Goal: Communication & Community: Answer question/provide support

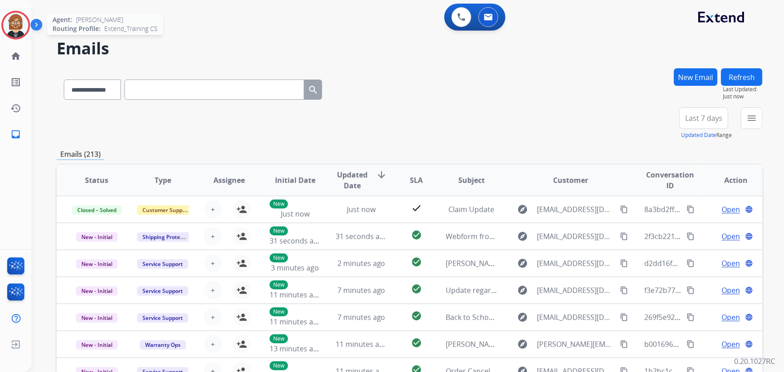
click at [13, 23] on img at bounding box center [15, 25] width 25 height 25
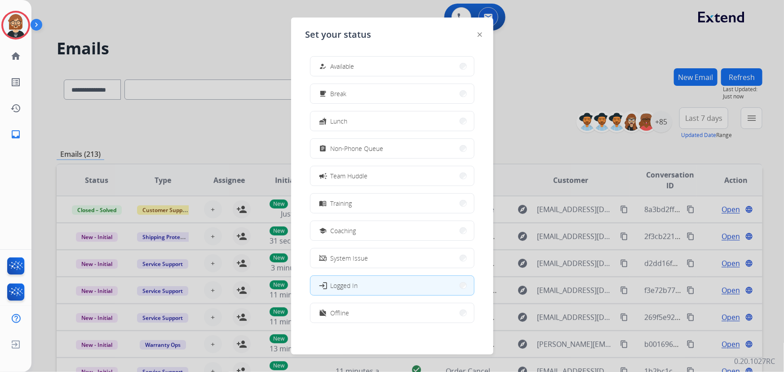
click at [419, 51] on div "how_to_reg Available free_breakfast Break fastfood Lunch assignment Non-Phone Q…" at bounding box center [391, 190] width 173 height 283
click at [409, 61] on button "how_to_reg Available" at bounding box center [392, 66] width 164 height 19
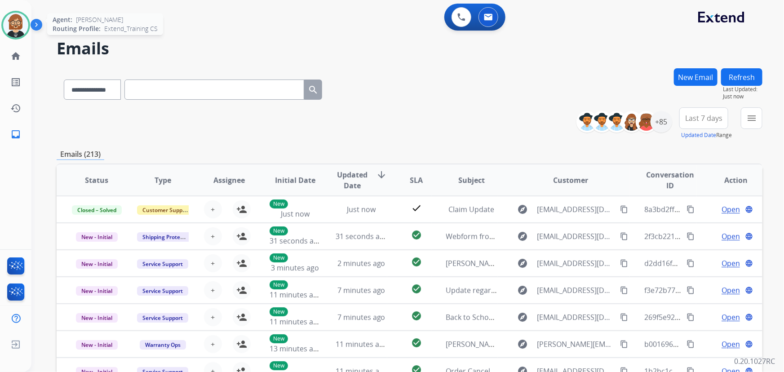
click at [11, 19] on img at bounding box center [15, 25] width 25 height 25
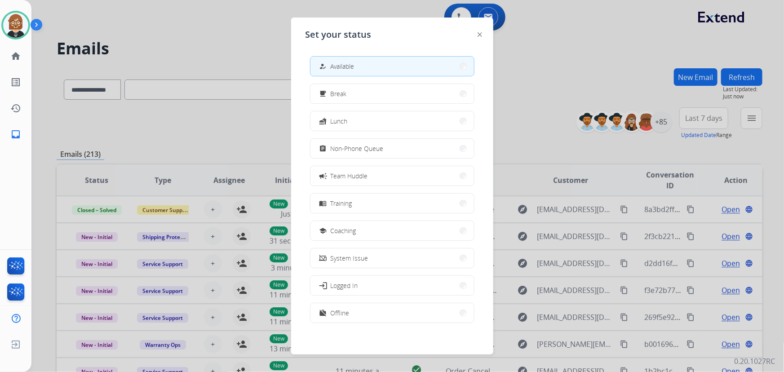
click at [538, 49] on div at bounding box center [392, 186] width 784 height 372
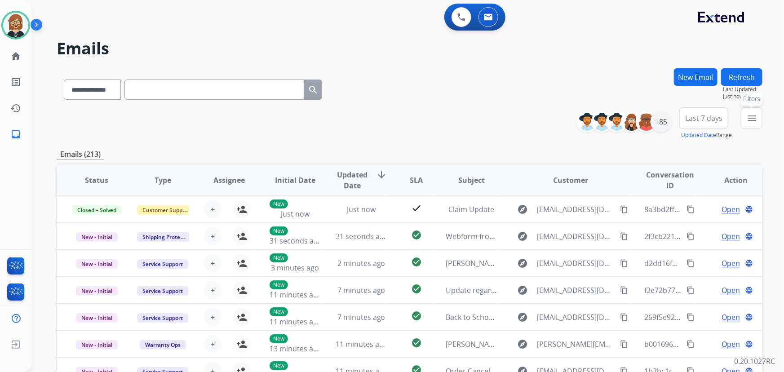
click at [755, 121] on mat-icon "menu" at bounding box center [751, 118] width 11 height 11
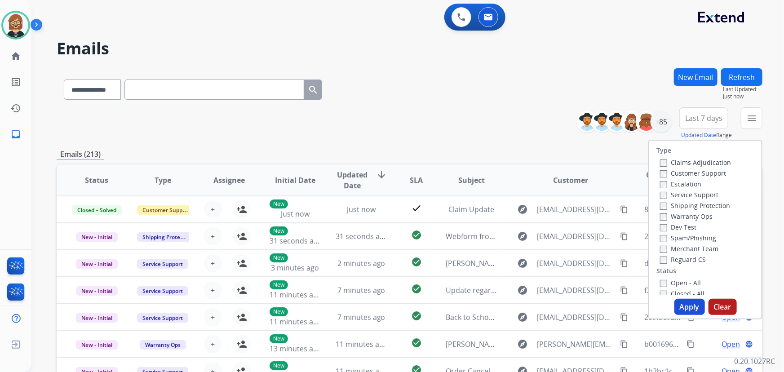
click at [674, 286] on label "Open - All" at bounding box center [680, 283] width 41 height 9
click at [685, 302] on button "Apply" at bounding box center [689, 307] width 31 height 16
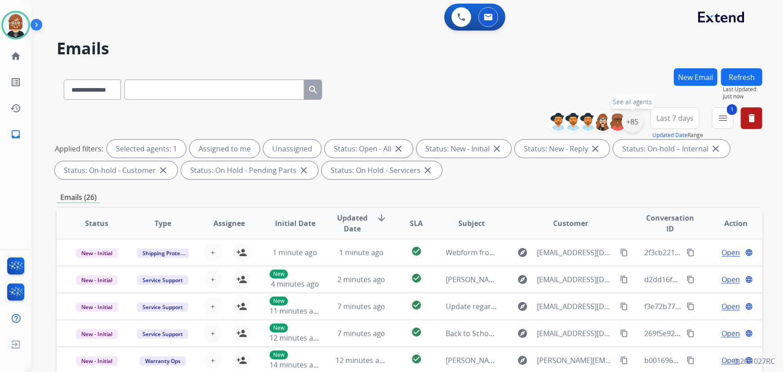
click at [629, 121] on div "+85" at bounding box center [633, 122] width 22 height 22
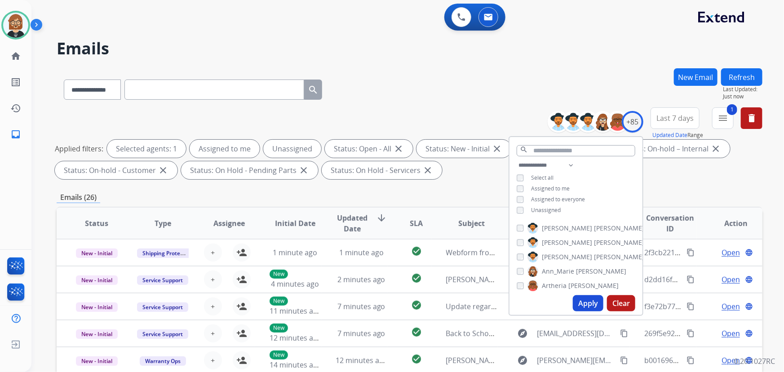
click at [533, 208] on span "Unassigned" at bounding box center [546, 210] width 30 height 8
click at [593, 305] on button "Apply" at bounding box center [588, 303] width 31 height 16
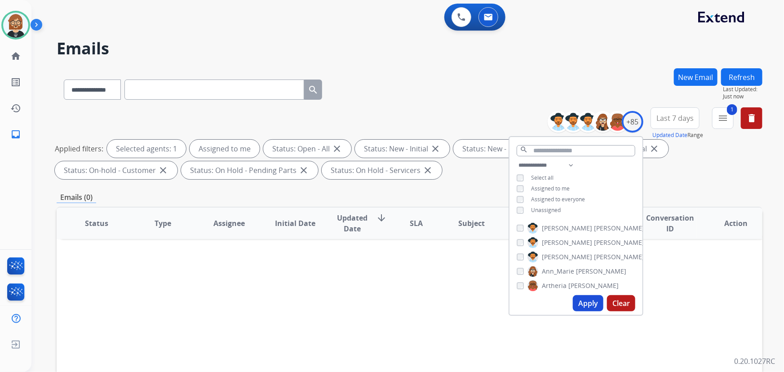
click at [466, 284] on div "Status Type Assignee Initial Date Updated Date arrow_downward SLA Subject Custo…" at bounding box center [410, 357] width 706 height 301
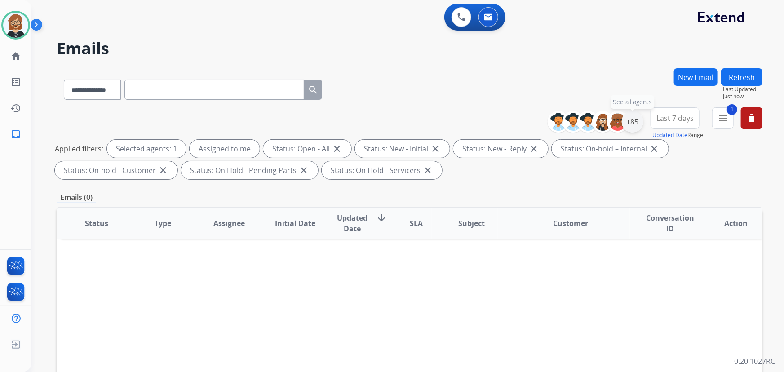
click at [631, 119] on div "+85" at bounding box center [633, 122] width 22 height 22
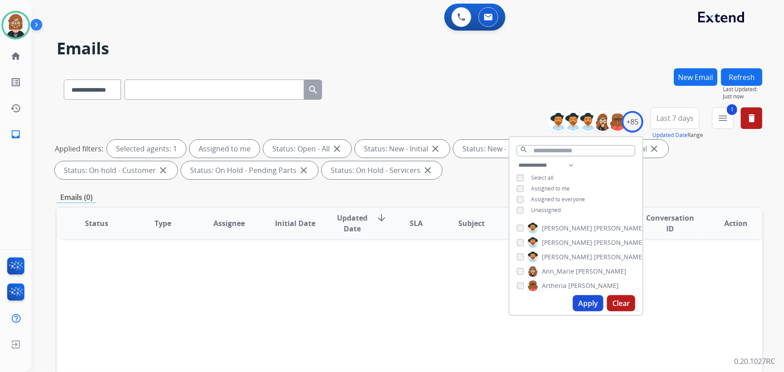
click at [544, 208] on span "Unassigned" at bounding box center [546, 210] width 30 height 8
click at [731, 120] on button "1 menu Filters" at bounding box center [723, 118] width 22 height 22
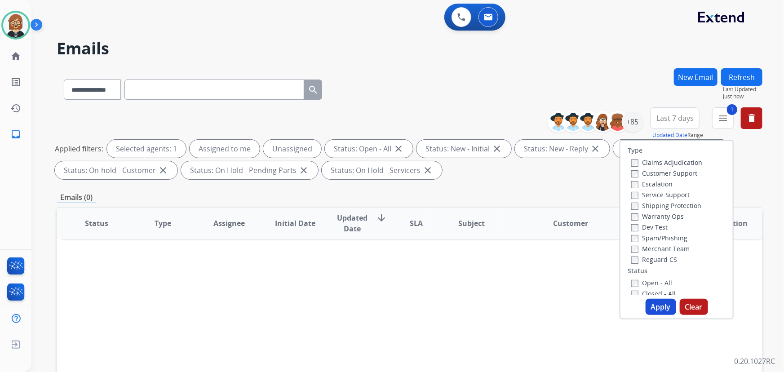
click at [663, 263] on label "Reguard CS" at bounding box center [654, 259] width 46 height 9
click at [648, 173] on label "Customer Support" at bounding box center [664, 173] width 66 height 9
click at [646, 206] on label "Shipping Protection" at bounding box center [666, 205] width 70 height 9
click at [654, 310] on button "Apply" at bounding box center [661, 307] width 31 height 16
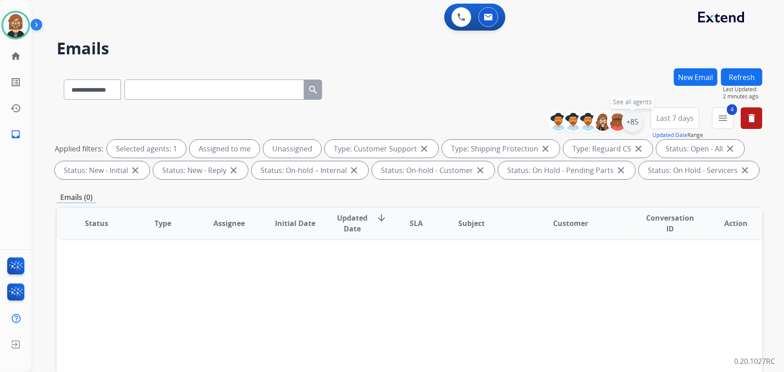
click at [634, 123] on div "+85" at bounding box center [633, 122] width 22 height 22
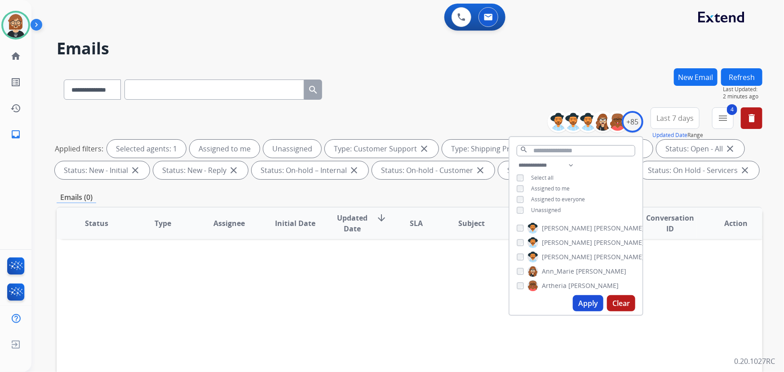
click at [593, 305] on button "Apply" at bounding box center [588, 303] width 31 height 16
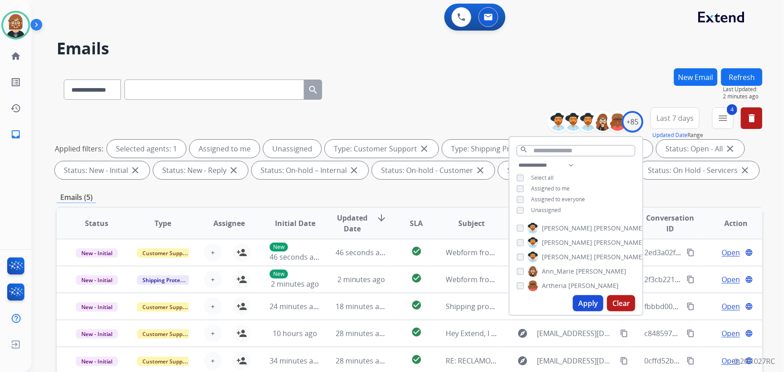
click at [497, 100] on div "**********" at bounding box center [410, 87] width 706 height 39
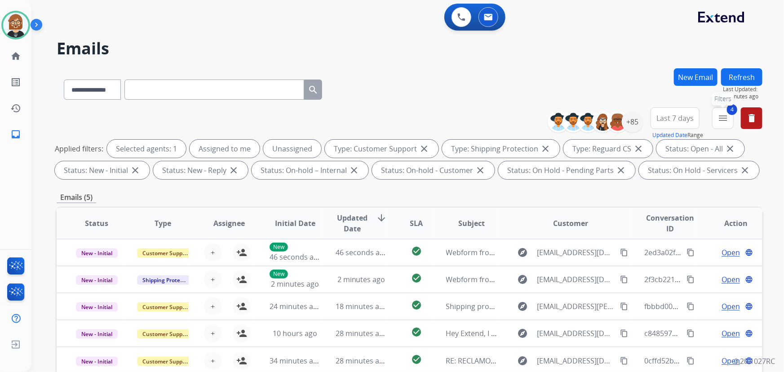
click at [726, 124] on button "4 menu Filters" at bounding box center [723, 118] width 22 height 22
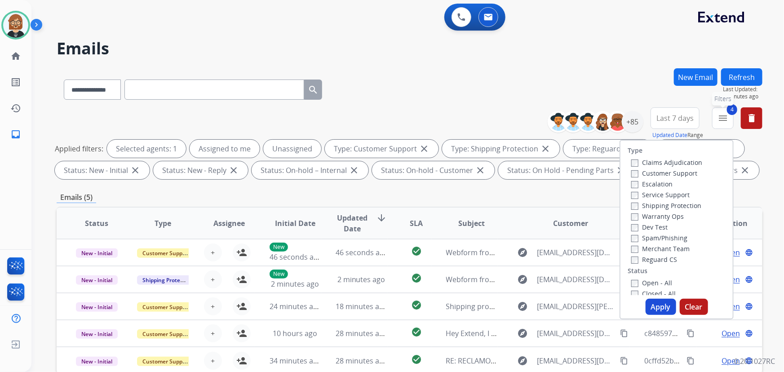
click at [726, 124] on button "4 menu Filters" at bounding box center [723, 118] width 22 height 22
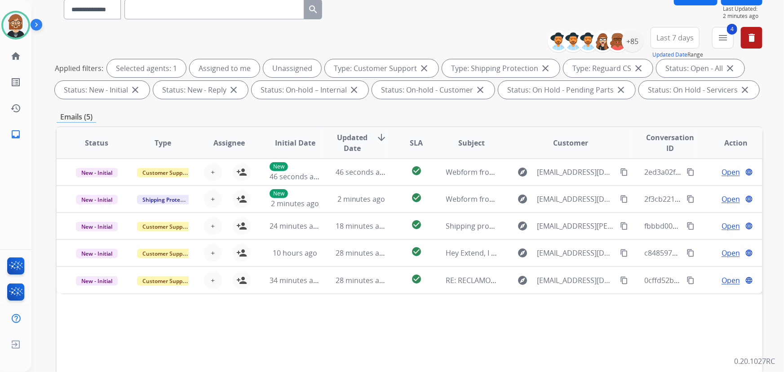
scroll to position [163, 0]
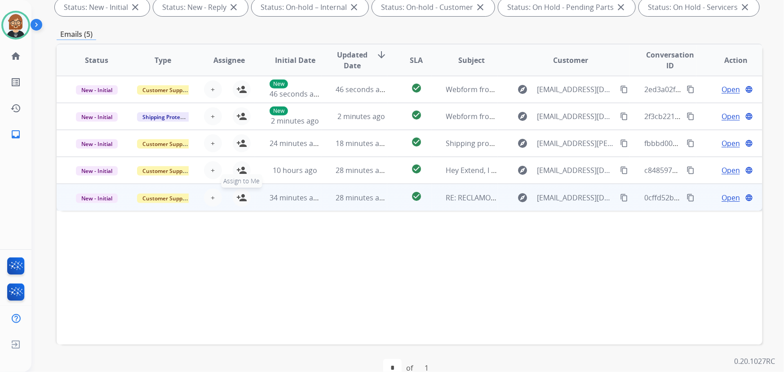
click at [248, 197] on button "person_add Assign to Me" at bounding box center [242, 198] width 18 height 18
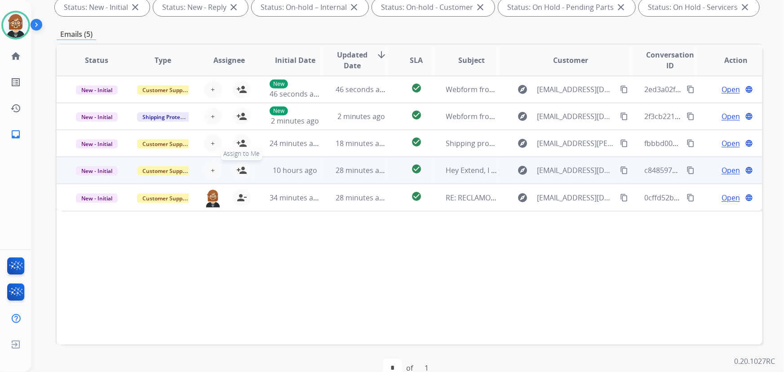
click at [242, 175] on mat-icon "person_add" at bounding box center [241, 170] width 11 height 11
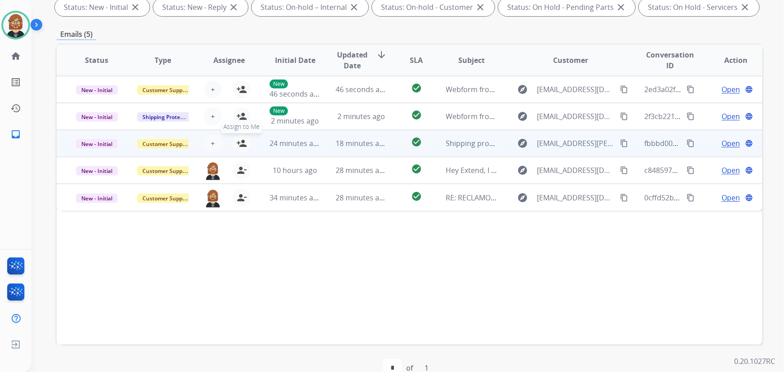
click at [242, 144] on mat-icon "person_add" at bounding box center [241, 143] width 11 height 11
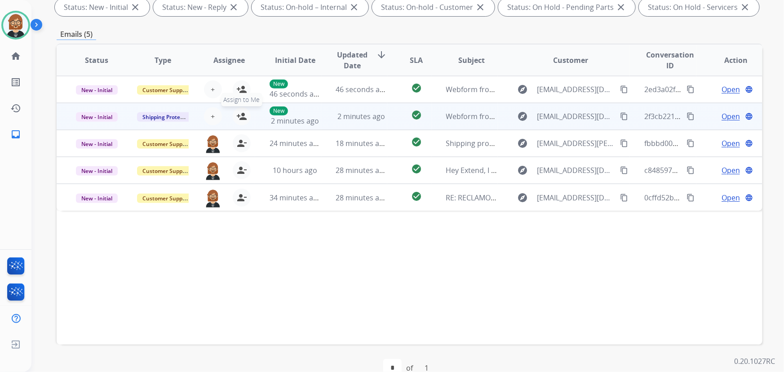
click at [245, 117] on button "person_add Assign to Me" at bounding box center [242, 116] width 18 height 18
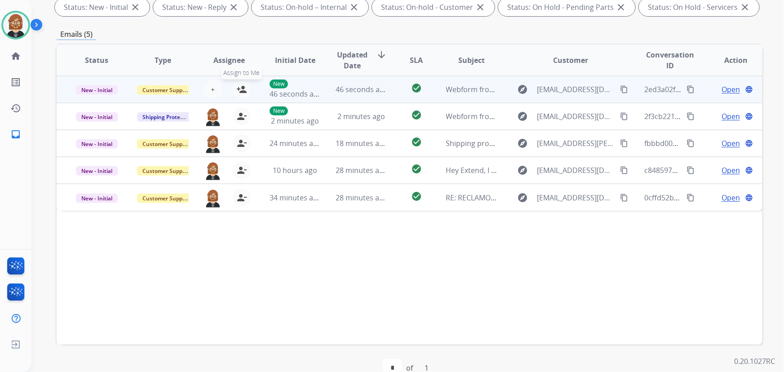
click at [238, 85] on mat-icon "person_add" at bounding box center [241, 89] width 11 height 11
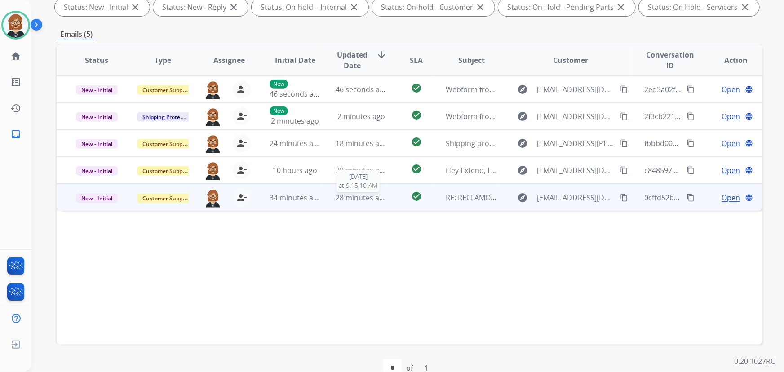
click at [383, 200] on span "28 minutes ago" at bounding box center [362, 198] width 52 height 10
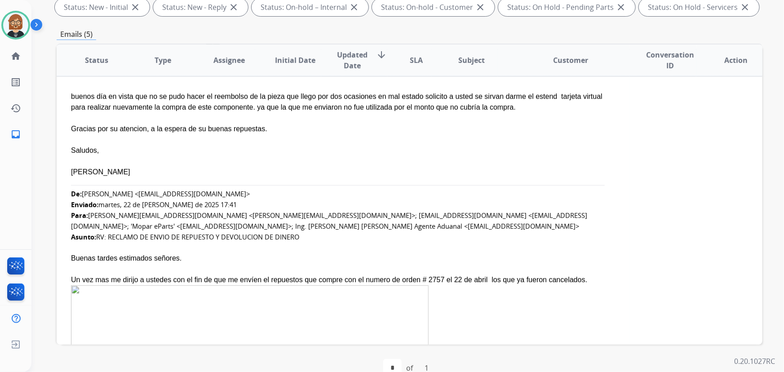
scroll to position [148, 0]
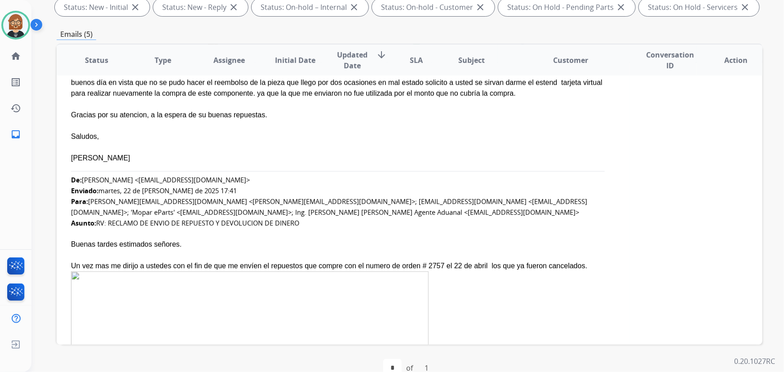
click at [261, 220] on font "De: CHIO M. <rochy1202@hotmail.com> Enviado: martes, 22 de julio de 2025 17:41 …" at bounding box center [329, 201] width 516 height 52
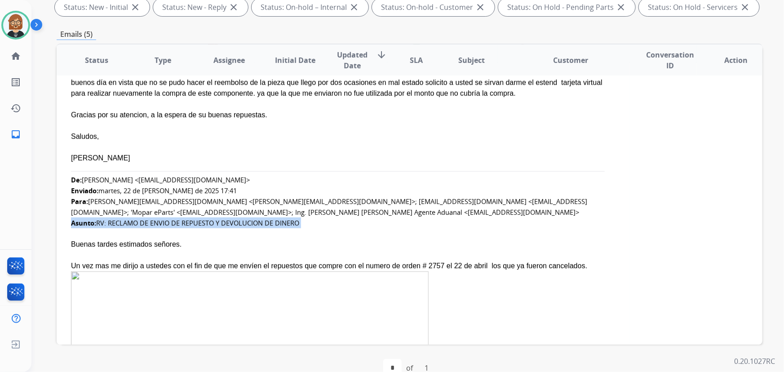
click at [261, 220] on font "De: CHIO M. <rochy1202@hotmail.com> Enviado: martes, 22 de julio de 2025 17:41 …" at bounding box center [329, 201] width 516 height 52
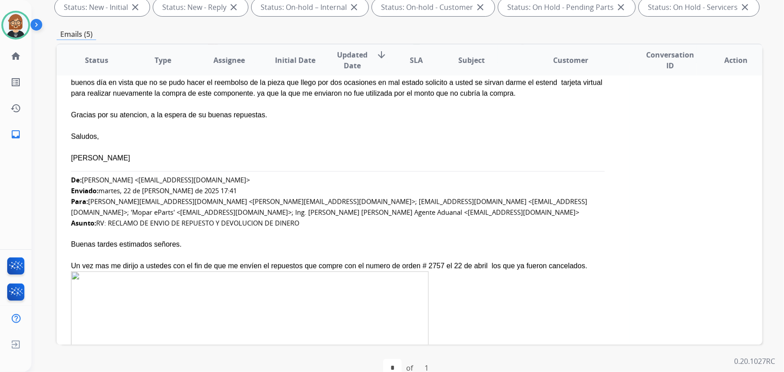
click at [354, 230] on div at bounding box center [343, 233] width 544 height 11
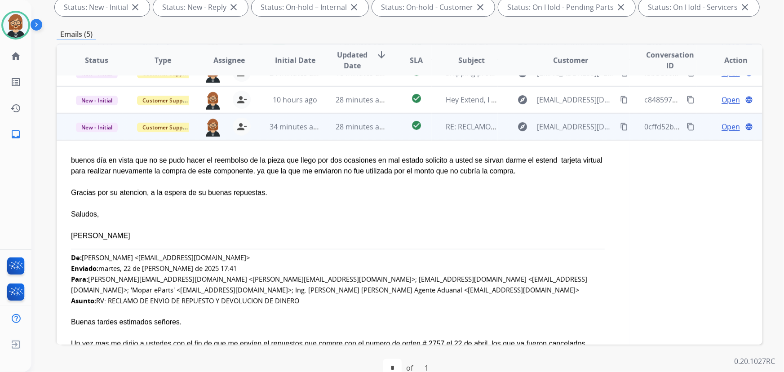
scroll to position [67, 0]
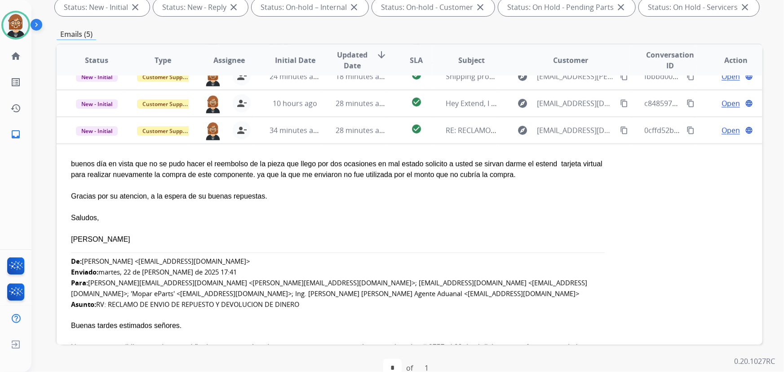
drag, startPoint x: 141, startPoint y: 243, endPoint x: 49, endPoint y: 190, distance: 106.6
click at [49, 190] on div "**********" at bounding box center [396, 55] width 731 height 372
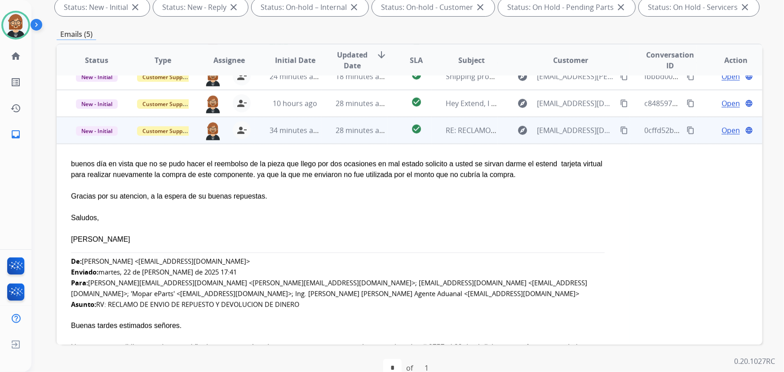
click at [262, 234] on div "Rocio MAcias" at bounding box center [343, 239] width 544 height 11
drag, startPoint x: 115, startPoint y: 239, endPoint x: 64, endPoint y: 168, distance: 88.0
click at [620, 128] on mat-icon "content_copy" at bounding box center [624, 130] width 8 height 8
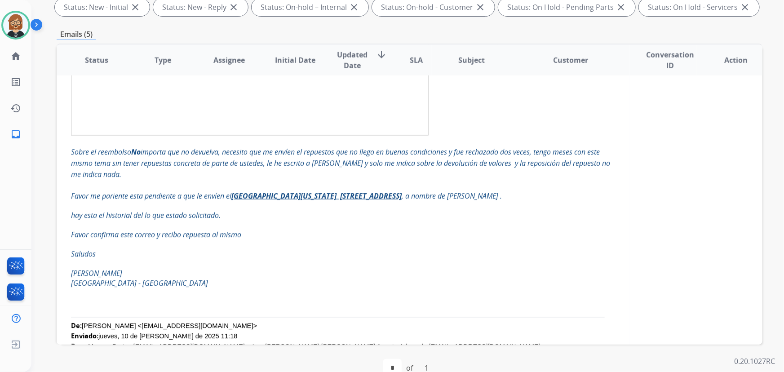
scroll to position [557, 0]
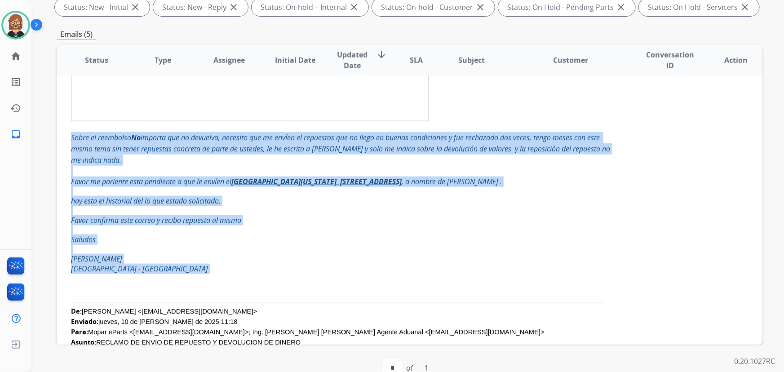
drag, startPoint x: 72, startPoint y: 138, endPoint x: 196, endPoint y: 265, distance: 177.3
click at [251, 252] on div at bounding box center [343, 250] width 544 height 10
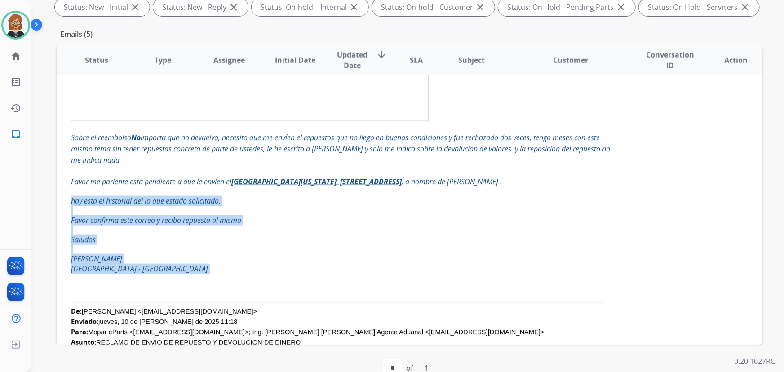
drag, startPoint x: 72, startPoint y: 202, endPoint x: 169, endPoint y: 268, distance: 117.5
click at [259, 238] on div "Saludos" at bounding box center [343, 240] width 544 height 10
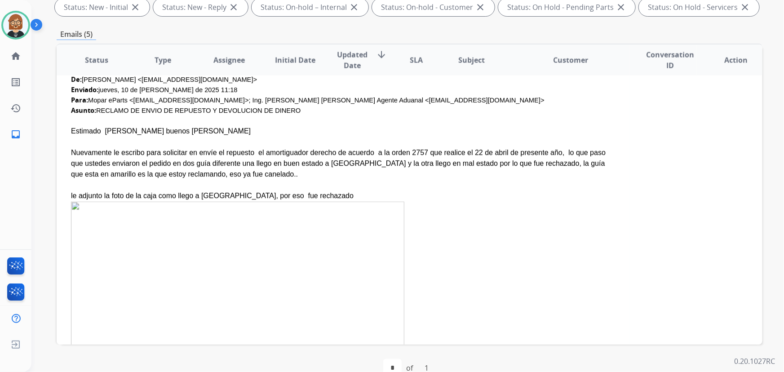
scroll to position [802, 0]
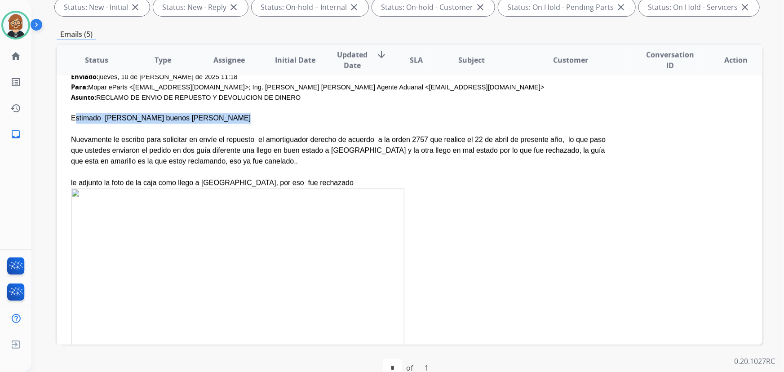
drag, startPoint x: 69, startPoint y: 116, endPoint x: 129, endPoint y: 127, distance: 60.7
click at [129, 127] on td "buenos día en vista que no se pudo hacer el reembolso de la pieza que llego por…" at bounding box center [343, 124] width 573 height 1430
click at [96, 136] on div "Nuevamente le escribo para solicitar en envíe el repuesto el amortiguador derec…" at bounding box center [343, 151] width 544 height 32
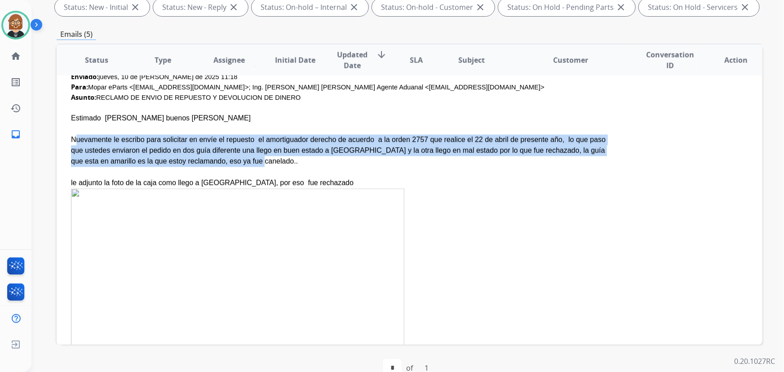
drag, startPoint x: 72, startPoint y: 139, endPoint x: 176, endPoint y: 160, distance: 105.9
click at [176, 160] on div "Nuevamente le escribo para solicitar en envíe el repuesto el amortiguador derec…" at bounding box center [343, 151] width 544 height 32
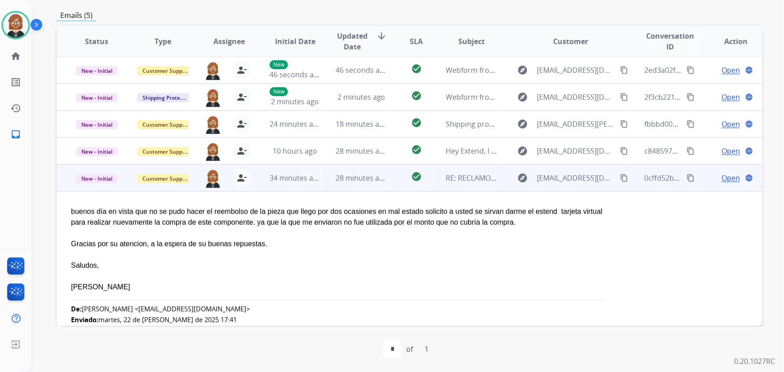
scroll to position [0, 0]
click at [620, 175] on mat-icon "content_copy" at bounding box center [624, 178] width 8 height 8
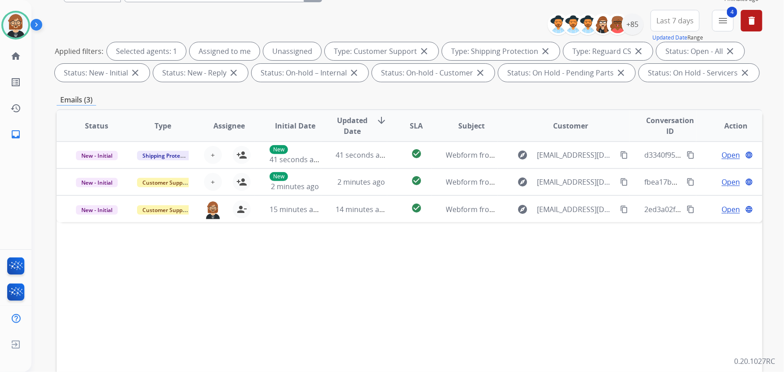
scroll to position [59, 0]
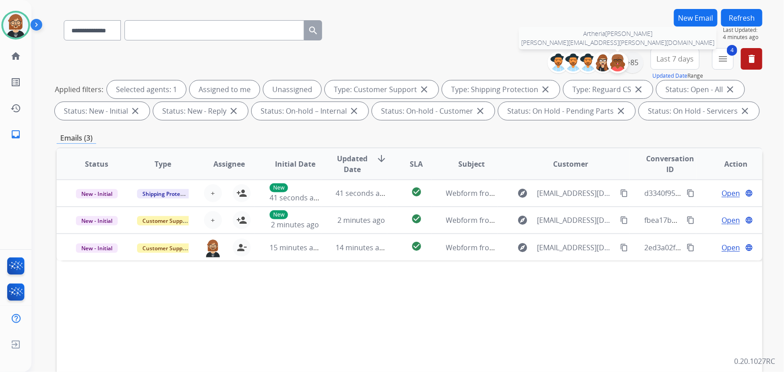
click at [626, 64] on div at bounding box center [618, 63] width 22 height 22
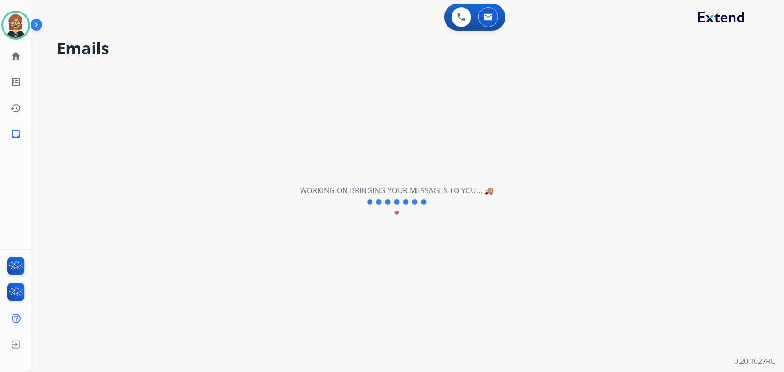
scroll to position [0, 0]
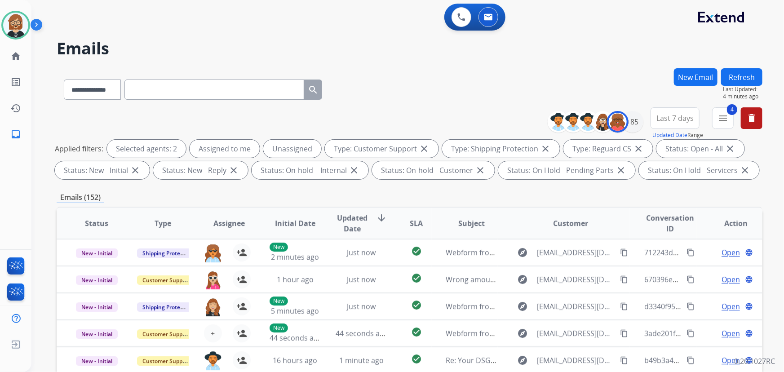
click at [741, 75] on button "Refresh" at bounding box center [741, 77] width 41 height 18
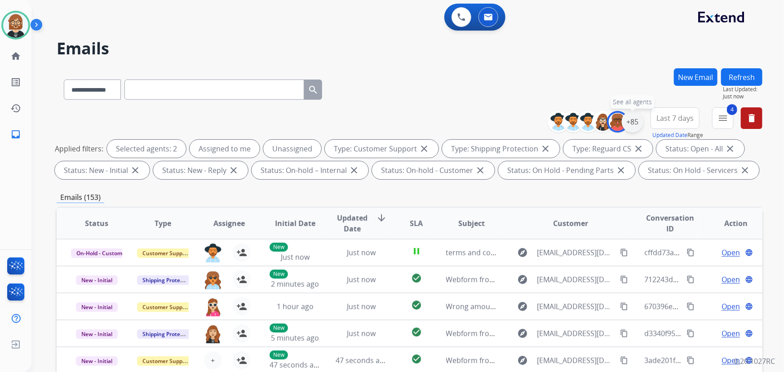
click at [641, 121] on div "+85" at bounding box center [633, 122] width 22 height 22
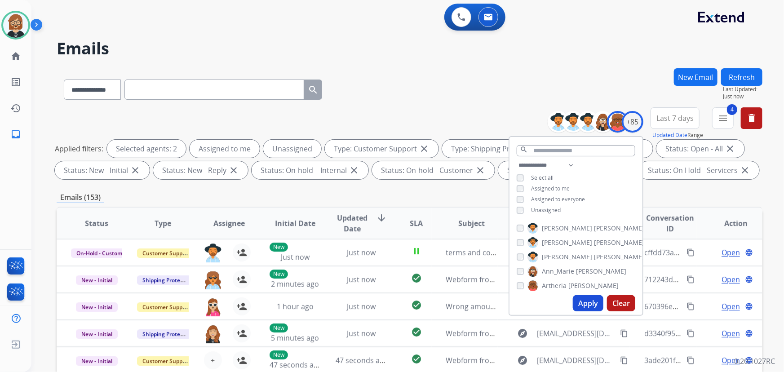
click at [544, 206] on span "Unassigned" at bounding box center [546, 210] width 30 height 8
click at [543, 208] on span "Unassigned" at bounding box center [546, 210] width 30 height 8
click at [597, 305] on button "Apply" at bounding box center [588, 303] width 31 height 16
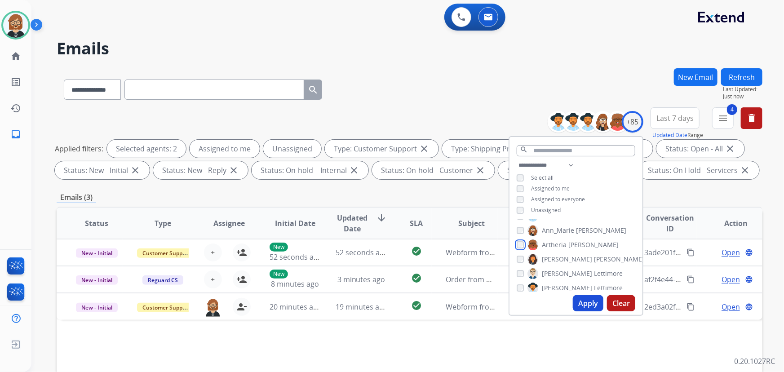
scroll to position [40, 0]
click at [589, 304] on button "Apply" at bounding box center [588, 303] width 31 height 16
click at [722, 120] on mat-icon "menu" at bounding box center [722, 118] width 11 height 11
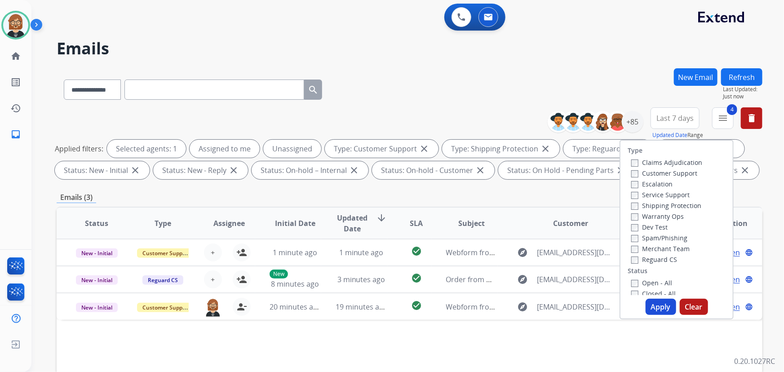
click at [655, 310] on button "Apply" at bounding box center [661, 307] width 31 height 16
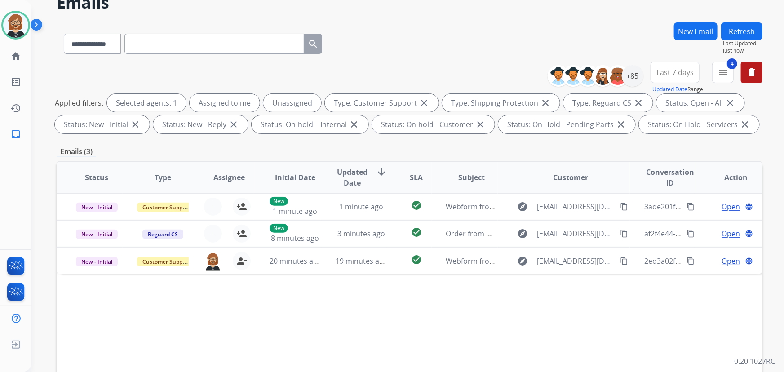
scroll to position [0, 0]
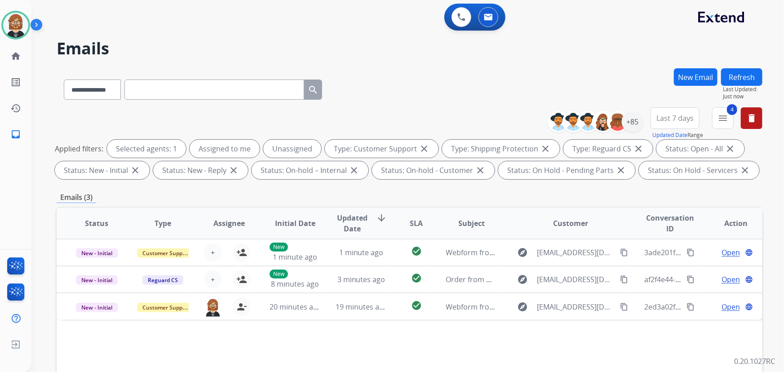
click at [747, 72] on button "Refresh" at bounding box center [741, 77] width 41 height 18
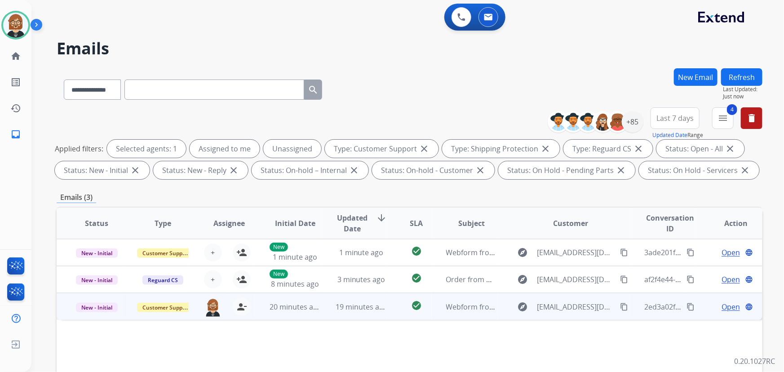
click at [360, 315] on td "19 minutes ago" at bounding box center [354, 306] width 66 height 27
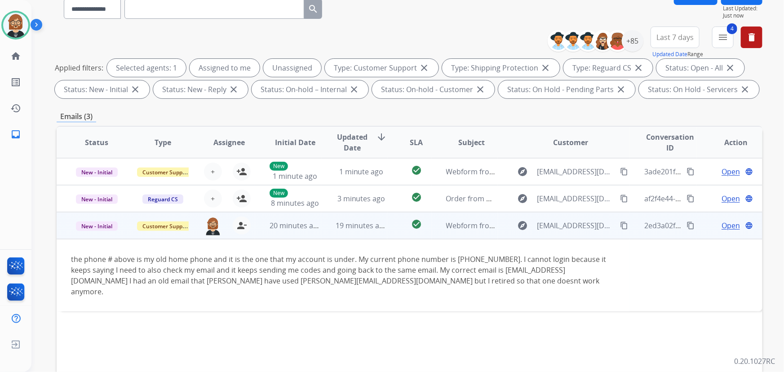
scroll to position [81, 0]
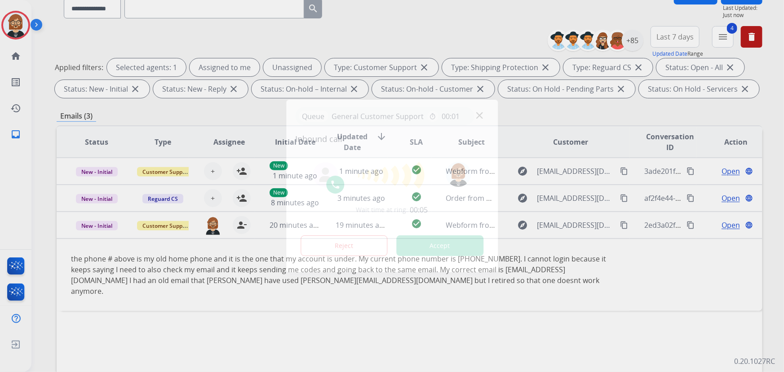
click at [239, 197] on div at bounding box center [392, 186] width 784 height 372
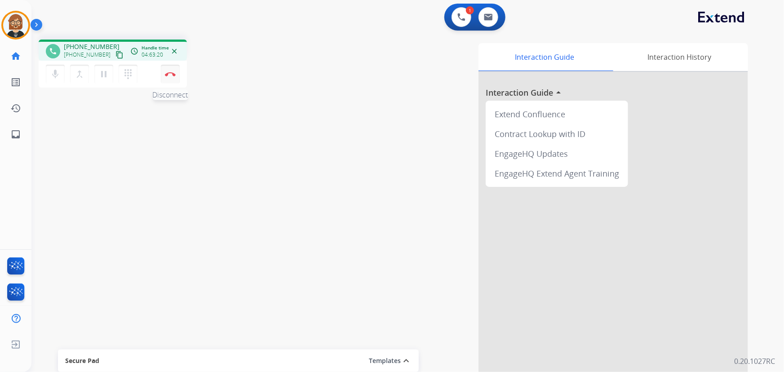
click at [172, 73] on img at bounding box center [170, 74] width 11 height 4
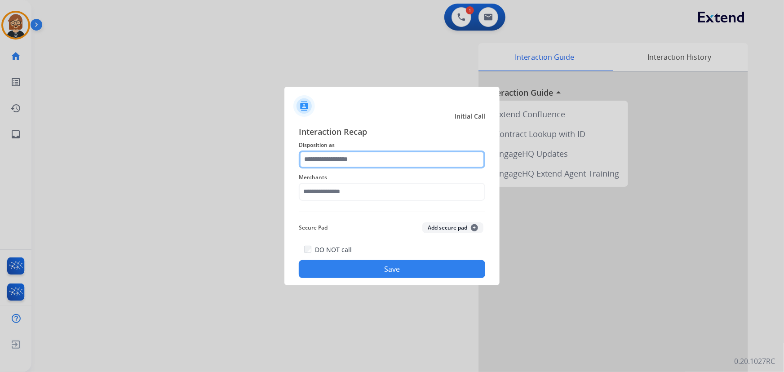
click at [395, 156] on input "text" at bounding box center [392, 159] width 186 height 18
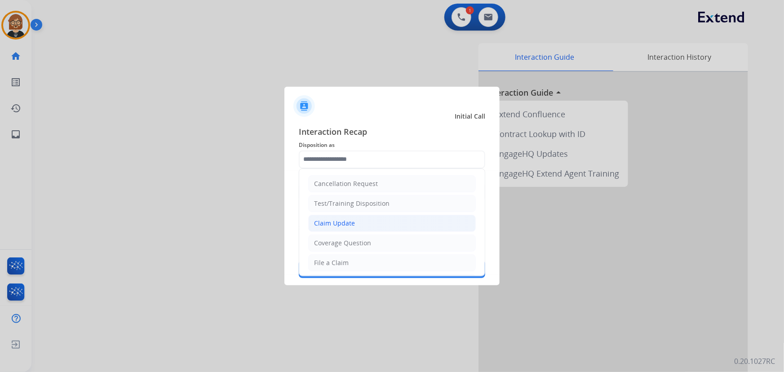
click at [369, 225] on li "Claim Update" at bounding box center [392, 223] width 168 height 17
type input "**********"
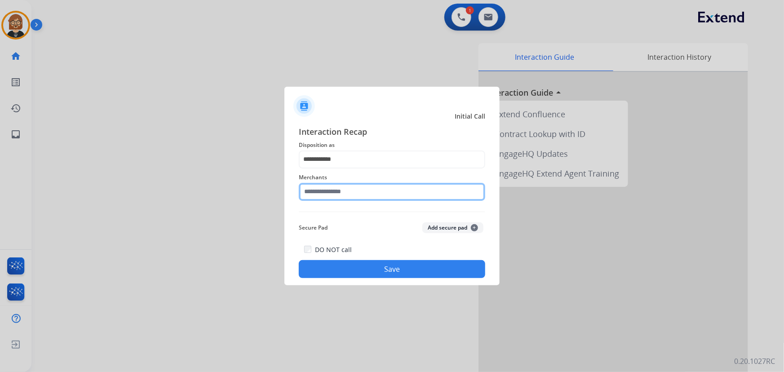
click at [391, 185] on input "text" at bounding box center [392, 192] width 186 height 18
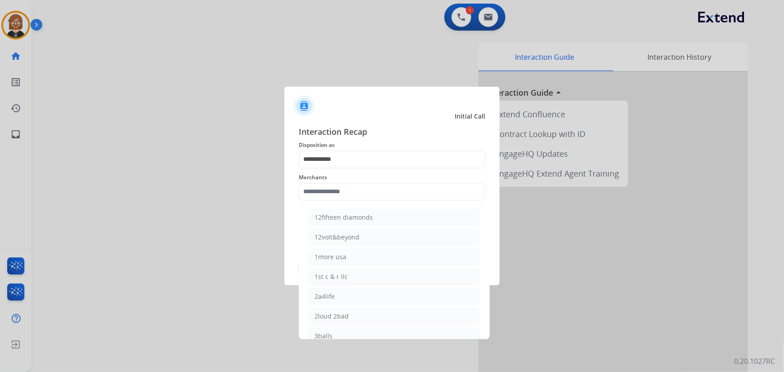
click at [373, 179] on span "Merchants" at bounding box center [392, 177] width 186 height 11
click at [381, 194] on input "text" at bounding box center [392, 192] width 186 height 18
click at [372, 221] on li "Bed bath & beyond" at bounding box center [394, 217] width 171 height 17
type input "**********"
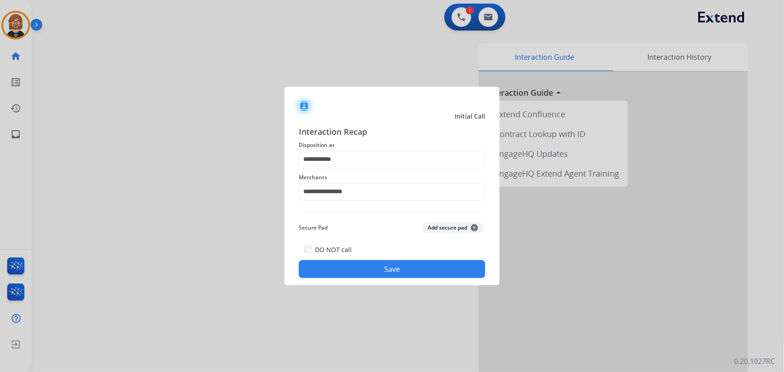
click at [412, 275] on button "Save" at bounding box center [392, 269] width 186 height 18
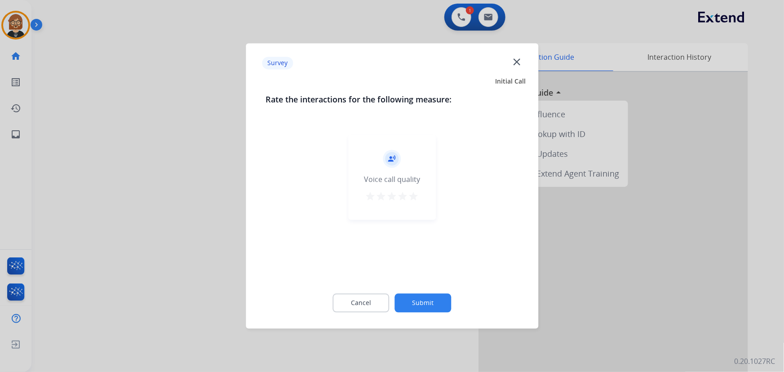
click at [432, 311] on button "Submit" at bounding box center [423, 303] width 57 height 19
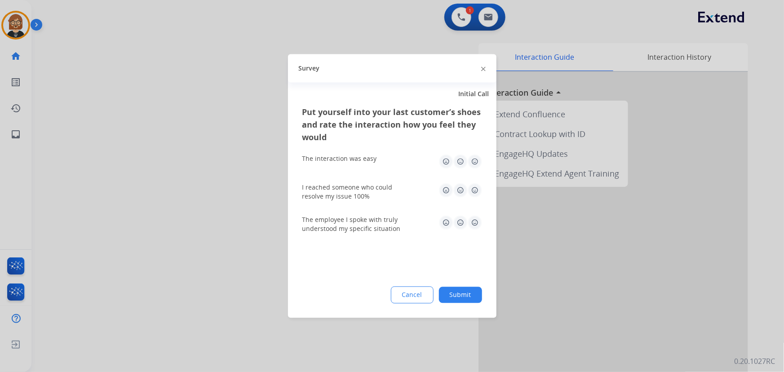
click at [459, 297] on button "Submit" at bounding box center [460, 295] width 43 height 16
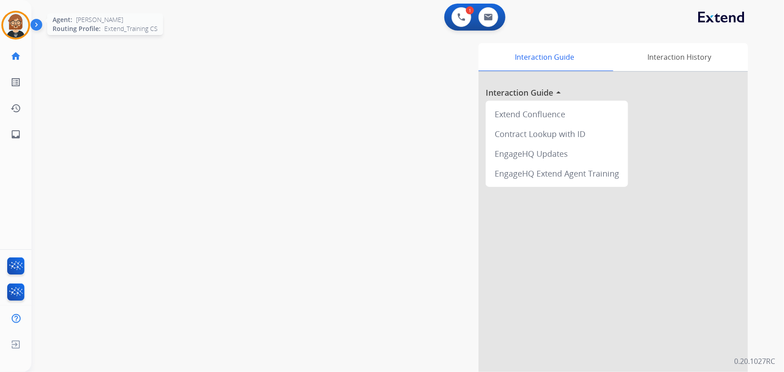
click at [18, 29] on img at bounding box center [15, 25] width 25 height 25
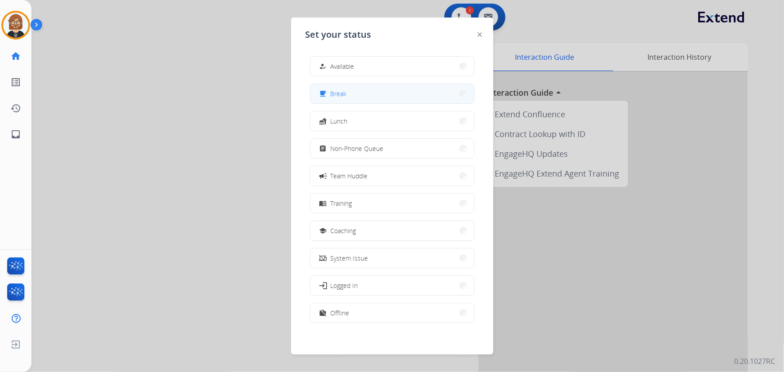
click at [364, 97] on button "free_breakfast Break" at bounding box center [392, 93] width 164 height 19
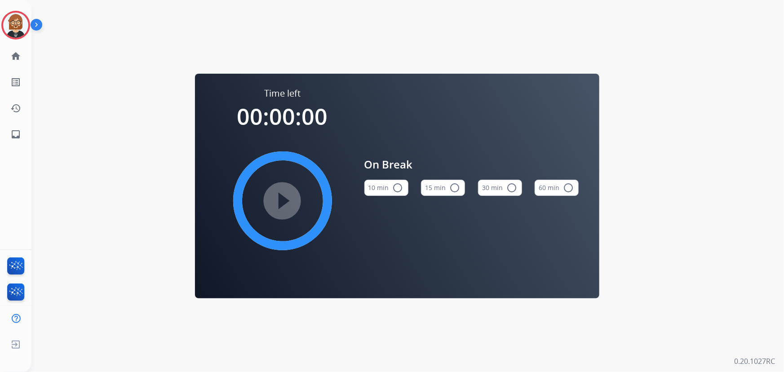
click at [375, 191] on button "10 min radio_button_unchecked" at bounding box center [386, 188] width 44 height 16
click at [282, 206] on mat-icon "play_circle_filled" at bounding box center [282, 200] width 11 height 11
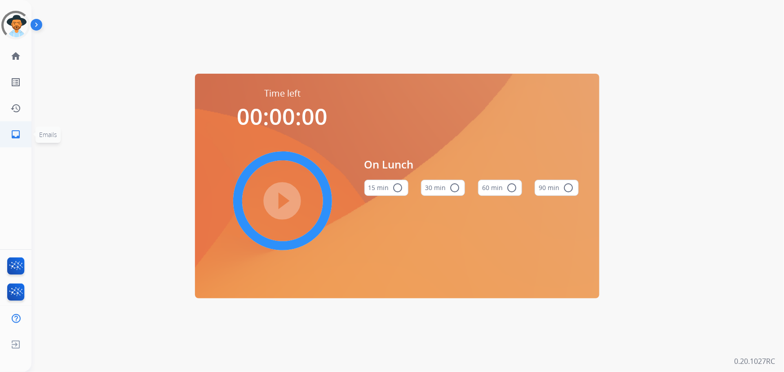
click at [17, 133] on mat-icon "inbox" at bounding box center [15, 134] width 11 height 11
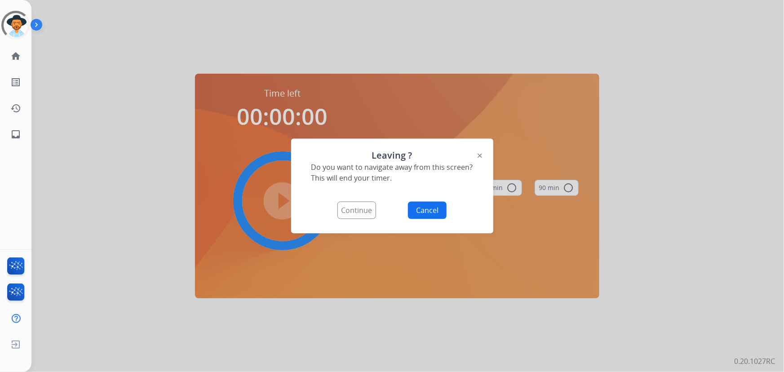
click at [352, 207] on button "Continue" at bounding box center [356, 211] width 39 height 18
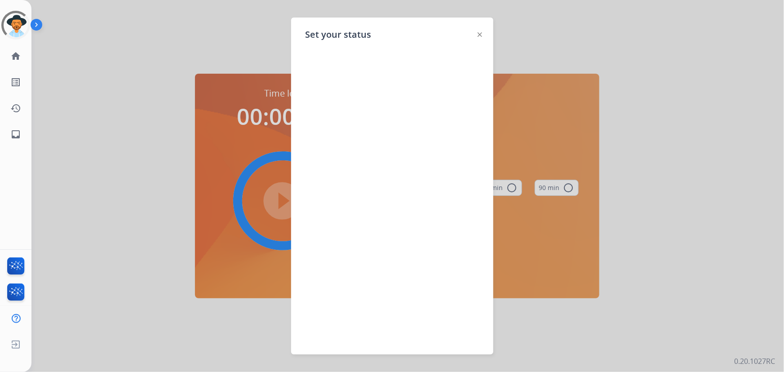
click at [475, 35] on div "Set your status" at bounding box center [392, 186] width 202 height 337
click at [478, 36] on img at bounding box center [480, 34] width 4 height 4
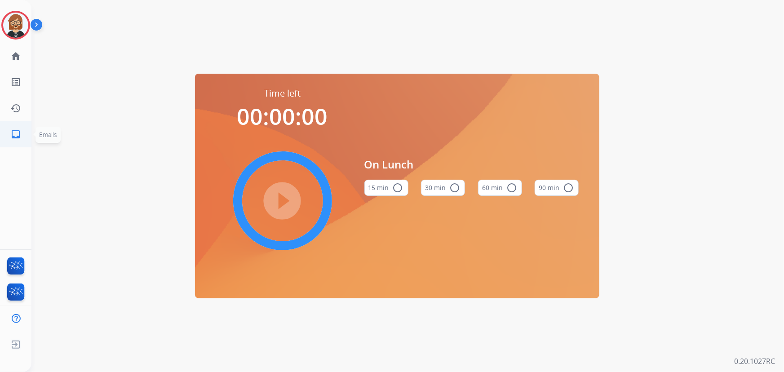
click at [20, 135] on mat-icon "inbox" at bounding box center [15, 134] width 11 height 11
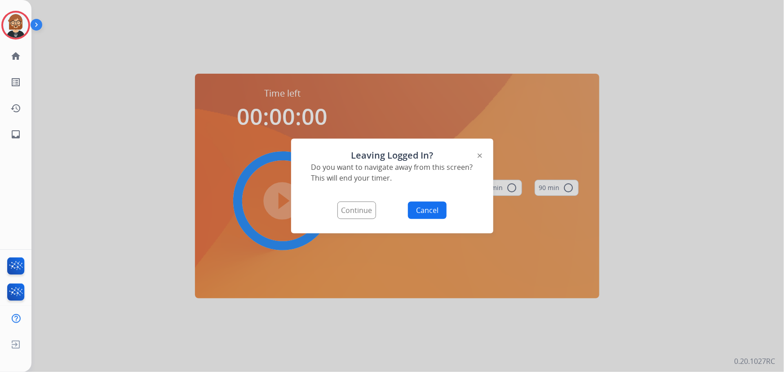
click at [362, 208] on button "Continue" at bounding box center [356, 211] width 39 height 18
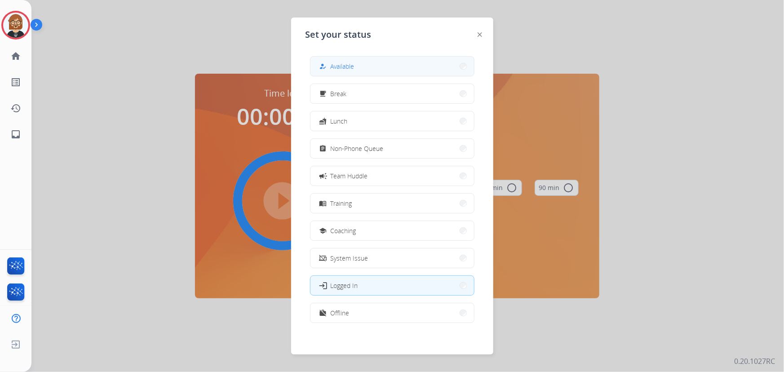
click at [381, 73] on button "how_to_reg Available" at bounding box center [392, 66] width 164 height 19
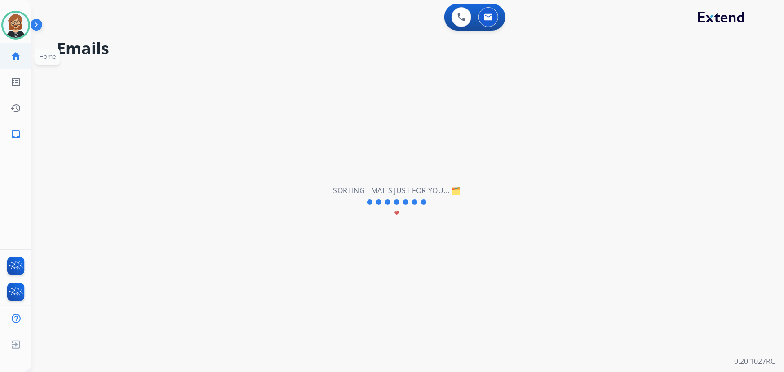
click at [17, 58] on mat-icon "home" at bounding box center [15, 56] width 11 height 11
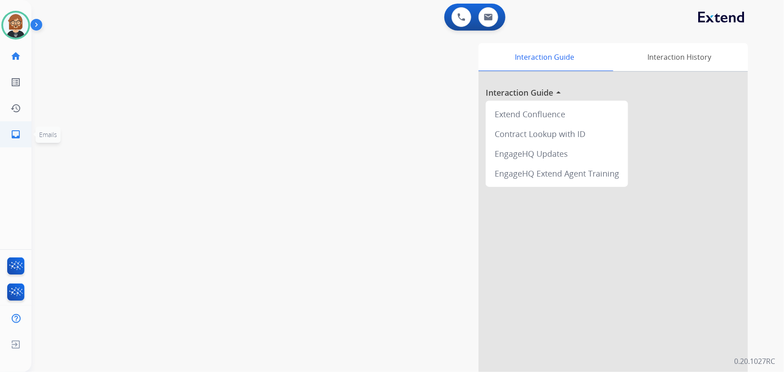
click at [14, 133] on mat-icon "inbox" at bounding box center [15, 134] width 11 height 11
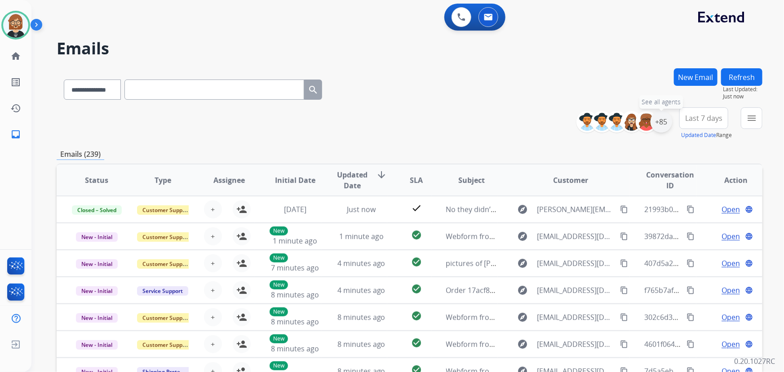
click at [662, 121] on div "+85" at bounding box center [661, 122] width 22 height 22
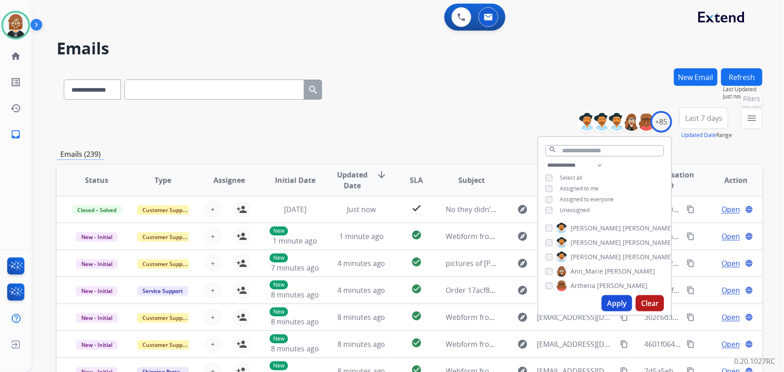
click at [757, 124] on button "menu Filters" at bounding box center [752, 118] width 22 height 22
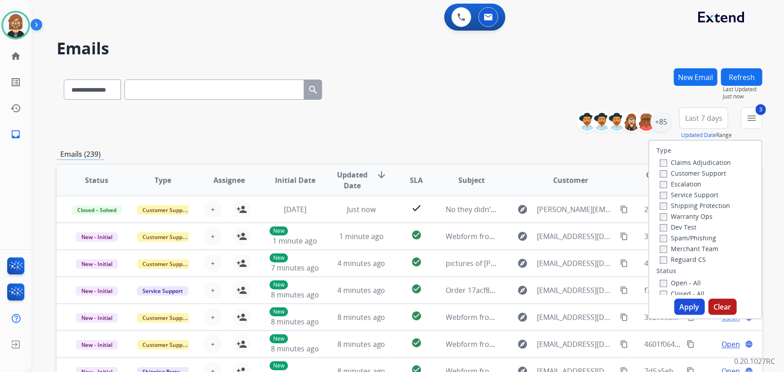
click at [673, 285] on label "Open - All" at bounding box center [680, 283] width 41 height 9
click at [686, 305] on button "Apply" at bounding box center [689, 307] width 31 height 16
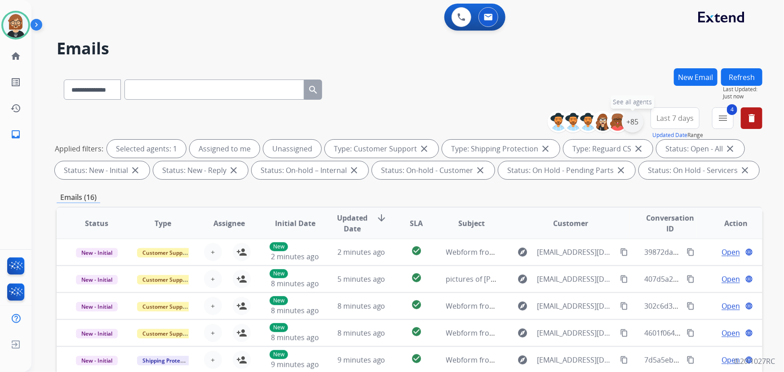
click at [630, 117] on div "+85" at bounding box center [633, 122] width 22 height 22
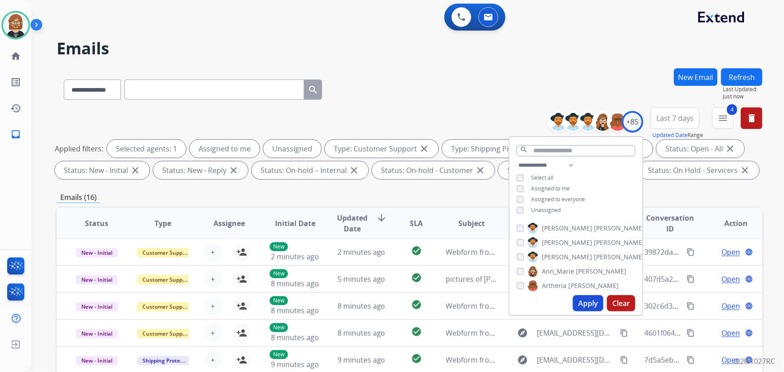
click at [540, 210] on span "Unassigned" at bounding box center [546, 210] width 30 height 8
click at [589, 310] on button "Apply" at bounding box center [588, 303] width 31 height 16
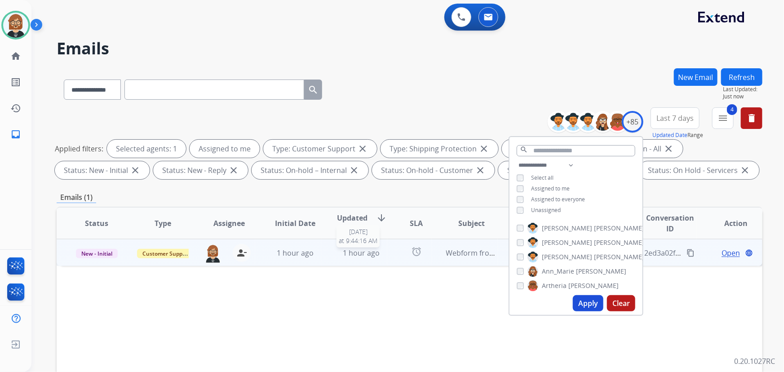
click at [382, 256] on div "1 hour ago" at bounding box center [361, 253] width 51 height 11
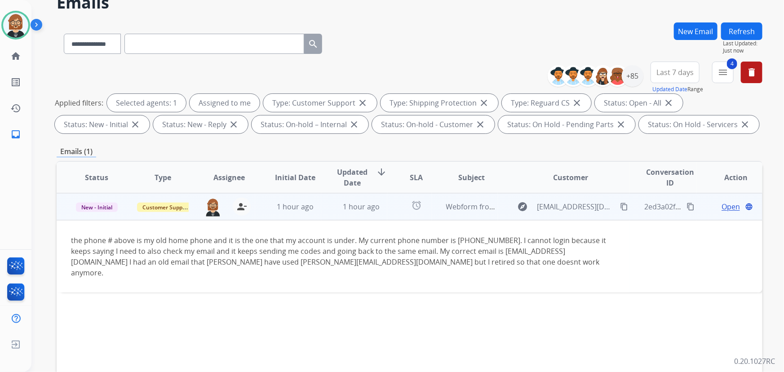
scroll to position [81, 0]
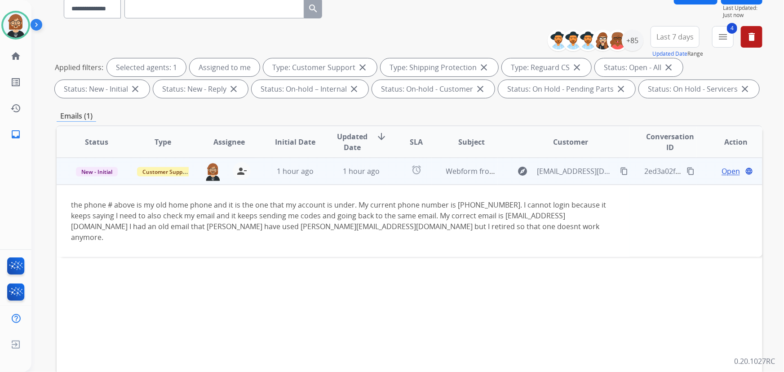
click at [723, 174] on span "Open" at bounding box center [730, 171] width 18 height 11
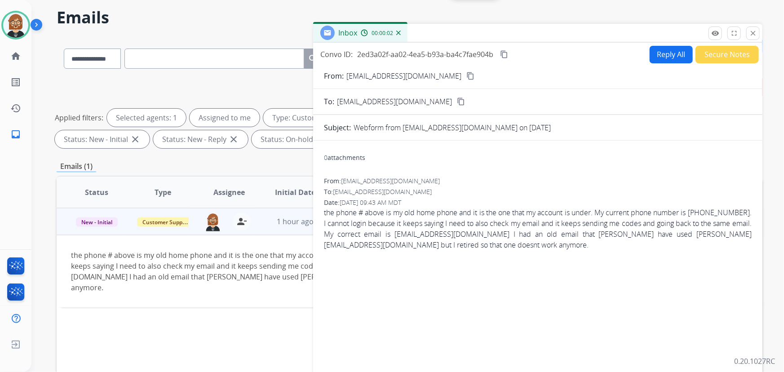
scroll to position [18, 0]
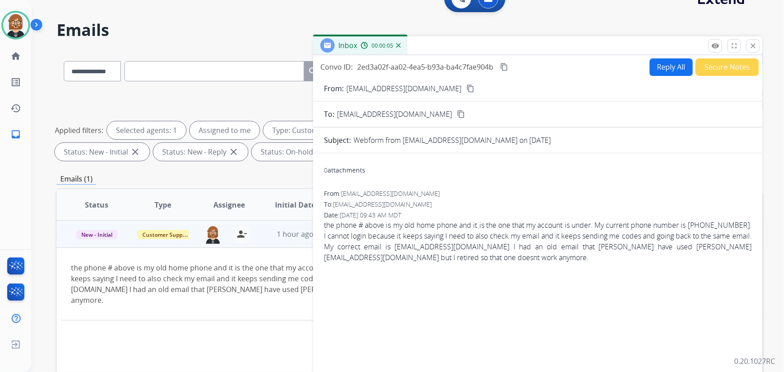
click at [466, 89] on mat-icon "content_copy" at bounding box center [470, 88] width 8 height 8
drag, startPoint x: 642, startPoint y: 246, endPoint x: 726, endPoint y: 246, distance: 83.6
click at [726, 246] on span "the phone # above is my old home phone and it is the one that my account is und…" at bounding box center [538, 241] width 428 height 43
copy span "nancyd@wubios.wustl.edu"
drag, startPoint x: 709, startPoint y: 218, endPoint x: 712, endPoint y: 202, distance: 16.5
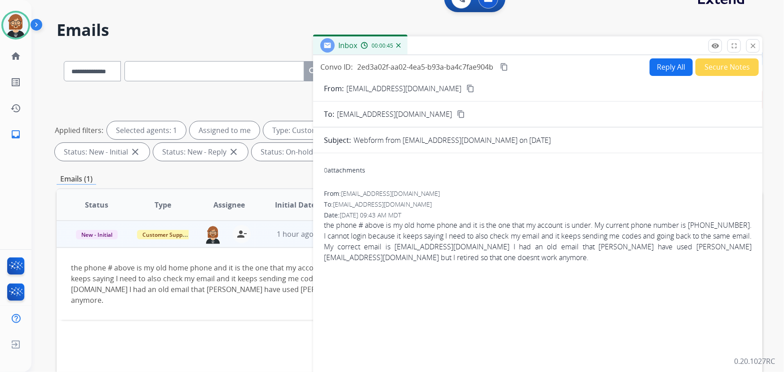
click at [714, 212] on div "Date: 08/28/2025 - 09:43 AM MDT" at bounding box center [538, 215] width 428 height 9
drag, startPoint x: 697, startPoint y: 223, endPoint x: 738, endPoint y: 229, distance: 40.9
click at [738, 229] on span "the phone # above is my old home phone and it is the one that my account is und…" at bounding box center [538, 241] width 428 height 43
copy span "6187897719"
click at [757, 48] on mat-icon "close" at bounding box center [753, 46] width 8 height 8
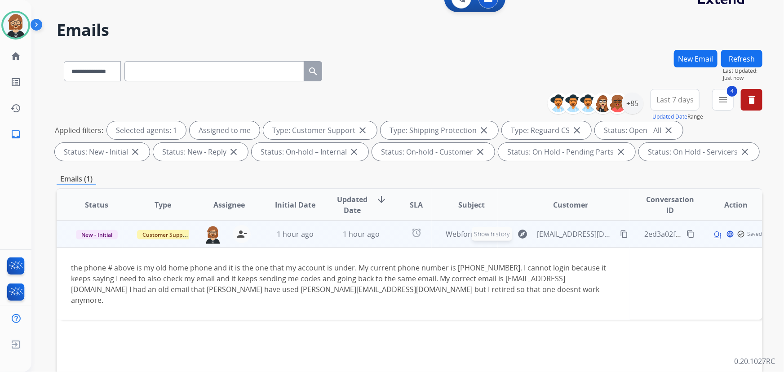
click at [518, 233] on mat-icon "explore" at bounding box center [523, 234] width 11 height 11
type input "**********"
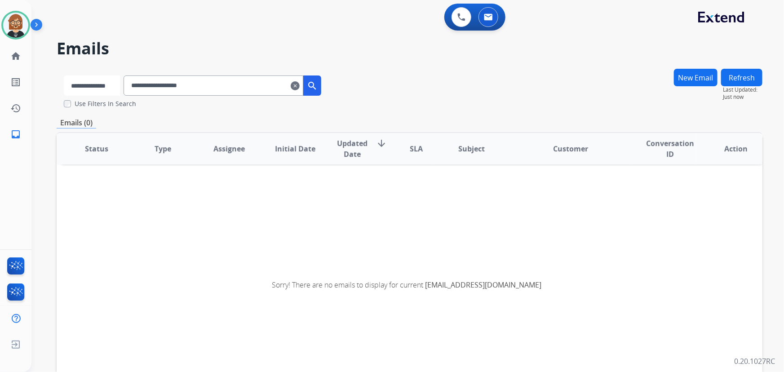
click at [104, 88] on select "**********" at bounding box center [92, 85] width 56 height 20
select select "**********"
click at [64, 75] on select "**********" at bounding box center [92, 85] width 56 height 20
click at [319, 87] on mat-icon "search" at bounding box center [313, 85] width 11 height 11
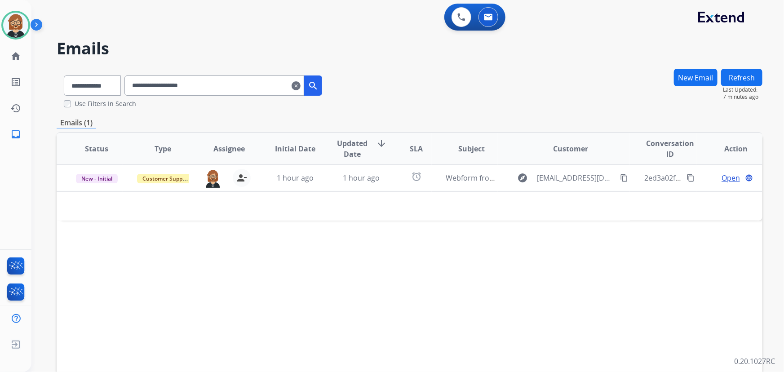
click at [114, 235] on div "Status Type Assignee Initial Date Updated Date arrow_downward SLA Subject Custo…" at bounding box center [410, 282] width 706 height 301
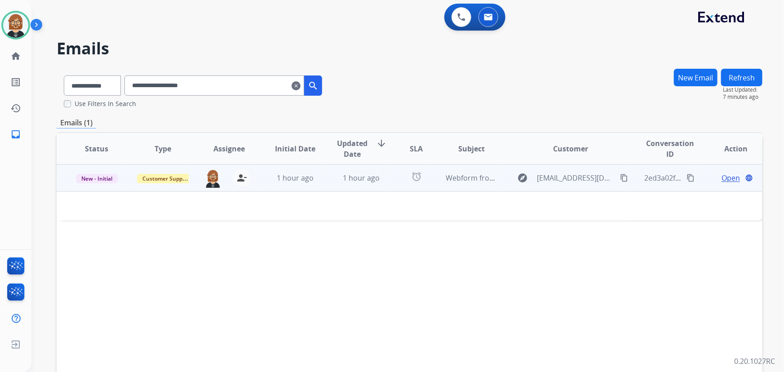
click at [308, 185] on td "1 hour ago" at bounding box center [288, 177] width 66 height 27
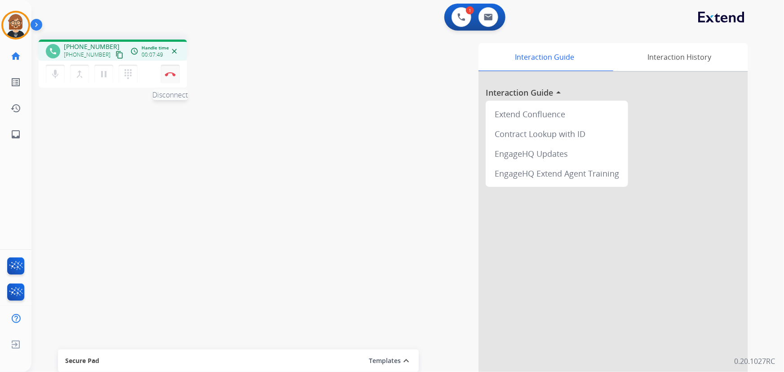
click at [170, 71] on button "Disconnect" at bounding box center [170, 74] width 19 height 19
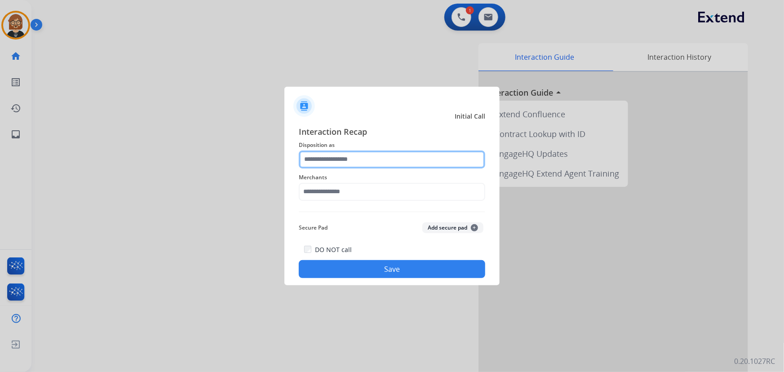
click at [403, 161] on input "text" at bounding box center [392, 159] width 186 height 18
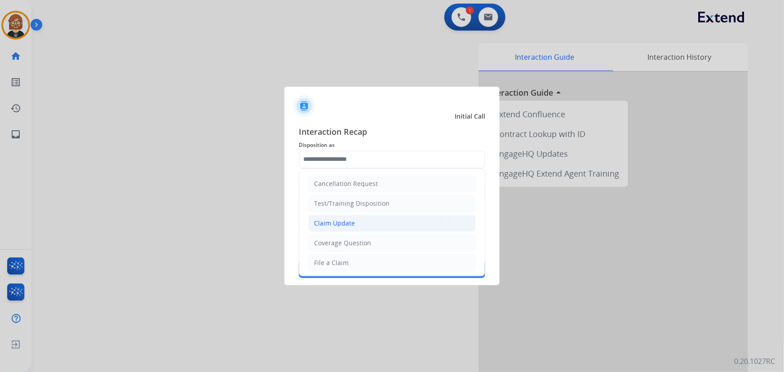
click at [402, 222] on li "Claim Update" at bounding box center [392, 223] width 168 height 17
type input "**********"
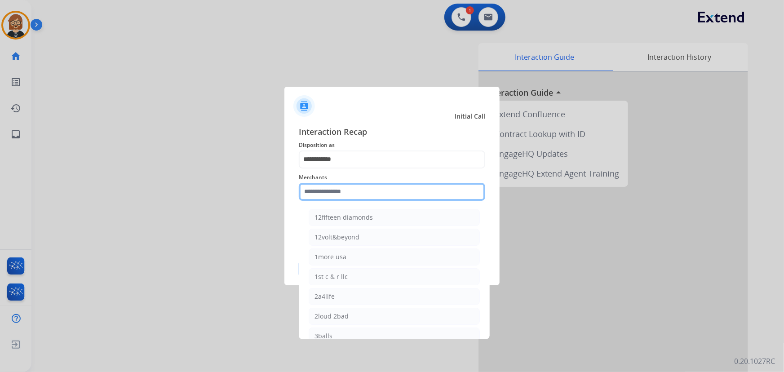
click at [381, 192] on input "text" at bounding box center [392, 192] width 186 height 18
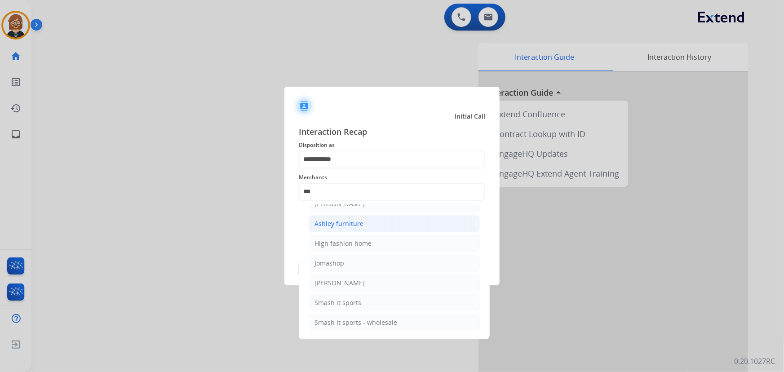
click at [359, 225] on div "Ashley furniture" at bounding box center [338, 223] width 49 height 9
type input "**********"
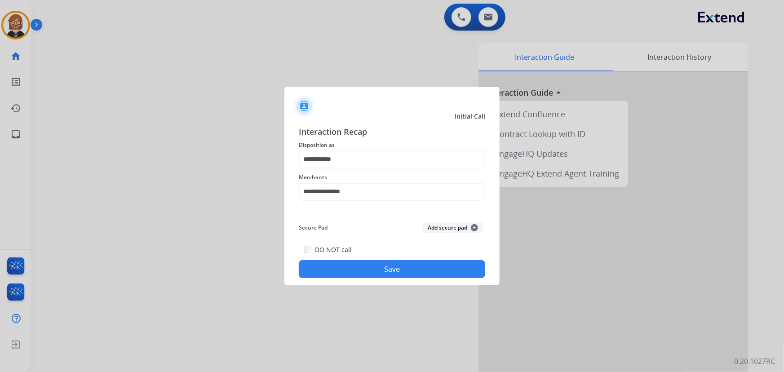
click at [407, 273] on button "Save" at bounding box center [392, 269] width 186 height 18
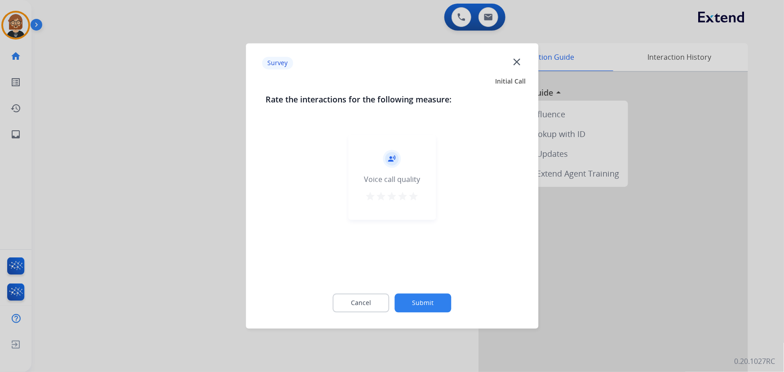
click at [425, 299] on button "Submit" at bounding box center [423, 303] width 57 height 19
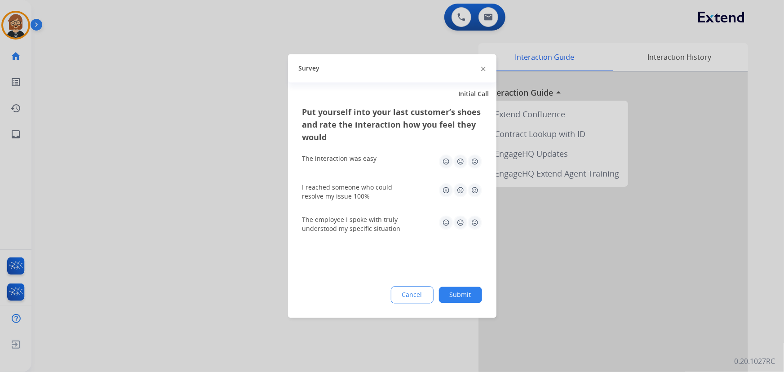
click at [455, 296] on button "Submit" at bounding box center [460, 295] width 43 height 16
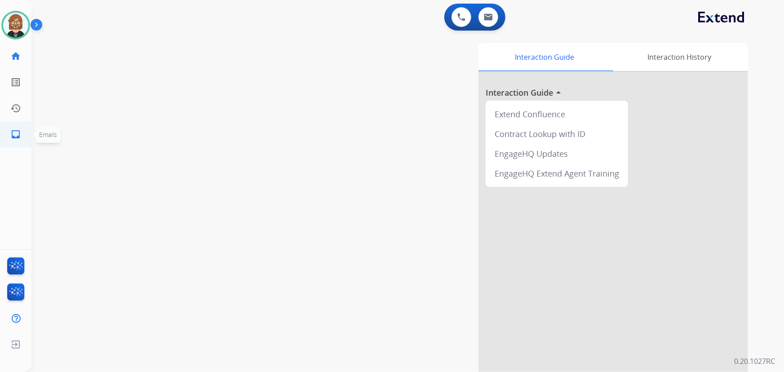
click at [15, 134] on mat-icon "inbox" at bounding box center [15, 134] width 11 height 11
select select "**********"
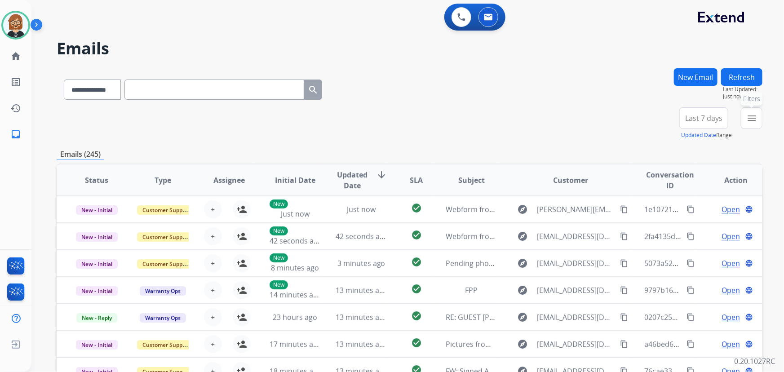
click at [755, 118] on mat-icon "menu" at bounding box center [751, 118] width 11 height 11
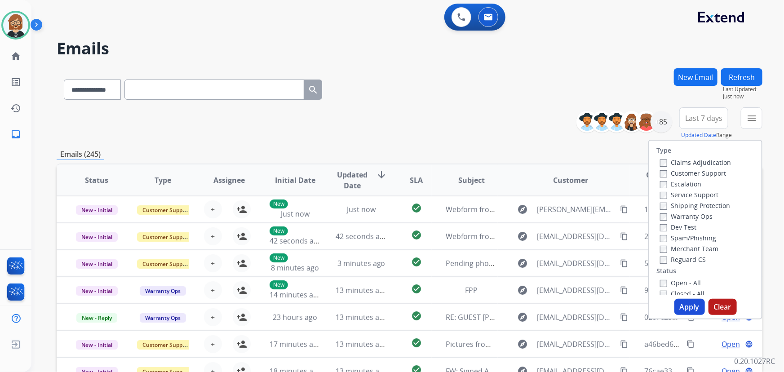
click at [685, 281] on label "Open - All" at bounding box center [680, 283] width 41 height 9
click at [689, 305] on button "Apply" at bounding box center [689, 307] width 31 height 16
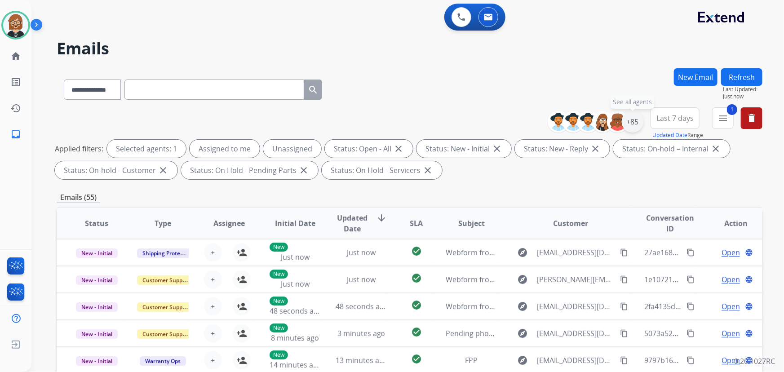
click at [635, 123] on div "+85" at bounding box center [633, 122] width 22 height 22
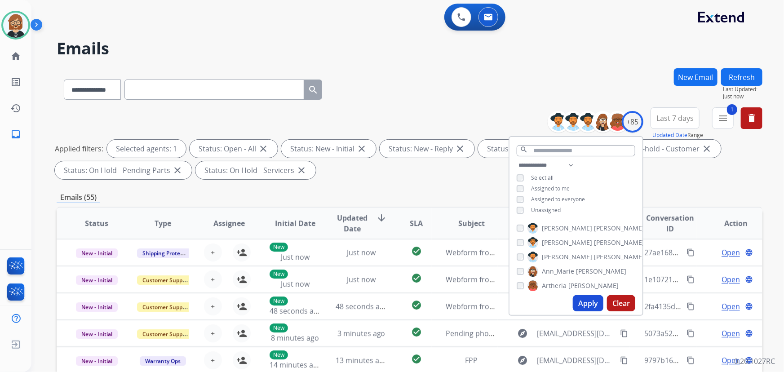
click at [522, 190] on div "Assigned to me" at bounding box center [543, 188] width 53 height 7
click at [588, 301] on button "Apply" at bounding box center [588, 303] width 31 height 16
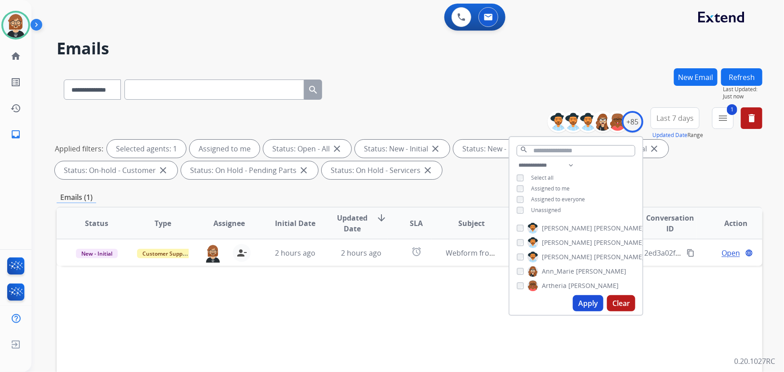
click at [313, 305] on div "Status Type Assignee Initial Date Updated Date arrow_downward SLA Subject Custo…" at bounding box center [410, 357] width 706 height 301
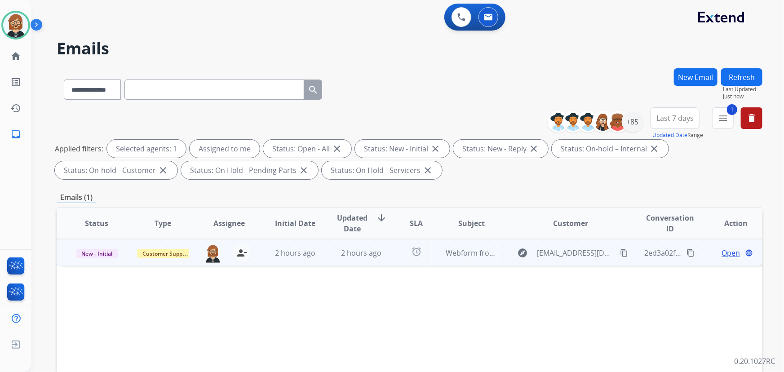
click at [327, 252] on td "2 hours ago" at bounding box center [354, 252] width 66 height 27
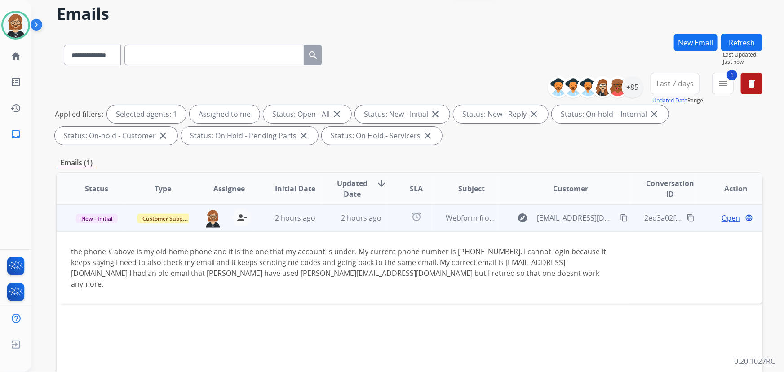
scroll to position [81, 0]
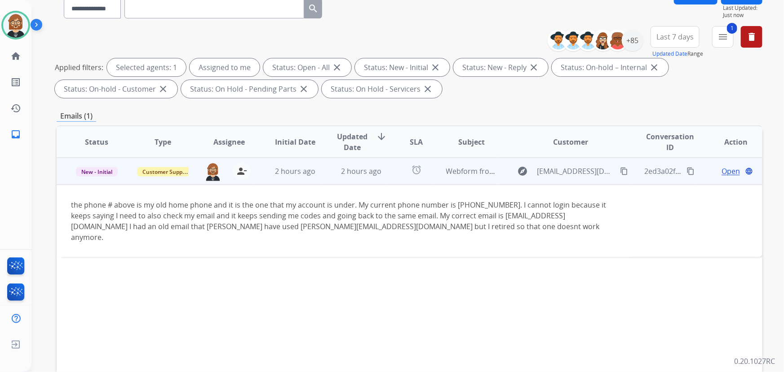
click at [723, 173] on span "Open" at bounding box center [730, 171] width 18 height 11
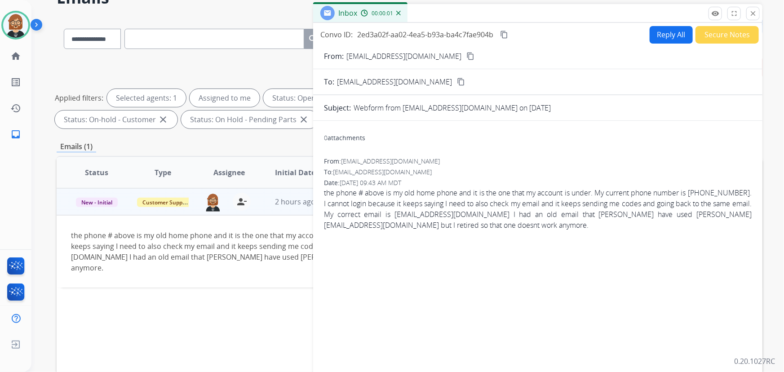
scroll to position [0, 0]
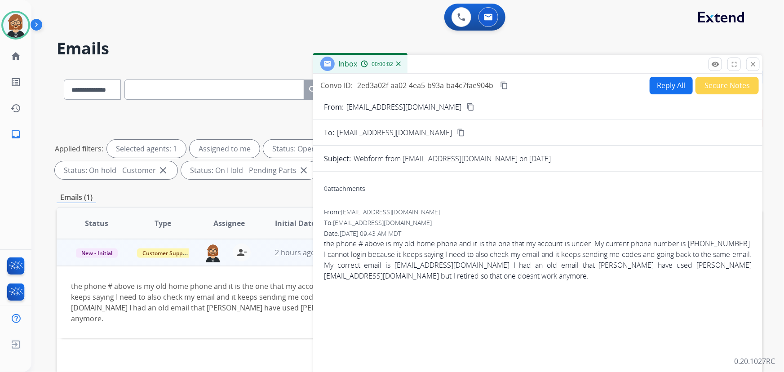
click at [669, 88] on button "Reply All" at bounding box center [671, 86] width 43 height 18
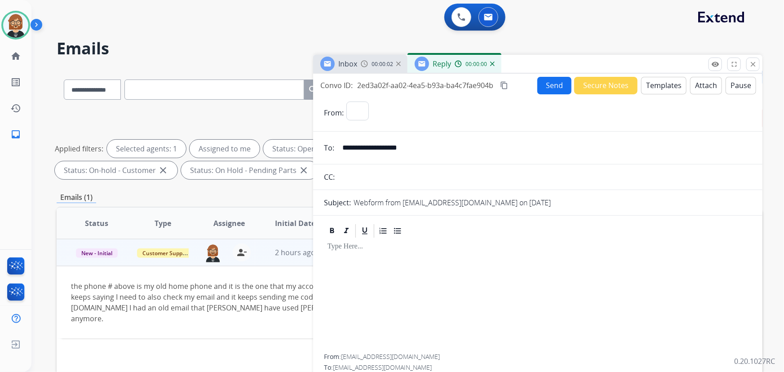
select select "**********"
click at [643, 87] on button "Templates" at bounding box center [663, 86] width 45 height 18
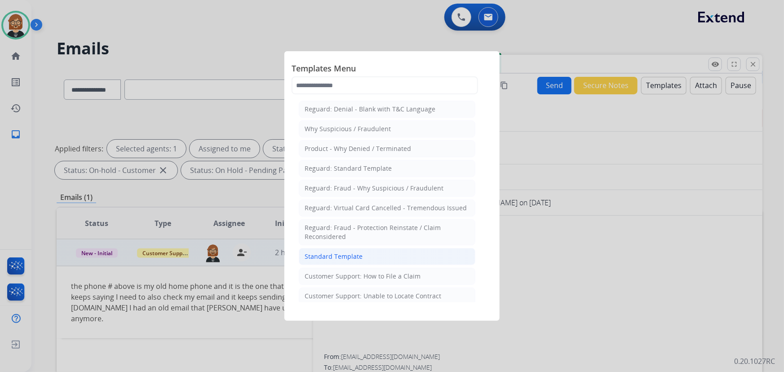
click at [383, 256] on li "Standard Template" at bounding box center [387, 256] width 177 height 17
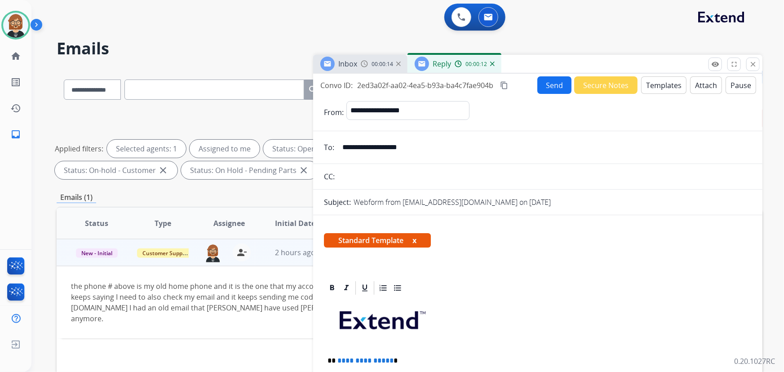
click at [658, 84] on button "Templates" at bounding box center [663, 85] width 45 height 18
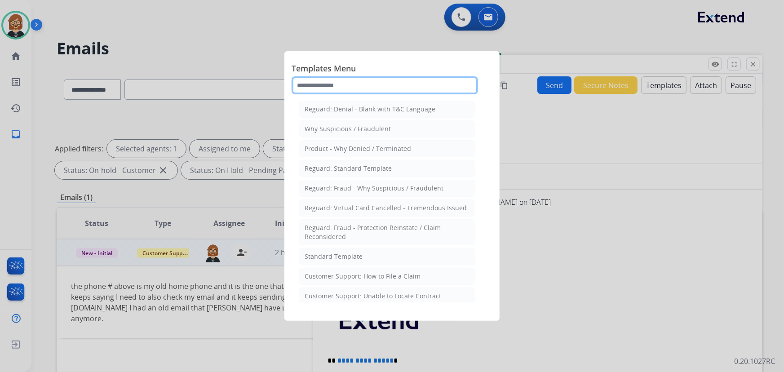
click at [366, 86] on input "text" at bounding box center [385, 85] width 186 height 18
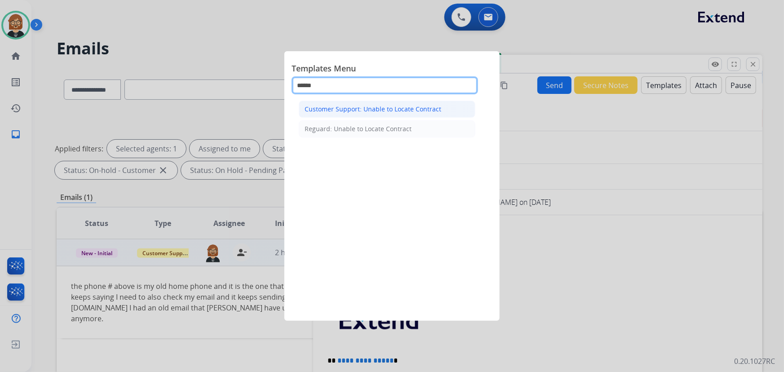
type input "******"
click at [373, 115] on li "Customer Support: Unable to Locate Contract" at bounding box center [387, 109] width 177 height 17
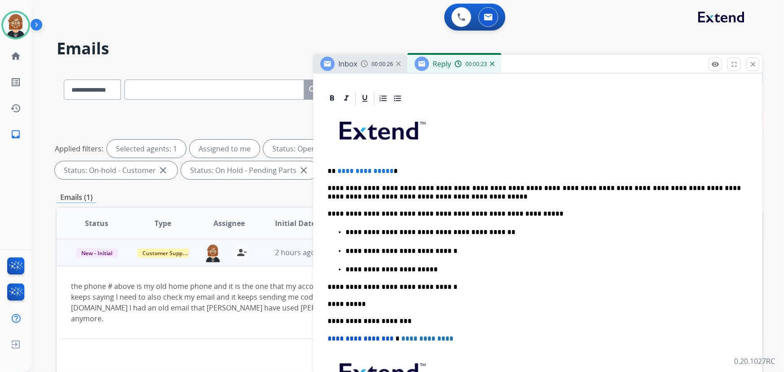
scroll to position [204, 0]
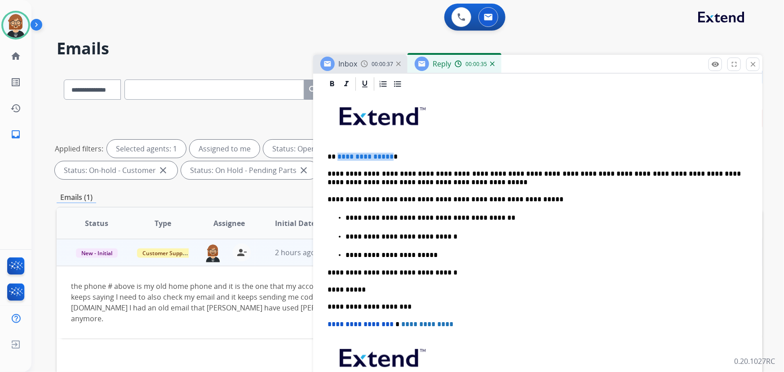
drag, startPoint x: 388, startPoint y: 155, endPoint x: 336, endPoint y: 157, distance: 51.7
click at [336, 157] on p "**********" at bounding box center [534, 157] width 414 height 8
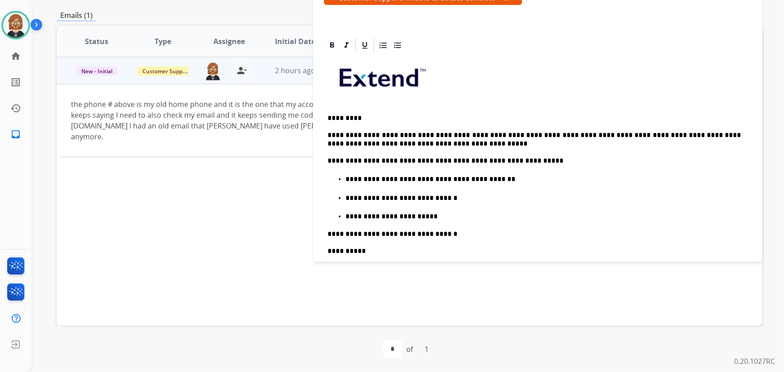
scroll to position [122, 0]
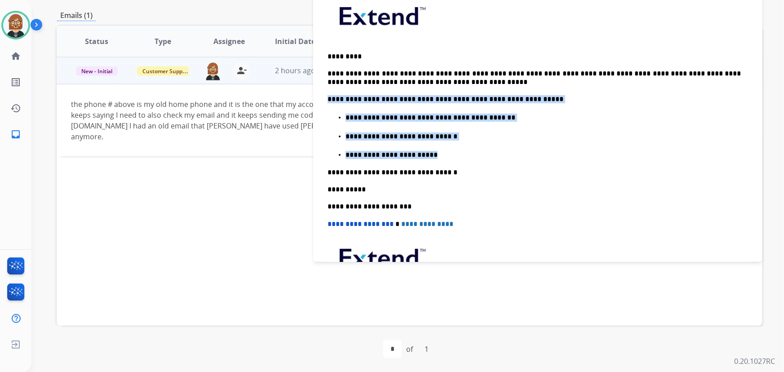
drag, startPoint x: 427, startPoint y: 153, endPoint x: 305, endPoint y: 92, distance: 137.0
click at [305, 92] on div "**********" at bounding box center [410, 129] width 706 height 486
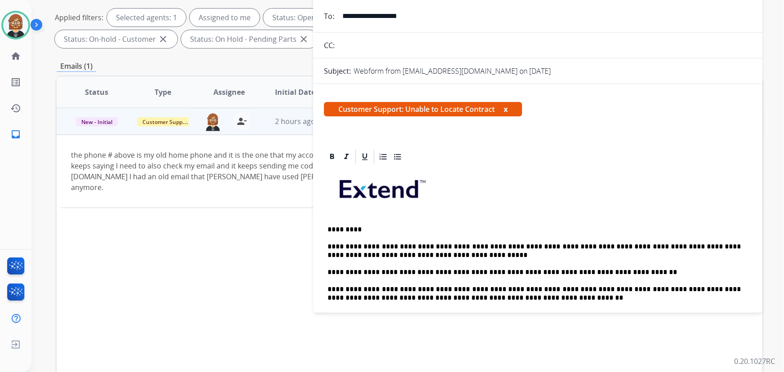
scroll to position [59, 0]
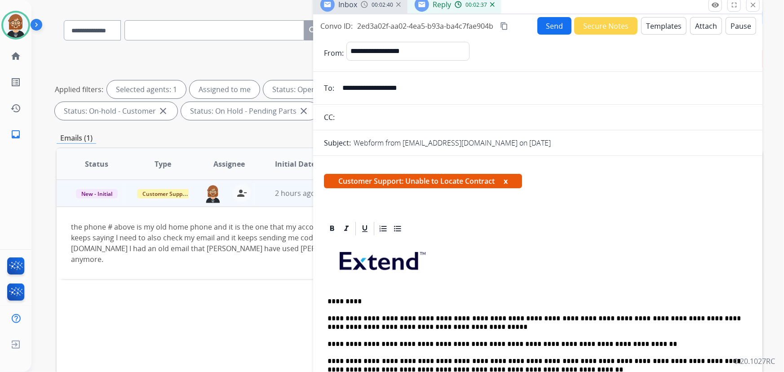
click at [551, 23] on button "Send" at bounding box center [554, 26] width 34 height 18
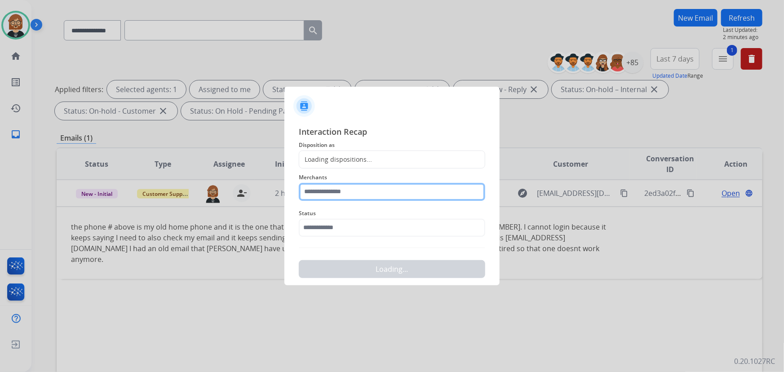
click at [379, 199] on input "text" at bounding box center [392, 192] width 186 height 18
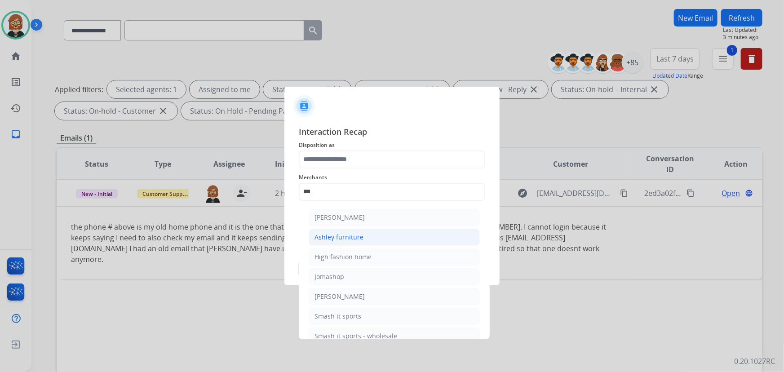
click at [390, 238] on li "Ashley furniture" at bounding box center [394, 237] width 171 height 17
type input "**********"
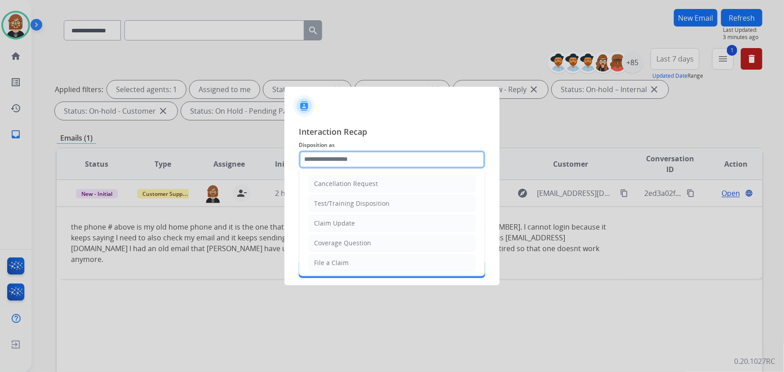
click at [384, 153] on input "text" at bounding box center [392, 159] width 186 height 18
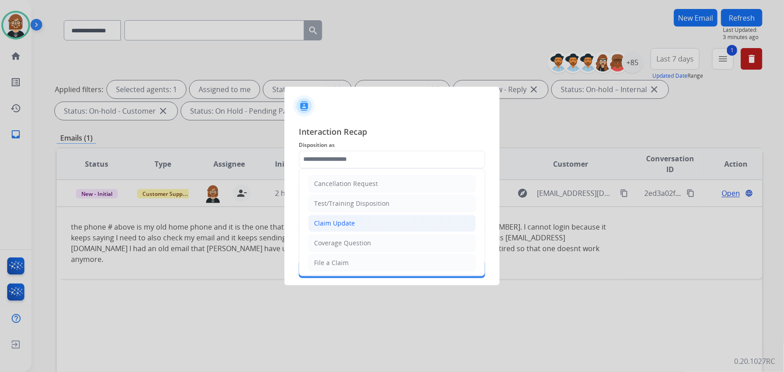
click at [378, 228] on li "Claim Update" at bounding box center [392, 223] width 168 height 17
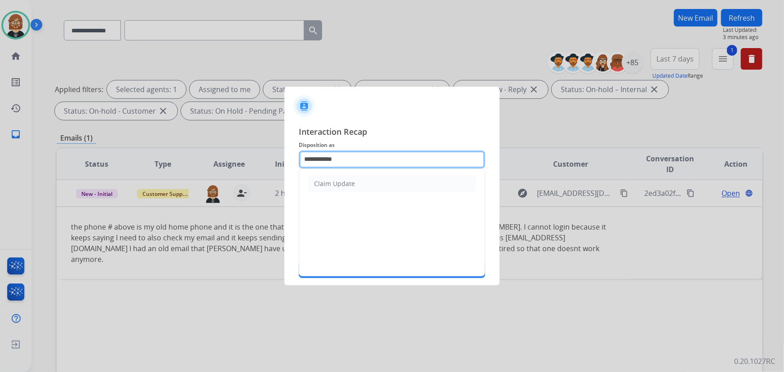
click at [388, 160] on input "**********" at bounding box center [392, 159] width 186 height 18
drag, startPoint x: 370, startPoint y: 157, endPoint x: 277, endPoint y: 151, distance: 93.2
click at [0, 151] on app-contact-recap-modal "**********" at bounding box center [0, 186] width 0 height 372
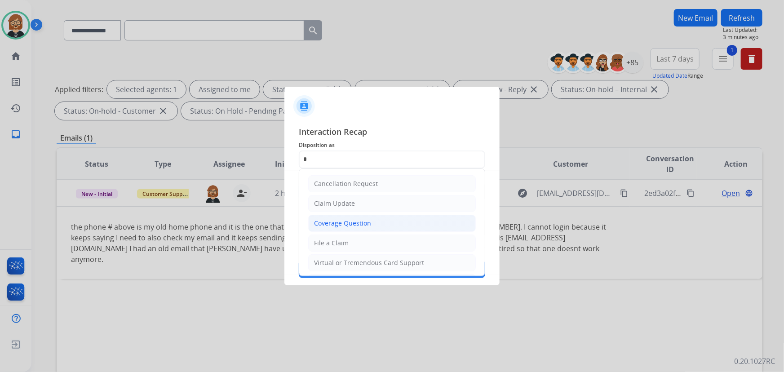
click at [344, 220] on div "Coverage Question" at bounding box center [342, 223] width 57 height 9
type input "**********"
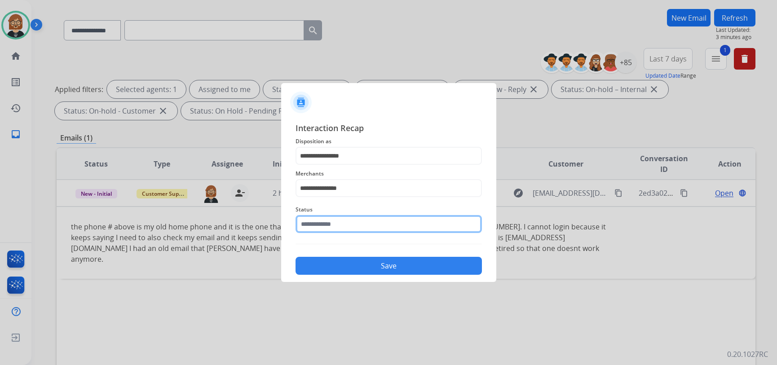
click at [388, 229] on input "text" at bounding box center [389, 224] width 186 height 18
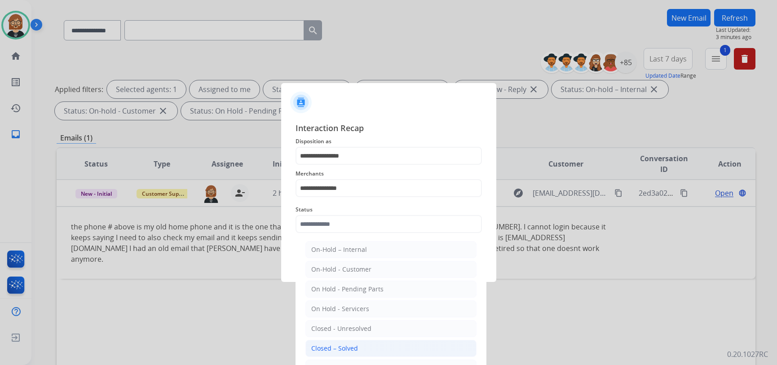
click at [368, 354] on li "Closed – Solved" at bounding box center [390, 348] width 171 height 17
type input "**********"
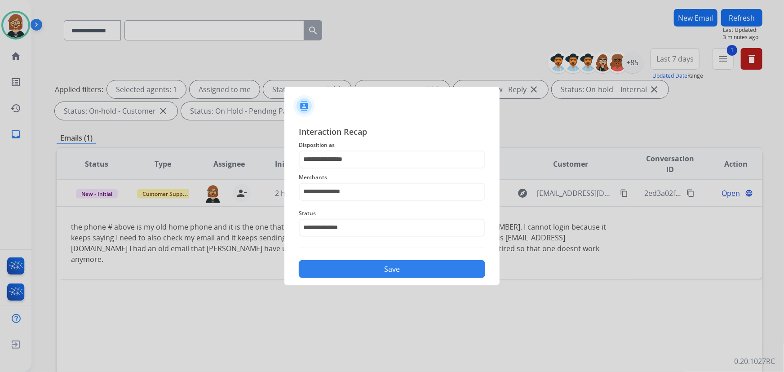
click at [392, 274] on button "Save" at bounding box center [392, 269] width 186 height 18
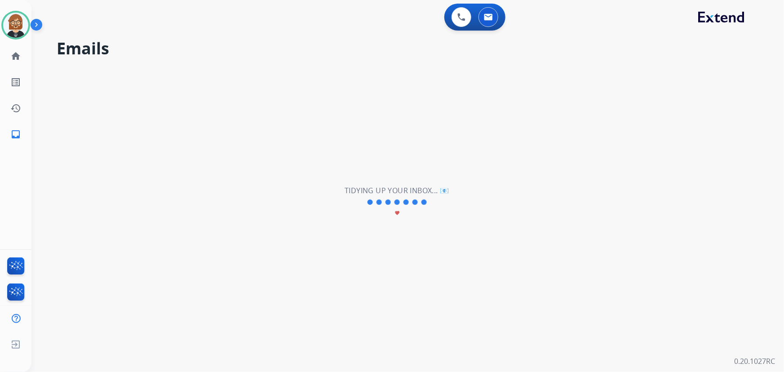
scroll to position [0, 0]
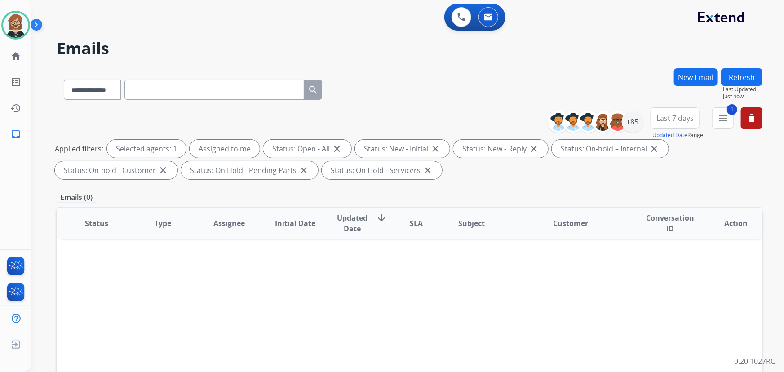
click at [741, 79] on button "Refresh" at bounding box center [741, 77] width 41 height 18
click at [637, 122] on div "+85" at bounding box center [633, 122] width 22 height 22
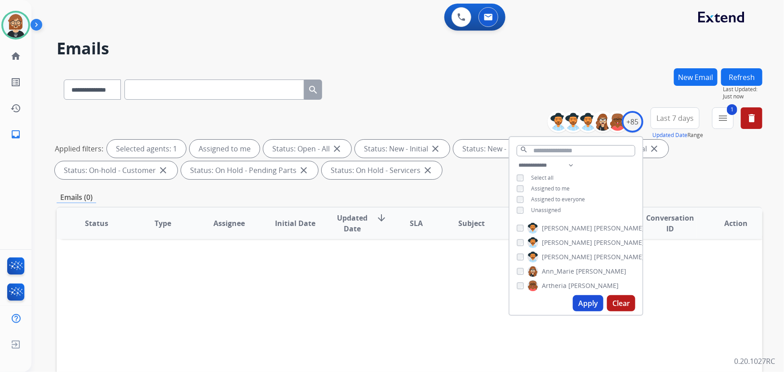
click at [553, 209] on span "Unassigned" at bounding box center [546, 210] width 30 height 8
drag, startPoint x: 584, startPoint y: 301, endPoint x: 589, endPoint y: 300, distance: 4.7
click at [584, 301] on button "Apply" at bounding box center [588, 303] width 31 height 16
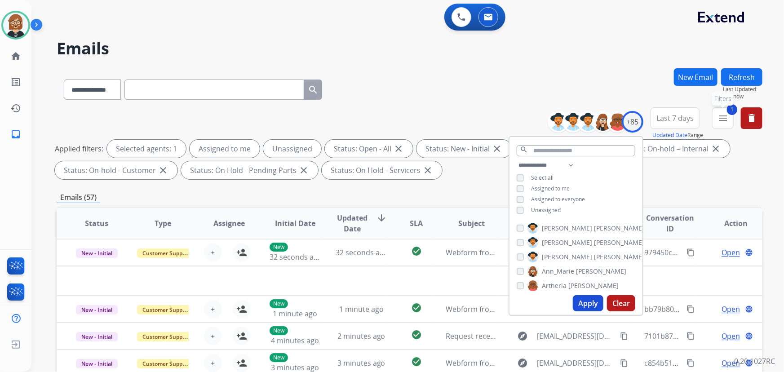
click at [729, 117] on button "1 menu Filters" at bounding box center [723, 118] width 22 height 22
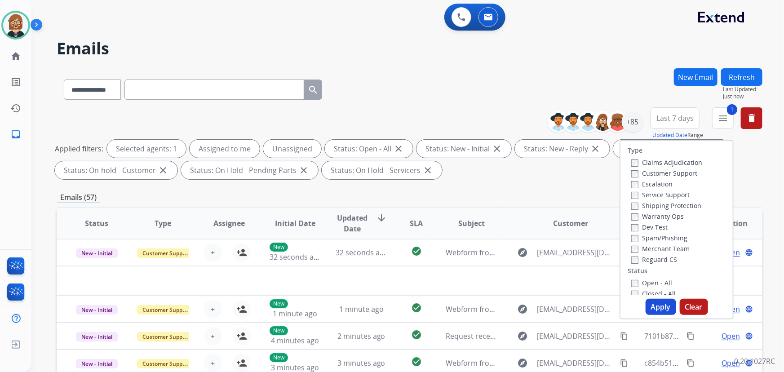
click at [659, 261] on label "Reguard CS" at bounding box center [654, 259] width 46 height 9
click at [647, 205] on label "Shipping Protection" at bounding box center [666, 205] width 70 height 9
click at [647, 171] on label "Customer Support" at bounding box center [664, 173] width 66 height 9
click at [660, 312] on button "Apply" at bounding box center [661, 307] width 31 height 16
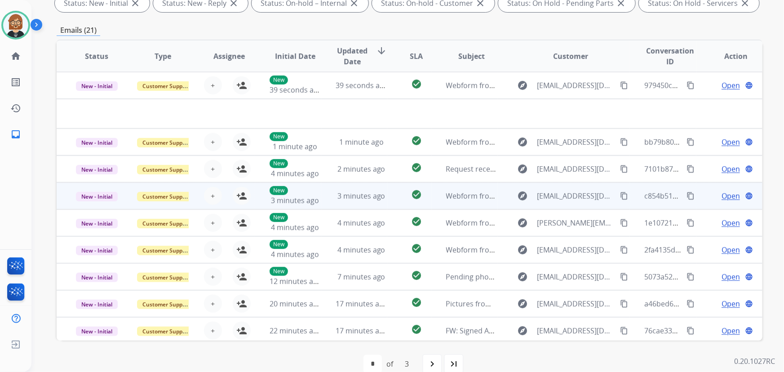
scroll to position [182, 0]
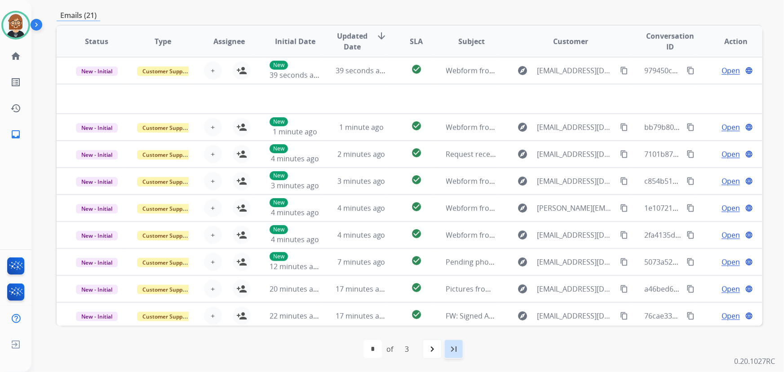
click at [452, 351] on mat-icon "last_page" at bounding box center [453, 349] width 11 height 11
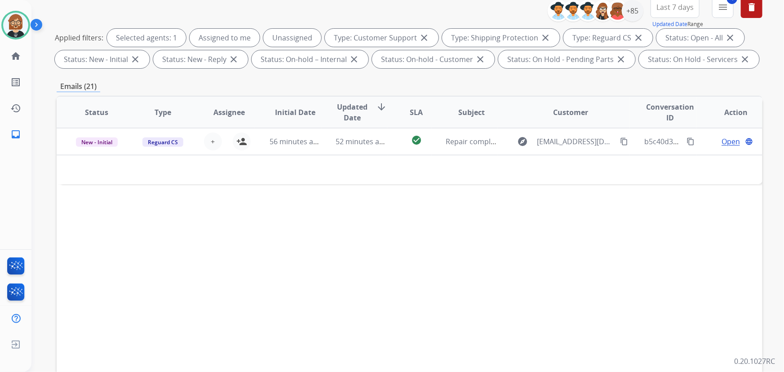
scroll to position [122, 0]
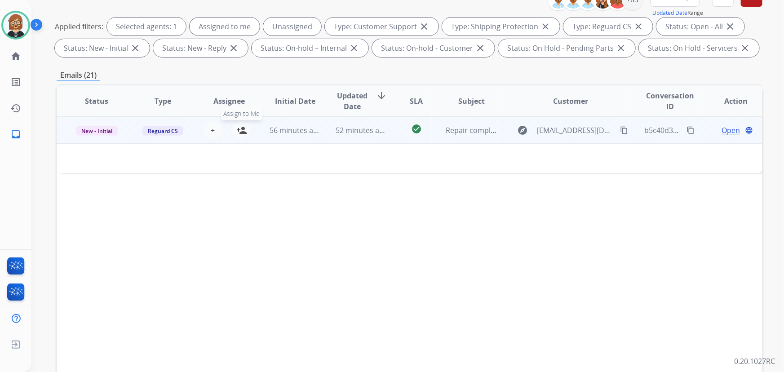
click at [242, 132] on mat-icon "person_add" at bounding box center [241, 130] width 11 height 11
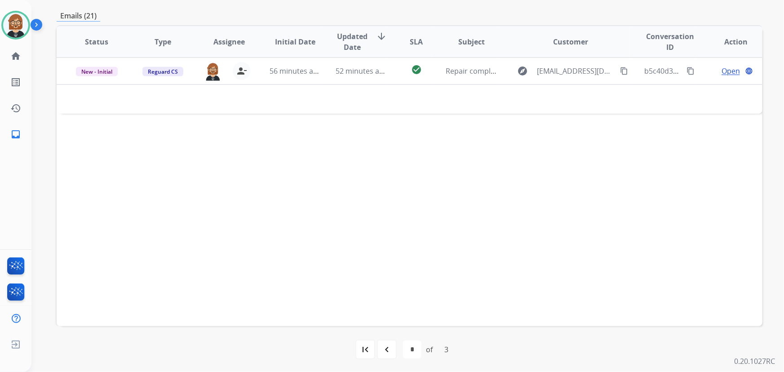
scroll to position [182, 0]
click at [394, 353] on div "navigate_before" at bounding box center [387, 349] width 20 height 20
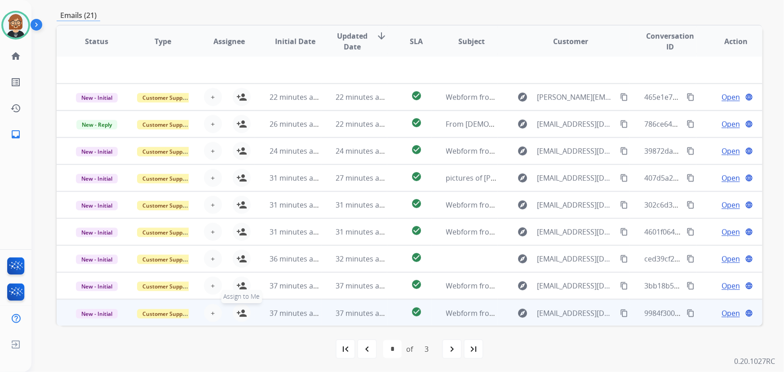
click at [243, 312] on mat-icon "person_add" at bounding box center [241, 313] width 11 height 11
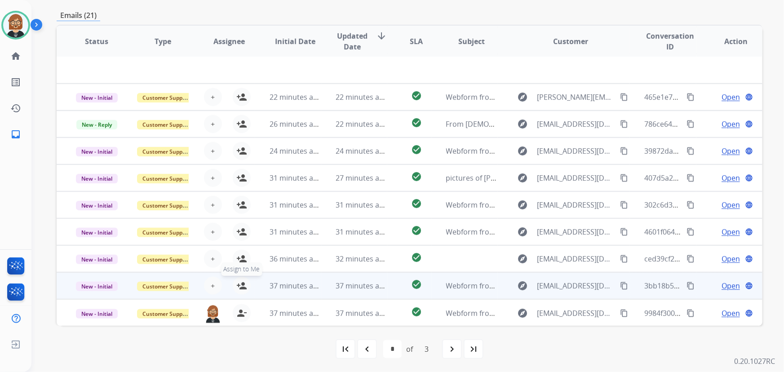
click at [241, 282] on mat-icon "person_add" at bounding box center [241, 285] width 11 height 11
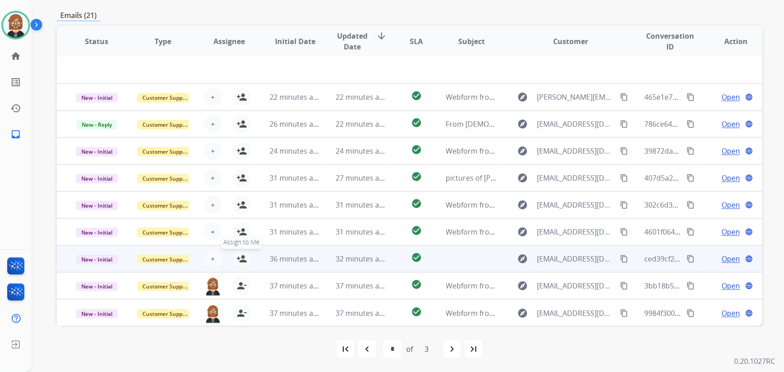
click at [240, 259] on mat-icon "person_add" at bounding box center [241, 258] width 11 height 11
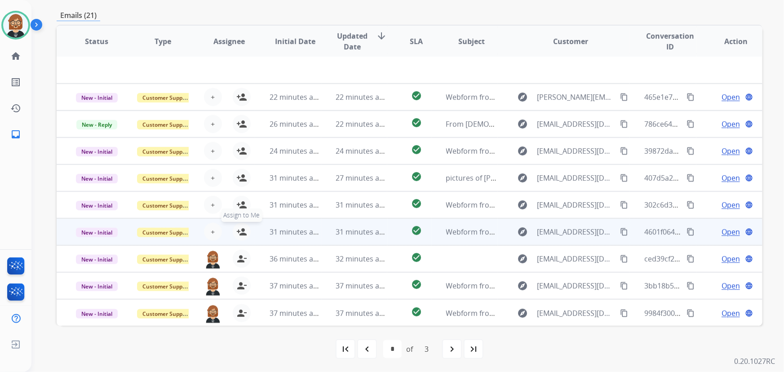
click at [240, 232] on mat-icon "person_add" at bounding box center [241, 231] width 11 height 11
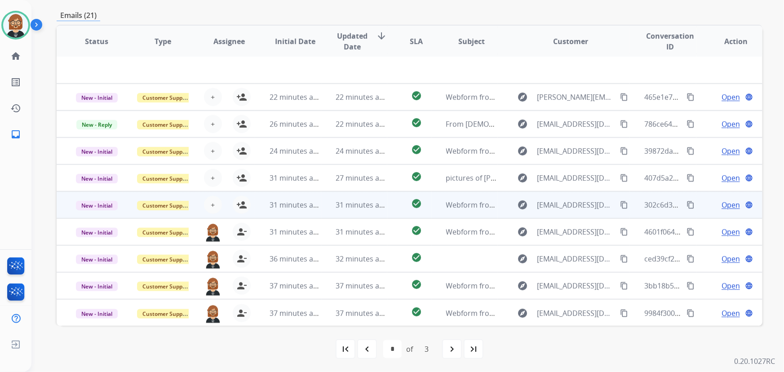
click at [238, 213] on div "+ Select agent person_add Assign to Me" at bounding box center [222, 204] width 66 height 25
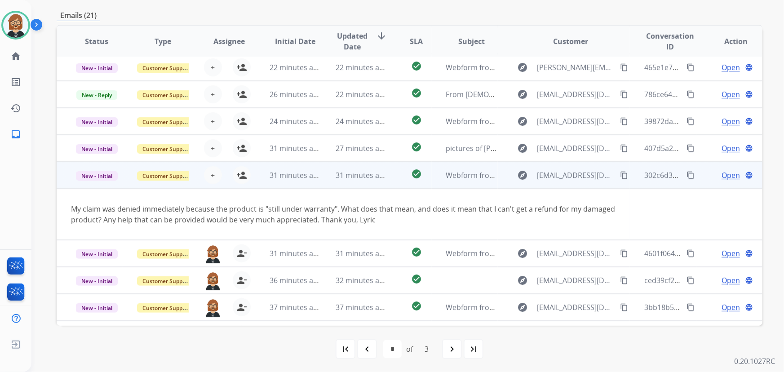
scroll to position [52, 0]
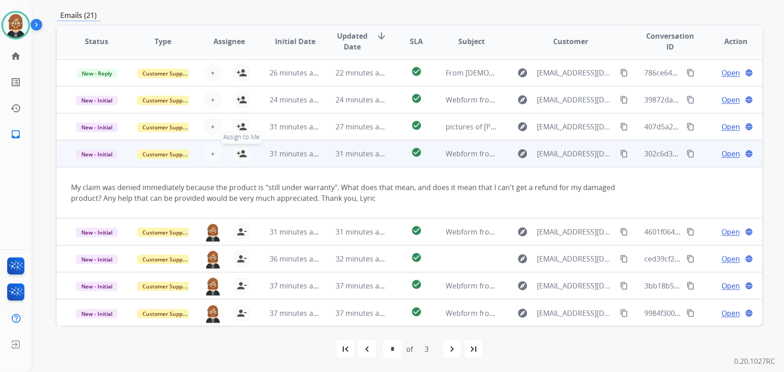
click at [241, 150] on mat-icon "person_add" at bounding box center [241, 153] width 11 height 11
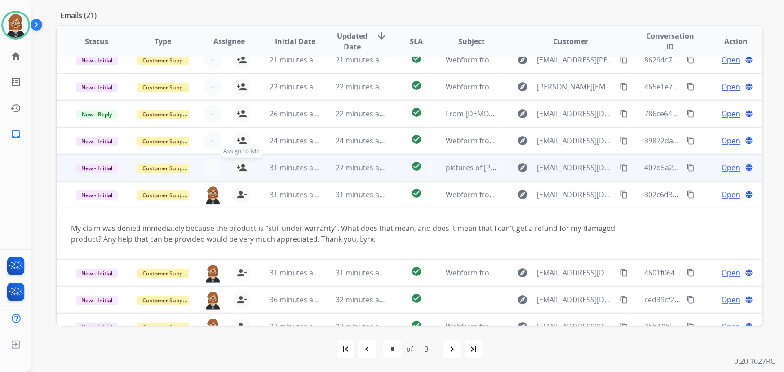
click at [239, 167] on mat-icon "person_add" at bounding box center [241, 167] width 11 height 11
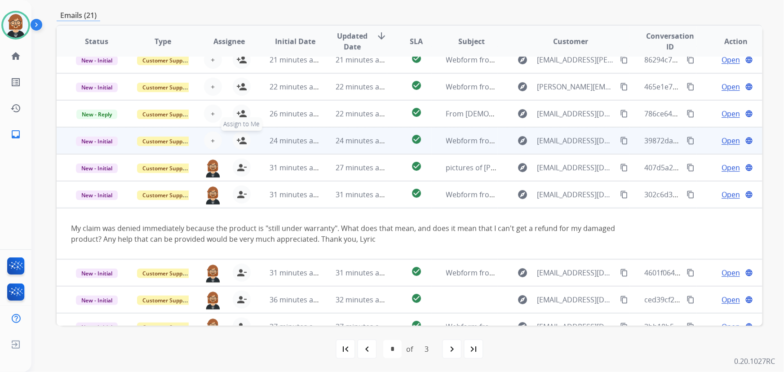
click at [244, 142] on mat-icon "person_add" at bounding box center [241, 140] width 11 height 11
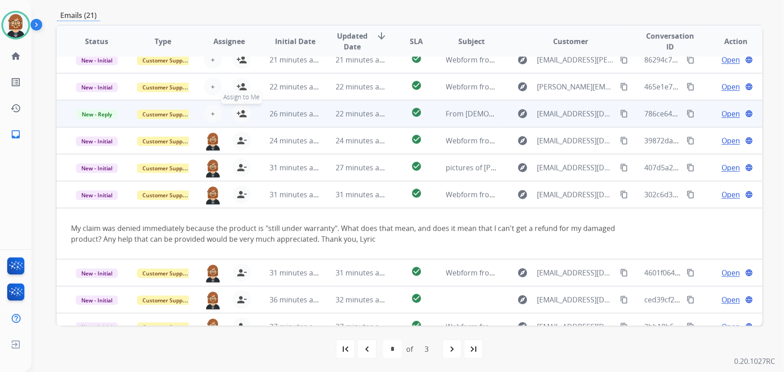
click at [241, 119] on button "person_add Assign to Me" at bounding box center [242, 114] width 18 height 18
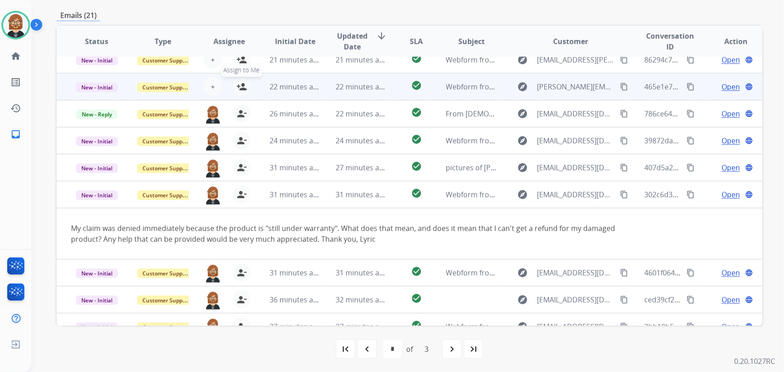
click at [245, 85] on button "person_add Assign to Me" at bounding box center [242, 87] width 18 height 18
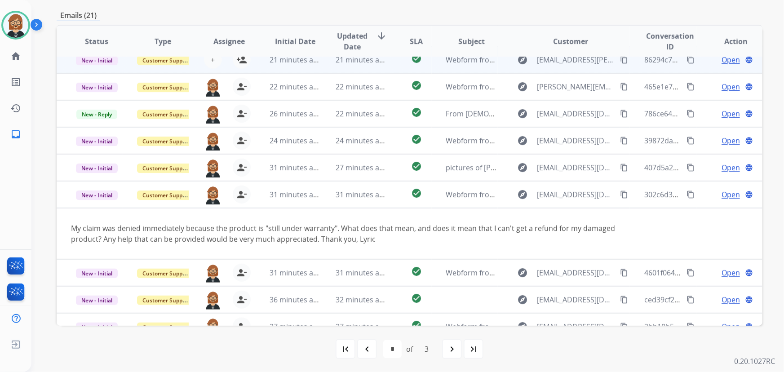
click at [244, 67] on div "+ Select agent person_add Assign to Me" at bounding box center [222, 60] width 58 height 18
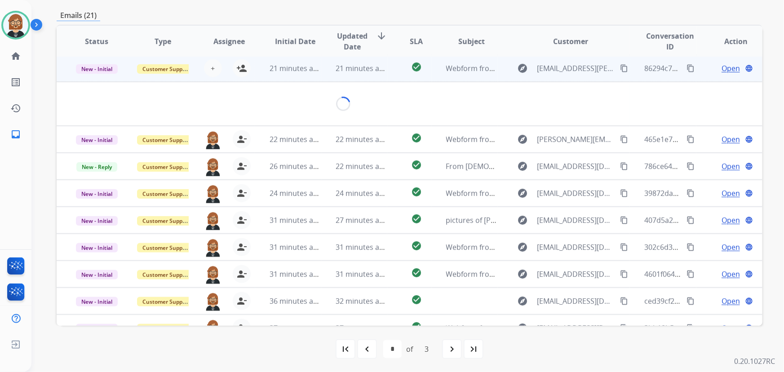
scroll to position [0, 0]
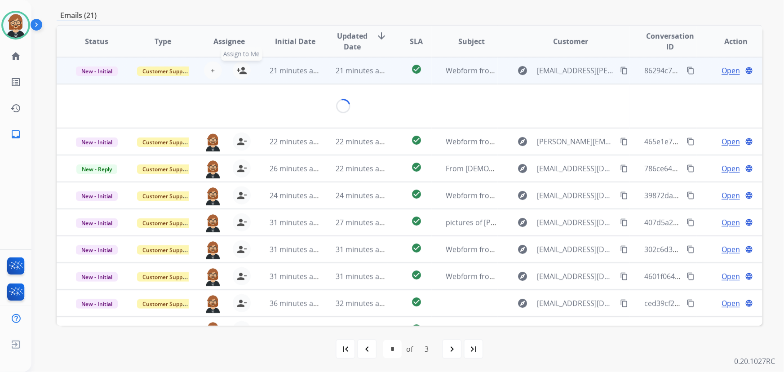
click at [242, 72] on mat-icon "person_add" at bounding box center [241, 70] width 11 height 11
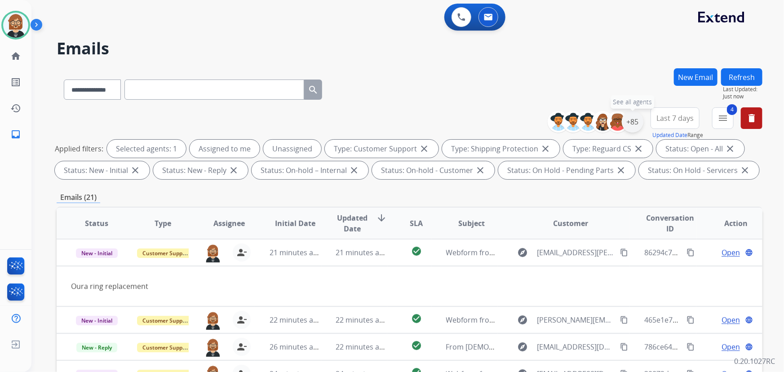
click at [635, 125] on div "+85" at bounding box center [633, 122] width 22 height 22
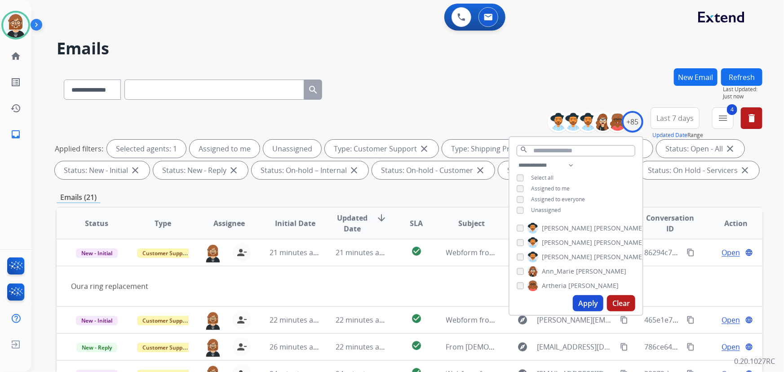
click at [539, 210] on span "Unassigned" at bounding box center [546, 210] width 30 height 8
click at [581, 306] on button "Apply" at bounding box center [588, 303] width 31 height 16
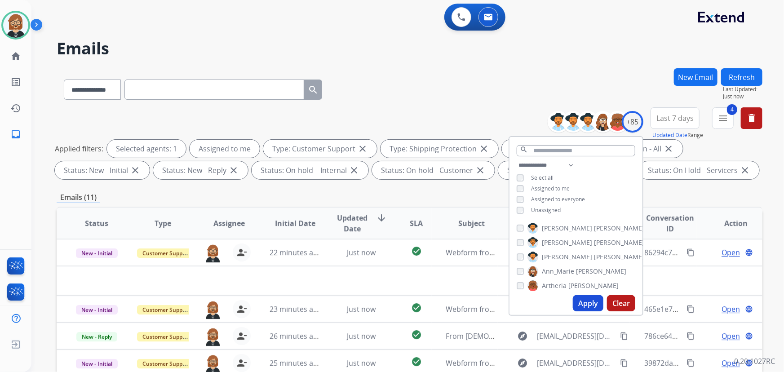
click at [755, 77] on button "Refresh" at bounding box center [741, 77] width 41 height 18
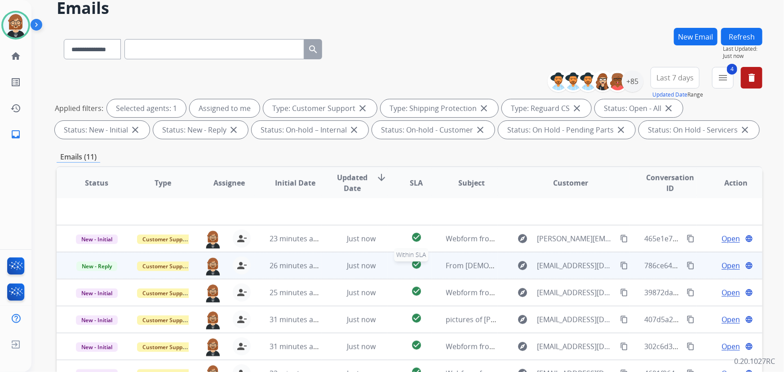
scroll to position [182, 0]
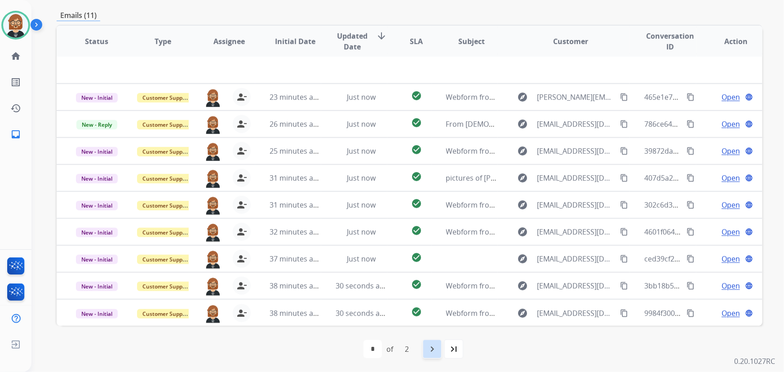
click at [429, 352] on mat-icon "navigate_next" at bounding box center [432, 349] width 11 height 11
select select "*"
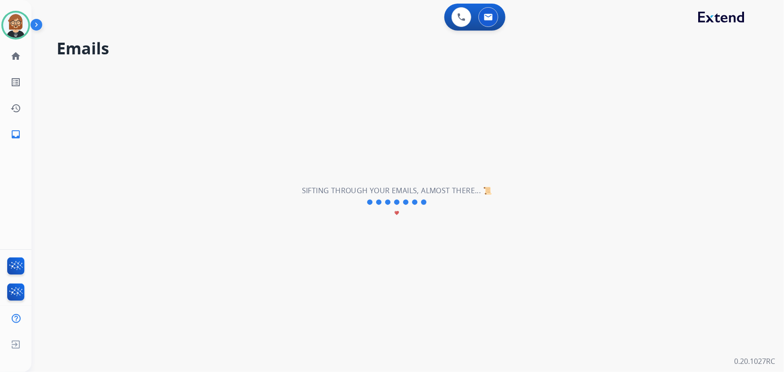
scroll to position [0, 0]
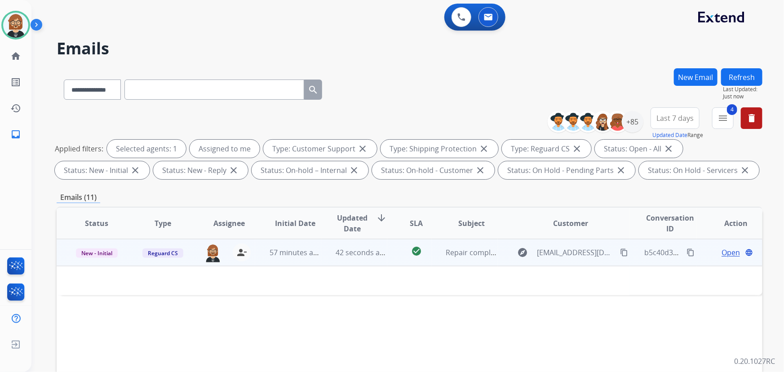
click at [321, 257] on td "42 seconds ago" at bounding box center [354, 252] width 66 height 27
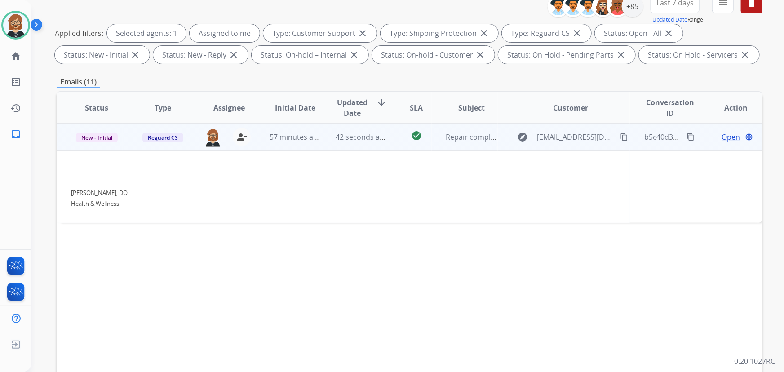
scroll to position [122, 0]
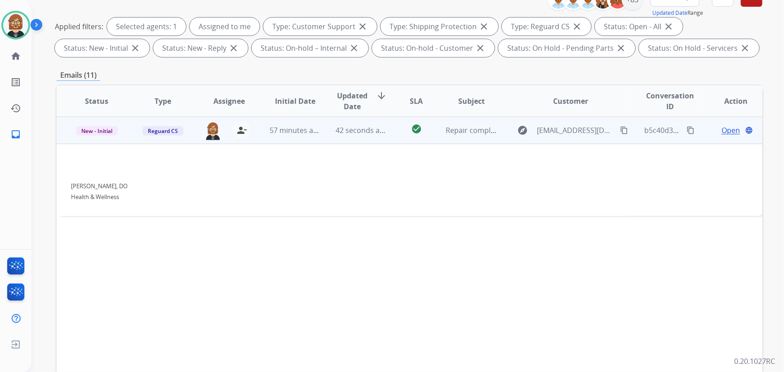
drag, startPoint x: 715, startPoint y: 132, endPoint x: 720, endPoint y: 132, distance: 5.4
click at [721, 132] on span "Open" at bounding box center [730, 130] width 18 height 11
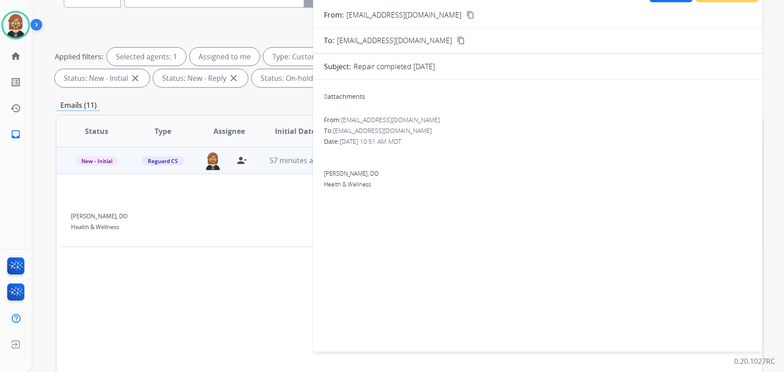
scroll to position [40, 0]
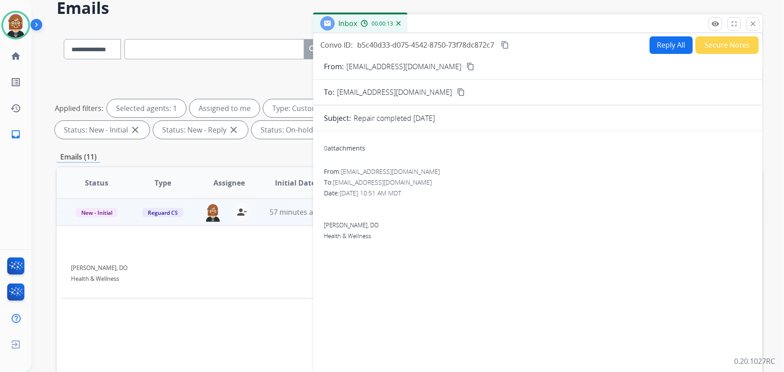
click at [715, 49] on button "Secure Notes" at bounding box center [726, 45] width 63 height 18
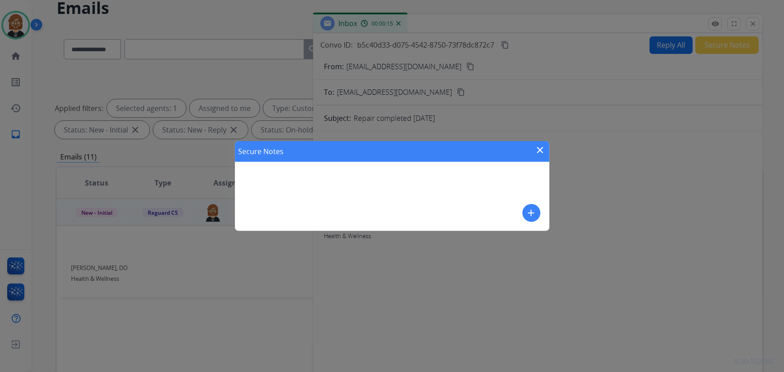
click at [527, 215] on mat-icon "add" at bounding box center [531, 213] width 11 height 11
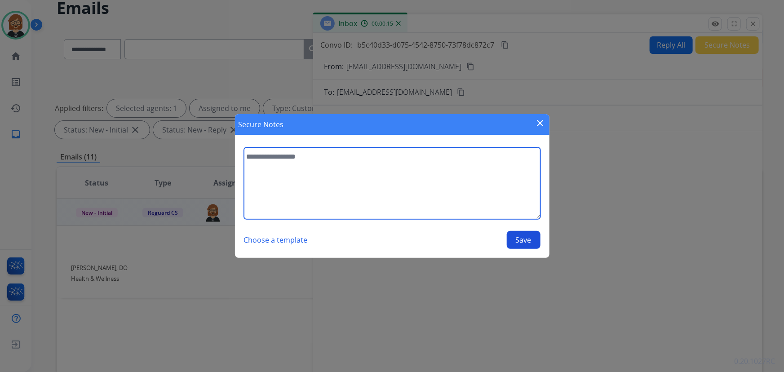
click at [434, 206] on textarea at bounding box center [392, 183] width 296 height 72
type textarea "**********"
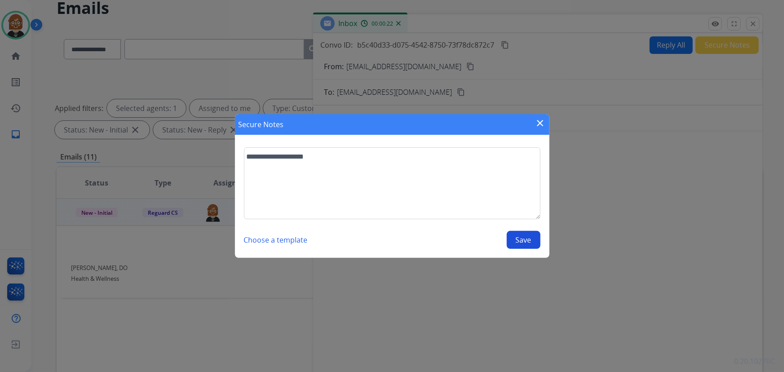
click at [512, 237] on button "Save" at bounding box center [524, 240] width 34 height 18
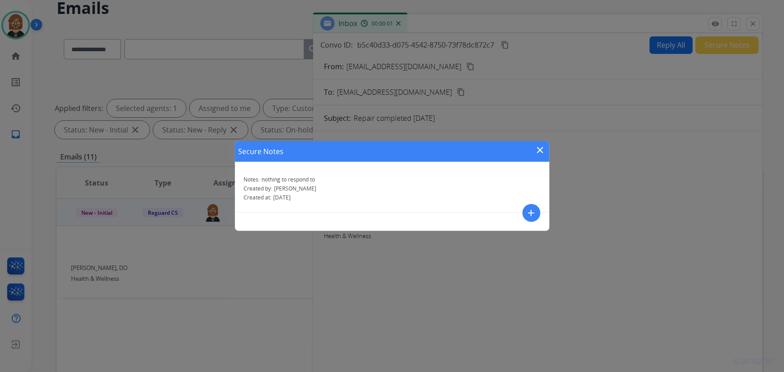
click at [536, 151] on mat-icon "close" at bounding box center [540, 150] width 11 height 11
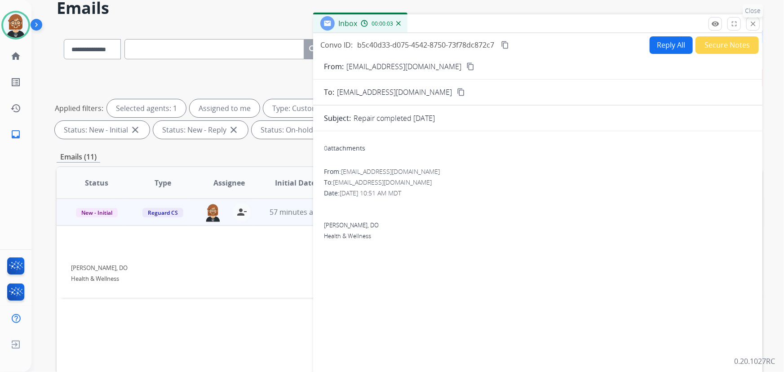
click at [757, 21] on mat-icon "close" at bounding box center [753, 24] width 8 height 8
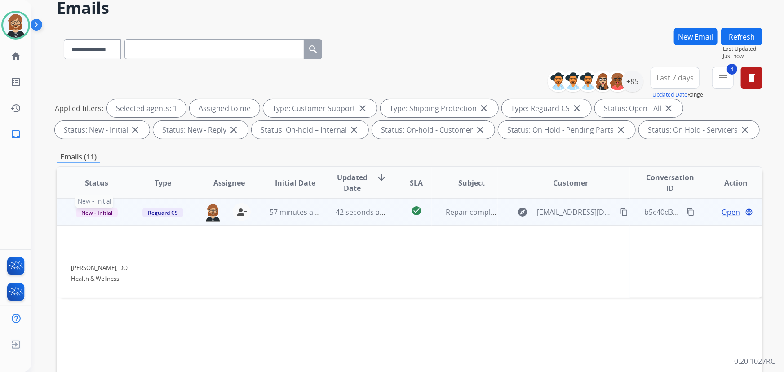
click at [94, 211] on span "New - Initial" at bounding box center [97, 212] width 42 height 9
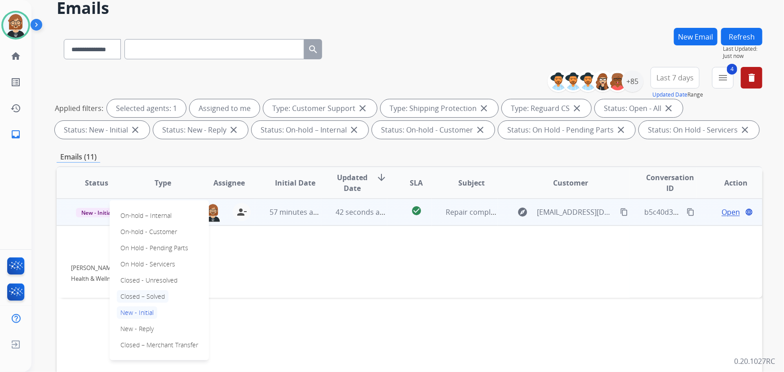
click at [149, 296] on p "Closed – Solved" at bounding box center [143, 296] width 52 height 13
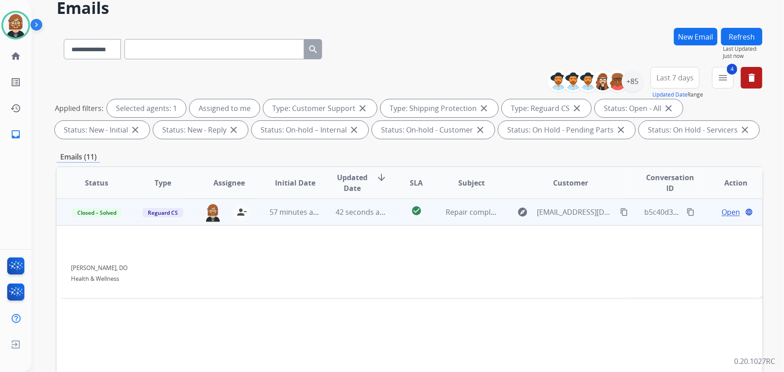
click at [737, 35] on button "Refresh" at bounding box center [741, 37] width 41 height 18
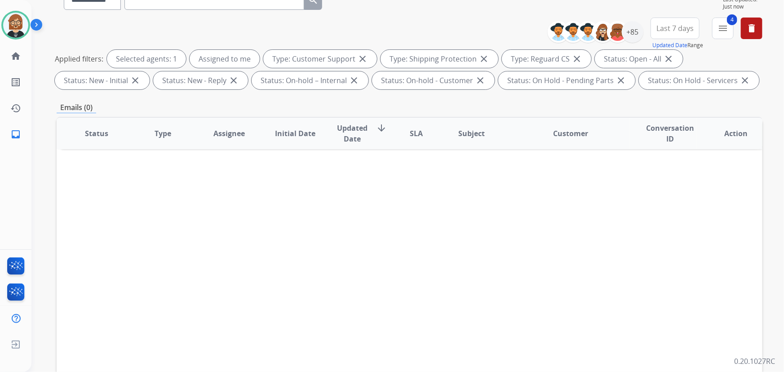
scroll to position [182, 0]
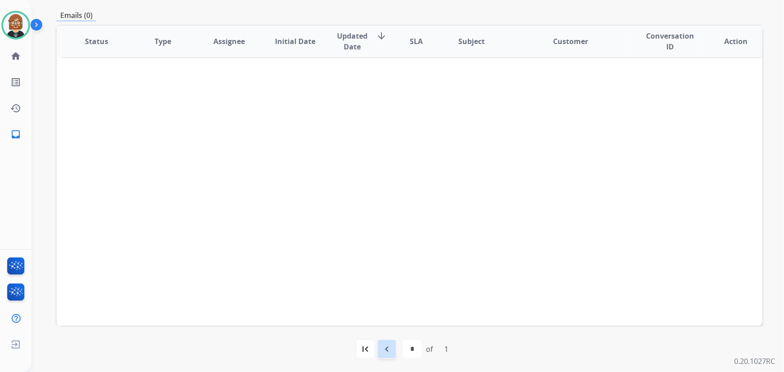
click at [395, 350] on div "navigate_before" at bounding box center [387, 349] width 20 height 20
select select "*"
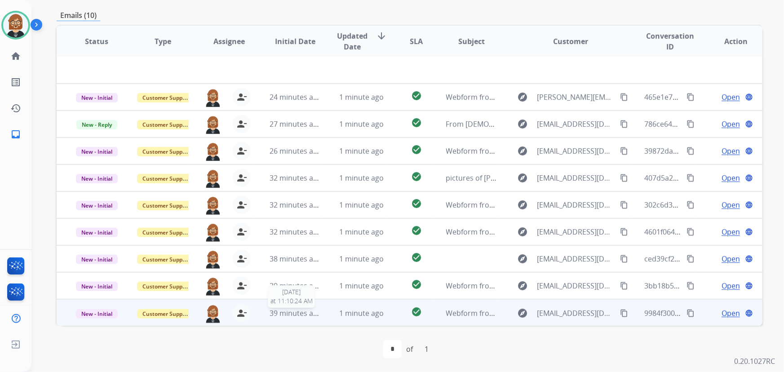
click at [296, 316] on span "39 minutes ago" at bounding box center [296, 313] width 52 height 10
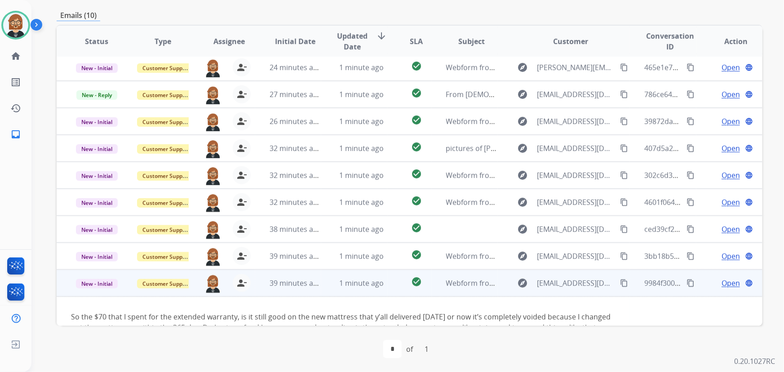
scroll to position [51, 0]
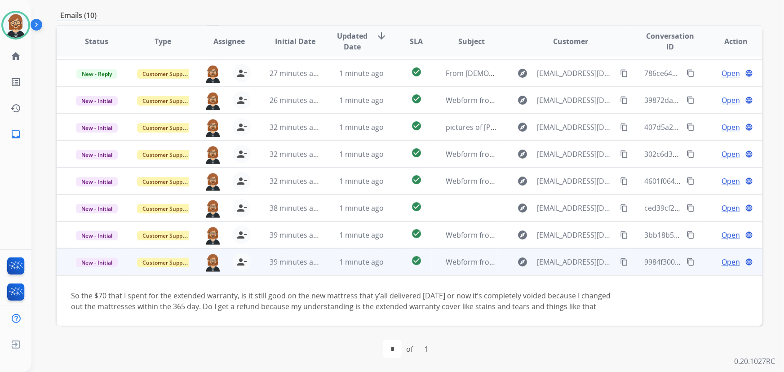
click at [249, 301] on div "So the $70 that I spent for the extended warranty, is it still good on the new …" at bounding box center [343, 301] width 544 height 22
click at [620, 261] on mat-icon "content_copy" at bounding box center [624, 262] width 8 height 8
click at [734, 258] on div "Open language" at bounding box center [736, 262] width 51 height 11
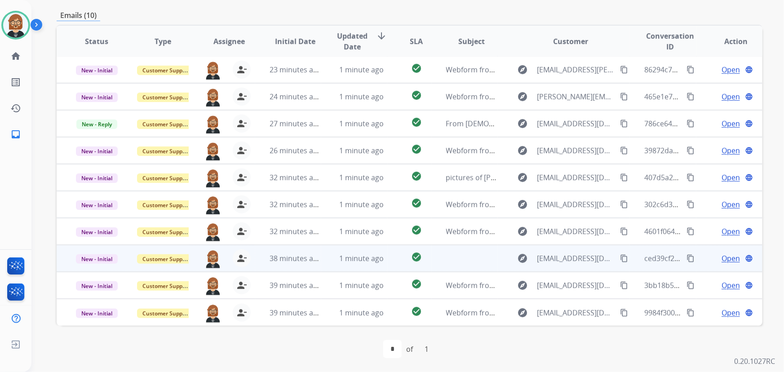
scroll to position [0, 0]
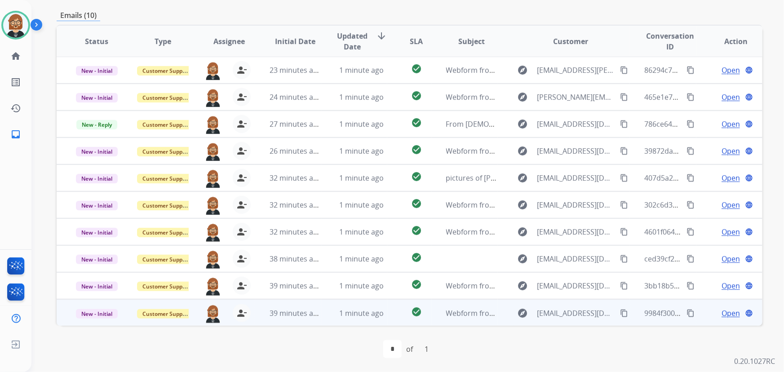
click at [464, 318] on td "Webform from sadenmark59@outlook.com on 08/28/2025" at bounding box center [465, 312] width 66 height 27
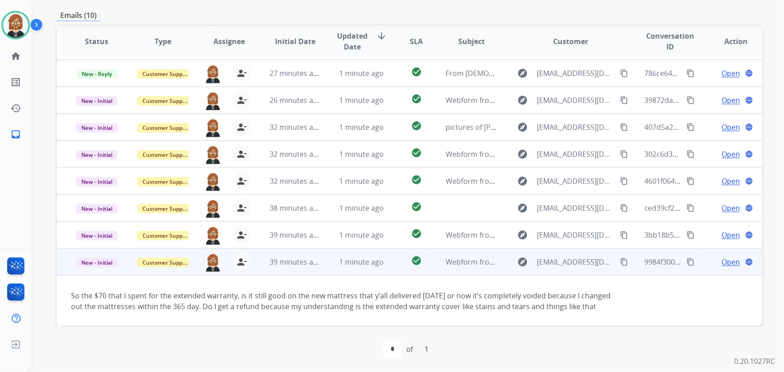
drag, startPoint x: 717, startPoint y: 259, endPoint x: 723, endPoint y: 267, distance: 10.0
click at [721, 266] on span "Open" at bounding box center [730, 262] width 18 height 11
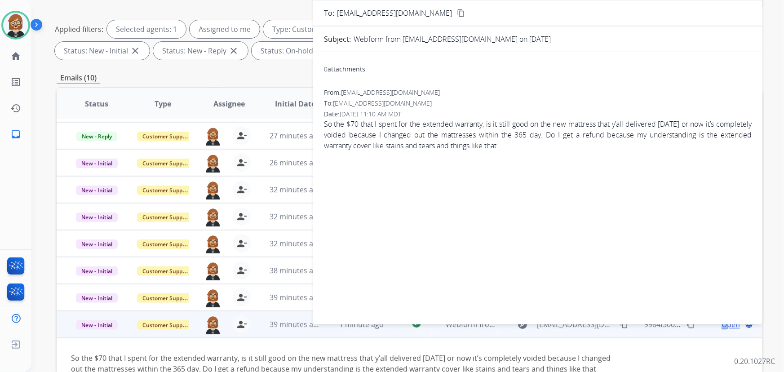
scroll to position [0, 0]
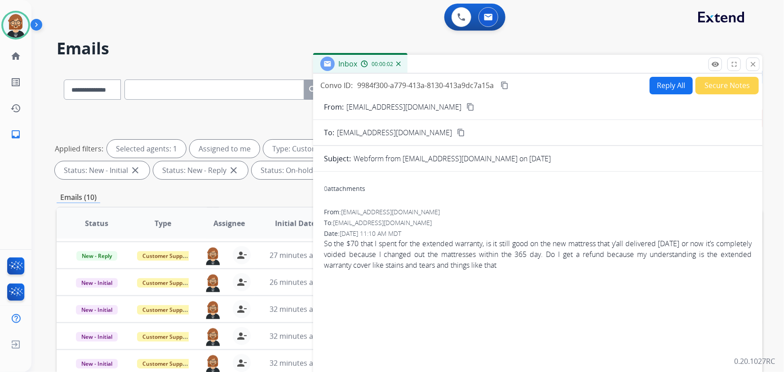
click at [664, 87] on button "Reply All" at bounding box center [671, 86] width 43 height 18
select select "**********"
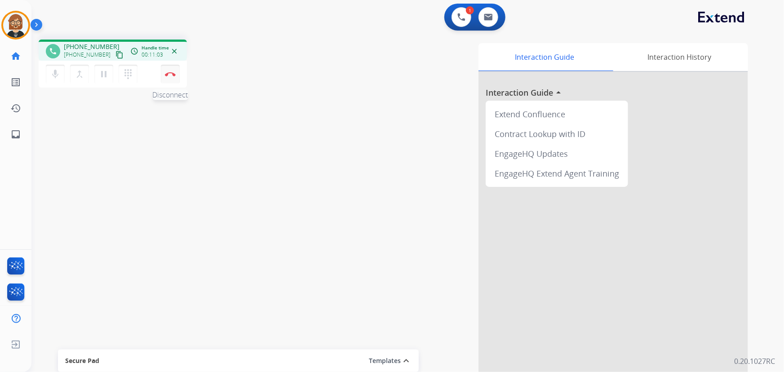
click at [169, 73] on img at bounding box center [170, 74] width 11 height 4
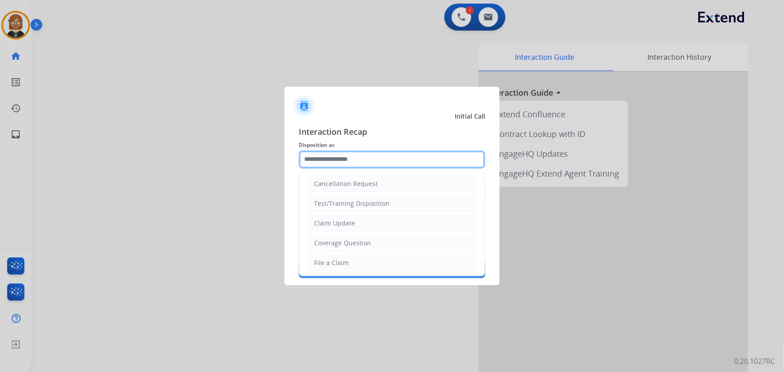
click at [389, 157] on input "text" at bounding box center [392, 159] width 186 height 18
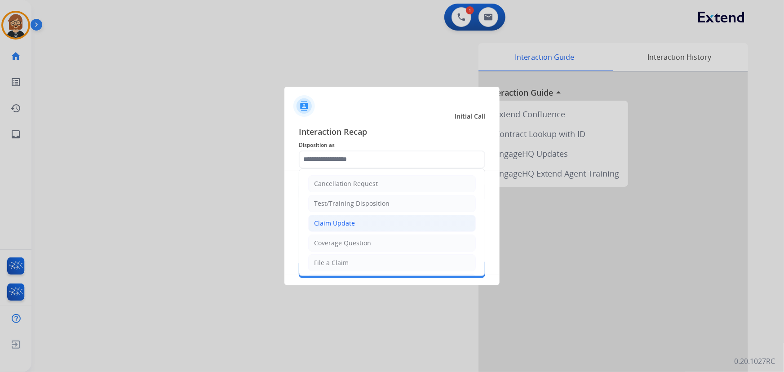
click at [384, 225] on li "Claim Update" at bounding box center [392, 223] width 168 height 17
type input "**********"
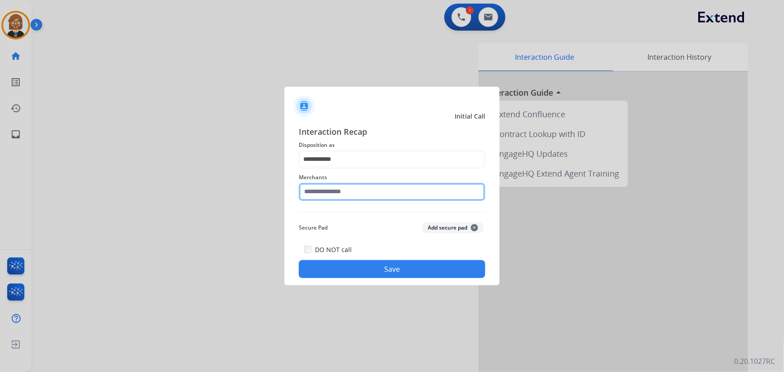
click at [389, 198] on input "text" at bounding box center [392, 192] width 186 height 18
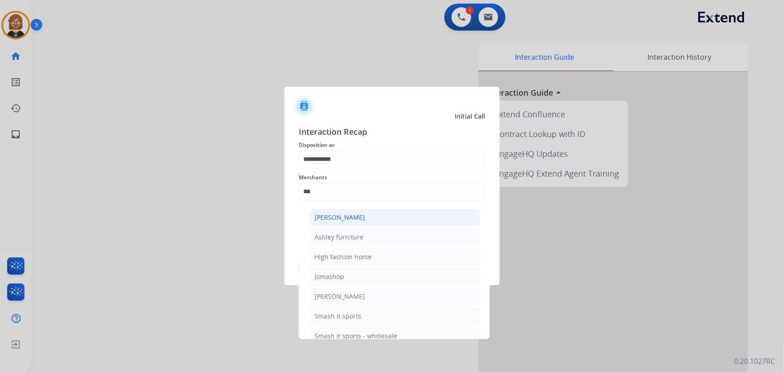
click at [373, 217] on li "Ashley - Reguard" at bounding box center [394, 217] width 171 height 17
type input "**********"
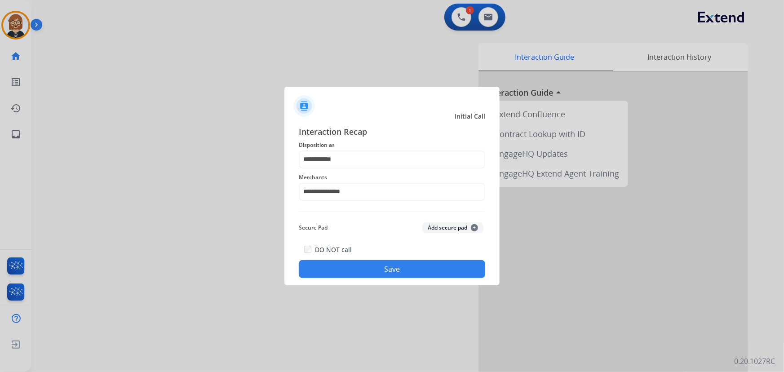
click at [382, 261] on button "Save" at bounding box center [392, 269] width 186 height 18
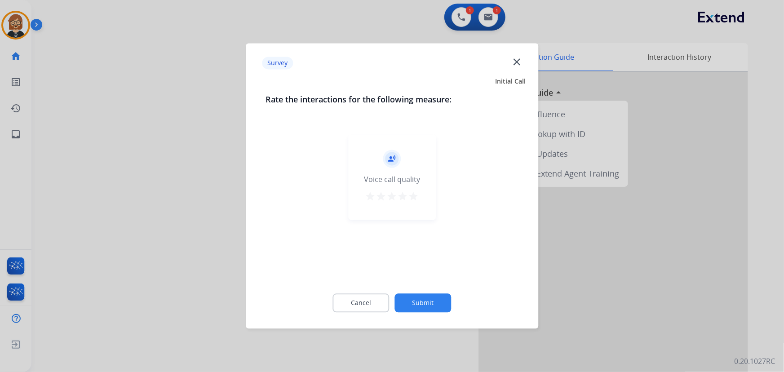
click at [426, 305] on button "Submit" at bounding box center [423, 303] width 57 height 19
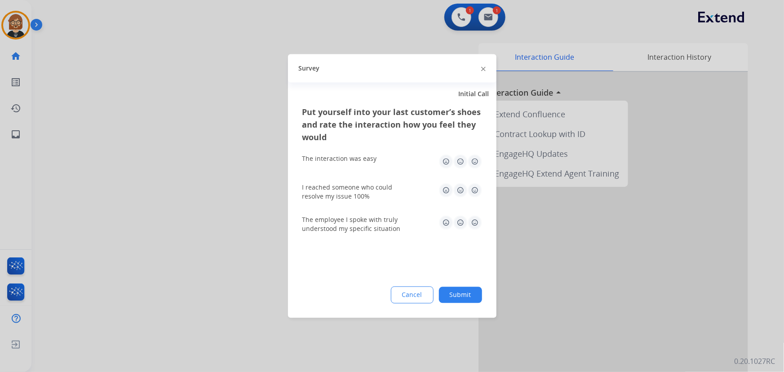
click at [476, 307] on div "Put yourself into your last customer’s shoes and rate the interaction how you f…" at bounding box center [392, 212] width 208 height 212
click at [471, 296] on button "Submit" at bounding box center [460, 295] width 43 height 16
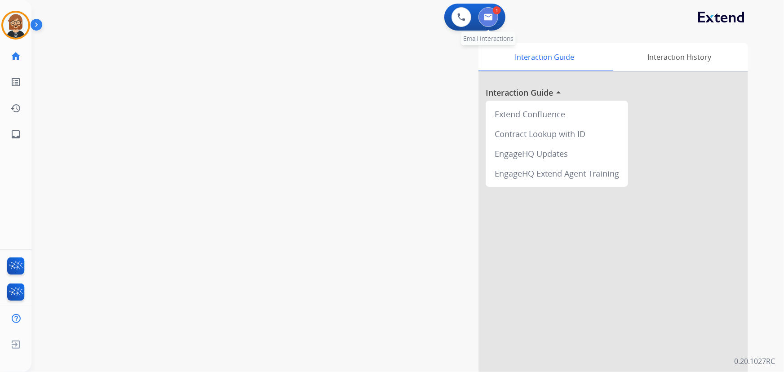
click at [478, 15] on button at bounding box center [488, 17] width 20 height 20
select select "**********"
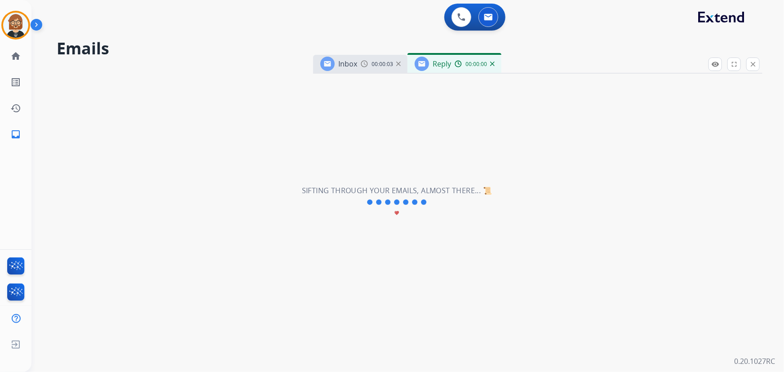
select select "**********"
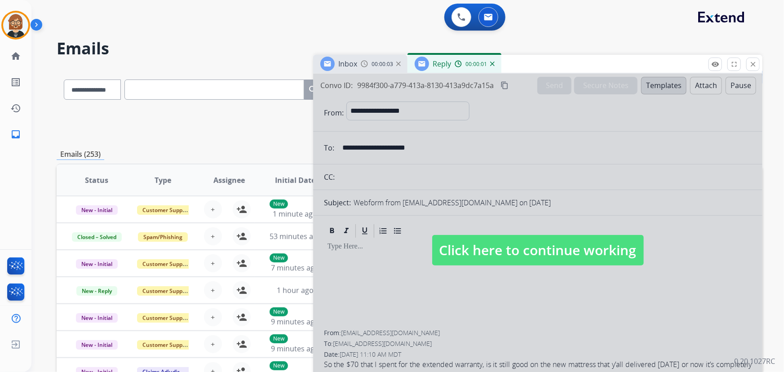
click at [505, 272] on div at bounding box center [537, 242] width 449 height 336
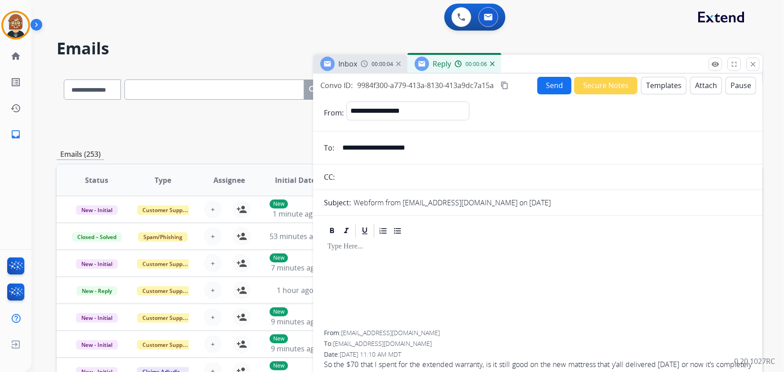
click at [643, 94] on form "**********" at bounding box center [537, 249] width 449 height 311
click at [652, 83] on button "Templates" at bounding box center [663, 86] width 45 height 18
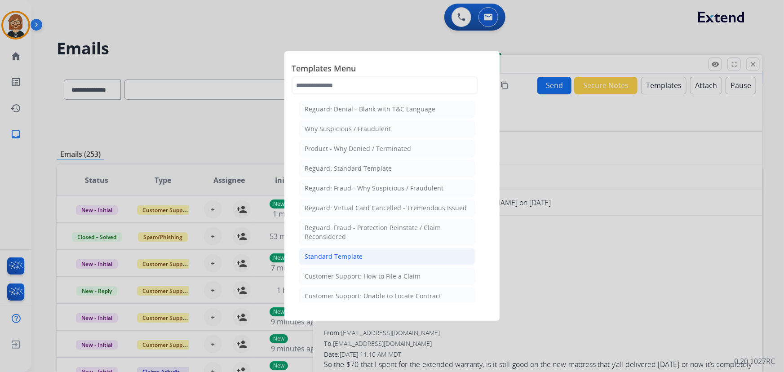
click at [382, 256] on li "Standard Template" at bounding box center [387, 256] width 177 height 17
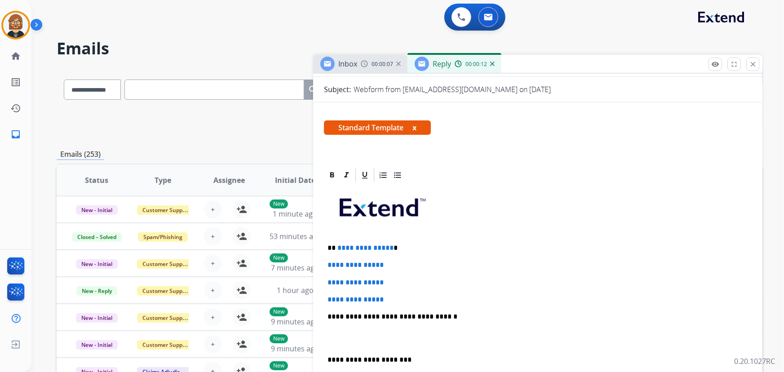
scroll to position [163, 0]
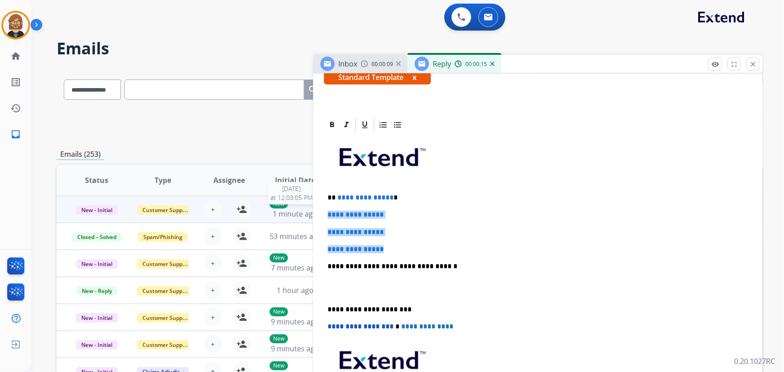
drag, startPoint x: 389, startPoint y: 247, endPoint x: 311, endPoint y: 217, distance: 83.5
click at [311, 217] on div "**********" at bounding box center [410, 289] width 706 height 443
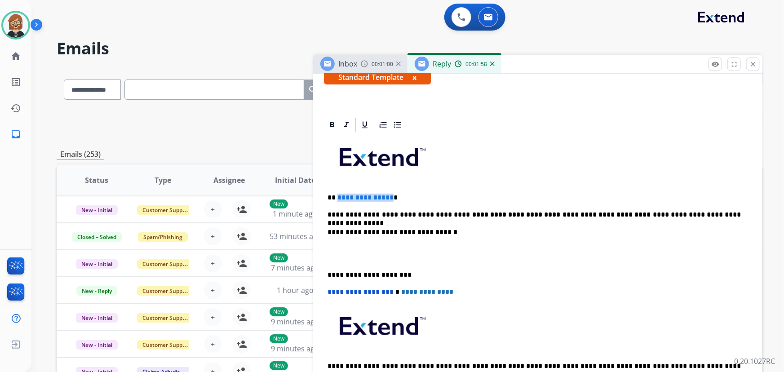
drag, startPoint x: 387, startPoint y: 197, endPoint x: 363, endPoint y: 200, distance: 24.0
click at [337, 199] on span "**********" at bounding box center [365, 197] width 56 height 7
click at [721, 211] on p "**********" at bounding box center [534, 215] width 414 height 8
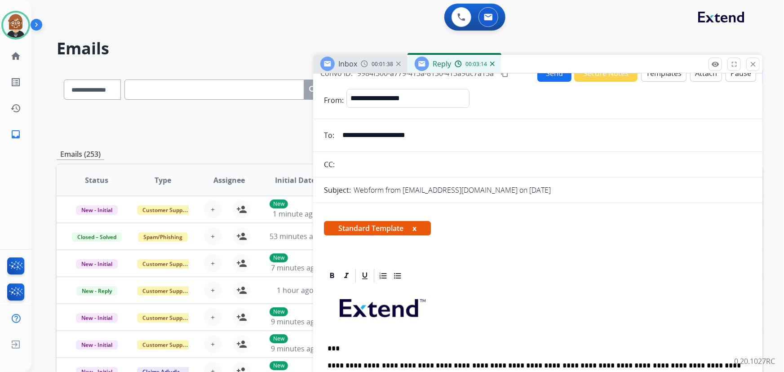
scroll to position [0, 0]
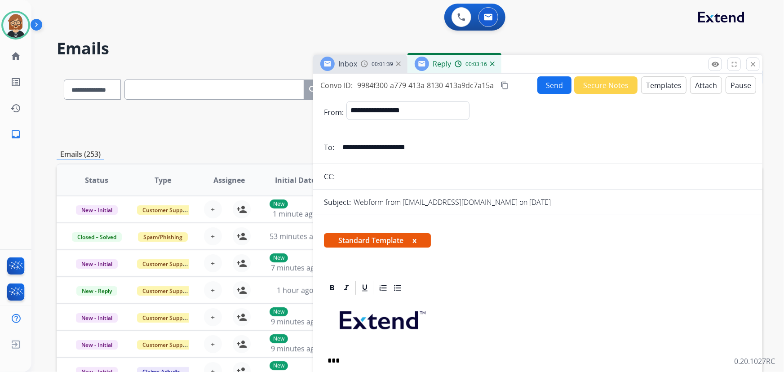
click at [551, 86] on button "Send" at bounding box center [554, 85] width 34 height 18
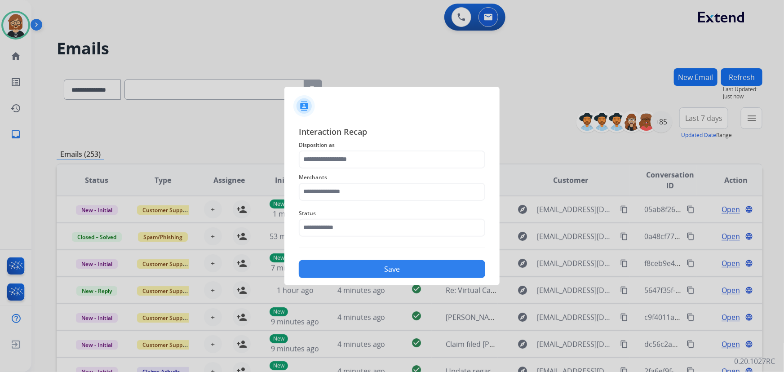
click at [373, 192] on div "Merchants" at bounding box center [392, 186] width 186 height 36
click at [373, 192] on input "text" at bounding box center [392, 192] width 186 height 18
click at [366, 220] on li "Saatva" at bounding box center [394, 217] width 171 height 17
type input "******"
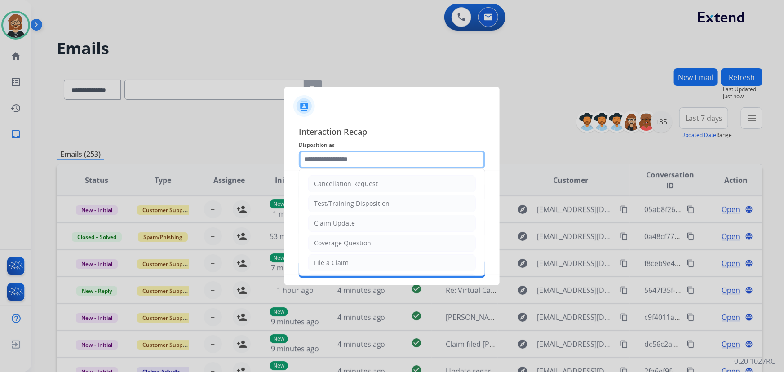
click at [380, 164] on input "text" at bounding box center [392, 159] width 186 height 18
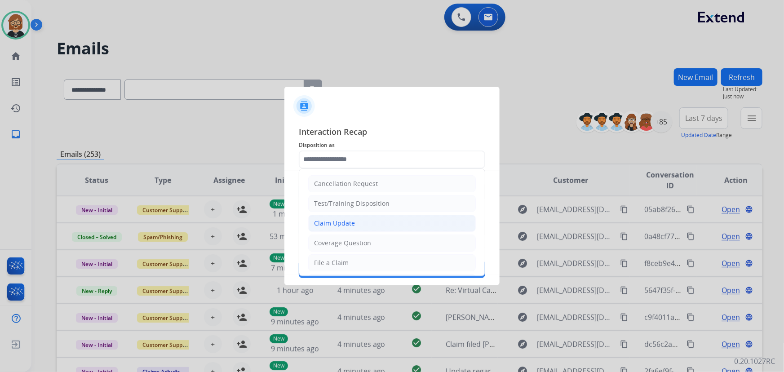
click at [378, 221] on li "Claim Update" at bounding box center [392, 223] width 168 height 17
type input "**********"
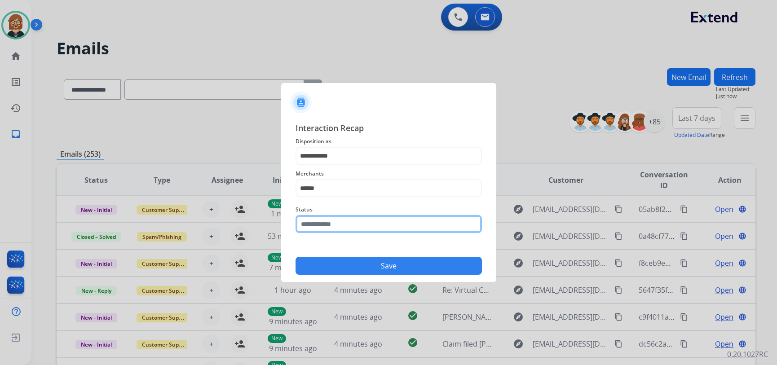
click at [357, 231] on input "text" at bounding box center [389, 224] width 186 height 18
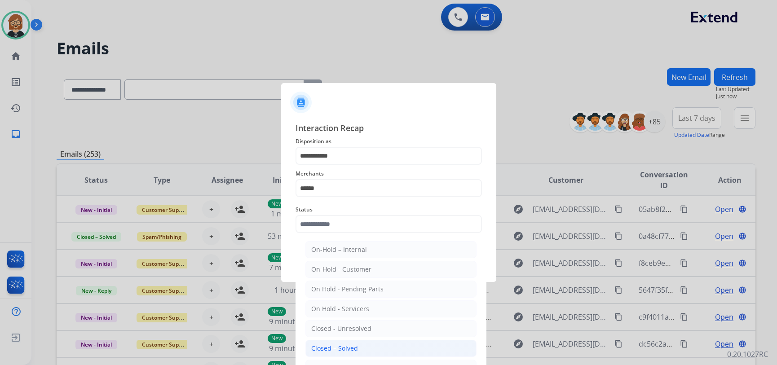
click at [394, 345] on li "Closed – Solved" at bounding box center [390, 348] width 171 height 17
type input "**********"
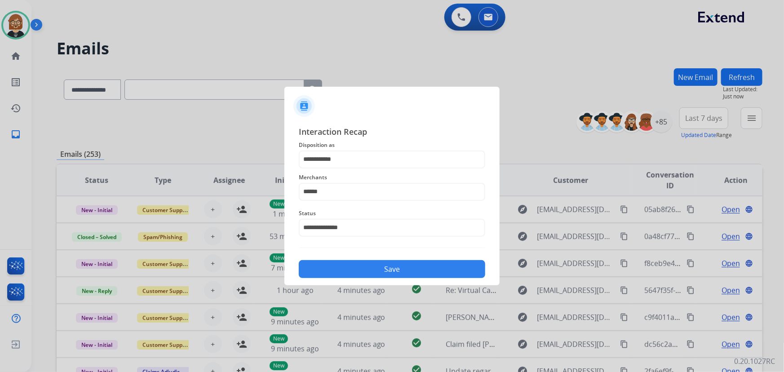
click at [397, 266] on button "Save" at bounding box center [392, 269] width 186 height 18
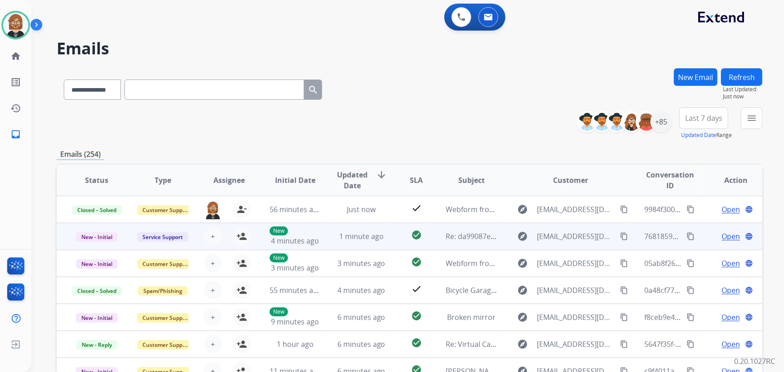
scroll to position [0, 0]
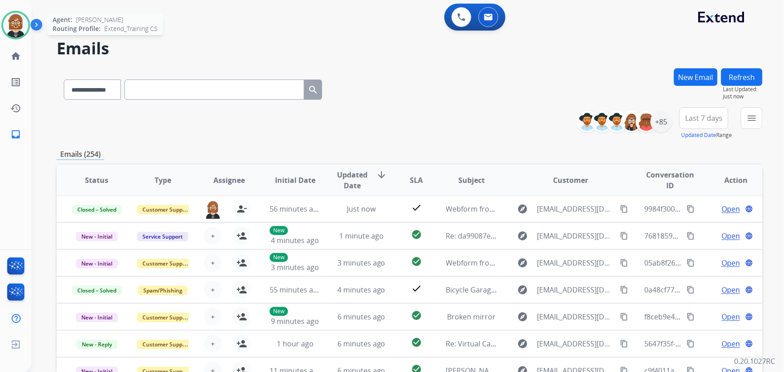
click at [13, 18] on img at bounding box center [15, 25] width 25 height 25
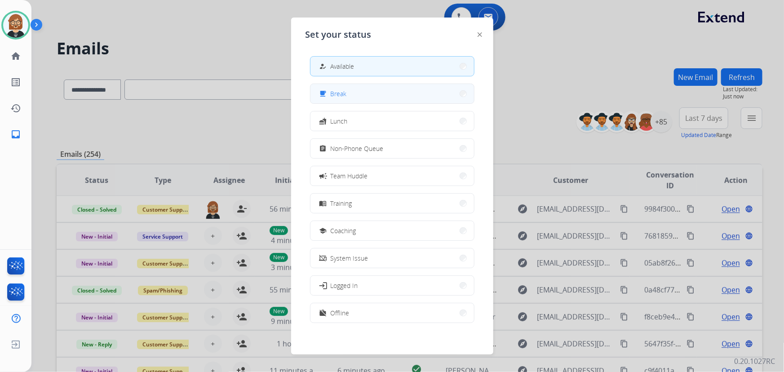
click at [337, 90] on span "Break" at bounding box center [339, 93] width 16 height 9
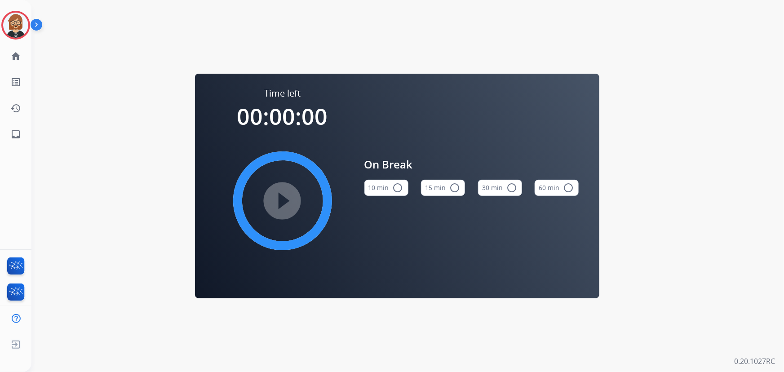
click at [388, 194] on button "10 min radio_button_unchecked" at bounding box center [386, 188] width 44 height 16
click at [288, 200] on mat-icon "play_circle_filled" at bounding box center [282, 200] width 11 height 11
click at [18, 138] on mat-icon "inbox" at bounding box center [15, 134] width 11 height 11
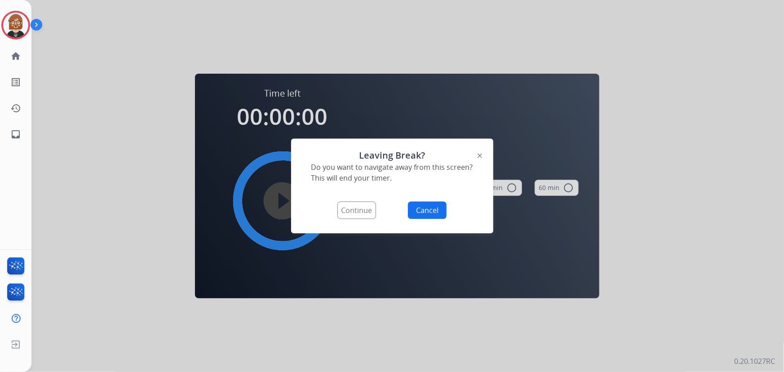
click at [345, 209] on button "Continue" at bounding box center [356, 211] width 39 height 18
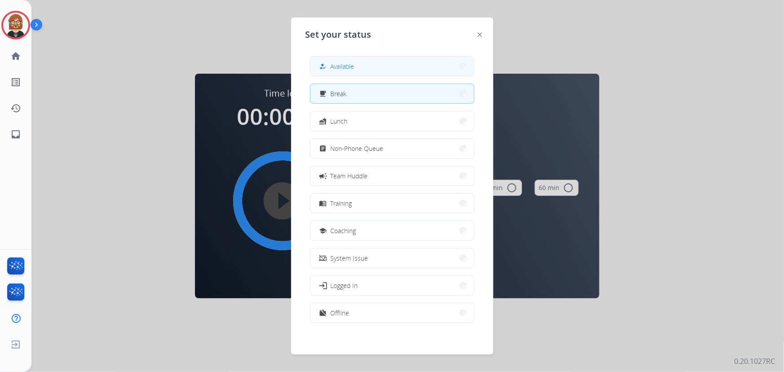
click at [357, 65] on button "how_to_reg Available" at bounding box center [392, 66] width 164 height 19
select select "**********"
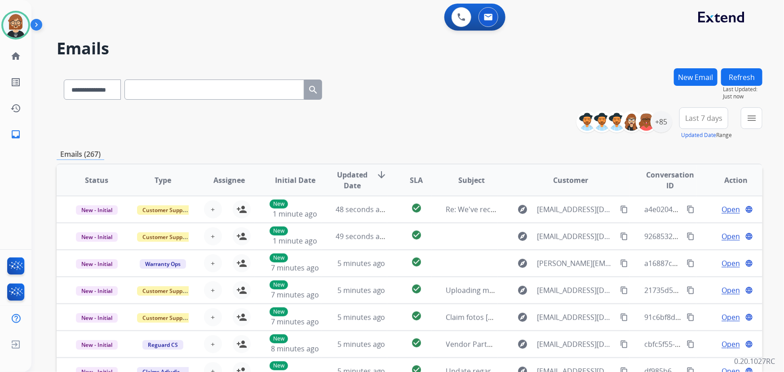
click at [679, 50] on h2 "Emails" at bounding box center [410, 49] width 706 height 18
click at [659, 123] on div "+85" at bounding box center [661, 122] width 22 height 22
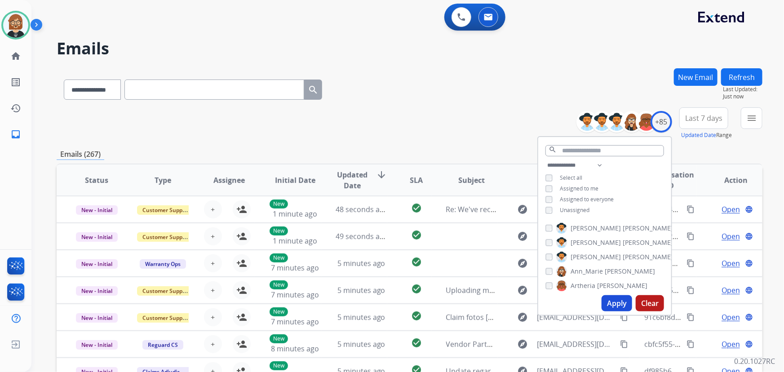
click at [617, 305] on button "Apply" at bounding box center [617, 303] width 31 height 16
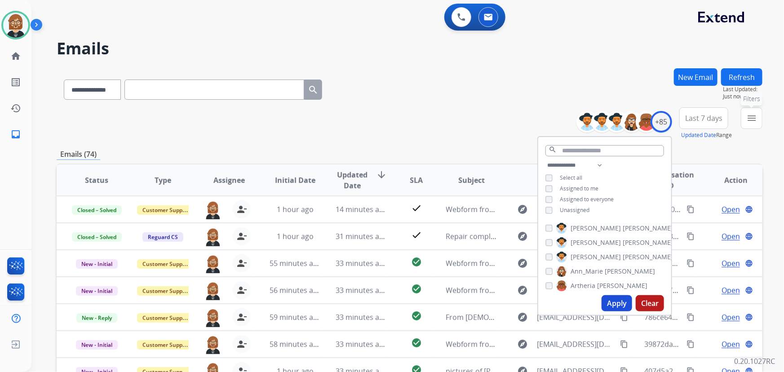
click at [756, 119] on mat-icon "menu" at bounding box center [751, 118] width 11 height 11
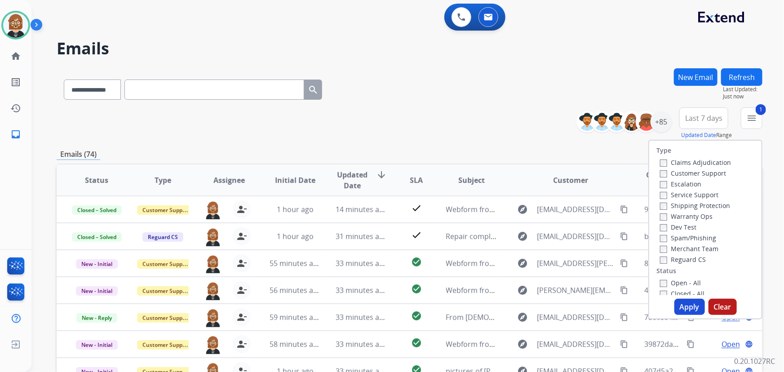
click at [690, 310] on button "Apply" at bounding box center [689, 307] width 31 height 16
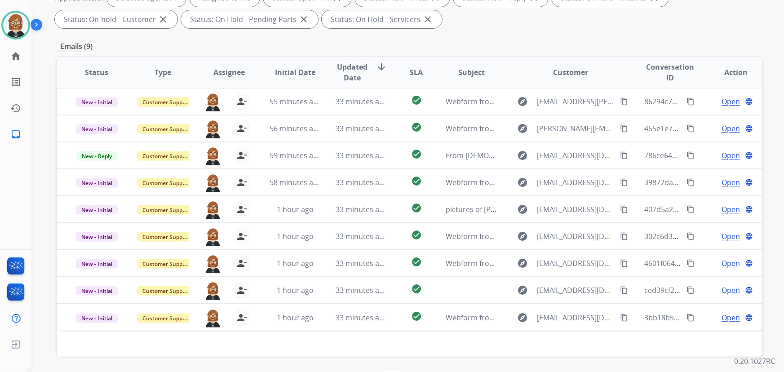
scroll to position [163, 0]
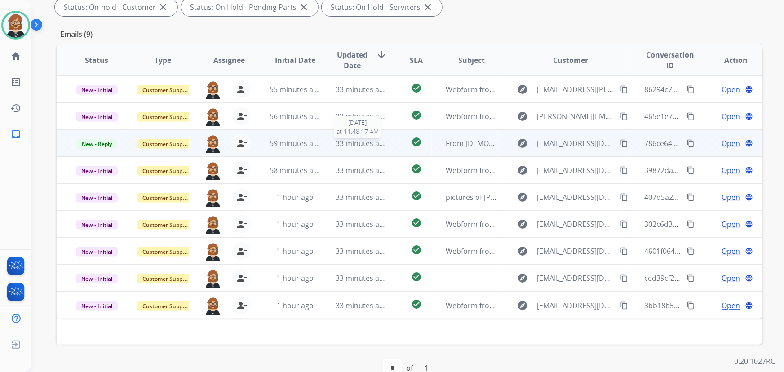
click at [377, 138] on div "33 minutes ago" at bounding box center [361, 143] width 51 height 11
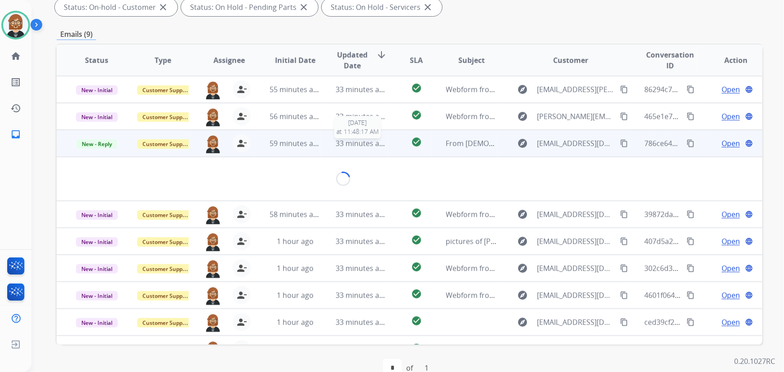
scroll to position [14, 0]
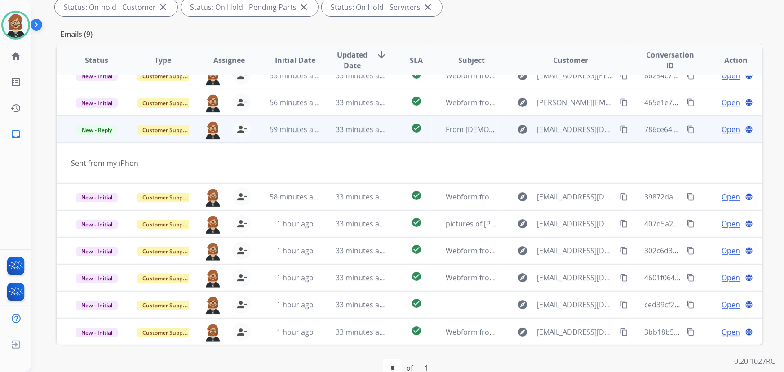
click at [377, 137] on td "33 minutes ago" at bounding box center [354, 129] width 66 height 27
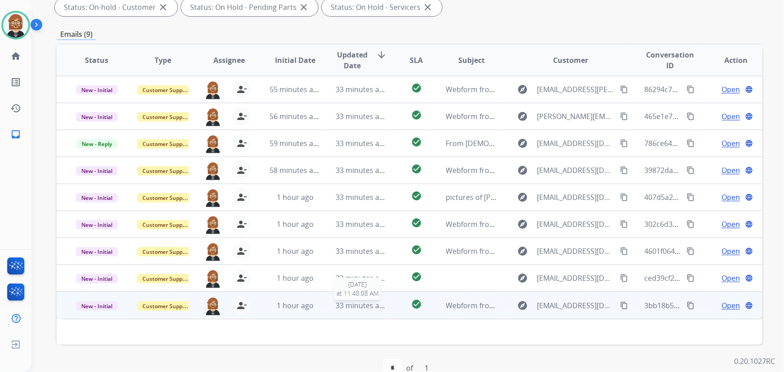
click at [354, 301] on span "33 minutes ago" at bounding box center [362, 306] width 52 height 10
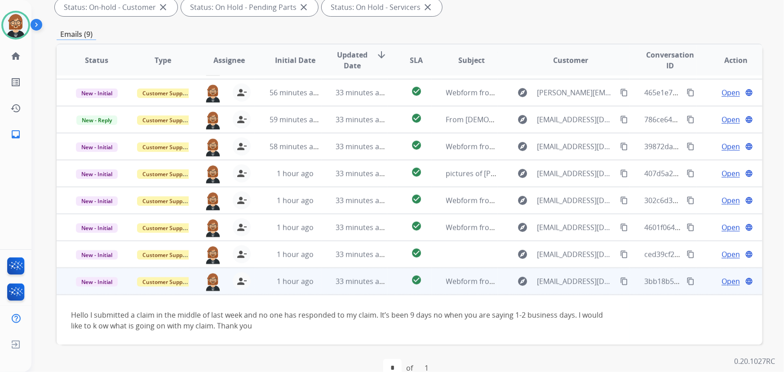
scroll to position [24, 0]
click at [620, 278] on mat-icon "content_copy" at bounding box center [624, 281] width 8 height 8
click at [723, 279] on span "Open" at bounding box center [730, 280] width 18 height 11
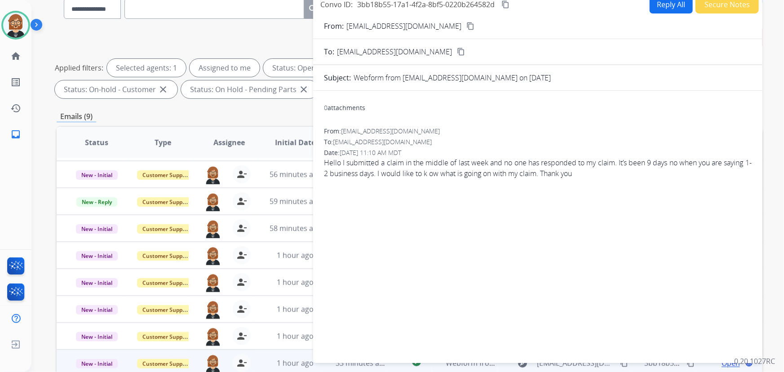
scroll to position [0, 0]
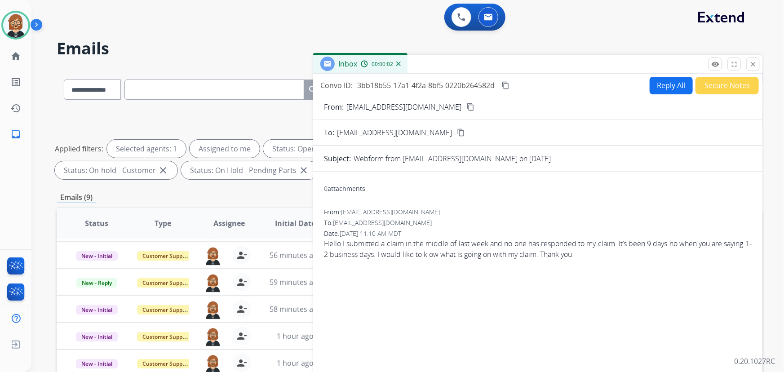
click at [657, 88] on button "Reply All" at bounding box center [671, 86] width 43 height 18
select select "**********"
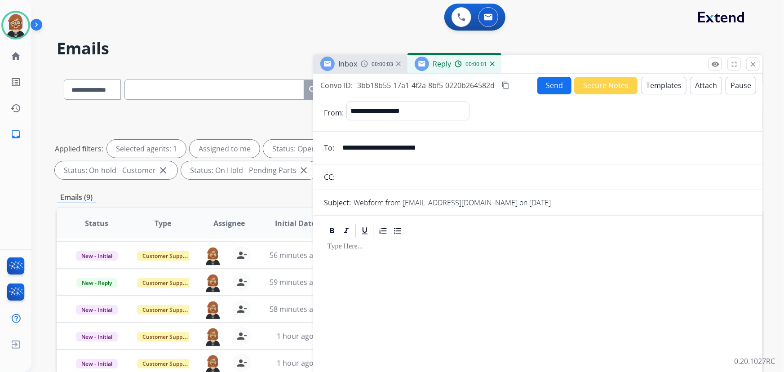
click at [666, 87] on button "Templates" at bounding box center [663, 86] width 45 height 18
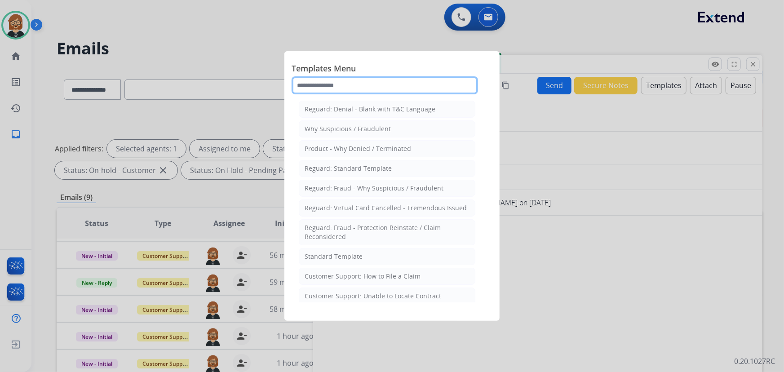
click at [363, 84] on input "text" at bounding box center [385, 85] width 186 height 18
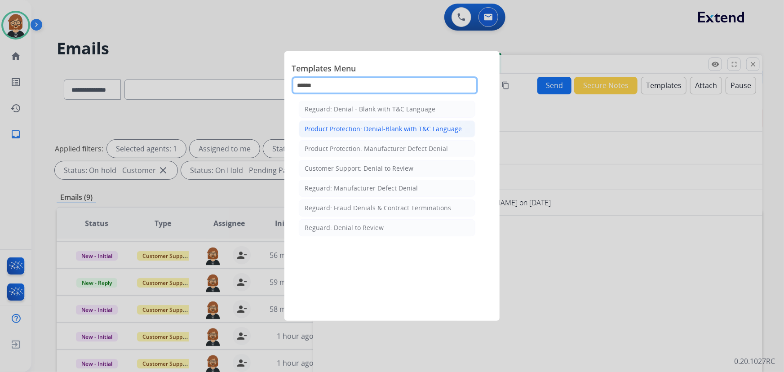
type input "******"
click at [371, 128] on div "Product Protection: Denial-Blank with T&C Language" at bounding box center [383, 128] width 157 height 9
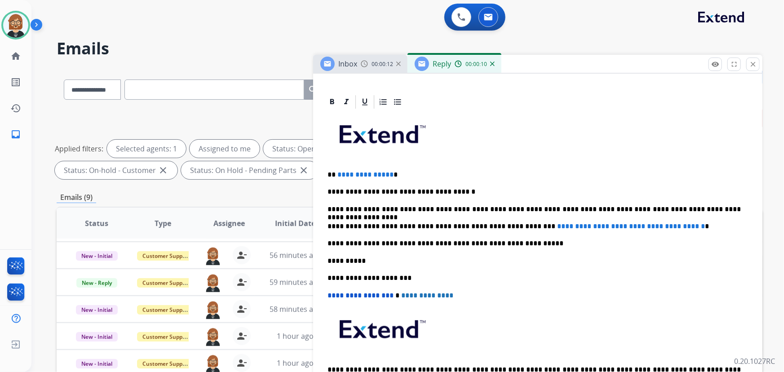
scroll to position [204, 0]
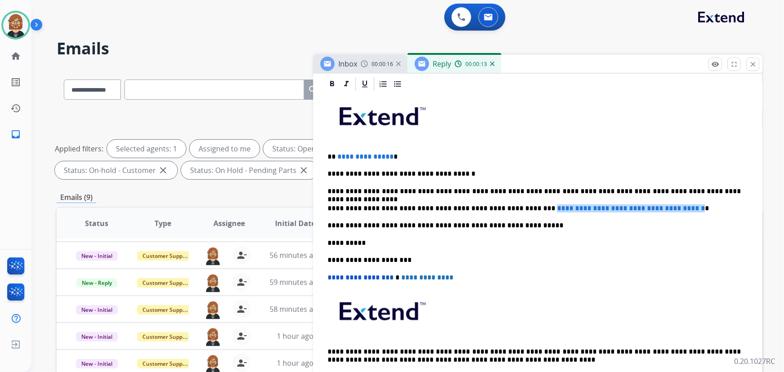
drag, startPoint x: 512, startPoint y: 206, endPoint x: 687, endPoint y: 208, distance: 175.7
click at [687, 208] on span "**********" at bounding box center [631, 208] width 148 height 7
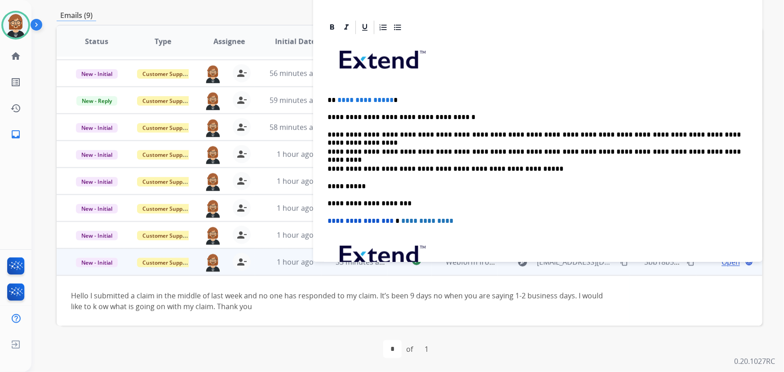
scroll to position [12, 0]
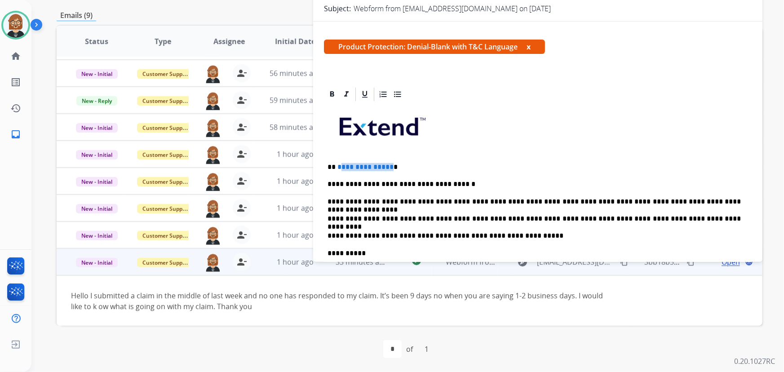
drag, startPoint x: 389, startPoint y: 163, endPoint x: 339, endPoint y: 160, distance: 50.0
click at [338, 160] on div "**********" at bounding box center [538, 252] width 428 height 301
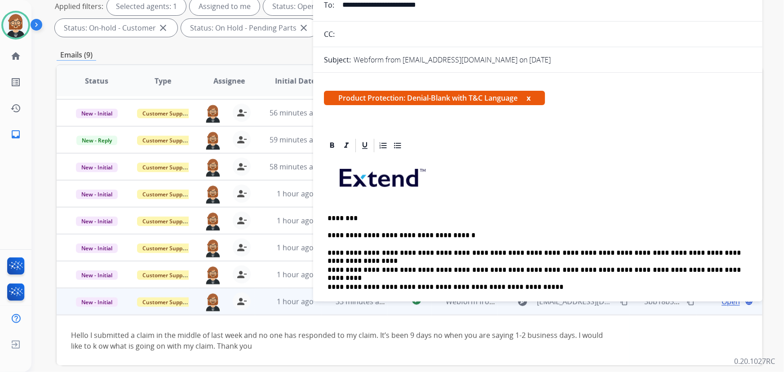
scroll to position [18, 0]
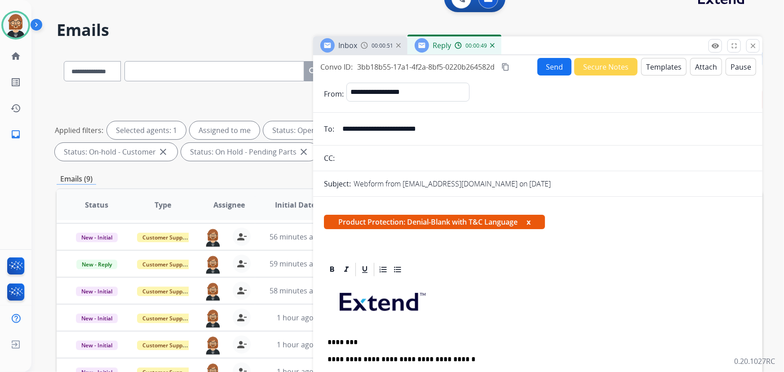
click at [700, 66] on button "Attach" at bounding box center [706, 67] width 32 height 18
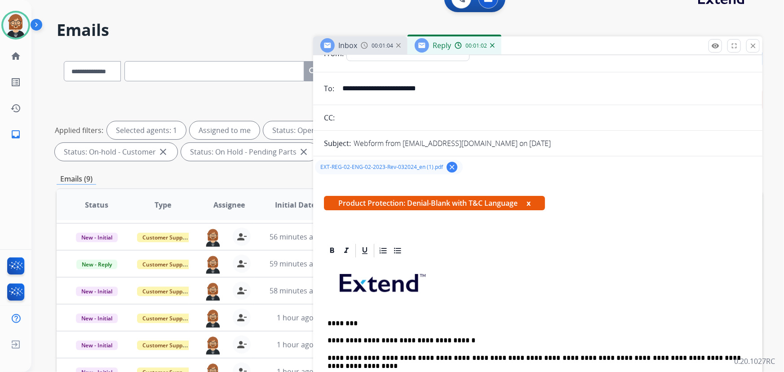
scroll to position [0, 0]
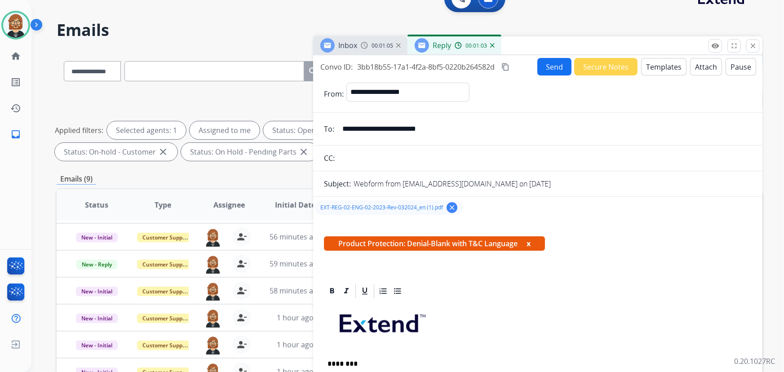
click at [545, 68] on button "Send" at bounding box center [554, 67] width 34 height 18
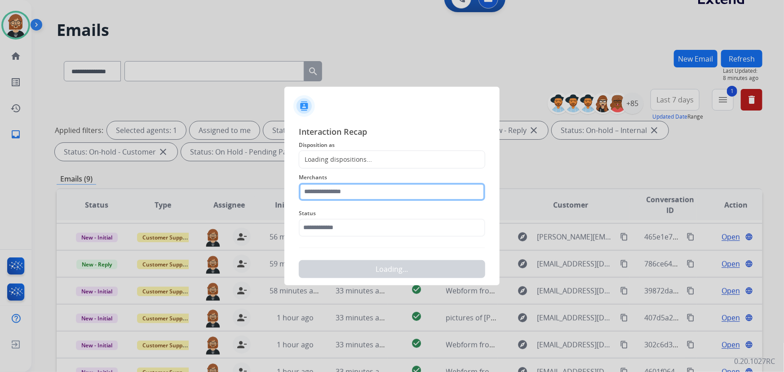
click at [382, 190] on input "text" at bounding box center [392, 192] width 186 height 18
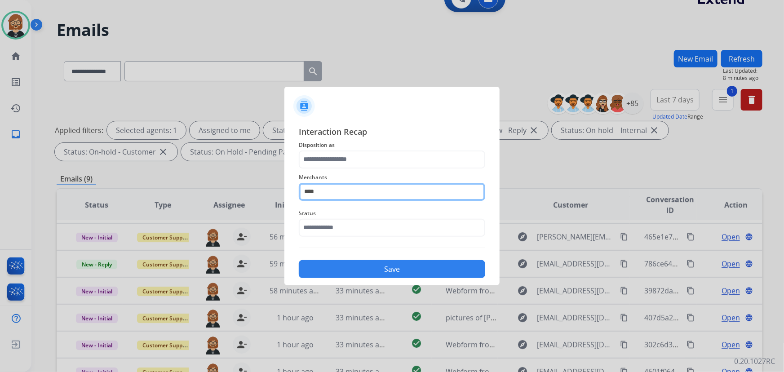
drag, startPoint x: 337, startPoint y: 197, endPoint x: 279, endPoint y: 197, distance: 58.4
click at [0, 197] on app-contact-recap-modal "Interaction Recap Disposition as Merchants **** Status Save" at bounding box center [0, 186] width 0 height 372
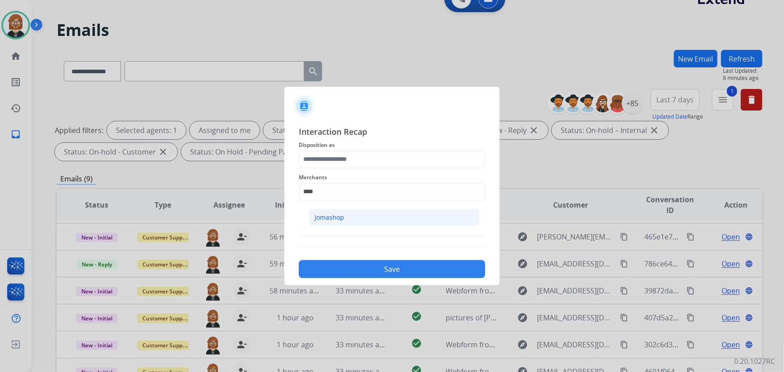
click at [381, 220] on li "Jomashop" at bounding box center [394, 217] width 171 height 17
type input "********"
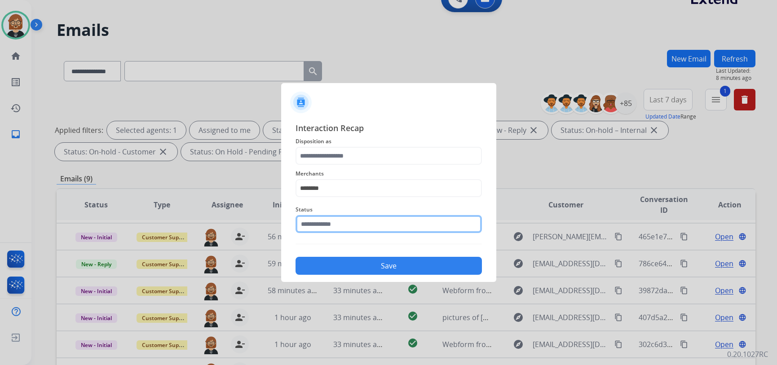
click at [374, 231] on input "text" at bounding box center [389, 224] width 186 height 18
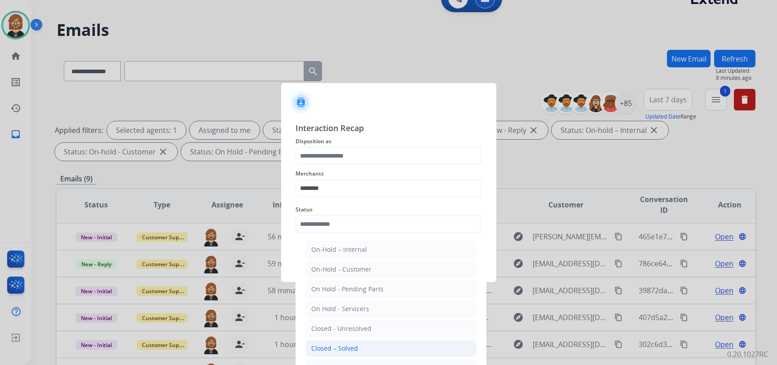
click at [364, 353] on li "Closed – Solved" at bounding box center [390, 348] width 171 height 17
type input "**********"
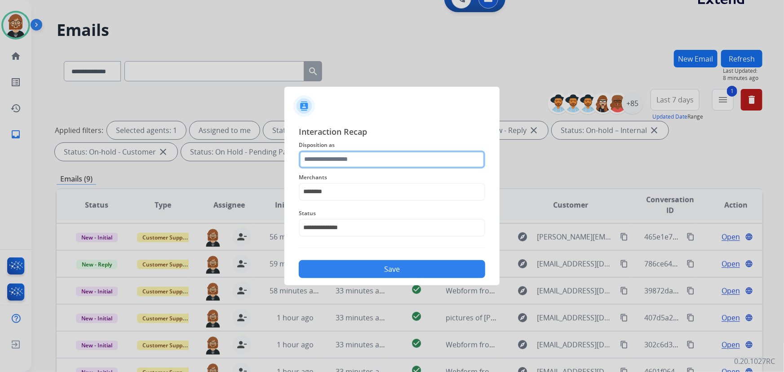
click at [381, 162] on input "text" at bounding box center [392, 159] width 186 height 18
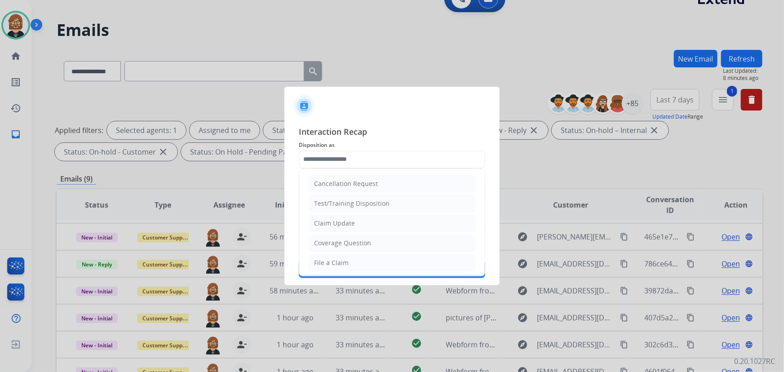
click at [383, 221] on li "Claim Update" at bounding box center [392, 223] width 168 height 17
type input "**********"
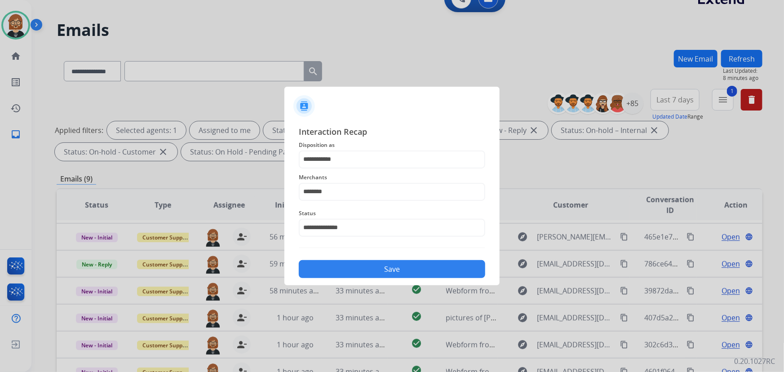
click at [395, 270] on button "Save" at bounding box center [392, 269] width 186 height 18
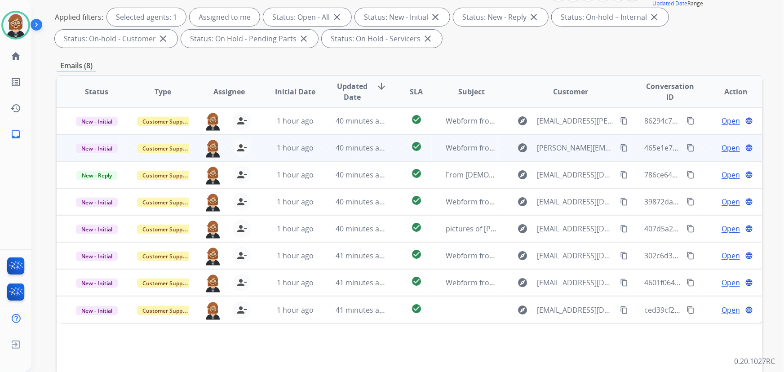
scroll to position [182, 0]
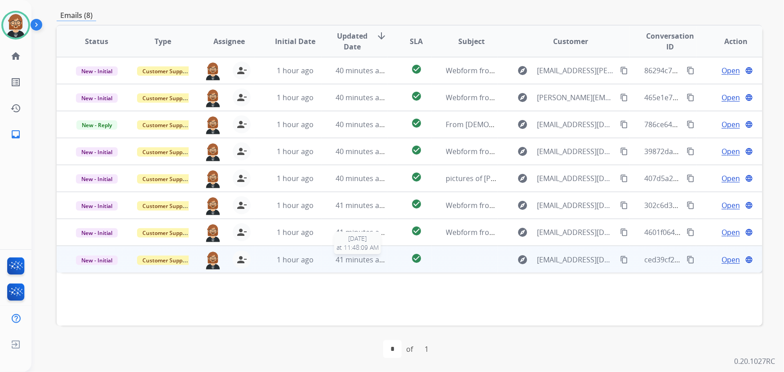
click at [373, 261] on span "41 minutes ago" at bounding box center [362, 260] width 52 height 10
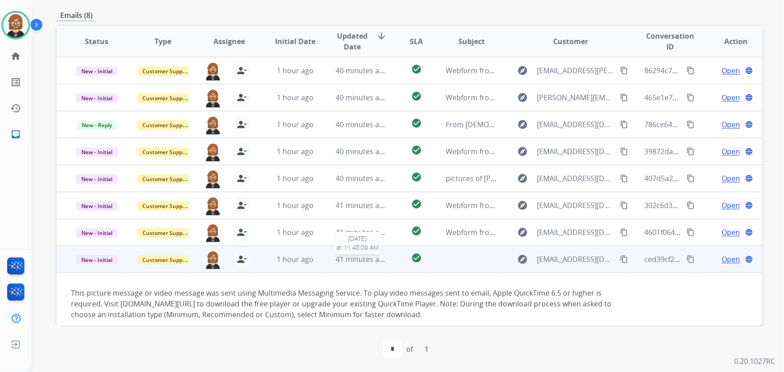
scroll to position [8, 0]
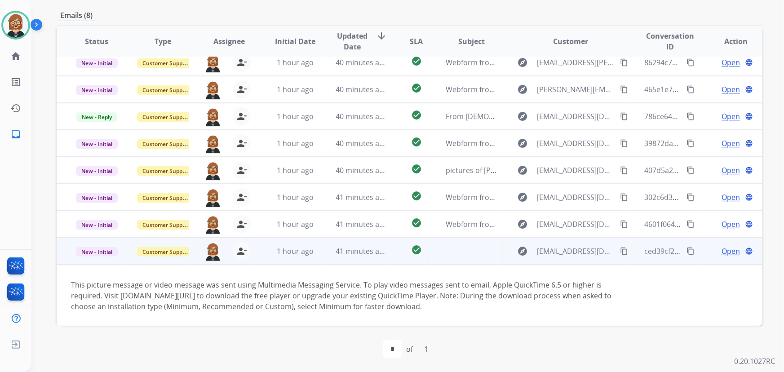
click at [727, 251] on span "Open" at bounding box center [730, 251] width 18 height 11
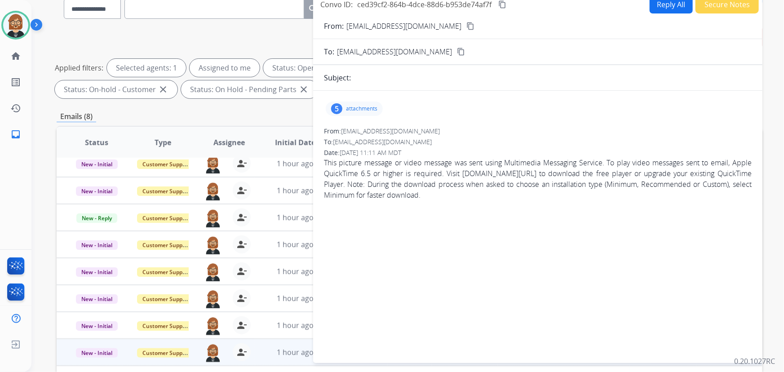
scroll to position [59, 0]
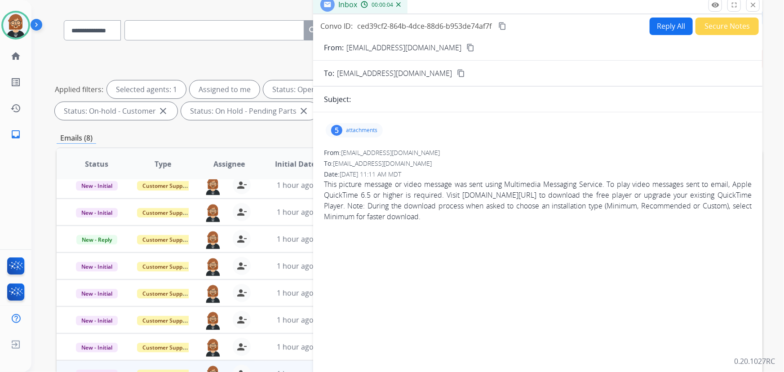
click at [356, 128] on p "attachments" at bounding box center [361, 130] width 31 height 7
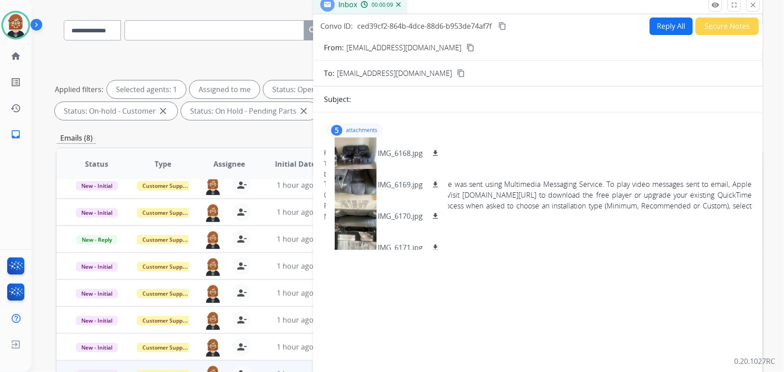
click at [270, 131] on div "**********" at bounding box center [410, 252] width 706 height 486
click at [492, 144] on div "5 attachments IMG_6168.jpg download IMG_6169.jpg download IMG_6170.jpg download…" at bounding box center [537, 246] width 449 height 254
click at [487, 194] on span "This picture message or video message was sent using Multimedia Messaging Servi…" at bounding box center [538, 200] width 428 height 43
click at [669, 30] on button "Reply All" at bounding box center [671, 27] width 43 height 18
select select "**********"
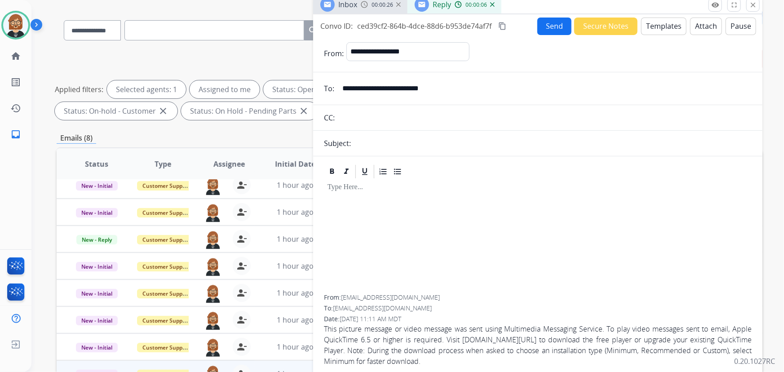
click at [653, 25] on button "Templates" at bounding box center [663, 27] width 45 height 18
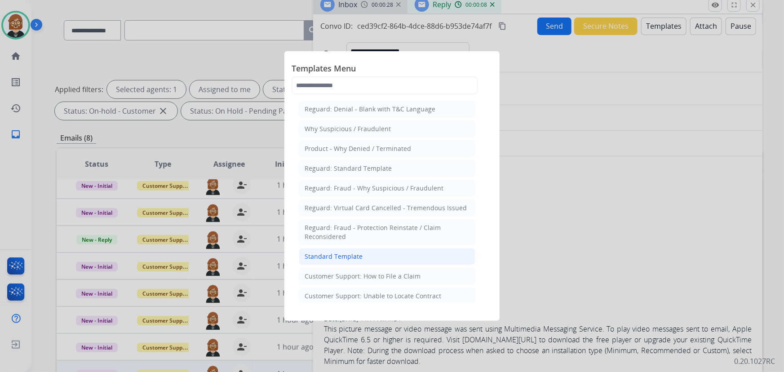
click at [346, 254] on div "Standard Template" at bounding box center [334, 256] width 58 height 9
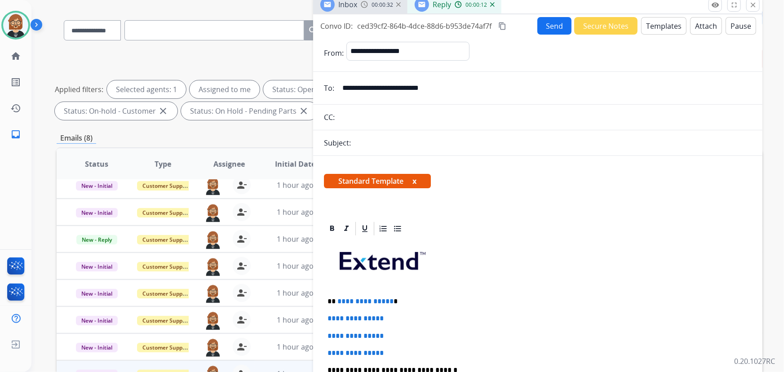
click at [656, 27] on button "Templates" at bounding box center [663, 26] width 45 height 18
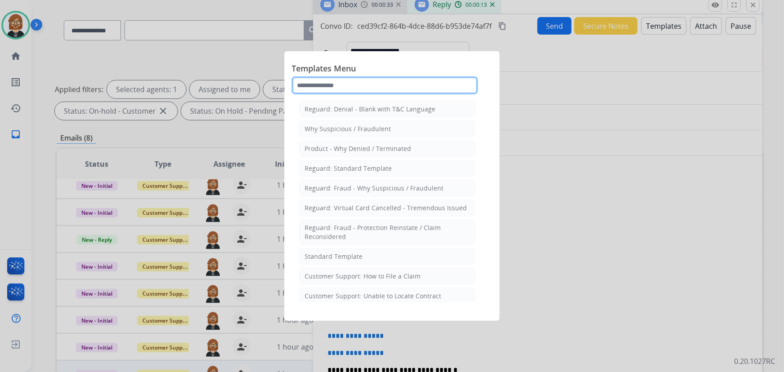
click at [412, 87] on input "text" at bounding box center [385, 85] width 186 height 18
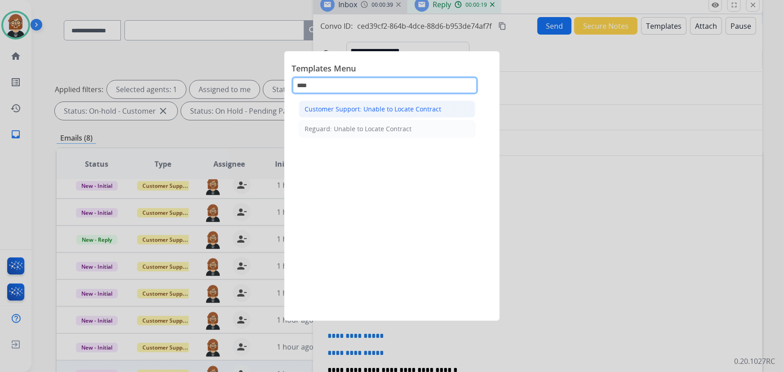
type input "****"
click at [421, 111] on div "Customer Support: Unable to Locate Contract" at bounding box center [373, 109] width 137 height 9
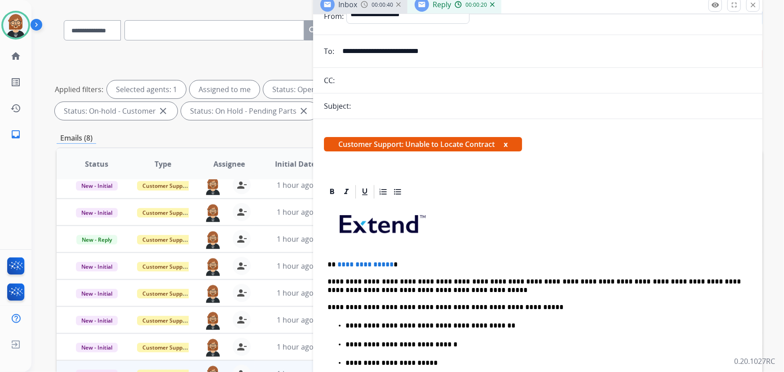
scroll to position [81, 0]
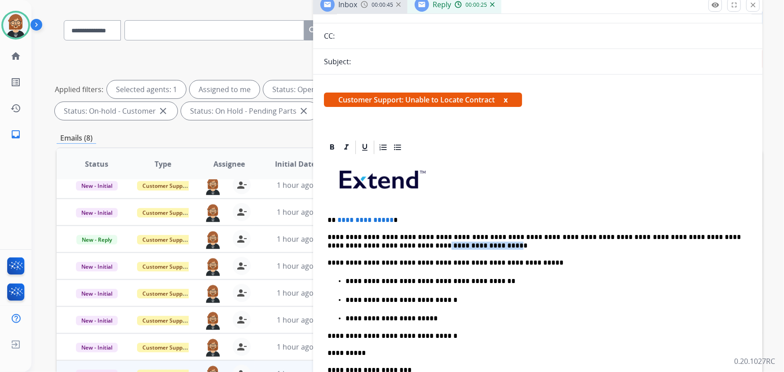
drag, startPoint x: 352, startPoint y: 243, endPoint x: 412, endPoint y: 245, distance: 60.7
click at [412, 245] on p "**********" at bounding box center [534, 241] width 414 height 17
drag, startPoint x: 387, startPoint y: 214, endPoint x: 335, endPoint y: 221, distance: 53.0
click at [335, 221] on p "**********" at bounding box center [534, 220] width 414 height 8
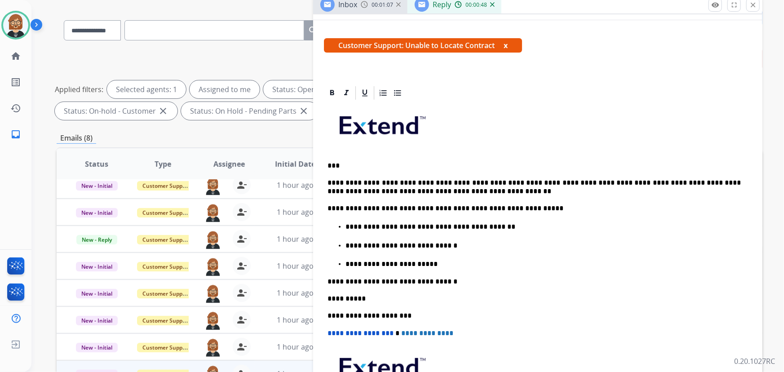
scroll to position [122, 0]
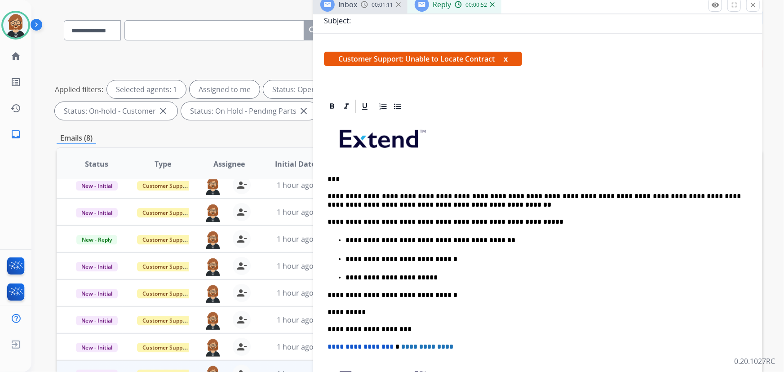
click at [741, 193] on p "**********" at bounding box center [534, 200] width 414 height 17
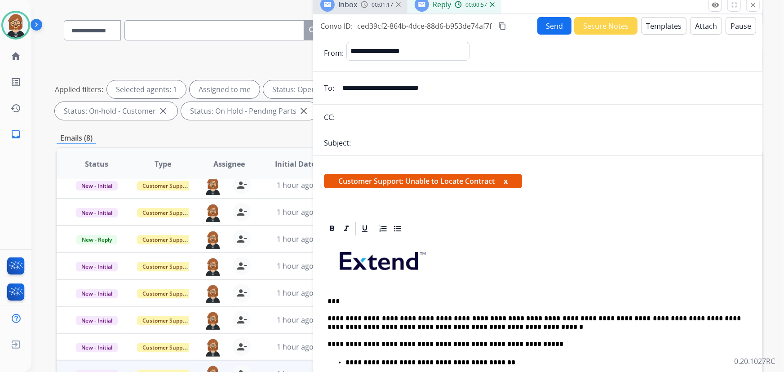
scroll to position [0, 0]
click at [551, 24] on button "Send" at bounding box center [554, 26] width 34 height 18
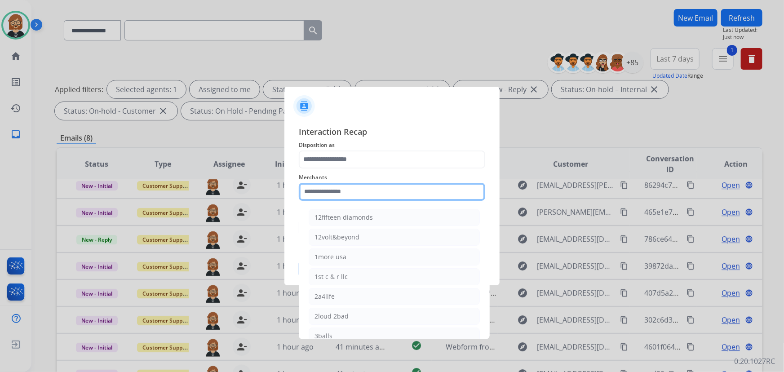
click at [381, 189] on input "text" at bounding box center [392, 192] width 186 height 18
type input "*"
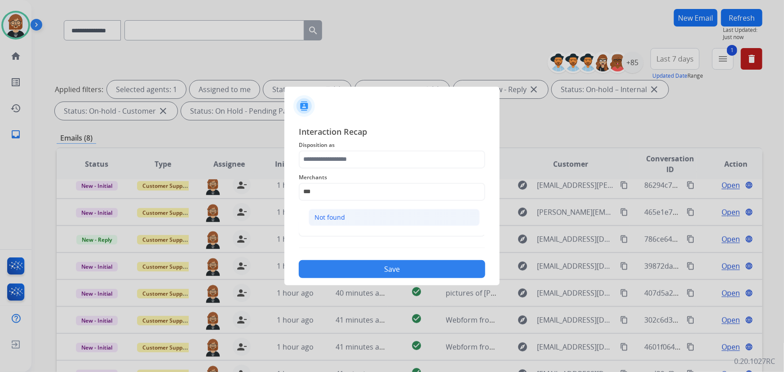
click at [330, 213] on div "Not found" at bounding box center [329, 217] width 31 height 9
type input "*********"
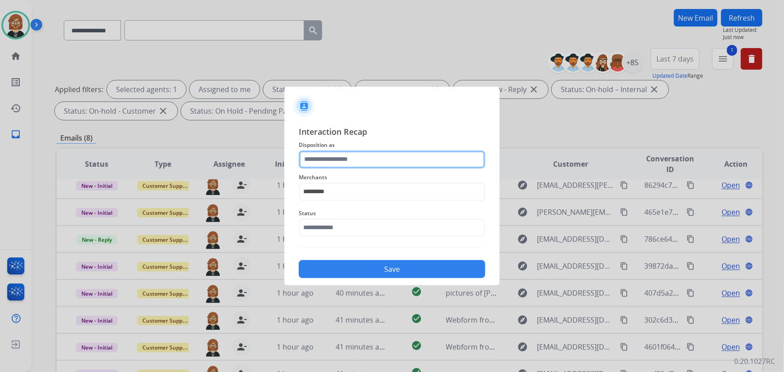
click at [340, 156] on input "text" at bounding box center [392, 159] width 186 height 18
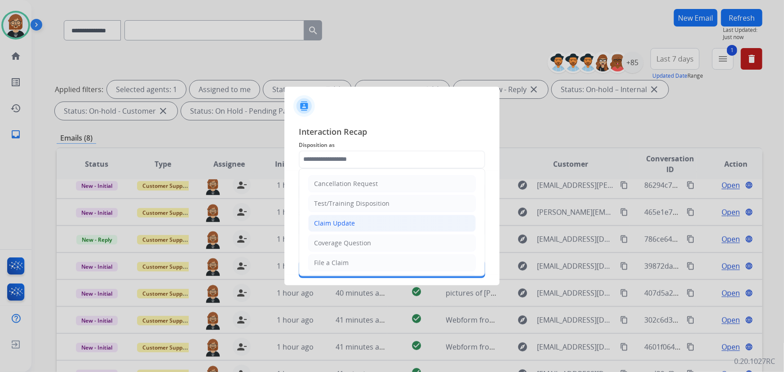
click at [359, 215] on li "Claim Update" at bounding box center [392, 223] width 168 height 17
type input "**********"
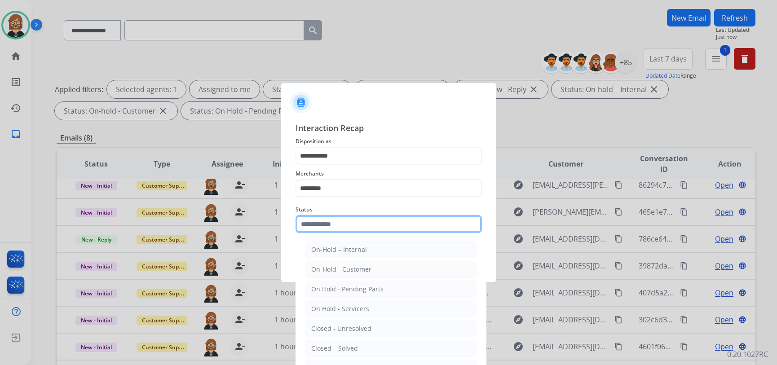
click at [356, 234] on div "Status On-Hold – Internal On-Hold - Customer On Hold - Pending Parts On Hold - …" at bounding box center [389, 219] width 186 height 36
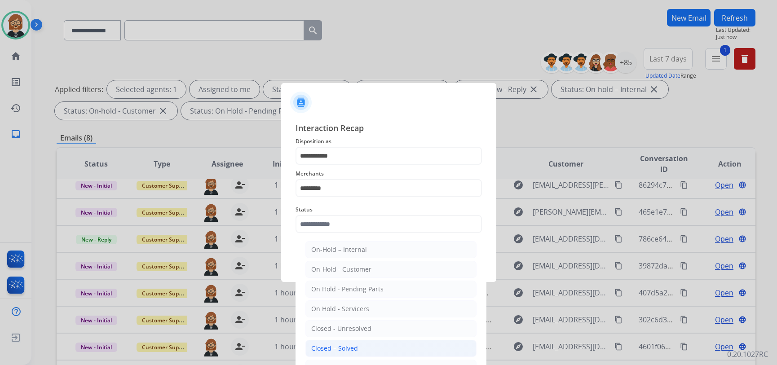
click at [367, 348] on li "Closed – Solved" at bounding box center [390, 348] width 171 height 17
type input "**********"
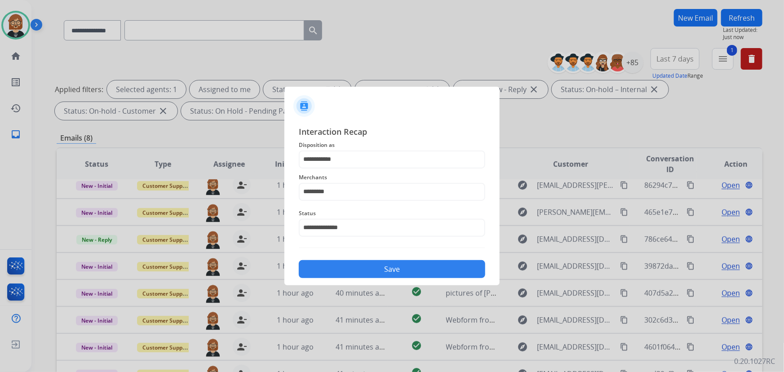
click at [384, 280] on div "**********" at bounding box center [391, 202] width 215 height 168
click at [384, 266] on button "Save" at bounding box center [392, 269] width 186 height 18
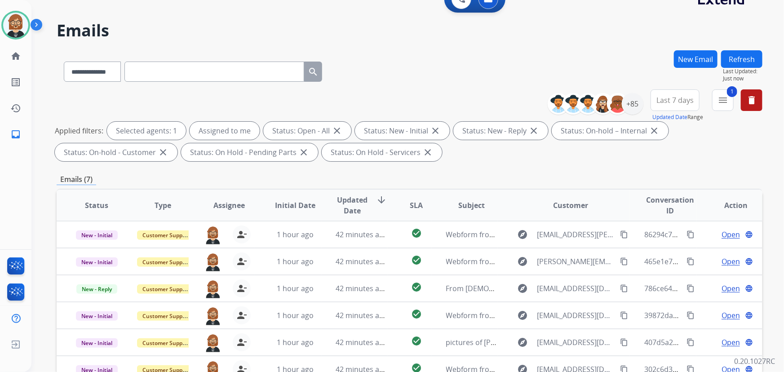
scroll to position [182, 0]
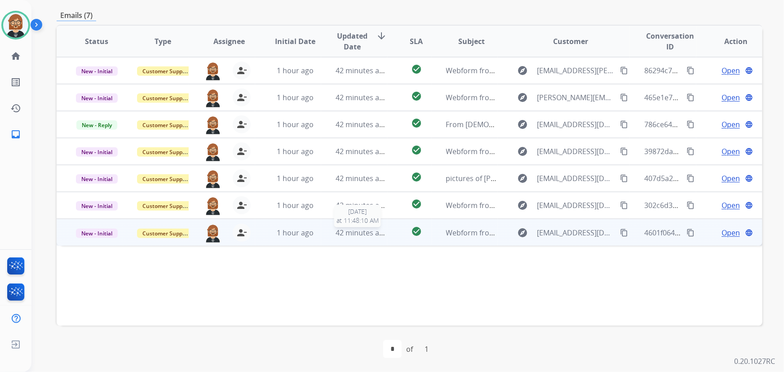
click at [355, 231] on span "42 minutes ago" at bounding box center [362, 233] width 52 height 10
click at [724, 232] on span "Open" at bounding box center [730, 232] width 18 height 11
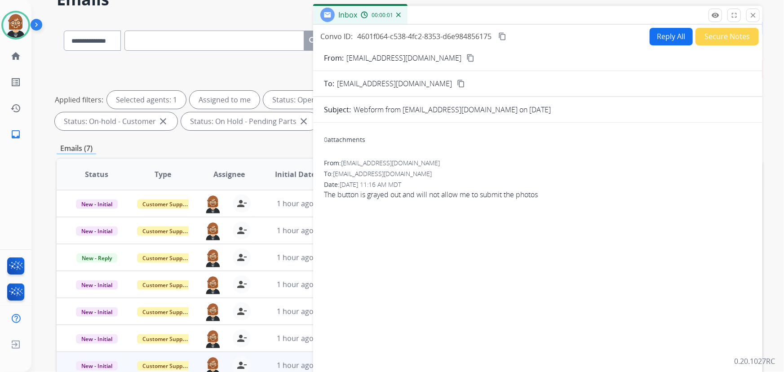
scroll to position [18, 0]
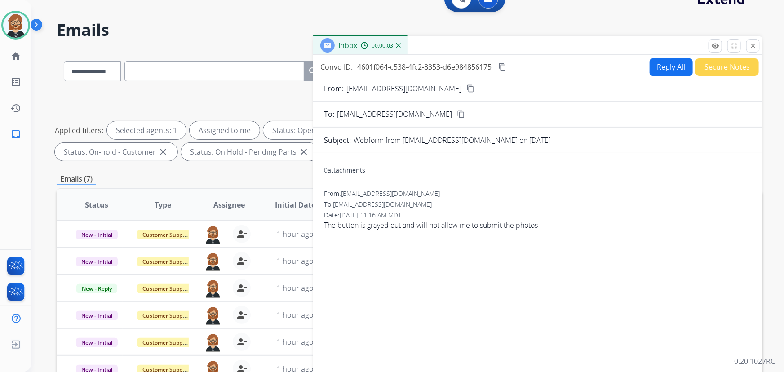
click at [659, 60] on button "Reply All" at bounding box center [671, 67] width 43 height 18
select select "**********"
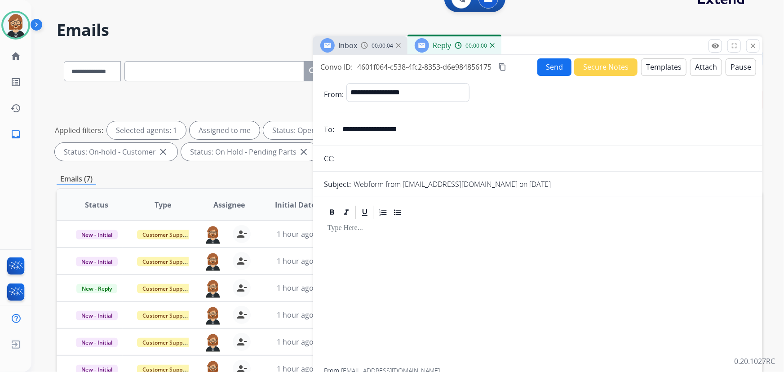
click at [656, 71] on button "Templates" at bounding box center [663, 67] width 45 height 18
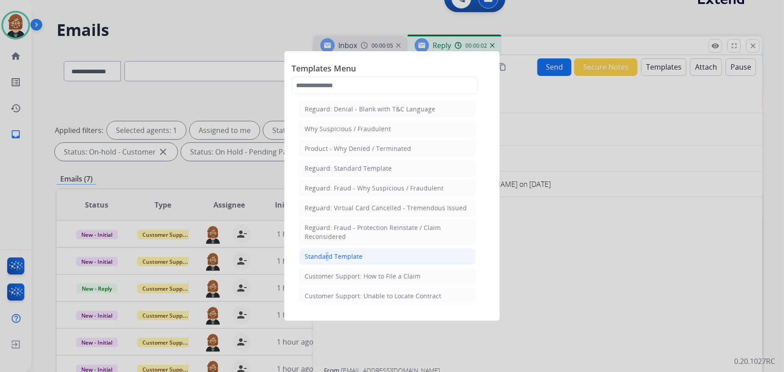
click at [321, 257] on div "Standard Template" at bounding box center [334, 256] width 58 height 9
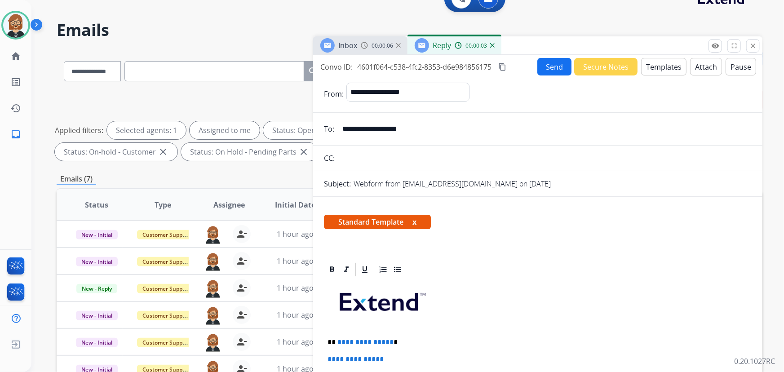
scroll to position [122, 0]
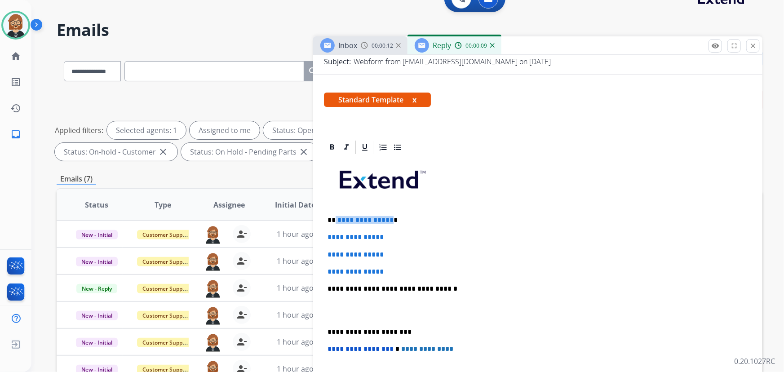
drag, startPoint x: 387, startPoint y: 218, endPoint x: 334, endPoint y: 221, distance: 53.6
click at [334, 221] on p "**********" at bounding box center [534, 220] width 414 height 8
drag, startPoint x: 421, startPoint y: 270, endPoint x: 326, endPoint y: 236, distance: 101.3
click at [326, 236] on div "**********" at bounding box center [538, 309] width 428 height 309
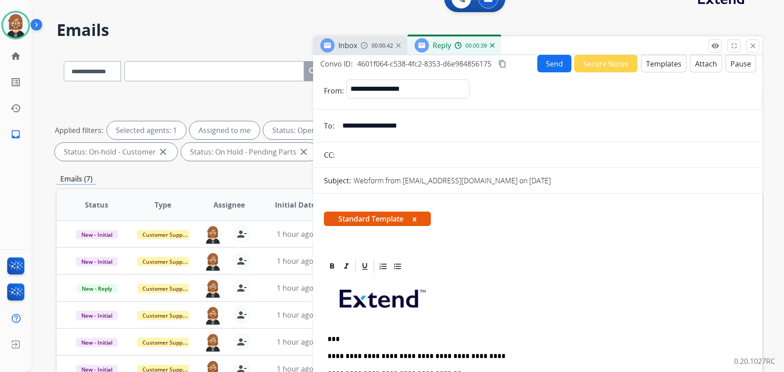
scroll to position [0, 0]
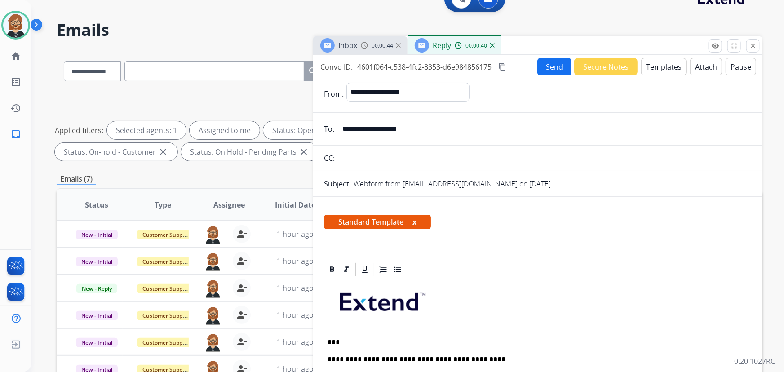
click at [546, 68] on button "Send" at bounding box center [554, 67] width 34 height 18
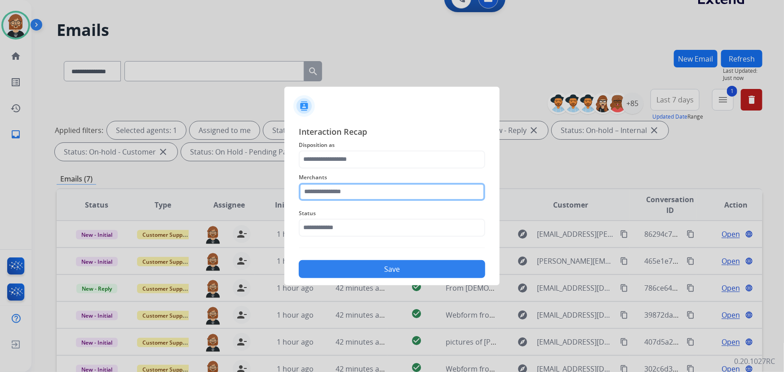
click at [366, 193] on input "text" at bounding box center [392, 192] width 186 height 18
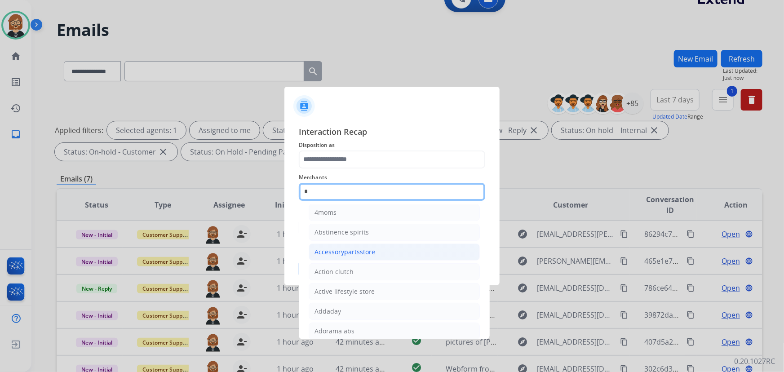
scroll to position [72, 0]
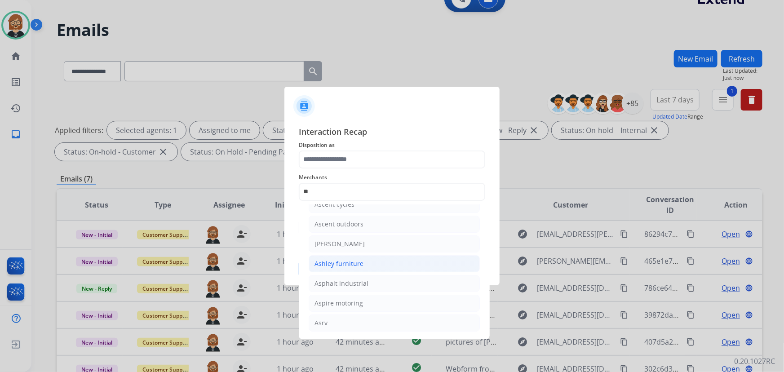
click at [347, 264] on div "Ashley furniture" at bounding box center [338, 263] width 49 height 9
type input "**********"
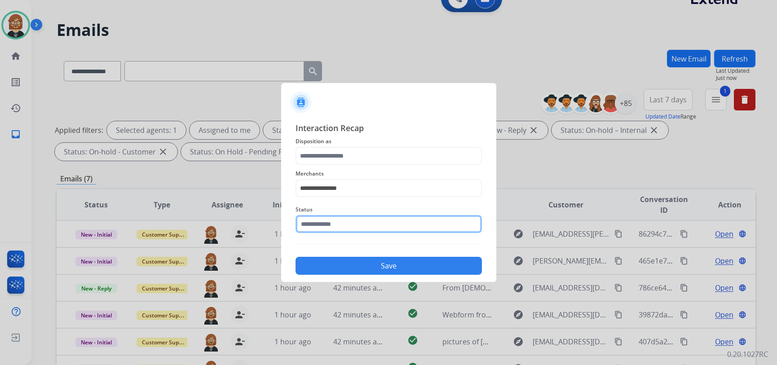
click at [341, 232] on input "text" at bounding box center [389, 224] width 186 height 18
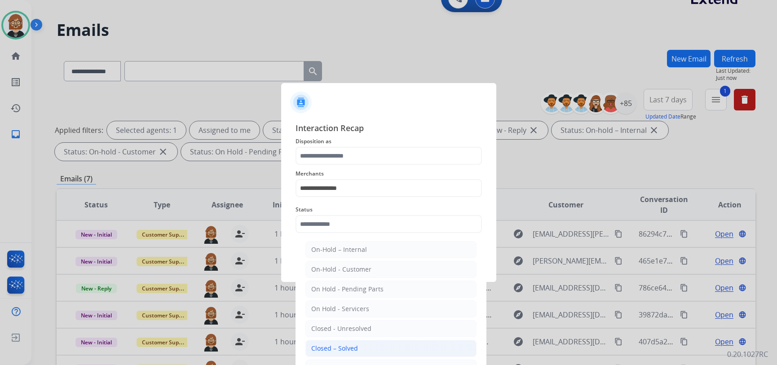
click at [362, 349] on li "Closed – Solved" at bounding box center [390, 348] width 171 height 17
type input "**********"
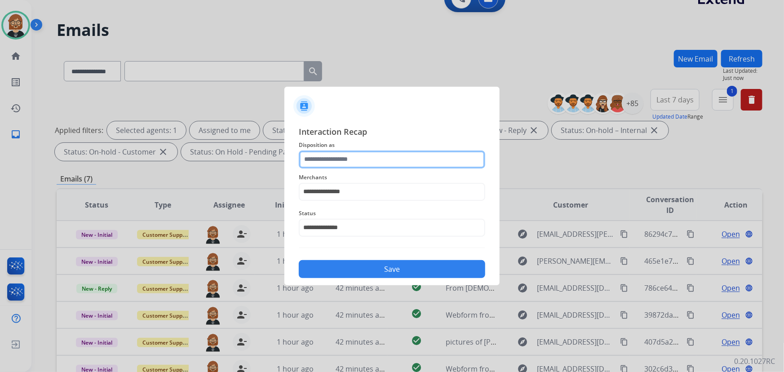
click at [344, 162] on input "text" at bounding box center [392, 159] width 186 height 18
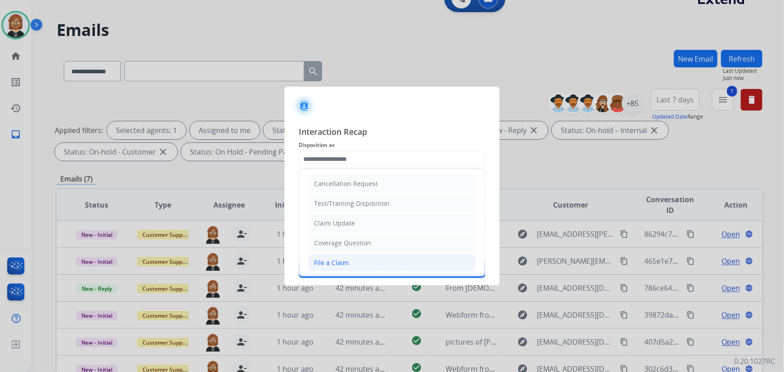
drag, startPoint x: 358, startPoint y: 271, endPoint x: 361, endPoint y: 263, distance: 8.5
click at [359, 270] on ul "Cancellation Request Test/Training Disposition Claim Update Coverage Question F…" at bounding box center [392, 292] width 186 height 247
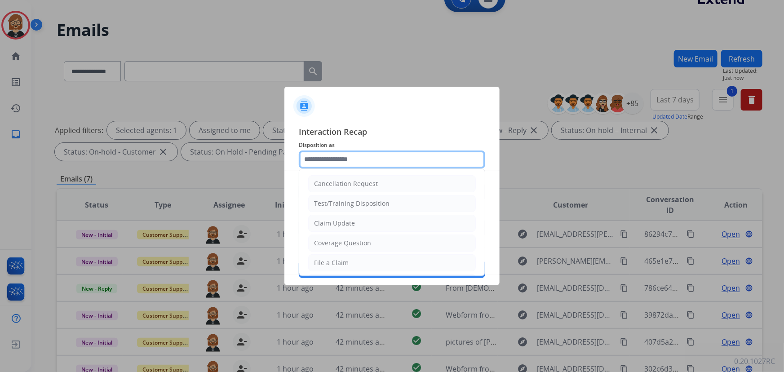
click at [341, 157] on input "text" at bounding box center [392, 159] width 186 height 18
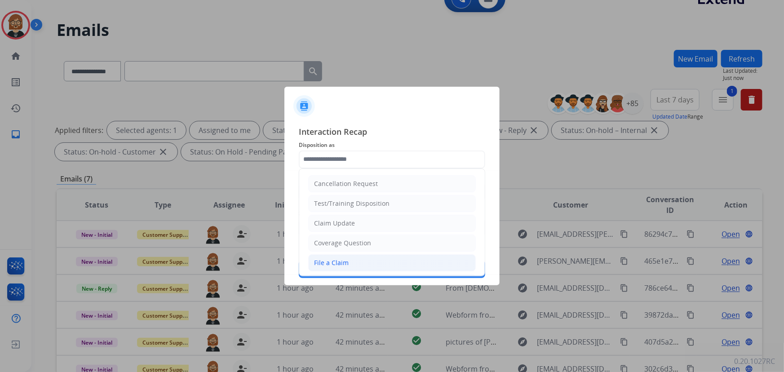
click at [353, 261] on li "File a Claim" at bounding box center [392, 262] width 168 height 17
type input "**********"
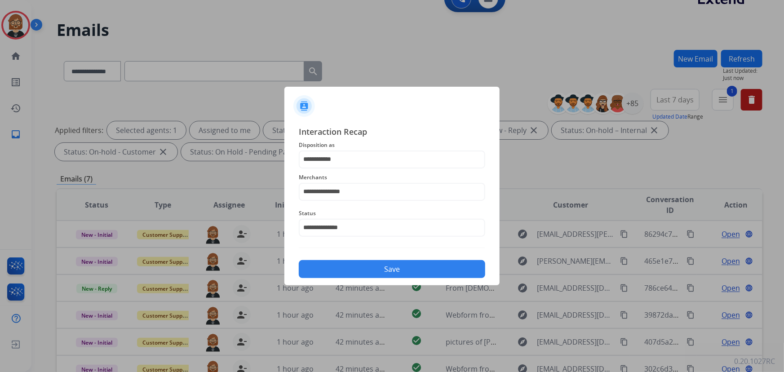
click at [377, 272] on button "Save" at bounding box center [392, 269] width 186 height 18
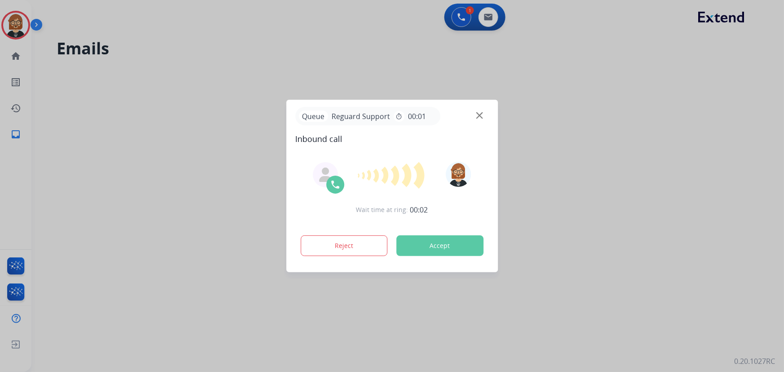
scroll to position [0, 0]
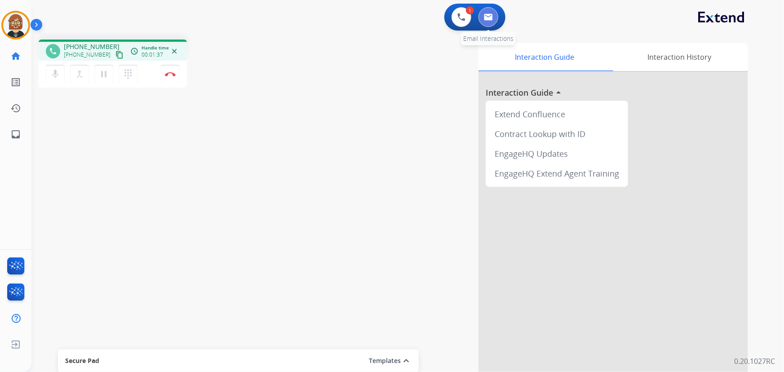
click at [486, 15] on img at bounding box center [488, 16] width 9 height 7
select select "**********"
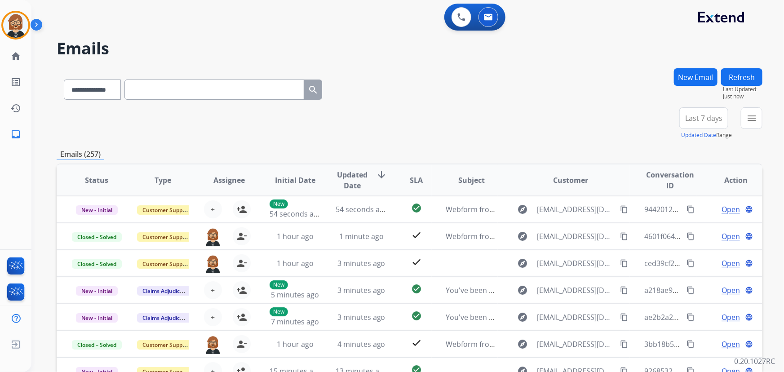
click at [692, 79] on button "New Email" at bounding box center [696, 77] width 44 height 18
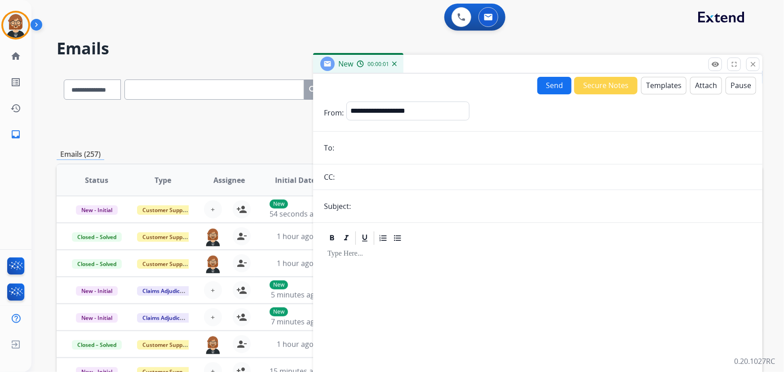
click at [386, 145] on input "email" at bounding box center [544, 148] width 415 height 18
paste input "**********"
type input "**********"
click at [426, 105] on select "**********" at bounding box center [407, 111] width 122 height 18
select select "**********"
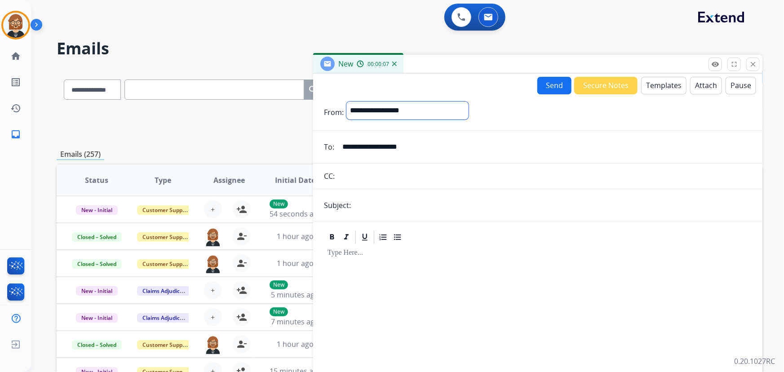
click at [346, 102] on select "**********" at bounding box center [407, 111] width 122 height 18
click at [656, 85] on button "Templates" at bounding box center [663, 86] width 45 height 18
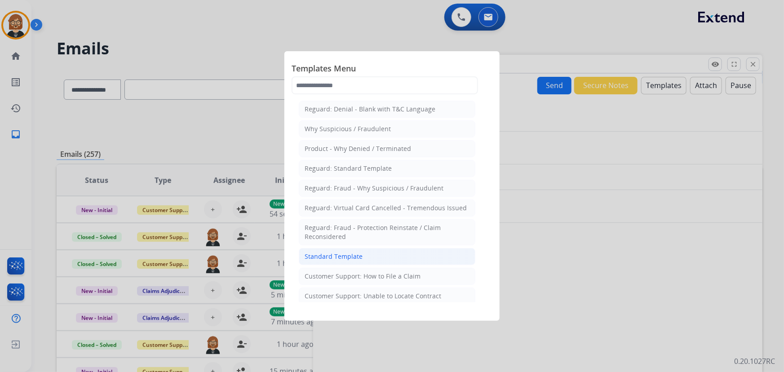
click at [333, 250] on li "Standard Template" at bounding box center [387, 256] width 177 height 17
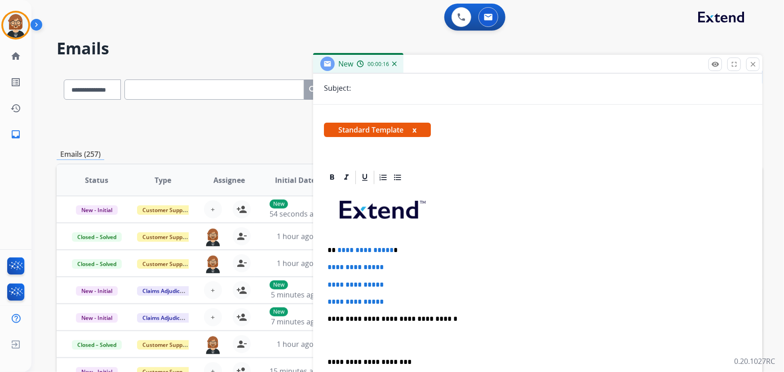
scroll to position [122, 0]
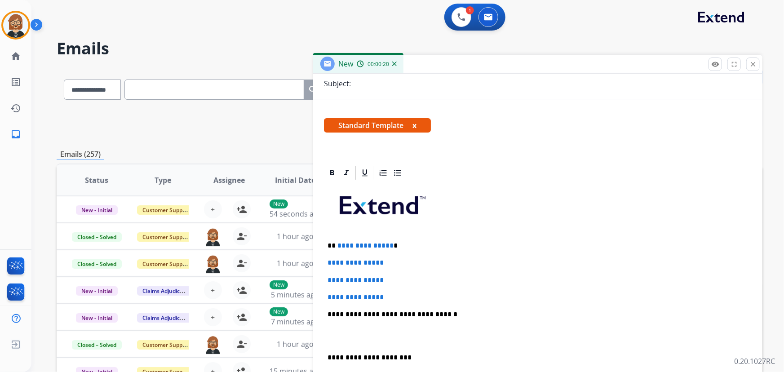
click at [387, 244] on span "**********" at bounding box center [365, 245] width 56 height 7
drag, startPoint x: 387, startPoint y: 245, endPoint x: 337, endPoint y: 240, distance: 50.5
click at [337, 242] on span "**********" at bounding box center [365, 245] width 56 height 7
drag, startPoint x: 389, startPoint y: 301, endPoint x: 379, endPoint y: 290, distance: 14.7
click at [379, 290] on div "**********" at bounding box center [538, 335] width 428 height 309
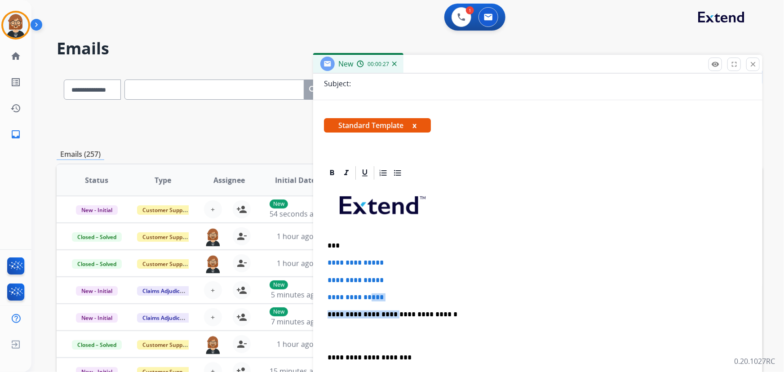
click at [398, 293] on p "**********" at bounding box center [537, 297] width 420 height 8
drag, startPoint x: 378, startPoint y: 296, endPoint x: 313, endPoint y: 258, distance: 75.3
click at [313, 258] on div "**********" at bounding box center [537, 326] width 449 height 323
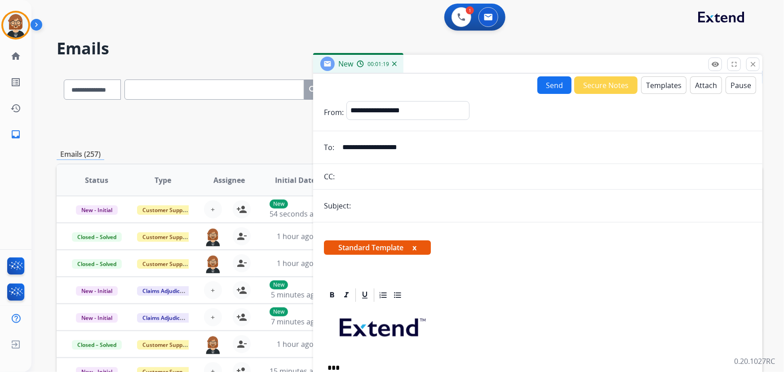
scroll to position [0, 0]
click at [558, 87] on button "Send" at bounding box center [554, 85] width 34 height 18
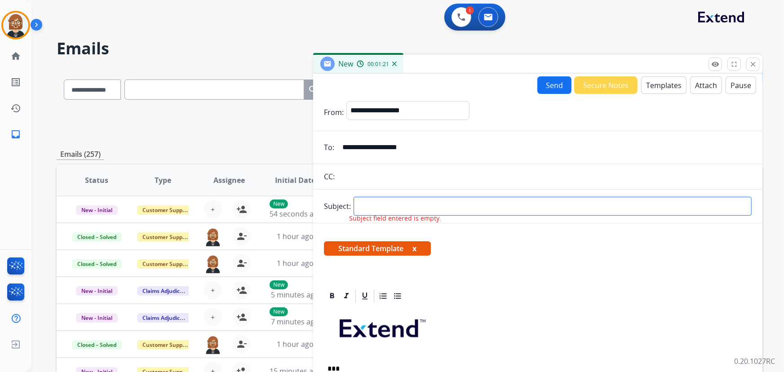
click at [388, 203] on input "text" at bounding box center [553, 206] width 398 height 19
type input "**********"
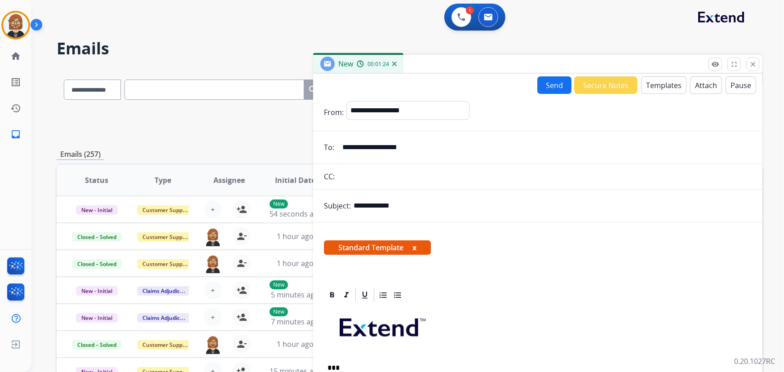
click at [543, 80] on button "Send" at bounding box center [554, 85] width 34 height 18
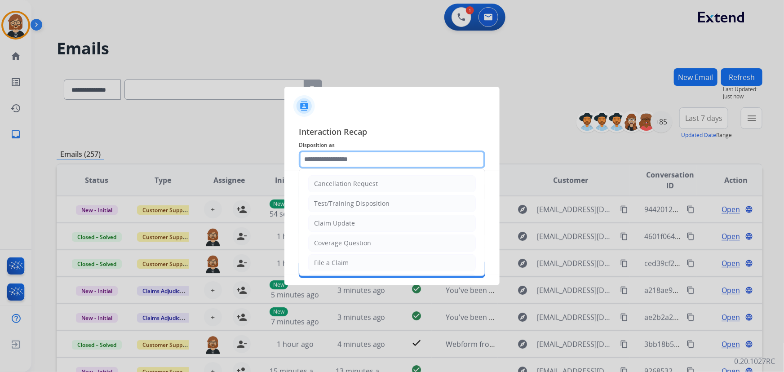
click at [371, 158] on input "text" at bounding box center [392, 159] width 186 height 18
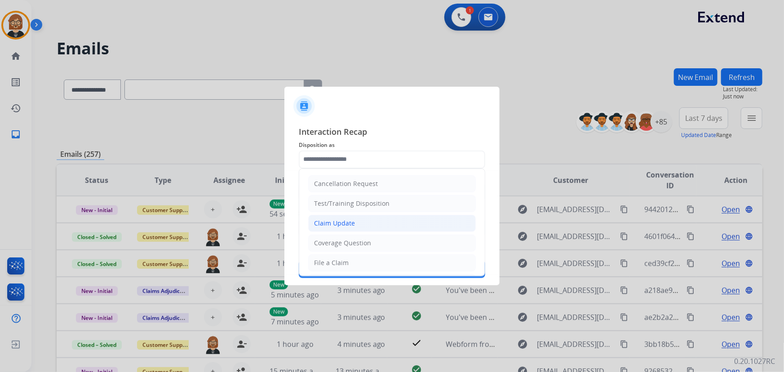
click at [367, 229] on li "Claim Update" at bounding box center [392, 223] width 168 height 17
type input "**********"
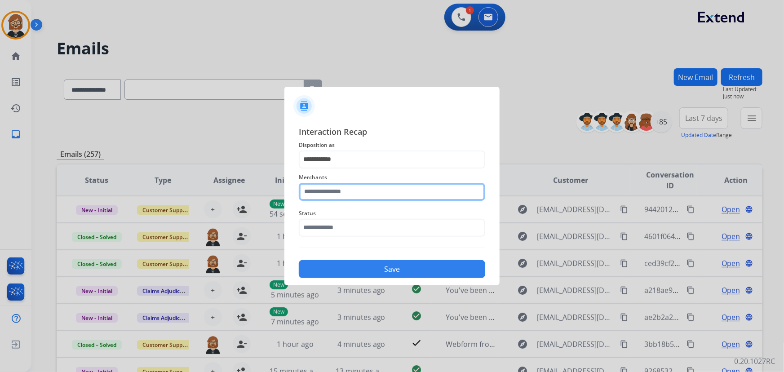
click at [361, 183] on input "text" at bounding box center [392, 192] width 186 height 18
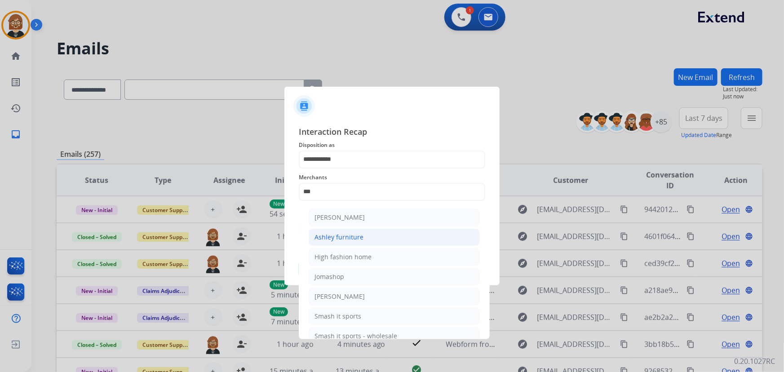
click at [355, 239] on div "Ashley furniture" at bounding box center [338, 237] width 49 height 9
type input "**********"
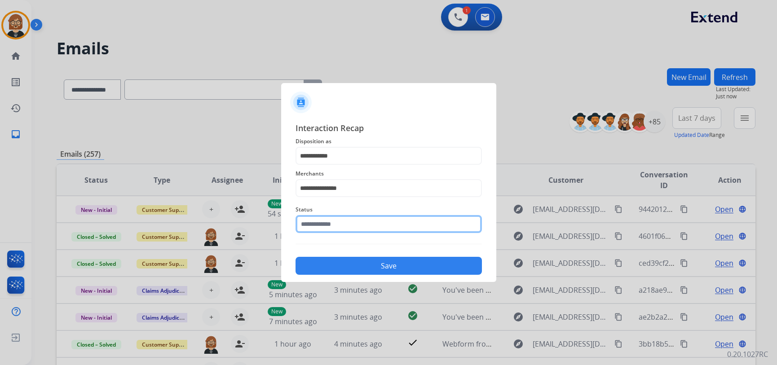
click at [346, 227] on input "text" at bounding box center [389, 224] width 186 height 18
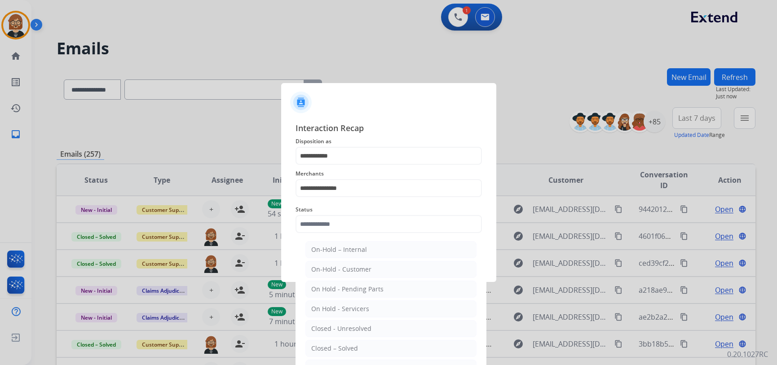
click at [362, 346] on li "Closed – Solved" at bounding box center [390, 348] width 171 height 17
type input "**********"
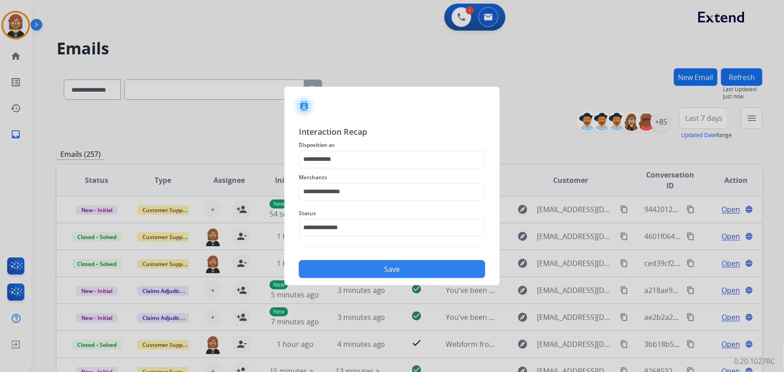
click at [395, 267] on button "Save" at bounding box center [392, 269] width 186 height 18
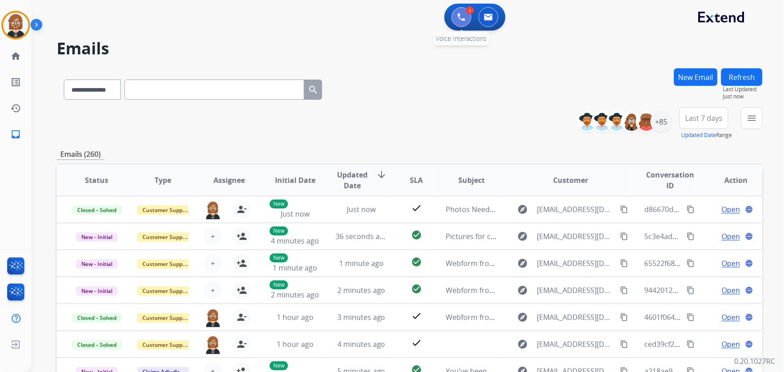
click at [465, 18] on img at bounding box center [461, 17] width 8 height 8
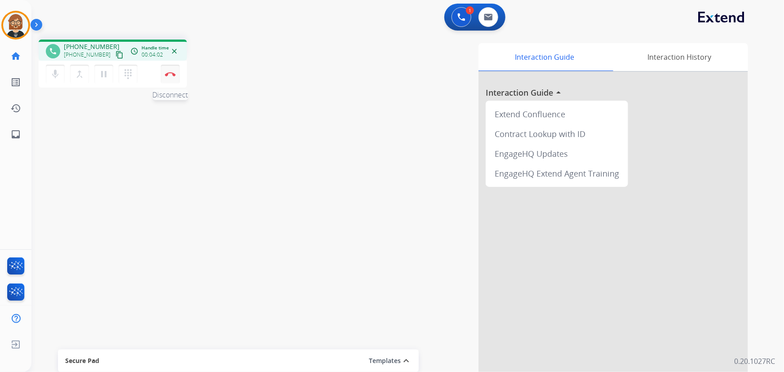
click at [167, 74] on img at bounding box center [170, 74] width 11 height 4
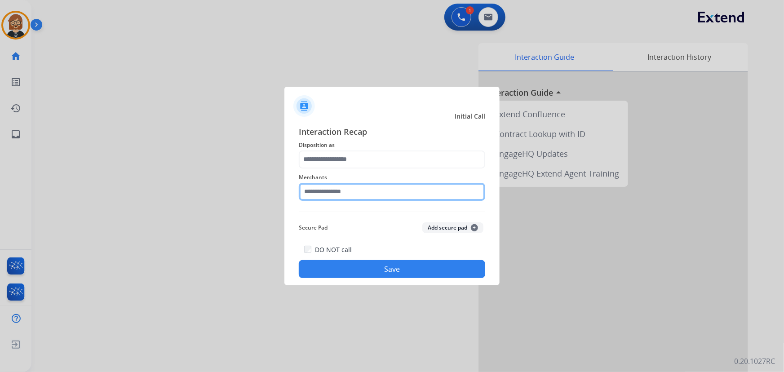
click at [353, 195] on input "text" at bounding box center [392, 192] width 186 height 18
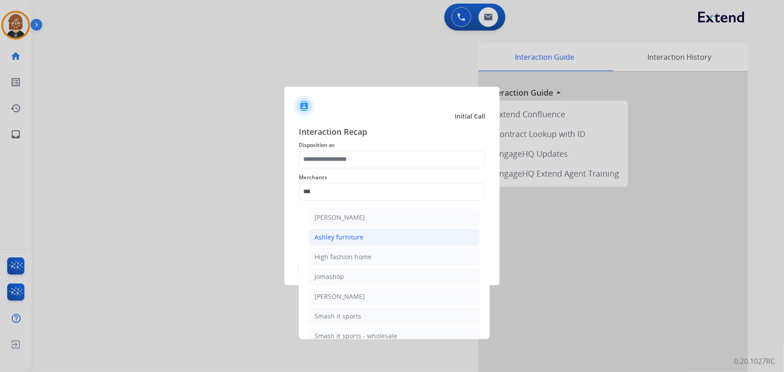
click at [357, 239] on div "Ashley furniture" at bounding box center [338, 237] width 49 height 9
type input "**********"
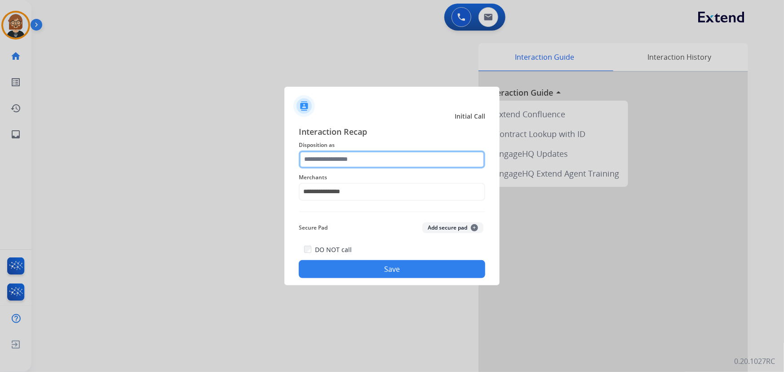
click at [362, 162] on input "text" at bounding box center [392, 159] width 186 height 18
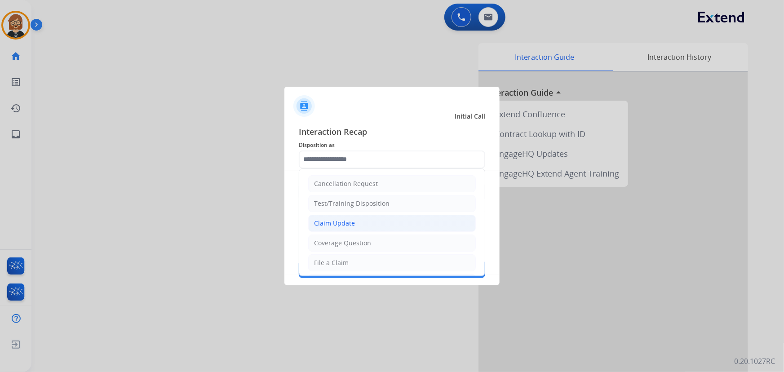
click at [385, 224] on li "Claim Update" at bounding box center [392, 223] width 168 height 17
type input "**********"
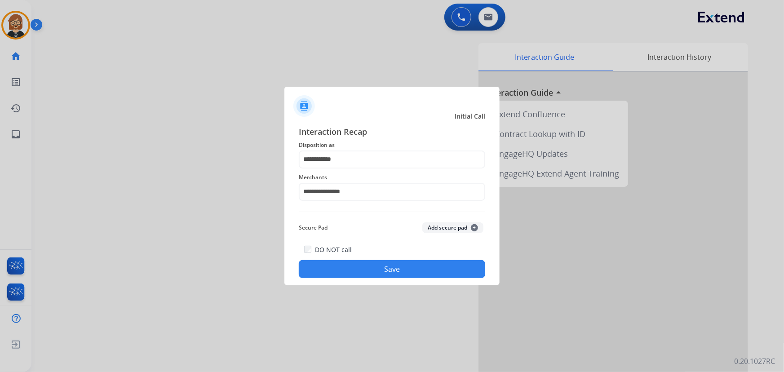
click at [397, 277] on button "Save" at bounding box center [392, 269] width 186 height 18
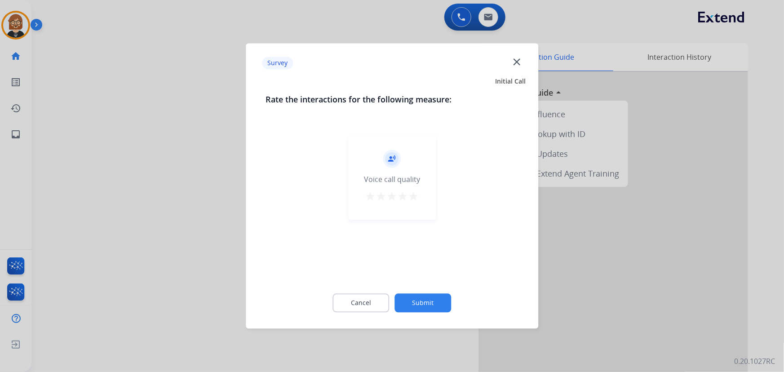
click at [432, 299] on button "Submit" at bounding box center [423, 303] width 57 height 19
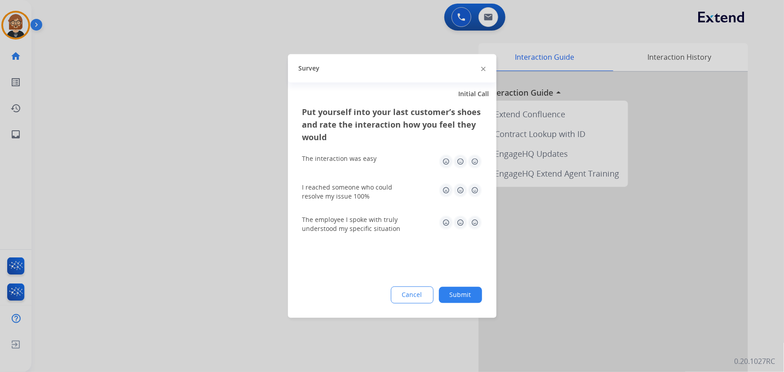
drag, startPoint x: 483, startPoint y: 292, endPoint x: 477, endPoint y: 292, distance: 6.3
click at [482, 292] on div "Put yourself into your last customer’s shoes and rate the interaction how you f…" at bounding box center [392, 212] width 208 height 212
click at [467, 293] on button "Submit" at bounding box center [460, 295] width 43 height 16
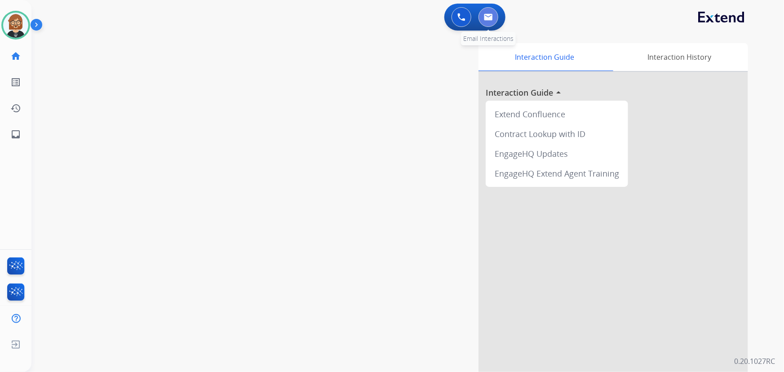
click at [485, 19] on img at bounding box center [488, 16] width 9 height 7
select select "**********"
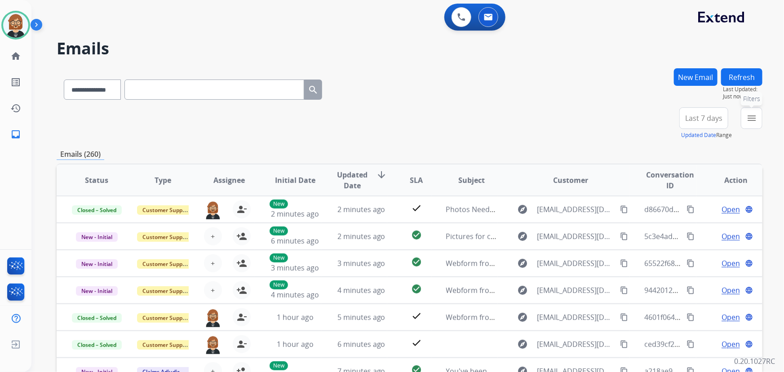
click at [759, 117] on button "menu Filters" at bounding box center [752, 118] width 22 height 22
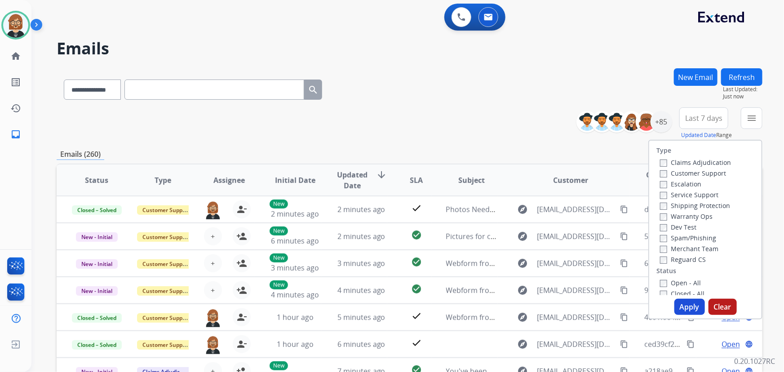
click at [682, 288] on div "Closed - All" at bounding box center [707, 293] width 94 height 11
click at [681, 283] on label "Open - All" at bounding box center [680, 283] width 41 height 9
click at [682, 302] on button "Apply" at bounding box center [689, 307] width 31 height 16
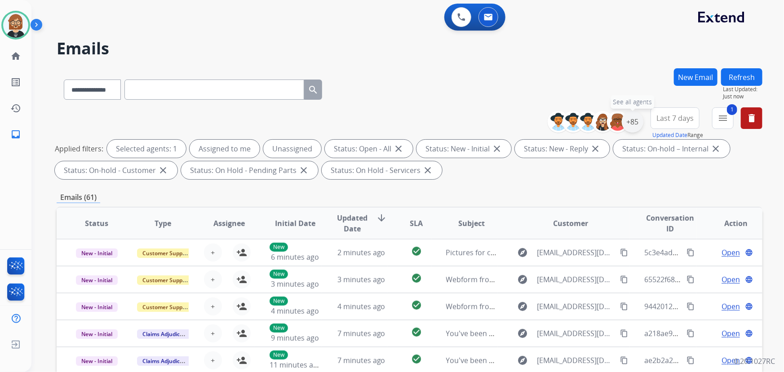
click at [633, 126] on div "+85" at bounding box center [633, 122] width 22 height 22
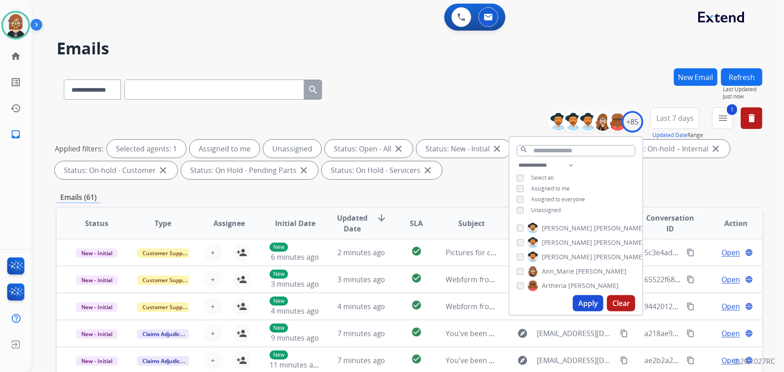
click at [544, 211] on span "Unassigned" at bounding box center [546, 210] width 30 height 8
click at [592, 305] on button "Apply" at bounding box center [588, 303] width 31 height 16
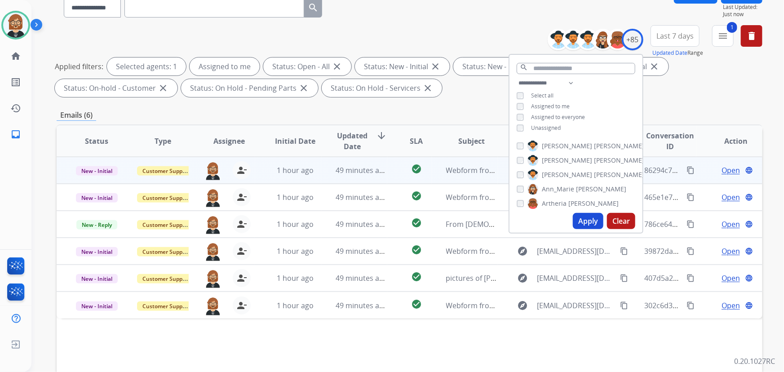
scroll to position [182, 0]
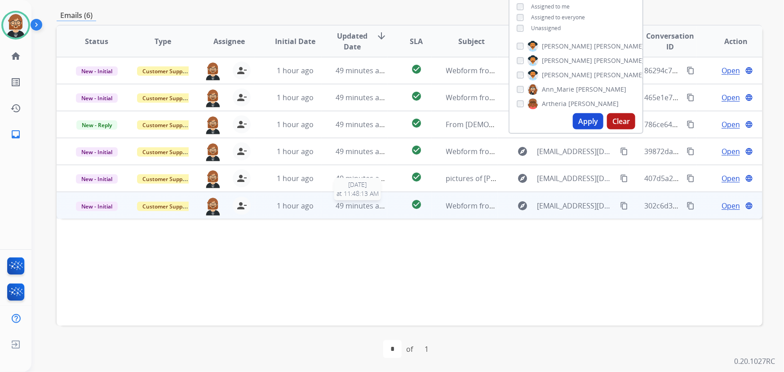
click at [344, 205] on span "49 minutes ago" at bounding box center [362, 206] width 52 height 10
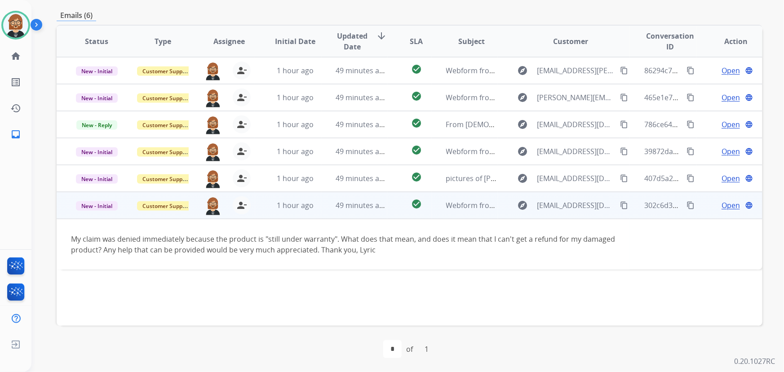
click at [620, 202] on mat-icon "content_copy" at bounding box center [624, 205] width 8 height 8
click at [727, 206] on span "Open" at bounding box center [730, 205] width 18 height 11
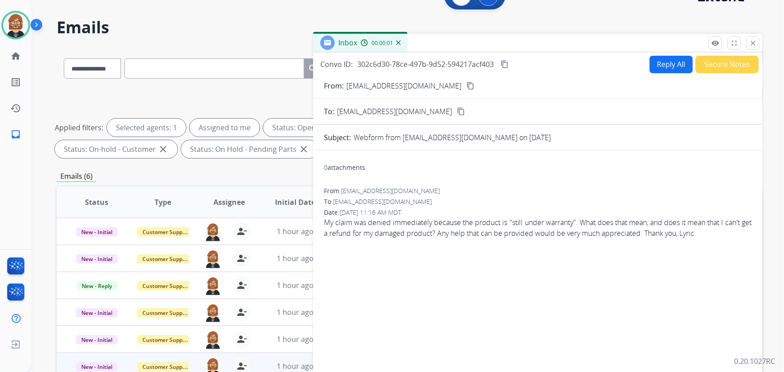
scroll to position [18, 0]
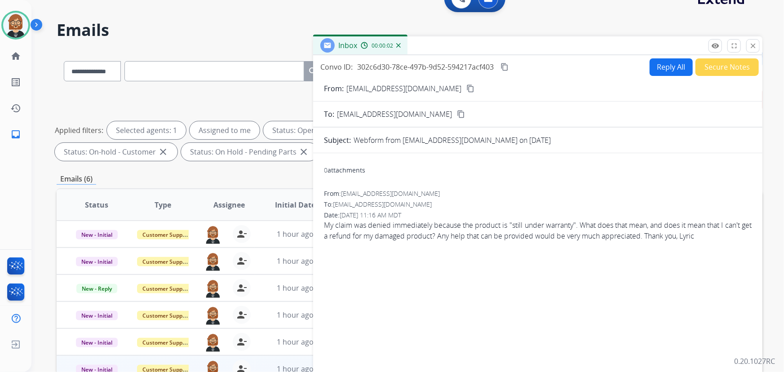
click at [682, 71] on button "Reply All" at bounding box center [671, 67] width 43 height 18
select select "**********"
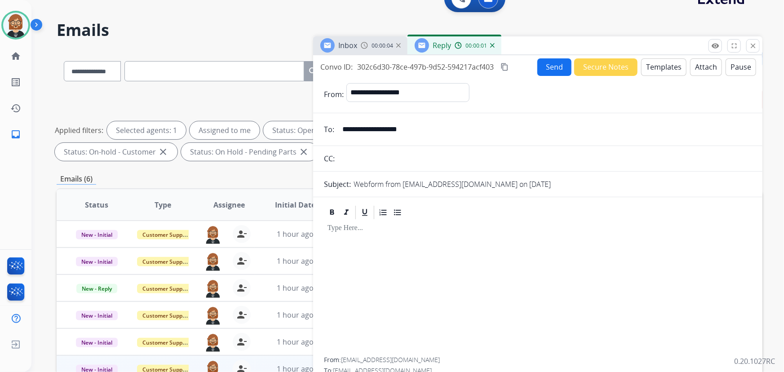
click at [655, 63] on button "Templates" at bounding box center [663, 67] width 45 height 18
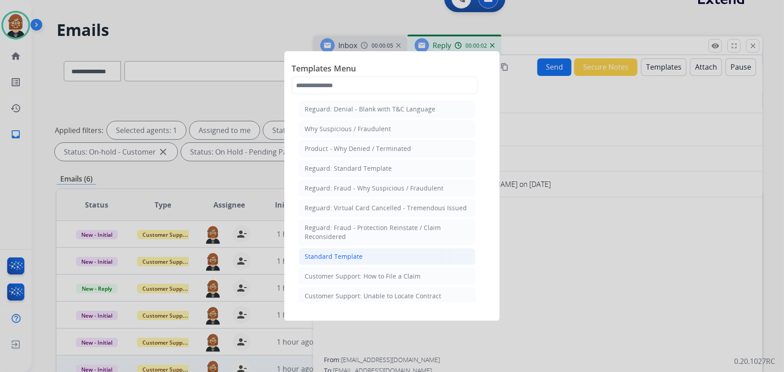
click at [359, 258] on div "Standard Template" at bounding box center [334, 256] width 58 height 9
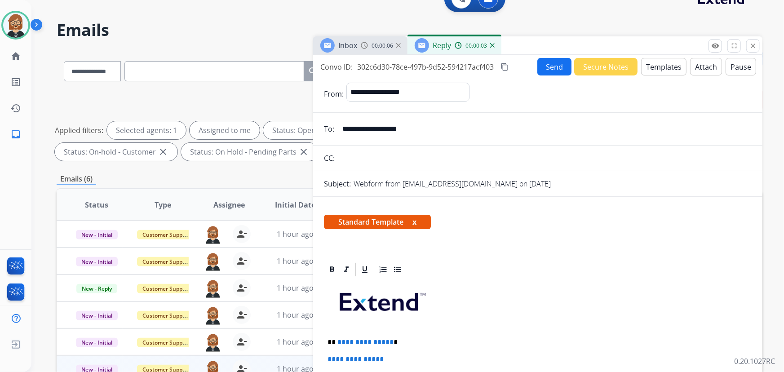
scroll to position [163, 0]
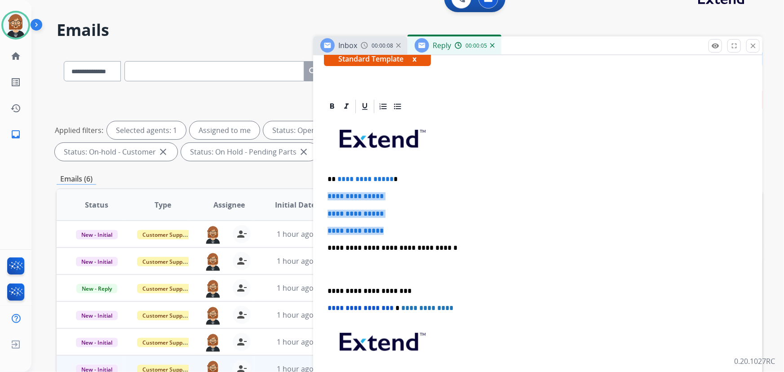
drag, startPoint x: 375, startPoint y: 233, endPoint x: 305, endPoint y: 190, distance: 81.4
click at [305, 190] on div "**********" at bounding box center [410, 293] width 706 height 486
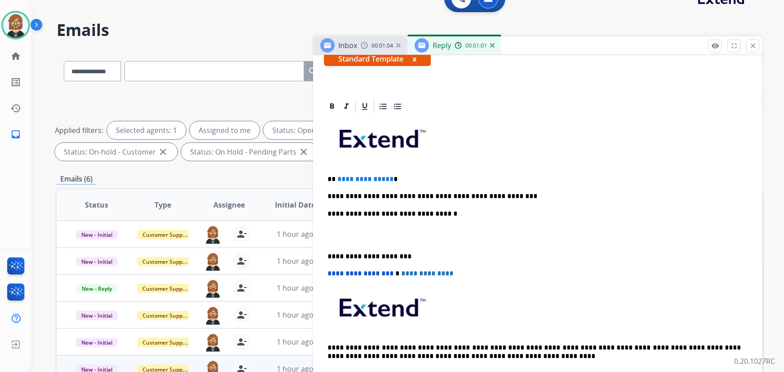
click at [412, 194] on p "**********" at bounding box center [534, 196] width 414 height 8
click at [514, 192] on p "**********" at bounding box center [534, 196] width 414 height 8
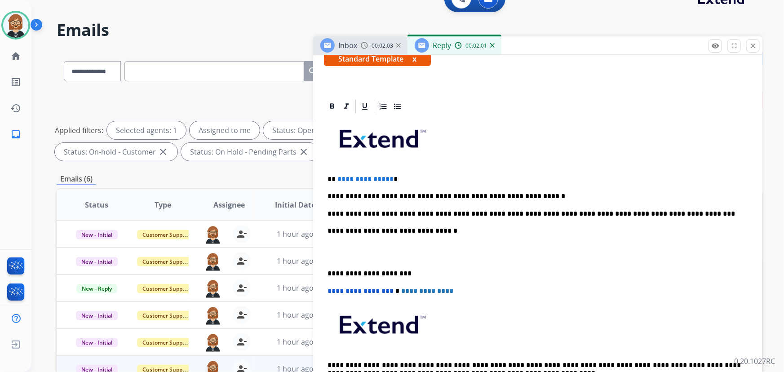
click at [626, 212] on p "**********" at bounding box center [534, 214] width 414 height 8
drag, startPoint x: 389, startPoint y: 173, endPoint x: 337, endPoint y: 175, distance: 51.2
click at [337, 175] on p "**********" at bounding box center [534, 179] width 414 height 8
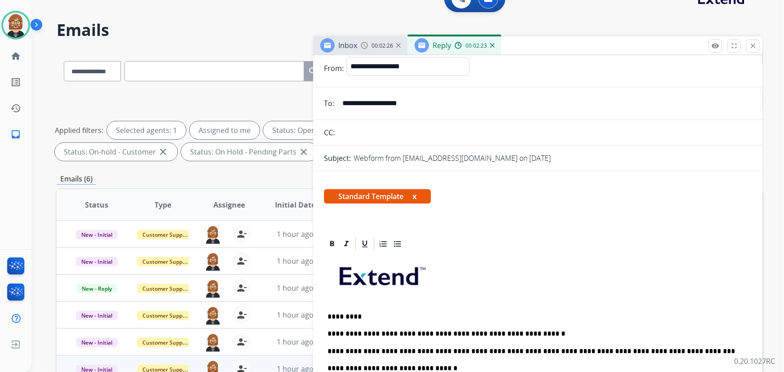
scroll to position [0, 0]
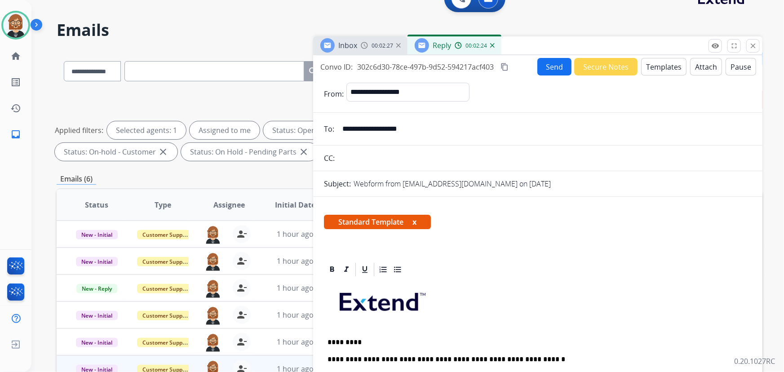
click at [545, 69] on button "Send" at bounding box center [554, 67] width 34 height 18
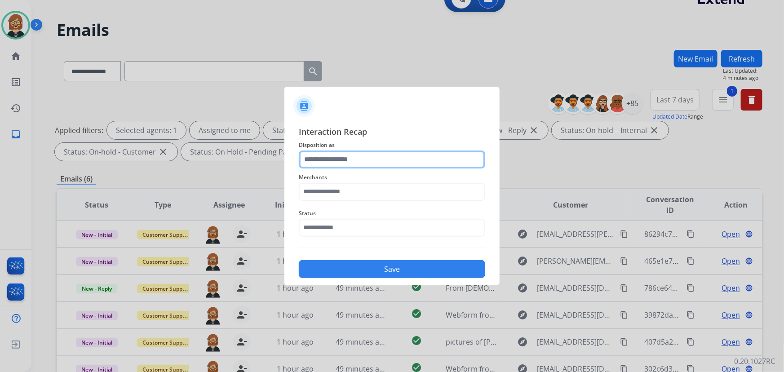
click at [413, 163] on input "text" at bounding box center [392, 159] width 186 height 18
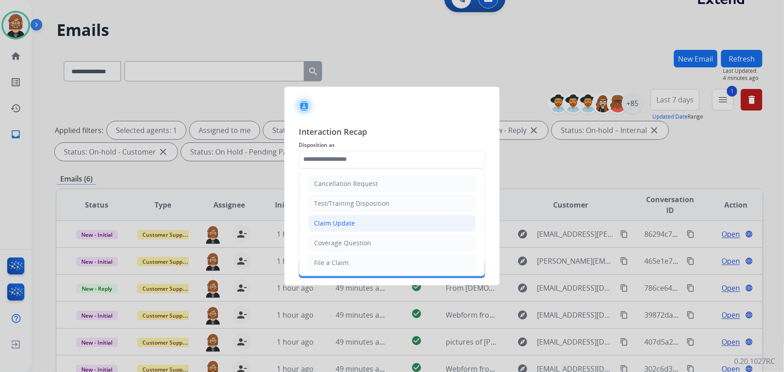
click at [381, 224] on li "Claim Update" at bounding box center [392, 223] width 168 height 17
type input "**********"
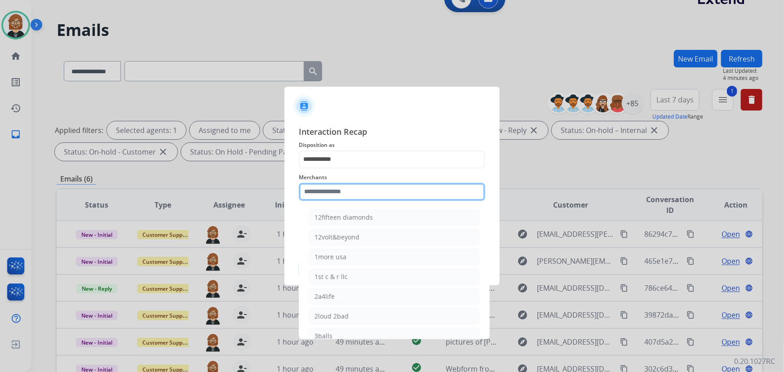
click at [388, 186] on input "text" at bounding box center [392, 192] width 186 height 18
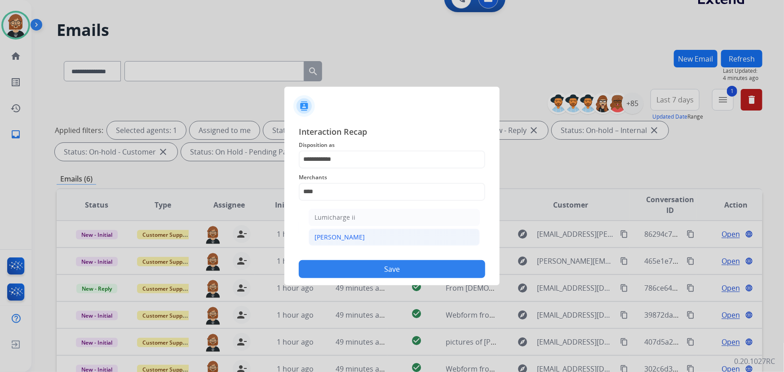
click at [356, 243] on li "Michaels" at bounding box center [394, 237] width 171 height 17
type input "********"
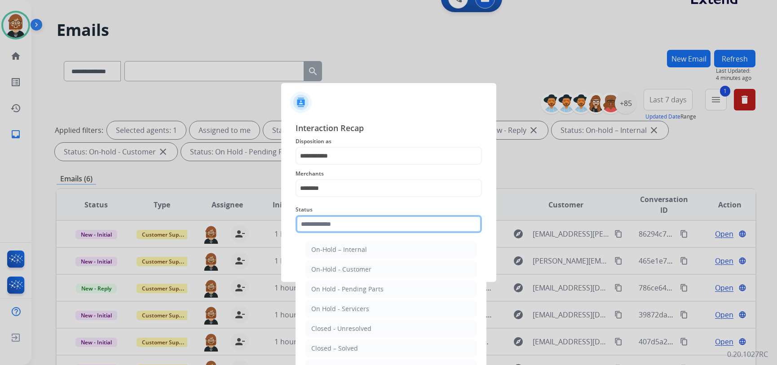
click at [354, 226] on input "text" at bounding box center [389, 224] width 186 height 18
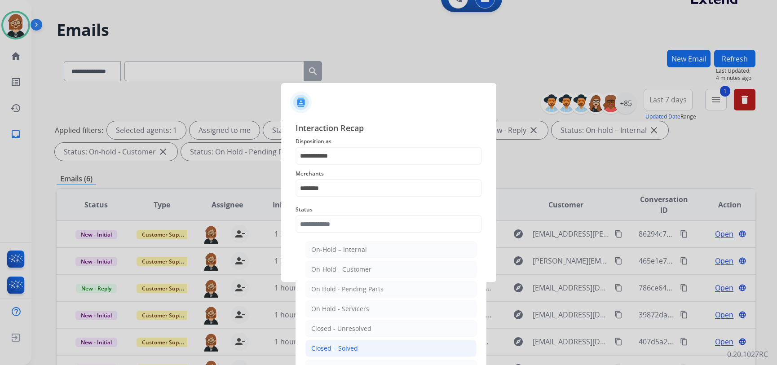
click at [348, 347] on div "Closed – Solved" at bounding box center [334, 348] width 47 height 9
type input "**********"
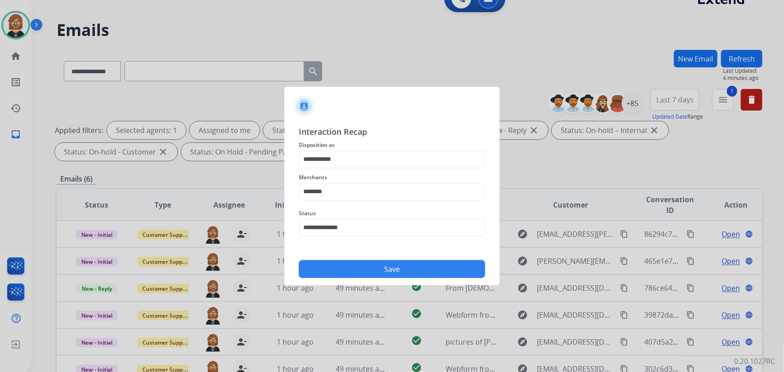
click at [370, 274] on button "Save" at bounding box center [392, 269] width 186 height 18
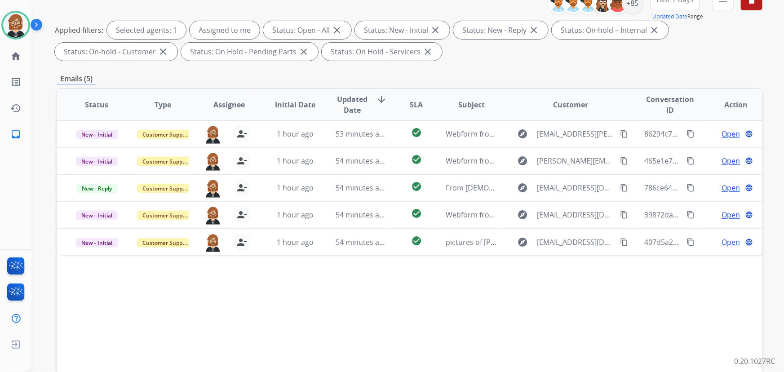
scroll to position [182, 0]
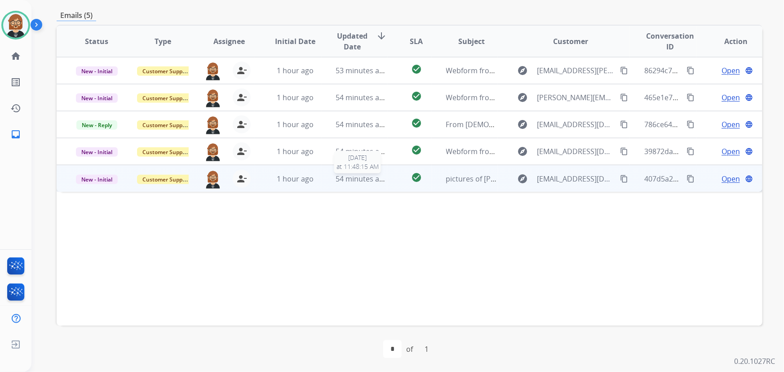
click at [344, 181] on span "54 minutes ago" at bounding box center [362, 179] width 52 height 10
click at [722, 177] on span "Open" at bounding box center [730, 178] width 18 height 11
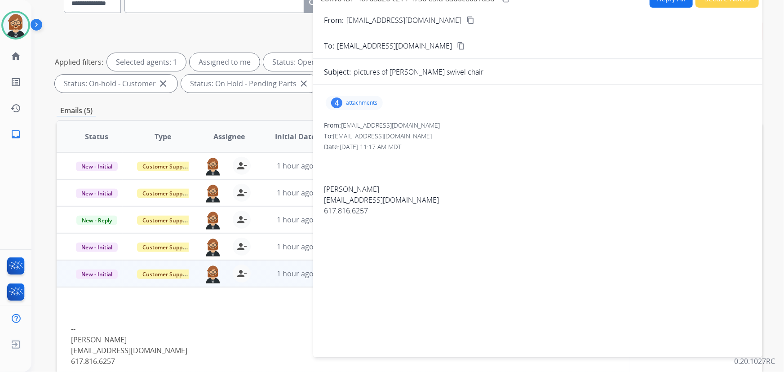
scroll to position [59, 0]
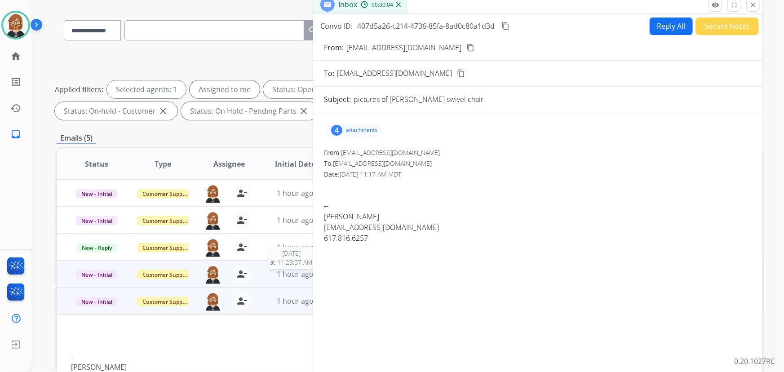
click at [298, 273] on span "1 hour ago" at bounding box center [295, 274] width 37 height 10
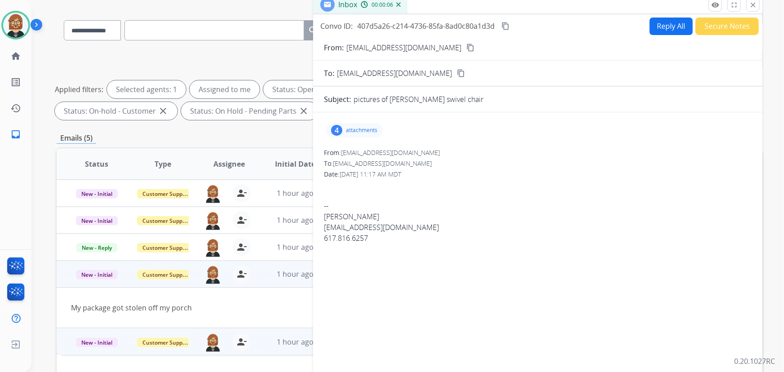
click at [275, 305] on div "My package got stolen off my porch" at bounding box center [343, 307] width 544 height 11
click at [753, 2] on mat-icon "close" at bounding box center [753, 5] width 8 height 8
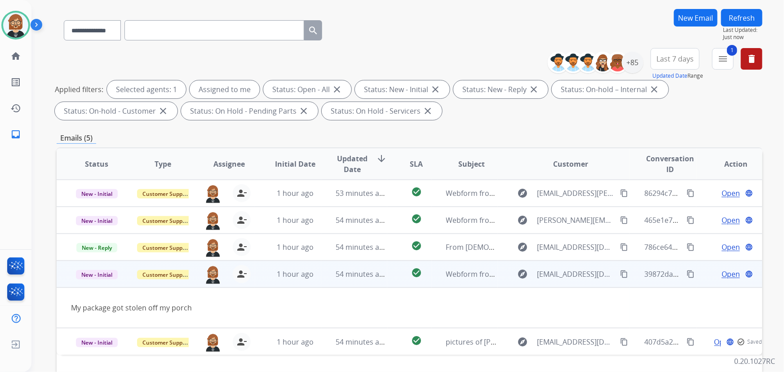
click at [620, 273] on mat-icon "content_copy" at bounding box center [624, 274] width 8 height 8
click at [724, 273] on span "Open" at bounding box center [730, 274] width 18 height 11
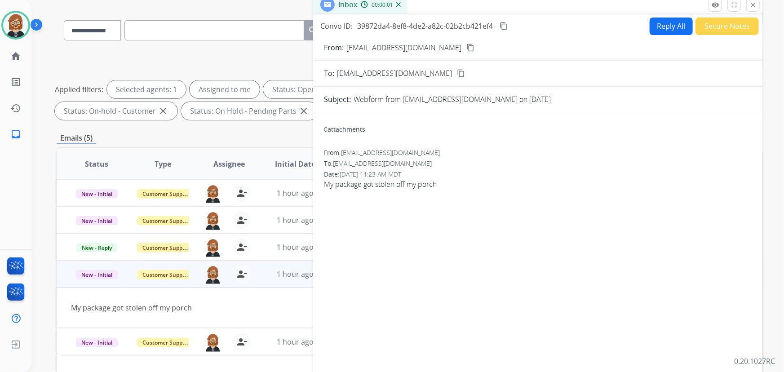
click at [655, 27] on button "Reply All" at bounding box center [671, 27] width 43 height 18
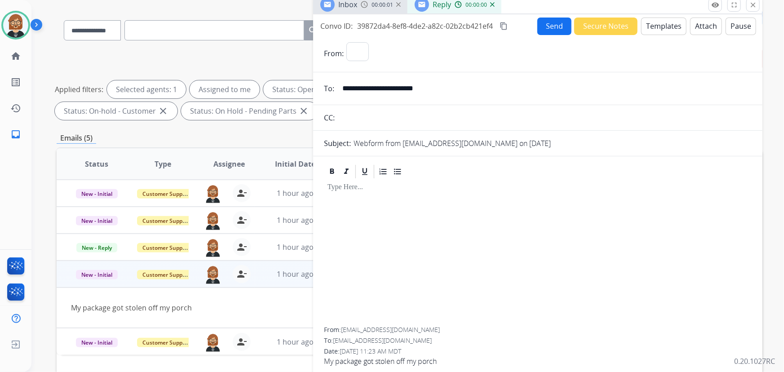
select select "**********"
click at [667, 28] on button "Templates" at bounding box center [663, 27] width 45 height 18
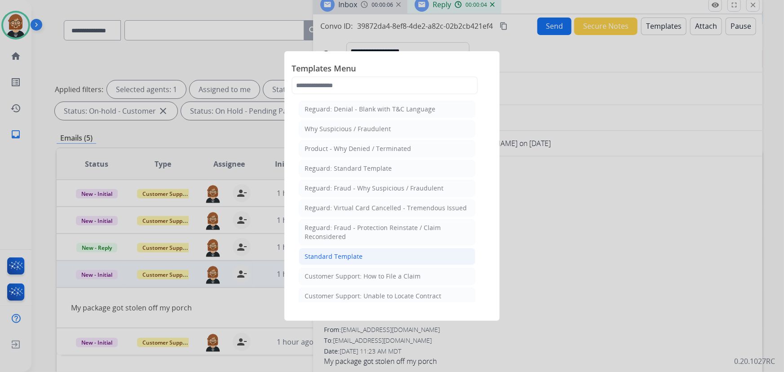
click at [366, 259] on li "Standard Template" at bounding box center [387, 256] width 177 height 17
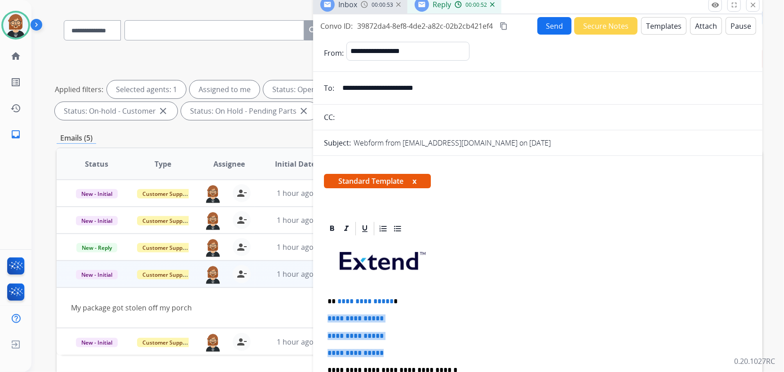
drag, startPoint x: 394, startPoint y: 353, endPoint x: 325, endPoint y: 313, distance: 79.9
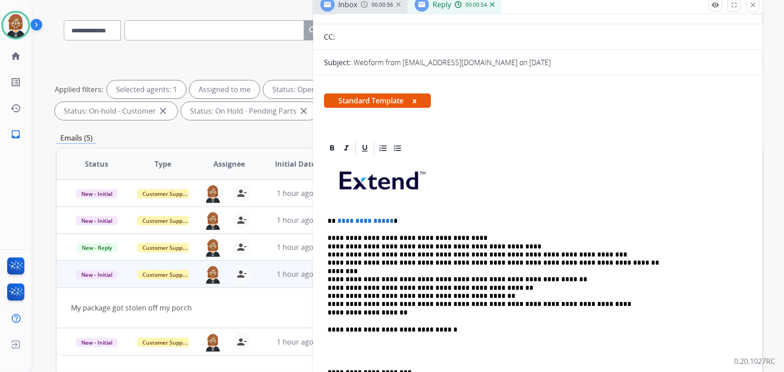
scroll to position [81, 0]
drag, startPoint x: 334, startPoint y: 217, endPoint x: 387, endPoint y: 217, distance: 53.5
click at [387, 217] on p "**********" at bounding box center [534, 220] width 414 height 8
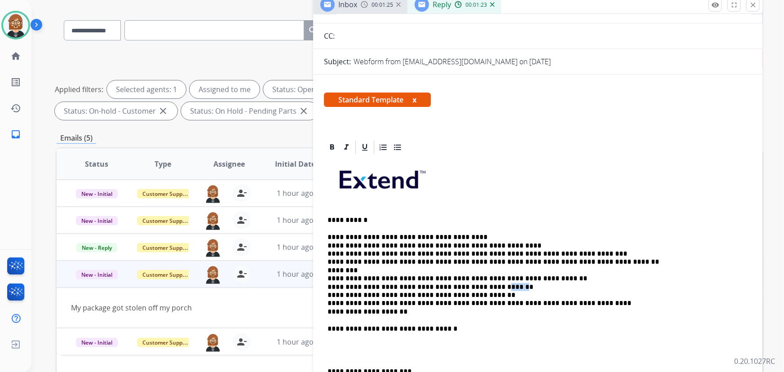
drag, startPoint x: 479, startPoint y: 283, endPoint x: 493, endPoint y: 284, distance: 14.4
click at [493, 284] on p "**********" at bounding box center [534, 274] width 414 height 83
drag, startPoint x: 328, startPoint y: 292, endPoint x: 478, endPoint y: 291, distance: 149.6
click at [478, 291] on p "**********" at bounding box center [534, 274] width 414 height 83
drag, startPoint x: 399, startPoint y: 312, endPoint x: 320, endPoint y: 313, distance: 79.5
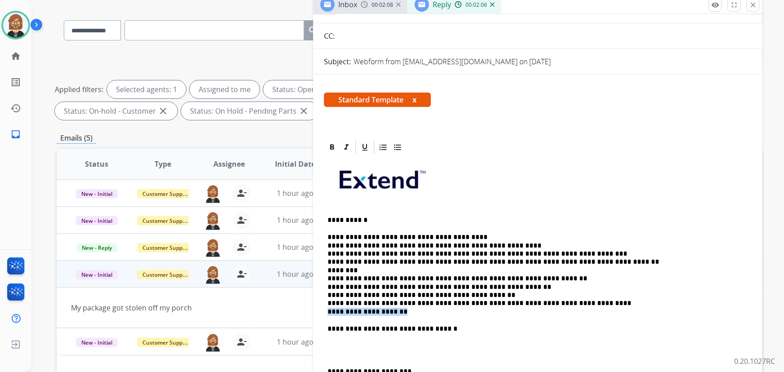
click at [320, 313] on div "**********" at bounding box center [537, 345] width 449 height 412
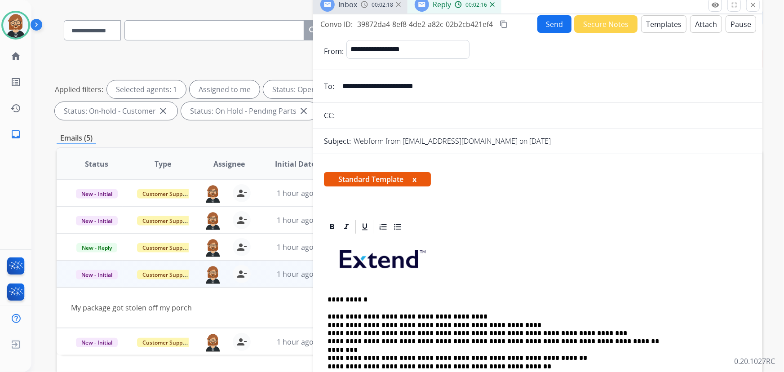
scroll to position [0, 0]
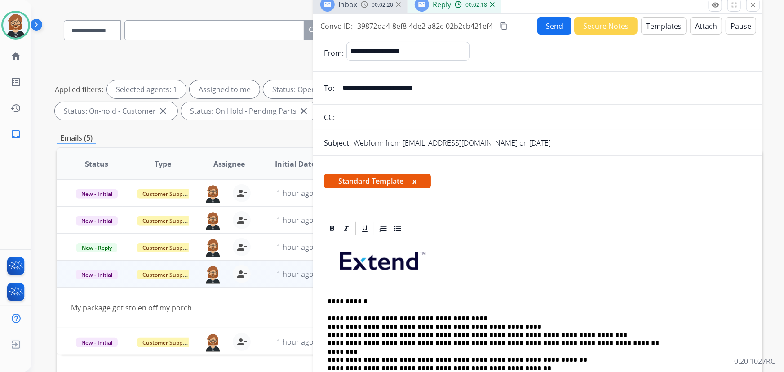
click at [544, 22] on button "Send" at bounding box center [554, 26] width 34 height 18
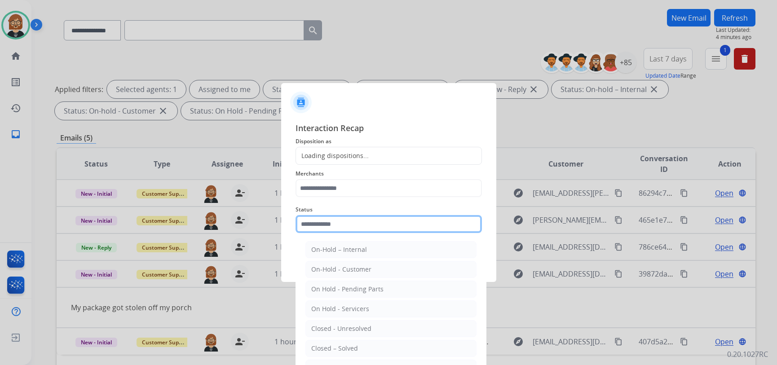
click at [359, 224] on input "text" at bounding box center [389, 224] width 186 height 18
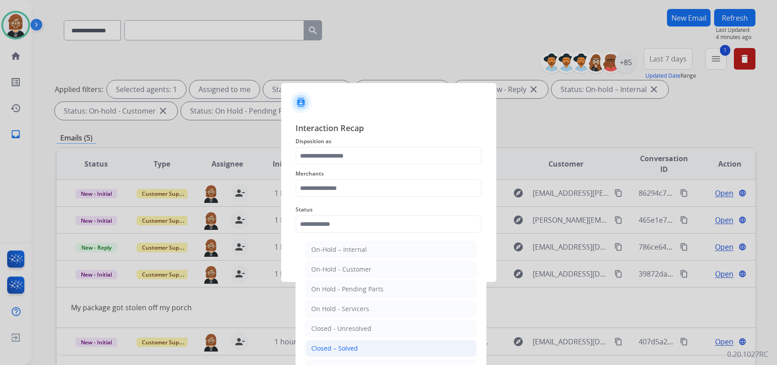
click at [337, 346] on div "Closed – Solved" at bounding box center [334, 348] width 47 height 9
type input "**********"
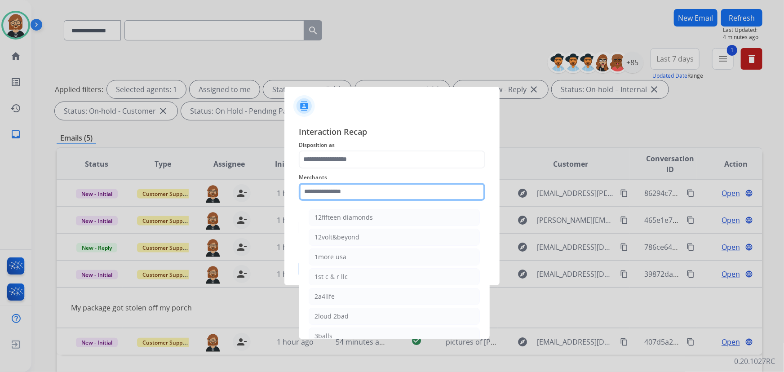
click at [355, 191] on input "text" at bounding box center [392, 192] width 186 height 18
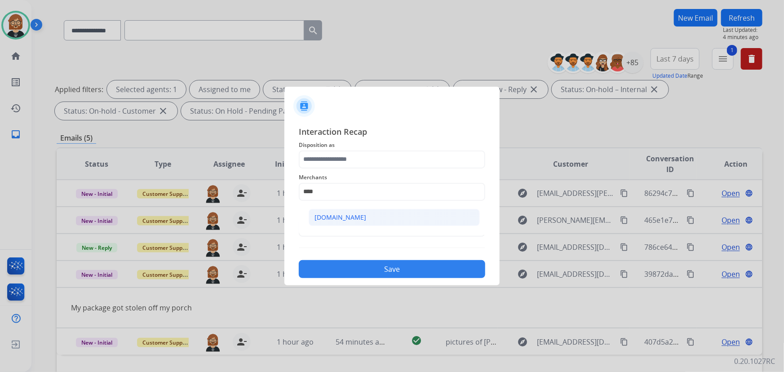
click at [345, 218] on div "Carparts.com" at bounding box center [340, 217] width 52 height 9
type input "**********"
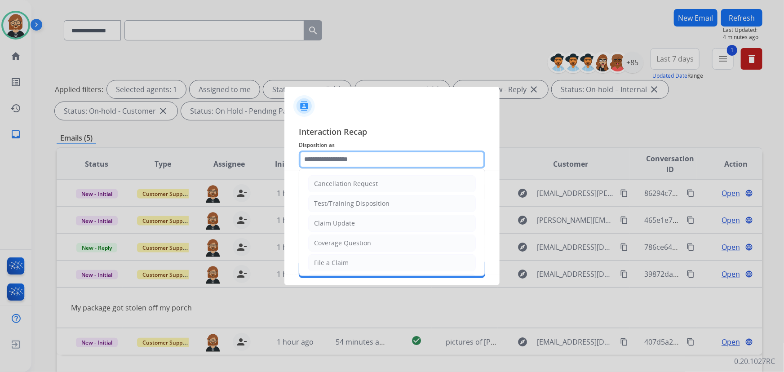
click at [354, 159] on input "text" at bounding box center [392, 159] width 186 height 18
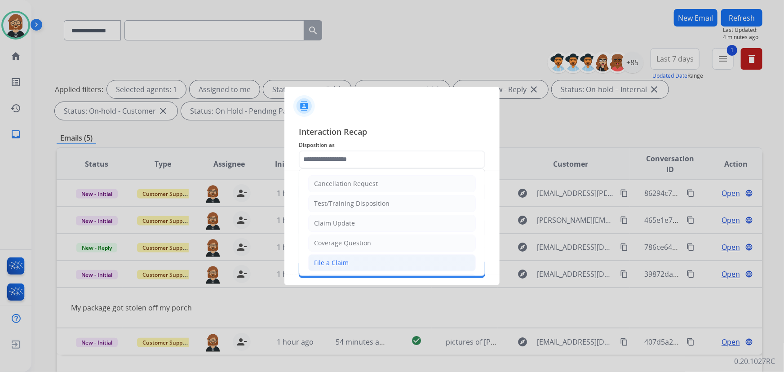
click at [356, 258] on li "File a Claim" at bounding box center [392, 262] width 168 height 17
type input "**********"
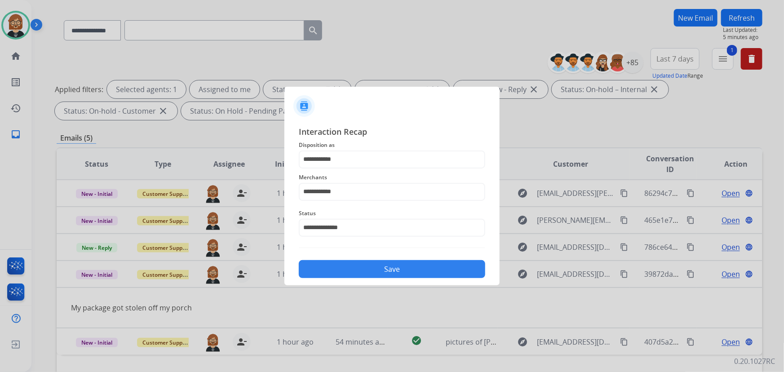
click at [406, 270] on button "Save" at bounding box center [392, 269] width 186 height 18
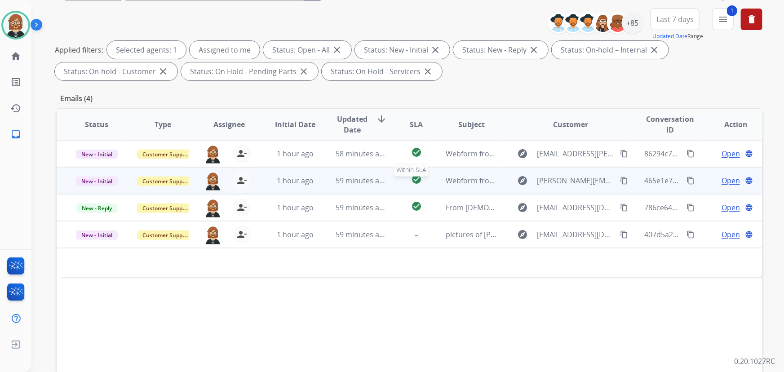
scroll to position [122, 0]
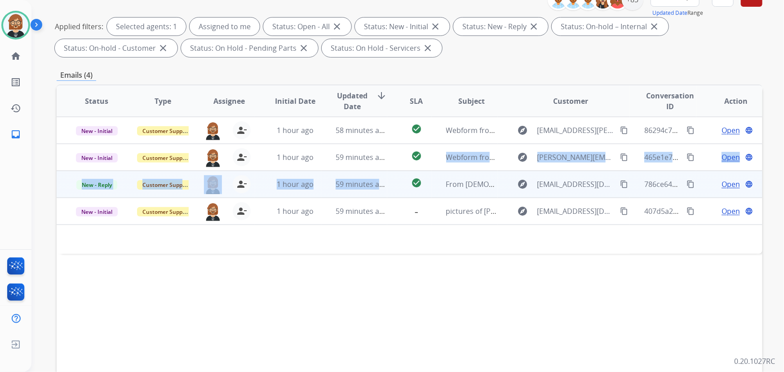
click at [376, 170] on table "Status Type Assignee Initial Date Updated Date arrow_downward SLA Subject Custo…" at bounding box center [410, 169] width 706 height 168
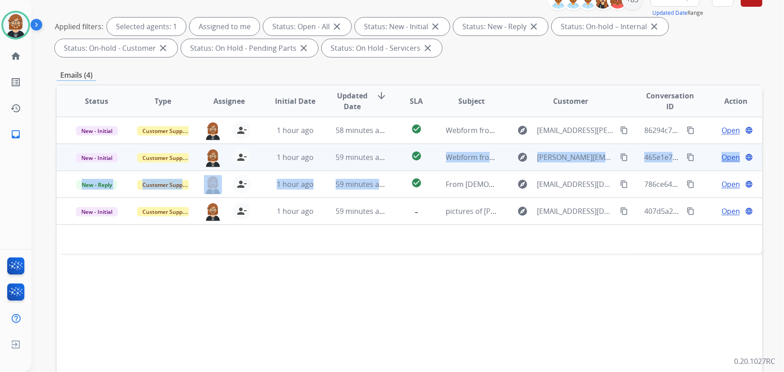
click at [377, 164] on td "59 minutes ago" at bounding box center [354, 157] width 66 height 27
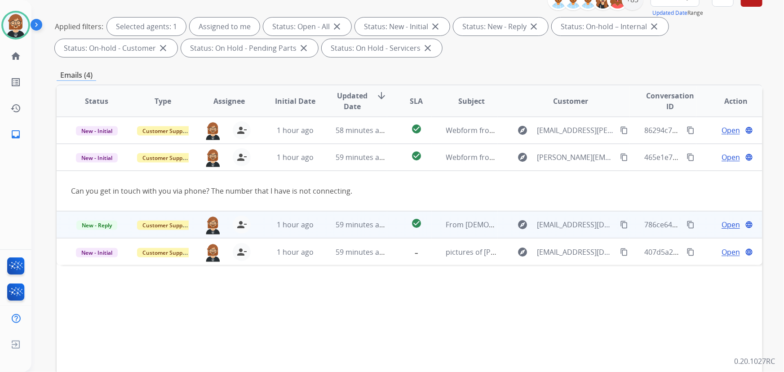
click at [328, 223] on td "59 minutes ago" at bounding box center [354, 224] width 66 height 27
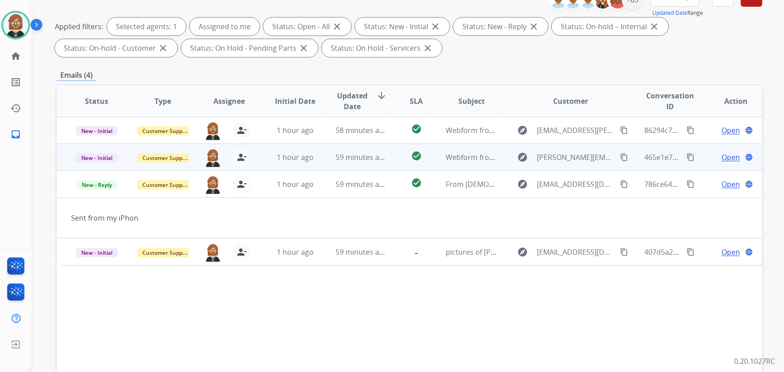
click at [392, 162] on td "check_circle" at bounding box center [409, 157] width 44 height 27
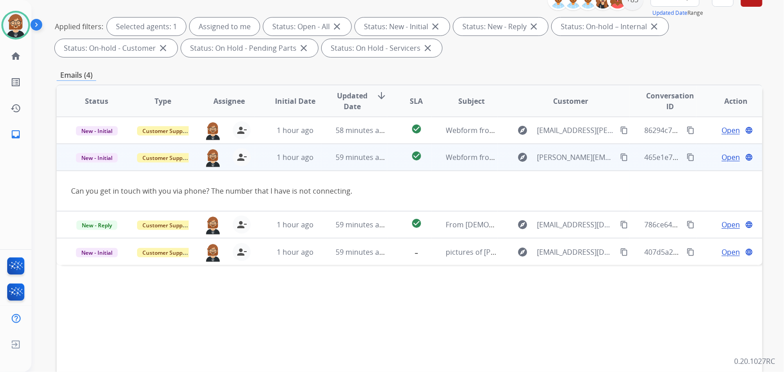
click at [728, 159] on span "Open" at bounding box center [730, 157] width 18 height 11
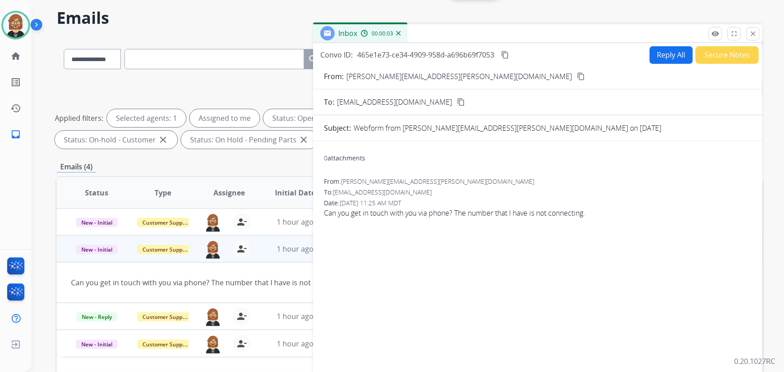
scroll to position [0, 0]
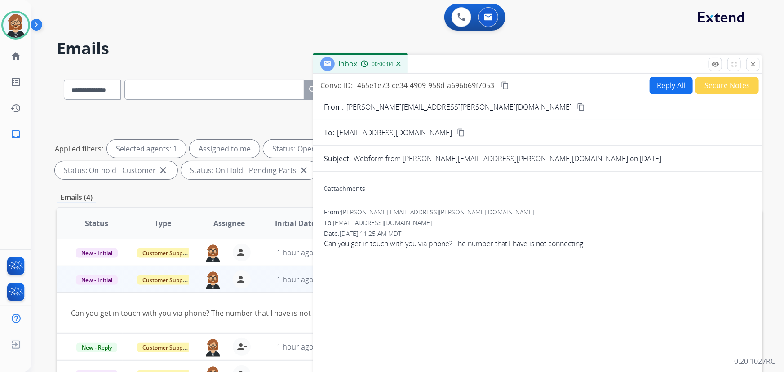
click at [660, 85] on button "Reply All" at bounding box center [671, 86] width 43 height 18
select select "**********"
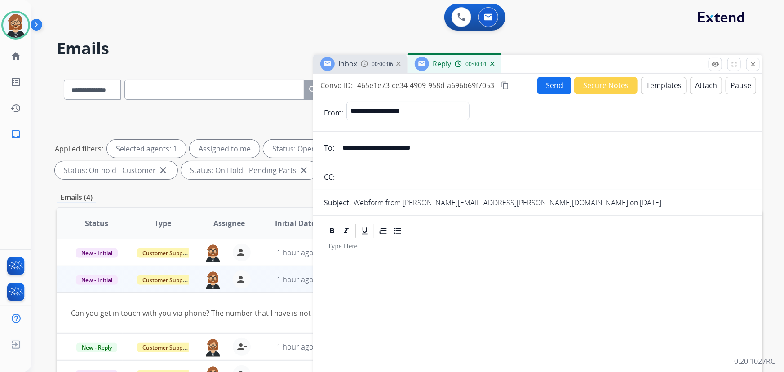
click at [660, 91] on button "Templates" at bounding box center [663, 86] width 45 height 18
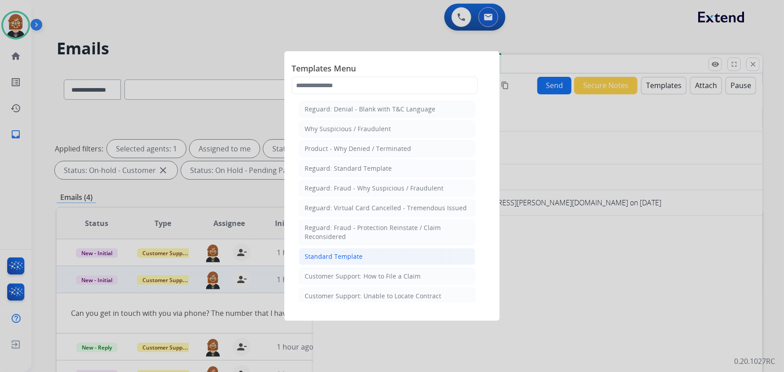
click at [384, 256] on li "Standard Template" at bounding box center [387, 256] width 177 height 17
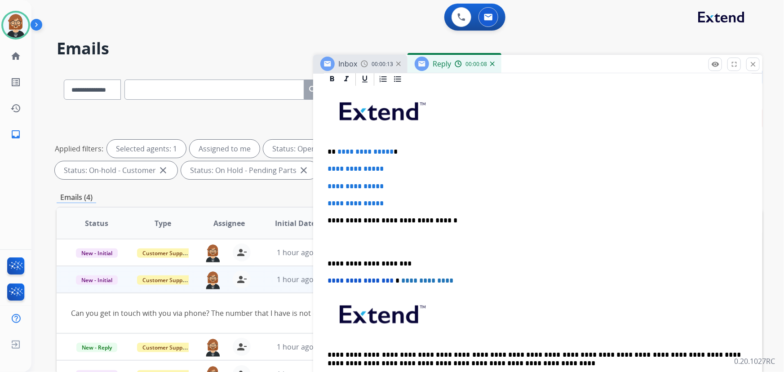
scroll to position [213, 0]
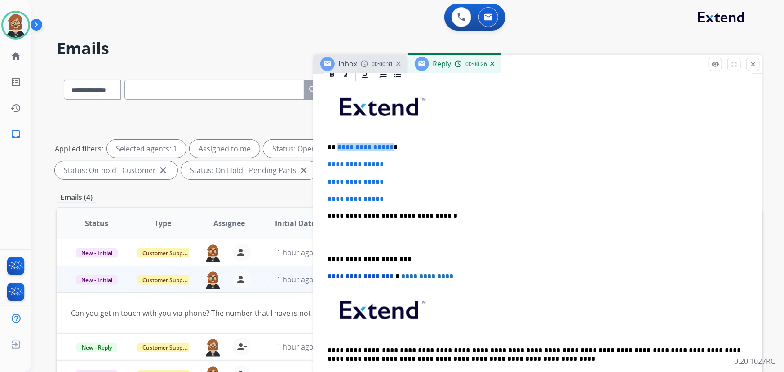
drag, startPoint x: 337, startPoint y: 144, endPoint x: 389, endPoint y: 145, distance: 51.7
click at [389, 145] on p "**********" at bounding box center [534, 147] width 414 height 8
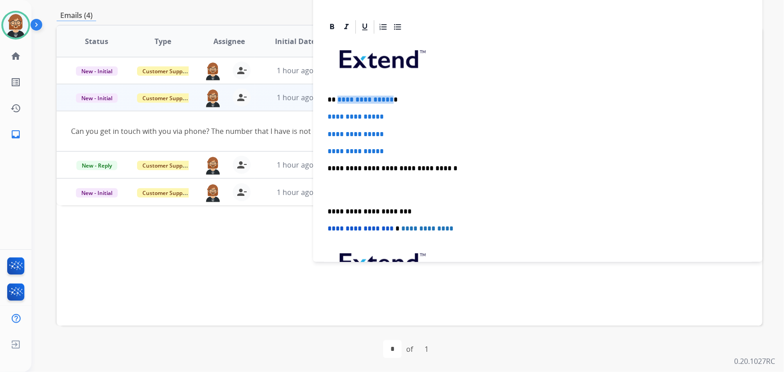
scroll to position [50, 0]
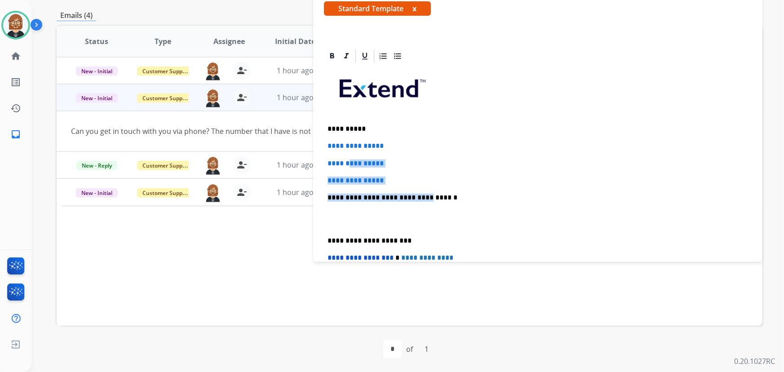
drag, startPoint x: 416, startPoint y: 184, endPoint x: 351, endPoint y: 166, distance: 68.0
click at [351, 166] on div "**********" at bounding box center [538, 218] width 428 height 309
click at [399, 179] on p "**********" at bounding box center [537, 181] width 420 height 8
drag, startPoint x: 382, startPoint y: 177, endPoint x: 318, endPoint y: 142, distance: 72.6
click at [318, 142] on div "**********" at bounding box center [537, 234] width 449 height 372
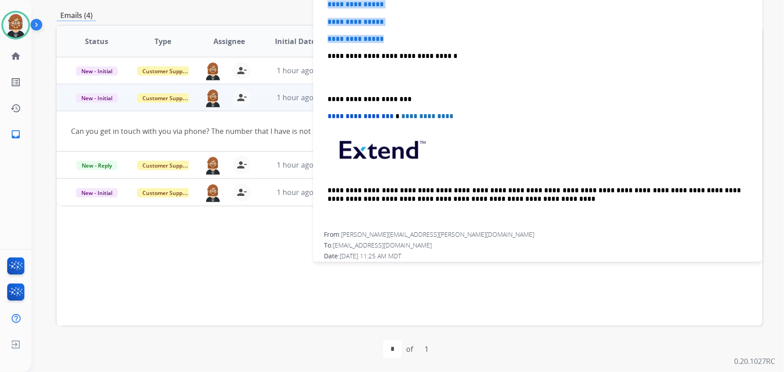
scroll to position [213, 0]
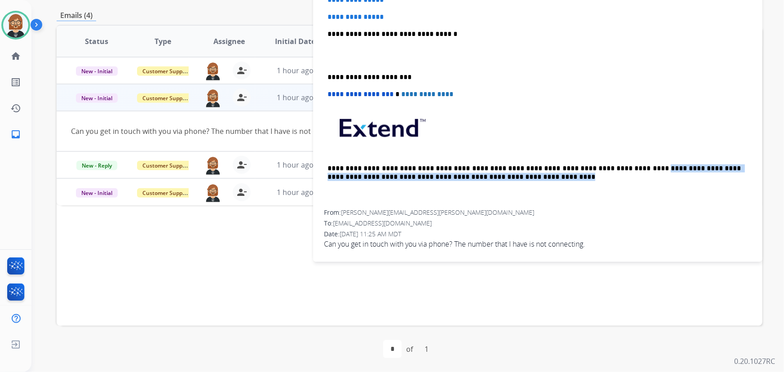
drag, startPoint x: 593, startPoint y: 165, endPoint x: 591, endPoint y: 173, distance: 8.3
click at [591, 173] on p "**********" at bounding box center [534, 172] width 414 height 17
copy p "**********"
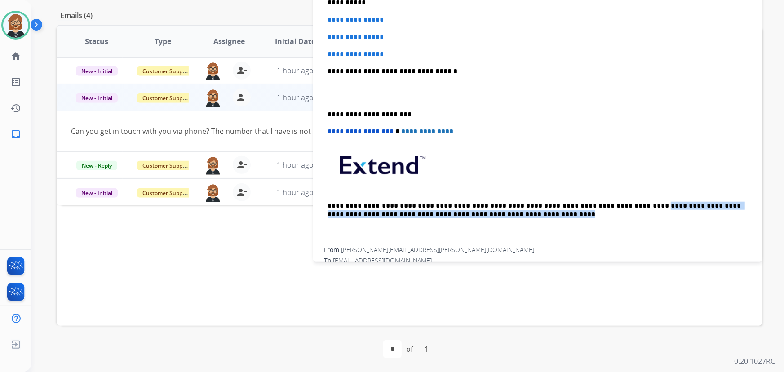
scroll to position [50, 0]
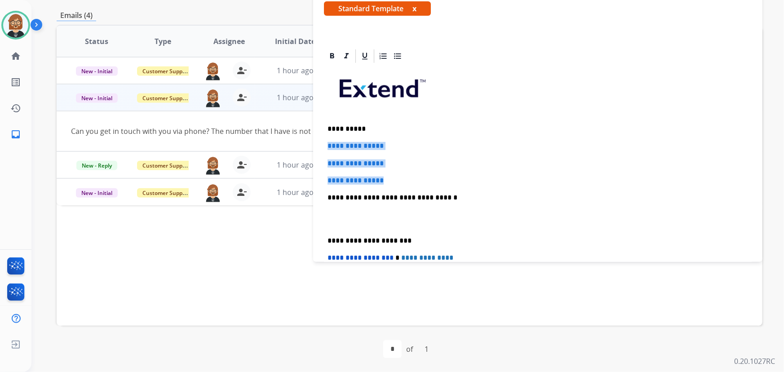
drag, startPoint x: 404, startPoint y: 177, endPoint x: 318, endPoint y: 144, distance: 92.3
click at [318, 144] on div "**********" at bounding box center [537, 234] width 449 height 372
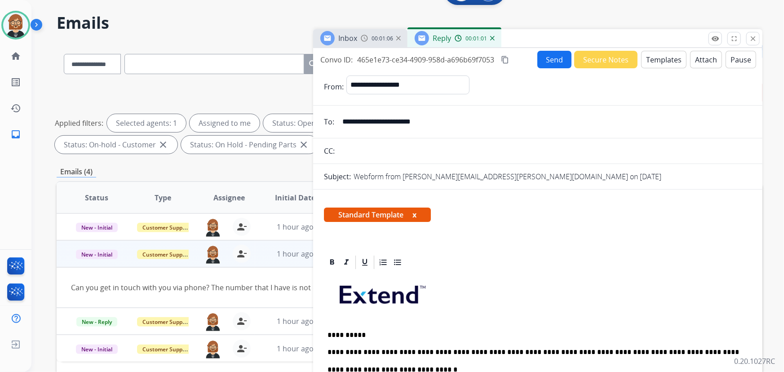
scroll to position [18, 0]
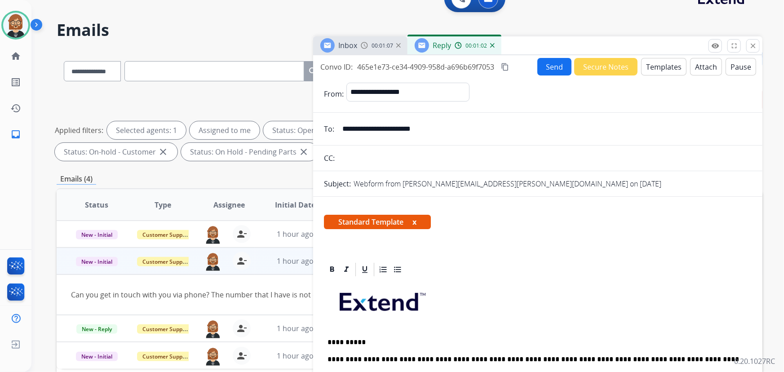
click at [553, 66] on button "Send" at bounding box center [554, 67] width 34 height 18
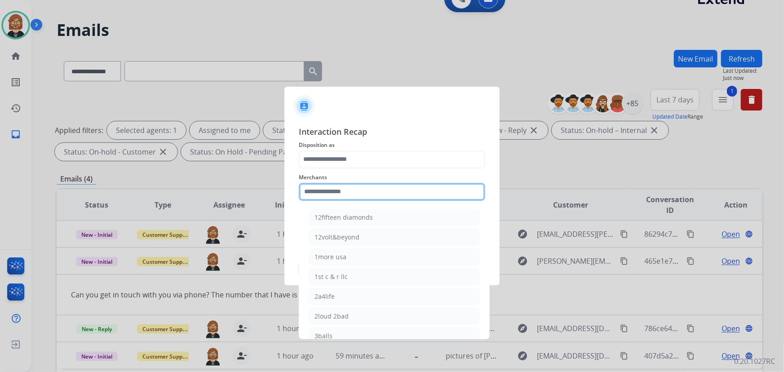
click at [360, 191] on input "text" at bounding box center [392, 192] width 186 height 18
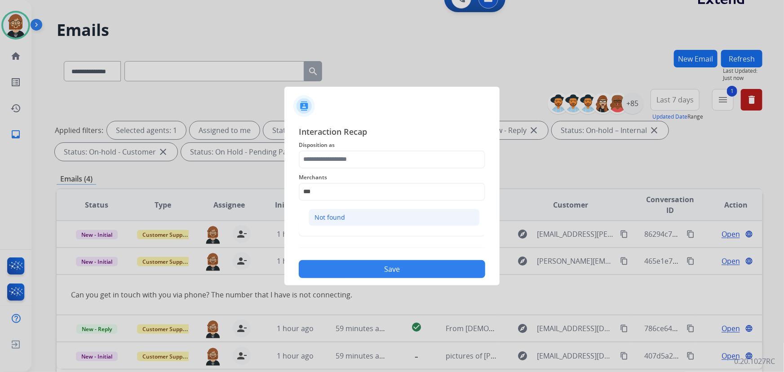
click at [381, 222] on li "Not found" at bounding box center [394, 217] width 171 height 17
type input "*********"
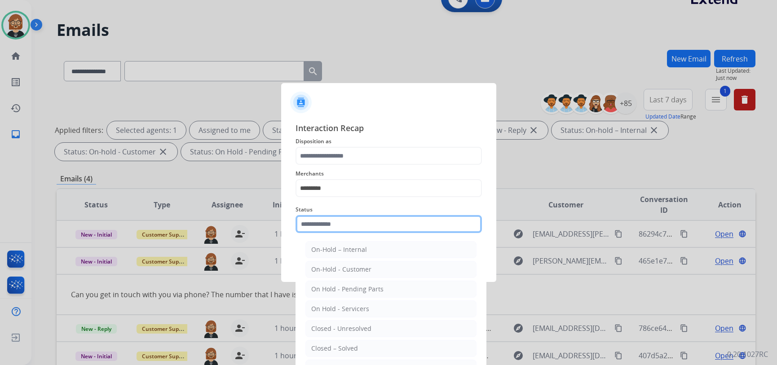
click at [370, 226] on input "text" at bounding box center [389, 224] width 186 height 18
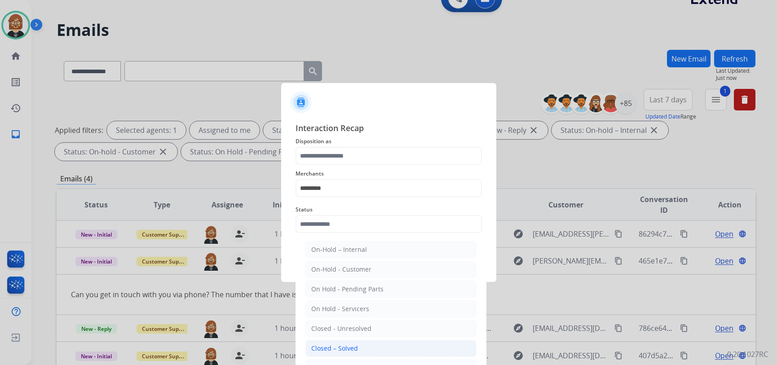
click at [365, 345] on li "Closed – Solved" at bounding box center [390, 348] width 171 height 17
type input "**********"
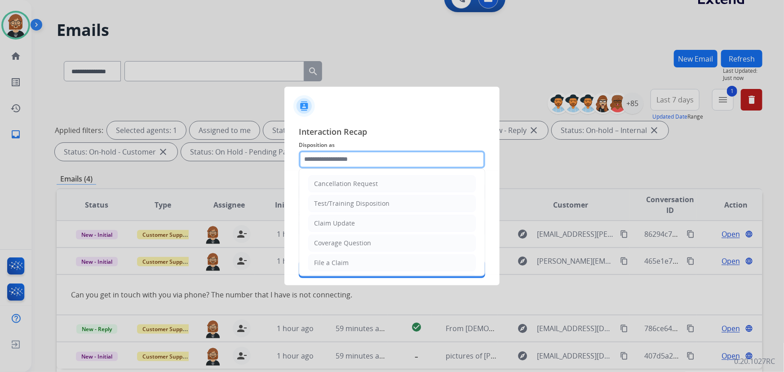
click at [407, 164] on input "text" at bounding box center [392, 159] width 186 height 18
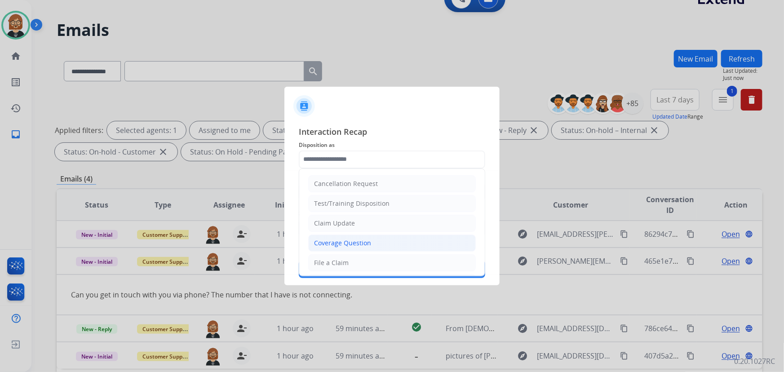
click at [392, 241] on li "Coverage Question" at bounding box center [392, 243] width 168 height 17
type input "**********"
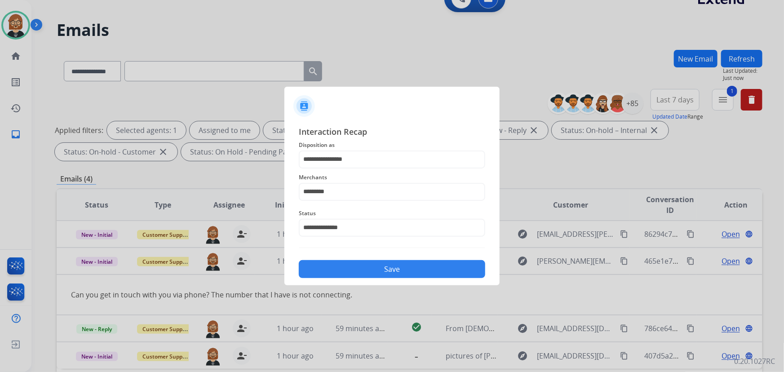
click at [398, 266] on button "Save" at bounding box center [392, 269] width 186 height 18
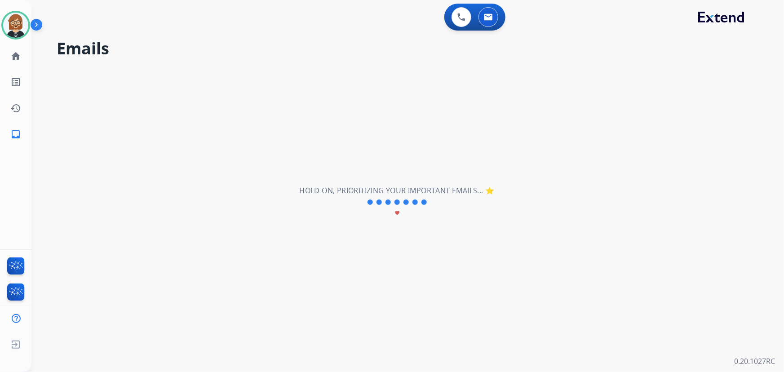
scroll to position [0, 0]
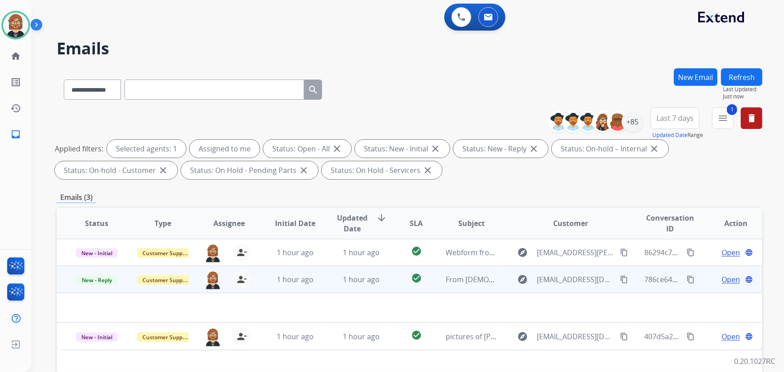
click at [387, 287] on td "check_circle" at bounding box center [409, 279] width 44 height 27
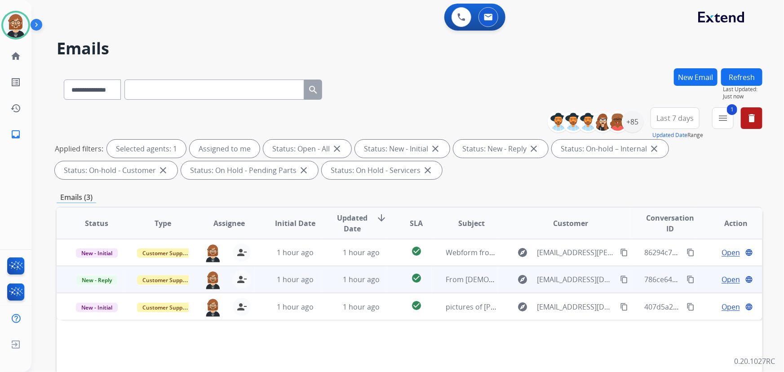
click at [387, 285] on td "check_circle" at bounding box center [409, 279] width 44 height 27
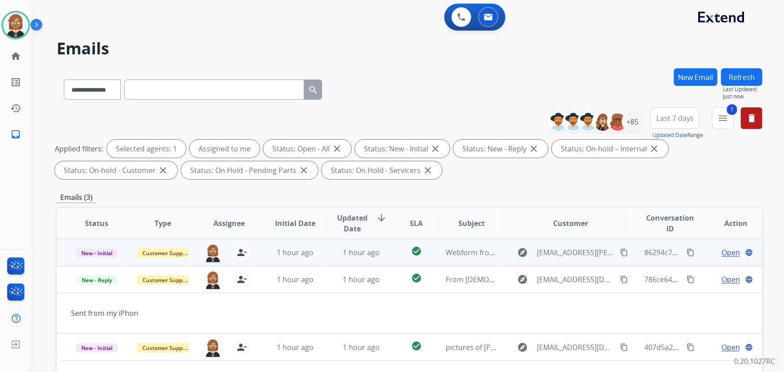
click at [392, 256] on td "check_circle" at bounding box center [409, 252] width 44 height 27
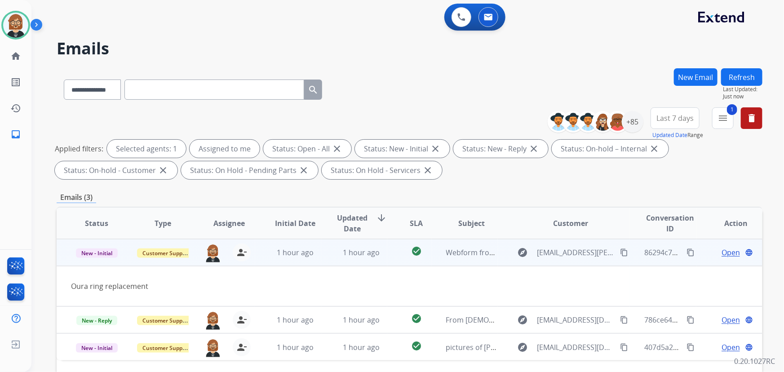
click at [620, 254] on mat-icon "content_copy" at bounding box center [624, 252] width 8 height 8
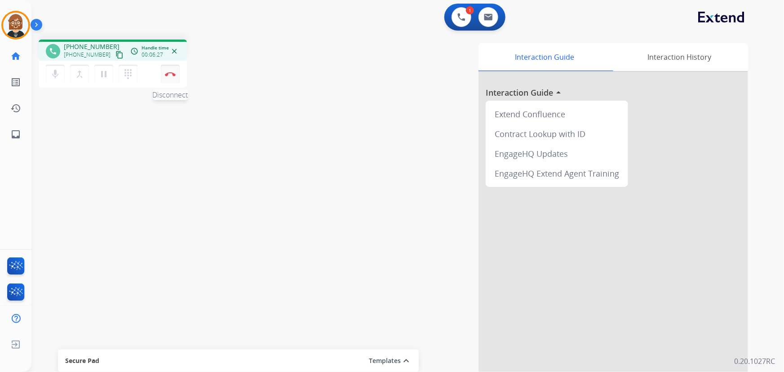
click at [169, 76] on img at bounding box center [170, 74] width 11 height 4
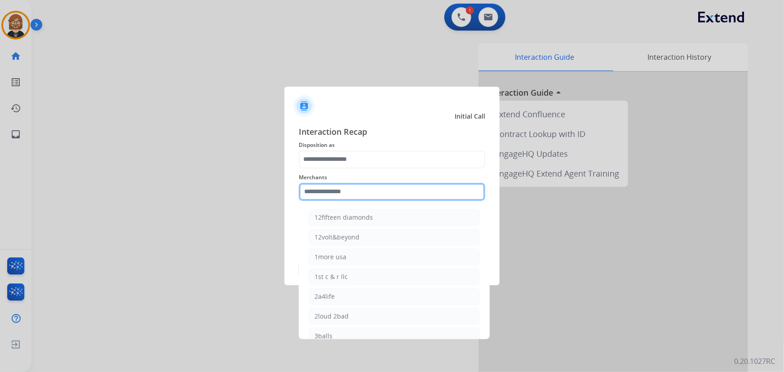
click at [362, 186] on input "text" at bounding box center [392, 192] width 186 height 18
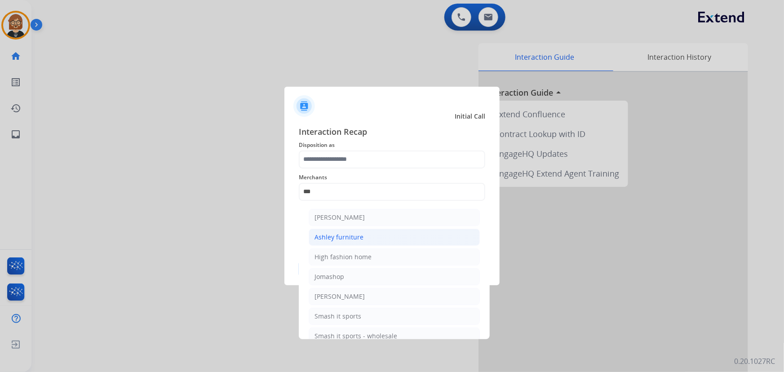
click at [352, 241] on div "Ashley furniture" at bounding box center [338, 237] width 49 height 9
type input "**********"
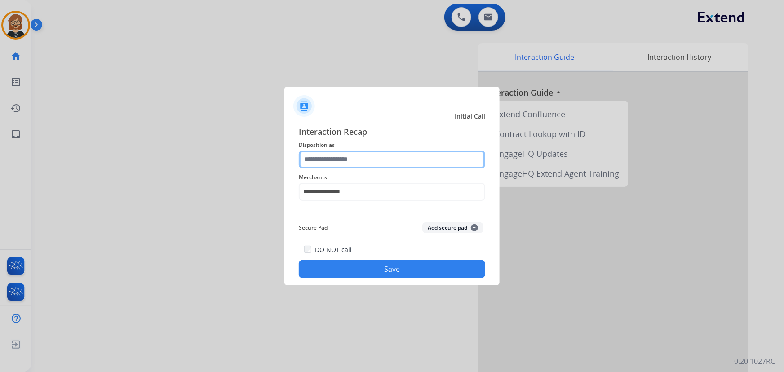
click at [356, 161] on input "text" at bounding box center [392, 159] width 186 height 18
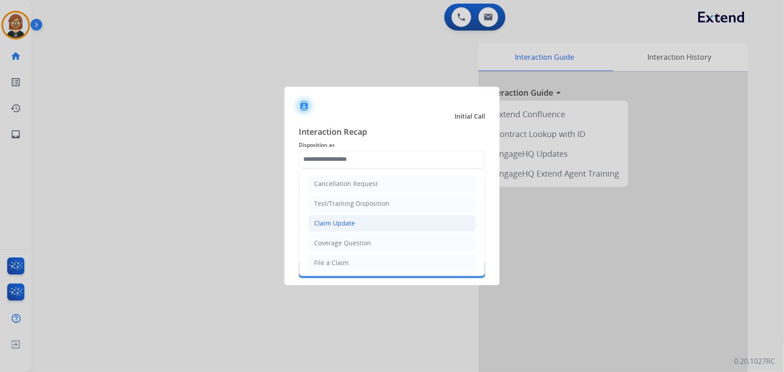
click at [354, 230] on li "Claim Update" at bounding box center [392, 223] width 168 height 17
type input "**********"
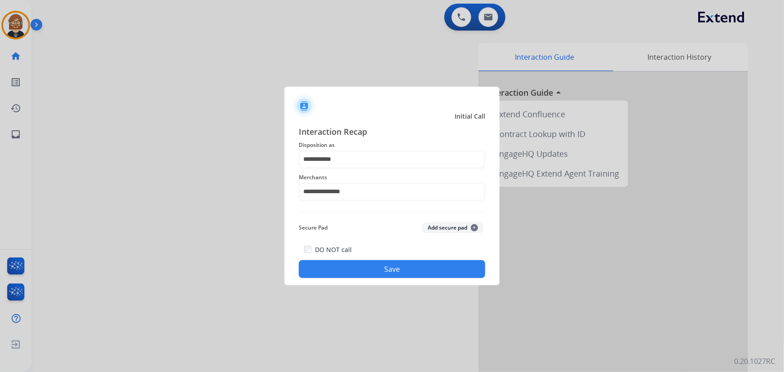
click at [376, 275] on button "Save" at bounding box center [392, 269] width 186 height 18
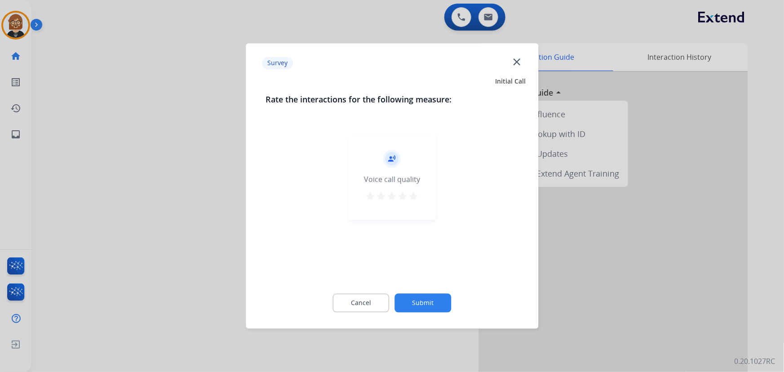
click at [413, 306] on button "Submit" at bounding box center [423, 303] width 57 height 19
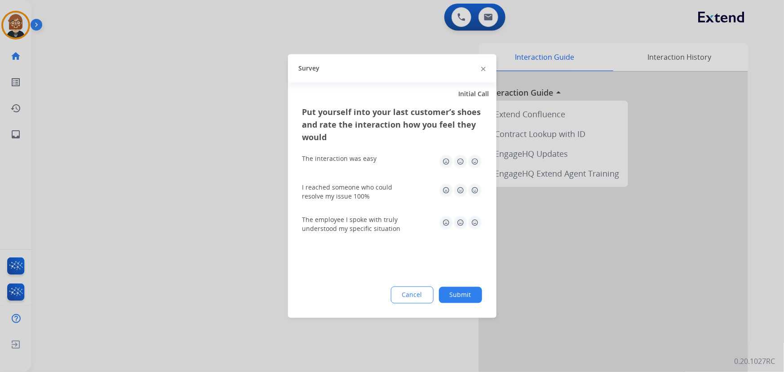
click at [447, 299] on button "Submit" at bounding box center [460, 295] width 43 height 16
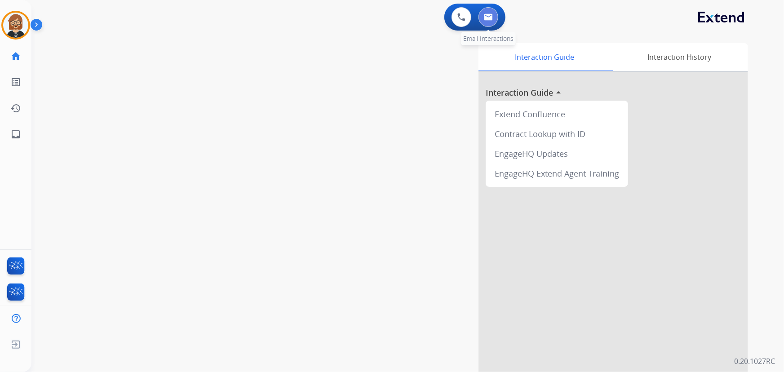
click at [496, 14] on button at bounding box center [488, 17] width 20 height 20
select select "**********"
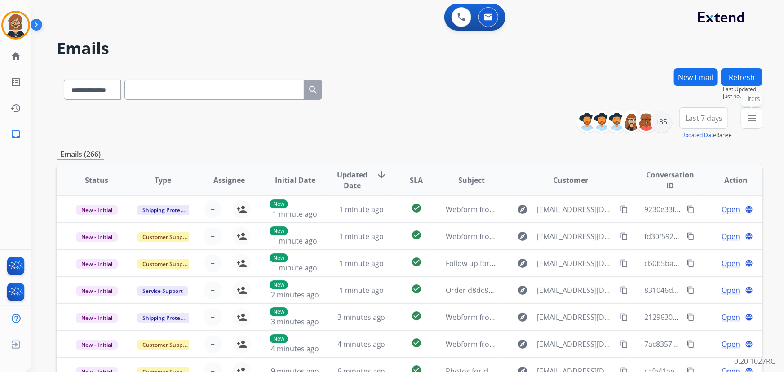
click at [749, 115] on mat-icon "menu" at bounding box center [751, 118] width 11 height 11
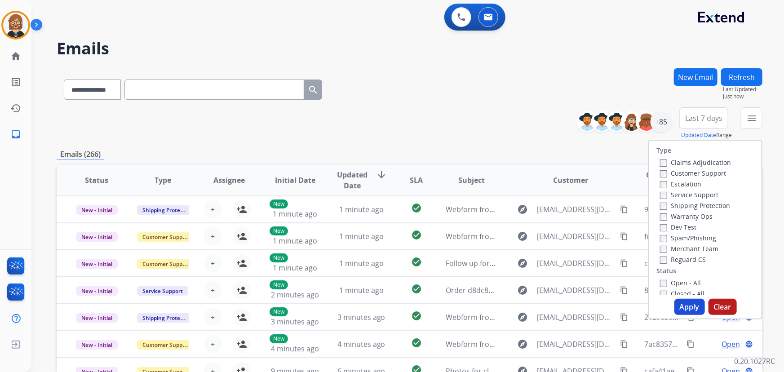
click at [681, 285] on label "Open - All" at bounding box center [680, 283] width 41 height 9
click at [683, 304] on button "Apply" at bounding box center [689, 307] width 31 height 16
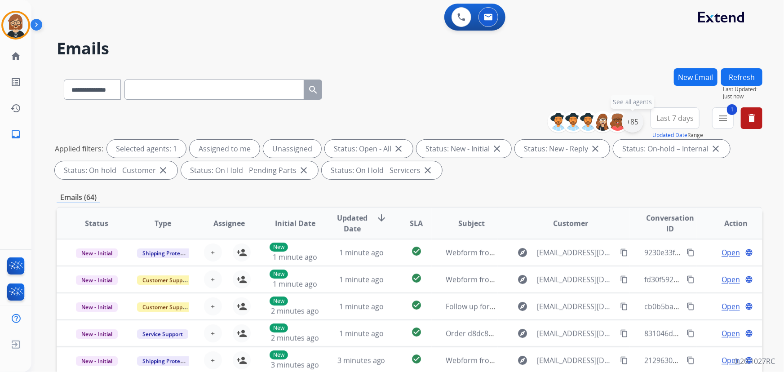
click at [633, 124] on div "+85" at bounding box center [633, 122] width 22 height 22
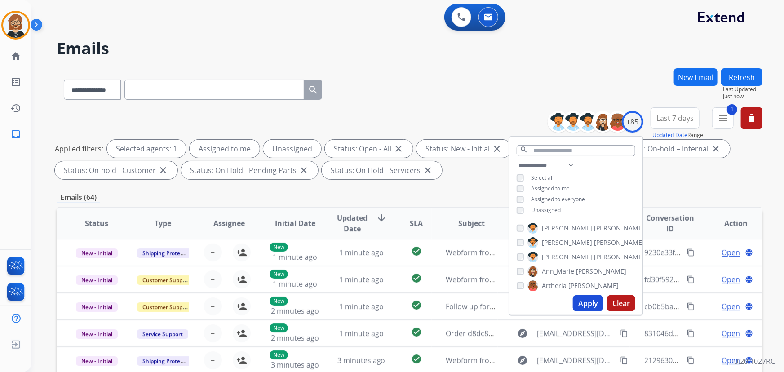
click at [548, 210] on span "Unassigned" at bounding box center [546, 210] width 30 height 8
click at [582, 307] on button "Apply" at bounding box center [588, 303] width 31 height 16
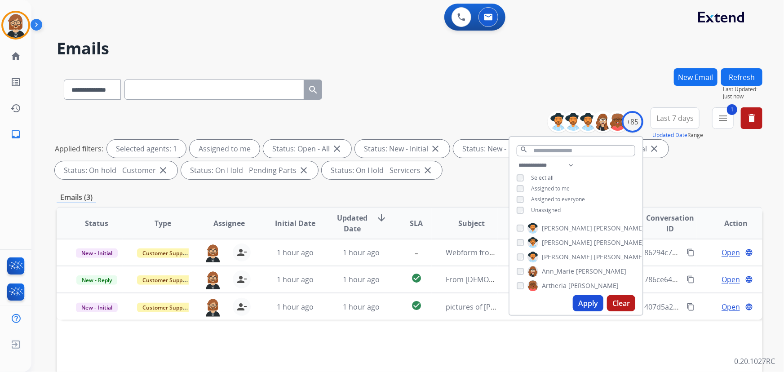
click at [428, 342] on div "Status Type Assignee Initial Date Updated Date arrow_downward SLA Subject Custo…" at bounding box center [410, 357] width 706 height 301
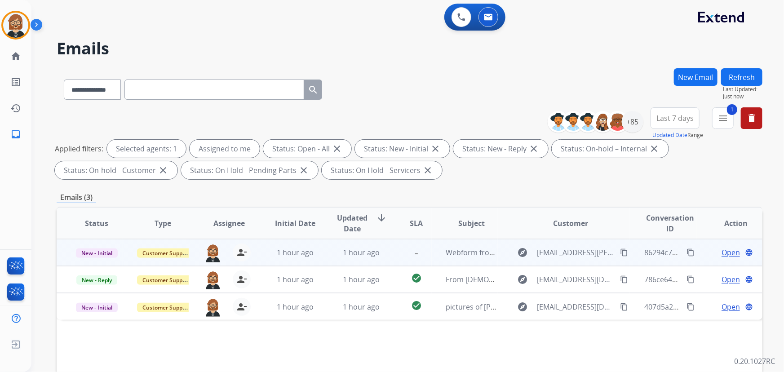
click at [387, 251] on td "-" at bounding box center [409, 252] width 44 height 27
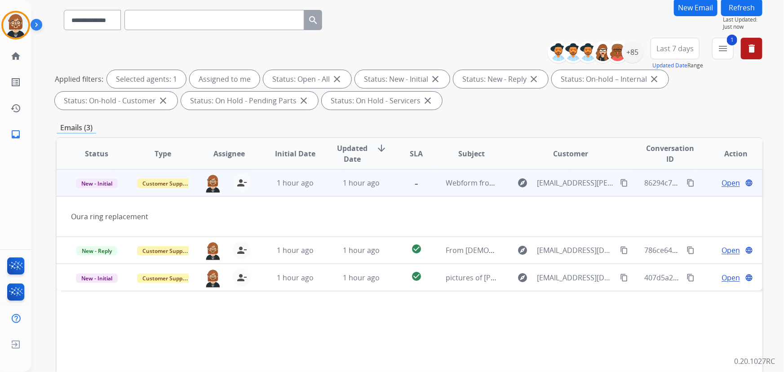
scroll to position [122, 0]
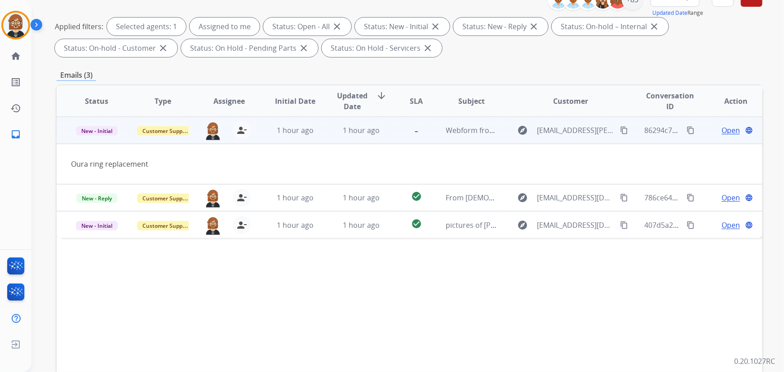
click at [620, 126] on mat-icon "content_copy" at bounding box center [624, 130] width 8 height 8
click at [722, 131] on span "Open" at bounding box center [730, 130] width 18 height 11
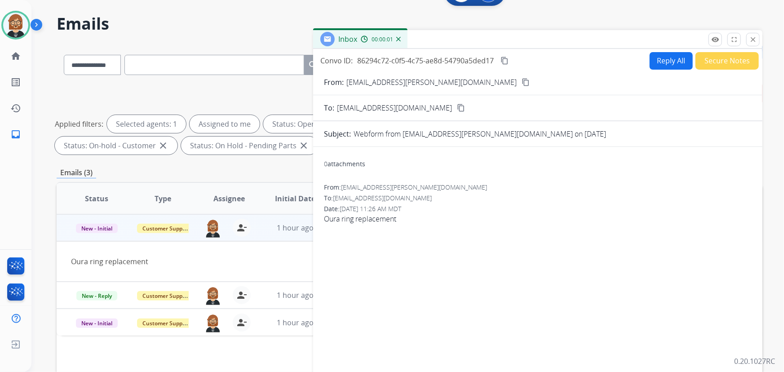
scroll to position [0, 0]
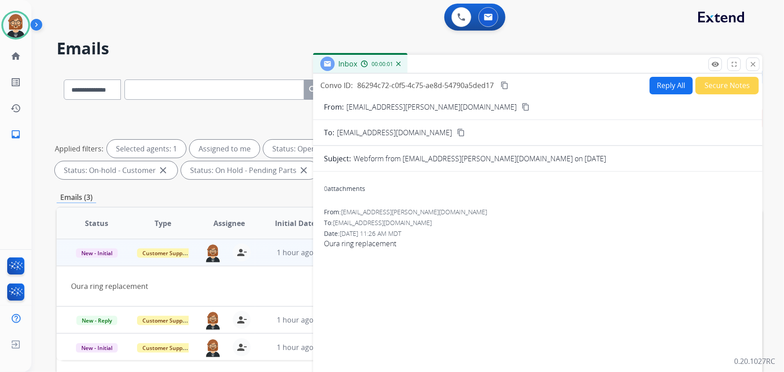
click at [657, 89] on button "Reply All" at bounding box center [671, 86] width 43 height 18
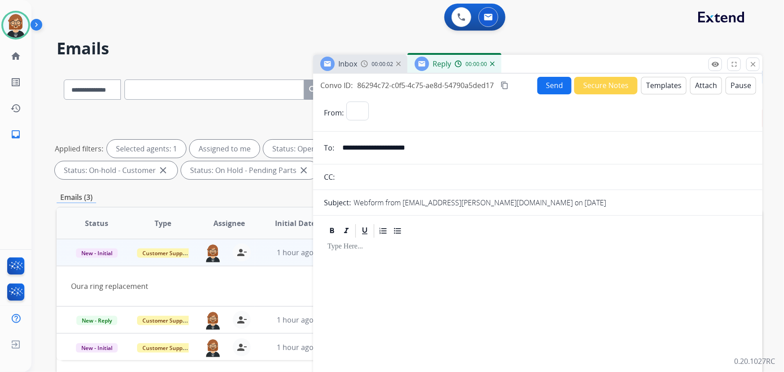
select select "**********"
click at [651, 84] on button "Templates" at bounding box center [663, 86] width 45 height 18
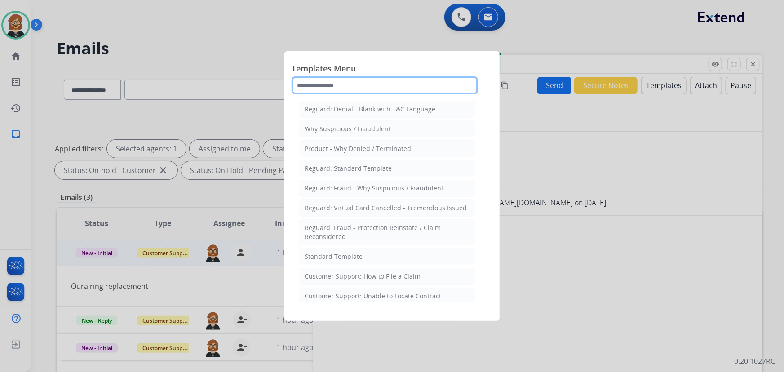
click at [373, 79] on input "text" at bounding box center [385, 85] width 186 height 18
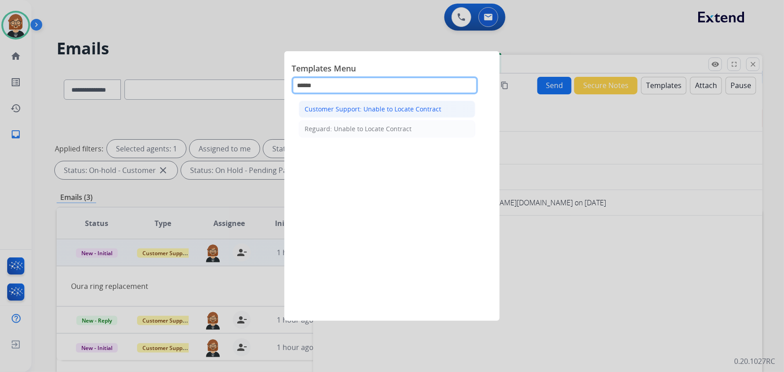
type input "******"
click at [398, 110] on div "Customer Support: Unable to Locate Contract" at bounding box center [373, 109] width 137 height 9
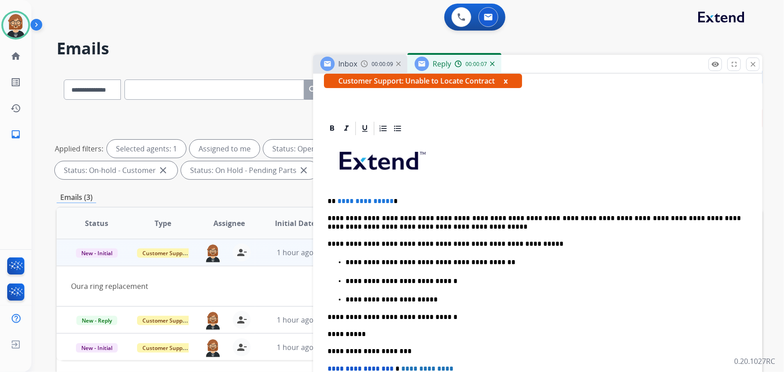
scroll to position [163, 0]
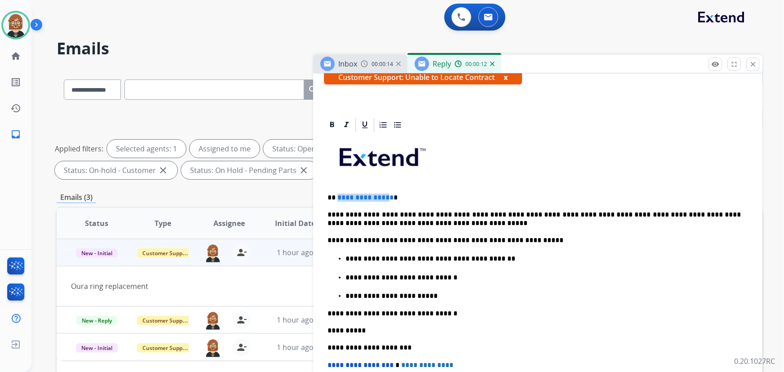
drag, startPoint x: 387, startPoint y: 194, endPoint x: 337, endPoint y: 193, distance: 49.4
click at [337, 194] on span "**********" at bounding box center [365, 197] width 56 height 7
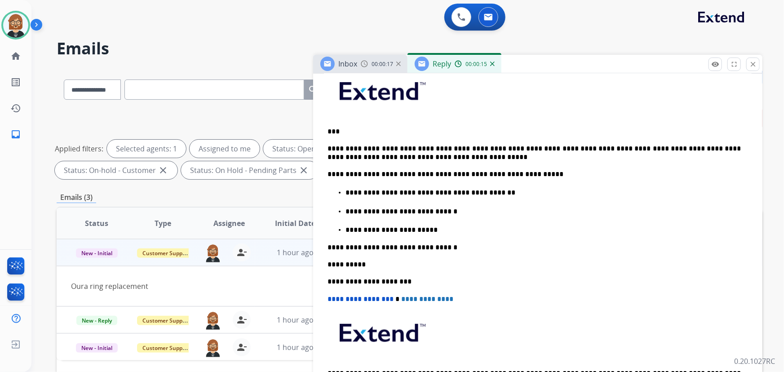
scroll to position [245, 0]
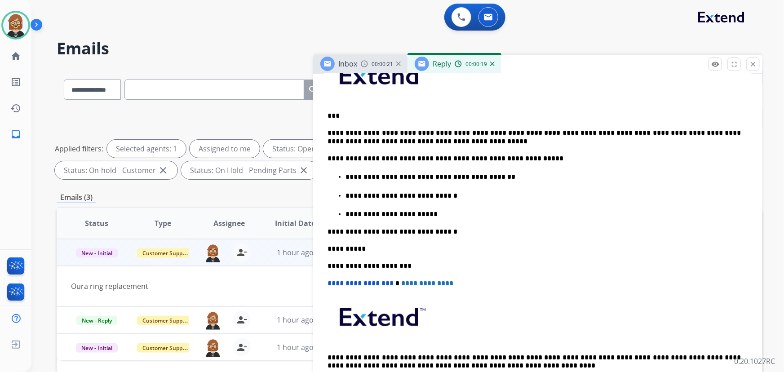
click at [353, 141] on p "**********" at bounding box center [534, 137] width 414 height 17
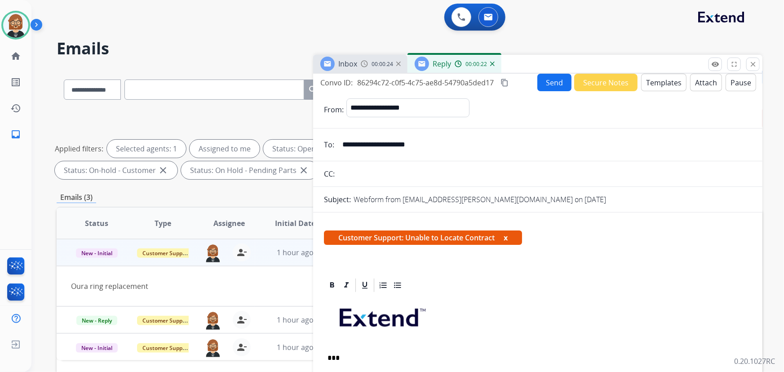
scroll to position [0, 0]
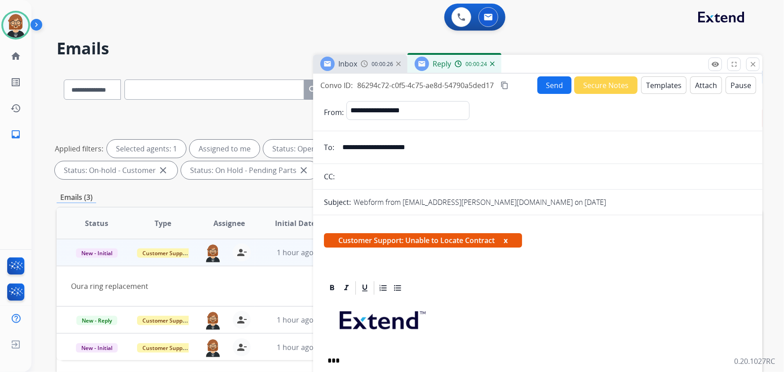
click at [555, 86] on button "Send" at bounding box center [554, 85] width 34 height 18
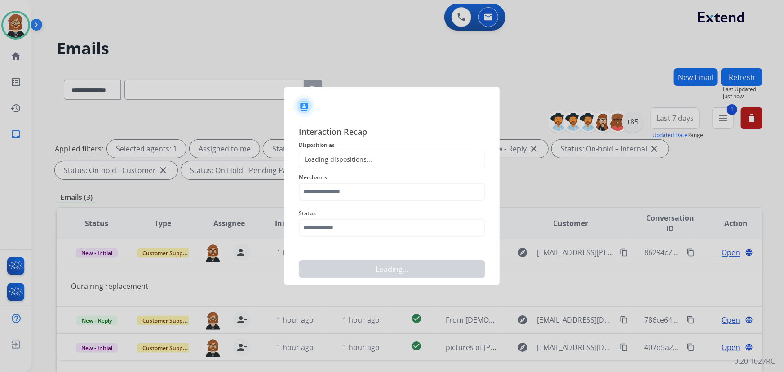
click at [367, 153] on div "Loading dispositions..." at bounding box center [392, 159] width 186 height 18
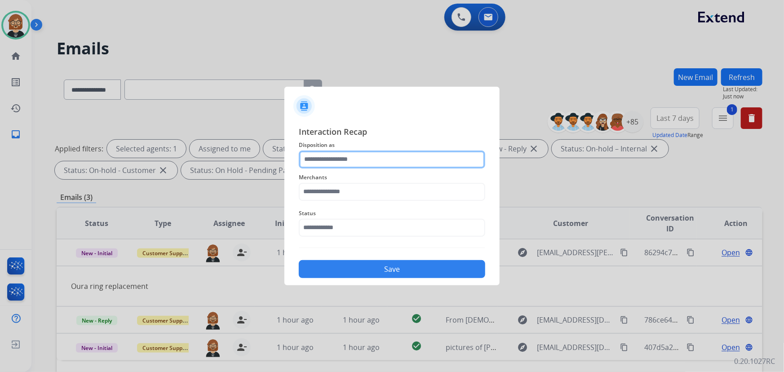
click at [367, 162] on input "text" at bounding box center [392, 159] width 186 height 18
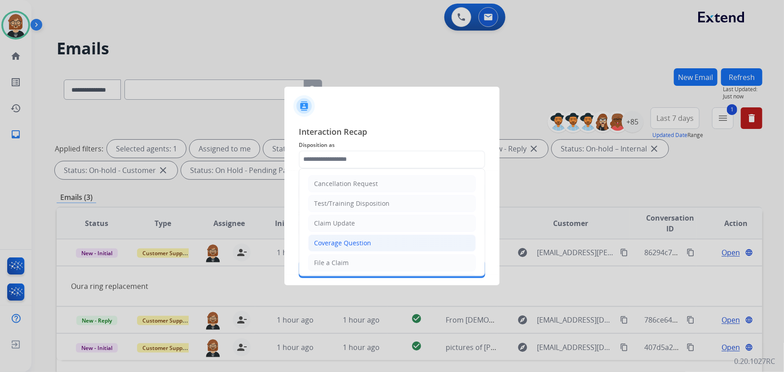
click at [364, 237] on li "Coverage Question" at bounding box center [392, 243] width 168 height 17
type input "**********"
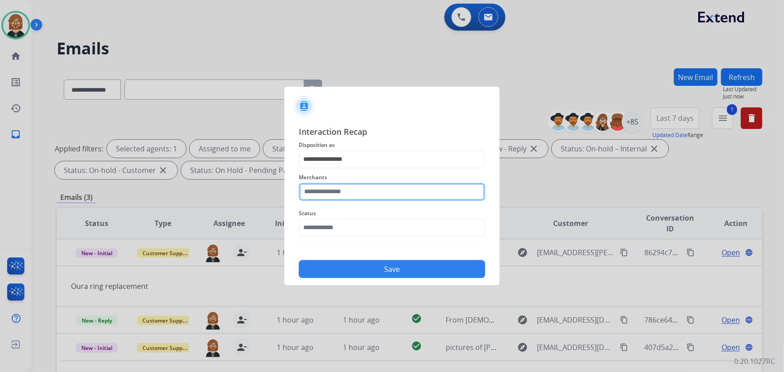
click at [367, 183] on input "text" at bounding box center [392, 192] width 186 height 18
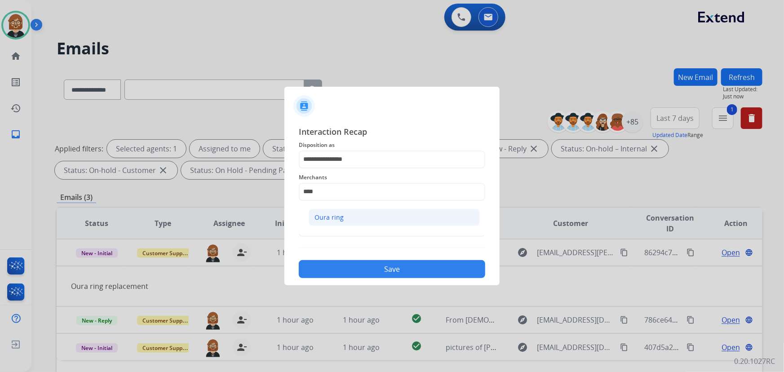
click at [369, 217] on li "Oura ring" at bounding box center [394, 217] width 171 height 17
type input "*********"
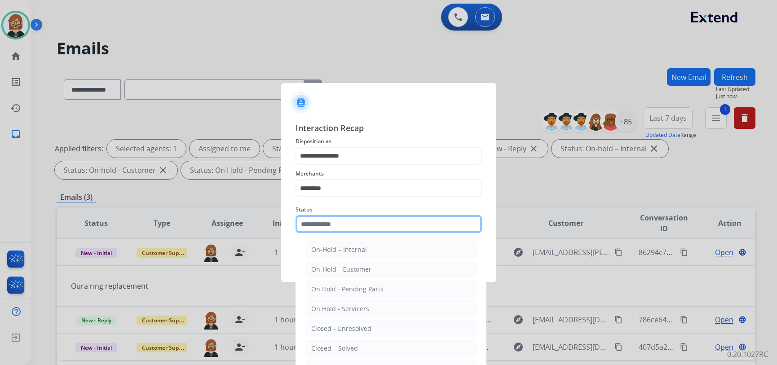
click at [366, 230] on input "text" at bounding box center [389, 224] width 186 height 18
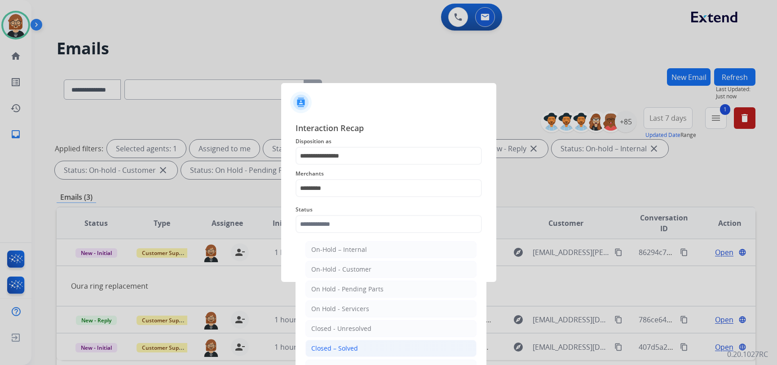
click at [373, 349] on li "Closed – Solved" at bounding box center [390, 348] width 171 height 17
type input "**********"
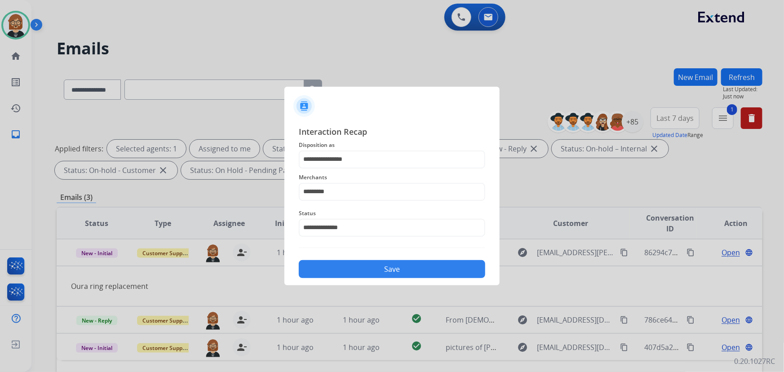
click at [390, 274] on button "Save" at bounding box center [392, 269] width 186 height 18
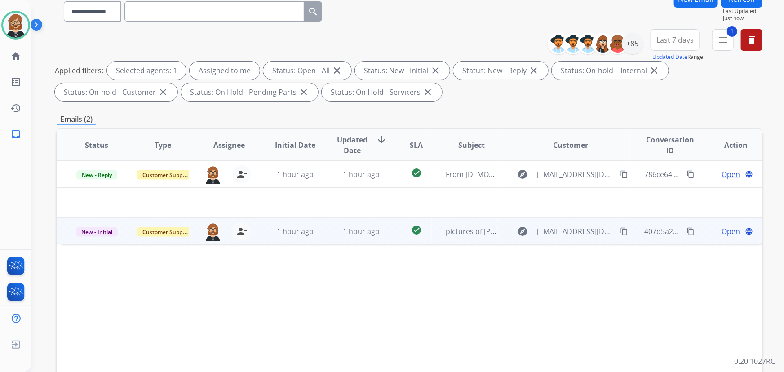
scroll to position [81, 0]
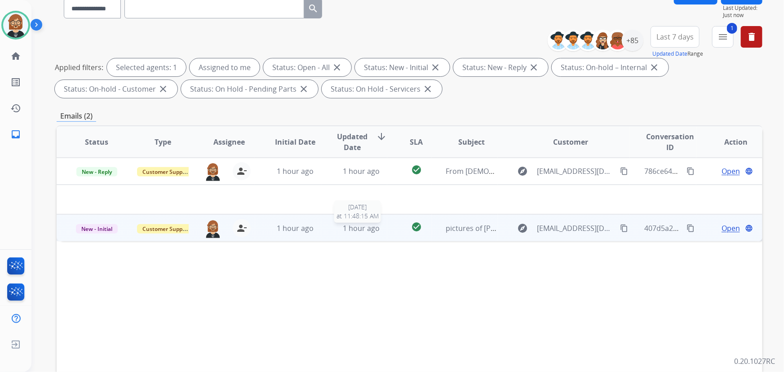
click at [367, 227] on span "1 hour ago" at bounding box center [361, 228] width 37 height 10
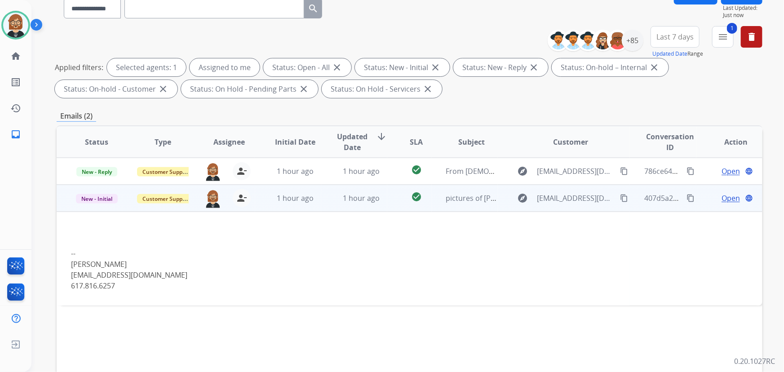
click at [731, 202] on span "Open" at bounding box center [730, 198] width 18 height 11
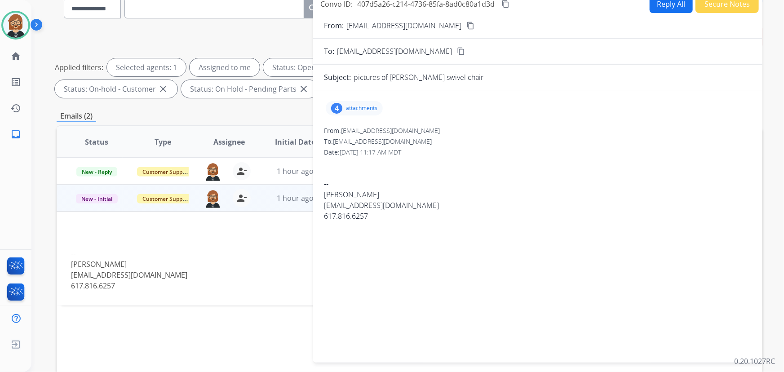
click at [366, 108] on p "attachments" at bounding box center [361, 108] width 31 height 7
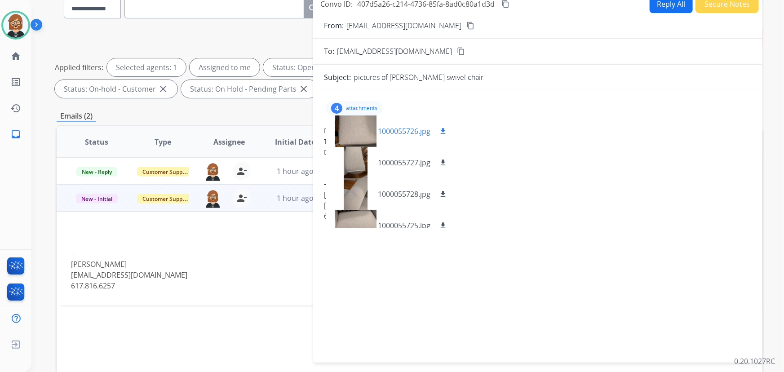
click at [443, 129] on mat-icon "download" at bounding box center [443, 131] width 8 height 8
click at [443, 163] on mat-icon "download" at bounding box center [443, 163] width 8 height 8
click at [442, 190] on mat-icon "download" at bounding box center [443, 194] width 8 height 8
click at [444, 224] on mat-icon "download" at bounding box center [443, 225] width 8 height 8
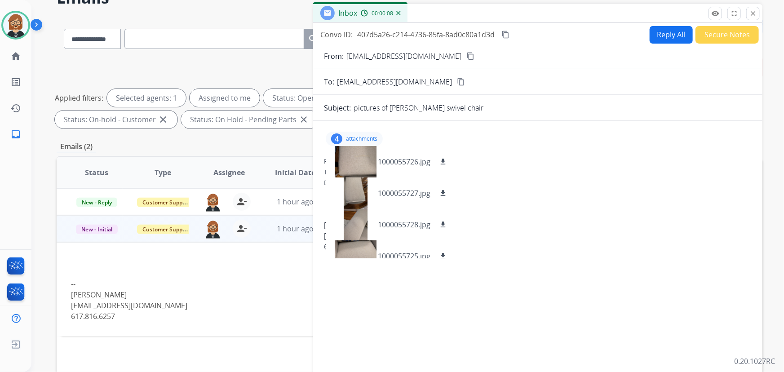
scroll to position [0, 0]
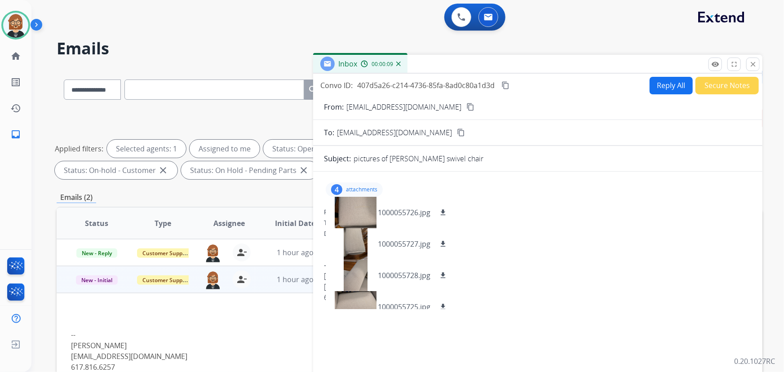
click at [466, 106] on mat-icon "content_copy" at bounding box center [470, 107] width 8 height 8
click at [508, 85] on mat-icon "content_copy" at bounding box center [505, 85] width 8 height 8
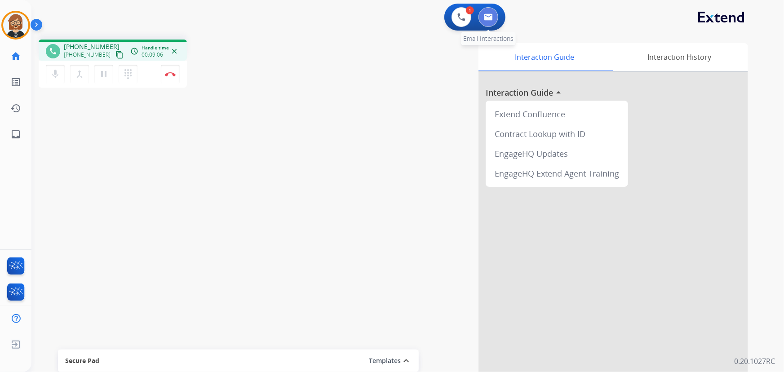
click at [490, 22] on button at bounding box center [488, 17] width 20 height 20
select select "**********"
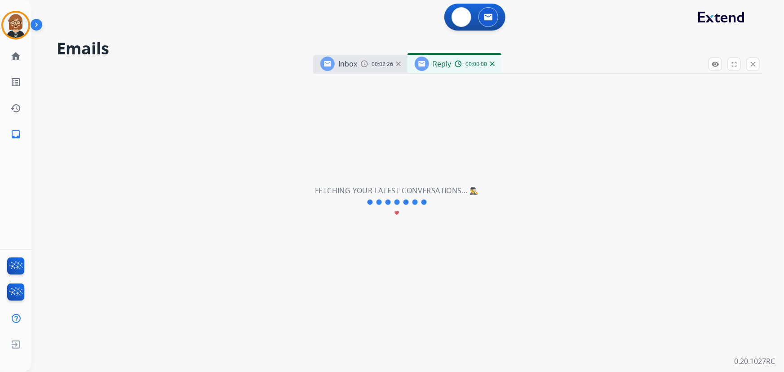
select select "**********"
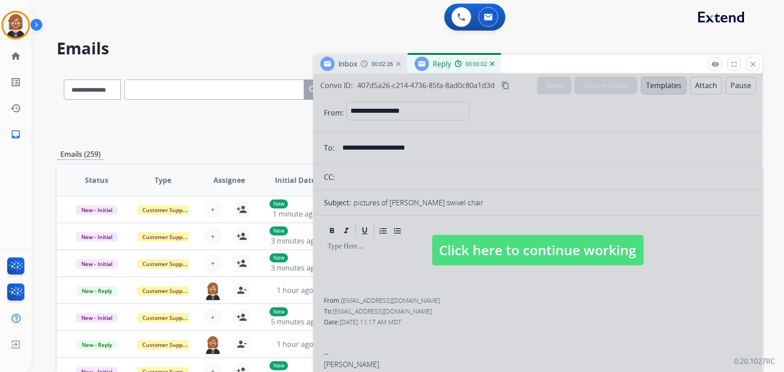
click at [521, 247] on span "Click here to continue working" at bounding box center [538, 250] width 212 height 31
select select
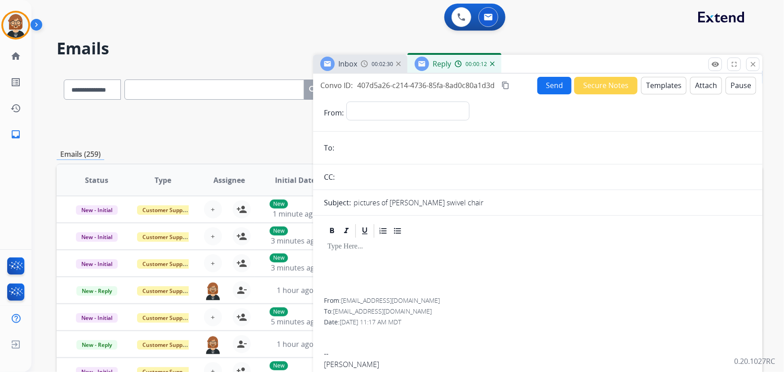
click at [652, 88] on button "Templates" at bounding box center [663, 86] width 45 height 18
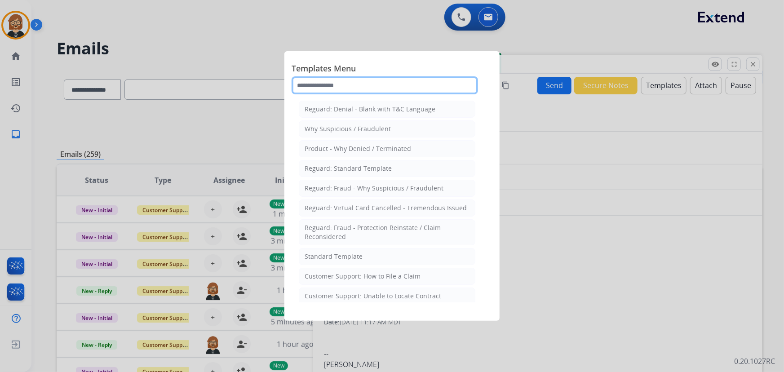
click at [358, 86] on input "text" at bounding box center [385, 85] width 186 height 18
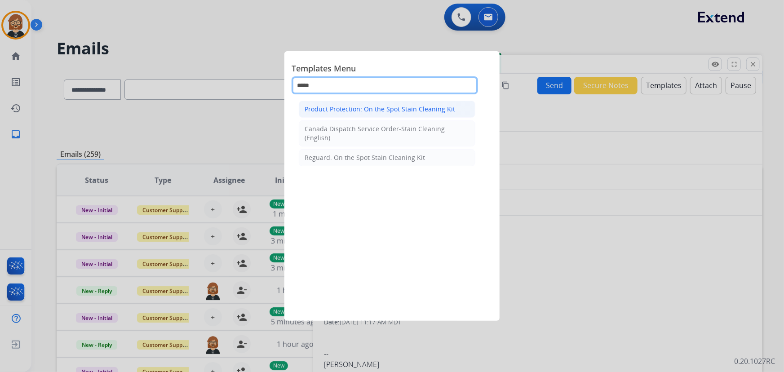
type input "*****"
click at [379, 111] on div "Product Protection: On the Spot Stain Cleaning Kit" at bounding box center [380, 109] width 150 height 9
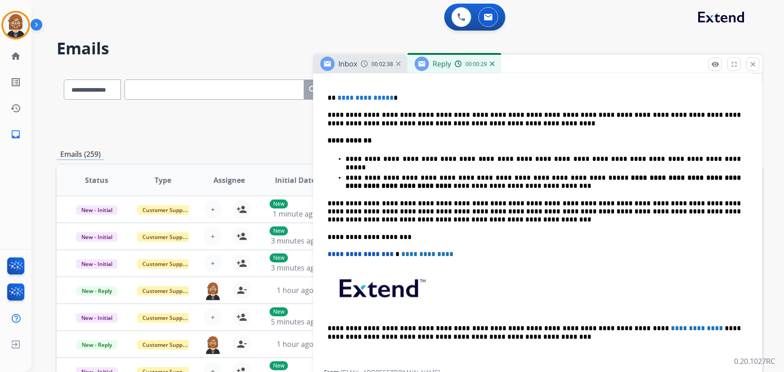
scroll to position [204, 0]
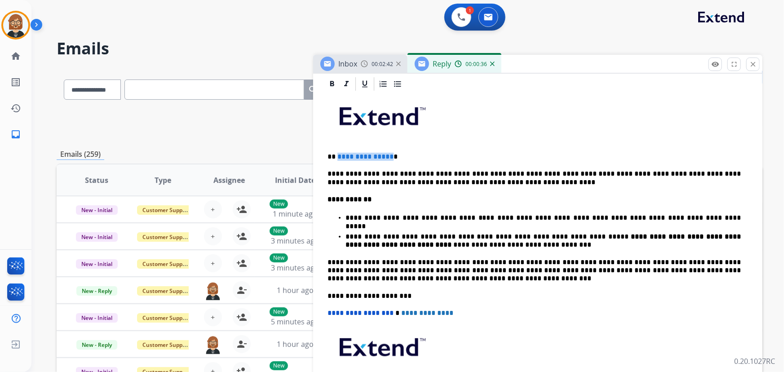
drag, startPoint x: 388, startPoint y: 152, endPoint x: 337, endPoint y: 156, distance: 50.9
click at [337, 156] on span "**********" at bounding box center [365, 156] width 56 height 7
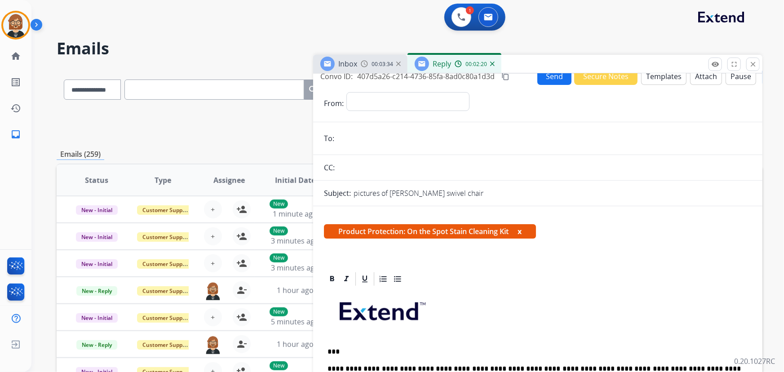
scroll to position [0, 0]
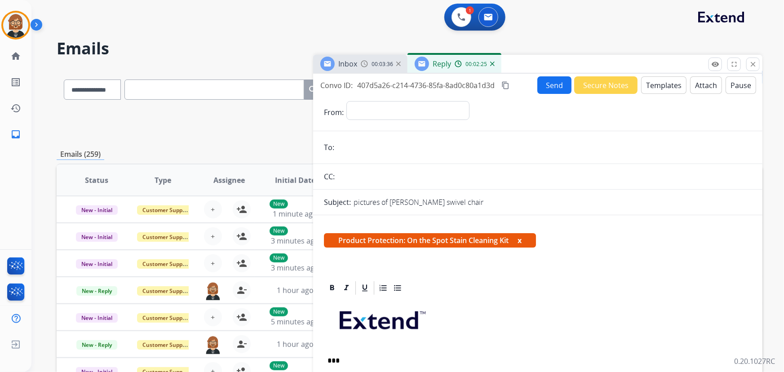
click at [363, 59] on div "Inbox 00:03:36" at bounding box center [360, 64] width 94 height 18
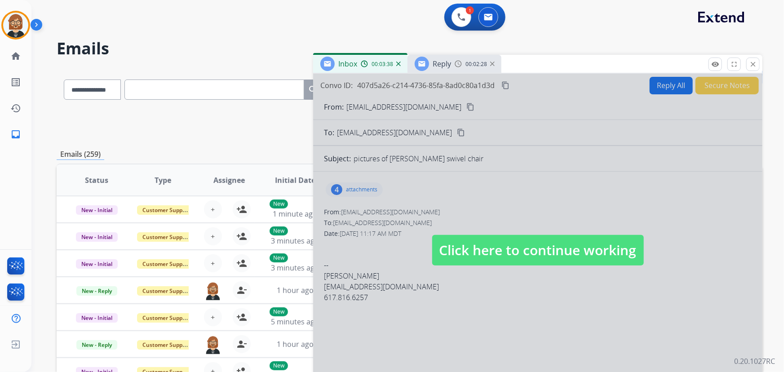
click at [521, 239] on span "Click here to continue working" at bounding box center [538, 250] width 212 height 31
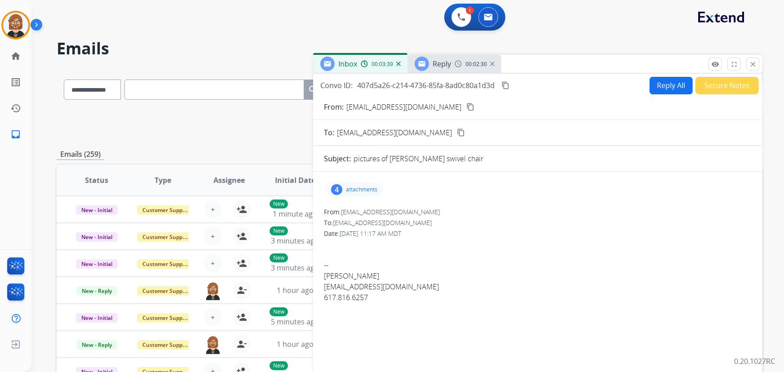
click at [466, 108] on mat-icon "content_copy" at bounding box center [470, 107] width 8 height 8
click at [460, 61] on img at bounding box center [458, 63] width 7 height 7
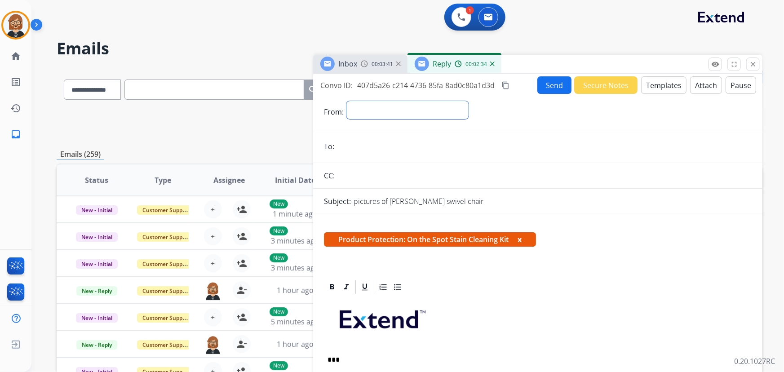
click at [417, 111] on select "**********" at bounding box center [407, 110] width 122 height 18
select select "**********"
click at [346, 101] on select "**********" at bounding box center [407, 110] width 122 height 18
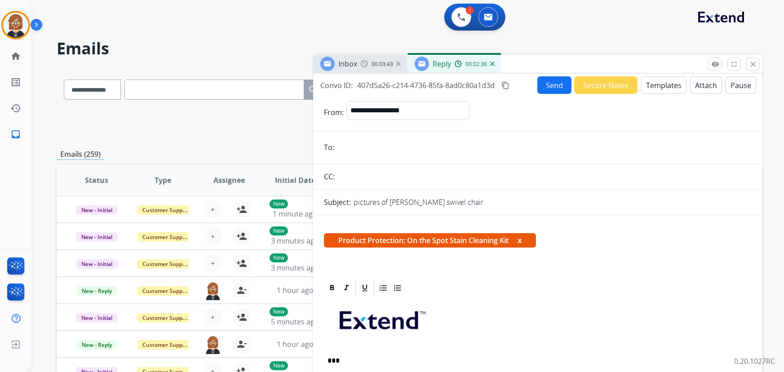
click at [413, 147] on input "email" at bounding box center [544, 147] width 415 height 18
paste input "**********"
type input "**********"
click at [558, 82] on button "Send" at bounding box center [554, 85] width 34 height 18
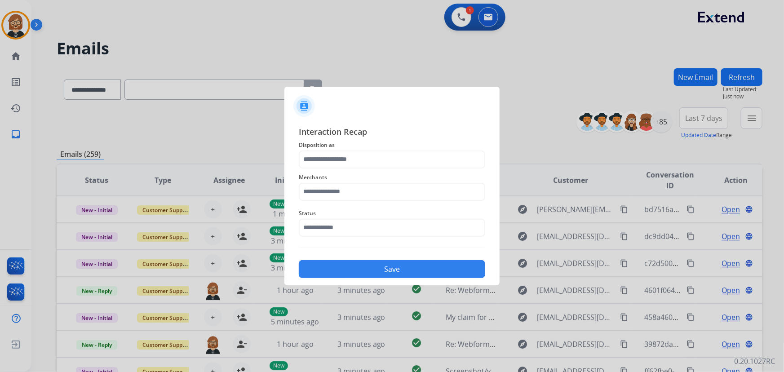
click at [381, 173] on span "Merchants" at bounding box center [392, 177] width 186 height 11
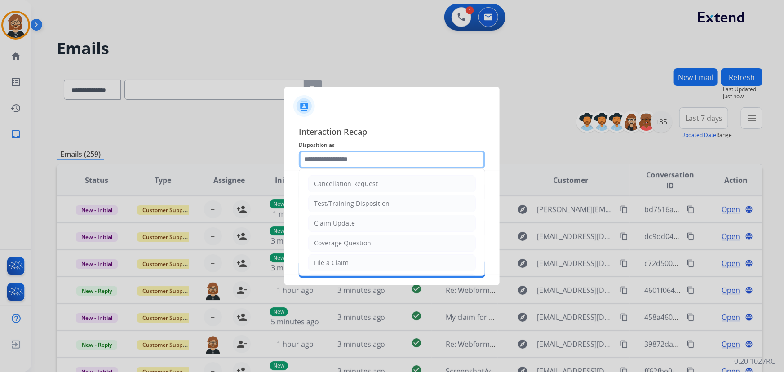
click at [379, 163] on input "text" at bounding box center [392, 159] width 186 height 18
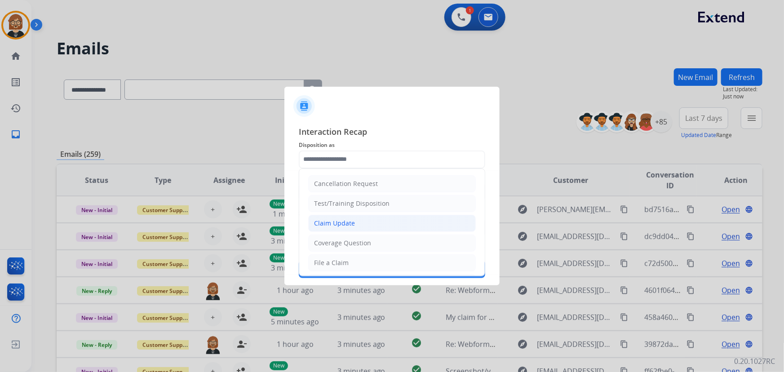
click at [377, 230] on li "Claim Update" at bounding box center [392, 223] width 168 height 17
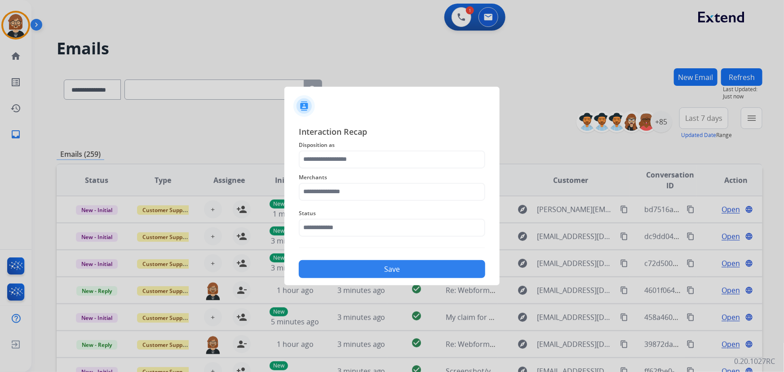
type input "**********"
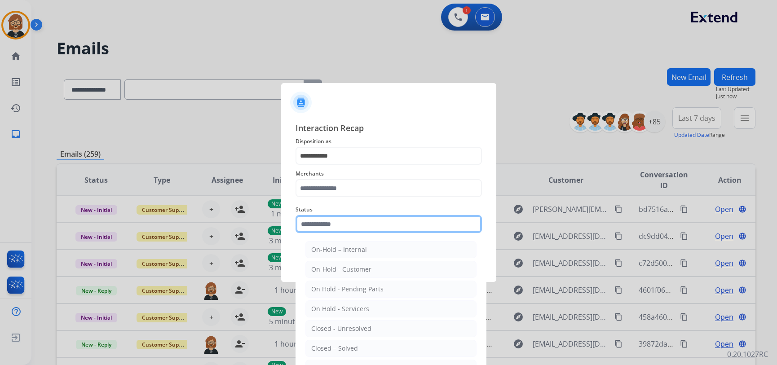
click at [378, 226] on input "text" at bounding box center [389, 224] width 186 height 18
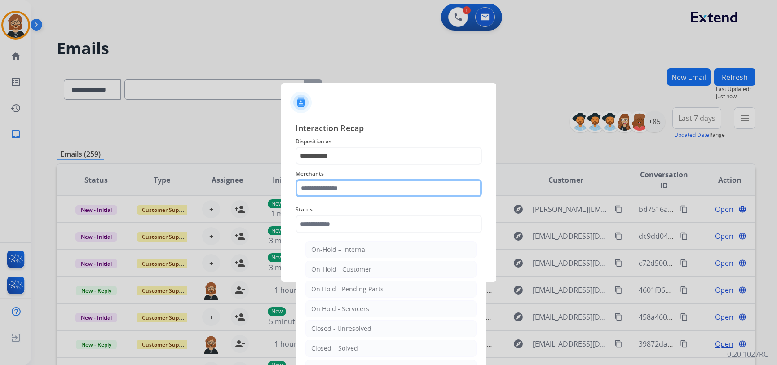
click at [380, 187] on input "text" at bounding box center [389, 188] width 186 height 18
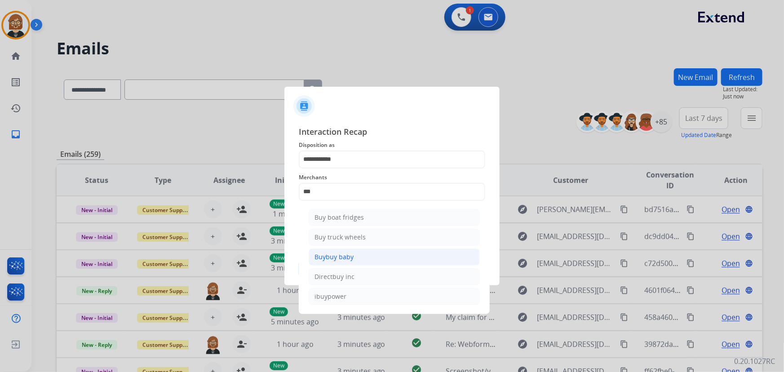
click at [380, 254] on li "Buybuy baby" at bounding box center [394, 256] width 171 height 17
type input "**********"
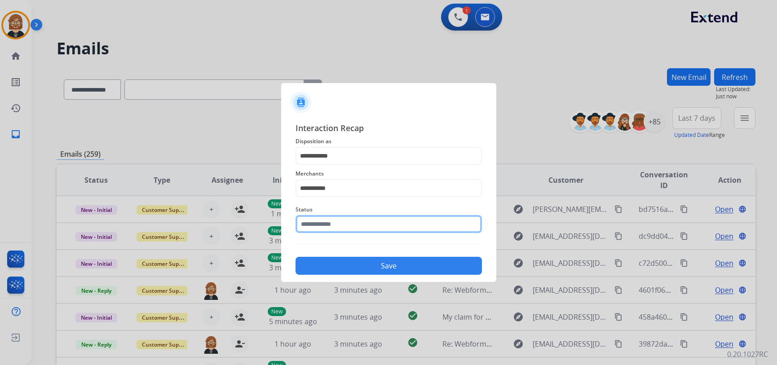
click at [375, 230] on input "text" at bounding box center [389, 224] width 186 height 18
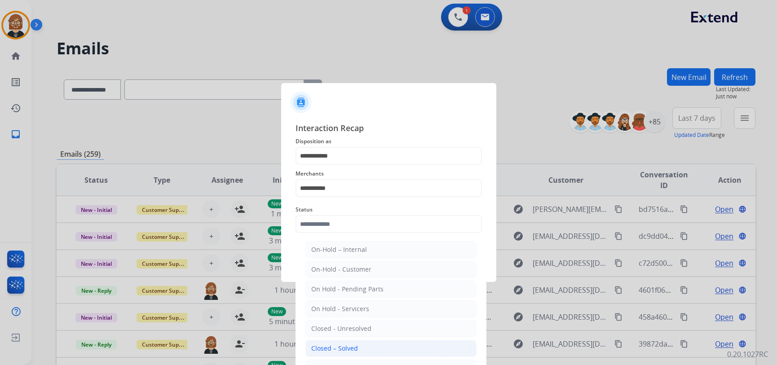
click at [366, 352] on li "Closed – Solved" at bounding box center [390, 348] width 171 height 17
type input "**********"
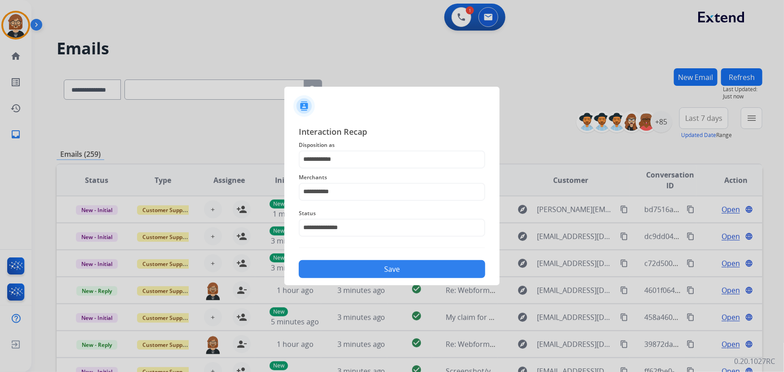
drag, startPoint x: 387, startPoint y: 269, endPoint x: 387, endPoint y: 275, distance: 6.3
click at [387, 275] on button "Save" at bounding box center [392, 269] width 186 height 18
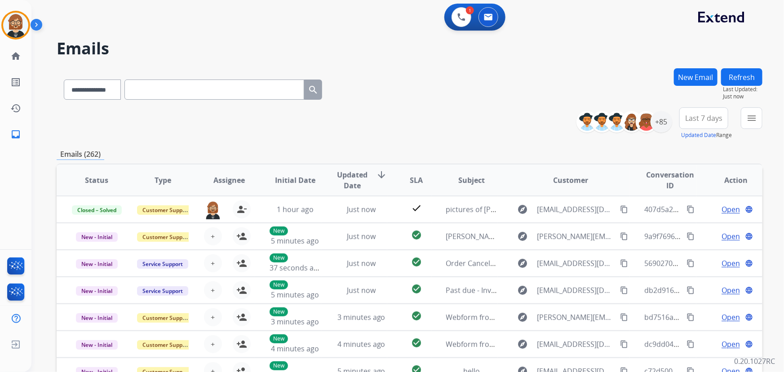
click at [701, 77] on button "New Email" at bounding box center [696, 77] width 44 height 18
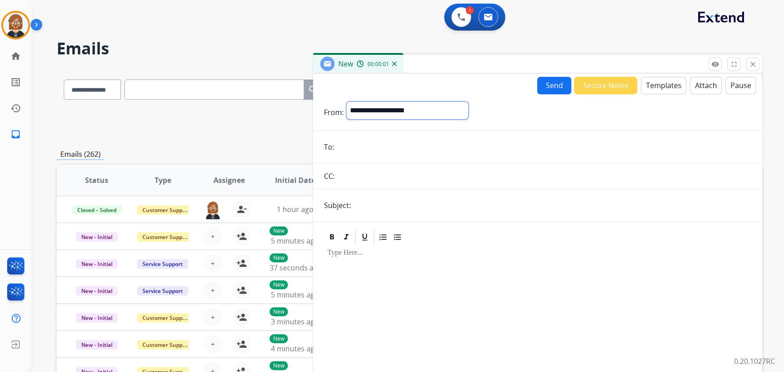
click at [417, 114] on select "**********" at bounding box center [407, 111] width 122 height 18
select select "**********"
click at [346, 102] on select "**********" at bounding box center [407, 111] width 122 height 18
click at [446, 144] on input "email" at bounding box center [544, 148] width 415 height 18
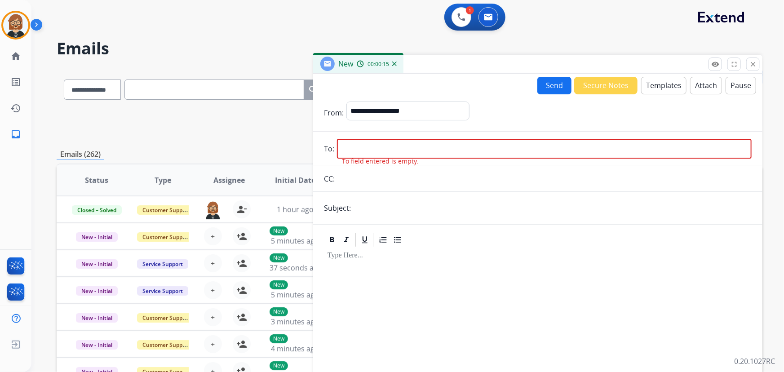
click at [474, 147] on input "email" at bounding box center [544, 149] width 415 height 20
paste input "**********"
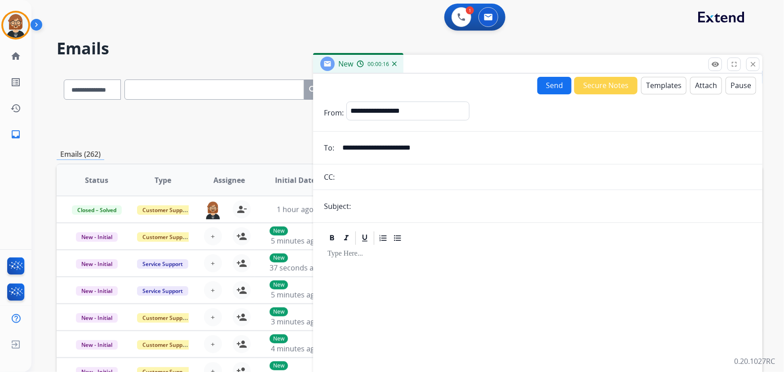
type input "**********"
click at [434, 209] on input "text" at bounding box center [553, 206] width 398 height 18
type input "**********"
click at [660, 85] on button "Templates" at bounding box center [663, 86] width 45 height 18
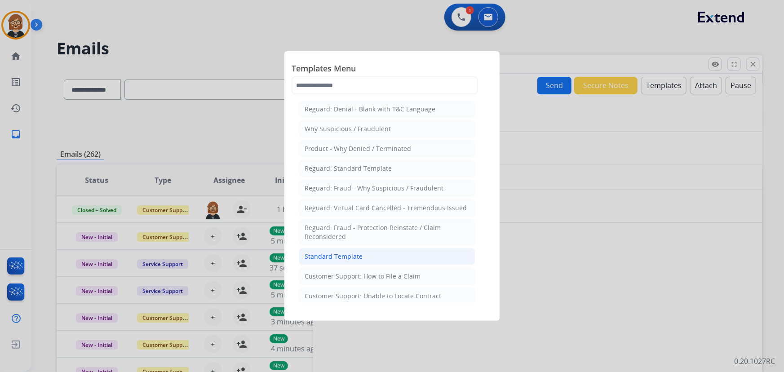
click at [357, 260] on div "Standard Template" at bounding box center [334, 256] width 58 height 9
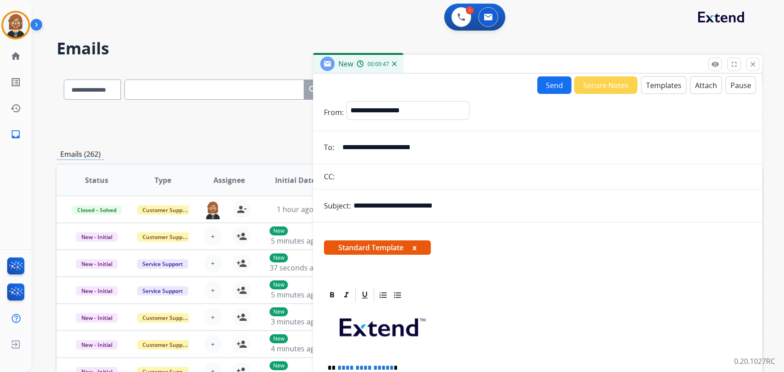
scroll to position [163, 0]
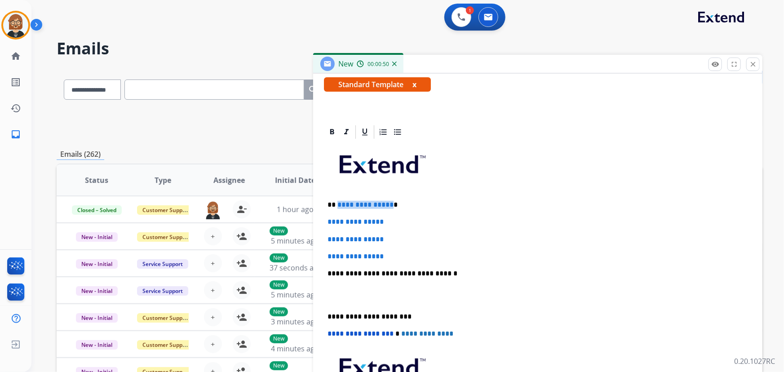
drag, startPoint x: 388, startPoint y: 203, endPoint x: 337, endPoint y: 206, distance: 50.8
click at [337, 206] on span "**********" at bounding box center [365, 204] width 56 height 7
drag, startPoint x: 399, startPoint y: 256, endPoint x: 319, endPoint y: 223, distance: 86.2
click at [319, 223] on div "**********" at bounding box center [537, 285] width 449 height 323
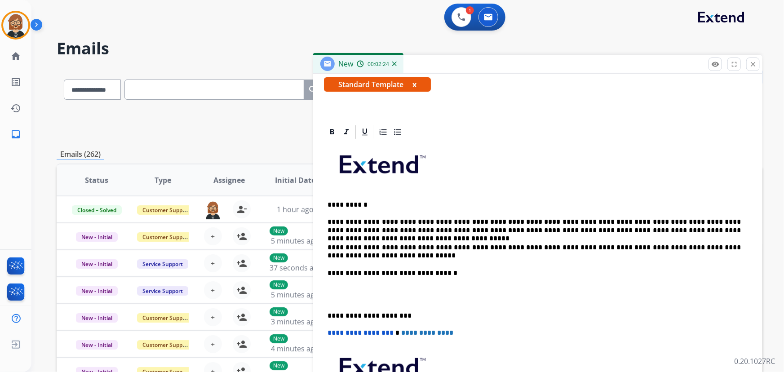
click at [325, 245] on div "**********" at bounding box center [538, 294] width 428 height 308
click at [385, 246] on p "**********" at bounding box center [534, 251] width 414 height 17
click at [328, 219] on p "**********" at bounding box center [534, 226] width 414 height 17
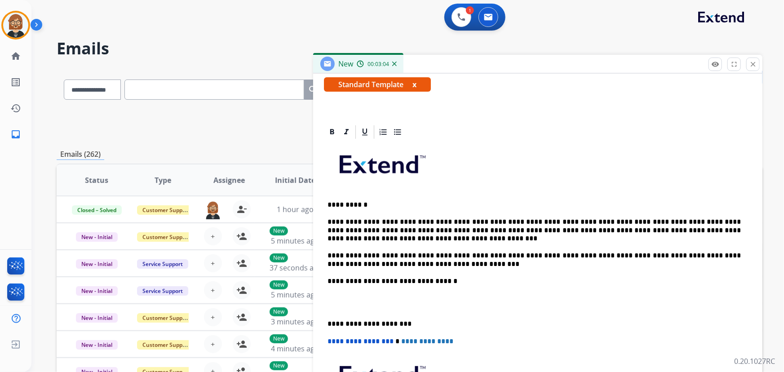
click at [625, 220] on p "**********" at bounding box center [534, 230] width 414 height 25
click at [698, 220] on p "**********" at bounding box center [534, 230] width 414 height 25
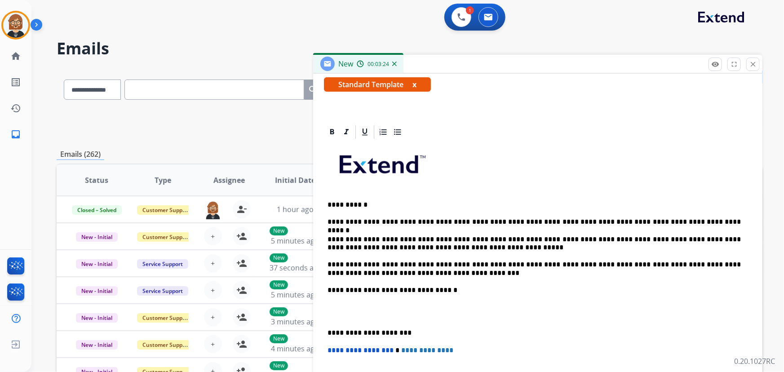
click at [390, 236] on p "**********" at bounding box center [534, 243] width 414 height 17
click at [464, 247] on p "**********" at bounding box center [534, 243] width 414 height 17
click at [493, 262] on p "**********" at bounding box center [534, 269] width 414 height 17
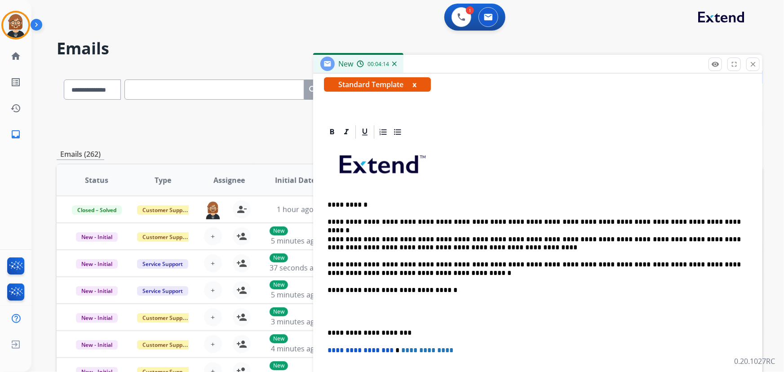
click at [703, 263] on p "**********" at bounding box center [534, 269] width 414 height 17
click at [379, 270] on p "**********" at bounding box center [534, 269] width 414 height 17
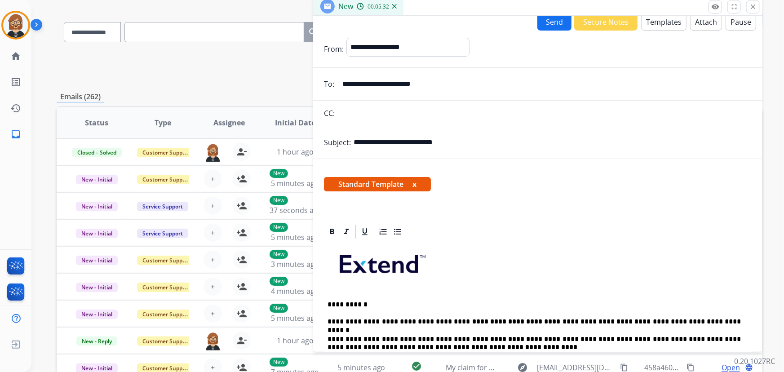
scroll to position [0, 0]
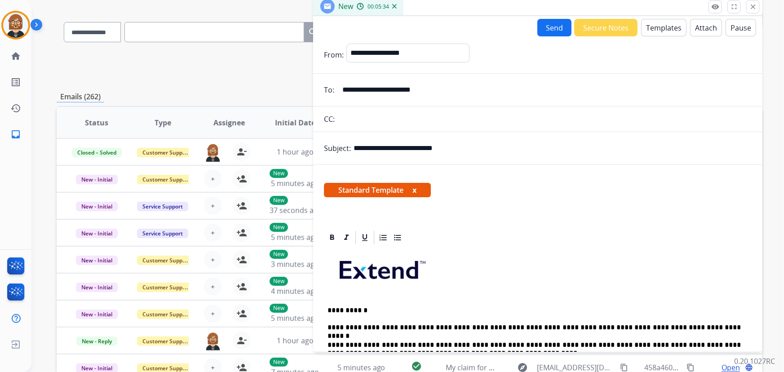
click at [532, 28] on div "Send Secure Notes Templates Attach Pause" at bounding box center [537, 28] width 449 height 18
click at [544, 34] on button "Send" at bounding box center [554, 28] width 34 height 18
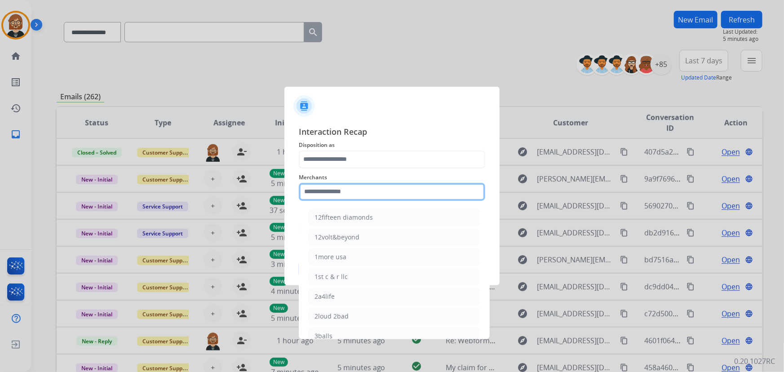
click at [359, 190] on input "text" at bounding box center [392, 192] width 186 height 18
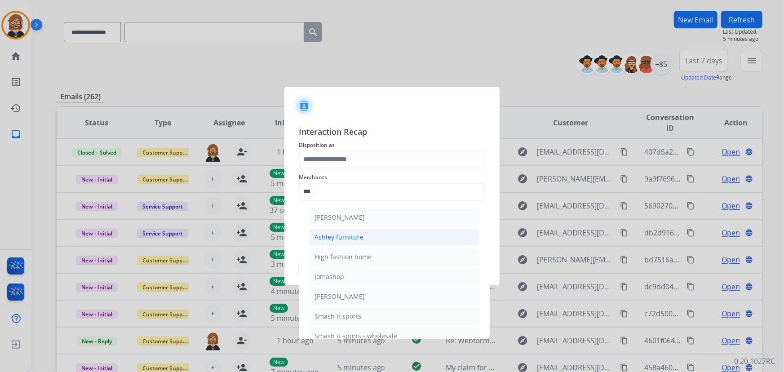
click at [399, 235] on li "Ashley furniture" at bounding box center [394, 237] width 171 height 17
type input "**********"
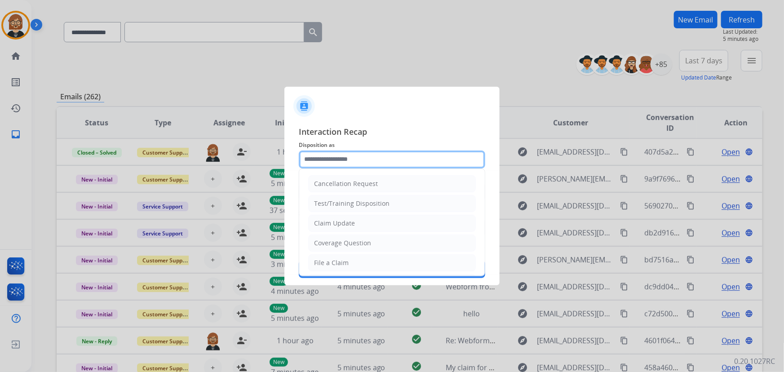
click at [402, 163] on input "text" at bounding box center [392, 159] width 186 height 18
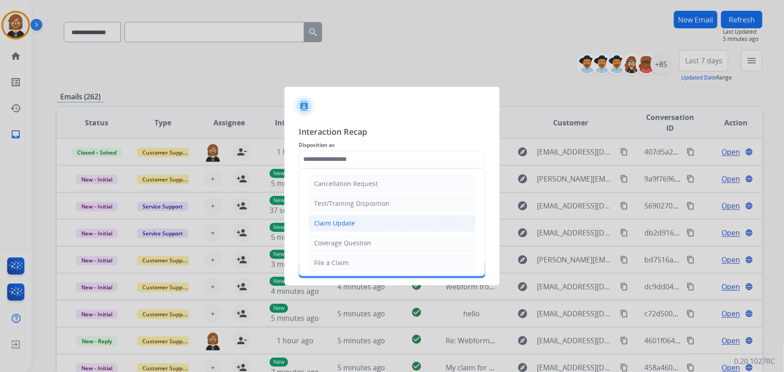
click at [383, 225] on li "Claim Update" at bounding box center [392, 223] width 168 height 17
type input "**********"
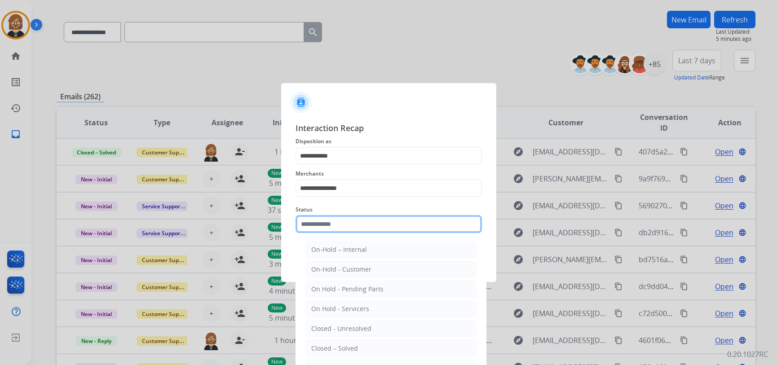
click at [383, 226] on input "text" at bounding box center [389, 224] width 186 height 18
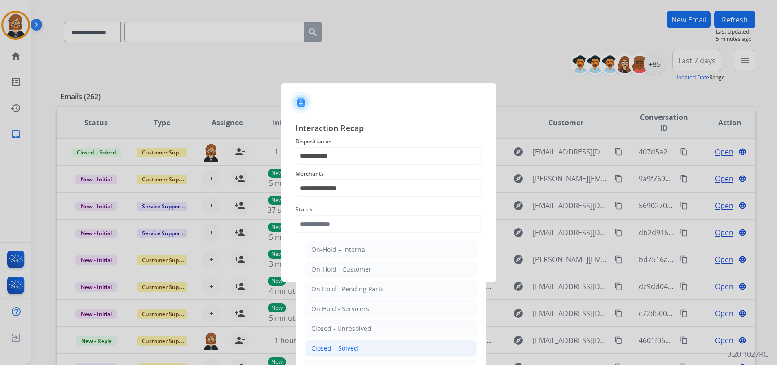
click at [375, 350] on li "Closed – Solved" at bounding box center [390, 348] width 171 height 17
type input "**********"
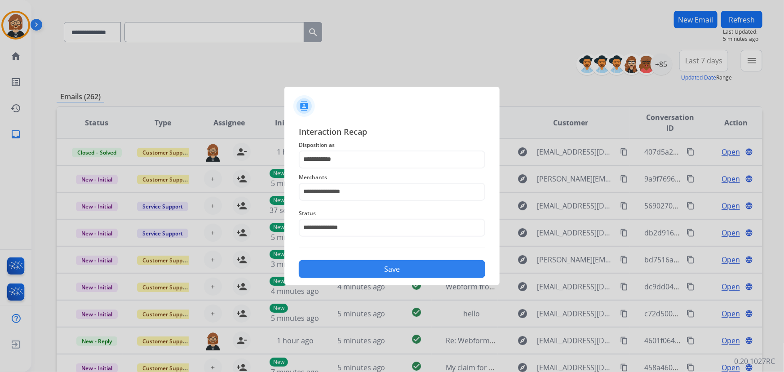
click at [403, 270] on button "Save" at bounding box center [392, 269] width 186 height 18
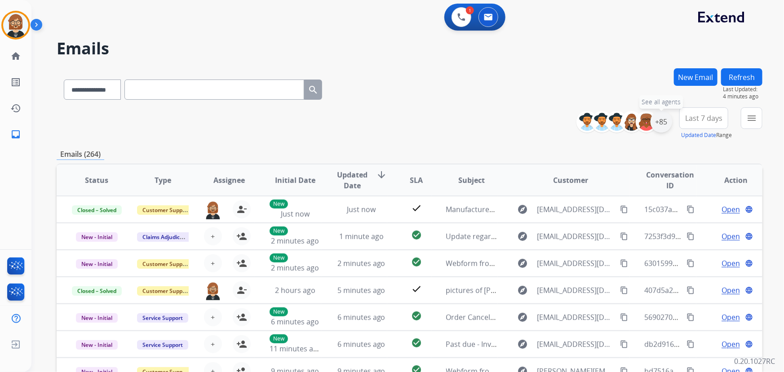
click at [662, 122] on div "+85" at bounding box center [661, 122] width 22 height 22
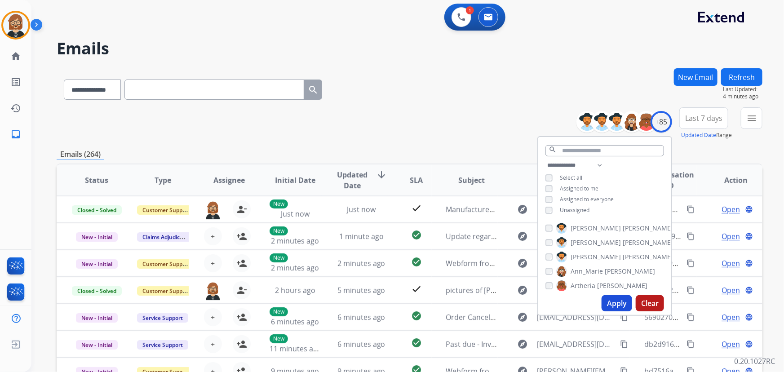
click at [573, 211] on span "Unassigned" at bounding box center [575, 210] width 30 height 8
click at [465, 16] on img at bounding box center [461, 17] width 8 height 8
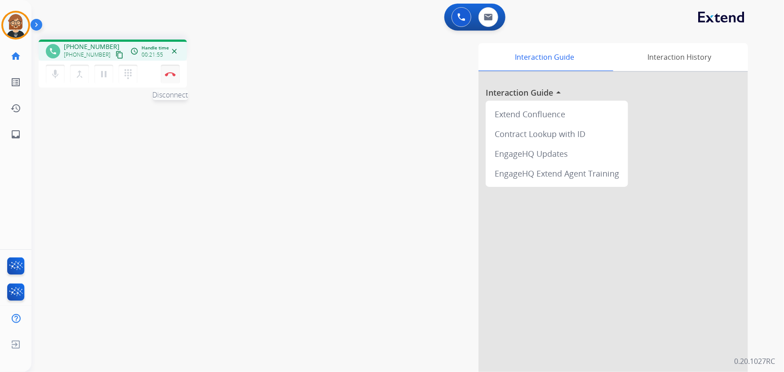
click at [170, 76] on button "Disconnect" at bounding box center [170, 74] width 19 height 19
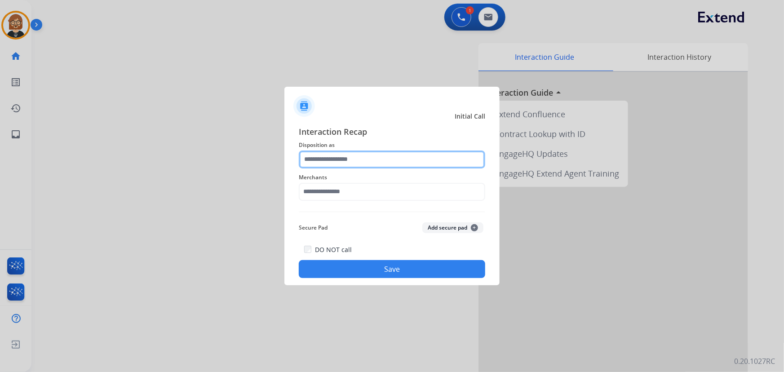
click at [379, 154] on input "text" at bounding box center [392, 159] width 186 height 18
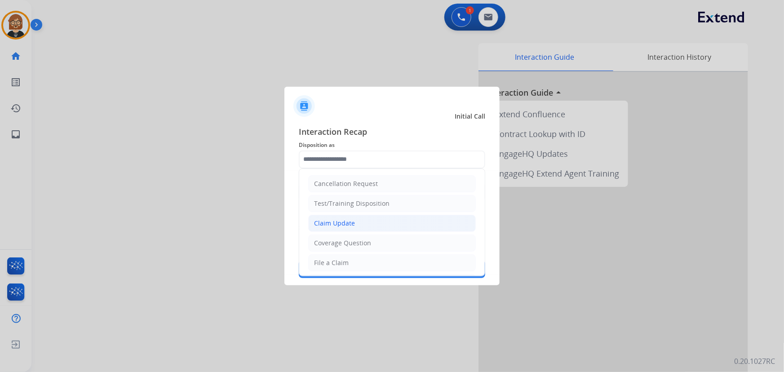
click at [395, 224] on li "Claim Update" at bounding box center [392, 223] width 168 height 17
type input "**********"
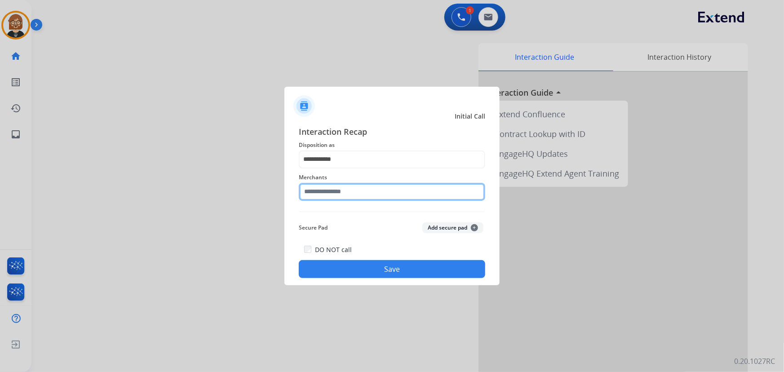
click at [385, 196] on input "text" at bounding box center [392, 192] width 186 height 18
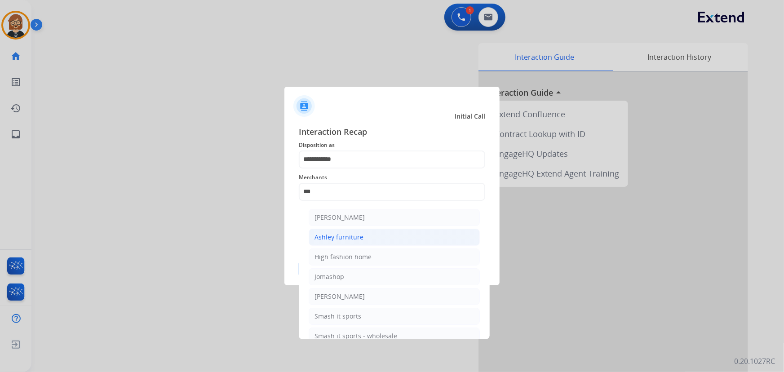
click at [379, 241] on li "Ashley furniture" at bounding box center [394, 237] width 171 height 17
type input "**********"
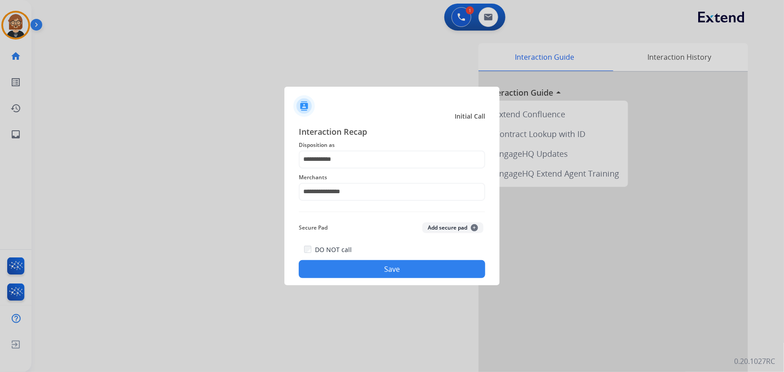
click at [418, 271] on button "Save" at bounding box center [392, 269] width 186 height 18
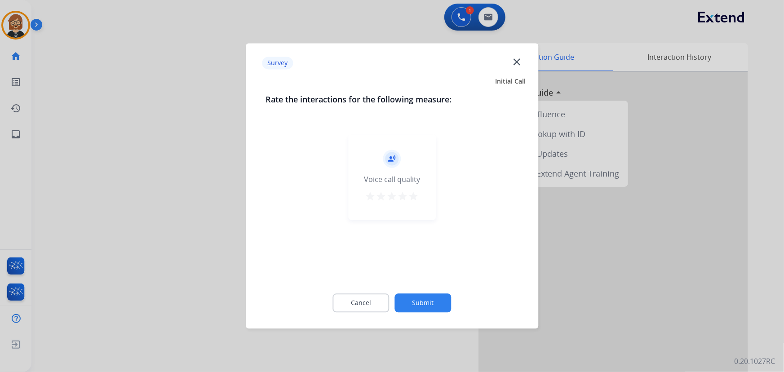
click at [426, 306] on button "Submit" at bounding box center [423, 303] width 57 height 19
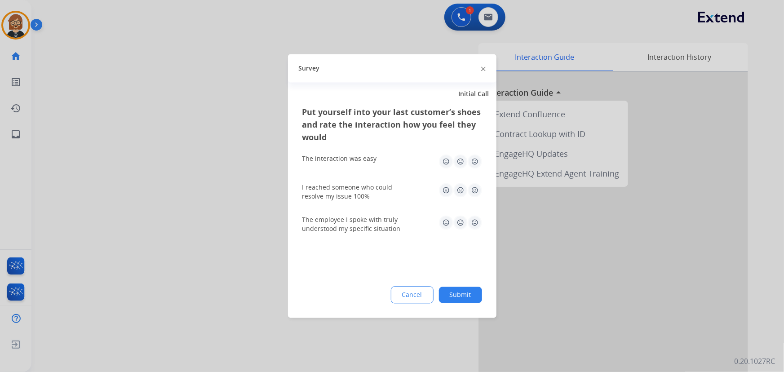
click at [446, 296] on button "Submit" at bounding box center [460, 295] width 43 height 16
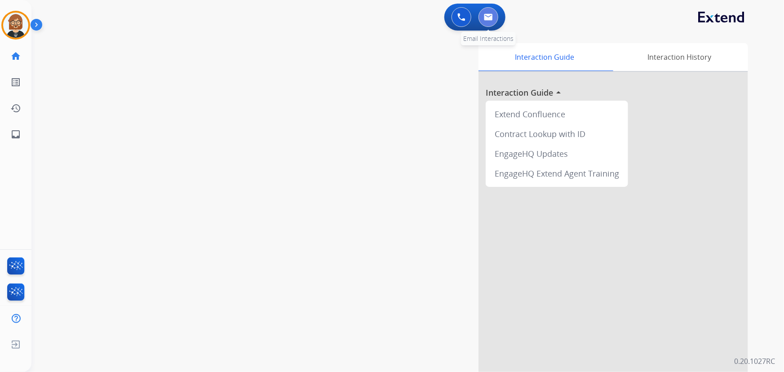
click at [494, 16] on button at bounding box center [488, 17] width 20 height 20
select select "**********"
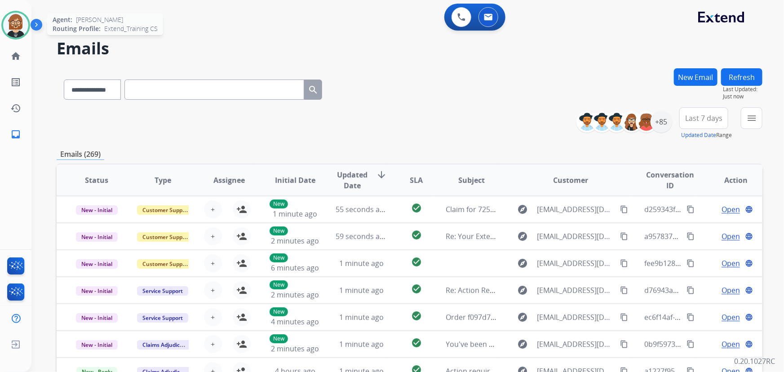
click at [16, 27] on img at bounding box center [15, 25] width 25 height 25
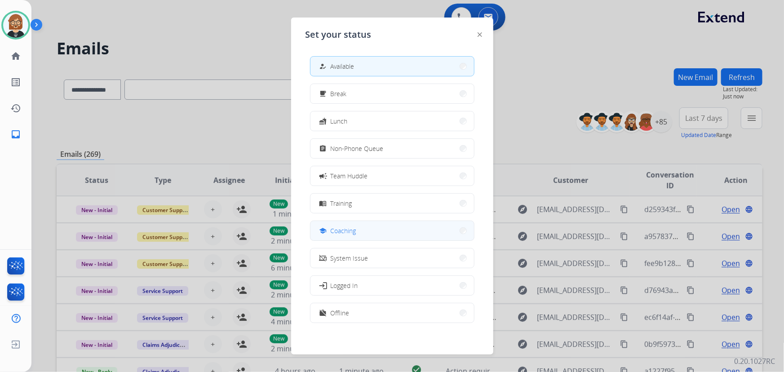
click at [368, 230] on button "school Coaching" at bounding box center [392, 230] width 164 height 19
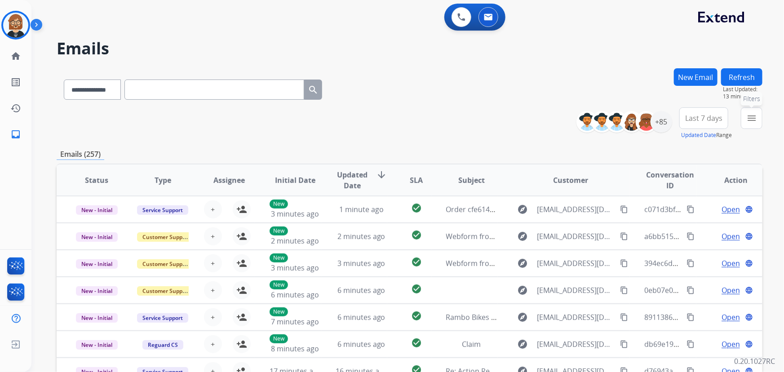
click at [752, 113] on mat-icon "menu" at bounding box center [751, 118] width 11 height 11
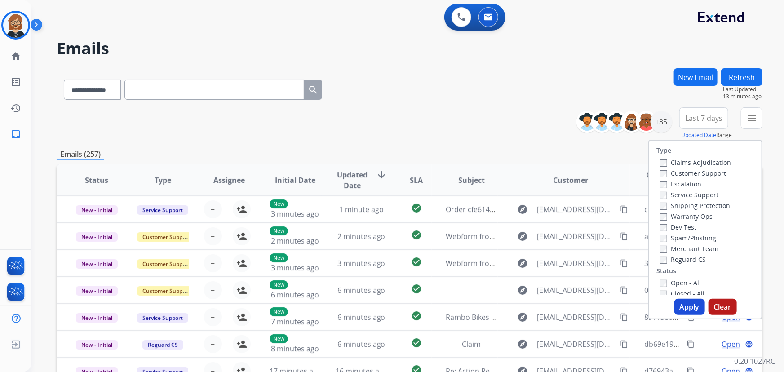
click at [673, 284] on label "Open - All" at bounding box center [680, 283] width 41 height 9
click at [682, 309] on button "Apply" at bounding box center [689, 307] width 31 height 16
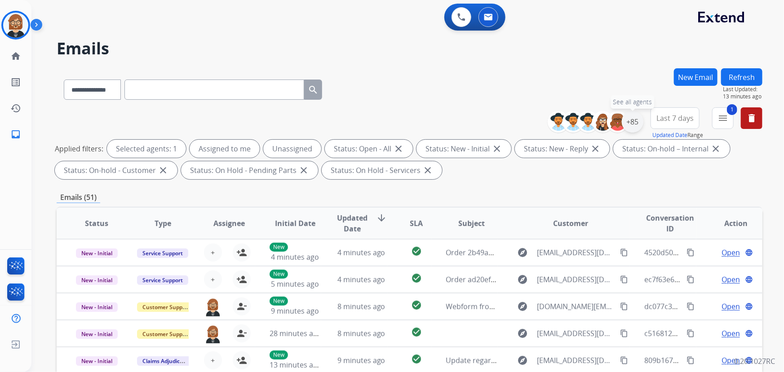
click at [633, 124] on div "+85" at bounding box center [633, 122] width 22 height 22
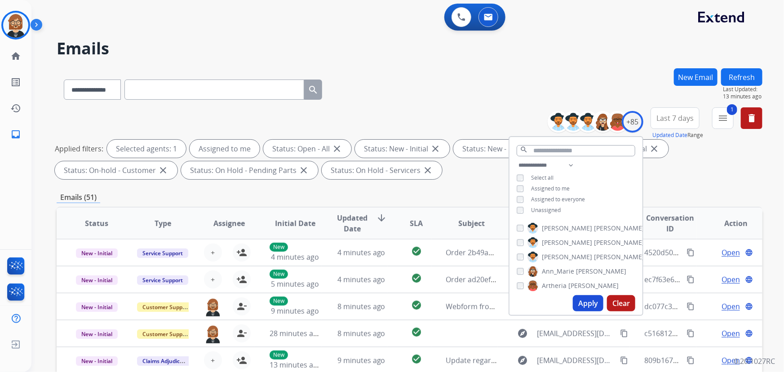
click at [581, 303] on button "Apply" at bounding box center [588, 303] width 31 height 16
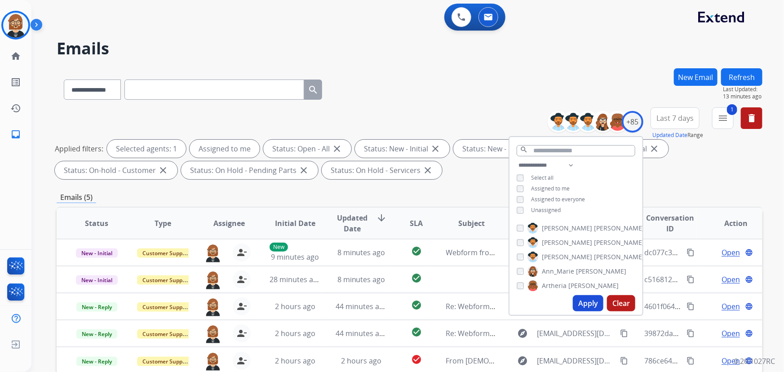
click at [471, 180] on div "**********" at bounding box center [410, 144] width 706 height 75
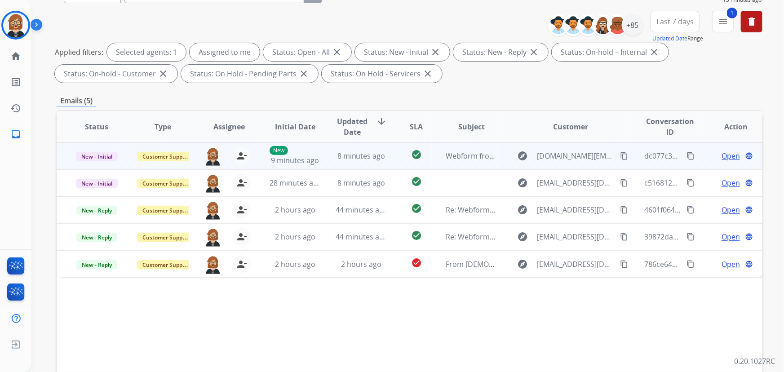
scroll to position [122, 0]
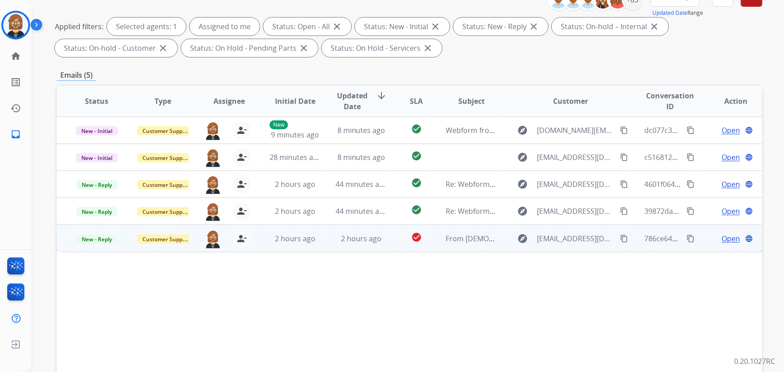
click at [330, 246] on td "2 hours ago" at bounding box center [354, 238] width 66 height 27
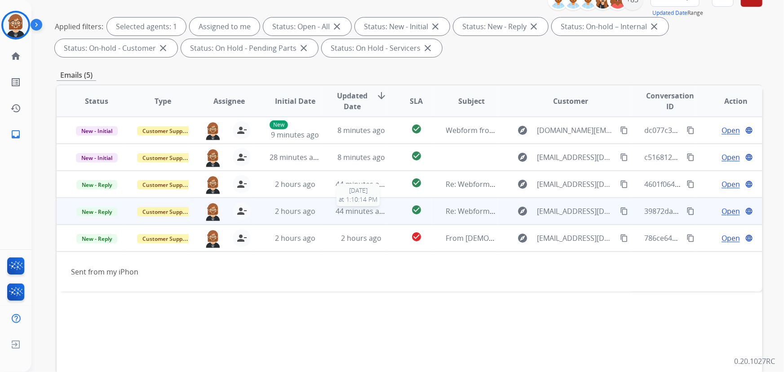
click at [337, 212] on span "44 minutes ago" at bounding box center [362, 211] width 52 height 10
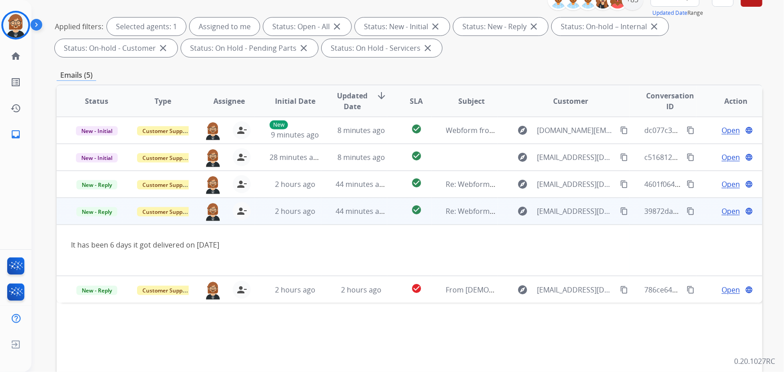
click at [620, 211] on mat-icon "content_copy" at bounding box center [624, 211] width 8 height 8
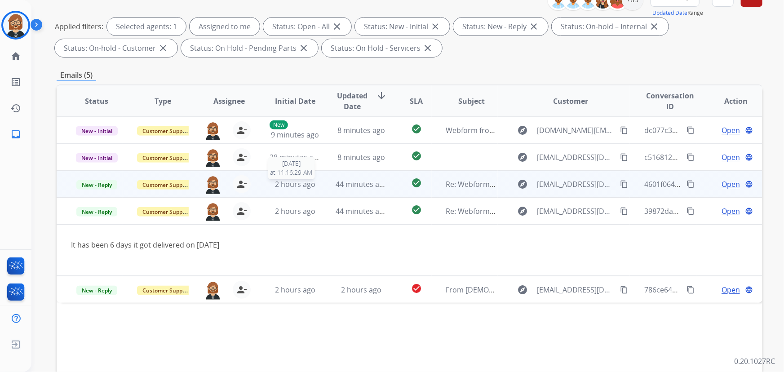
click at [296, 187] on span "2 hours ago" at bounding box center [295, 184] width 40 height 10
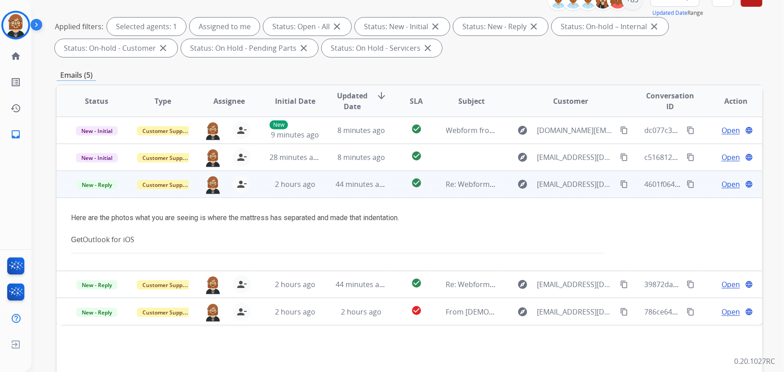
click at [620, 183] on mat-icon "content_copy" at bounding box center [624, 184] width 8 height 8
click at [723, 182] on span "Open" at bounding box center [730, 184] width 18 height 11
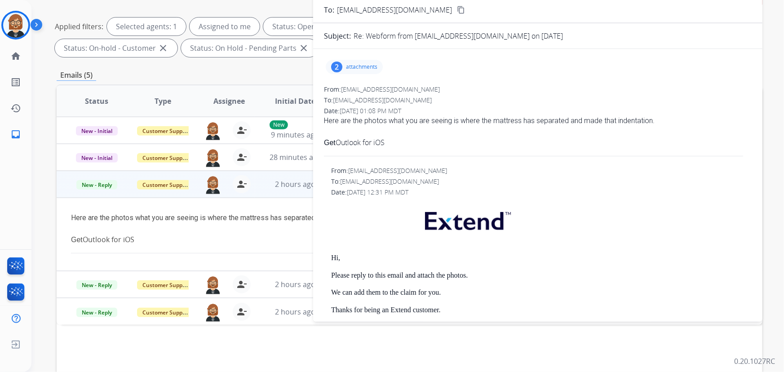
click at [358, 63] on p "attachments" at bounding box center [361, 66] width 31 height 7
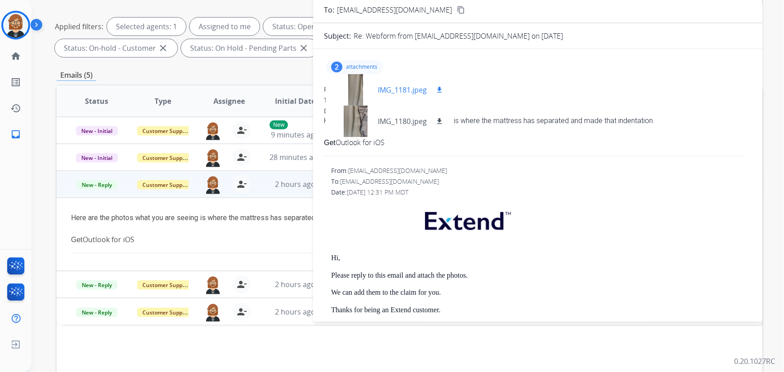
click at [361, 86] on div at bounding box center [355, 89] width 45 height 31
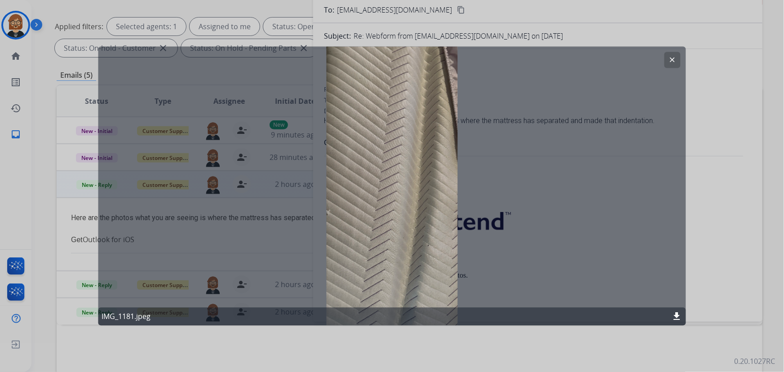
click at [678, 56] on button "clear" at bounding box center [672, 60] width 16 height 16
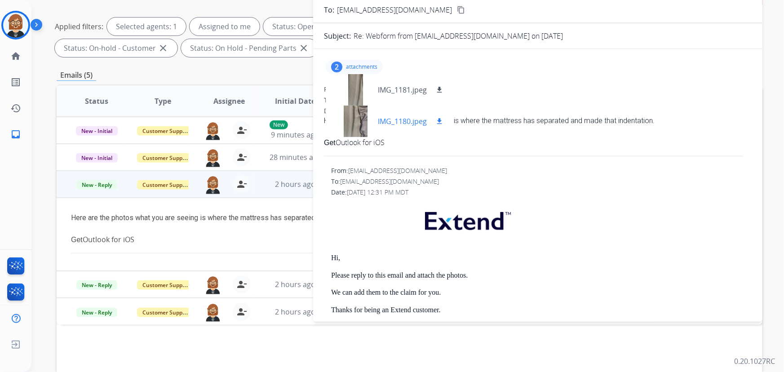
click at [364, 121] on div at bounding box center [355, 121] width 45 height 31
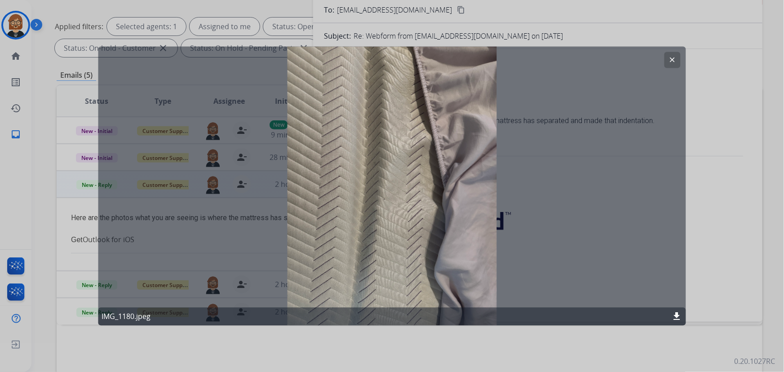
click at [13, 19] on div at bounding box center [392, 186] width 784 height 372
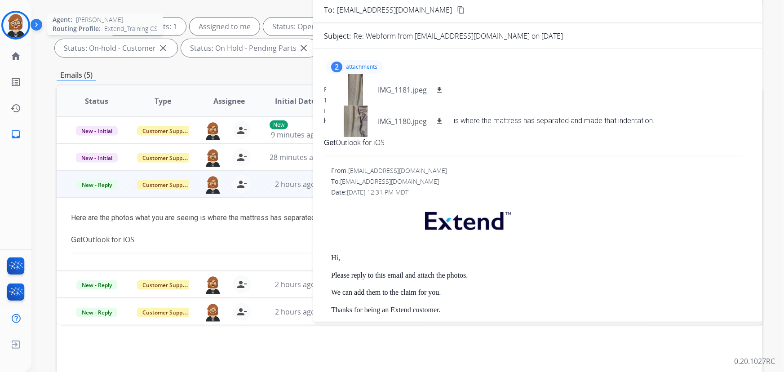
click at [13, 22] on img at bounding box center [15, 25] width 25 height 25
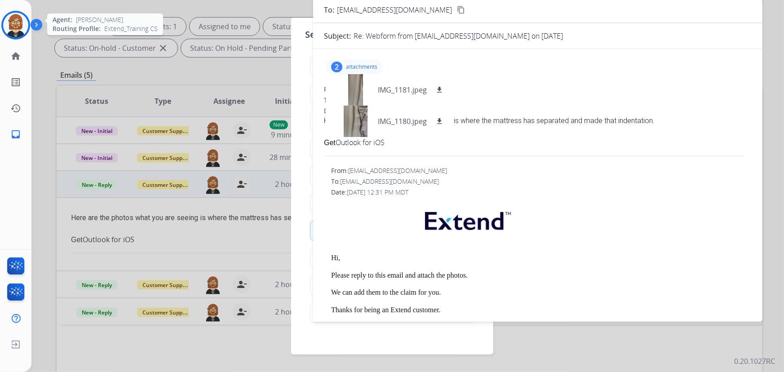
click at [23, 27] on img at bounding box center [15, 25] width 25 height 25
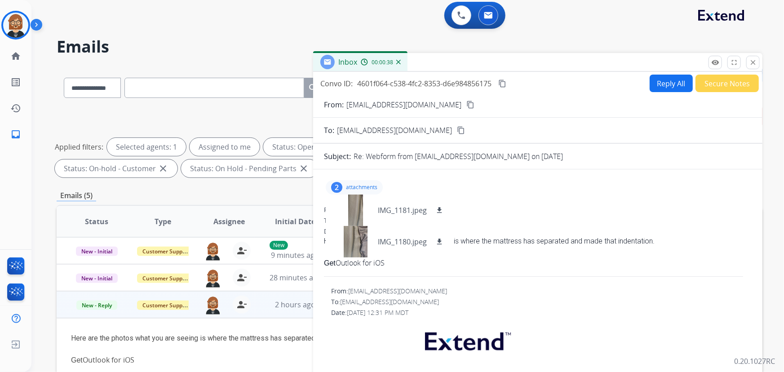
scroll to position [0, 0]
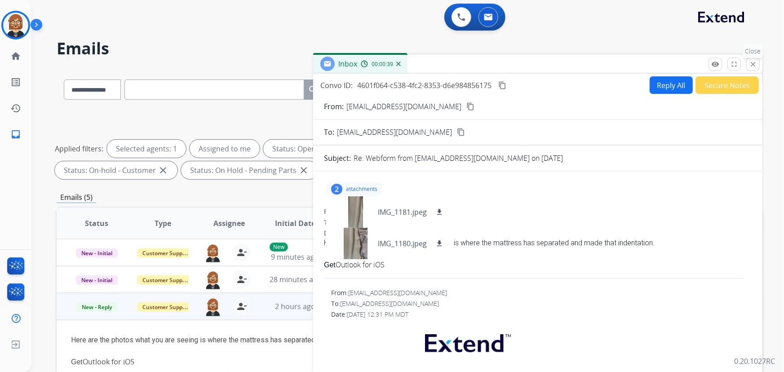
click at [751, 62] on mat-icon "close" at bounding box center [753, 64] width 8 height 8
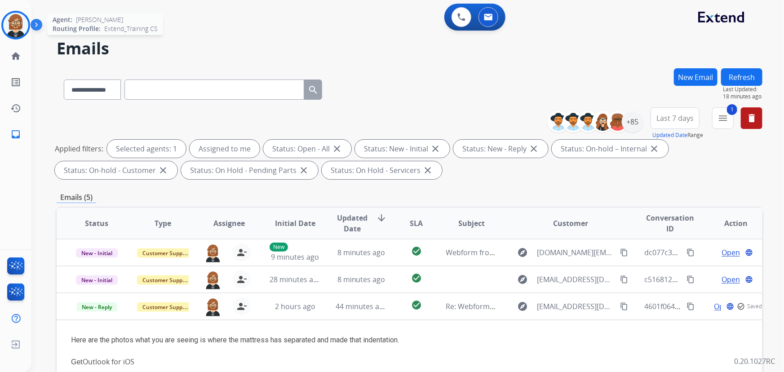
click at [25, 31] on img at bounding box center [15, 25] width 25 height 25
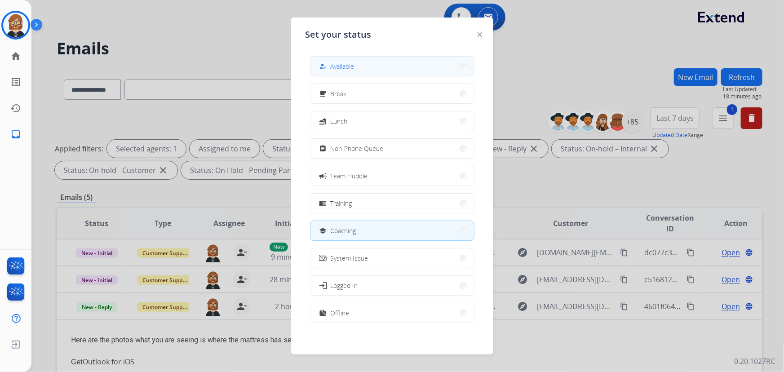
click at [363, 70] on button "how_to_reg Available" at bounding box center [392, 66] width 164 height 19
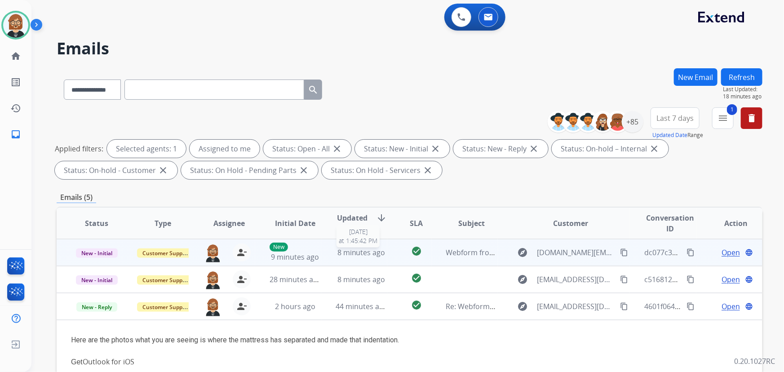
click at [352, 256] on span "8 minutes ago" at bounding box center [361, 253] width 48 height 10
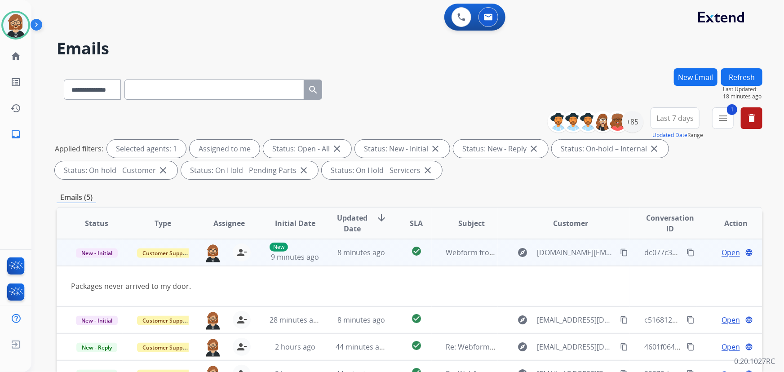
click at [620, 250] on mat-icon "content_copy" at bounding box center [624, 252] width 8 height 8
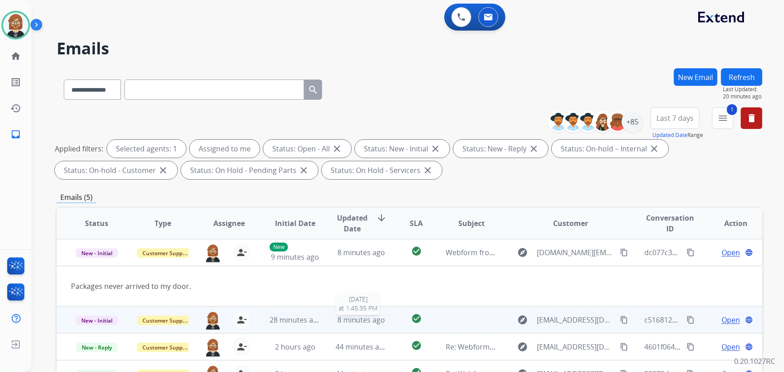
click at [346, 319] on span "8 minutes ago" at bounding box center [361, 320] width 48 height 10
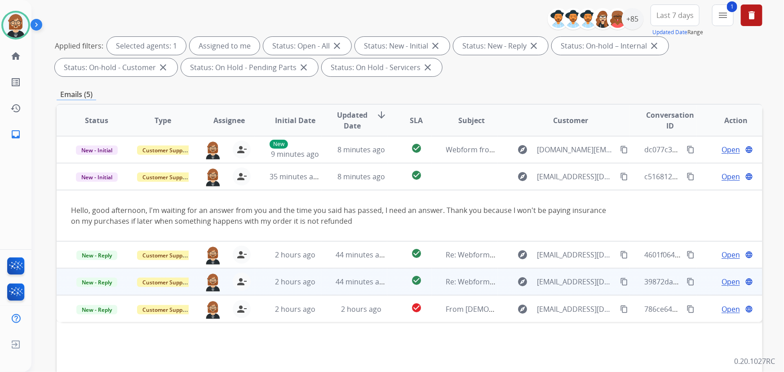
scroll to position [122, 0]
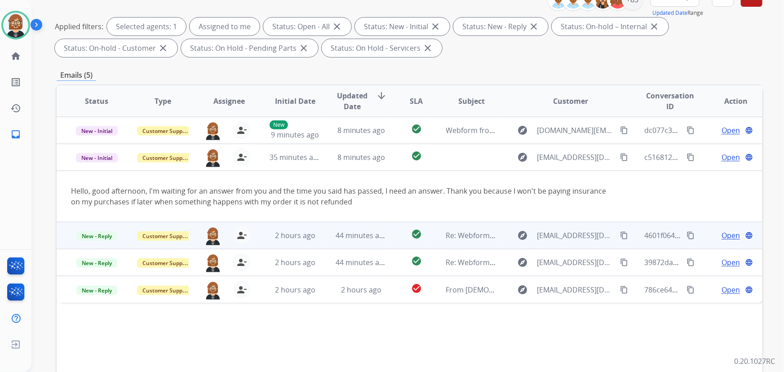
click at [358, 243] on td "44 minutes ago" at bounding box center [354, 235] width 66 height 27
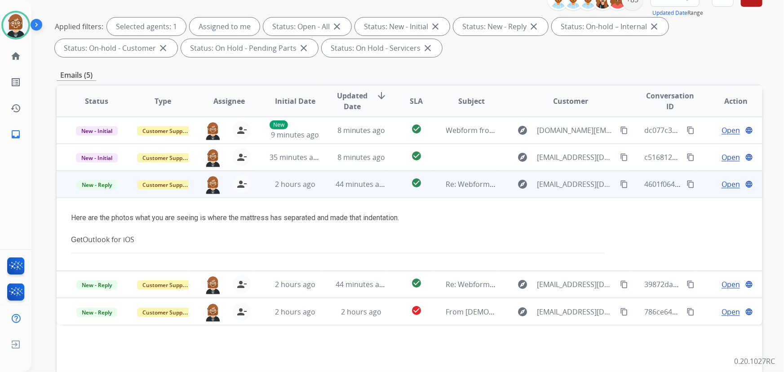
click at [726, 185] on span "Open" at bounding box center [730, 184] width 18 height 11
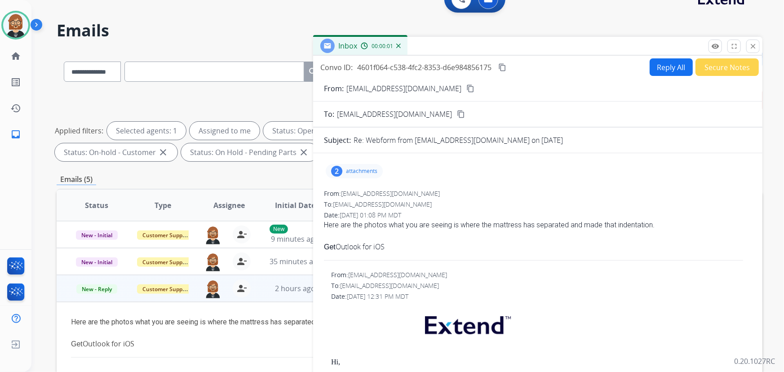
scroll to position [0, 0]
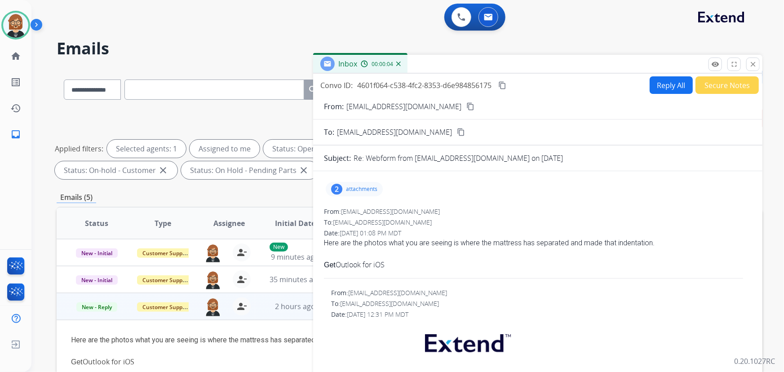
click at [350, 191] on p "attachments" at bounding box center [361, 189] width 31 height 7
click at [439, 213] on mat-icon "download" at bounding box center [439, 212] width 8 height 8
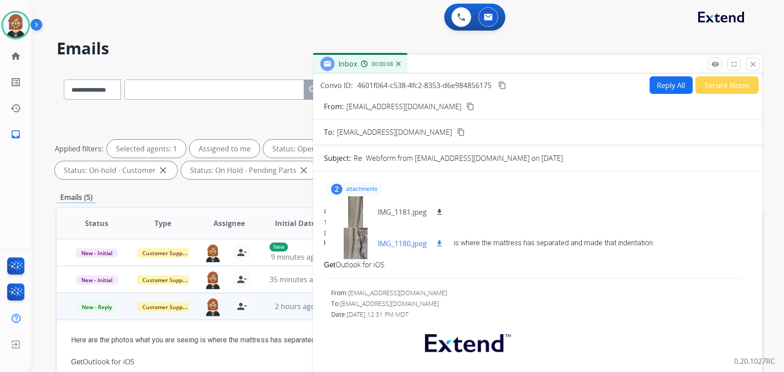
click at [439, 243] on mat-icon "download" at bounding box center [439, 243] width 8 height 8
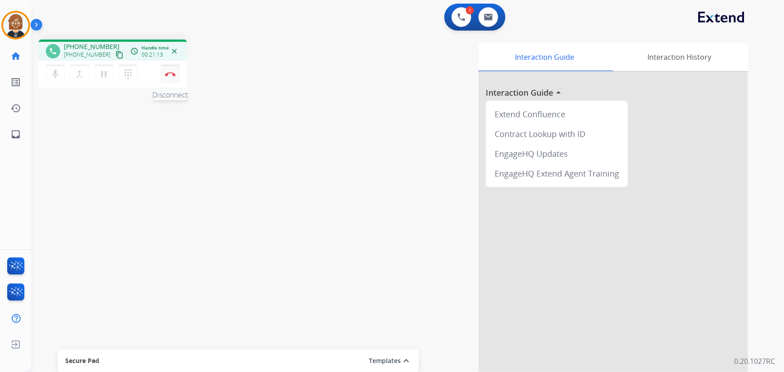
click at [168, 74] on img at bounding box center [170, 74] width 11 height 4
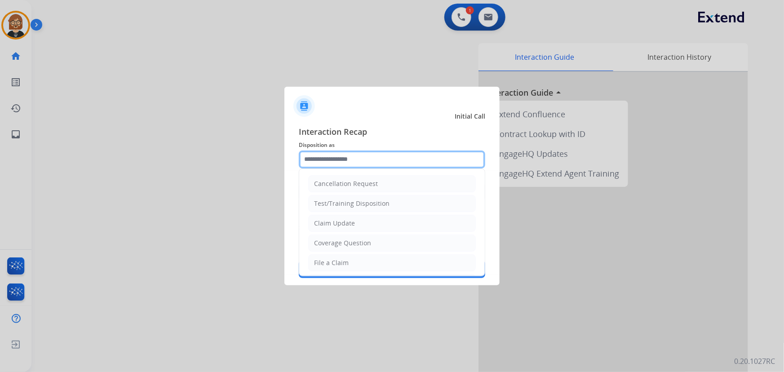
click at [379, 159] on input "text" at bounding box center [392, 159] width 186 height 18
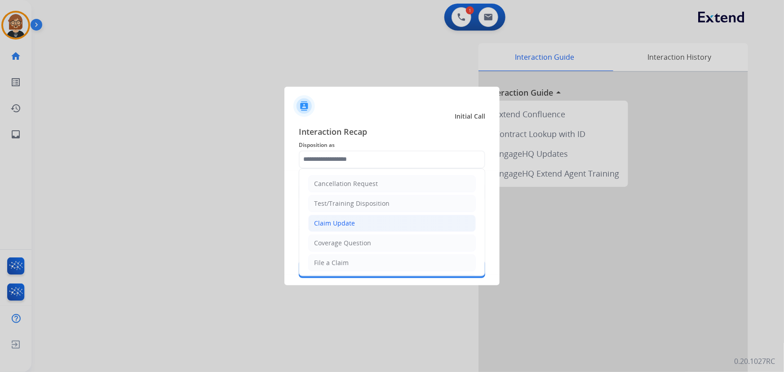
click at [365, 223] on li "Claim Update" at bounding box center [392, 223] width 168 height 17
type input "**********"
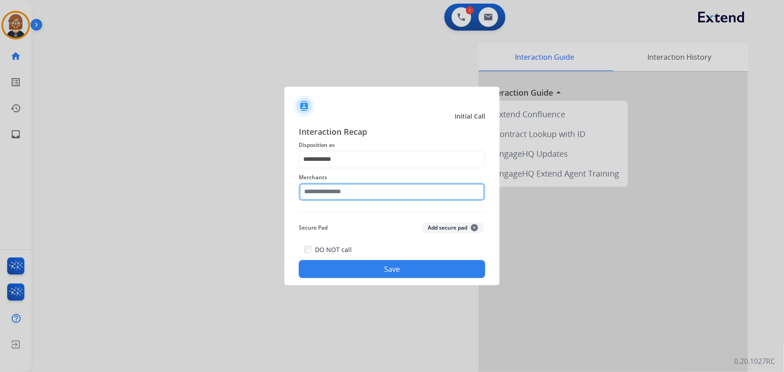
click at [366, 189] on input "text" at bounding box center [392, 192] width 186 height 18
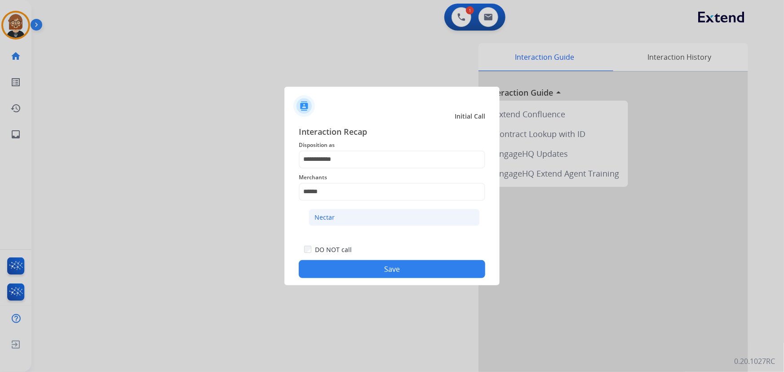
click at [358, 218] on li "Nectar" at bounding box center [394, 217] width 171 height 17
type input "******"
click at [393, 271] on button "Save" at bounding box center [392, 269] width 186 height 18
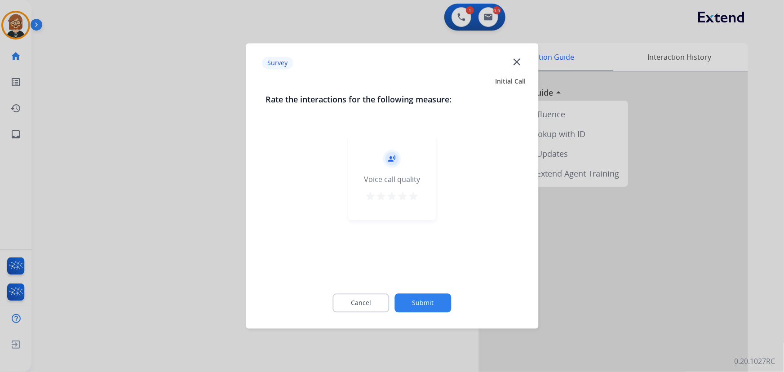
click at [417, 301] on button "Submit" at bounding box center [423, 303] width 57 height 19
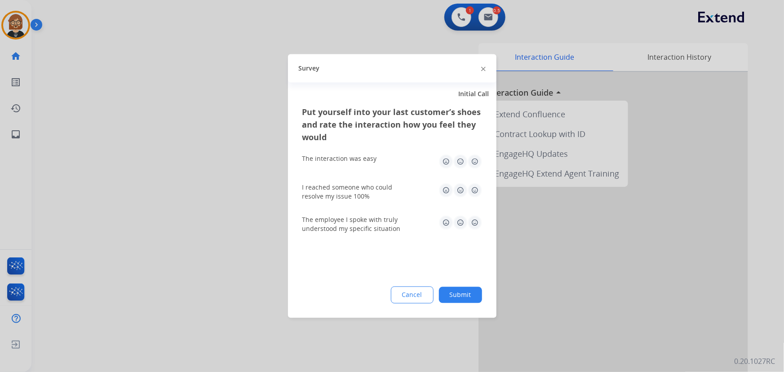
click at [485, 300] on div "Put yourself into your last customer’s shoes and rate the interaction how you f…" at bounding box center [392, 212] width 208 height 212
click at [458, 295] on button "Submit" at bounding box center [460, 295] width 43 height 16
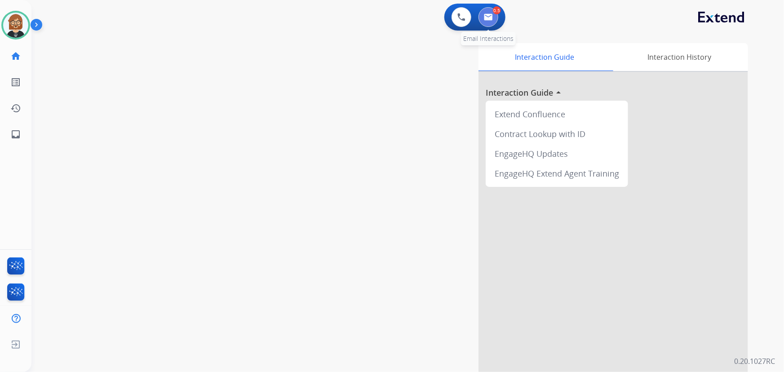
click at [483, 15] on button at bounding box center [488, 17] width 20 height 20
select select "**********"
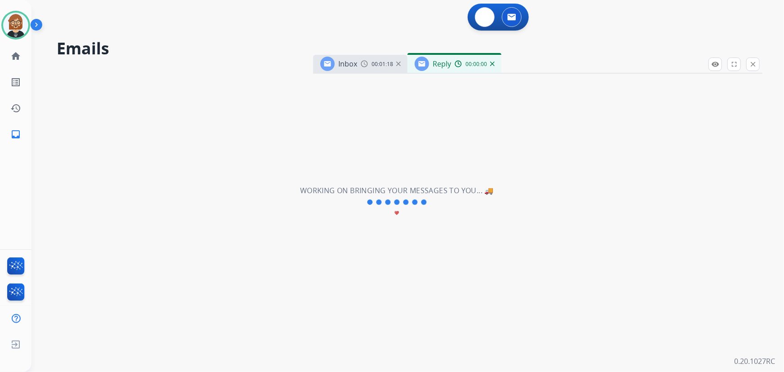
select select "**********"
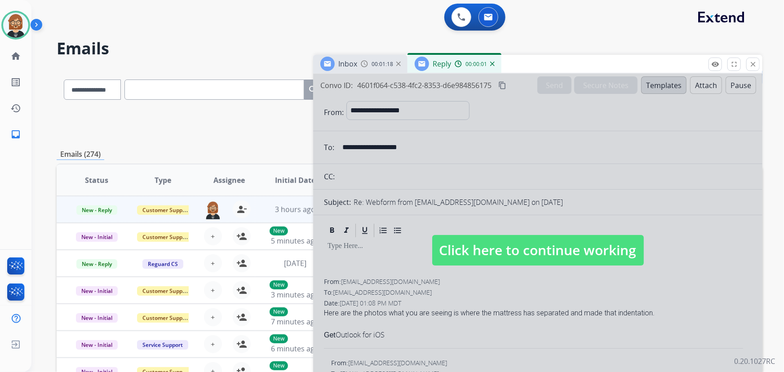
click at [517, 246] on span "Click here to continue working" at bounding box center [538, 250] width 212 height 31
select select
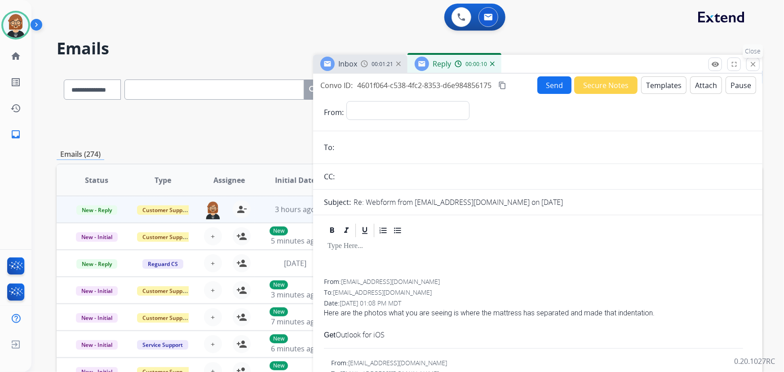
click at [752, 65] on mat-icon "close" at bounding box center [753, 64] width 8 height 8
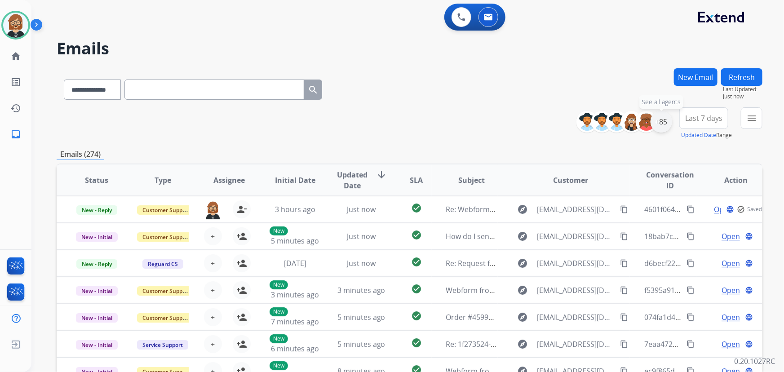
click at [659, 123] on div "+85" at bounding box center [661, 122] width 22 height 22
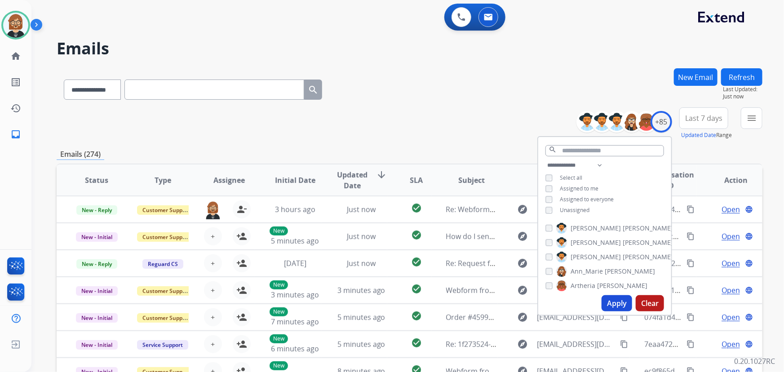
click at [584, 207] on span "Unassigned" at bounding box center [575, 210] width 30 height 8
click at [620, 303] on button "Apply" at bounding box center [617, 303] width 31 height 16
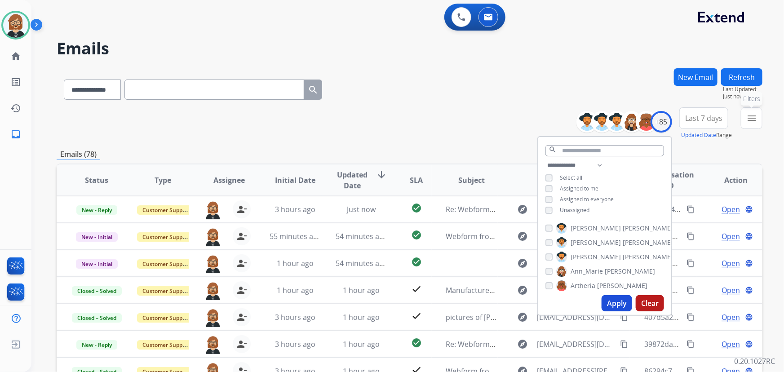
click at [757, 120] on button "menu Filters" at bounding box center [752, 118] width 22 height 22
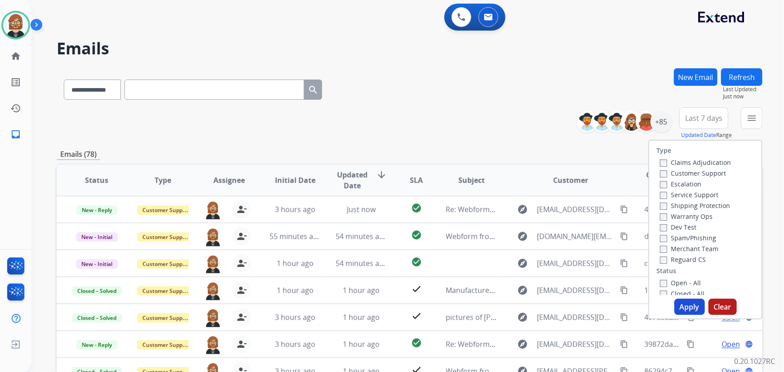
click at [688, 288] on div "Closed - All" at bounding box center [707, 293] width 94 height 11
click at [677, 282] on label "Open - All" at bounding box center [680, 283] width 41 height 9
click at [685, 305] on button "Apply" at bounding box center [689, 307] width 31 height 16
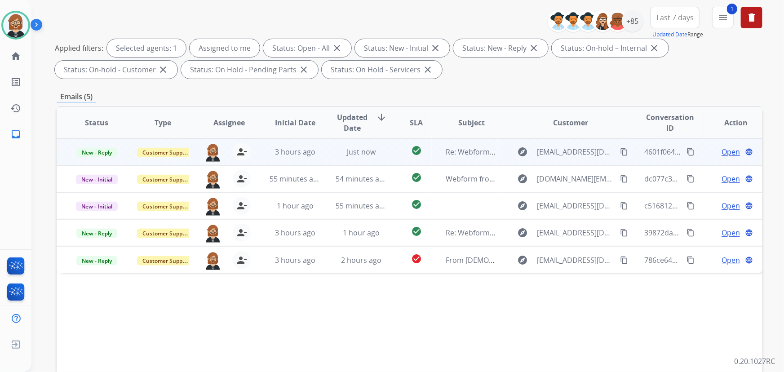
scroll to position [100, 0]
click at [387, 153] on td "check_circle" at bounding box center [409, 152] width 44 height 27
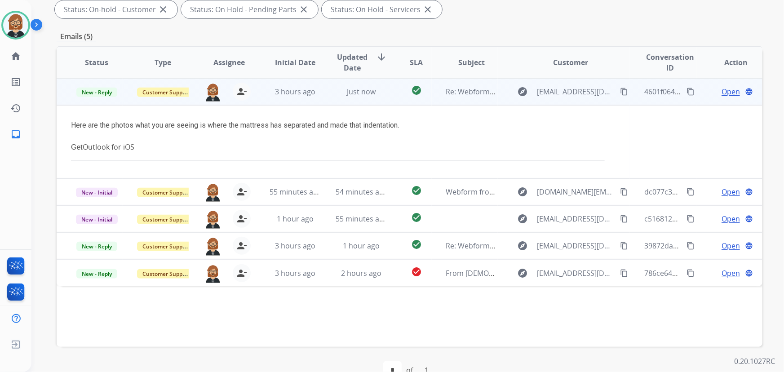
scroll to position [182, 0]
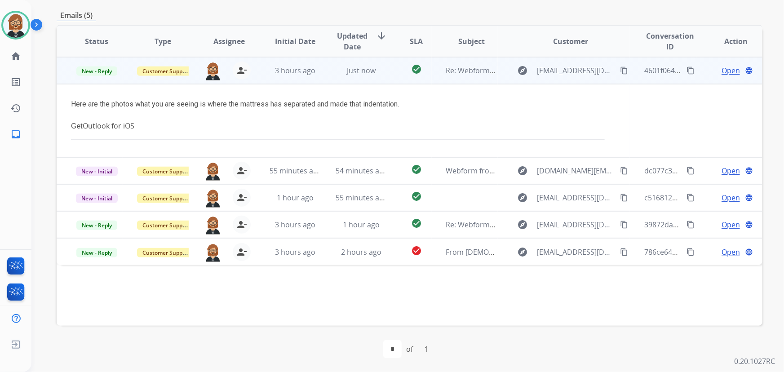
click at [620, 69] on mat-icon "content_copy" at bounding box center [624, 70] width 8 height 8
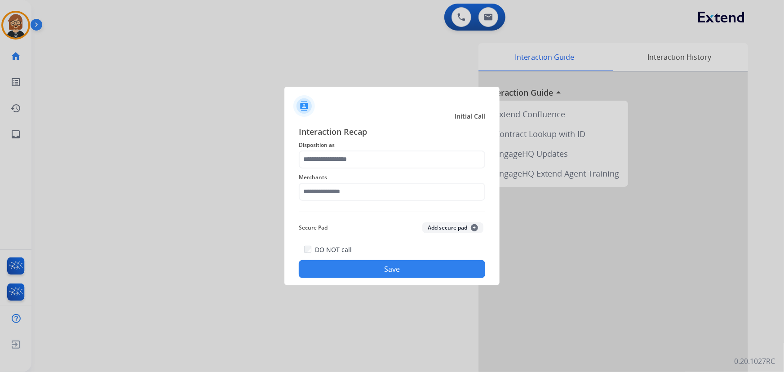
click at [391, 272] on button "Save" at bounding box center [392, 269] width 186 height 18
click at [367, 161] on div "Interaction Recap Disposition as Please select a Disposition Merchants Secure P…" at bounding box center [392, 201] width 186 height 153
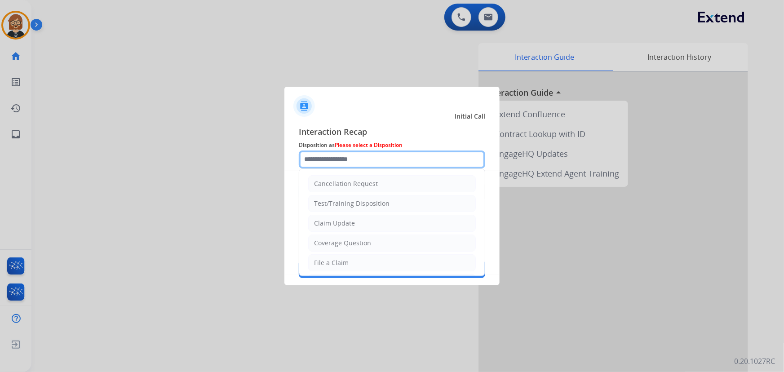
click at [368, 161] on input "text" at bounding box center [392, 159] width 186 height 18
click at [376, 157] on input "text" at bounding box center [392, 159] width 186 height 18
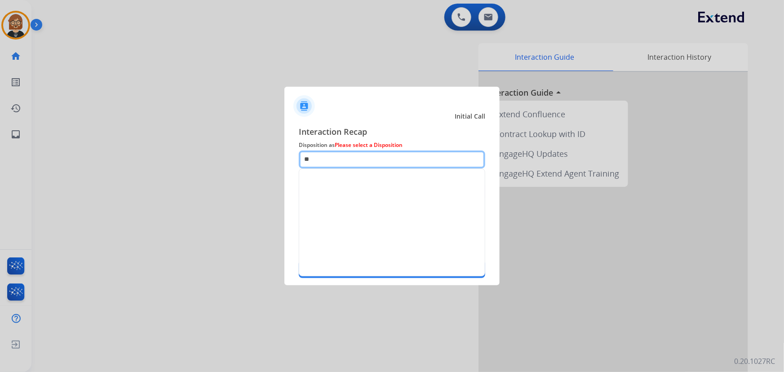
type input "*"
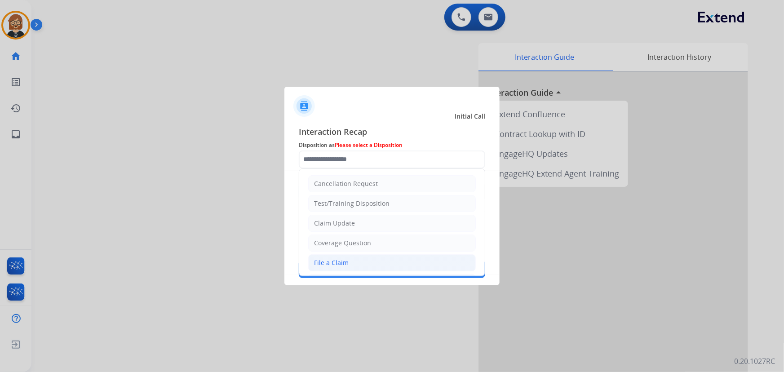
click at [369, 263] on li "File a Claim" at bounding box center [392, 262] width 168 height 17
type input "**********"
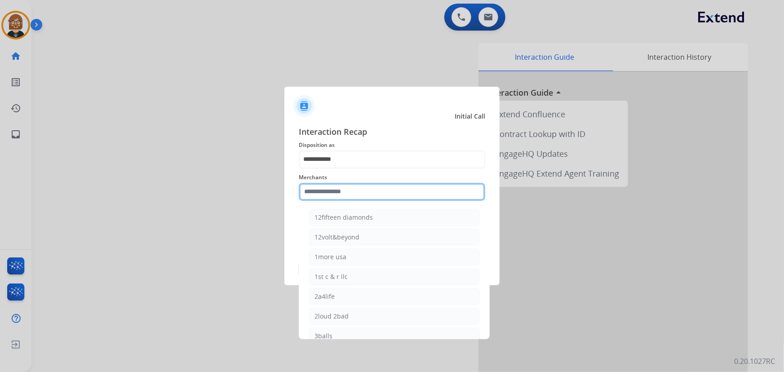
click at [364, 194] on input "text" at bounding box center [392, 192] width 186 height 18
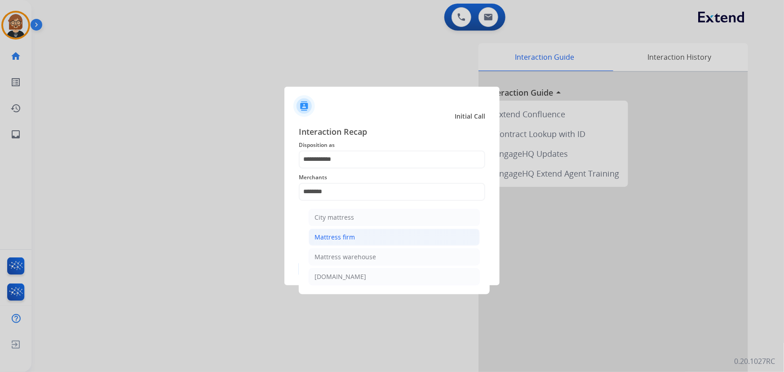
click at [376, 235] on li "Mattress firm" at bounding box center [394, 237] width 171 height 17
type input "**********"
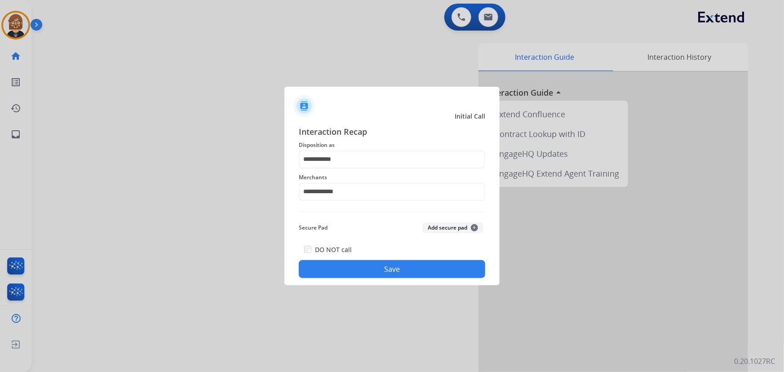
click at [398, 277] on div "**********" at bounding box center [391, 202] width 215 height 168
click at [397, 266] on button "Save" at bounding box center [392, 269] width 186 height 18
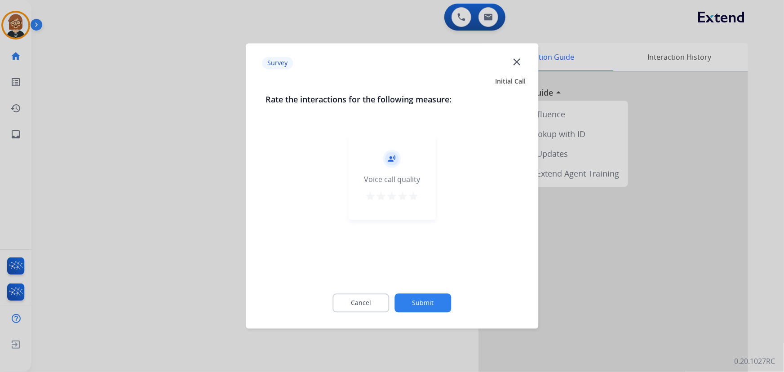
click at [442, 323] on div "Survey close Initial Call Rate the interactions for the following measure: reco…" at bounding box center [392, 186] width 292 height 285
click at [431, 303] on button "Submit" at bounding box center [423, 303] width 57 height 19
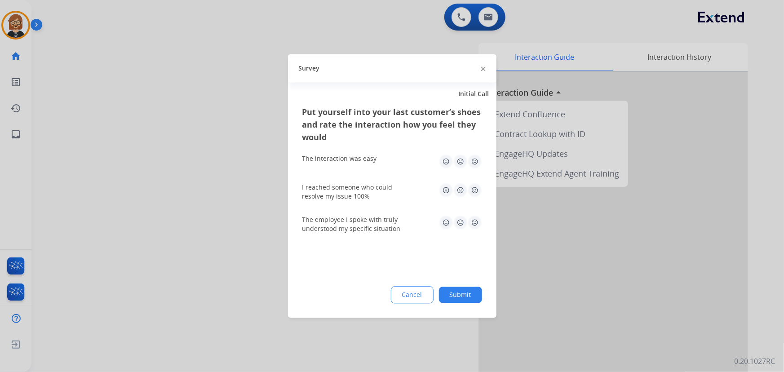
click at [457, 289] on button "Submit" at bounding box center [460, 295] width 43 height 16
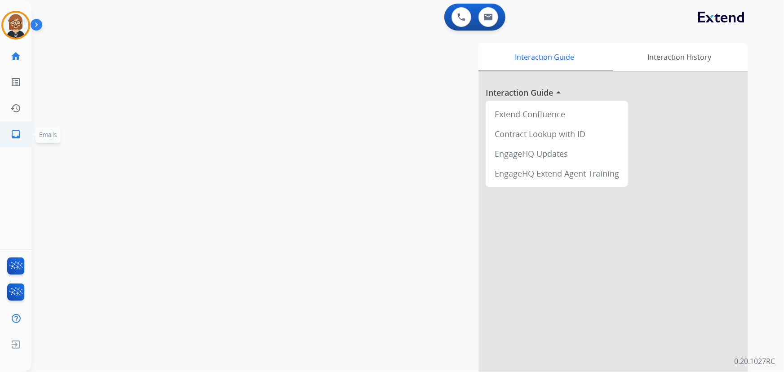
click at [13, 132] on mat-icon "inbox" at bounding box center [15, 134] width 11 height 11
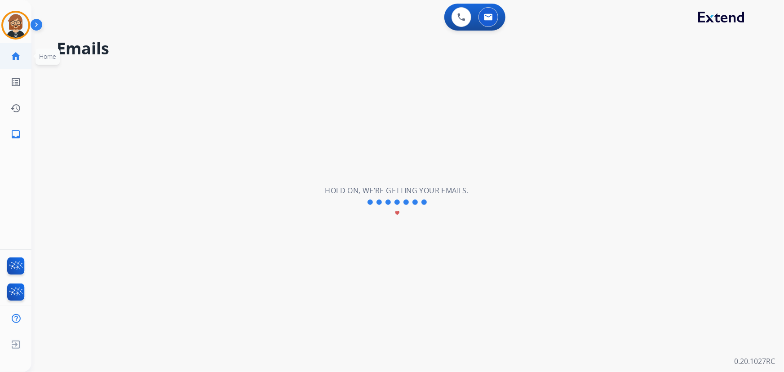
click at [15, 57] on mat-icon "home" at bounding box center [15, 56] width 11 height 11
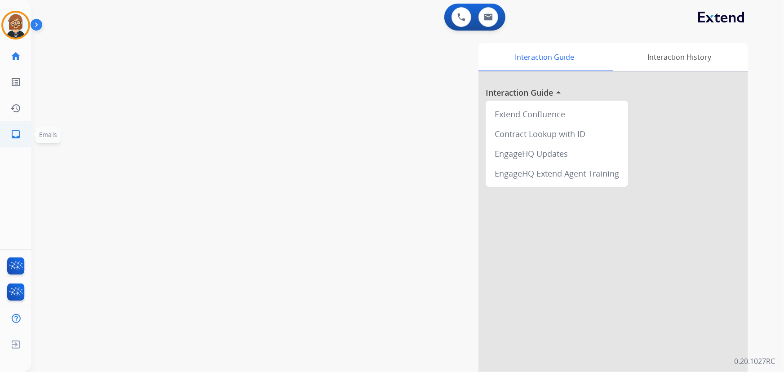
click at [13, 140] on link "inbox Emails" at bounding box center [15, 134] width 25 height 25
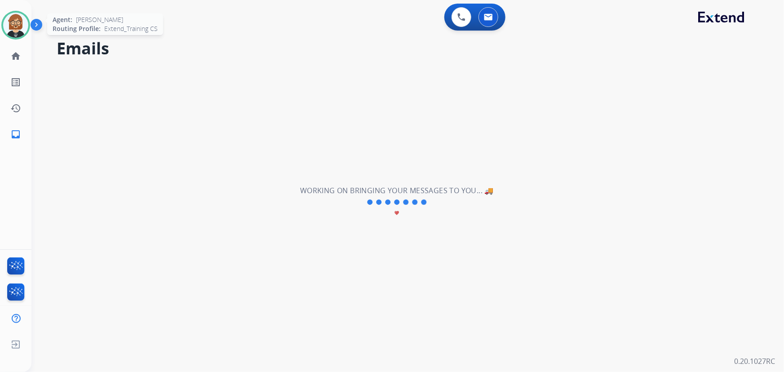
click at [18, 28] on img at bounding box center [15, 25] width 25 height 25
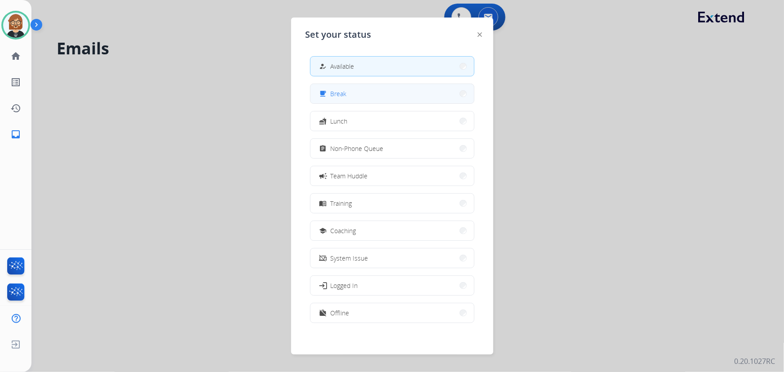
click at [365, 92] on button "free_breakfast Break" at bounding box center [392, 93] width 164 height 19
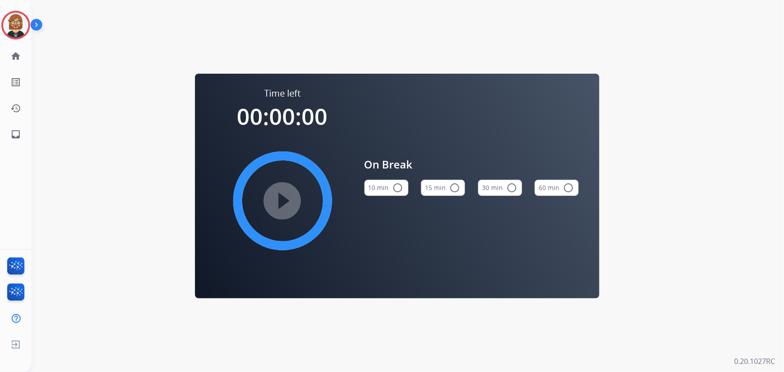
click at [389, 188] on button "10 min radio_button_unchecked" at bounding box center [386, 188] width 44 height 16
click at [279, 201] on mat-icon "play_circle_filled" at bounding box center [282, 200] width 11 height 11
click at [15, 135] on mat-icon "inbox" at bounding box center [15, 134] width 11 height 11
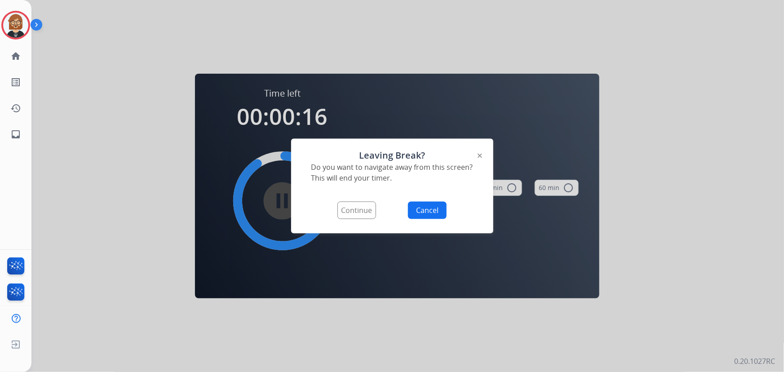
click at [353, 209] on button "Continue" at bounding box center [356, 211] width 39 height 18
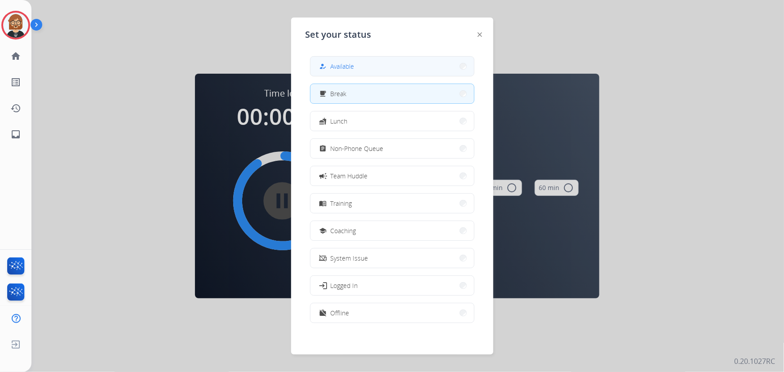
click at [378, 64] on button "how_to_reg Available" at bounding box center [392, 66] width 164 height 19
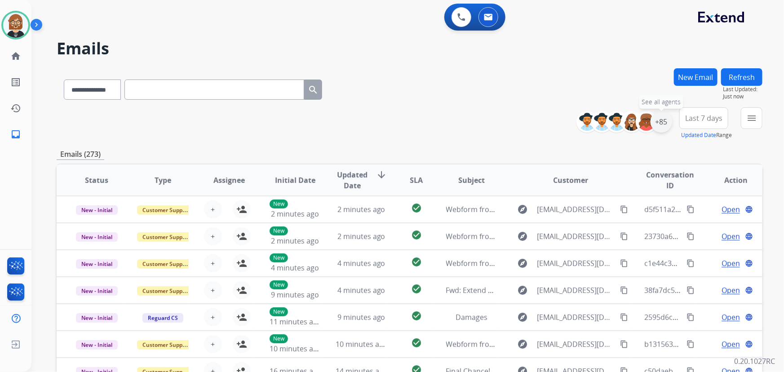
click at [662, 124] on div "+85" at bounding box center [661, 122] width 22 height 22
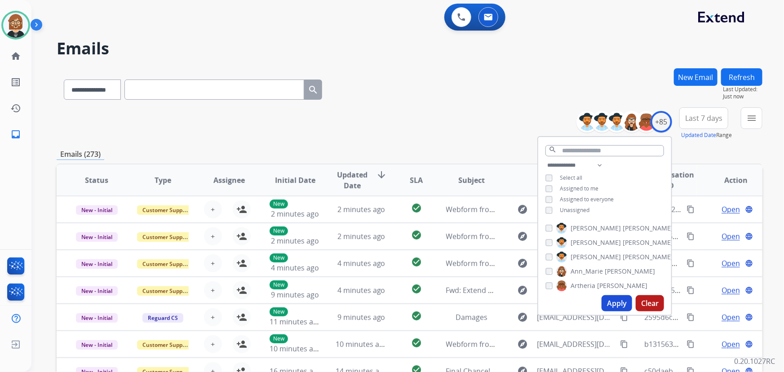
click at [575, 211] on span "Unassigned" at bounding box center [575, 210] width 30 height 8
click at [609, 305] on button "Apply" at bounding box center [617, 303] width 31 height 16
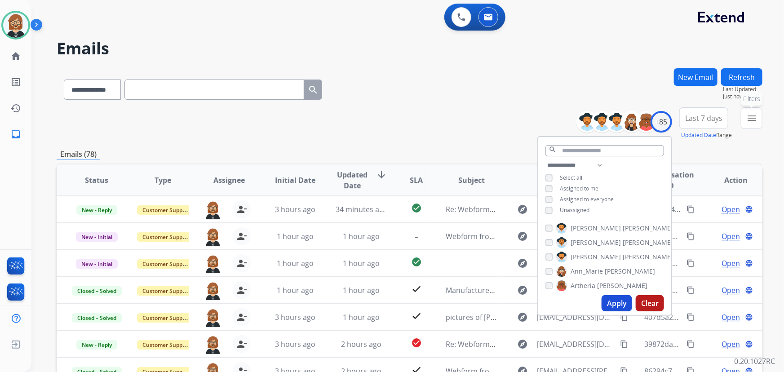
click at [755, 125] on button "menu Filters" at bounding box center [752, 118] width 22 height 22
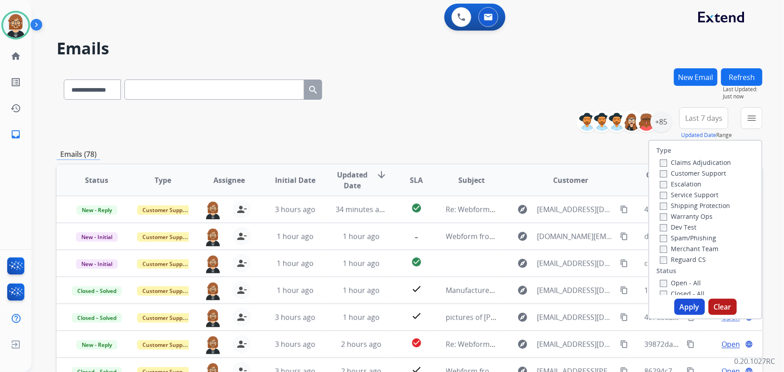
click at [670, 283] on label "Open - All" at bounding box center [680, 283] width 41 height 9
click at [679, 303] on button "Apply" at bounding box center [689, 307] width 31 height 16
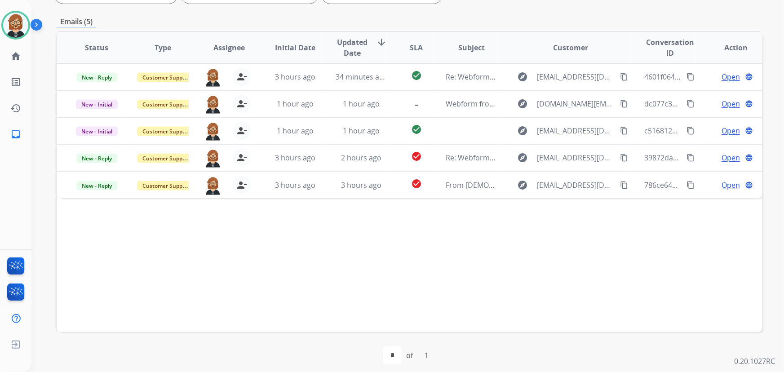
scroll to position [182, 0]
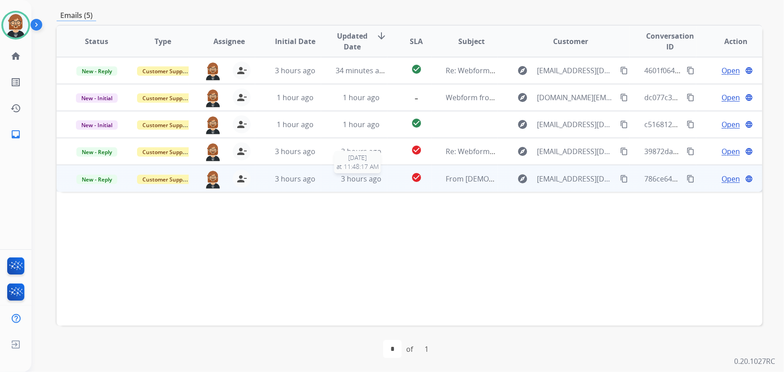
click at [354, 179] on span "3 hours ago" at bounding box center [361, 179] width 40 height 10
click at [725, 175] on span "Open" at bounding box center [730, 178] width 18 height 11
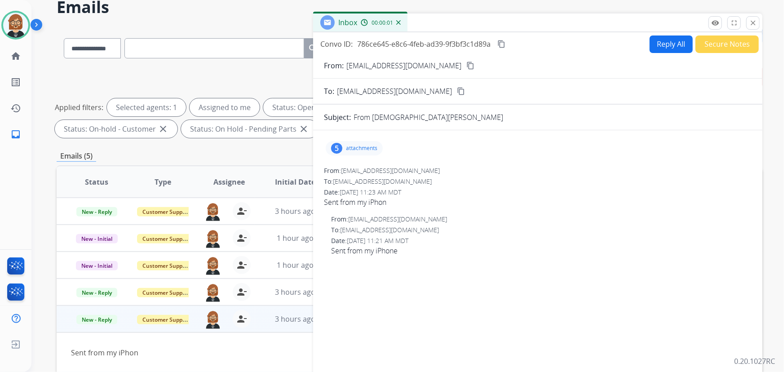
scroll to position [18, 0]
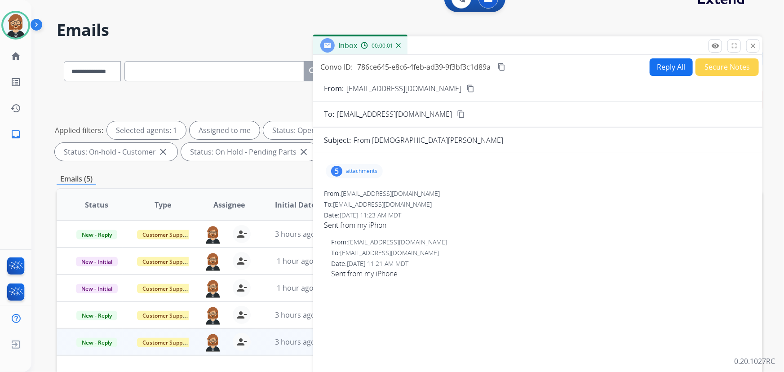
click at [354, 171] on p "attachments" at bounding box center [361, 171] width 31 height 7
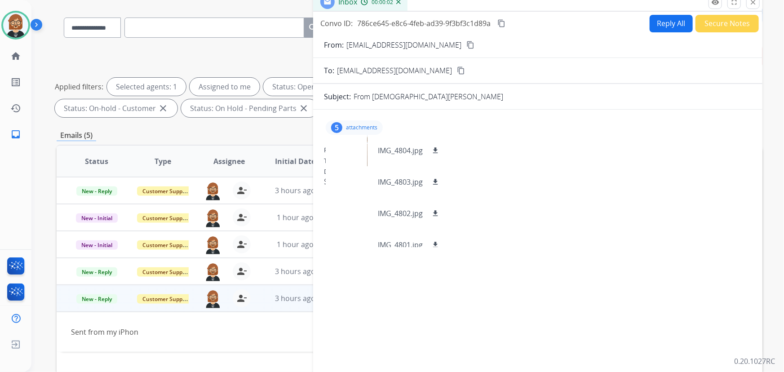
scroll to position [141, 0]
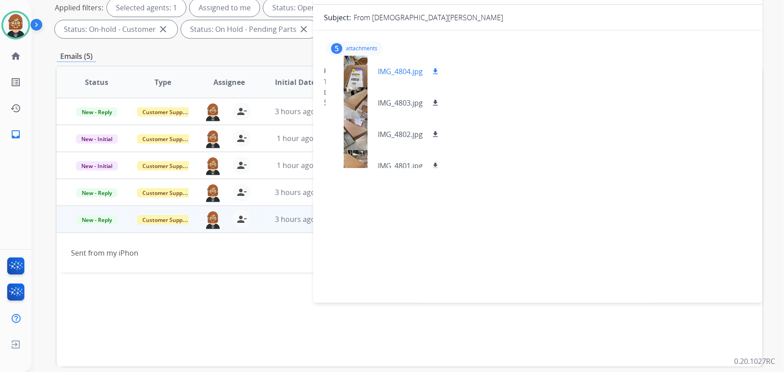
click at [437, 69] on mat-icon "download" at bounding box center [435, 71] width 8 height 8
click at [436, 102] on mat-icon "download" at bounding box center [435, 103] width 8 height 8
click at [435, 132] on mat-icon "download" at bounding box center [435, 134] width 8 height 8
click at [434, 164] on mat-icon "download" at bounding box center [435, 166] width 8 height 8
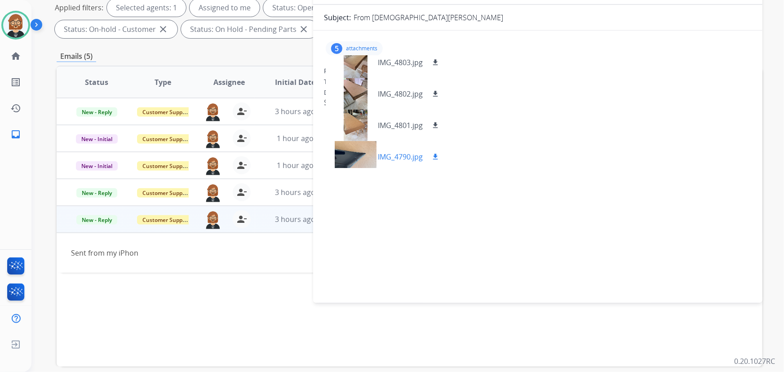
click at [438, 153] on mat-icon "download" at bounding box center [435, 157] width 8 height 8
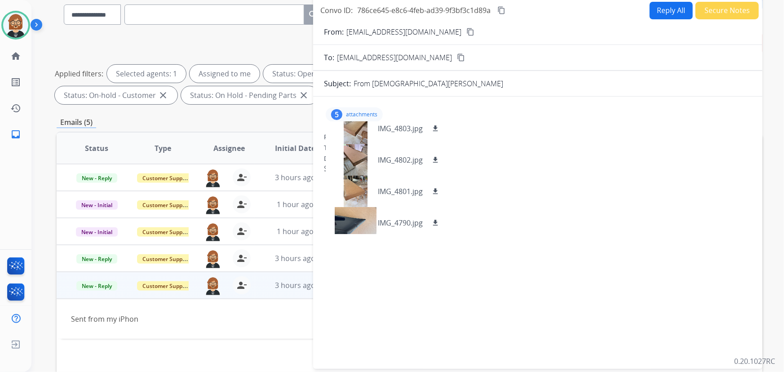
scroll to position [0, 0]
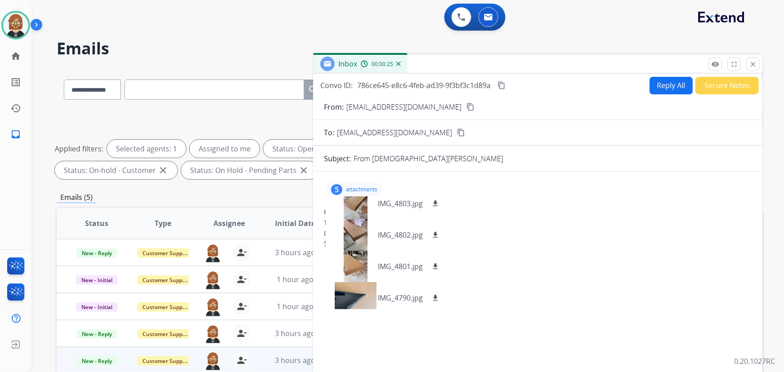
click at [465, 105] on button "content_copy" at bounding box center [470, 107] width 11 height 11
click at [714, 83] on button "Secure Notes" at bounding box center [726, 86] width 63 height 18
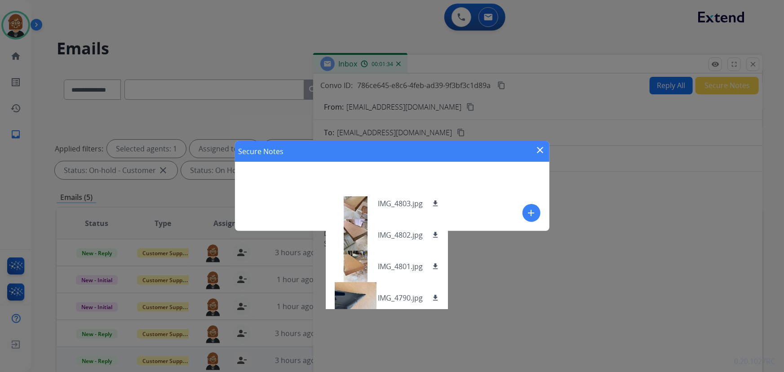
click at [531, 216] on mat-icon "add" at bounding box center [531, 213] width 11 height 11
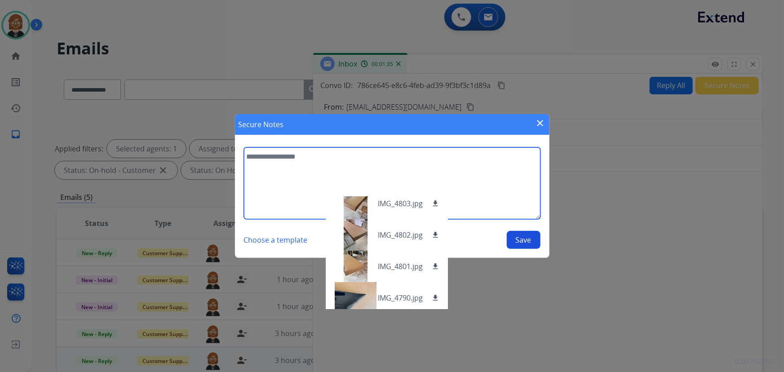
click at [315, 175] on textarea at bounding box center [392, 183] width 296 height 72
type textarea "**********"
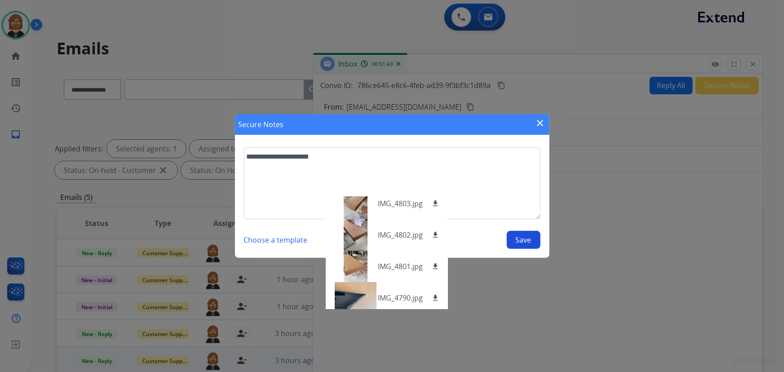
click at [518, 236] on button "Save" at bounding box center [524, 240] width 34 height 18
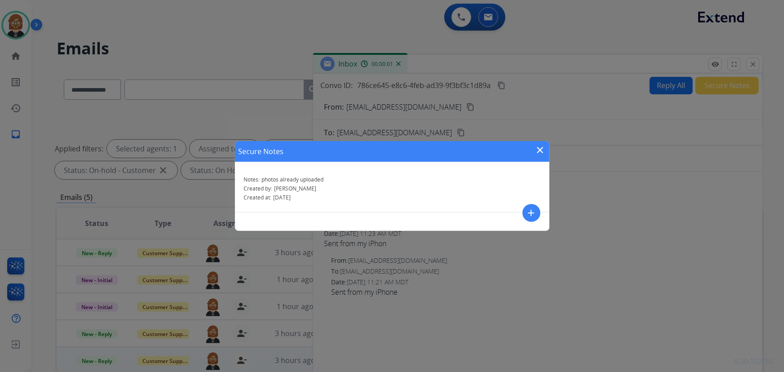
click at [540, 152] on mat-icon "close" at bounding box center [540, 150] width 11 height 11
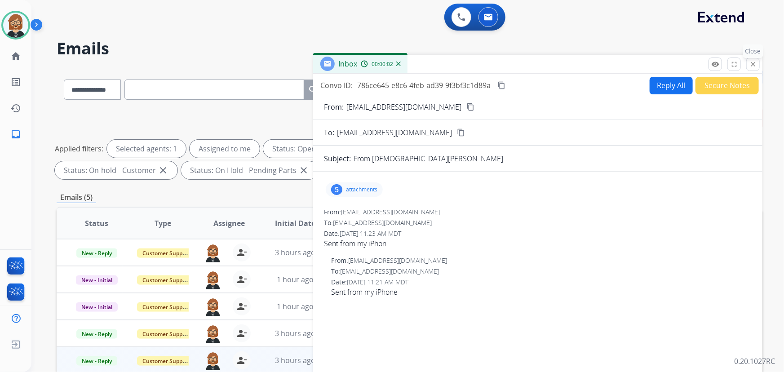
click at [753, 64] on mat-icon "close" at bounding box center [753, 64] width 8 height 8
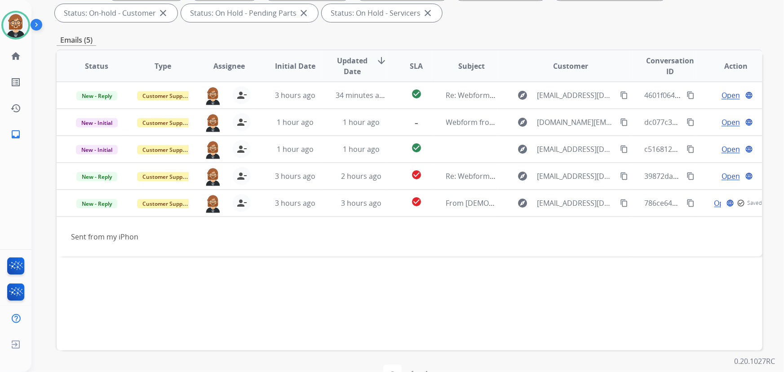
scroll to position [163, 0]
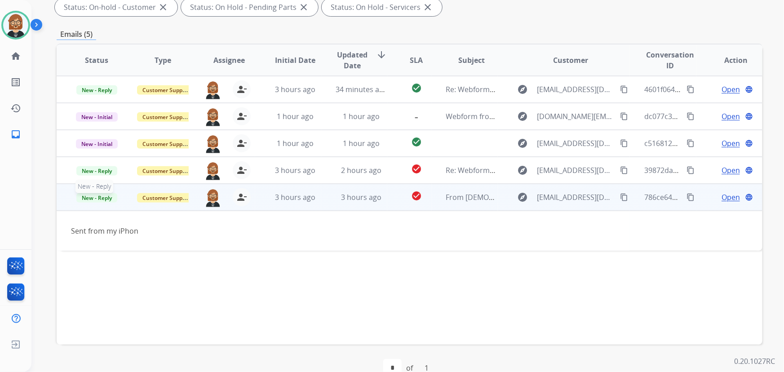
click at [98, 197] on span "New - Reply" at bounding box center [96, 197] width 41 height 9
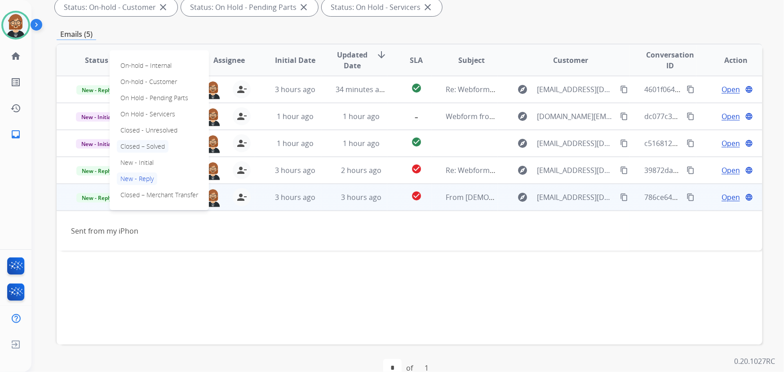
click at [158, 146] on p "Closed – Solved" at bounding box center [143, 146] width 52 height 13
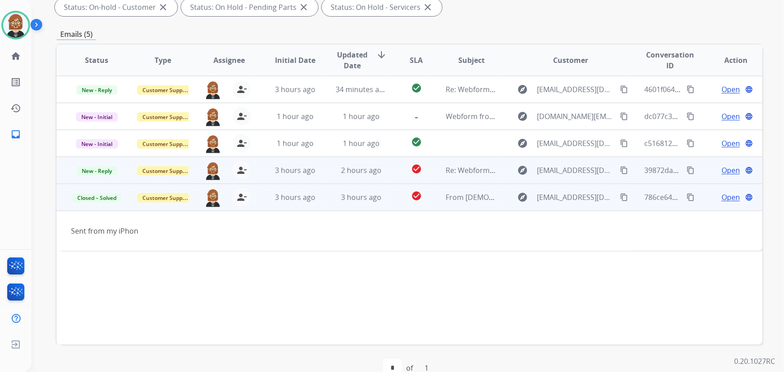
click at [727, 172] on span "Open" at bounding box center [730, 170] width 18 height 11
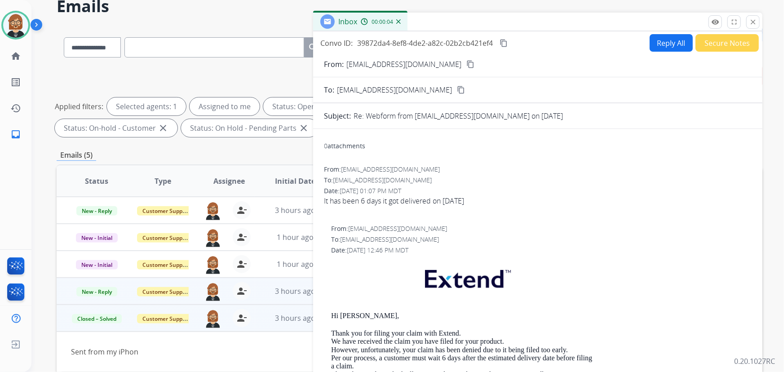
scroll to position [40, 0]
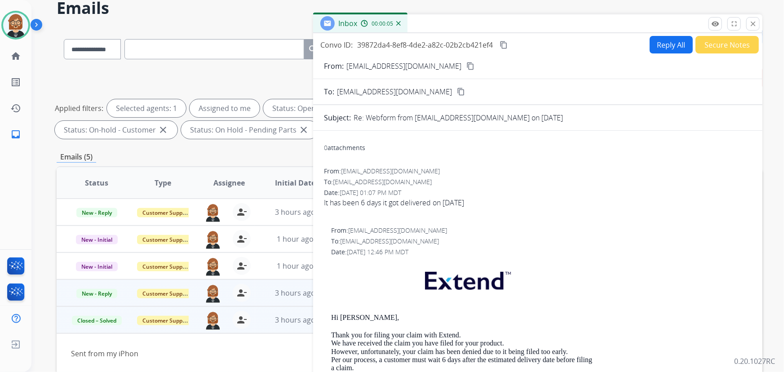
click at [661, 45] on button "Reply All" at bounding box center [671, 45] width 43 height 18
select select "**********"
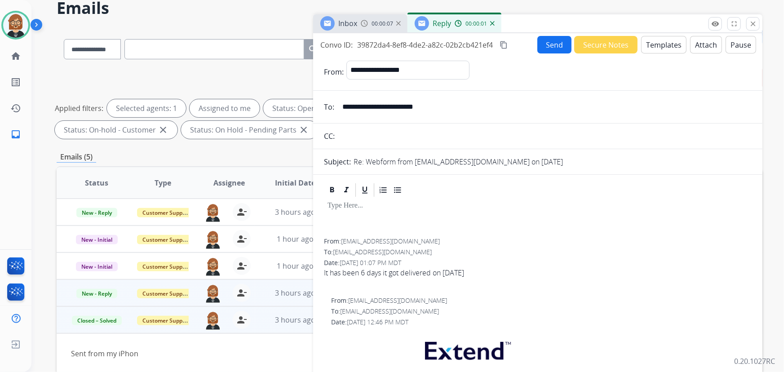
click at [659, 47] on button "Templates" at bounding box center [663, 45] width 45 height 18
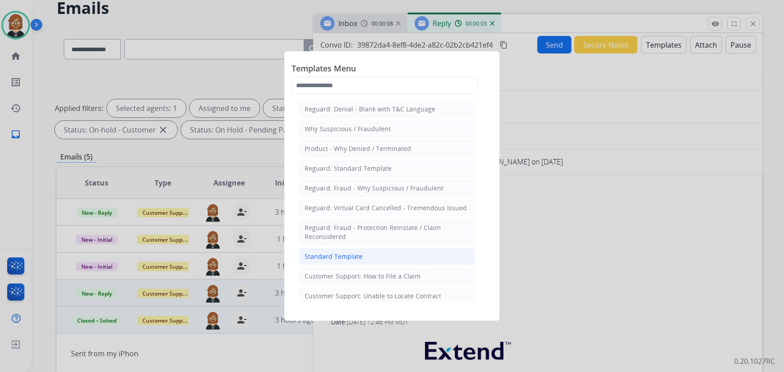
click at [334, 259] on div "Standard Template" at bounding box center [334, 256] width 58 height 9
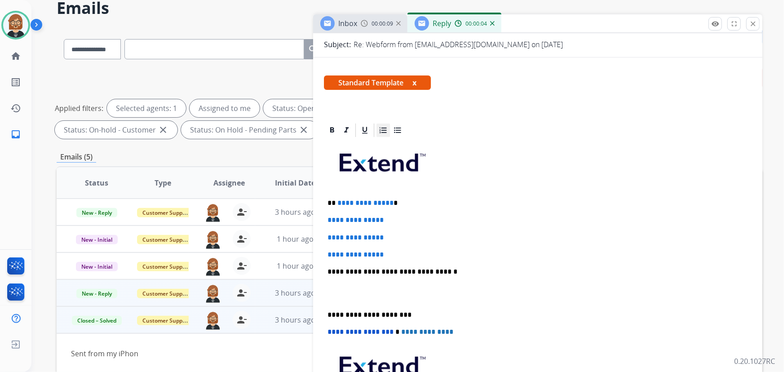
scroll to position [122, 0]
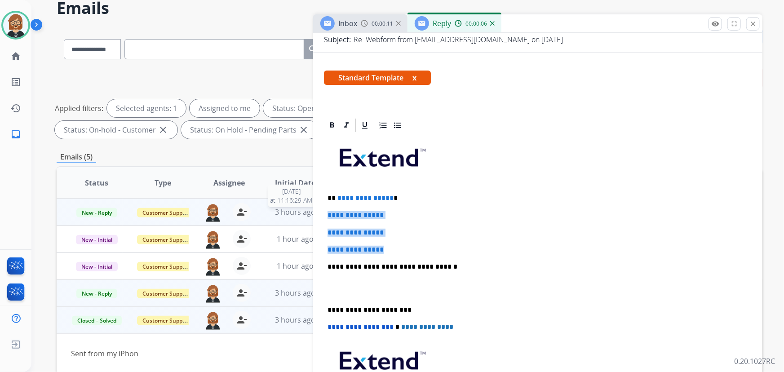
drag, startPoint x: 393, startPoint y: 250, endPoint x: 312, endPoint y: 213, distance: 88.9
click at [312, 213] on div "**********" at bounding box center [410, 271] width 706 height 486
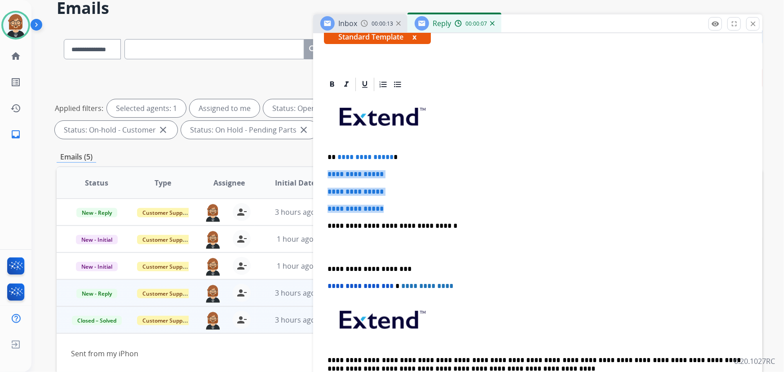
scroll to position [204, 0]
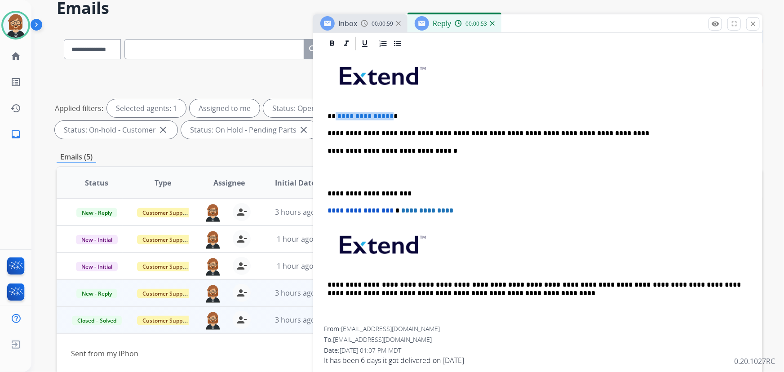
drag, startPoint x: 389, startPoint y: 112, endPoint x: 334, endPoint y: 107, distance: 55.0
click at [334, 107] on div "**********" at bounding box center [538, 189] width 428 height 274
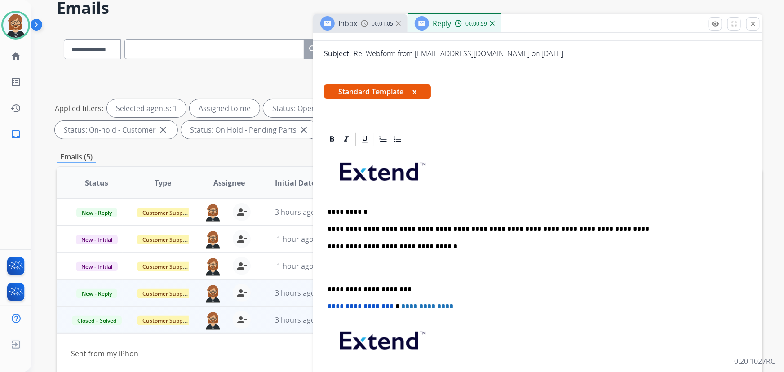
scroll to position [0, 0]
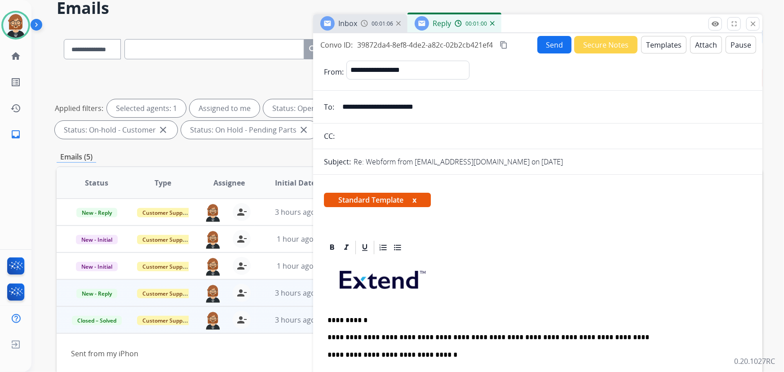
click at [554, 43] on button "Send" at bounding box center [554, 45] width 34 height 18
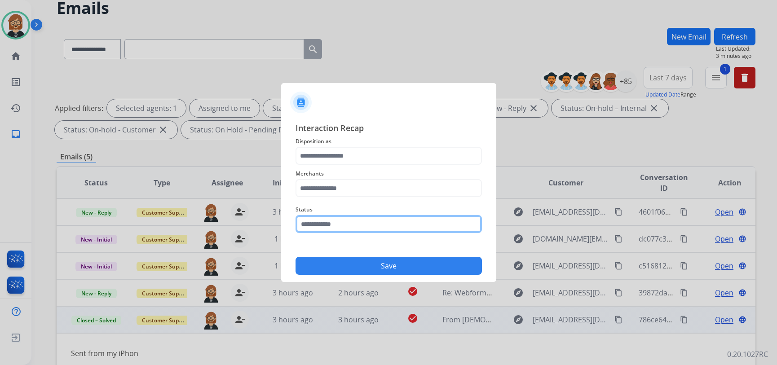
click at [349, 228] on input "text" at bounding box center [389, 224] width 186 height 18
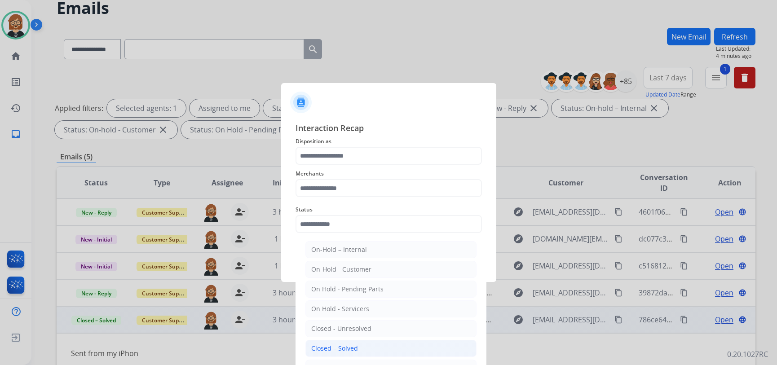
click at [362, 347] on li "Closed – Solved" at bounding box center [390, 348] width 171 height 17
type input "**********"
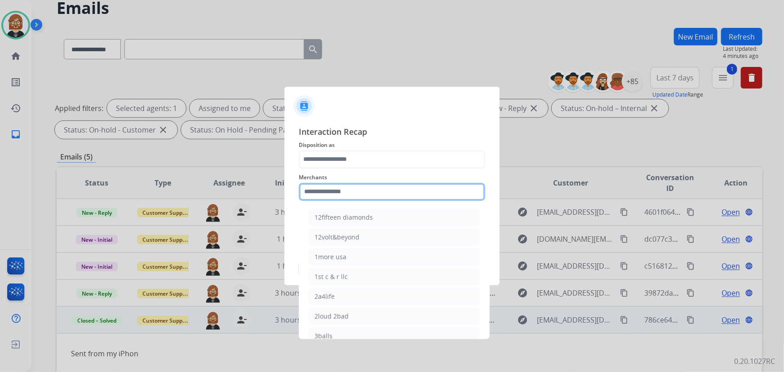
click at [377, 186] on input "text" at bounding box center [392, 192] width 186 height 18
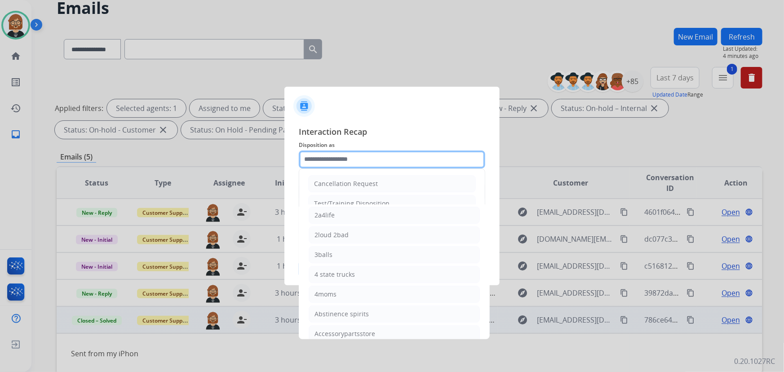
click at [385, 162] on input "text" at bounding box center [392, 159] width 186 height 18
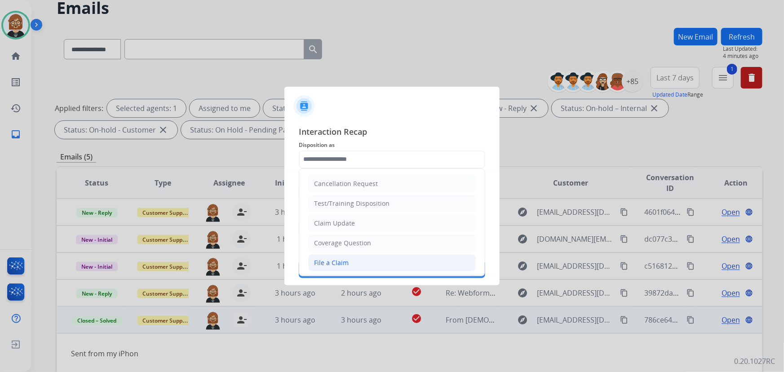
click at [375, 255] on li "File a Claim" at bounding box center [392, 262] width 168 height 17
type input "**********"
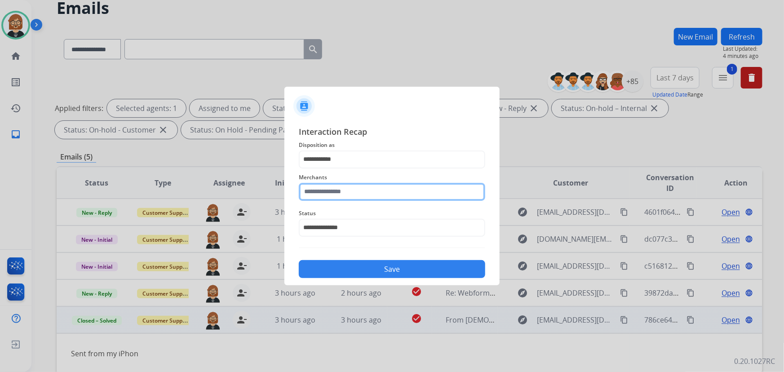
click at [371, 195] on input "text" at bounding box center [392, 192] width 186 height 18
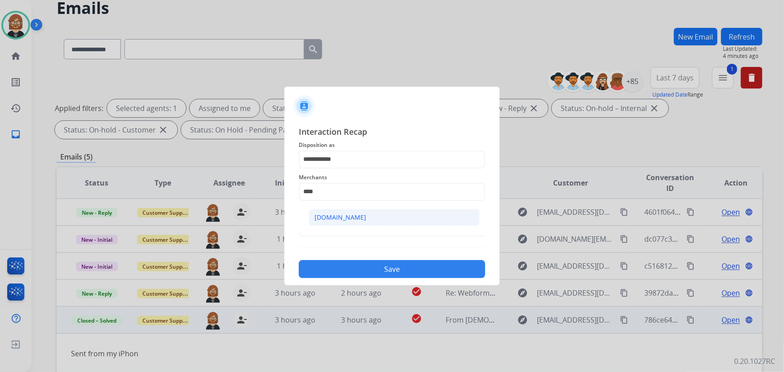
click at [404, 218] on li "Carparts.com" at bounding box center [394, 217] width 171 height 17
type input "**********"
click at [422, 270] on button "Save" at bounding box center [392, 269] width 186 height 18
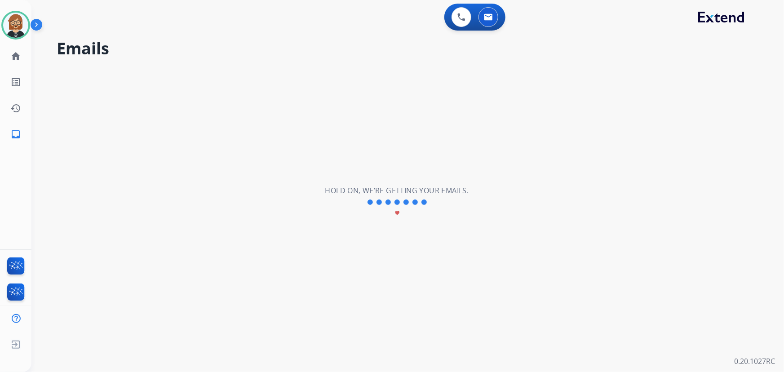
scroll to position [0, 0]
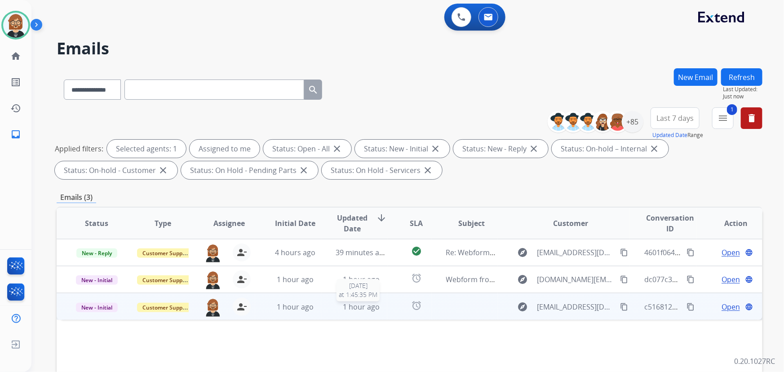
click at [381, 306] on div "1 hour ago" at bounding box center [361, 306] width 51 height 11
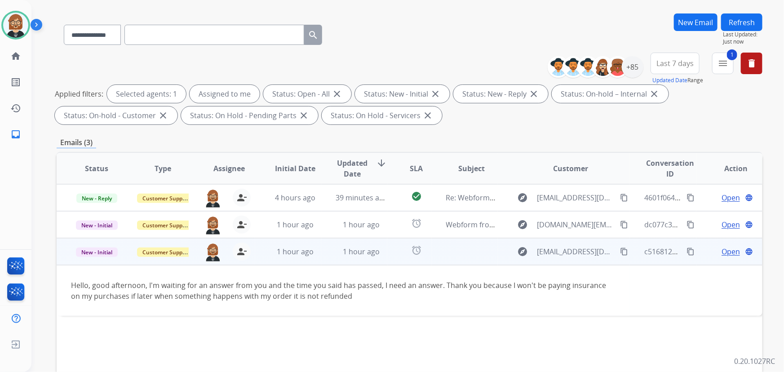
scroll to position [81, 0]
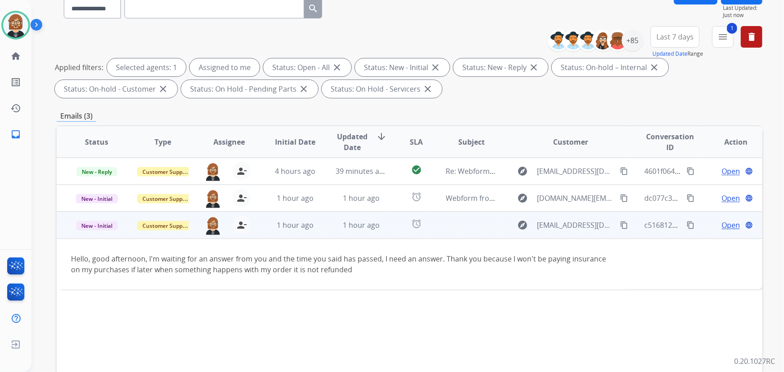
click at [620, 222] on mat-icon "content_copy" at bounding box center [624, 225] width 8 height 8
click at [729, 222] on span "Open" at bounding box center [730, 225] width 18 height 11
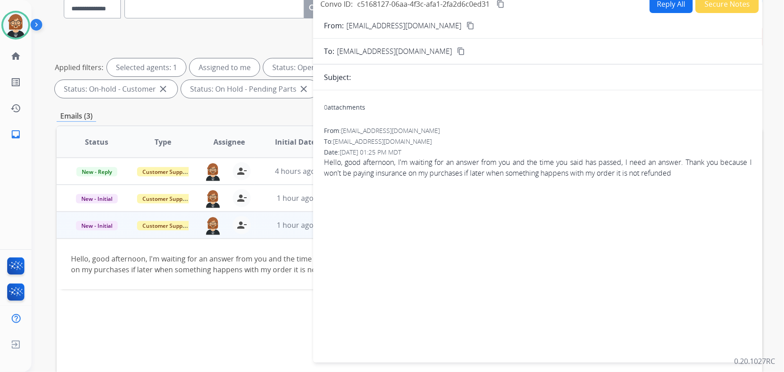
click at [666, 5] on button "Reply All" at bounding box center [671, 5] width 43 height 18
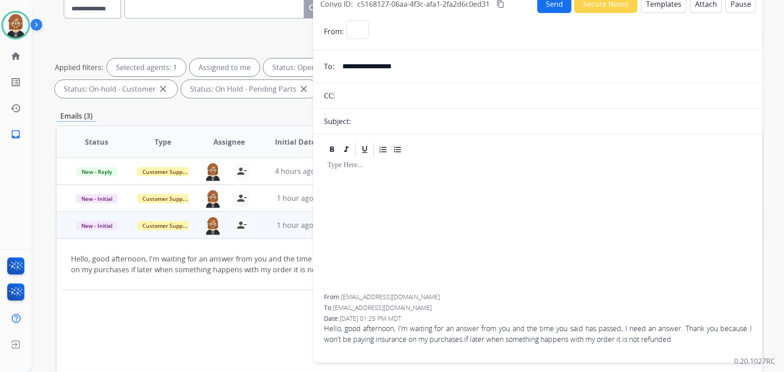
select select "**********"
click at [656, 9] on button "Templates" at bounding box center [663, 5] width 45 height 18
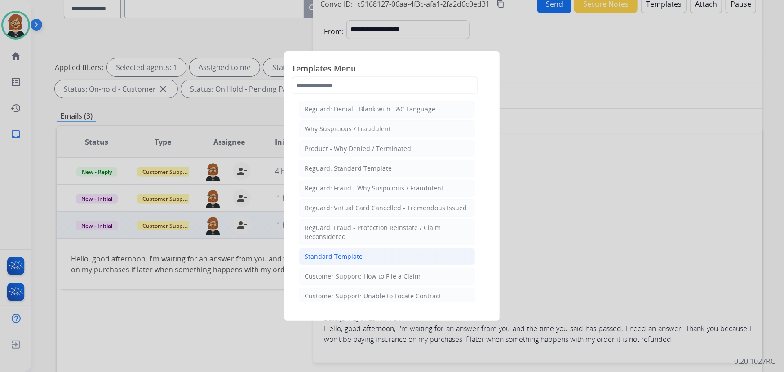
click at [383, 252] on li "Standard Template" at bounding box center [387, 256] width 177 height 17
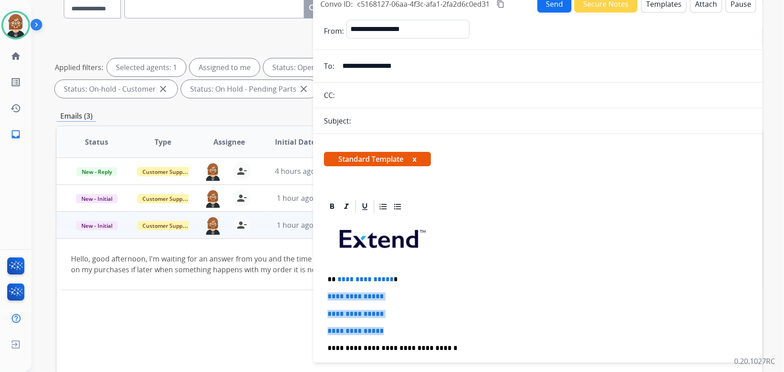
drag, startPoint x: 400, startPoint y: 329, endPoint x: 320, endPoint y: 290, distance: 88.8
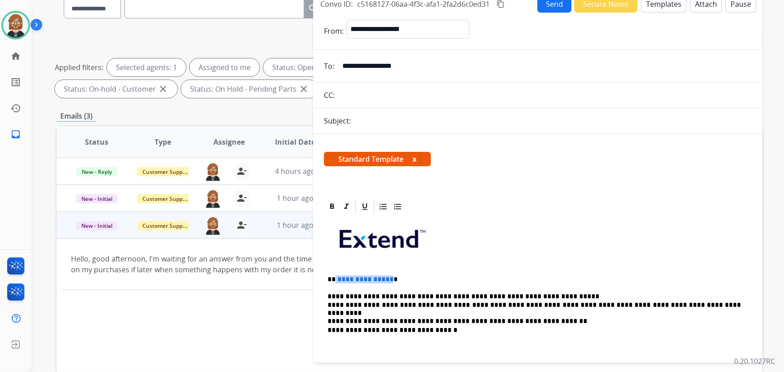
drag, startPoint x: 388, startPoint y: 278, endPoint x: 335, endPoint y: 279, distance: 53.0
click at [335, 279] on p "**********" at bounding box center [534, 279] width 414 height 8
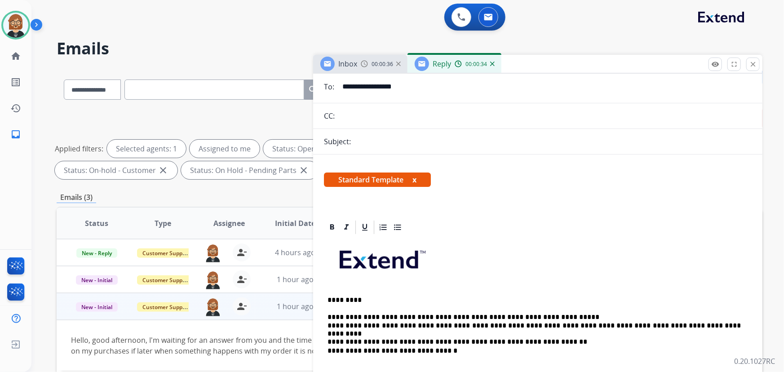
scroll to position [122, 0]
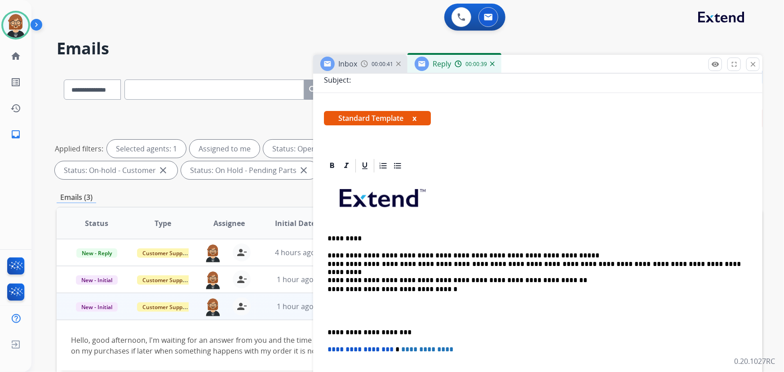
click at [534, 261] on p "**********" at bounding box center [534, 264] width 414 height 25
drag, startPoint x: 540, startPoint y: 264, endPoint x: 535, endPoint y: 265, distance: 5.0
click at [535, 265] on p "**********" at bounding box center [534, 264] width 414 height 25
click at [327, 262] on div "**********" at bounding box center [538, 319] width 428 height 291
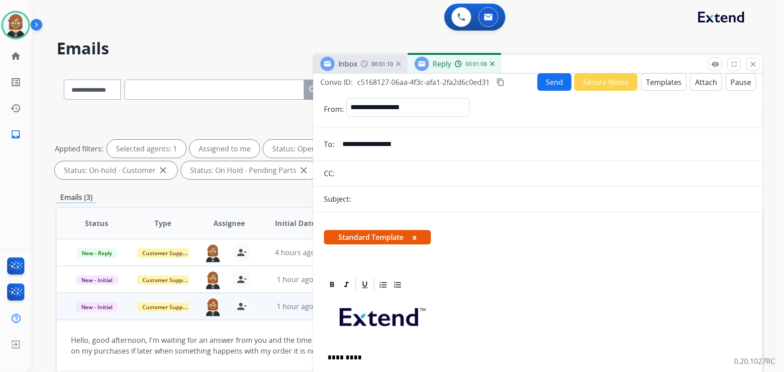
scroll to position [0, 0]
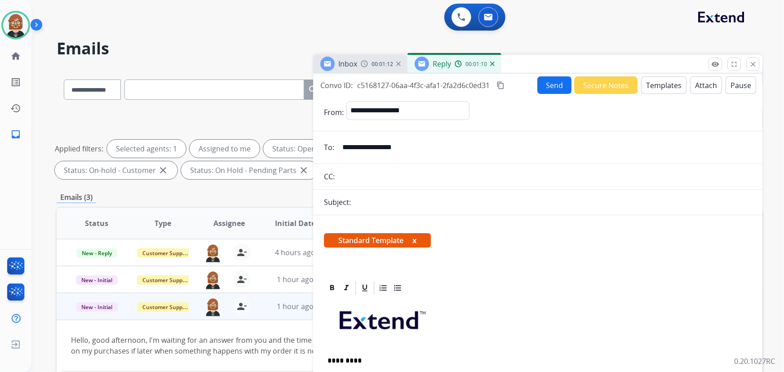
click at [408, 197] on div "Subject:" at bounding box center [537, 202] width 449 height 11
click at [406, 202] on div "Subject:" at bounding box center [537, 202] width 449 height 11
click at [386, 201] on div "Subject:" at bounding box center [537, 202] width 449 height 11
click at [460, 202] on div "Subject:" at bounding box center [537, 202] width 449 height 11
click at [404, 206] on div "Subject:" at bounding box center [537, 202] width 449 height 11
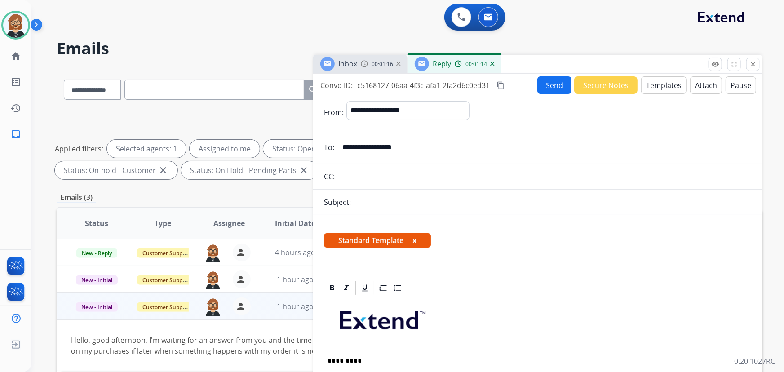
click at [405, 205] on div "Subject:" at bounding box center [537, 202] width 449 height 11
click at [438, 142] on input "**********" at bounding box center [544, 147] width 415 height 18
click at [364, 64] on img at bounding box center [364, 63] width 7 height 7
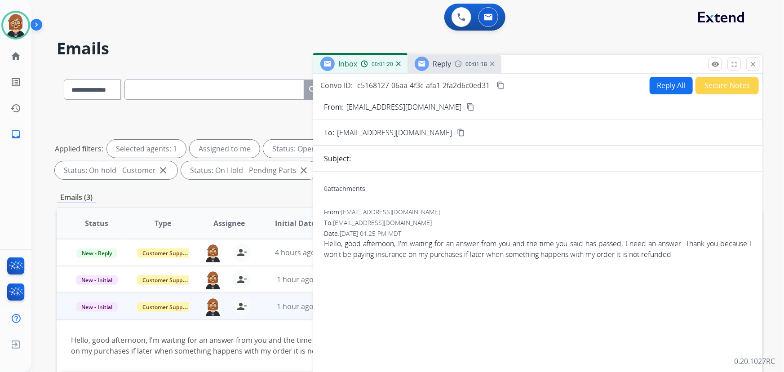
click at [458, 75] on div "Convo ID: c5168127-06aa-4f3c-afa1-2fa2d6c0ed31 content_copy Reply All Secure No…" at bounding box center [537, 257] width 449 height 367
click at [455, 66] on img at bounding box center [458, 63] width 7 height 7
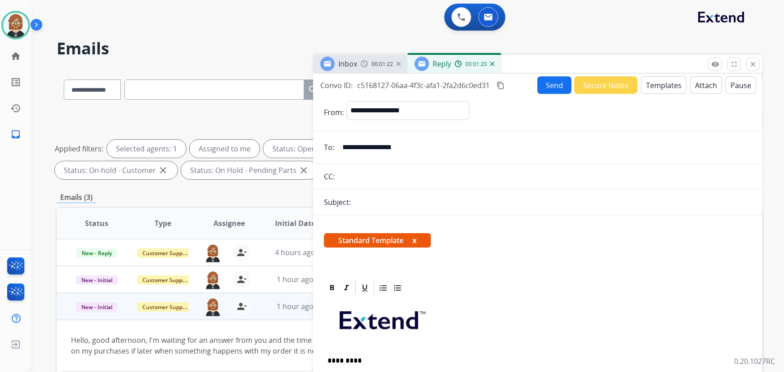
click at [407, 197] on div "Subject:" at bounding box center [537, 202] width 449 height 11
click at [404, 199] on div "Subject:" at bounding box center [537, 202] width 449 height 11
click at [404, 201] on div "Subject:" at bounding box center [537, 202] width 449 height 11
click at [544, 86] on button "Send" at bounding box center [554, 85] width 34 height 18
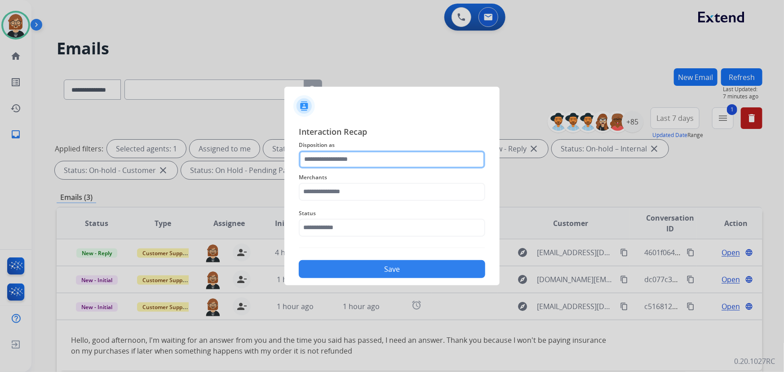
click at [413, 165] on input "text" at bounding box center [392, 159] width 186 height 18
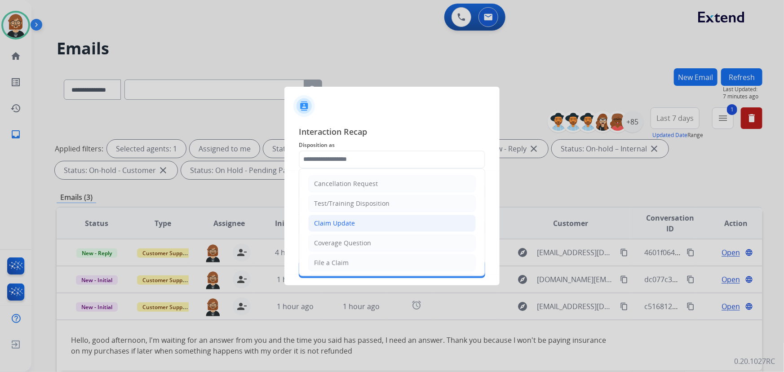
click at [366, 223] on li "Claim Update" at bounding box center [392, 223] width 168 height 17
type input "**********"
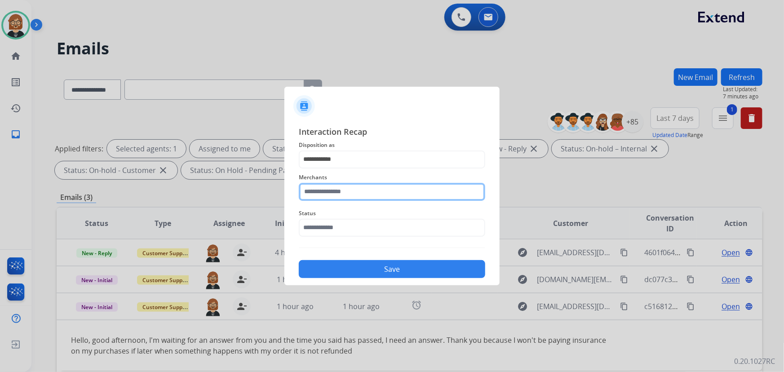
click at [380, 187] on input "text" at bounding box center [392, 192] width 186 height 18
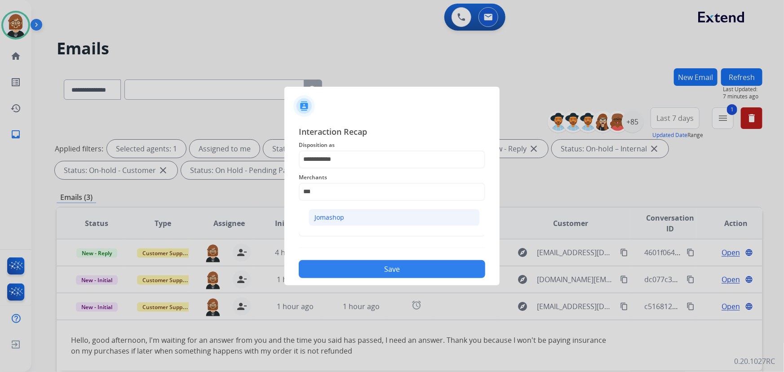
click at [347, 215] on li "Jomashop" at bounding box center [394, 217] width 171 height 17
type input "********"
click at [357, 231] on input "text" at bounding box center [392, 228] width 186 height 18
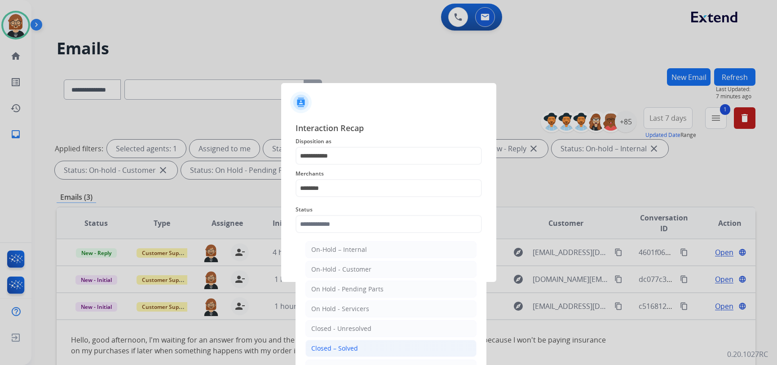
click at [369, 350] on li "Closed – Solved" at bounding box center [390, 348] width 171 height 17
type input "**********"
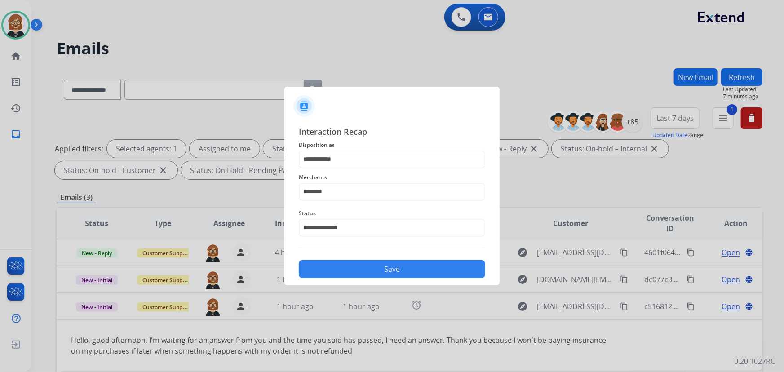
click at [411, 268] on button "Save" at bounding box center [392, 269] width 186 height 18
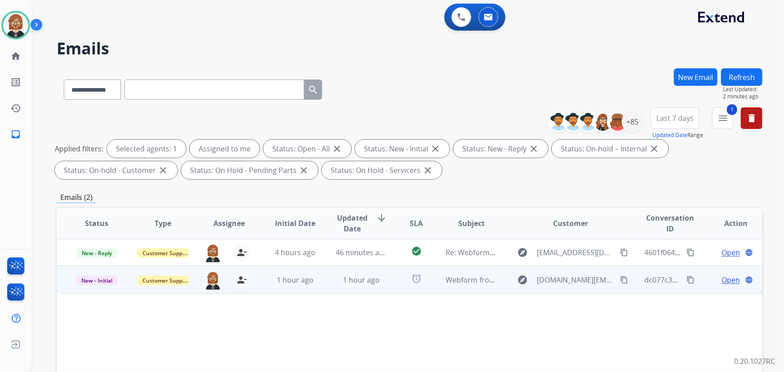
click at [393, 287] on td "alarm" at bounding box center [409, 279] width 44 height 27
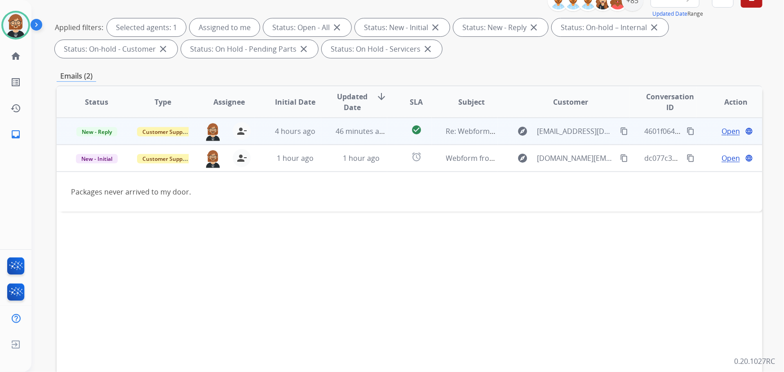
scroll to position [122, 0]
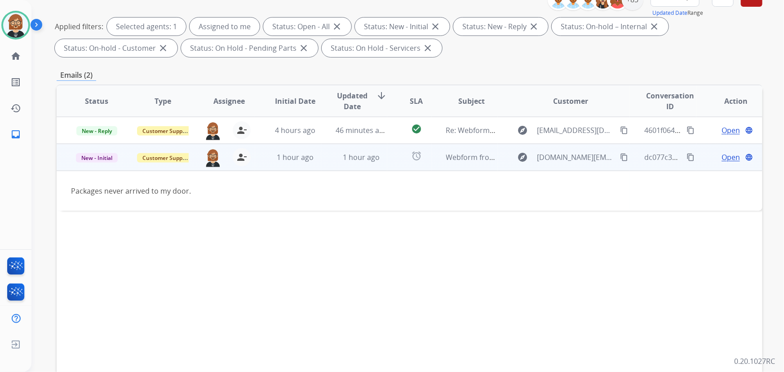
click at [620, 155] on mat-icon "content_copy" at bounding box center [624, 157] width 8 height 8
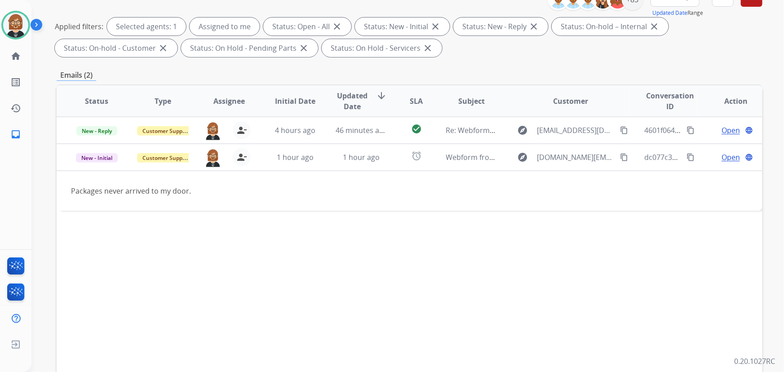
click at [693, 279] on div "Status Type Assignee Initial Date Updated Date arrow_downward SLA Subject Custo…" at bounding box center [410, 234] width 706 height 301
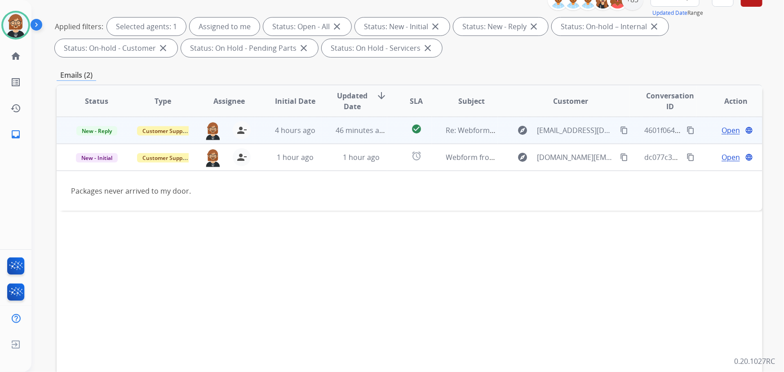
click at [321, 131] on td "46 minutes ago" at bounding box center [354, 130] width 66 height 27
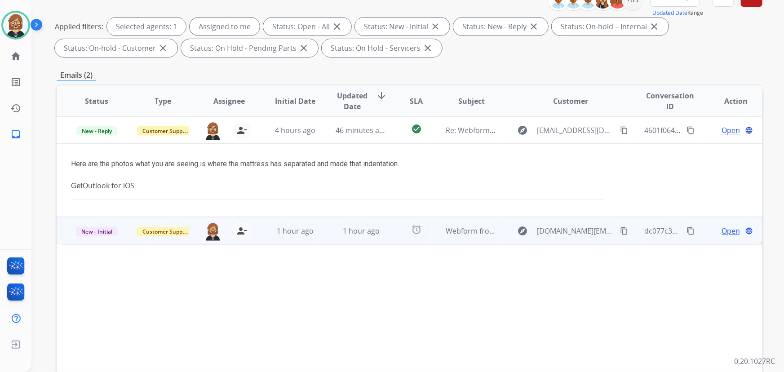
click at [728, 232] on span "Open" at bounding box center [730, 231] width 18 height 11
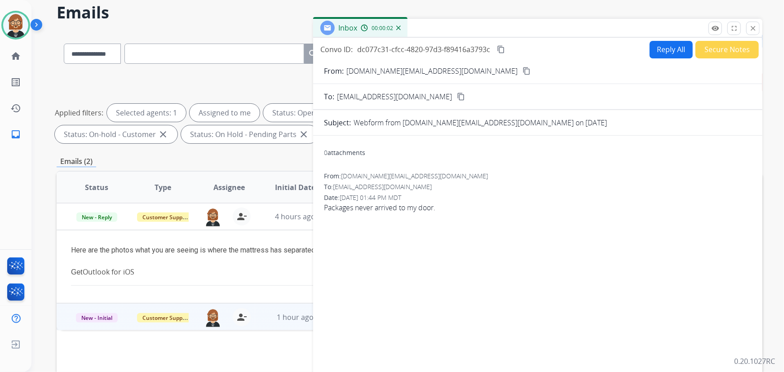
scroll to position [40, 0]
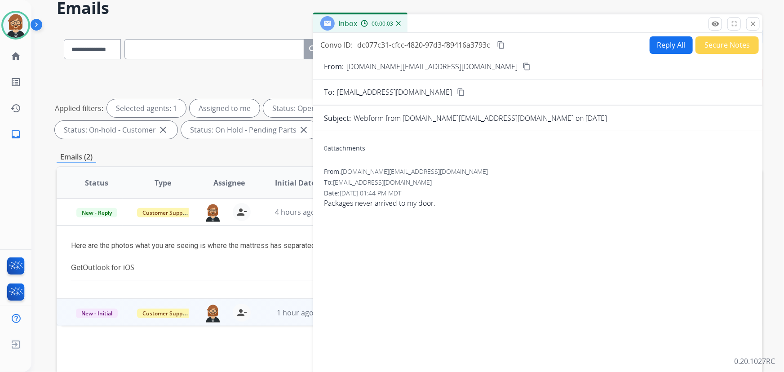
click at [669, 40] on button "Reply All" at bounding box center [671, 45] width 43 height 18
select select "**********"
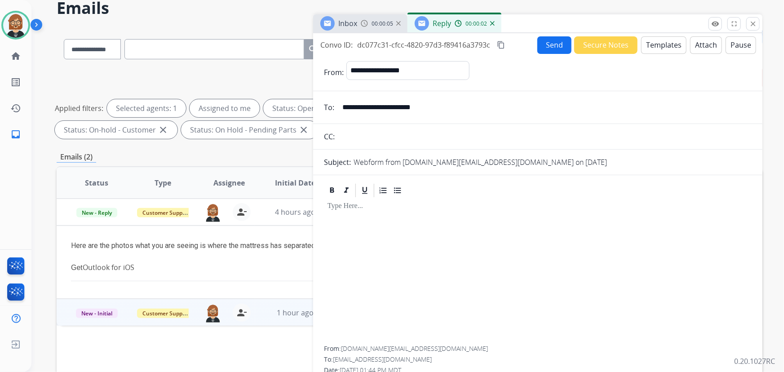
click at [650, 45] on button "Templates" at bounding box center [663, 45] width 45 height 18
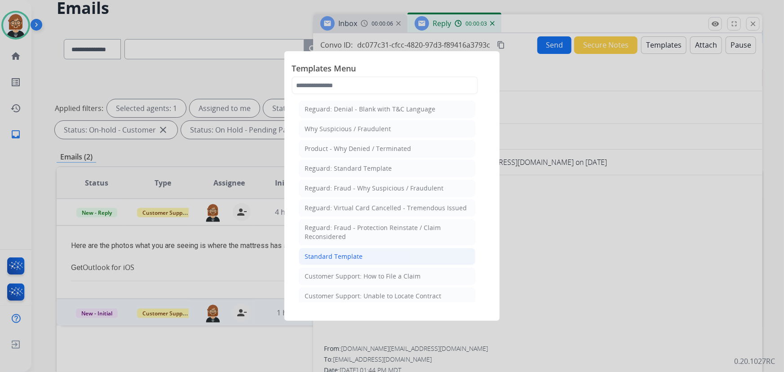
click at [367, 256] on li "Standard Template" at bounding box center [387, 256] width 177 height 17
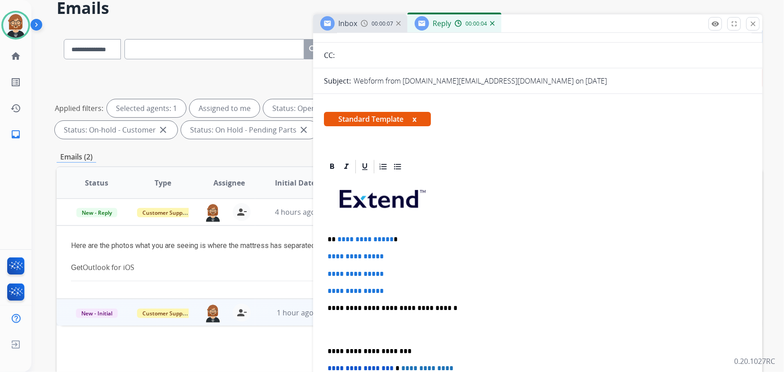
scroll to position [81, 0]
drag, startPoint x: 415, startPoint y: 290, endPoint x: 316, endPoint y: 252, distance: 106.4
click at [316, 252] on div "**********" at bounding box center [537, 344] width 449 height 372
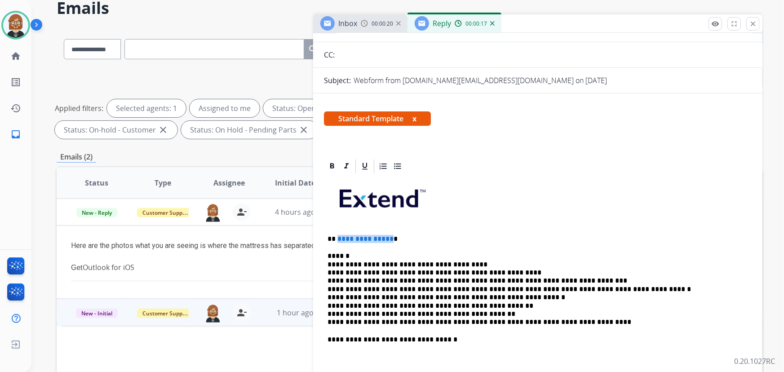
drag, startPoint x: 336, startPoint y: 236, endPoint x: 389, endPoint y: 238, distance: 52.6
click at [389, 238] on p "**********" at bounding box center [534, 239] width 414 height 8
drag, startPoint x: 479, startPoint y: 305, endPoint x: 492, endPoint y: 305, distance: 13.5
click at [492, 305] on p "**********" at bounding box center [534, 289] width 414 height 75
drag, startPoint x: 413, startPoint y: 311, endPoint x: 426, endPoint y: 313, distance: 13.6
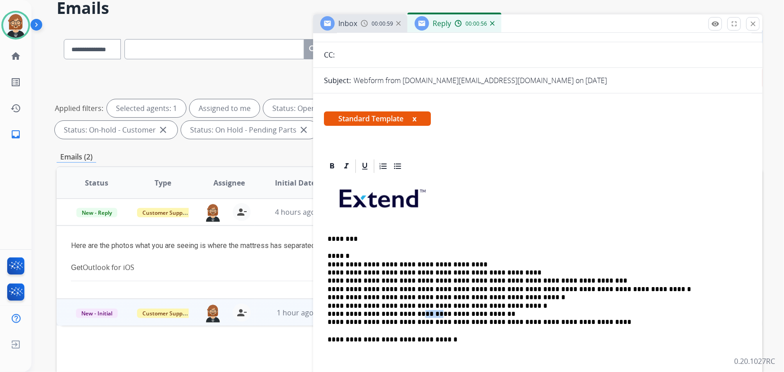
click at [426, 313] on p "**********" at bounding box center [534, 289] width 414 height 75
drag, startPoint x: 412, startPoint y: 312, endPoint x: 329, endPoint y: 310, distance: 82.2
click at [329, 310] on p "**********" at bounding box center [534, 289] width 414 height 75
drag, startPoint x: 459, startPoint y: 311, endPoint x: 509, endPoint y: 309, distance: 49.9
click at [509, 309] on p "**********" at bounding box center [534, 289] width 414 height 75
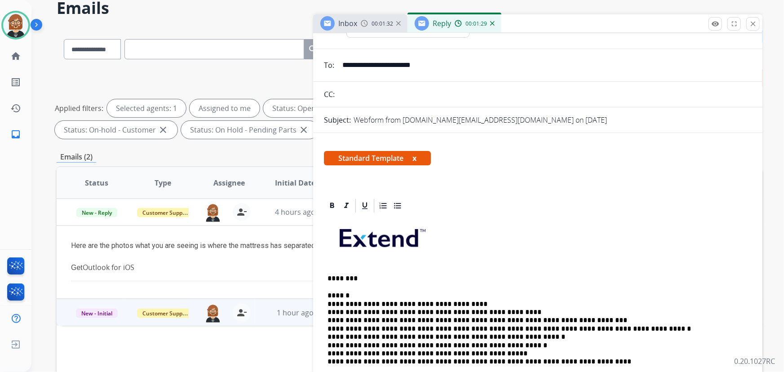
scroll to position [0, 0]
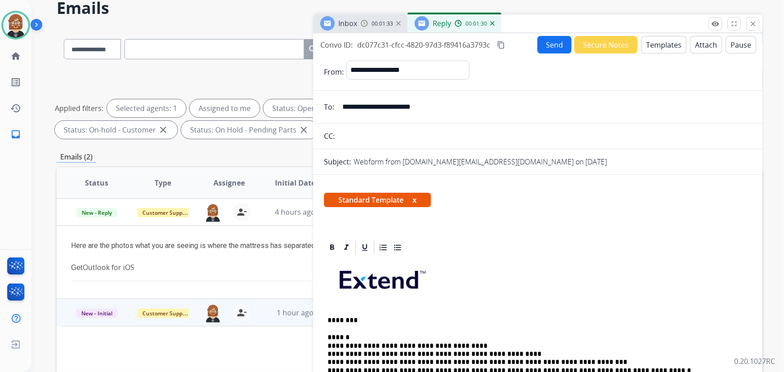
click at [550, 47] on button "Send" at bounding box center [554, 45] width 34 height 18
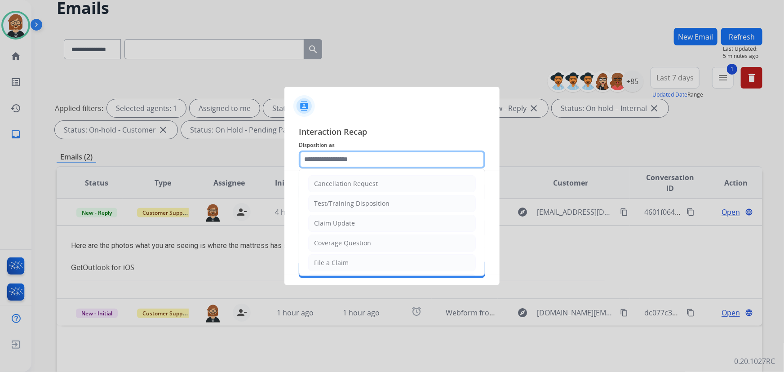
click at [387, 157] on input "text" at bounding box center [392, 159] width 186 height 18
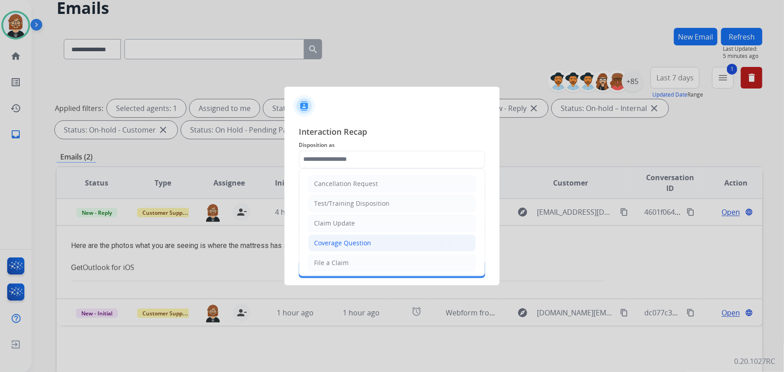
click at [366, 246] on div "Coverage Question" at bounding box center [342, 243] width 57 height 9
type input "**********"
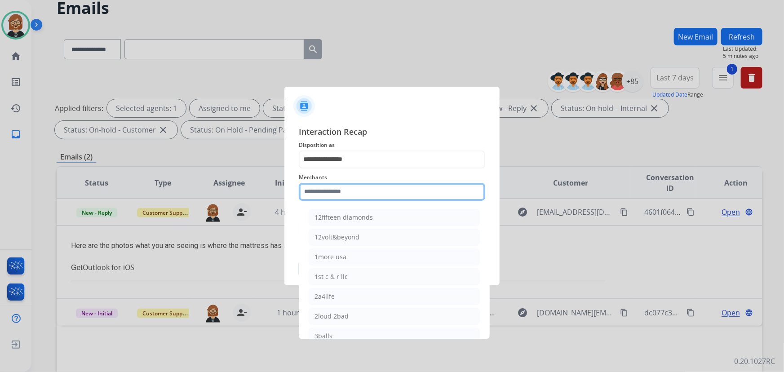
drag, startPoint x: 371, startPoint y: 186, endPoint x: 372, endPoint y: 192, distance: 6.0
click at [371, 188] on input "text" at bounding box center [392, 192] width 186 height 18
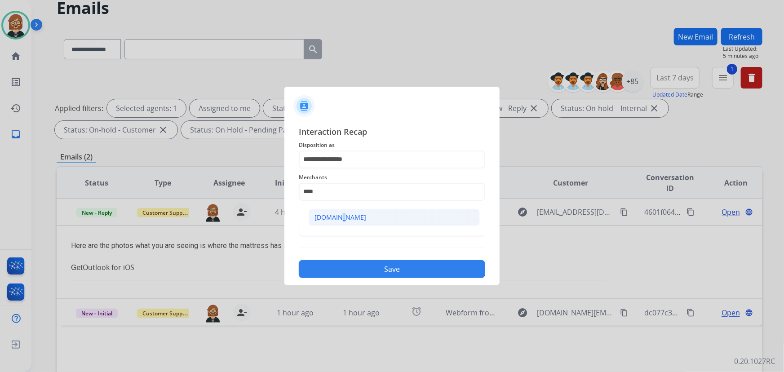
click at [333, 210] on li "Carparts.com" at bounding box center [394, 217] width 171 height 17
type input "**********"
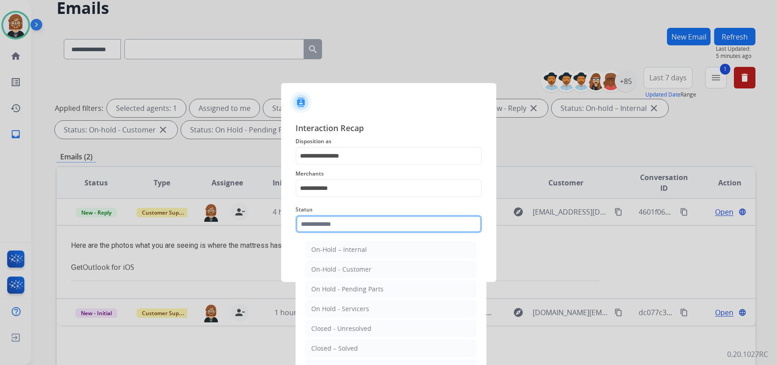
click at [355, 230] on input "text" at bounding box center [389, 224] width 186 height 18
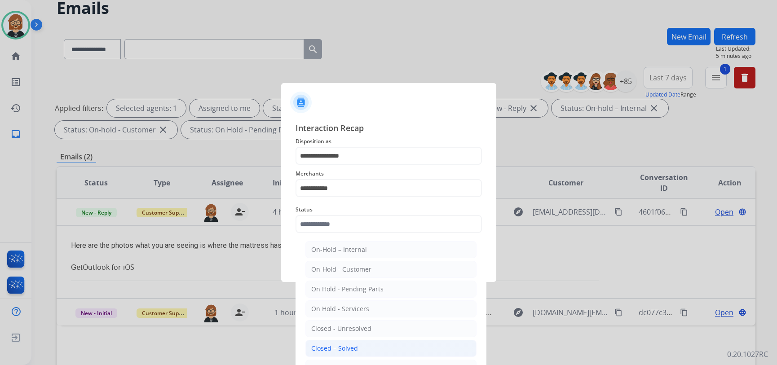
click at [355, 344] on div "Closed – Solved" at bounding box center [334, 348] width 47 height 9
type input "**********"
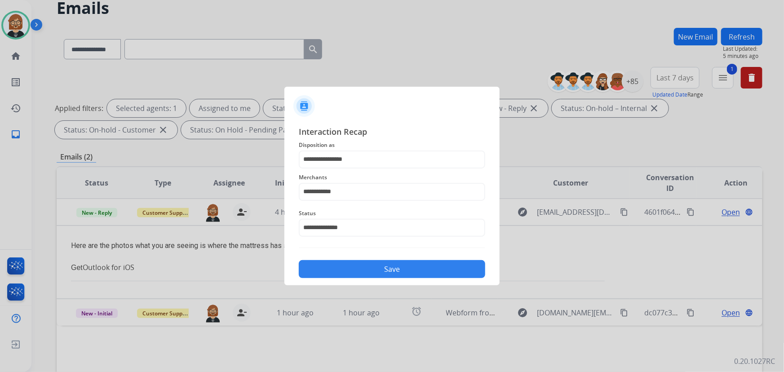
click at [366, 276] on button "Save" at bounding box center [392, 269] width 186 height 18
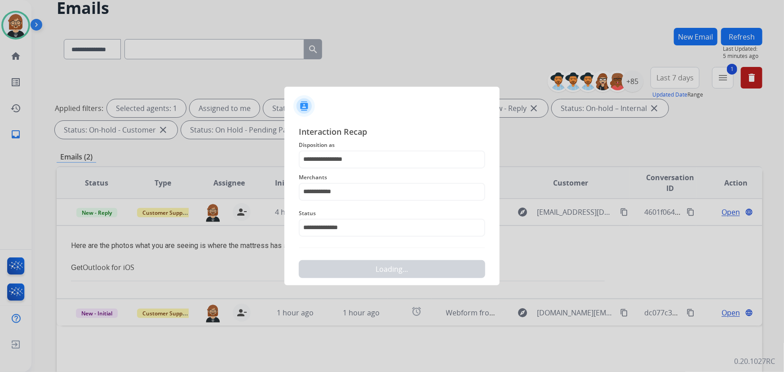
scroll to position [0, 0]
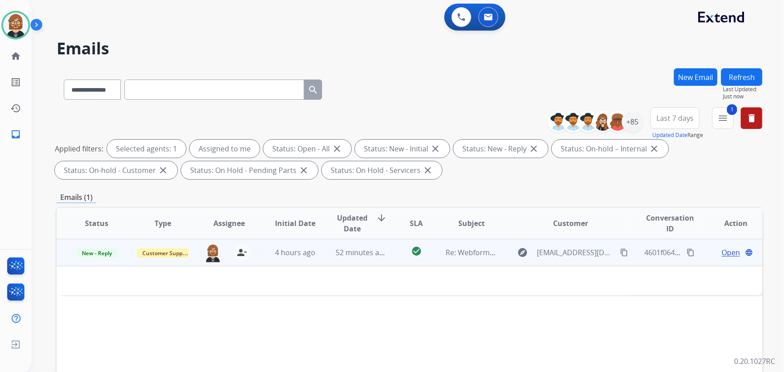
click at [357, 260] on td "52 minutes ago" at bounding box center [354, 252] width 66 height 27
click at [726, 256] on span "Open" at bounding box center [730, 252] width 18 height 11
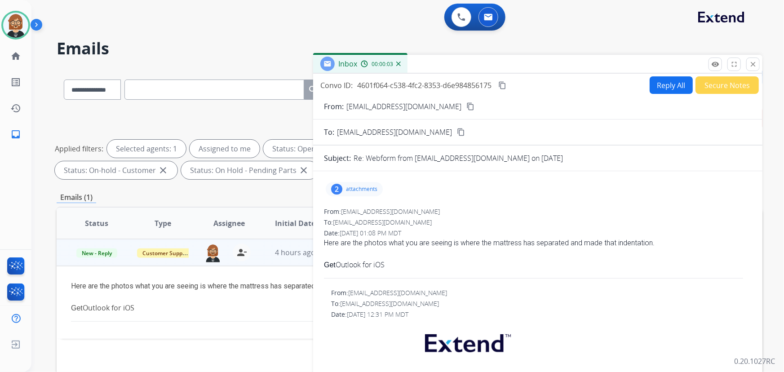
click at [668, 89] on button "Reply All" at bounding box center [671, 85] width 43 height 18
select select "**********"
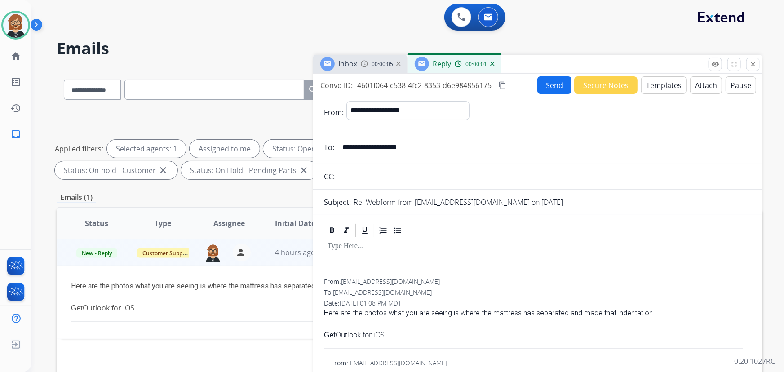
click at [648, 87] on button "Templates" at bounding box center [663, 85] width 45 height 18
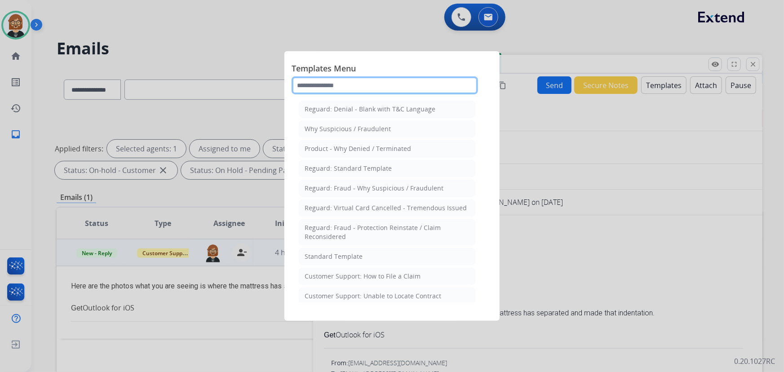
click at [377, 87] on input "text" at bounding box center [385, 85] width 186 height 18
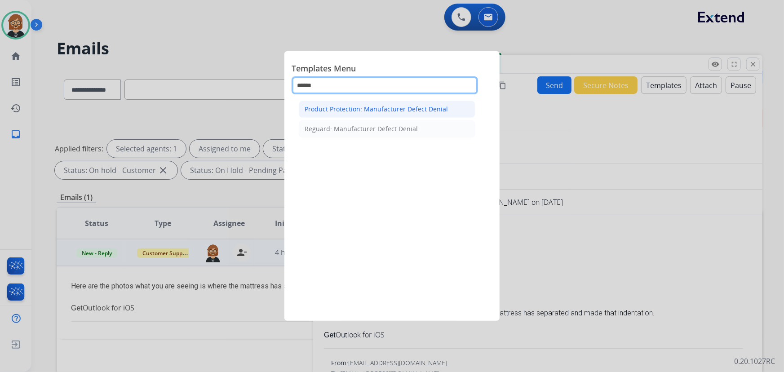
type input "******"
click at [401, 116] on li "Product Protection: Manufacturer Defect Denial" at bounding box center [387, 109] width 177 height 17
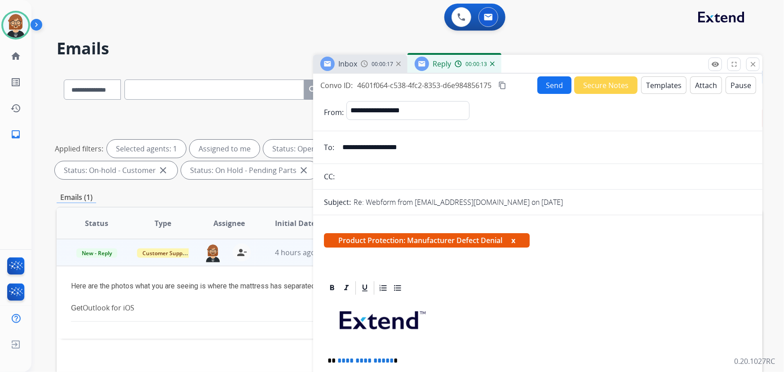
click at [410, 149] on input "**********" at bounding box center [544, 147] width 415 height 18
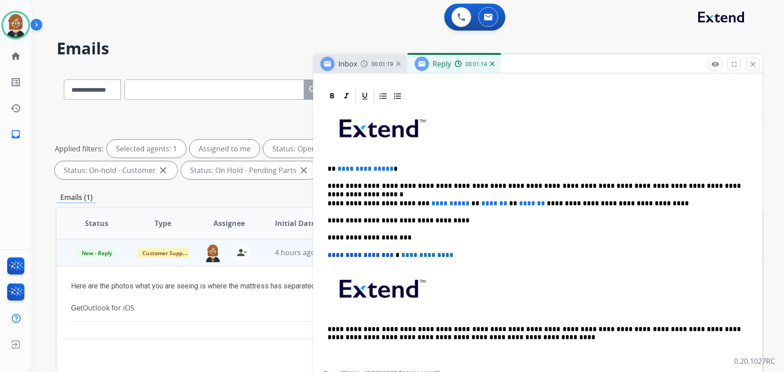
scroll to position [204, 0]
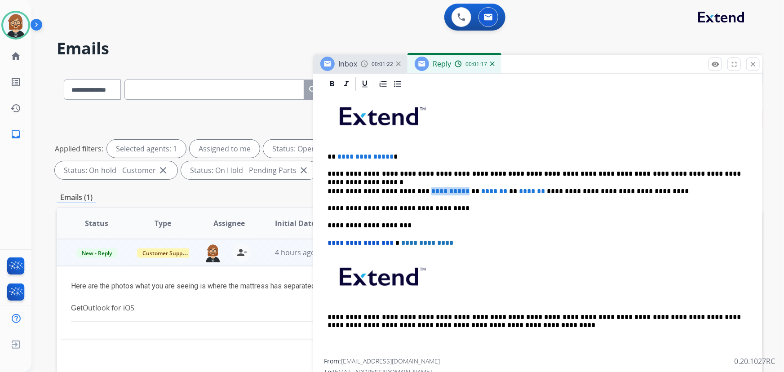
drag, startPoint x: 464, startPoint y: 190, endPoint x: 420, endPoint y: 187, distance: 43.7
click at [431, 188] on span "**********" at bounding box center [450, 191] width 38 height 7
drag, startPoint x: 475, startPoint y: 189, endPoint x: 446, endPoint y: 186, distance: 29.7
click at [446, 187] on p "**********" at bounding box center [534, 191] width 414 height 8
click at [447, 187] on p "**********" at bounding box center [534, 191] width 414 height 8
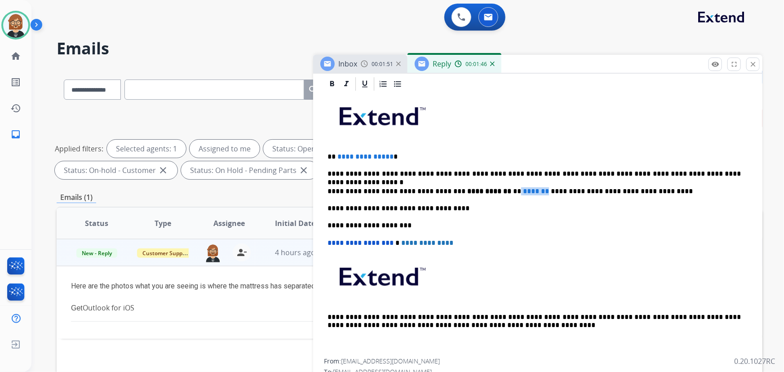
drag, startPoint x: 496, startPoint y: 189, endPoint x: 525, endPoint y: 190, distance: 29.2
click at [525, 190] on p "**********" at bounding box center [534, 191] width 414 height 8
drag, startPoint x: 485, startPoint y: 188, endPoint x: 474, endPoint y: 191, distance: 11.1
click at [474, 191] on strong "**********" at bounding box center [489, 191] width 44 height 7
drag, startPoint x: 490, startPoint y: 193, endPoint x: 526, endPoint y: 189, distance: 36.2
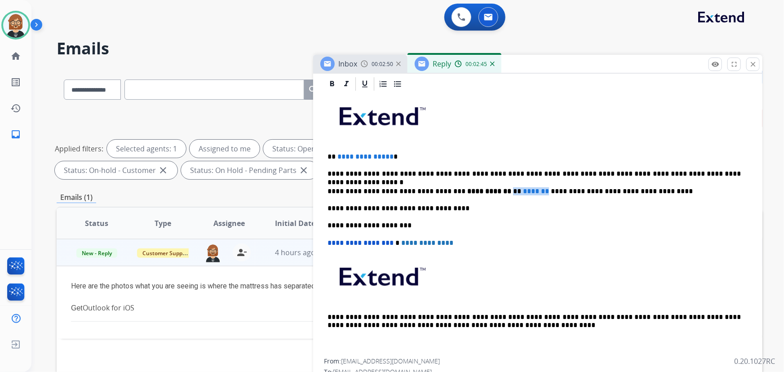
click at [526, 189] on p "**********" at bounding box center [534, 191] width 414 height 8
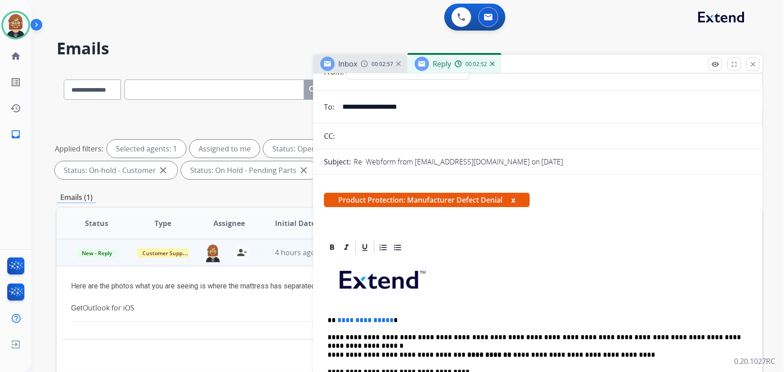
scroll to position [0, 0]
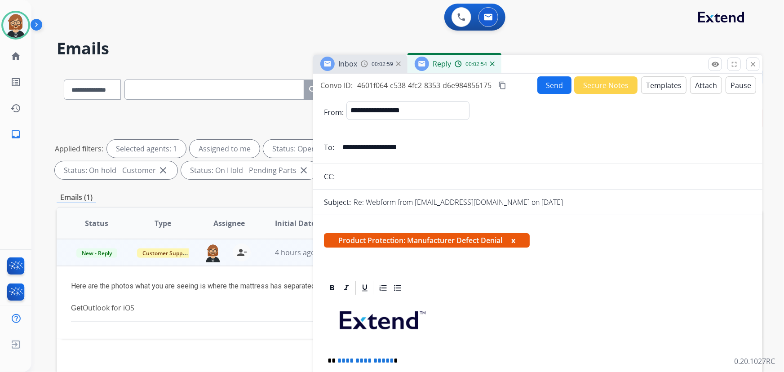
click at [554, 87] on button "Send" at bounding box center [554, 85] width 34 height 18
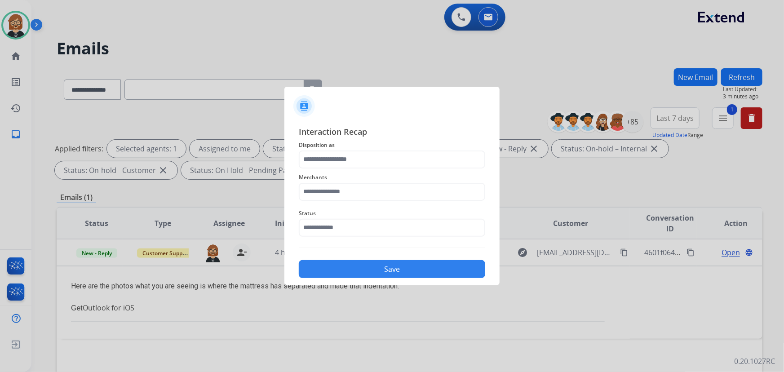
click at [433, 238] on div "Status" at bounding box center [392, 222] width 186 height 36
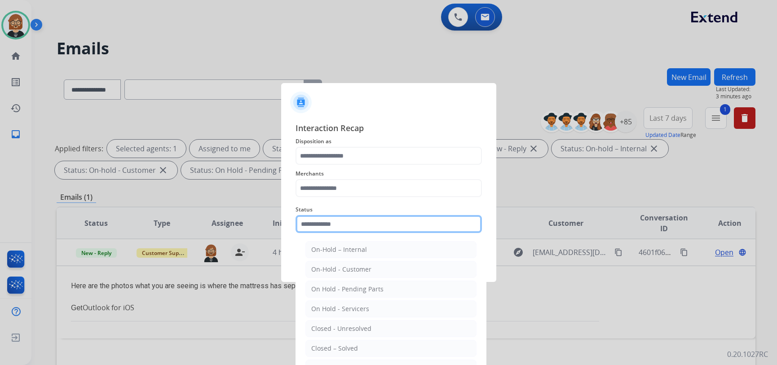
click at [430, 229] on input "text" at bounding box center [389, 224] width 186 height 18
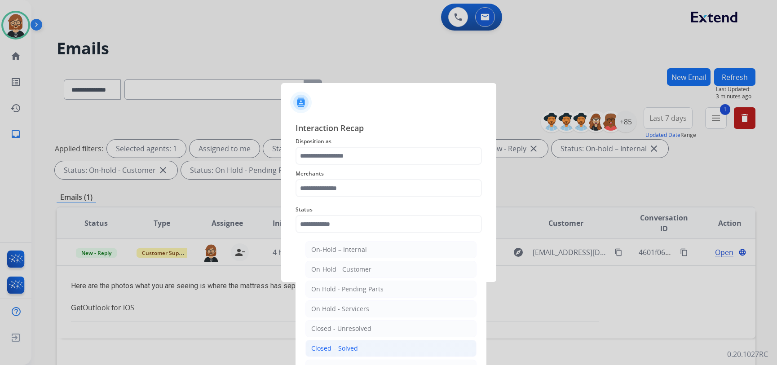
click at [400, 350] on li "Closed – Solved" at bounding box center [390, 348] width 171 height 17
type input "**********"
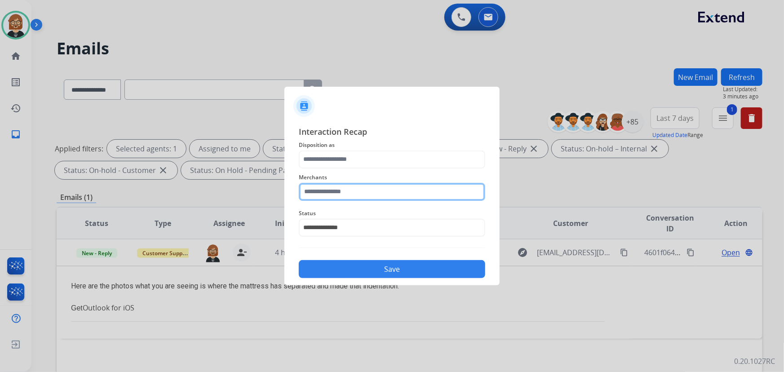
click at [381, 186] on input "text" at bounding box center [392, 192] width 186 height 18
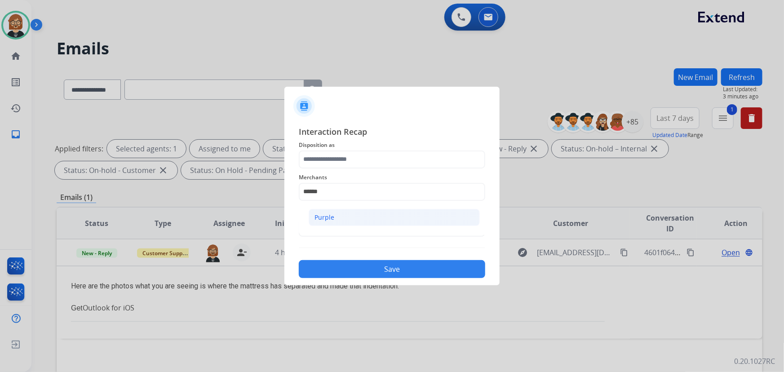
click at [360, 222] on li "Purple" at bounding box center [394, 217] width 171 height 17
type input "******"
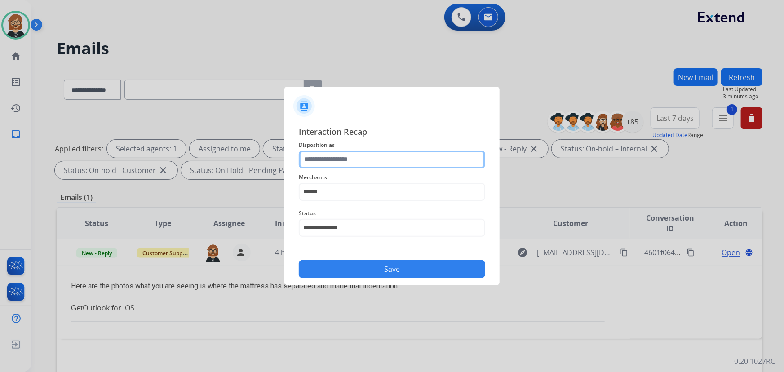
click at [361, 153] on input "text" at bounding box center [392, 159] width 186 height 18
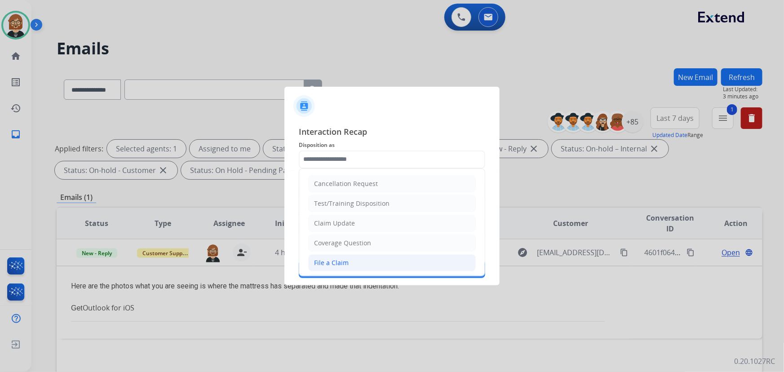
click at [365, 257] on li "File a Claim" at bounding box center [392, 262] width 168 height 17
type input "**********"
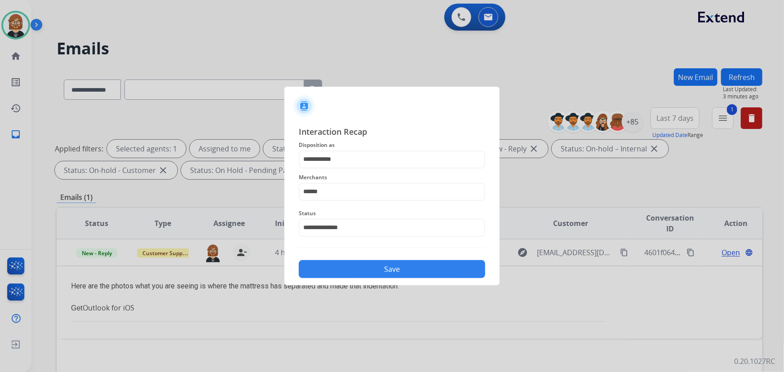
click at [380, 270] on button "Save" at bounding box center [392, 269] width 186 height 18
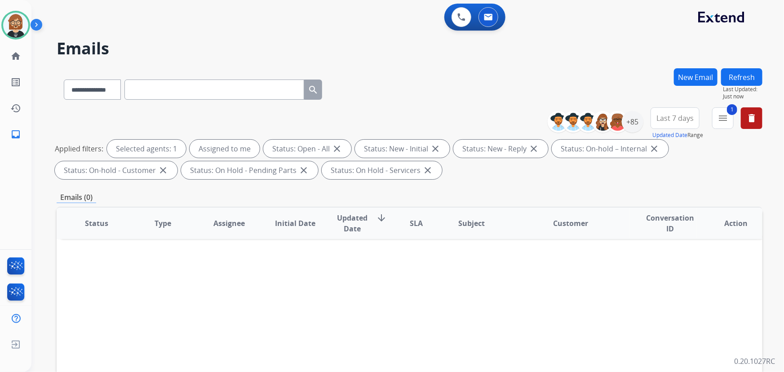
click at [742, 80] on button "Refresh" at bounding box center [741, 77] width 41 height 18
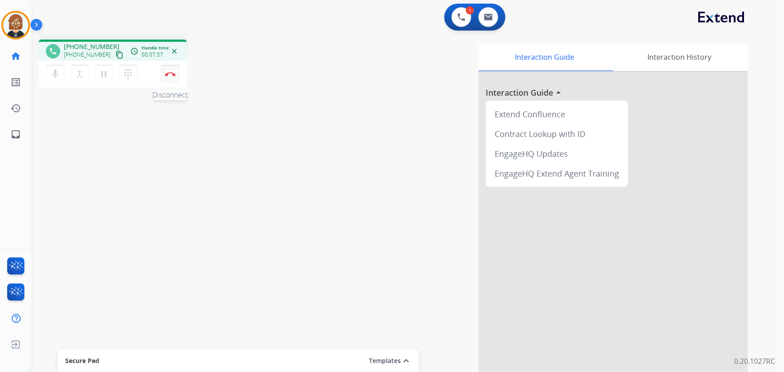
click at [167, 77] on button "Disconnect" at bounding box center [170, 74] width 19 height 19
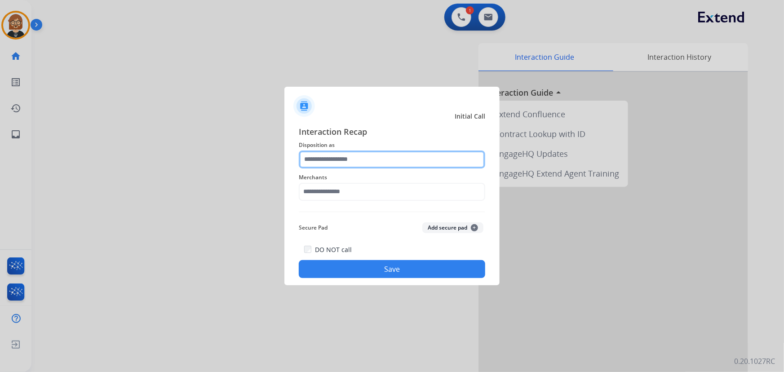
click at [386, 157] on input "text" at bounding box center [392, 159] width 186 height 18
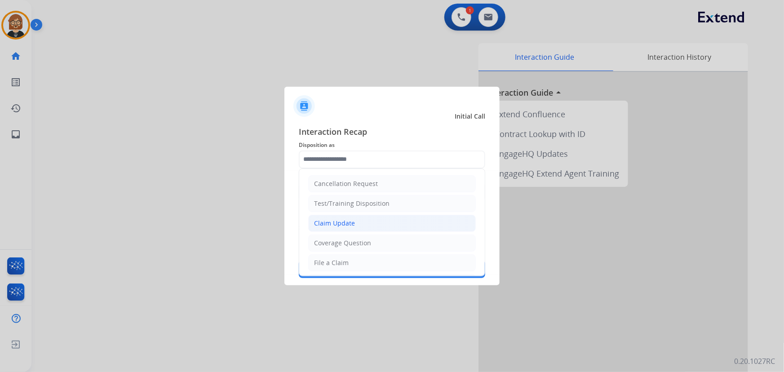
click at [378, 218] on li "Claim Update" at bounding box center [392, 223] width 168 height 17
type input "**********"
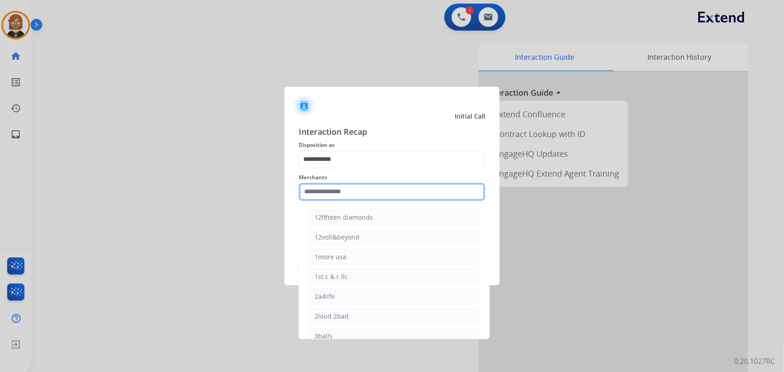
click at [385, 190] on input "text" at bounding box center [392, 192] width 186 height 18
click at [369, 185] on input "text" at bounding box center [392, 192] width 186 height 18
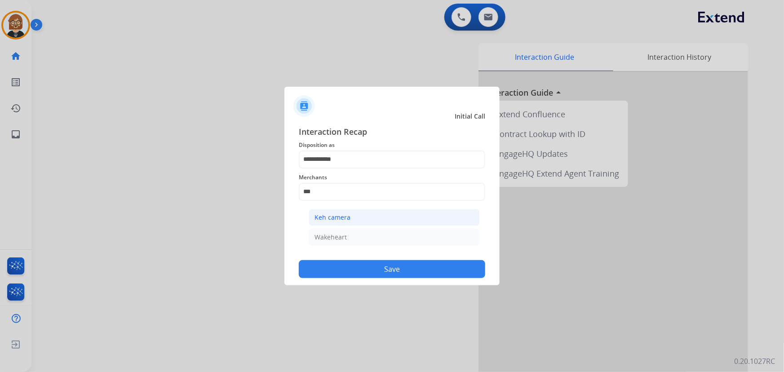
click at [370, 217] on li "Keh camera" at bounding box center [394, 217] width 171 height 17
type input "**********"
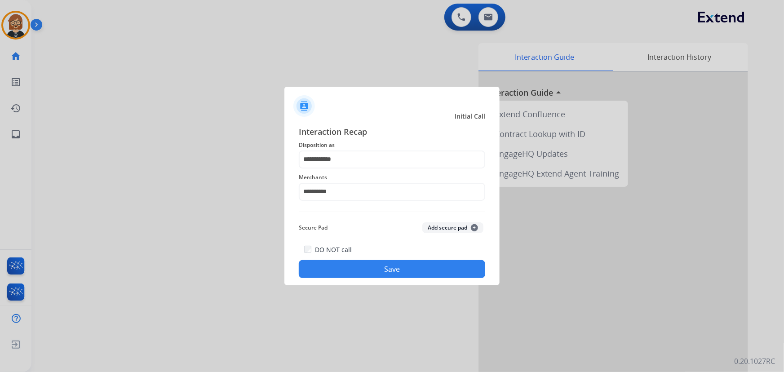
click at [413, 270] on button "Save" at bounding box center [392, 269] width 186 height 18
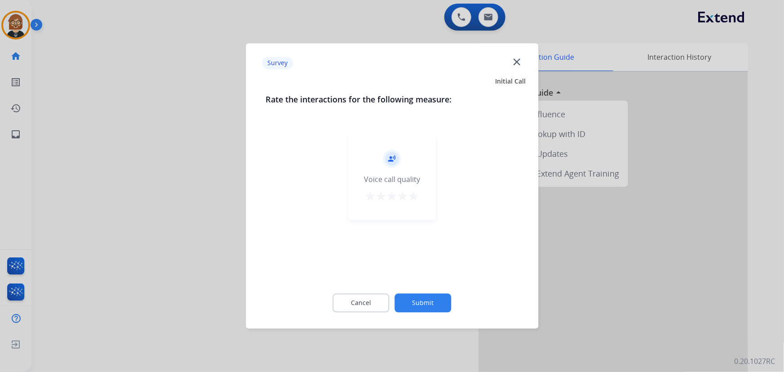
click at [421, 305] on button "Submit" at bounding box center [423, 303] width 57 height 19
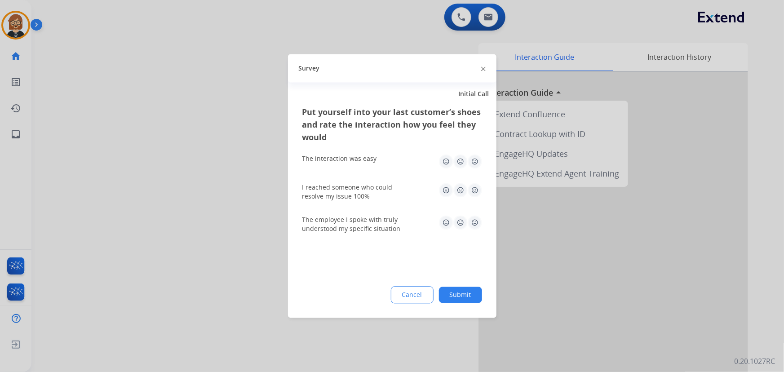
click at [461, 293] on button "Submit" at bounding box center [460, 295] width 43 height 16
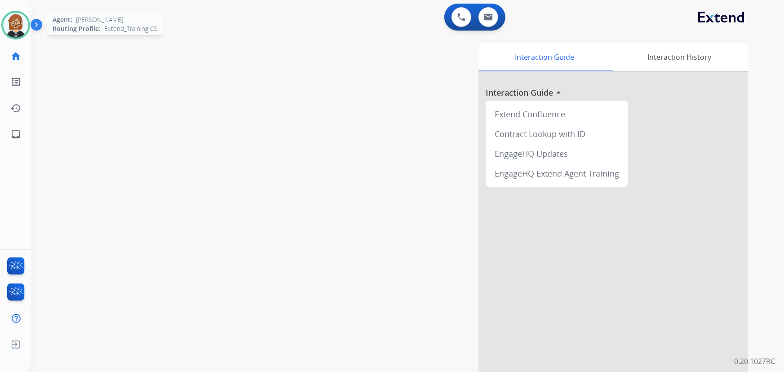
click at [18, 29] on img at bounding box center [15, 25] width 25 height 25
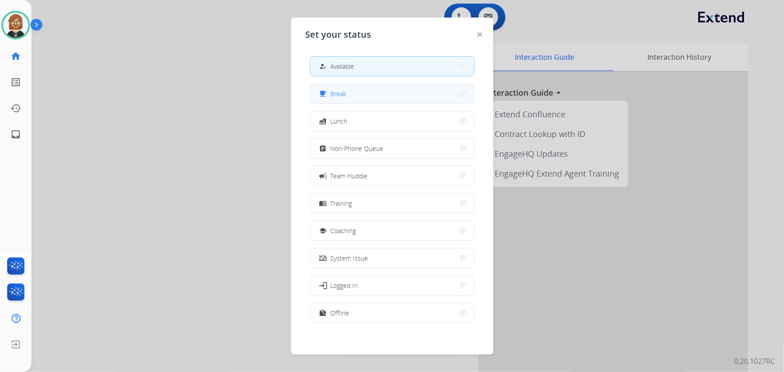
click at [383, 95] on button "free_breakfast Break" at bounding box center [392, 93] width 164 height 19
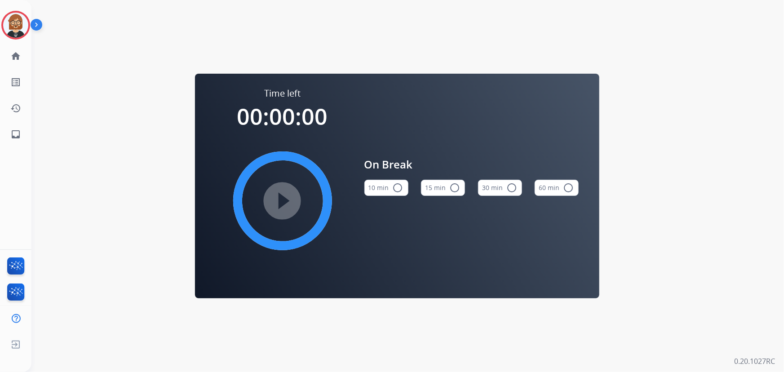
click at [380, 186] on button "10 min radio_button_unchecked" at bounding box center [386, 188] width 44 height 16
click at [277, 206] on mat-icon "play_circle_filled" at bounding box center [282, 200] width 11 height 11
click at [13, 137] on mat-icon "inbox" at bounding box center [15, 134] width 11 height 11
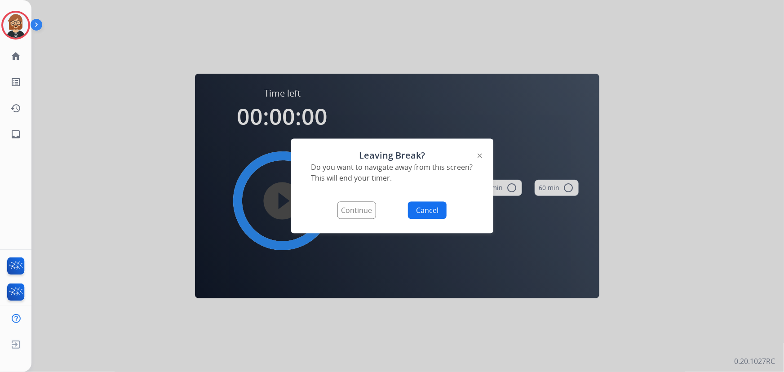
click at [355, 214] on button "Continue" at bounding box center [356, 211] width 39 height 18
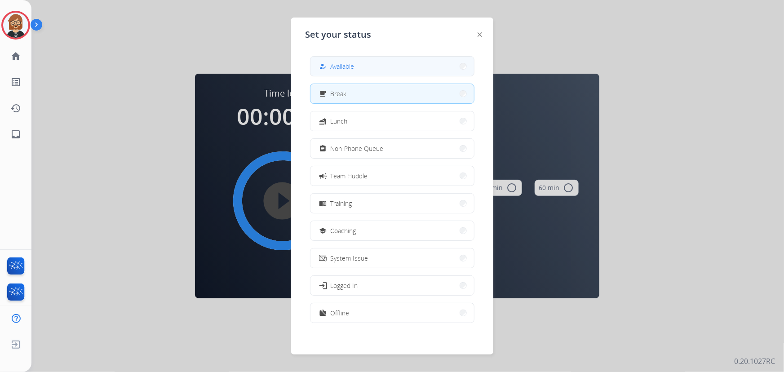
click at [386, 71] on button "how_to_reg Available" at bounding box center [392, 66] width 164 height 19
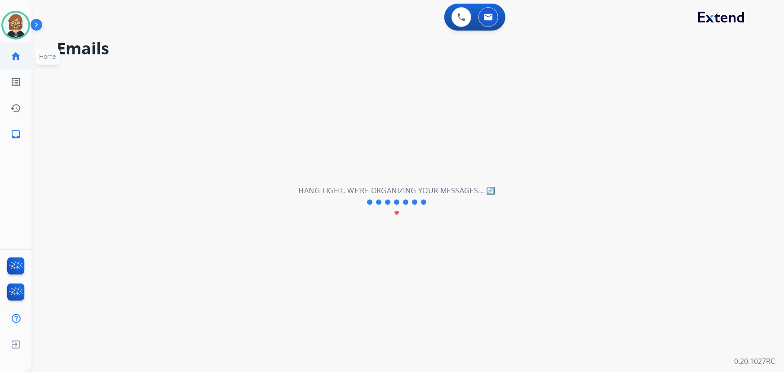
click at [14, 58] on mat-icon "home" at bounding box center [15, 56] width 11 height 11
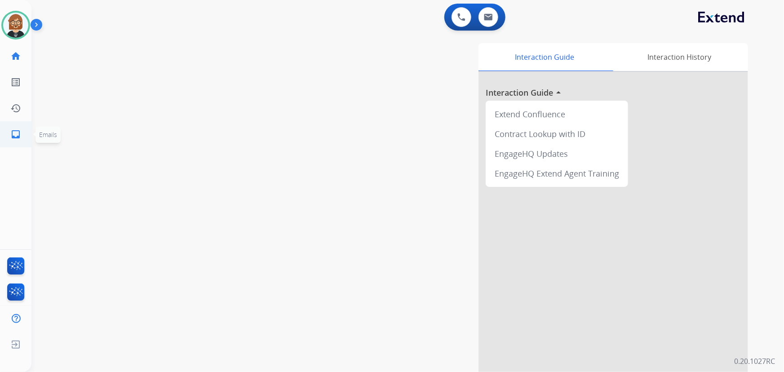
click at [16, 135] on mat-icon "inbox" at bounding box center [15, 134] width 11 height 11
select select "**********"
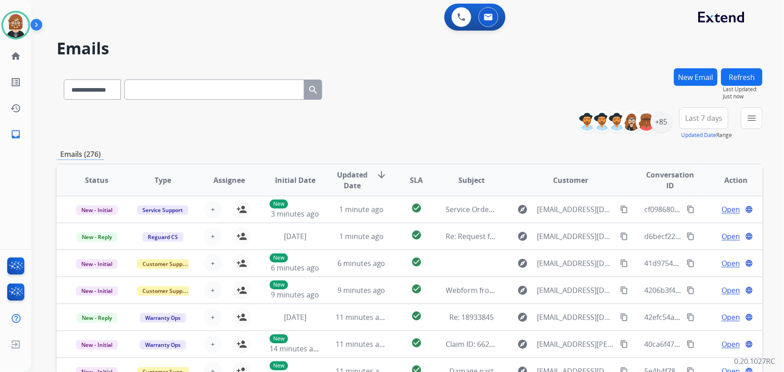
scroll to position [0, 0]
click at [659, 119] on div "+85" at bounding box center [661, 122] width 22 height 22
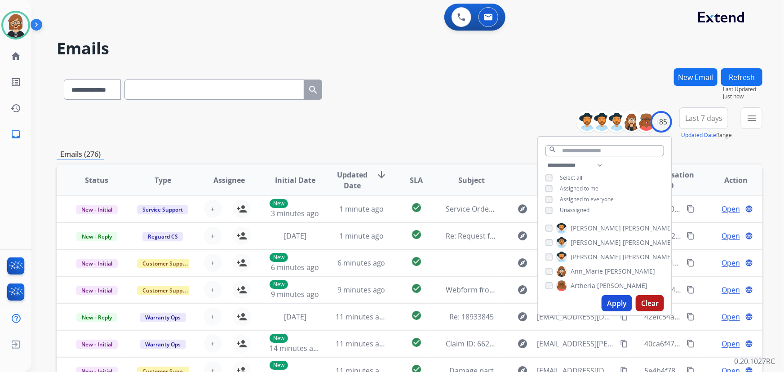
click at [610, 301] on button "Apply" at bounding box center [617, 303] width 31 height 16
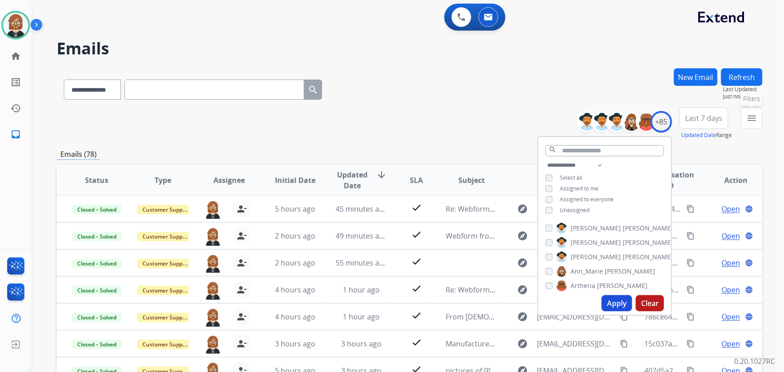
click at [750, 119] on mat-icon "menu" at bounding box center [751, 118] width 11 height 11
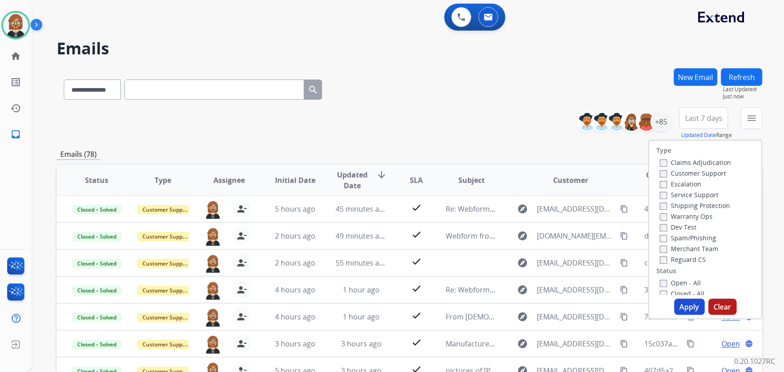
click at [684, 284] on label "Open - All" at bounding box center [680, 283] width 41 height 9
click at [687, 310] on button "Apply" at bounding box center [689, 307] width 31 height 16
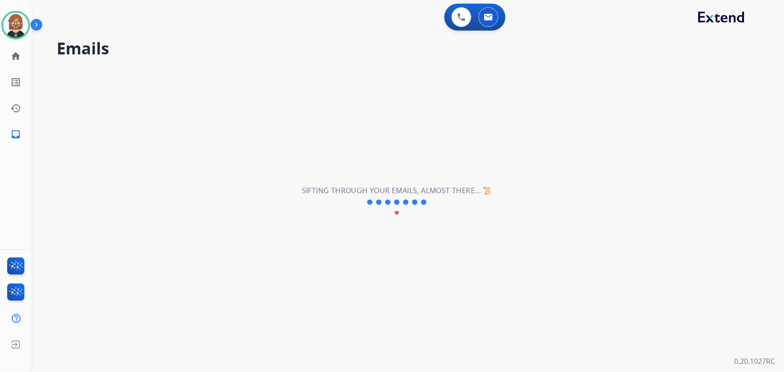
scroll to position [0, 0]
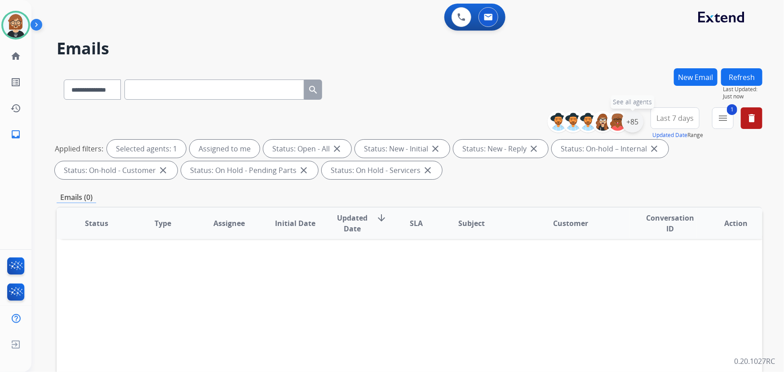
click at [633, 126] on div "+85" at bounding box center [633, 122] width 22 height 22
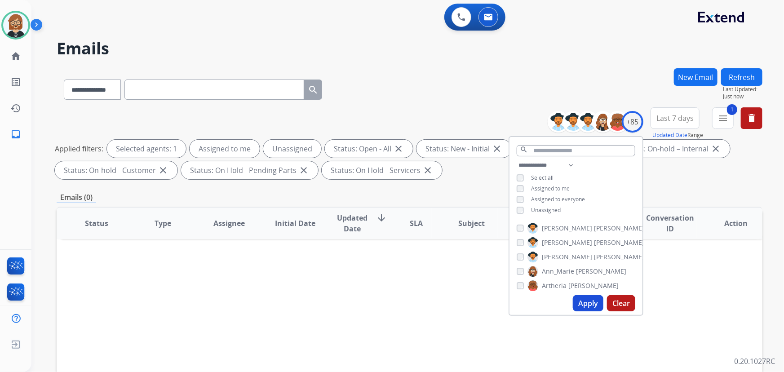
click at [593, 309] on button "Apply" at bounding box center [588, 303] width 31 height 16
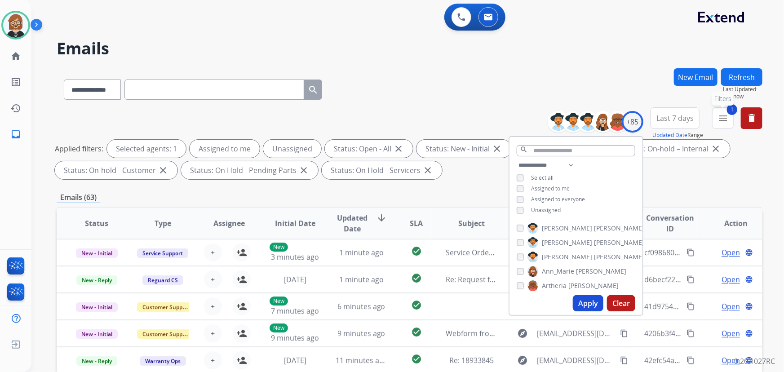
click at [726, 119] on mat-icon "menu" at bounding box center [722, 118] width 11 height 11
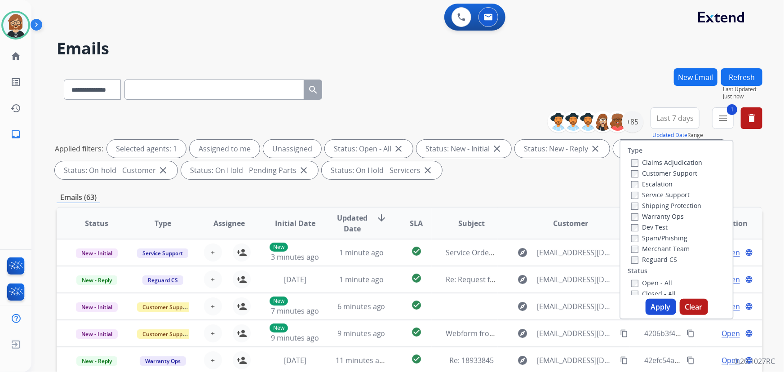
click at [655, 258] on label "Reguard CS" at bounding box center [654, 259] width 46 height 9
click at [648, 207] on label "Shipping Protection" at bounding box center [666, 205] width 70 height 9
click at [648, 173] on label "Customer Support" at bounding box center [664, 173] width 66 height 9
click at [656, 305] on button "Apply" at bounding box center [661, 307] width 31 height 16
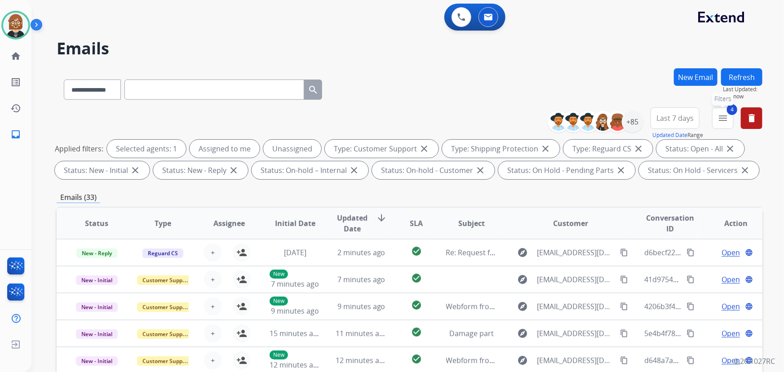
click at [721, 120] on mat-icon "menu" at bounding box center [722, 118] width 11 height 11
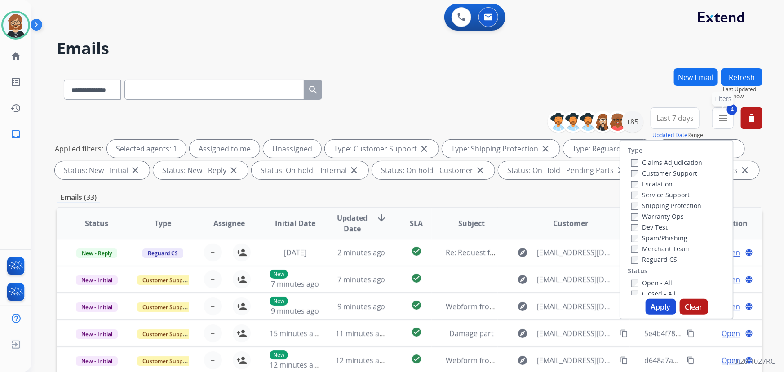
click at [721, 120] on mat-icon "menu" at bounding box center [722, 118] width 11 height 11
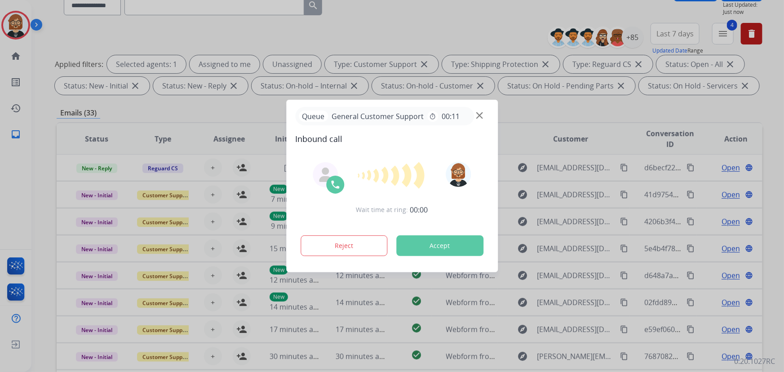
scroll to position [122, 0]
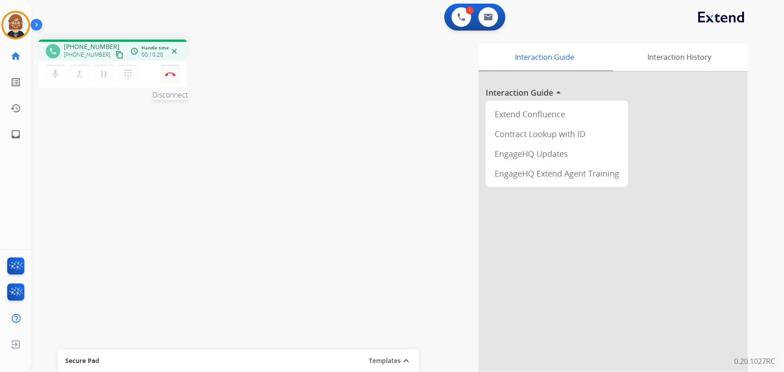
click at [167, 72] on img at bounding box center [170, 74] width 11 height 4
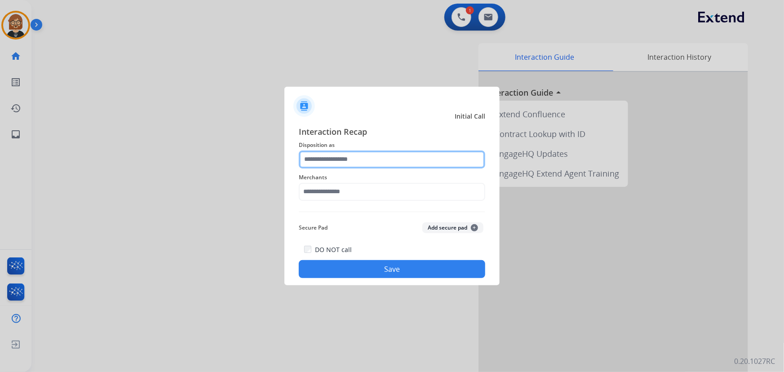
click at [350, 158] on input "text" at bounding box center [392, 159] width 186 height 18
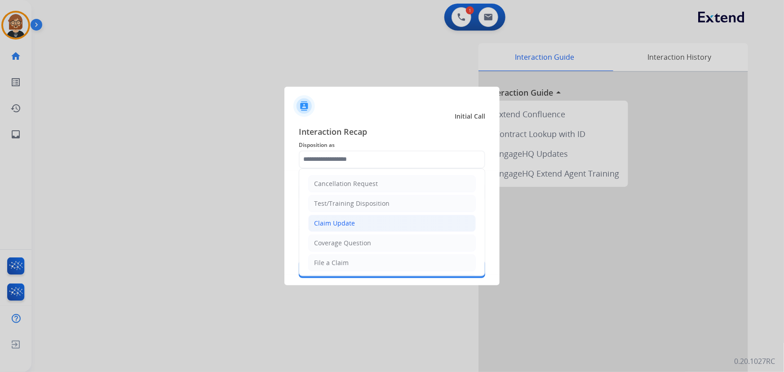
click at [386, 220] on li "Claim Update" at bounding box center [392, 223] width 168 height 17
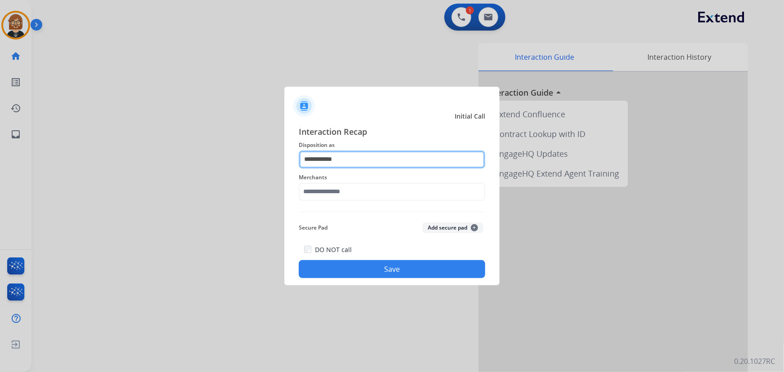
click at [387, 155] on input "**********" at bounding box center [392, 159] width 186 height 18
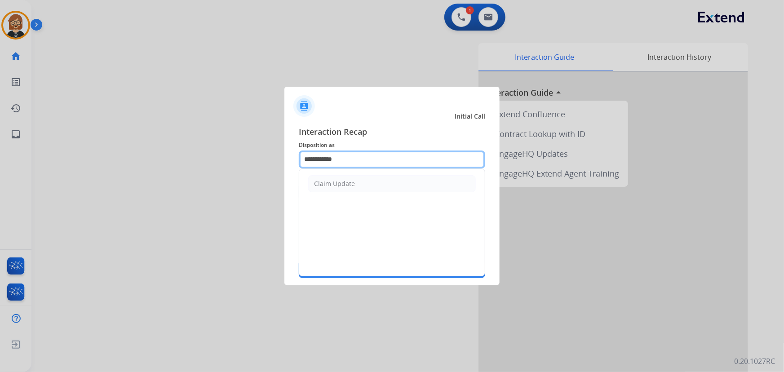
drag, startPoint x: 367, startPoint y: 163, endPoint x: 224, endPoint y: 143, distance: 144.2
click at [0, 143] on app-contact-recap-modal "**********" at bounding box center [0, 186] width 0 height 372
drag, startPoint x: 329, startPoint y: 191, endPoint x: 330, endPoint y: 181, distance: 10.8
click at [329, 187] on li "Coverage Question" at bounding box center [392, 183] width 168 height 17
type input "**********"
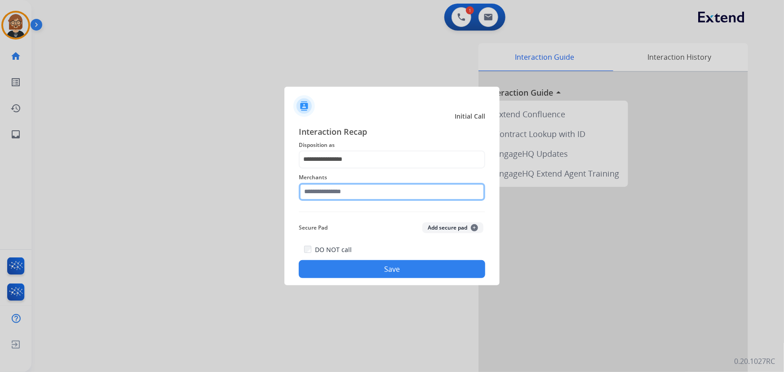
drag, startPoint x: 331, startPoint y: 186, endPoint x: 322, endPoint y: 192, distance: 10.6
click at [324, 190] on input "text" at bounding box center [392, 192] width 186 height 18
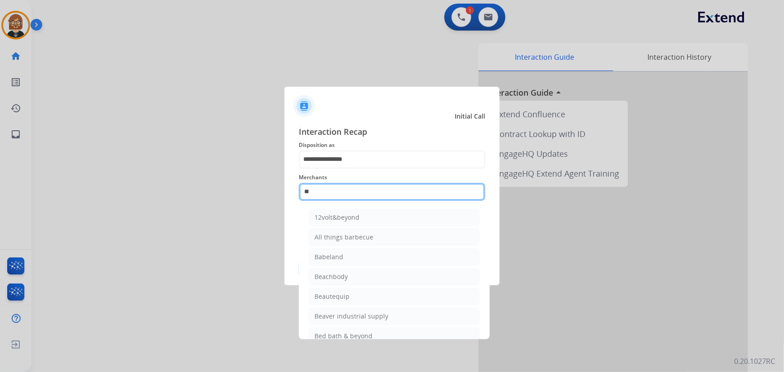
type input "*"
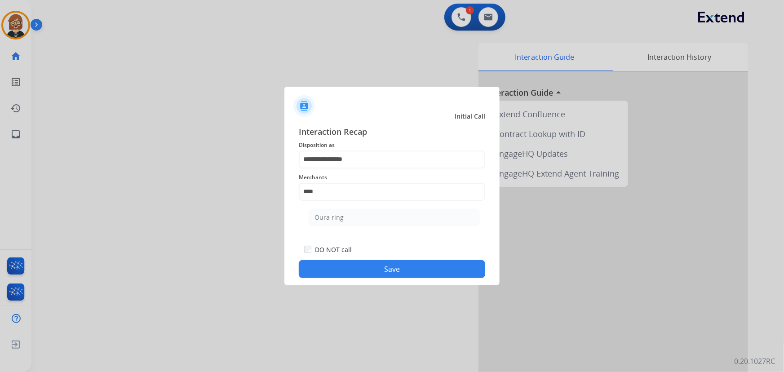
click at [333, 215] on div "Oura ring" at bounding box center [328, 217] width 29 height 9
type input "*********"
click at [402, 270] on button "Save" at bounding box center [392, 269] width 186 height 18
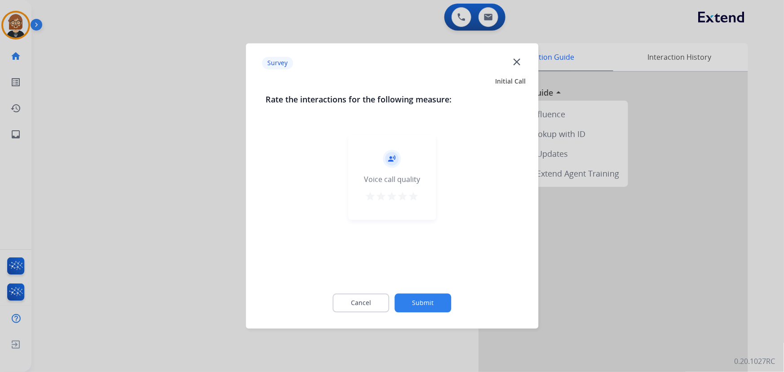
click at [419, 297] on button "Submit" at bounding box center [423, 303] width 57 height 19
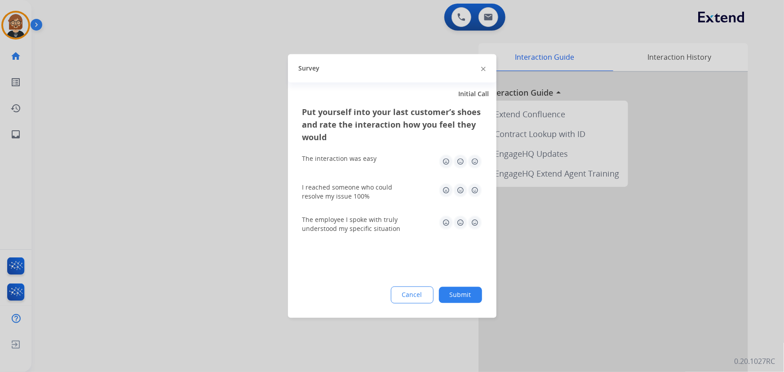
click at [472, 296] on button "Submit" at bounding box center [460, 295] width 43 height 16
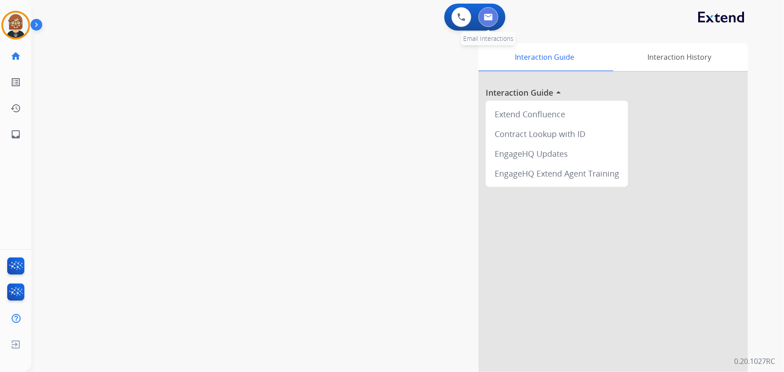
click at [489, 11] on button at bounding box center [488, 17] width 20 height 20
select select "**********"
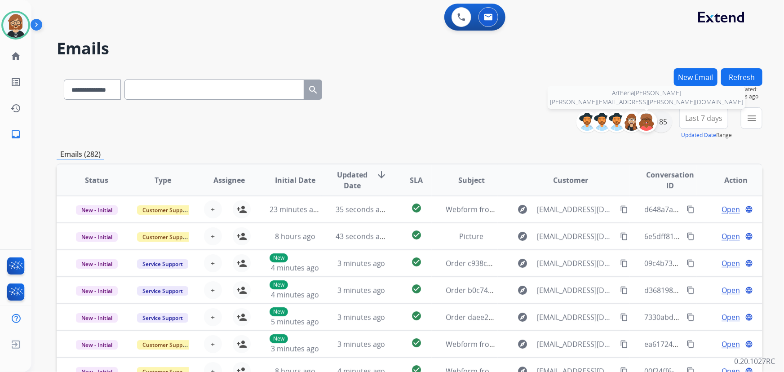
click at [655, 122] on div at bounding box center [647, 122] width 22 height 22
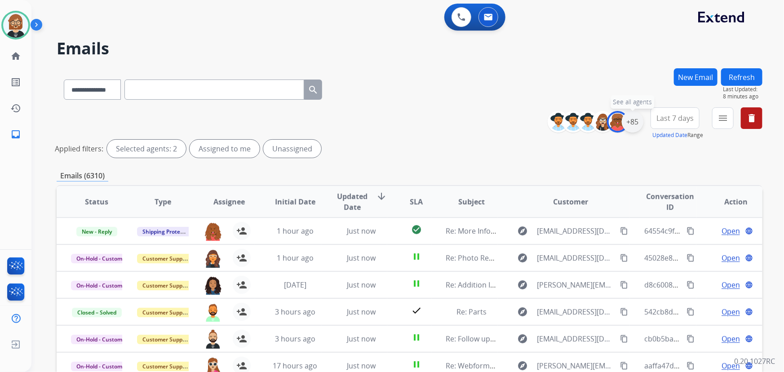
click at [626, 119] on div "+85" at bounding box center [633, 122] width 22 height 22
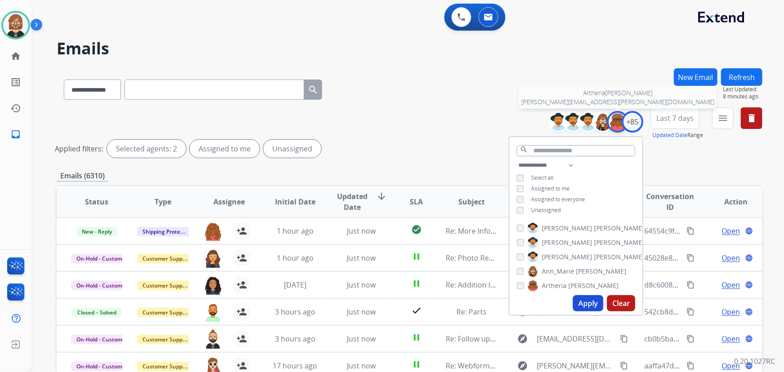
click at [615, 121] on img at bounding box center [618, 122] width 18 height 18
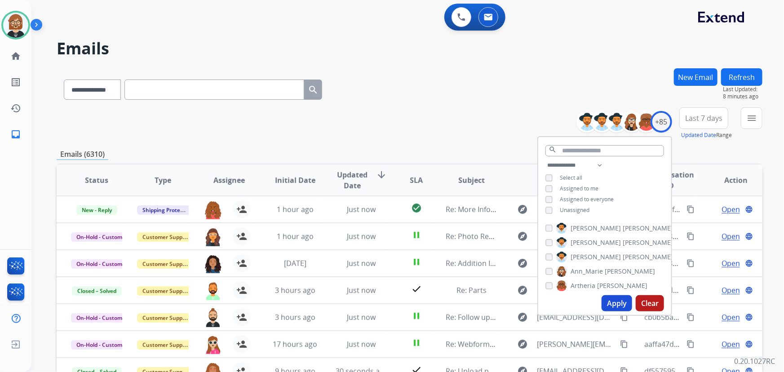
click at [611, 302] on button "Apply" at bounding box center [617, 303] width 31 height 16
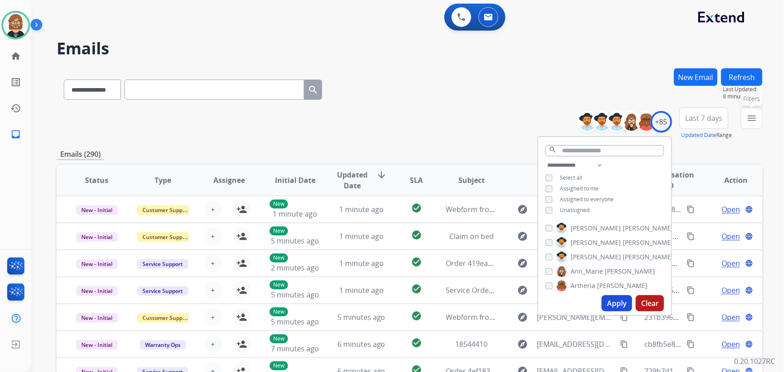
click at [748, 116] on mat-icon "menu" at bounding box center [751, 118] width 11 height 11
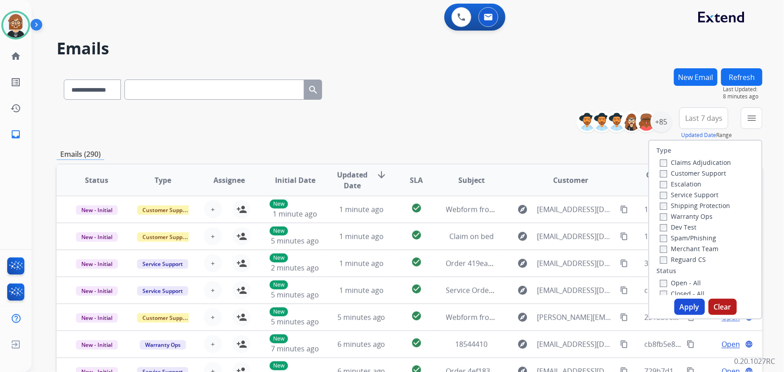
click at [678, 263] on label "Reguard CS" at bounding box center [683, 259] width 46 height 9
click at [678, 208] on label "Shipping Protection" at bounding box center [695, 205] width 70 height 9
click at [678, 174] on label "Customer Support" at bounding box center [693, 173] width 66 height 9
click at [684, 309] on button "Apply" at bounding box center [689, 307] width 31 height 16
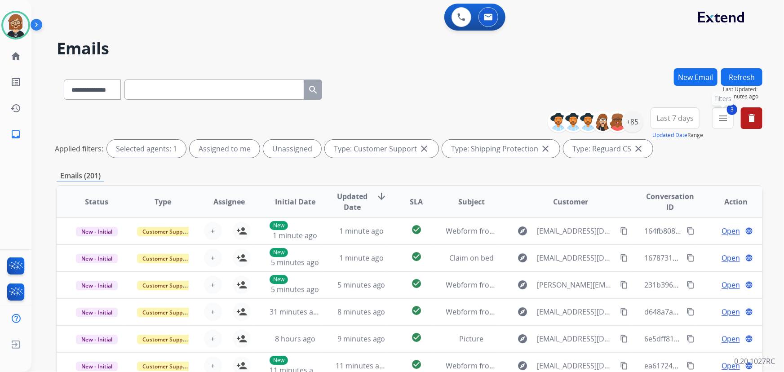
click at [725, 120] on mat-icon "menu" at bounding box center [722, 118] width 11 height 11
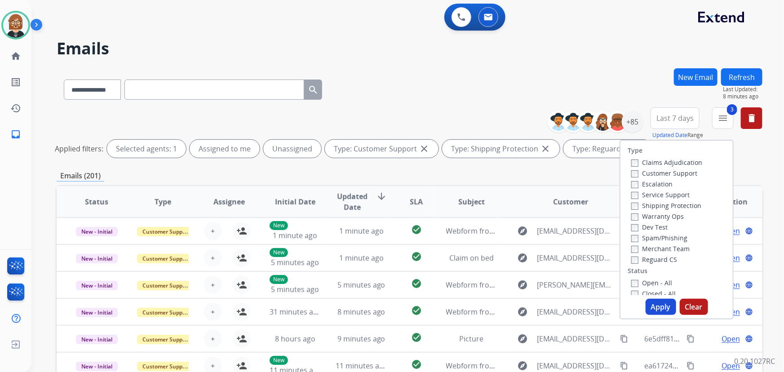
click at [666, 285] on label "Open - All" at bounding box center [651, 283] width 41 height 9
click at [660, 305] on button "Apply" at bounding box center [661, 307] width 31 height 16
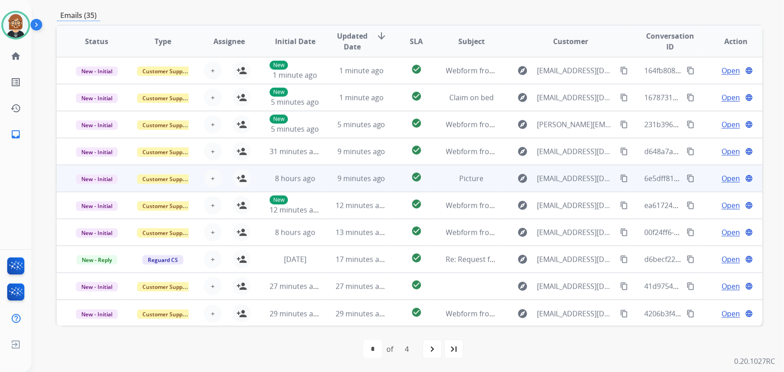
scroll to position [0, 0]
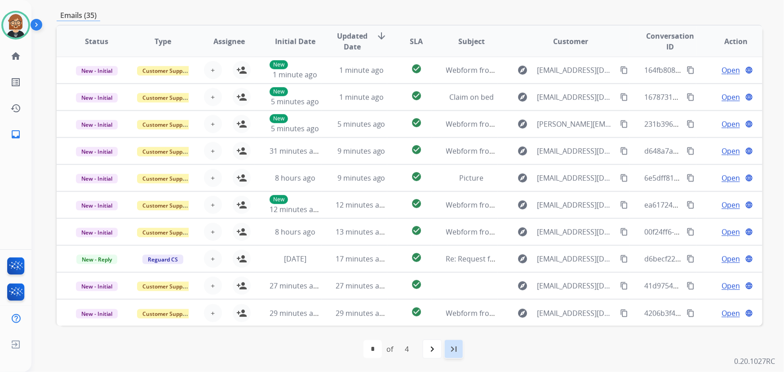
click at [457, 354] on mat-icon "last_page" at bounding box center [453, 349] width 11 height 11
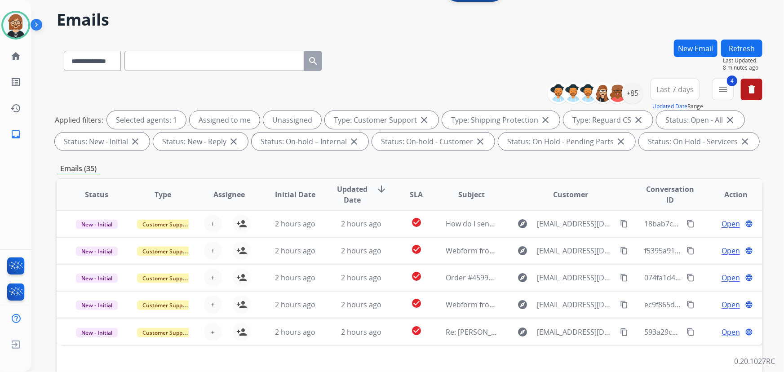
scroll to position [182, 0]
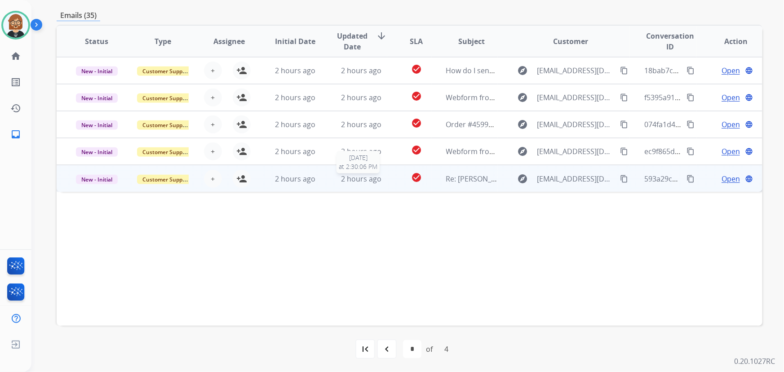
click at [336, 178] on div "2 hours ago" at bounding box center [361, 178] width 51 height 11
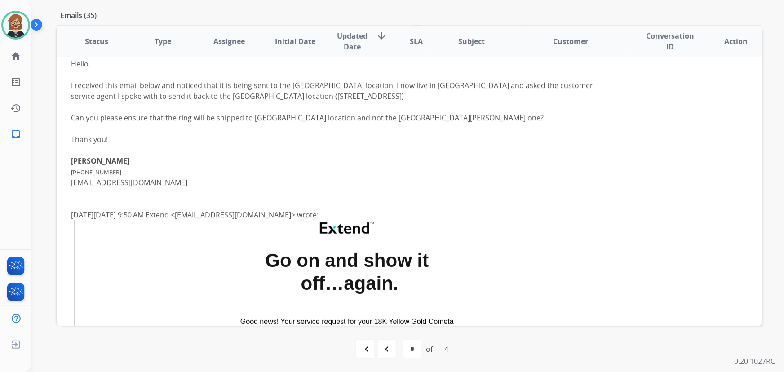
scroll to position [0, 0]
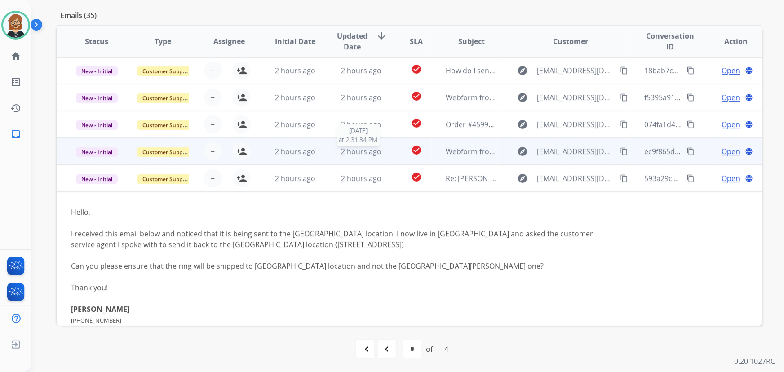
click at [348, 154] on span "2 hours ago" at bounding box center [361, 151] width 40 height 10
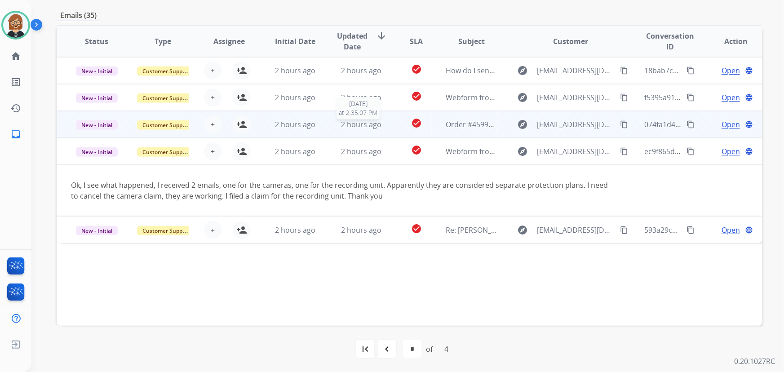
click at [342, 121] on span "2 hours ago" at bounding box center [361, 124] width 40 height 10
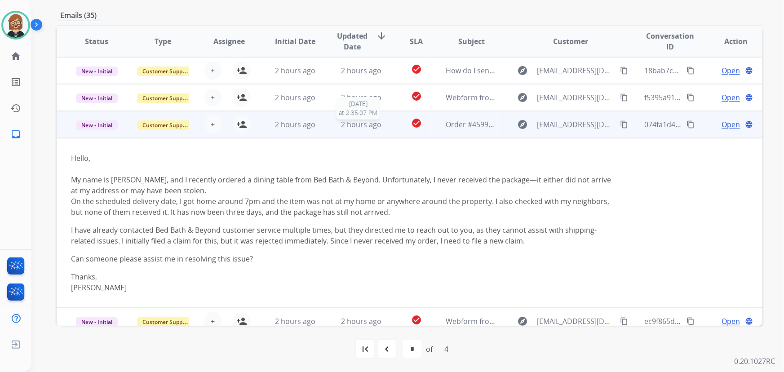
scroll to position [35, 0]
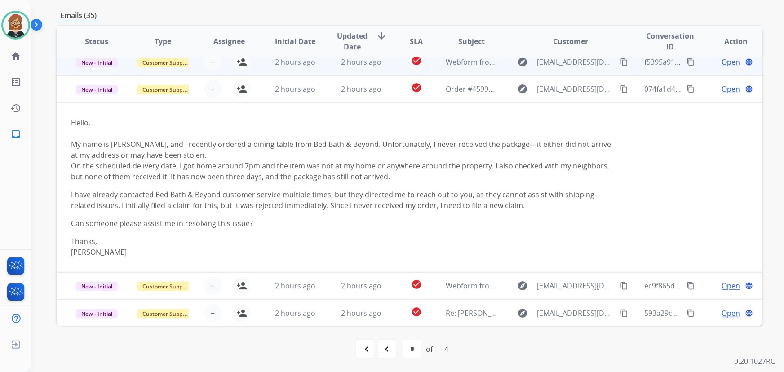
click at [342, 71] on td "2 hours ago" at bounding box center [354, 62] width 66 height 27
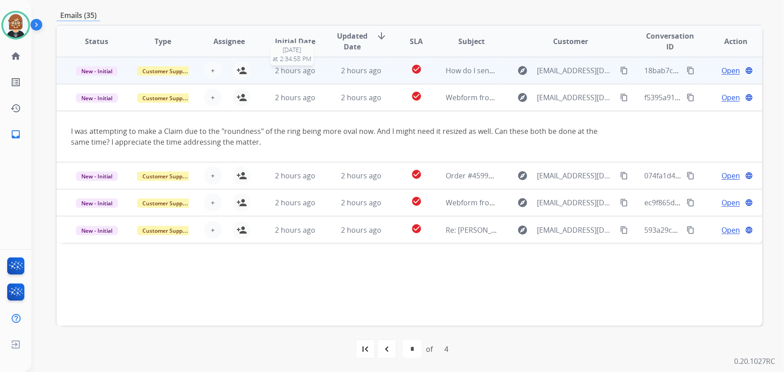
click at [282, 70] on span "2 hours ago" at bounding box center [295, 71] width 40 height 10
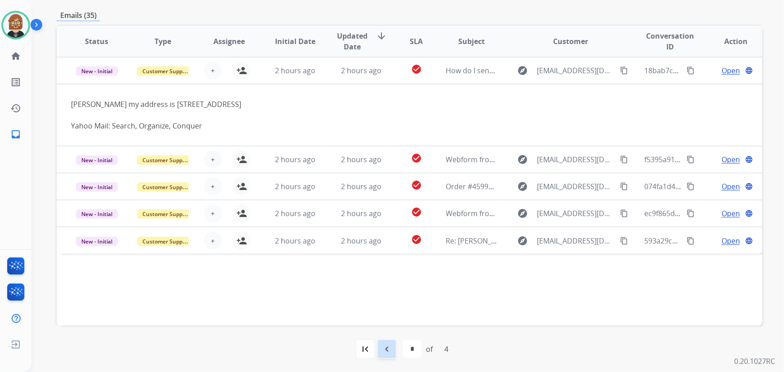
click at [386, 345] on mat-icon "navigate_before" at bounding box center [386, 349] width 11 height 11
select select "*"
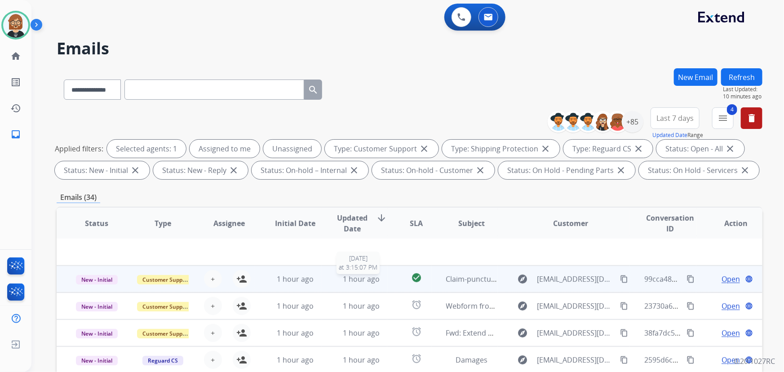
scroll to position [182, 0]
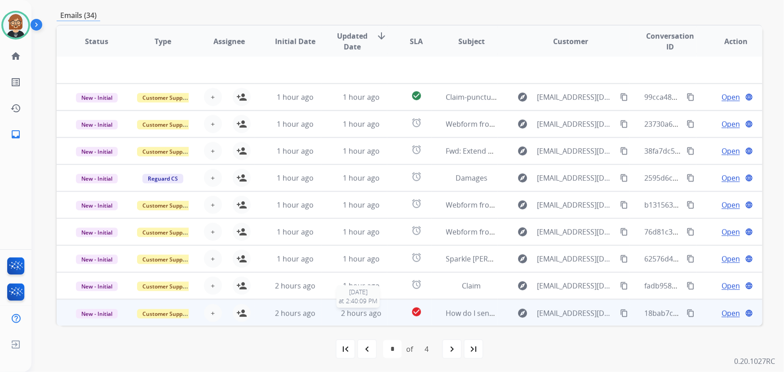
click at [358, 316] on span "2 hours ago" at bounding box center [361, 313] width 40 height 10
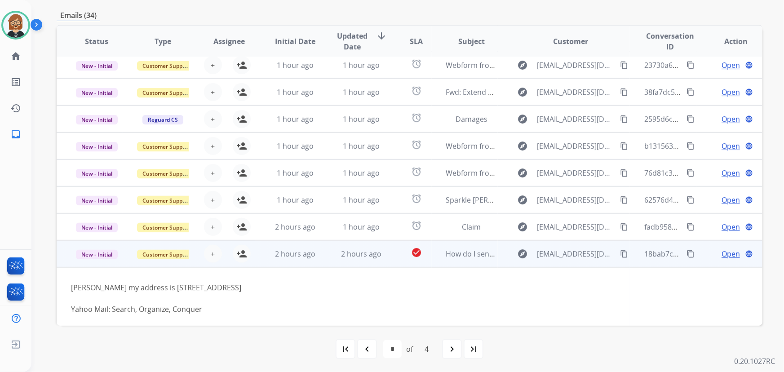
scroll to position [62, 0]
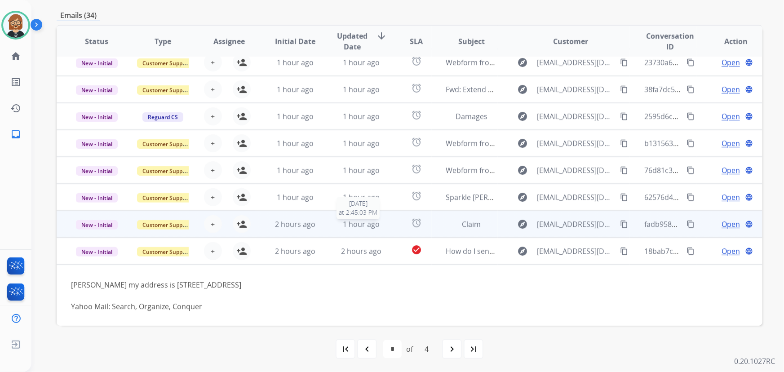
click at [361, 224] on span "1 hour ago" at bounding box center [361, 224] width 37 height 10
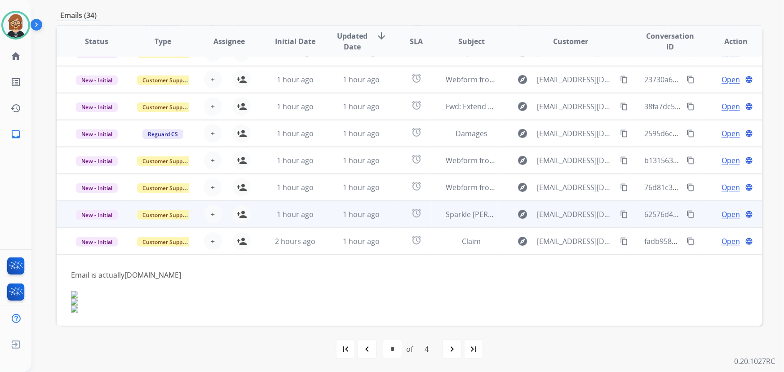
scroll to position [84, 0]
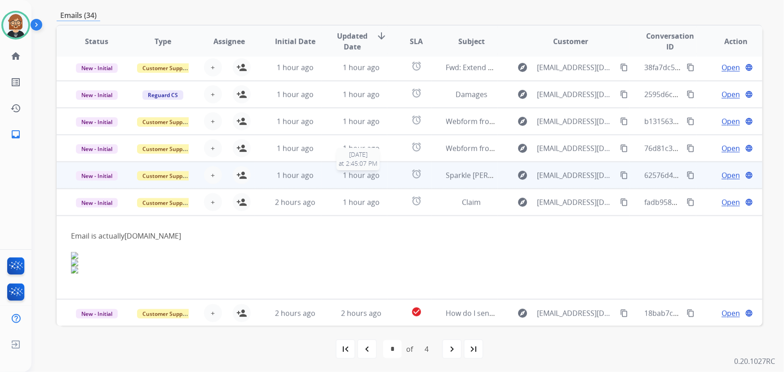
click at [376, 171] on span "1 hour ago" at bounding box center [361, 175] width 37 height 10
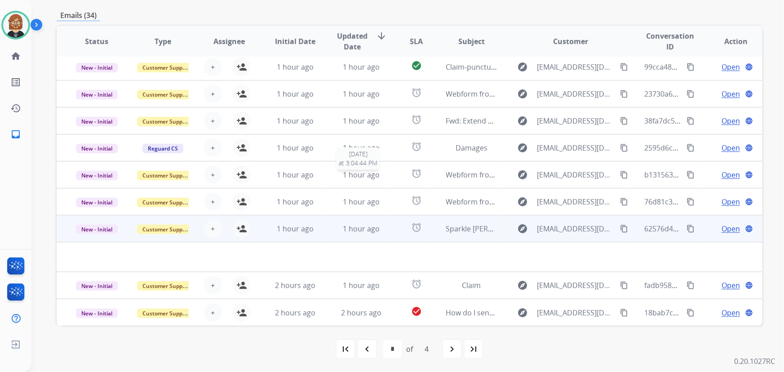
scroll to position [30, 0]
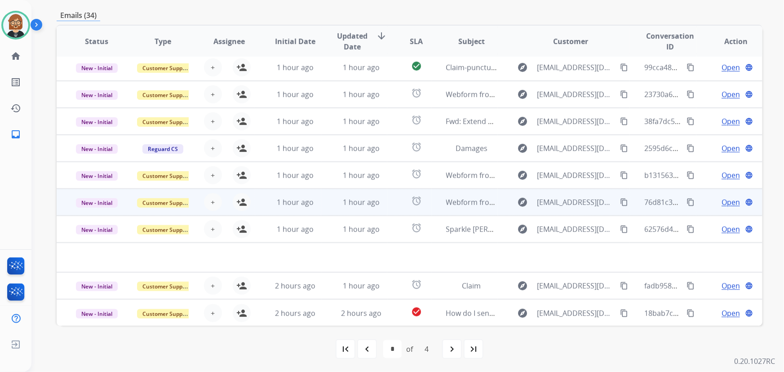
click at [370, 194] on td "1 hour ago" at bounding box center [354, 202] width 66 height 27
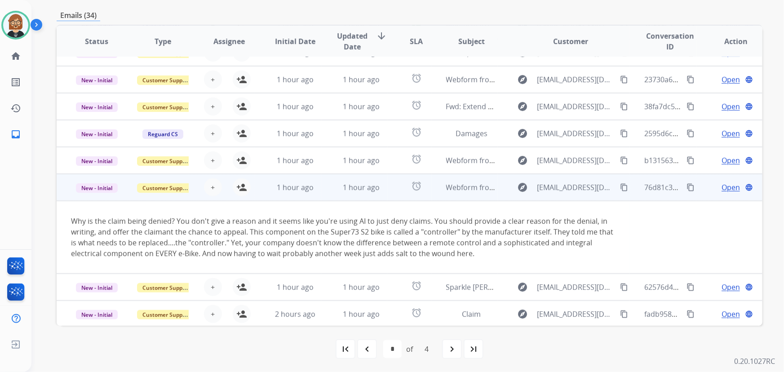
scroll to position [73, 0]
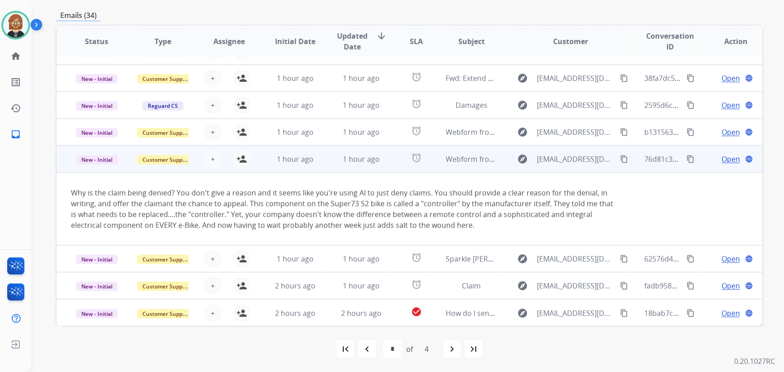
click at [620, 159] on mat-icon "content_copy" at bounding box center [624, 159] width 8 height 8
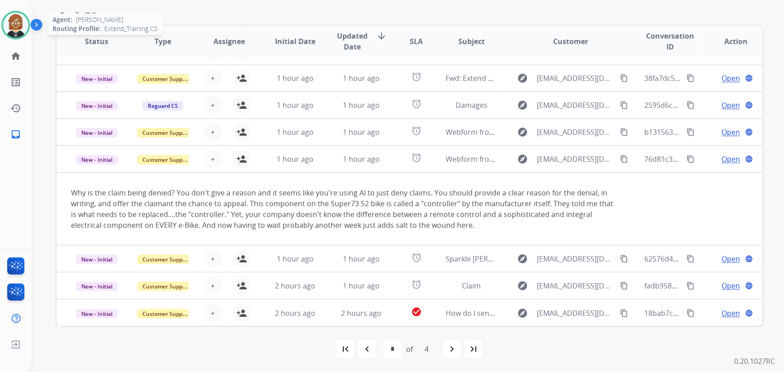
click at [17, 27] on img at bounding box center [15, 25] width 25 height 25
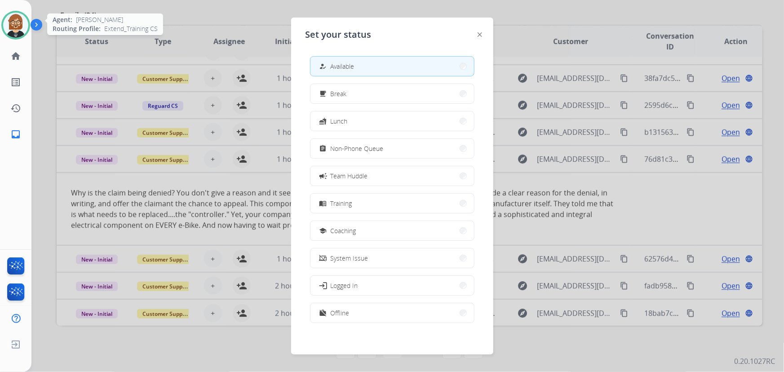
click at [17, 27] on img at bounding box center [15, 25] width 25 height 25
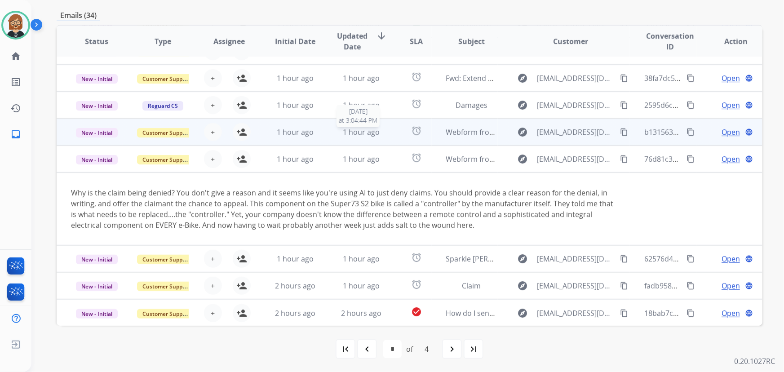
click at [348, 128] on span "1 hour ago" at bounding box center [361, 132] width 37 height 10
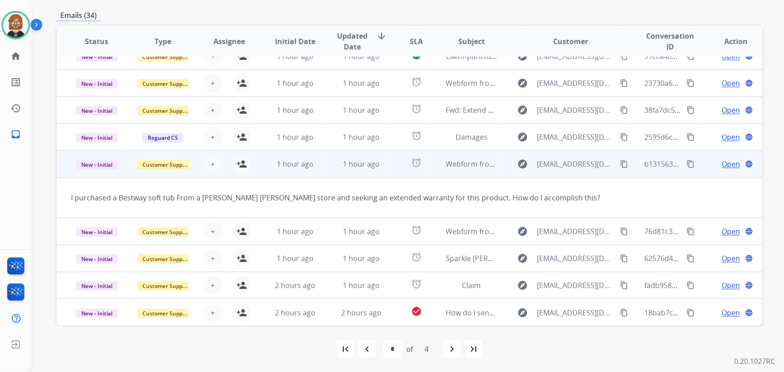
scroll to position [41, 0]
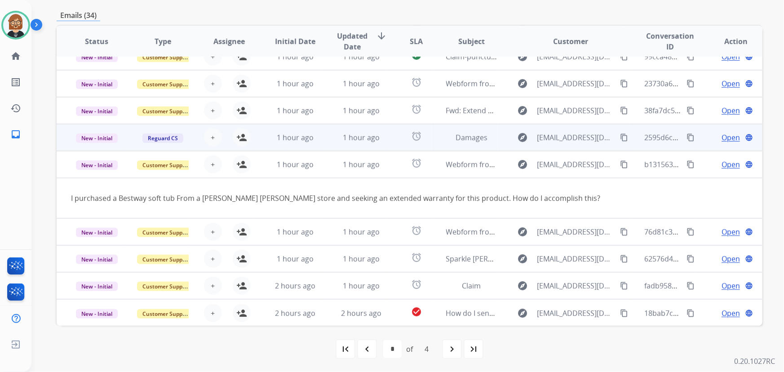
click at [313, 144] on td "1 hour ago" at bounding box center [288, 137] width 66 height 27
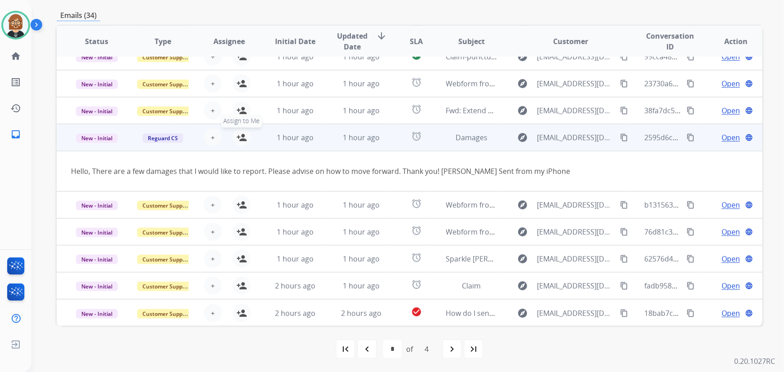
click at [236, 141] on mat-icon "person_add" at bounding box center [241, 137] width 11 height 11
click at [723, 137] on span "Open" at bounding box center [730, 137] width 18 height 11
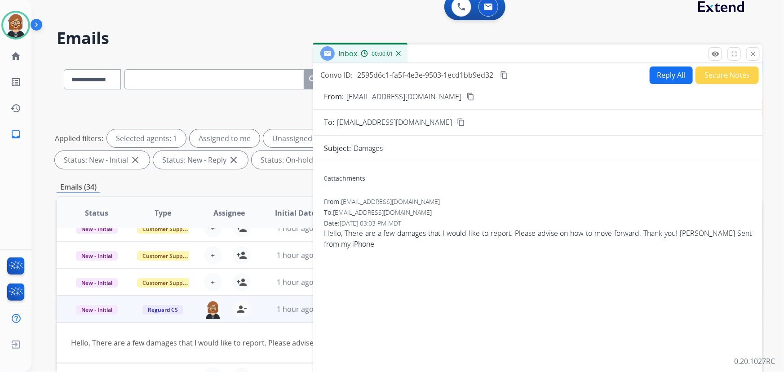
scroll to position [0, 0]
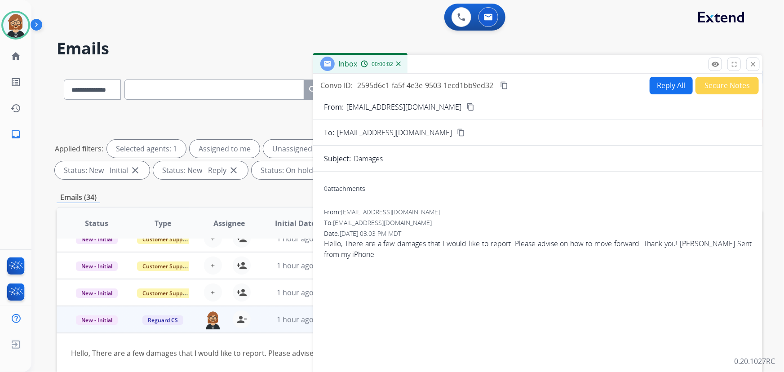
click at [673, 86] on button "Reply All" at bounding box center [671, 86] width 43 height 18
select select "**********"
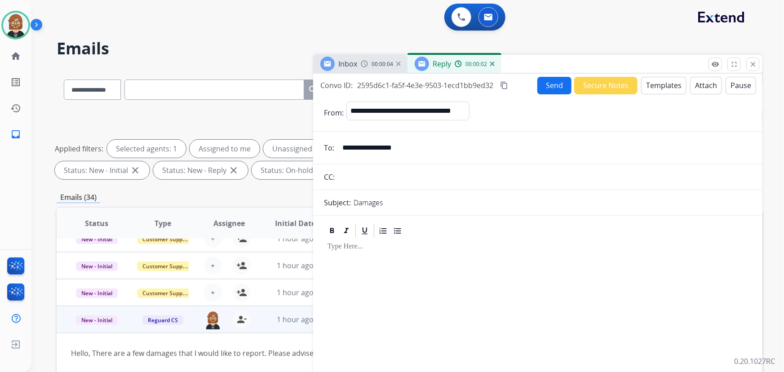
click at [659, 88] on button "Templates" at bounding box center [663, 86] width 45 height 18
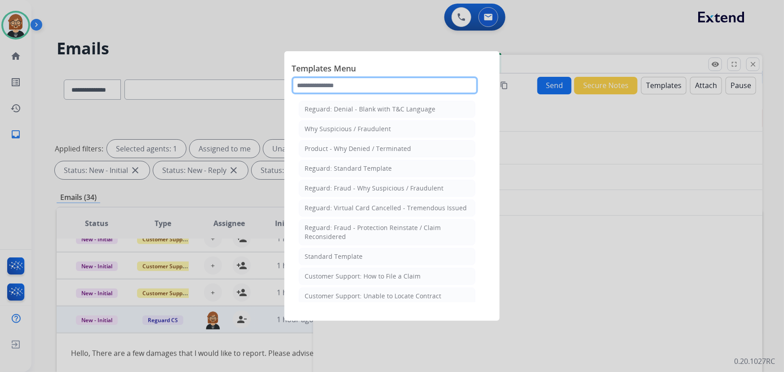
click at [357, 90] on input "text" at bounding box center [385, 85] width 186 height 18
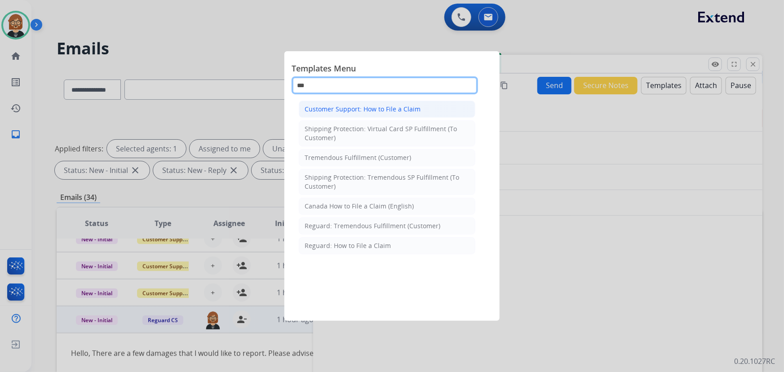
type input "***"
click at [386, 110] on div "Customer Support: How to File a Claim" at bounding box center [363, 109] width 116 height 9
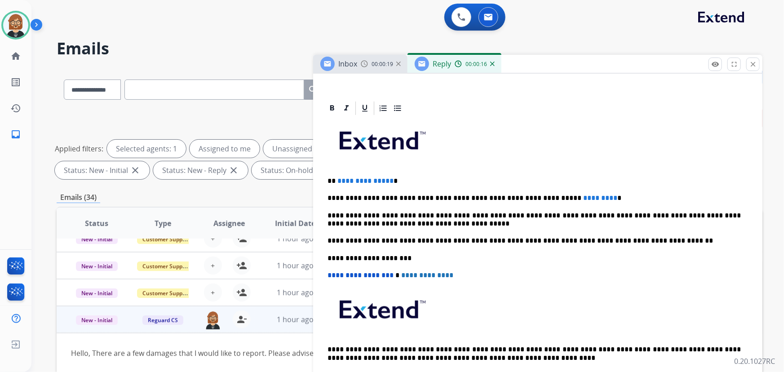
scroll to position [190, 0]
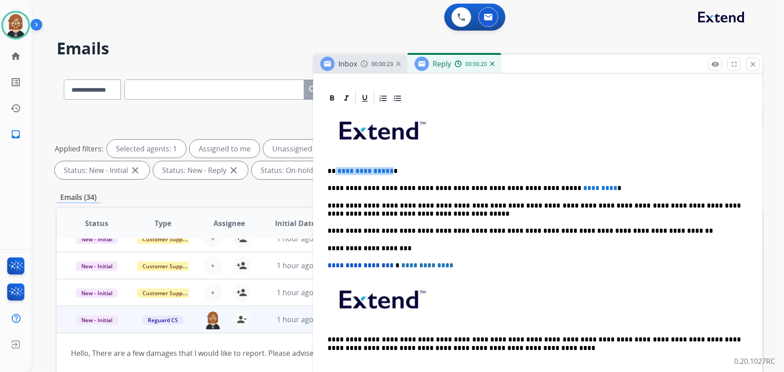
drag, startPoint x: 388, startPoint y: 166, endPoint x: 335, endPoint y: 169, distance: 52.6
click at [335, 169] on p "**********" at bounding box center [534, 171] width 414 height 8
drag, startPoint x: 508, startPoint y: 186, endPoint x: 568, endPoint y: 185, distance: 60.2
click at [570, 184] on p "**********" at bounding box center [534, 188] width 414 height 8
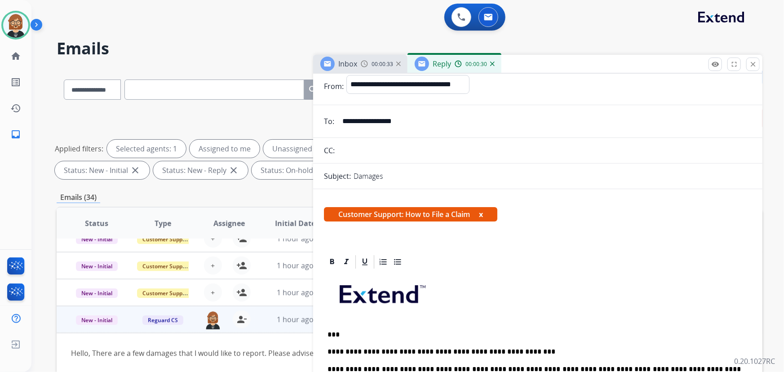
scroll to position [0, 0]
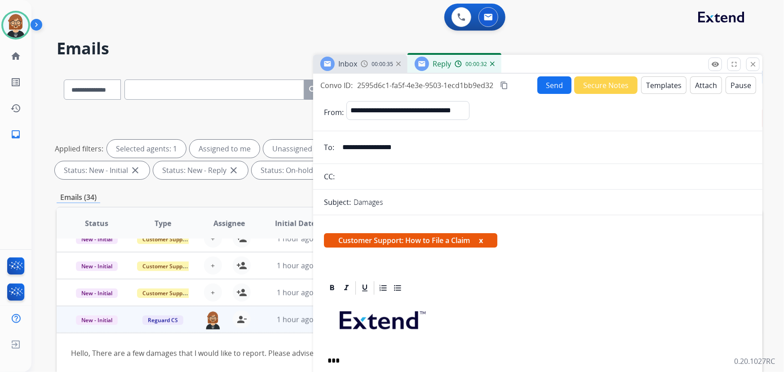
click at [543, 81] on button "Send" at bounding box center [554, 85] width 34 height 18
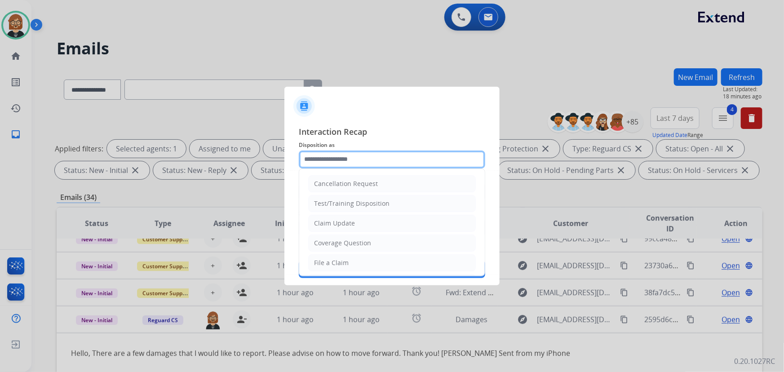
click at [368, 155] on input "text" at bounding box center [392, 159] width 186 height 18
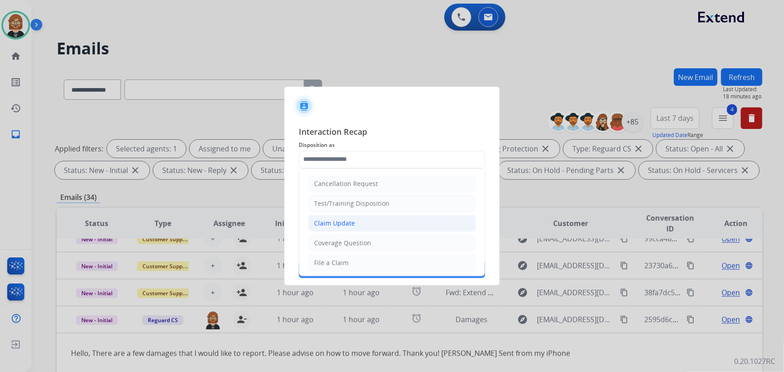
click at [377, 231] on li "Claim Update" at bounding box center [392, 223] width 168 height 17
type input "**********"
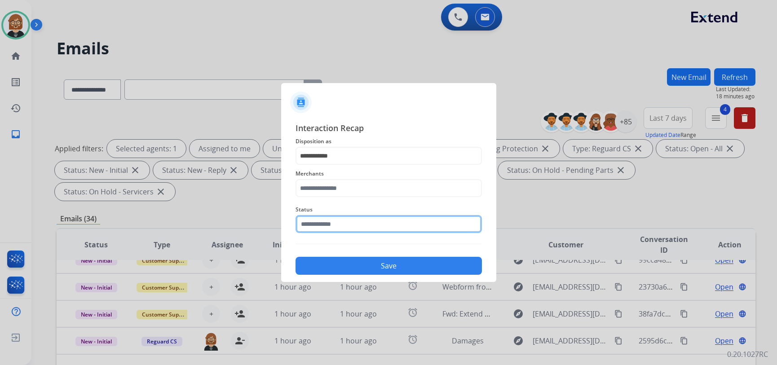
click at [377, 230] on input "text" at bounding box center [389, 224] width 186 height 18
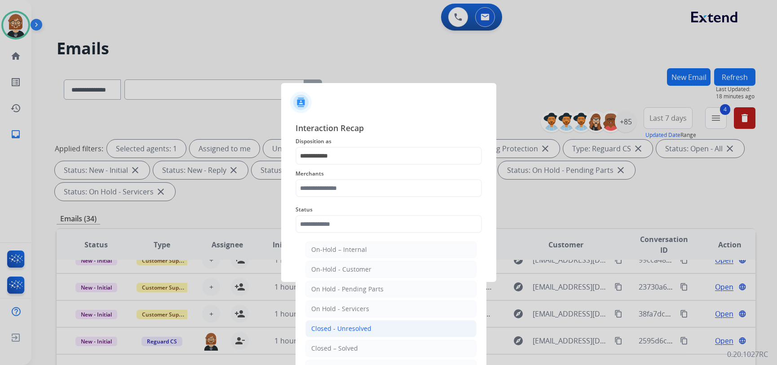
click at [363, 323] on li "Closed - Unresolved" at bounding box center [390, 328] width 171 height 17
type input "**********"
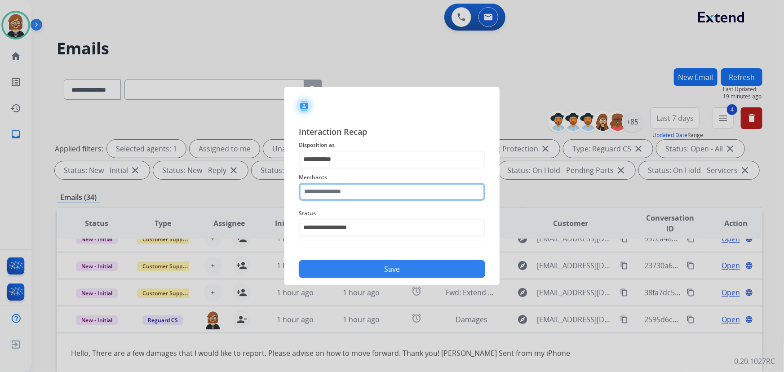
click at [360, 186] on input "text" at bounding box center [392, 192] width 186 height 18
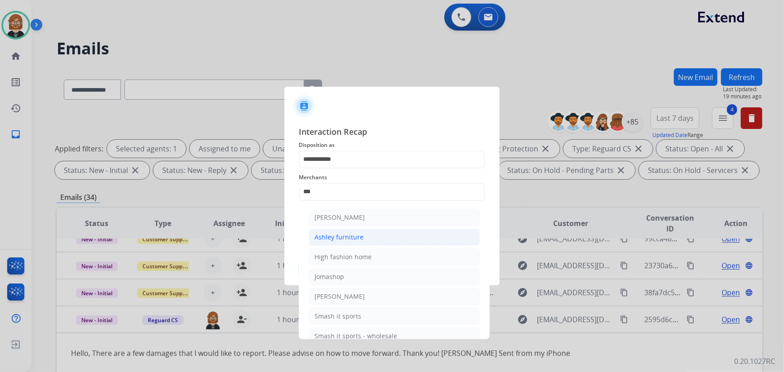
click at [395, 235] on li "Ashley furniture" at bounding box center [394, 237] width 171 height 17
type input "**********"
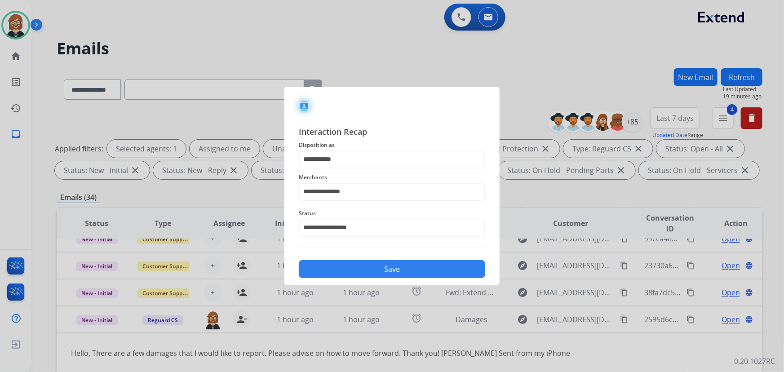
click at [398, 267] on button "Save" at bounding box center [392, 269] width 186 height 18
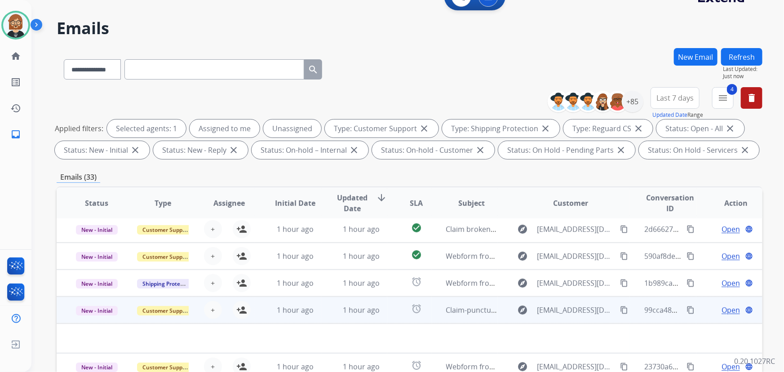
scroll to position [81, 0]
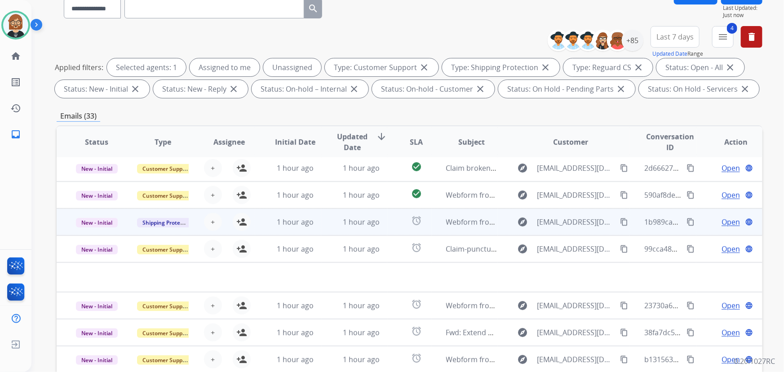
click at [326, 217] on td "1 hour ago" at bounding box center [354, 221] width 66 height 27
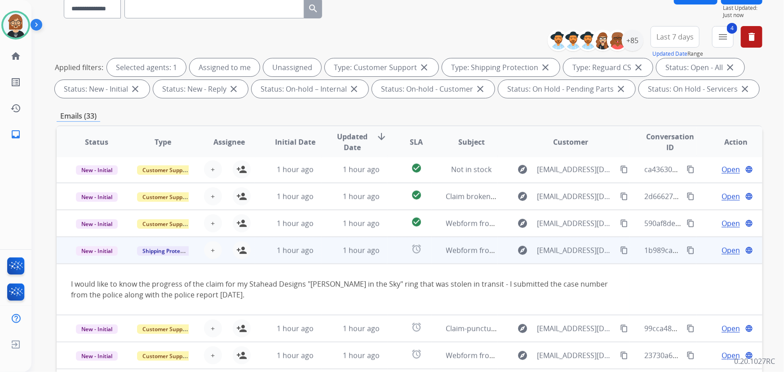
scroll to position [0, 0]
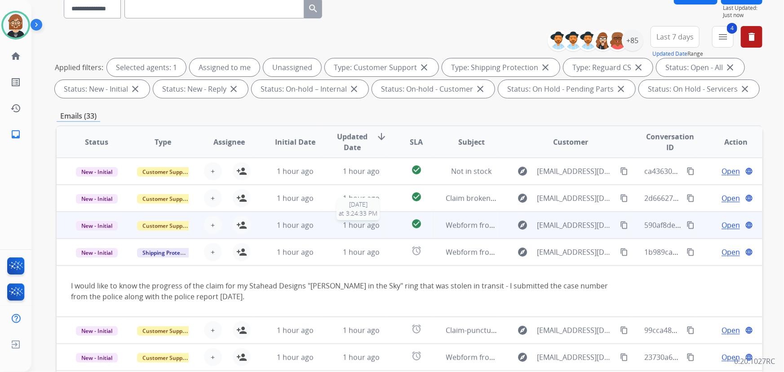
click at [374, 228] on span "1 hour ago" at bounding box center [361, 225] width 37 height 10
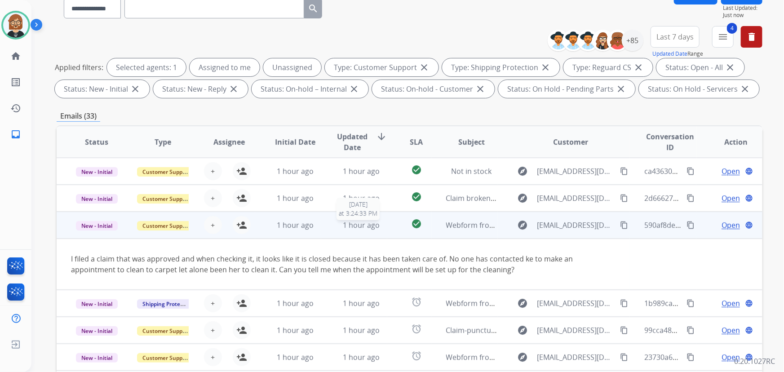
scroll to position [40, 0]
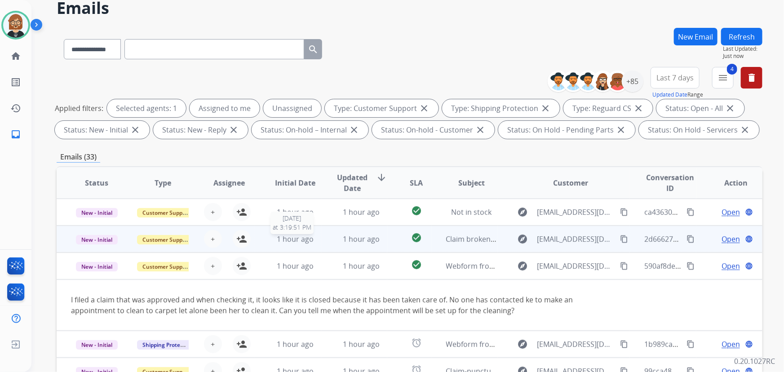
click at [316, 239] on div "1 hour ago" at bounding box center [295, 239] width 51 height 11
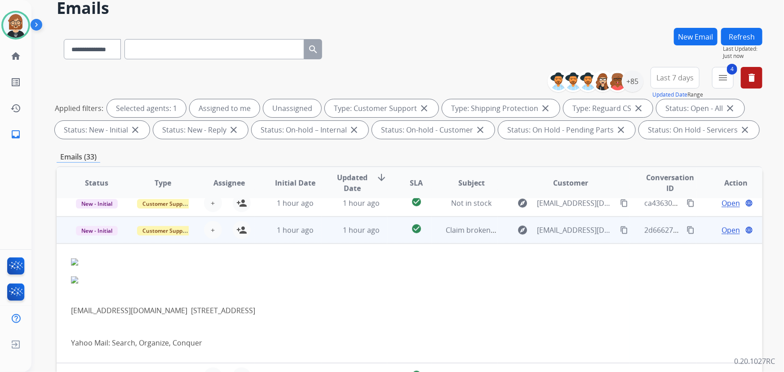
scroll to position [0, 0]
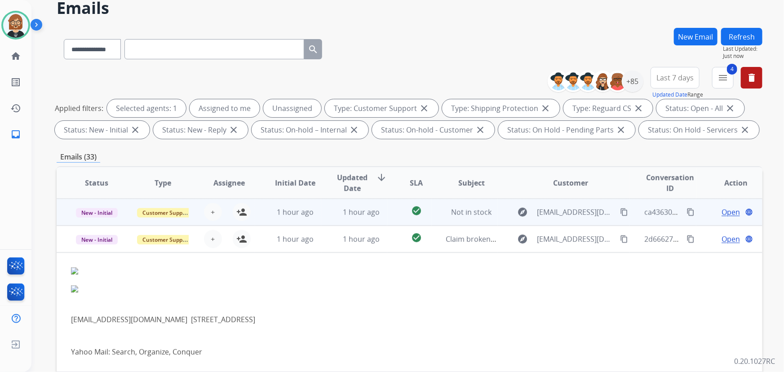
click at [328, 210] on td "1 hour ago" at bounding box center [354, 212] width 66 height 27
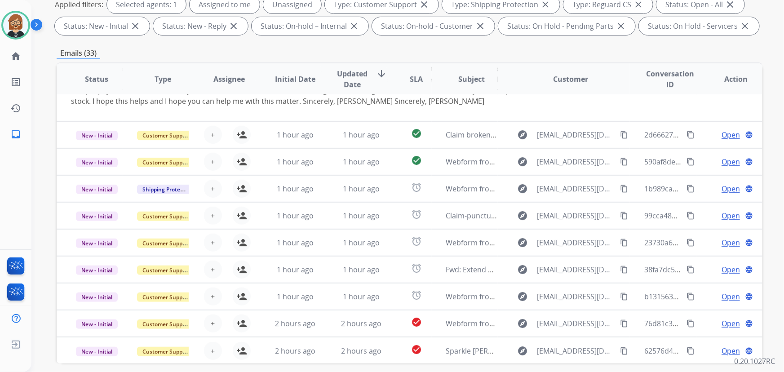
scroll to position [182, 0]
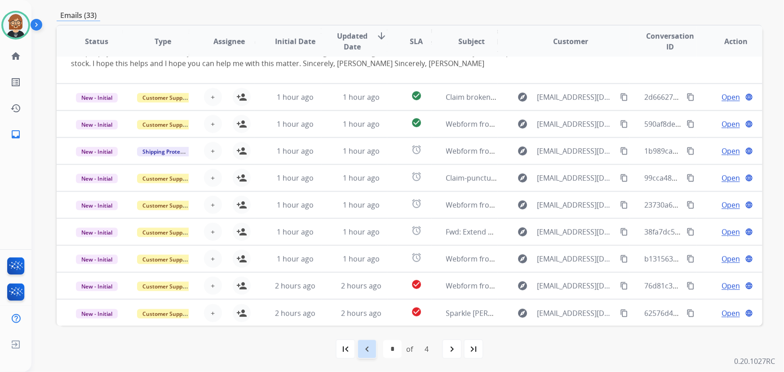
click at [372, 355] on div "navigate_before" at bounding box center [367, 349] width 20 height 20
select select "*"
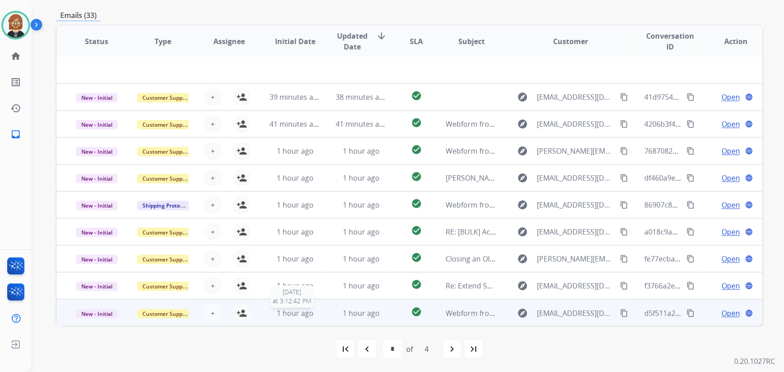
click at [301, 316] on span "1 hour ago" at bounding box center [295, 313] width 37 height 10
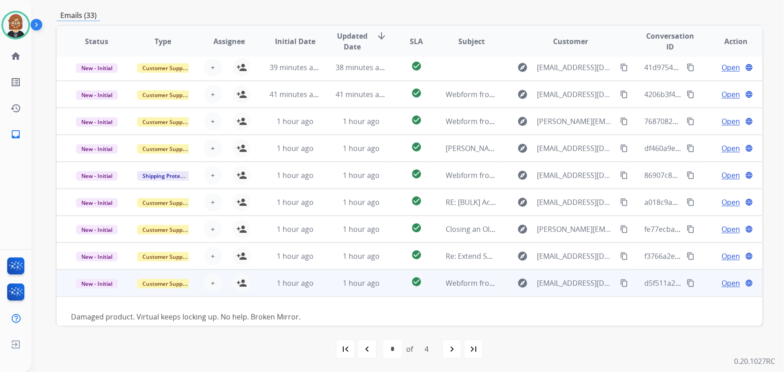
scroll to position [40, 0]
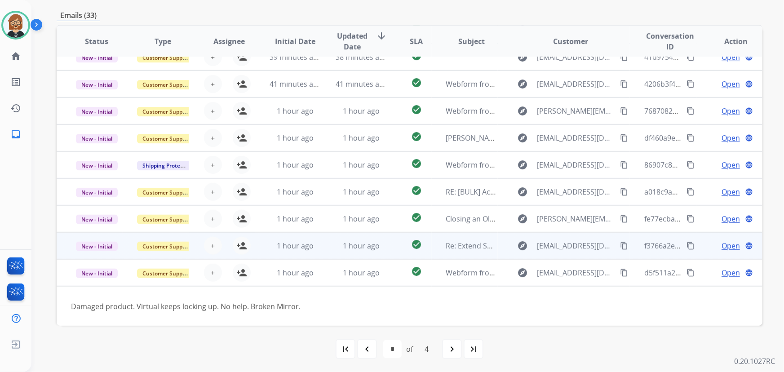
click at [348, 254] on td "1 hour ago" at bounding box center [354, 245] width 66 height 27
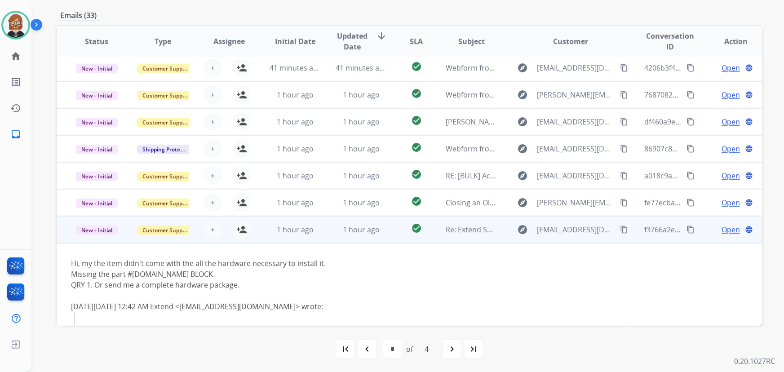
scroll to position [11, 0]
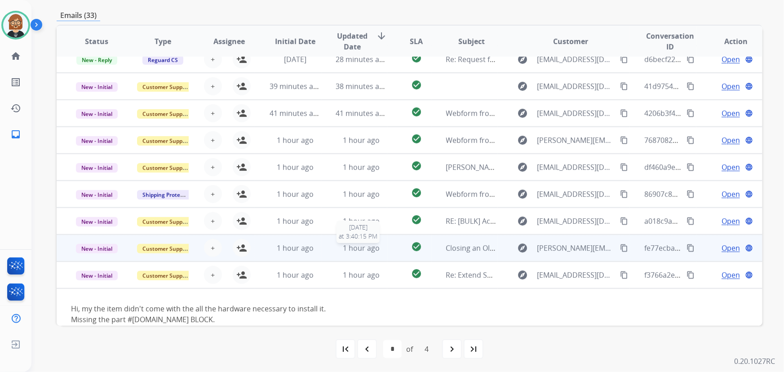
click at [355, 247] on span "1 hour ago" at bounding box center [361, 248] width 37 height 10
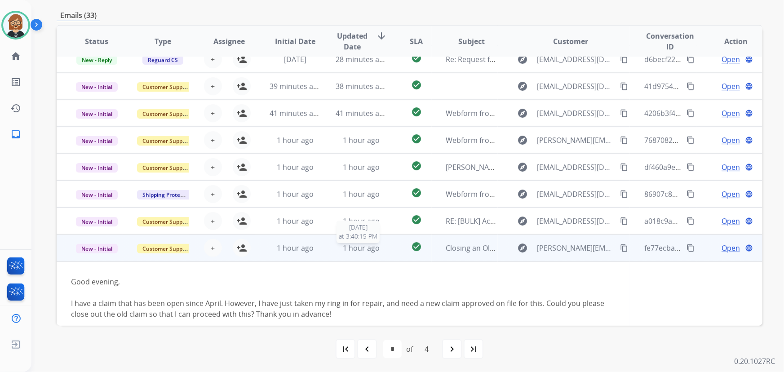
scroll to position [73, 0]
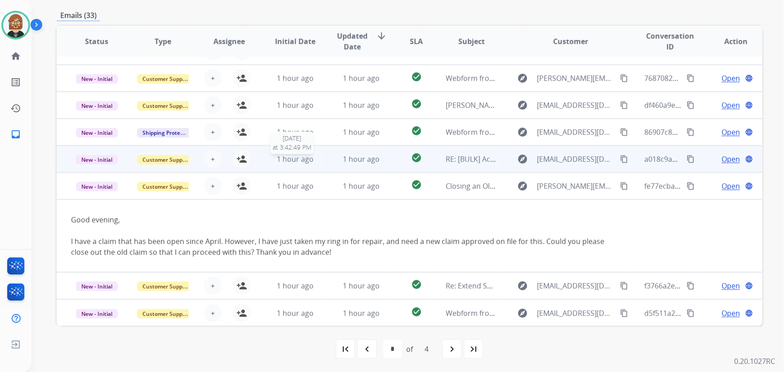
click at [280, 157] on span "1 hour ago" at bounding box center [295, 159] width 37 height 10
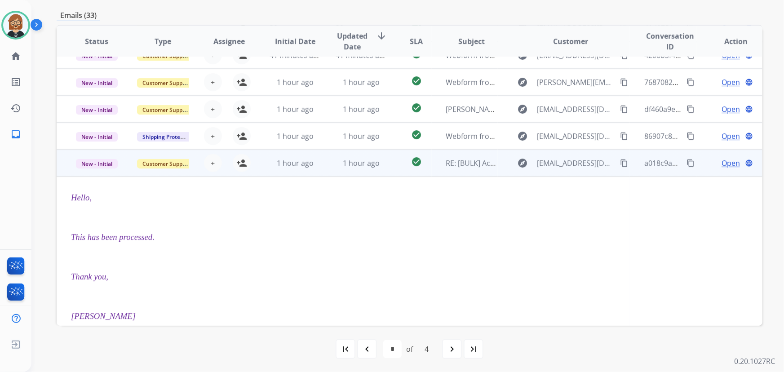
scroll to position [39, 0]
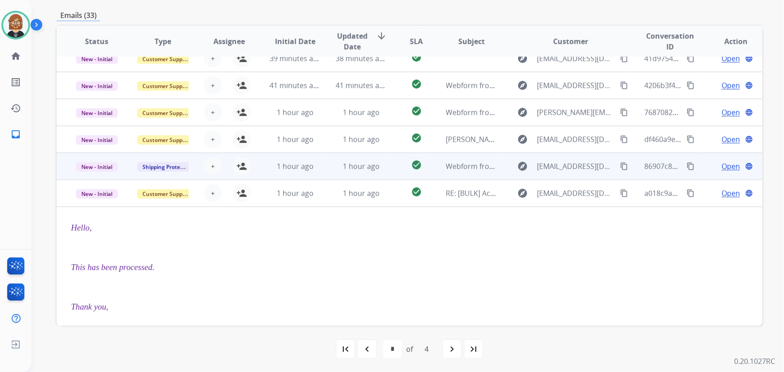
click at [250, 159] on div "+ Select agent person_add Assign to Me" at bounding box center [222, 166] width 66 height 25
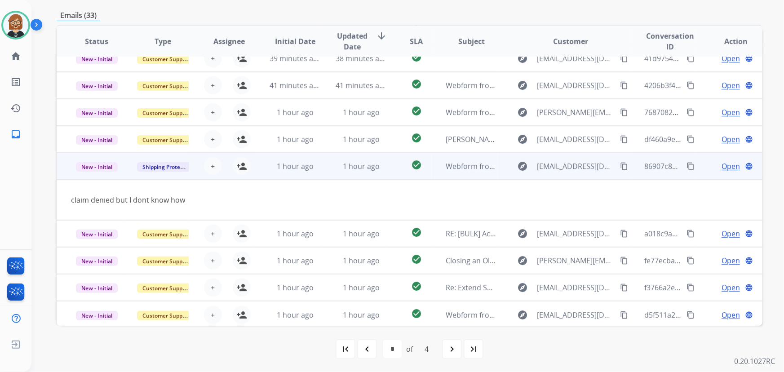
scroll to position [41, 0]
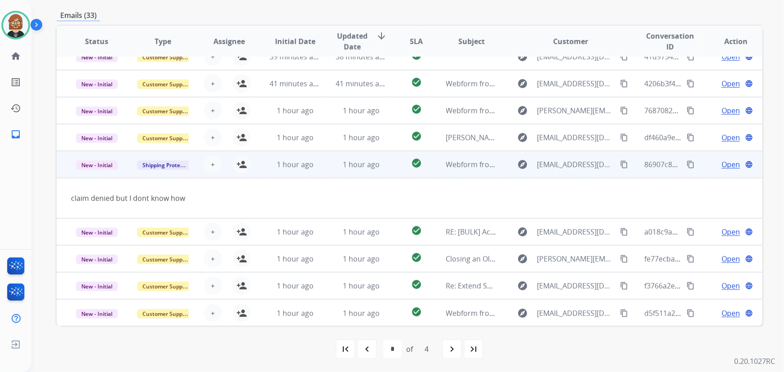
click at [620, 162] on mat-icon "content_copy" at bounding box center [624, 164] width 8 height 8
click at [721, 164] on span "Open" at bounding box center [730, 164] width 18 height 11
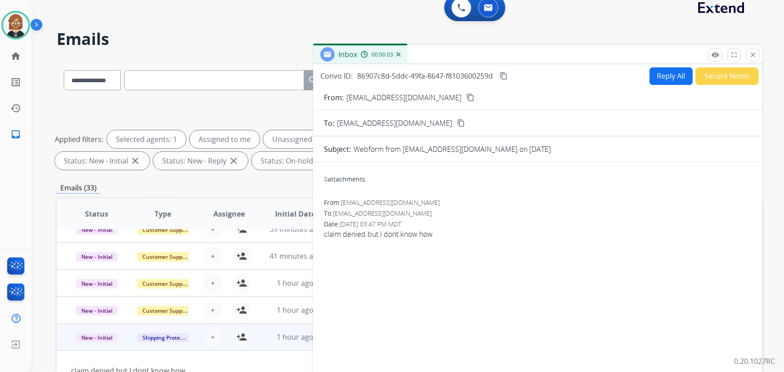
scroll to position [40, 0]
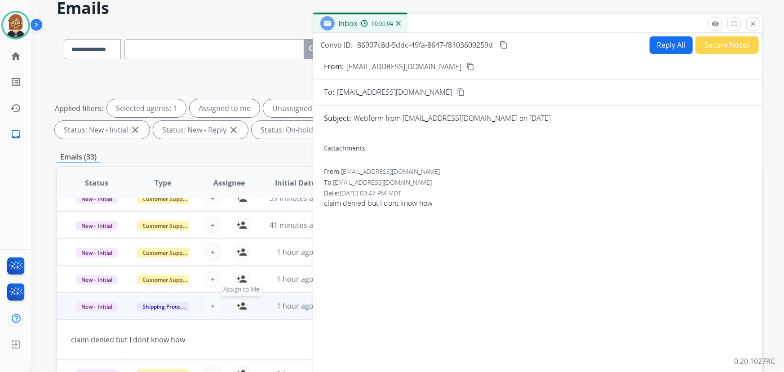
click at [242, 308] on mat-icon "person_add" at bounding box center [241, 306] width 11 height 11
click at [669, 44] on button "Reply All" at bounding box center [671, 45] width 43 height 18
select select "**********"
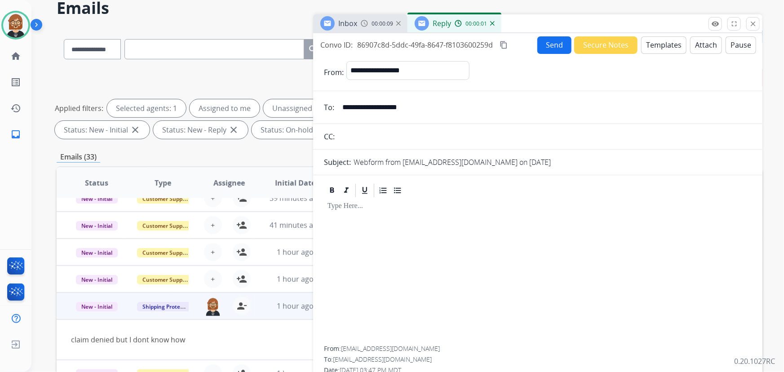
click at [672, 44] on button "Templates" at bounding box center [663, 45] width 45 height 18
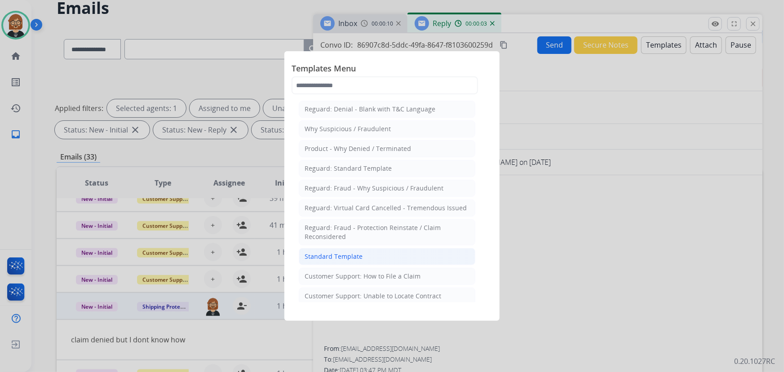
click at [379, 256] on li "Standard Template" at bounding box center [387, 256] width 177 height 17
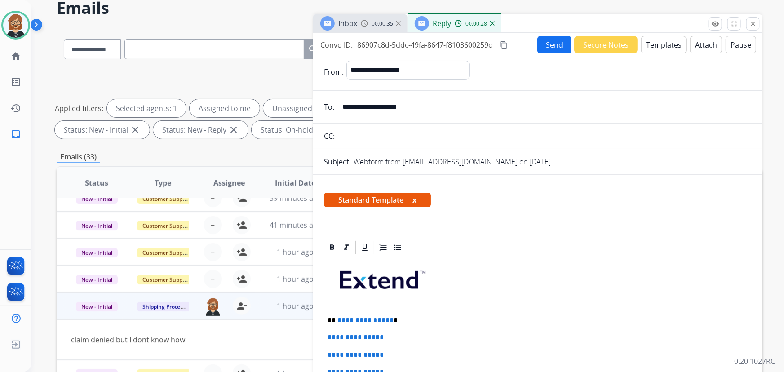
click at [697, 198] on div "Standard Template x" at bounding box center [538, 204] width 428 height 22
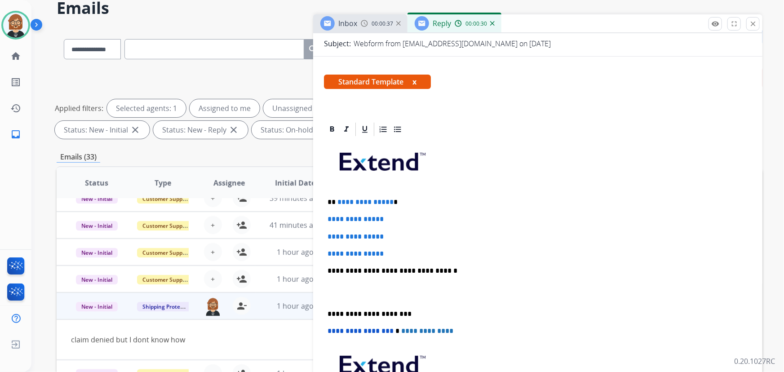
scroll to position [122, 0]
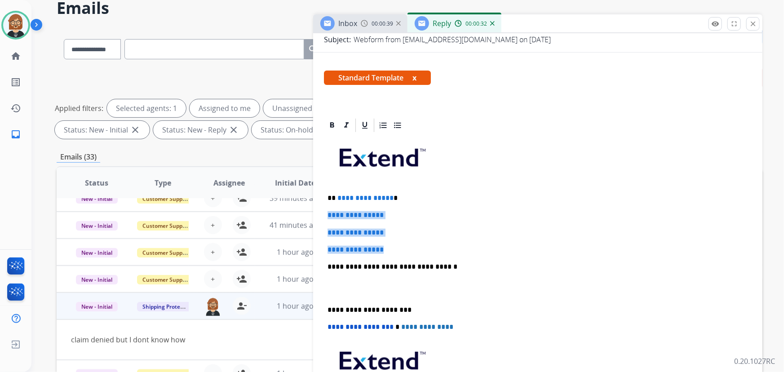
drag, startPoint x: 394, startPoint y: 248, endPoint x: 322, endPoint y: 209, distance: 81.8
click at [322, 209] on div "**********" at bounding box center [537, 303] width 449 height 372
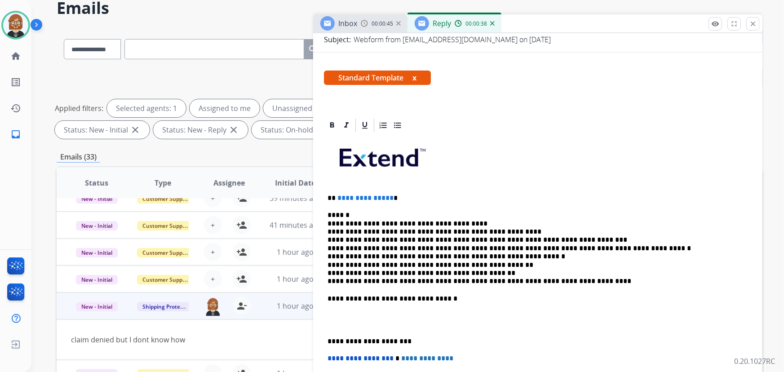
click at [327, 212] on div "**********" at bounding box center [538, 303] width 428 height 341
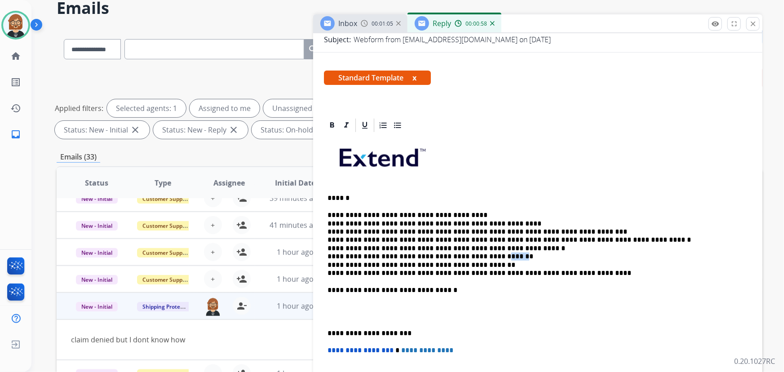
drag, startPoint x: 478, startPoint y: 254, endPoint x: 492, endPoint y: 256, distance: 14.5
click at [492, 256] on p "**********" at bounding box center [534, 244] width 414 height 66
drag, startPoint x: 414, startPoint y: 263, endPoint x: 427, endPoint y: 260, distance: 13.4
click at [426, 263] on p "**********" at bounding box center [534, 244] width 414 height 66
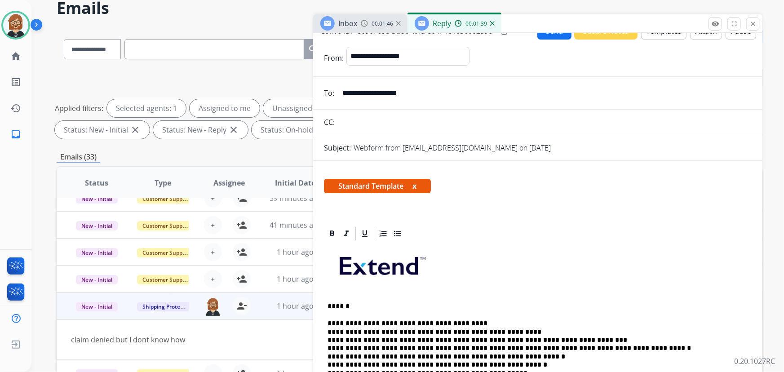
scroll to position [0, 0]
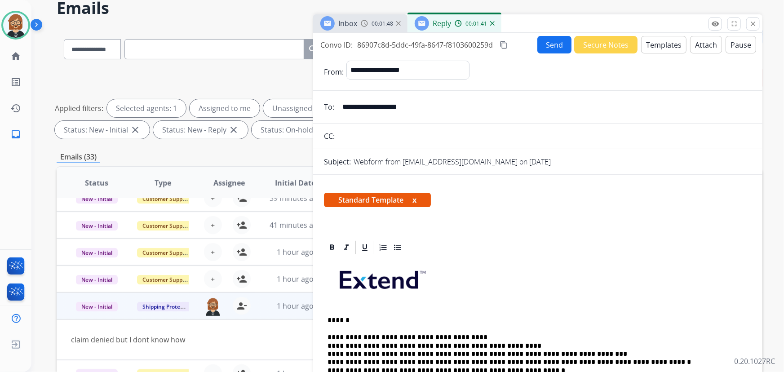
click at [556, 44] on button "Send" at bounding box center [554, 45] width 34 height 18
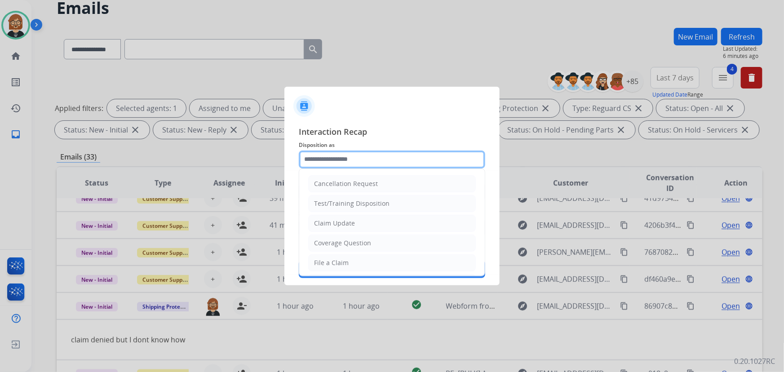
click at [403, 152] on input "text" at bounding box center [392, 159] width 186 height 18
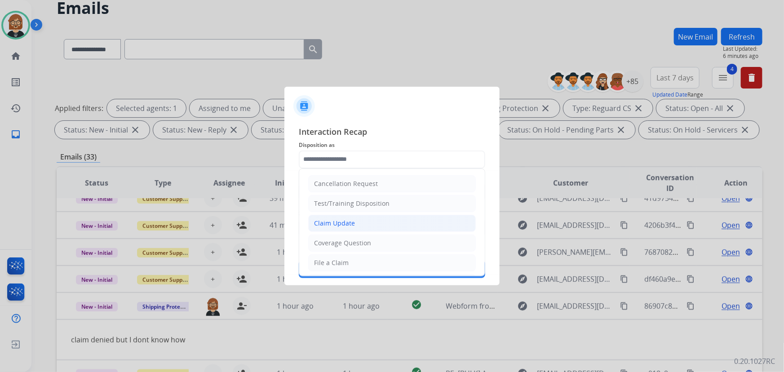
click at [394, 227] on li "Claim Update" at bounding box center [392, 223] width 168 height 17
type input "**********"
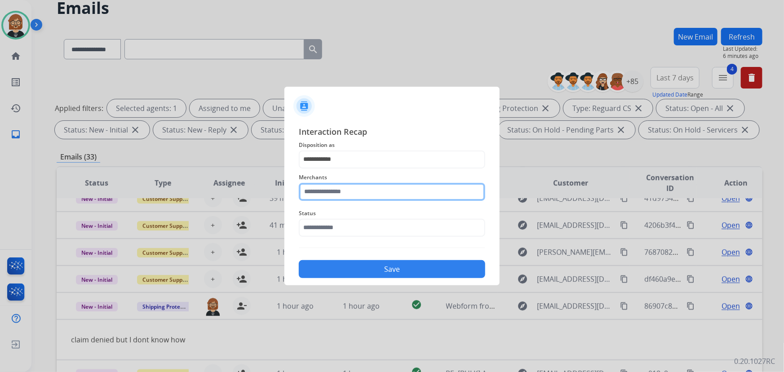
click at [403, 191] on input "text" at bounding box center [392, 192] width 186 height 18
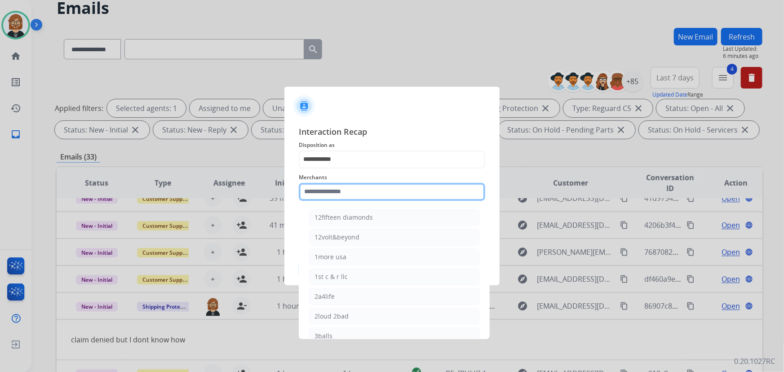
click at [390, 188] on input "text" at bounding box center [392, 192] width 186 height 18
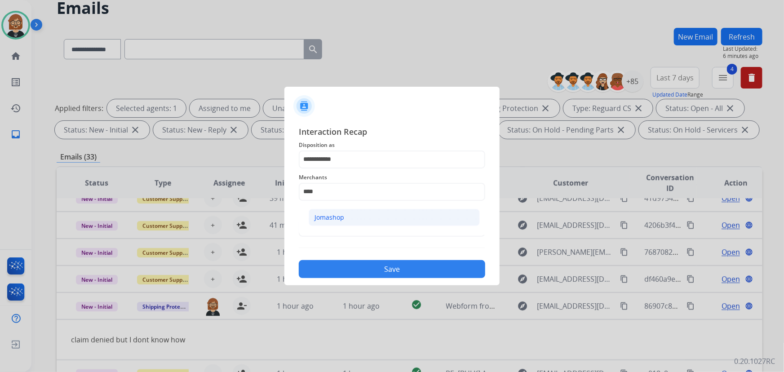
click at [342, 215] on div "Jomashop" at bounding box center [329, 217] width 30 height 9
type input "********"
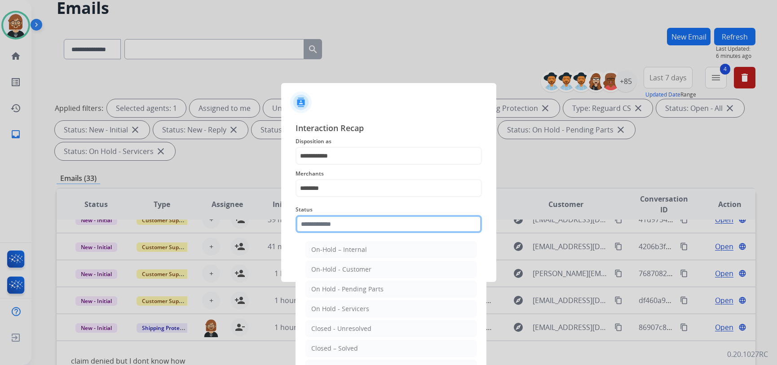
click at [341, 230] on input "text" at bounding box center [389, 224] width 186 height 18
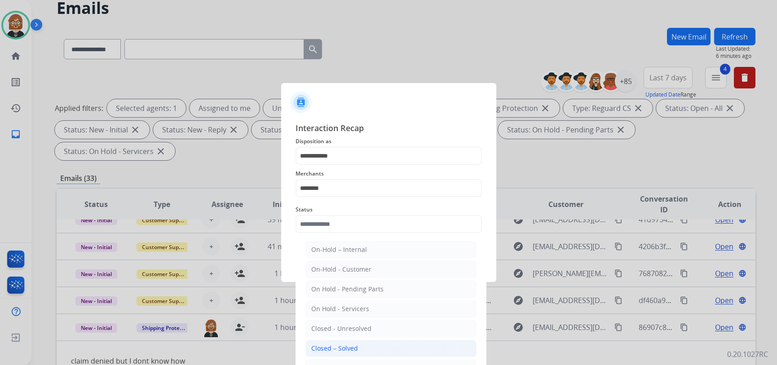
click at [360, 349] on li "Closed – Solved" at bounding box center [390, 348] width 171 height 17
type input "**********"
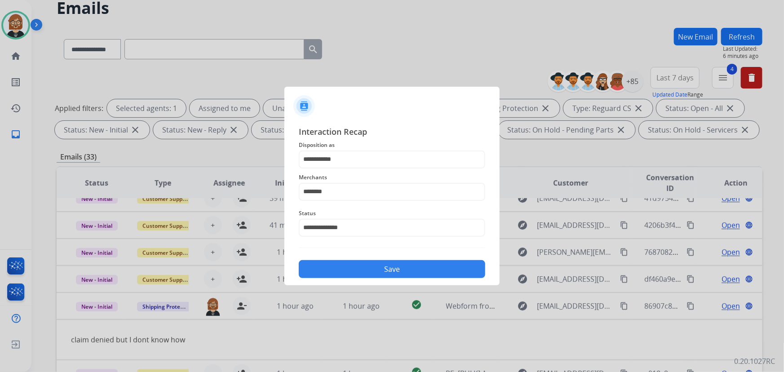
click at [395, 260] on div "Save" at bounding box center [392, 266] width 186 height 23
click at [395, 265] on button "Save" at bounding box center [392, 269] width 186 height 18
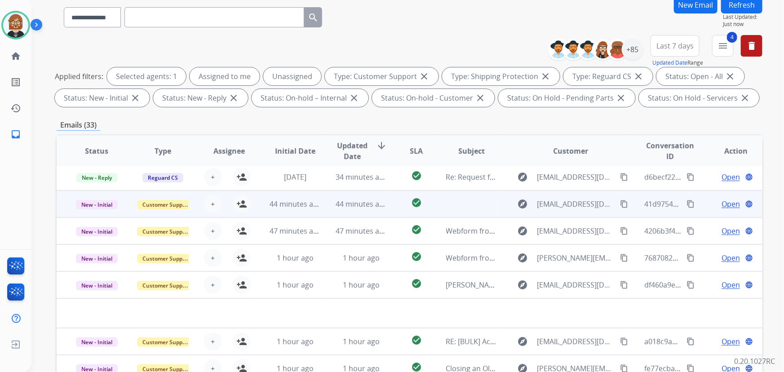
scroll to position [81, 0]
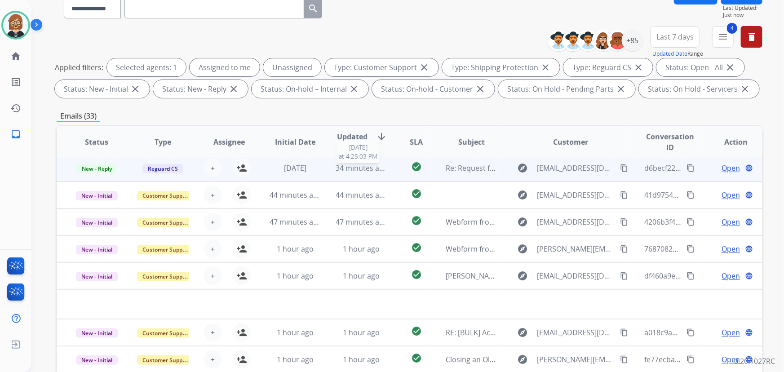
click at [341, 166] on span "34 minutes ago" at bounding box center [362, 168] width 52 height 10
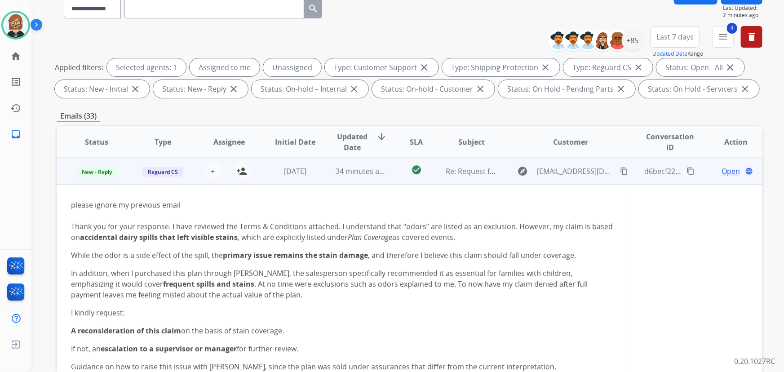
scroll to position [0, 0]
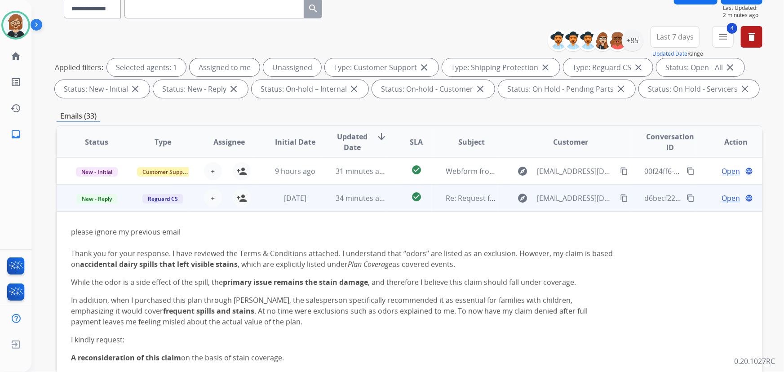
click at [620, 197] on mat-icon "content_copy" at bounding box center [624, 198] width 8 height 8
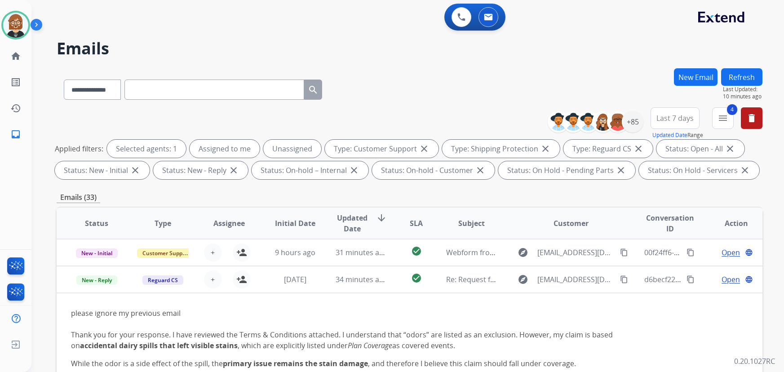
select select "**********"
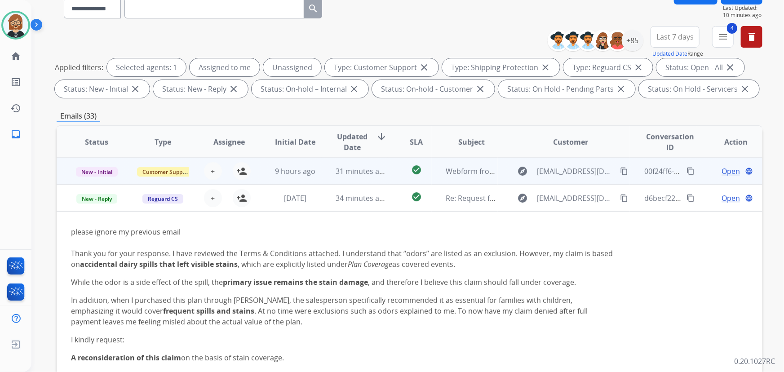
click at [327, 174] on td "31 minutes ago" at bounding box center [354, 171] width 66 height 27
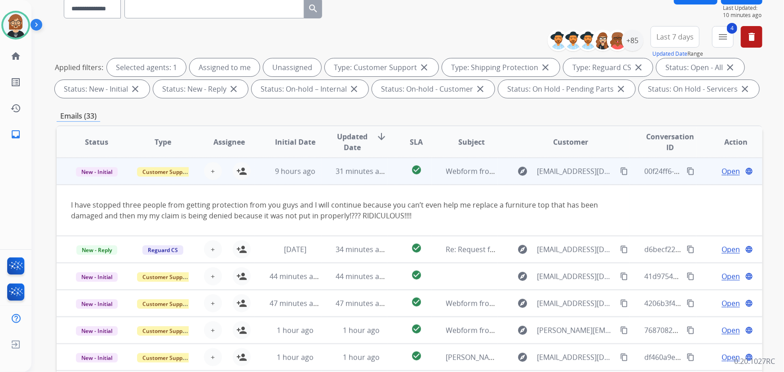
click at [620, 170] on mat-icon "content_copy" at bounding box center [624, 171] width 8 height 8
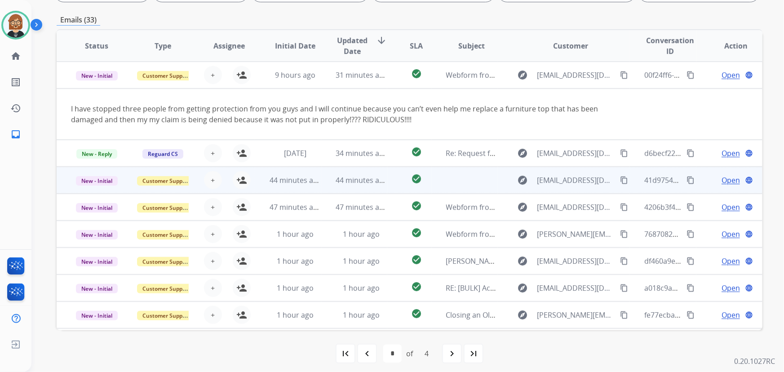
scroll to position [182, 0]
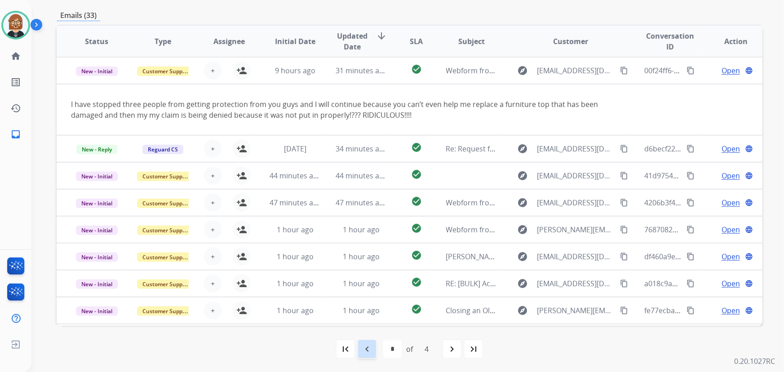
click at [369, 352] on mat-icon "navigate_before" at bounding box center [367, 349] width 11 height 11
select select "*"
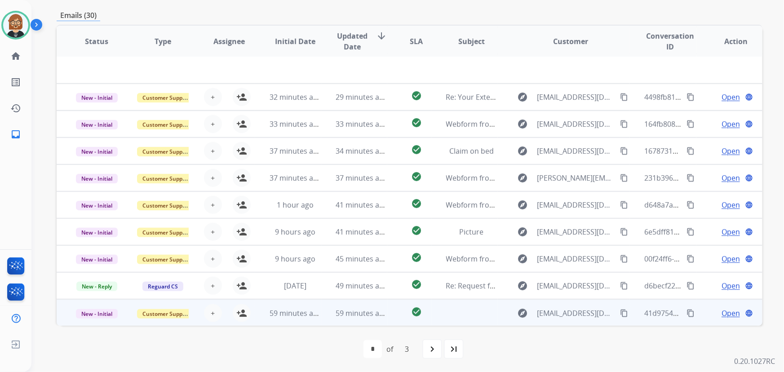
click at [460, 317] on td at bounding box center [465, 312] width 66 height 27
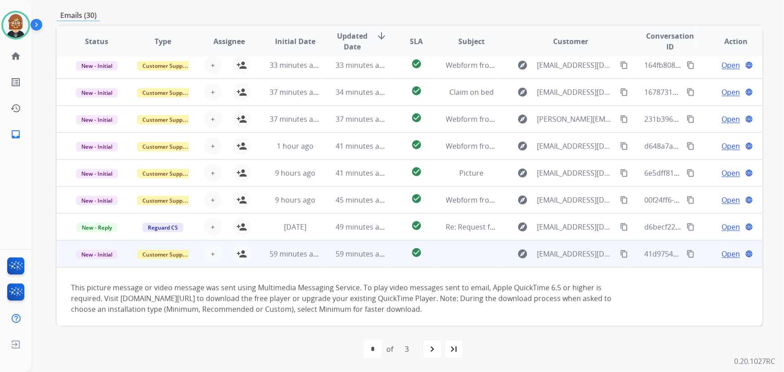
scroll to position [62, 0]
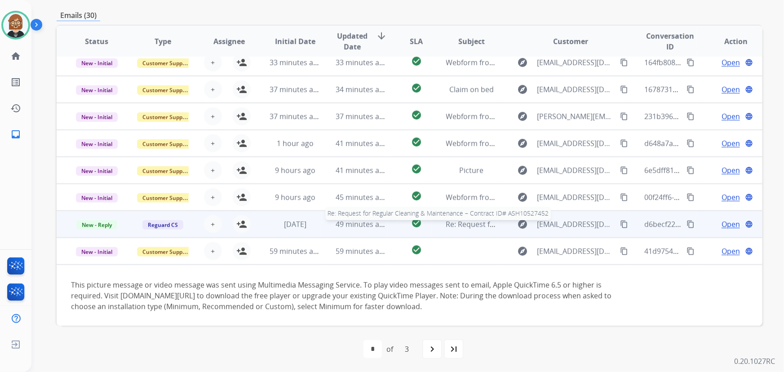
click at [459, 226] on span "Re: Request for Regular Cleaning & Maintenance – Contract ID# ASH10527452" at bounding box center [577, 224] width 262 height 10
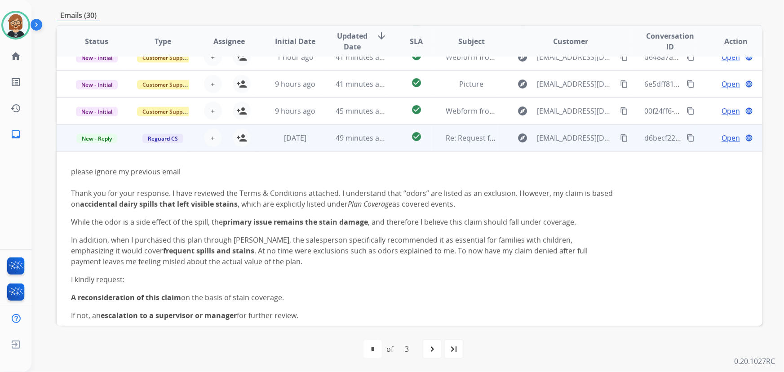
scroll to position [134, 0]
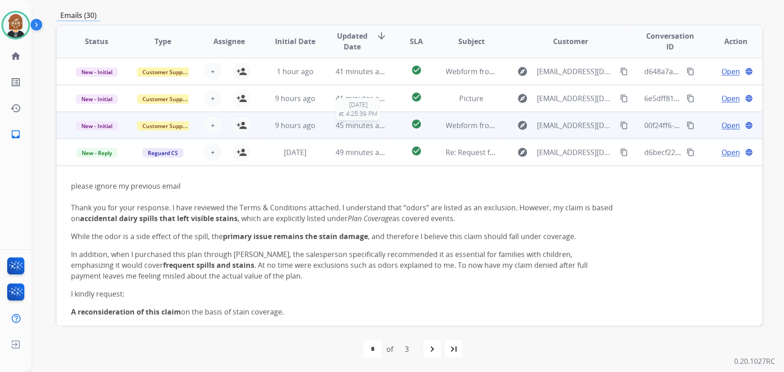
click at [345, 122] on span "45 minutes ago" at bounding box center [362, 125] width 52 height 10
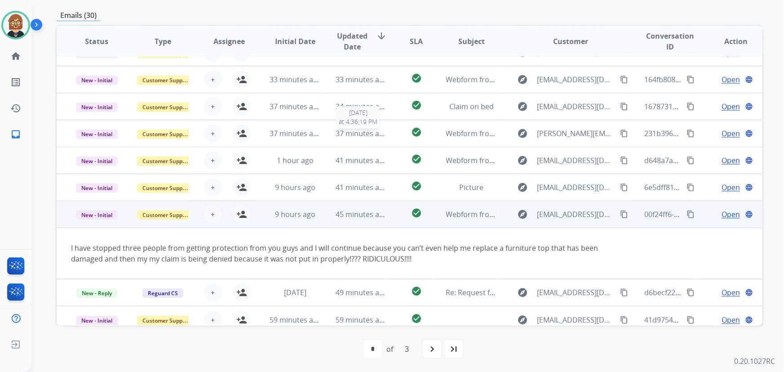
scroll to position [52, 0]
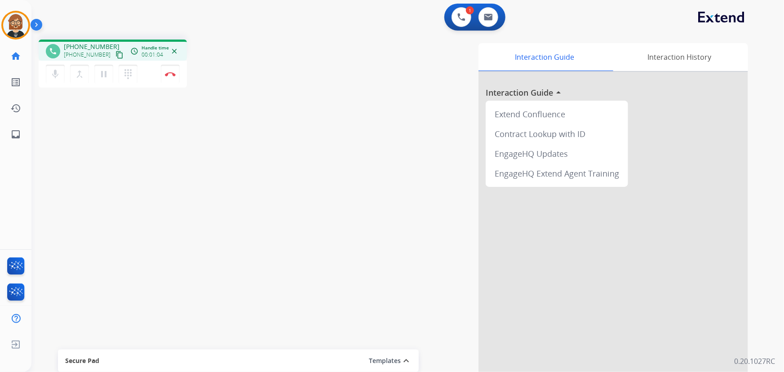
click at [115, 54] on mat-icon "content_copy" at bounding box center [119, 55] width 8 height 8
click at [173, 76] on button "Disconnect" at bounding box center [170, 74] width 19 height 19
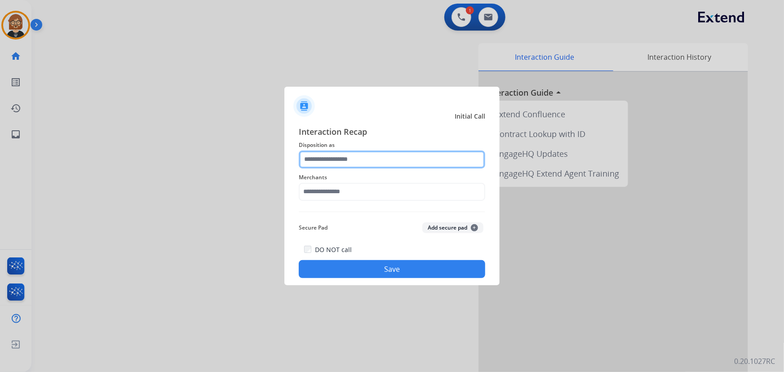
click at [369, 154] on input "text" at bounding box center [392, 159] width 186 height 18
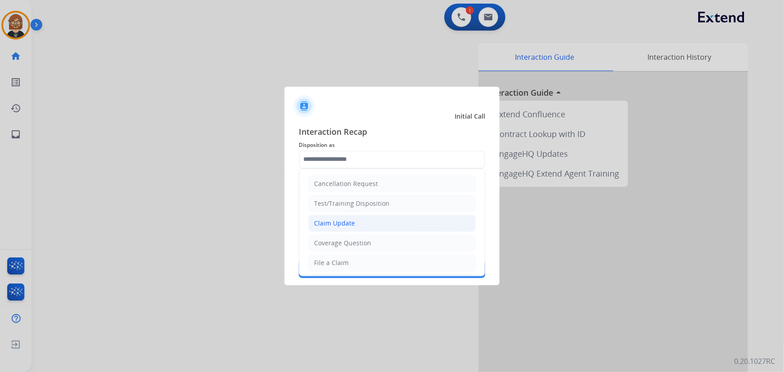
click at [376, 222] on li "Claim Update" at bounding box center [392, 223] width 168 height 17
type input "**********"
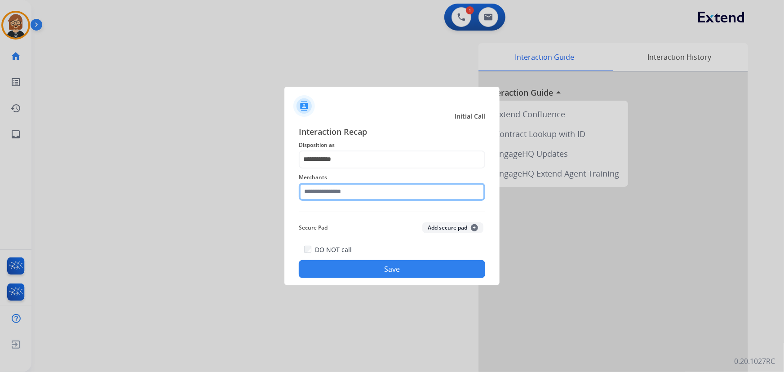
click at [363, 190] on input "text" at bounding box center [392, 192] width 186 height 18
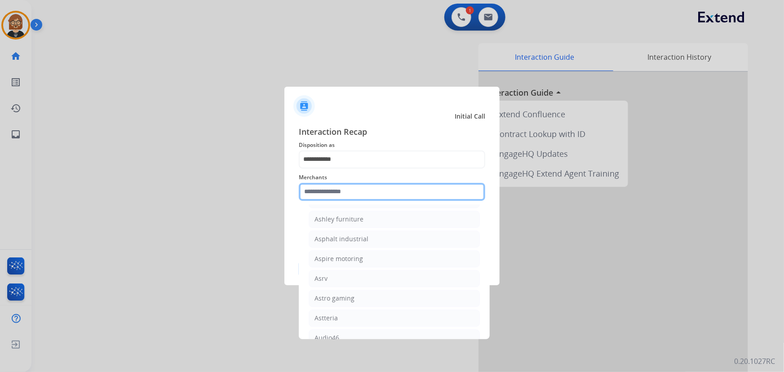
scroll to position [1348, 0]
click at [389, 188] on input "text" at bounding box center [392, 192] width 186 height 18
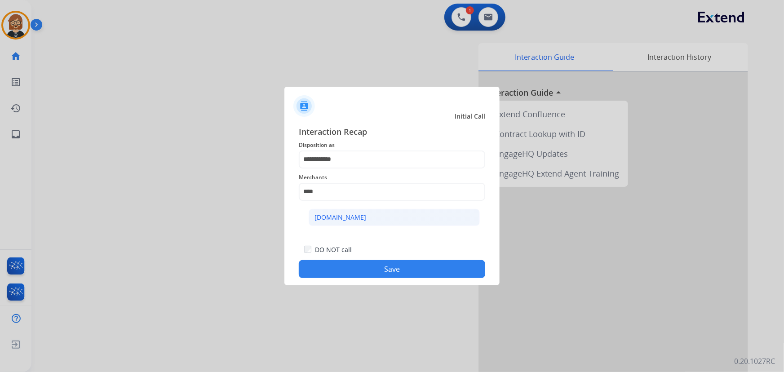
click at [410, 221] on li "[DOMAIN_NAME]" at bounding box center [394, 217] width 171 height 17
type input "**********"
click at [410, 272] on button "Save" at bounding box center [392, 269] width 186 height 18
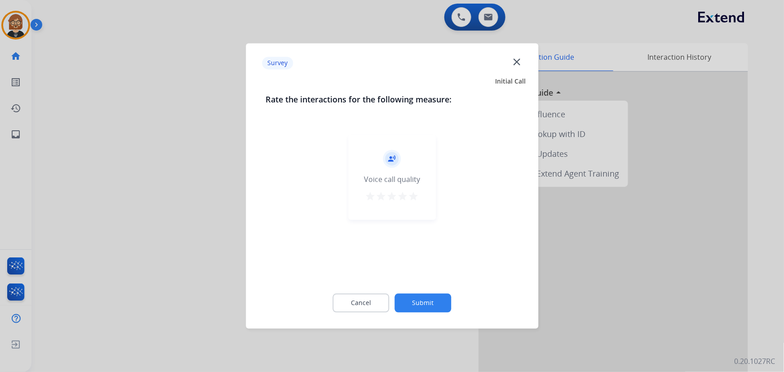
click at [424, 305] on button "Submit" at bounding box center [423, 303] width 57 height 19
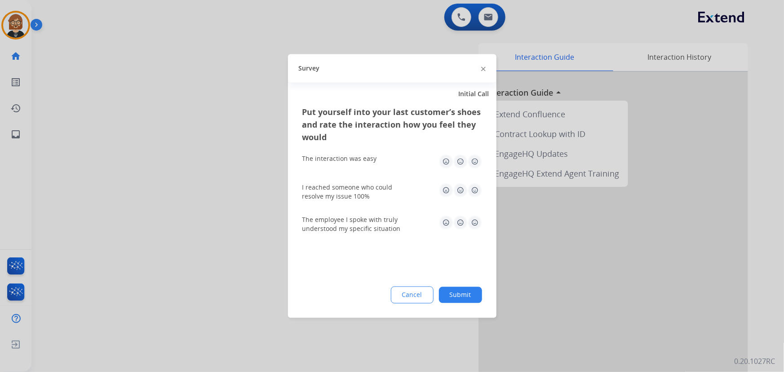
click at [476, 296] on button "Submit" at bounding box center [460, 295] width 43 height 16
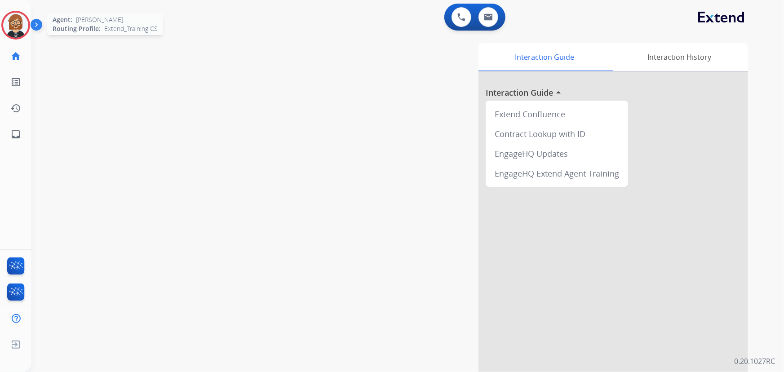
click at [7, 25] on img at bounding box center [15, 25] width 25 height 25
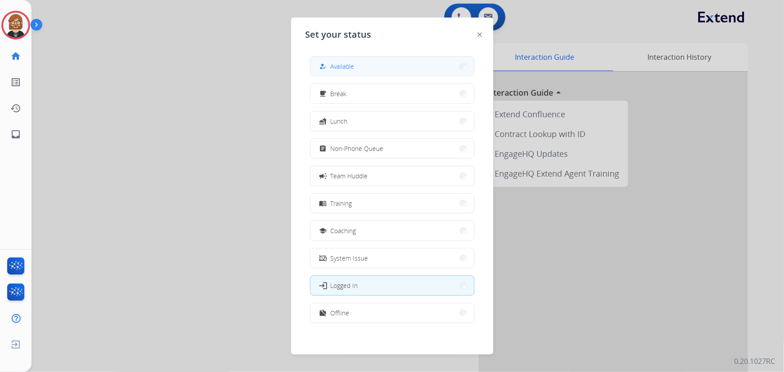
click at [381, 68] on button "how_to_reg Available" at bounding box center [392, 66] width 164 height 19
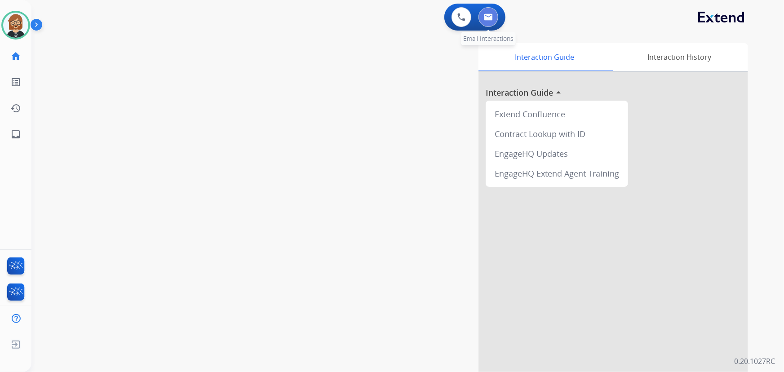
click at [485, 14] on img at bounding box center [488, 16] width 9 height 7
select select "**********"
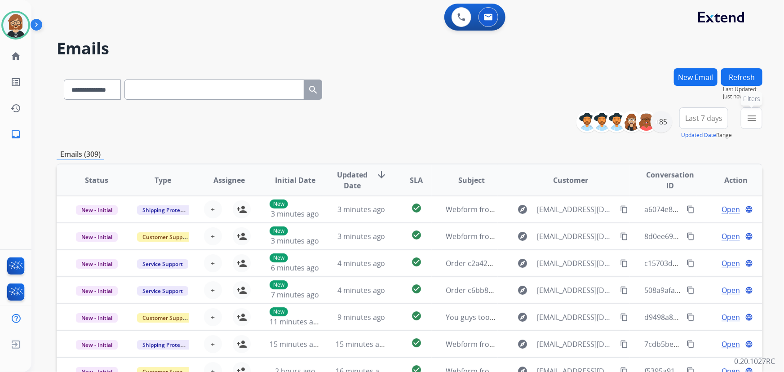
click at [756, 121] on mat-icon "menu" at bounding box center [751, 118] width 11 height 11
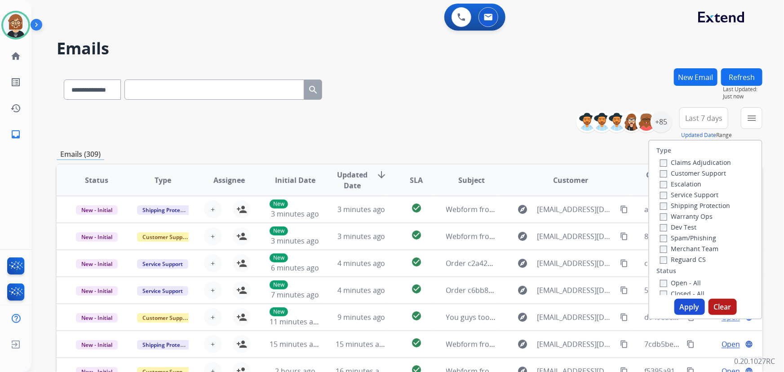
click at [684, 283] on label "Open - All" at bounding box center [680, 283] width 41 height 9
click at [688, 310] on button "Apply" at bounding box center [689, 307] width 31 height 16
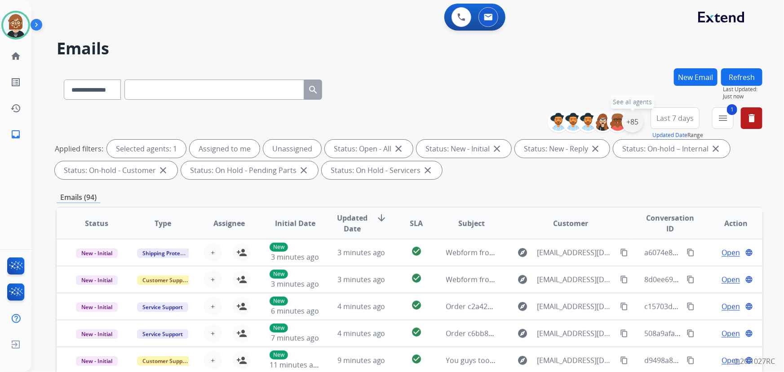
click at [633, 119] on div "+85" at bounding box center [633, 122] width 22 height 22
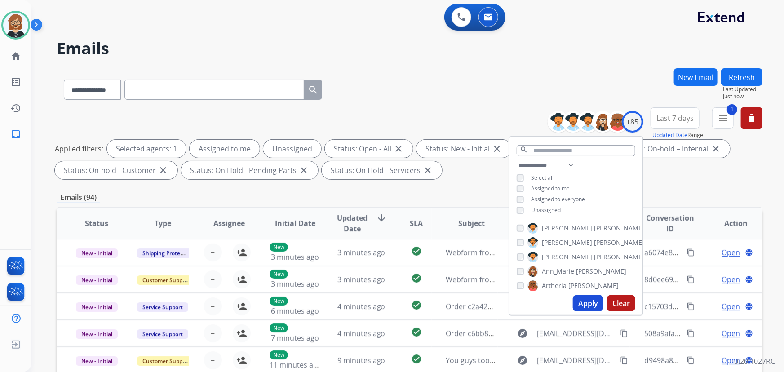
click at [558, 210] on span "Unassigned" at bounding box center [546, 210] width 30 height 8
click at [584, 303] on button "Apply" at bounding box center [588, 303] width 31 height 16
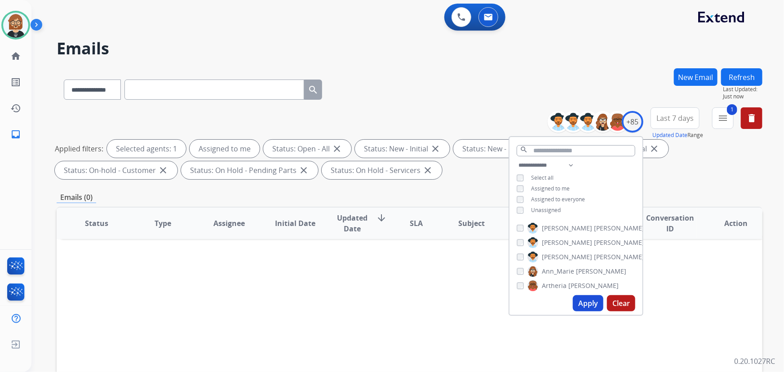
click at [553, 211] on span "Unassigned" at bounding box center [546, 210] width 30 height 8
click at [592, 304] on button "Apply" at bounding box center [588, 303] width 31 height 16
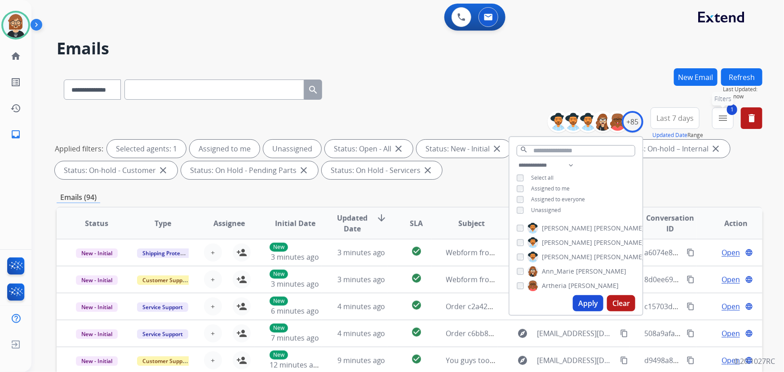
click at [727, 119] on mat-icon "menu" at bounding box center [722, 118] width 11 height 11
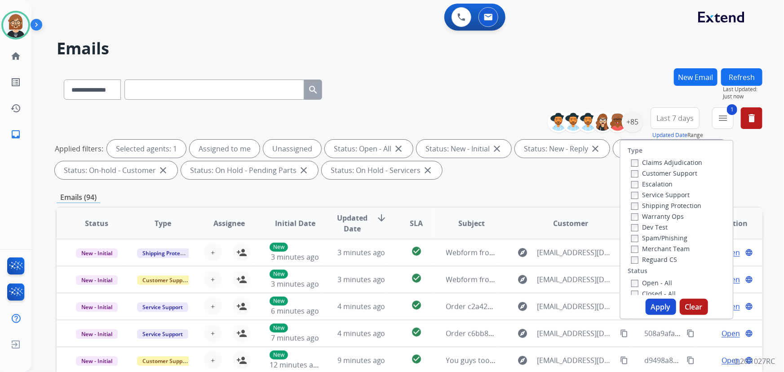
click at [645, 260] on label "Reguard CS" at bounding box center [654, 259] width 46 height 9
click at [654, 195] on label "Service Support" at bounding box center [660, 194] width 58 height 9
click at [661, 209] on label "Shipping Protection" at bounding box center [666, 205] width 70 height 9
click at [649, 174] on label "Customer Support" at bounding box center [664, 173] width 66 height 9
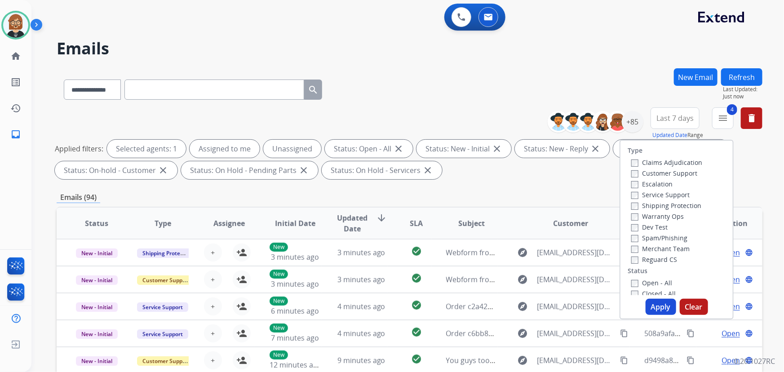
click at [663, 305] on button "Apply" at bounding box center [661, 307] width 31 height 16
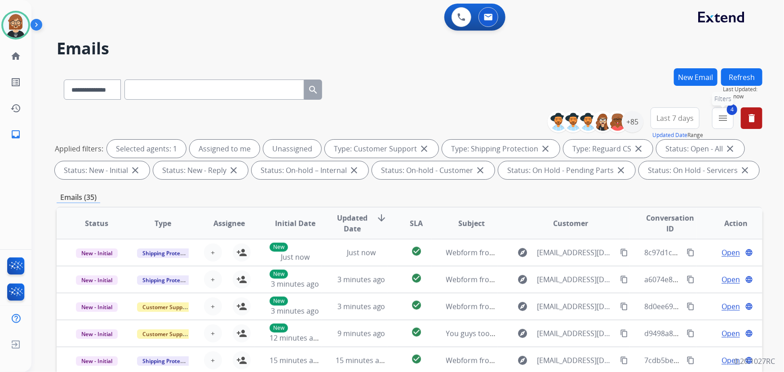
click at [728, 119] on button "4 menu Filters" at bounding box center [723, 118] width 22 height 22
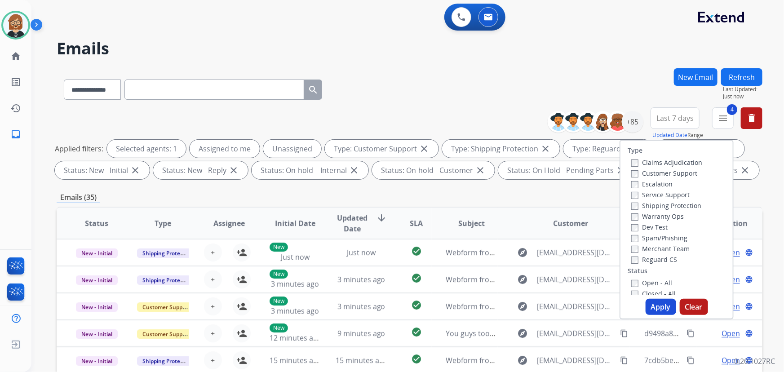
click at [658, 308] on button "Apply" at bounding box center [661, 307] width 31 height 16
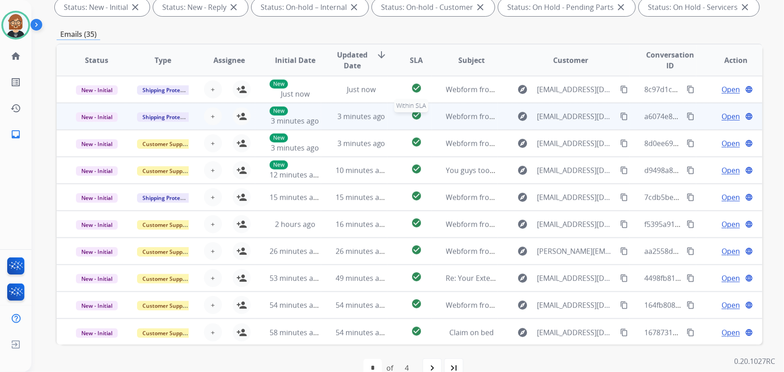
scroll to position [0, 0]
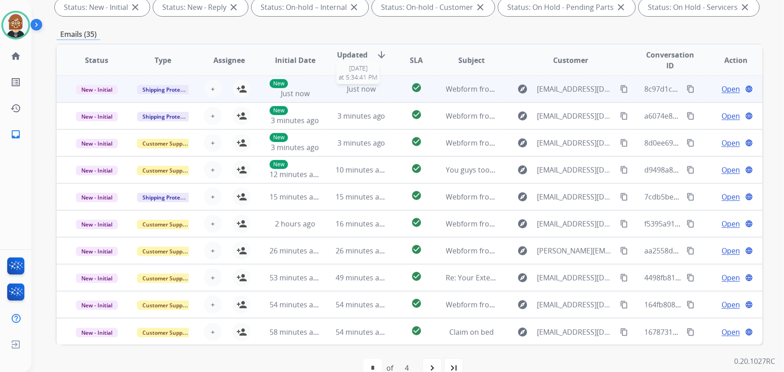
click at [375, 92] on div "Just now" at bounding box center [361, 89] width 51 height 11
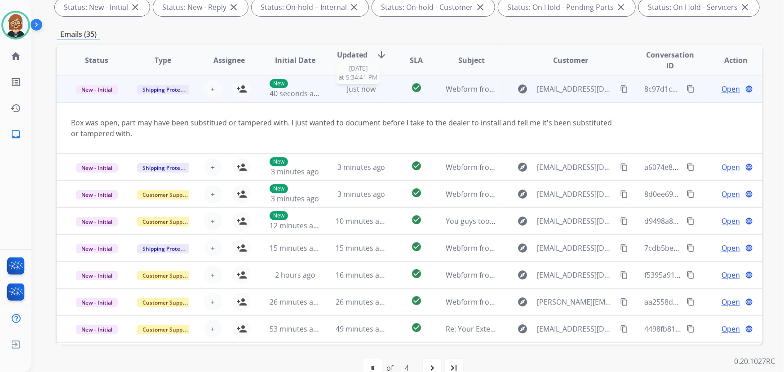
scroll to position [0, 0]
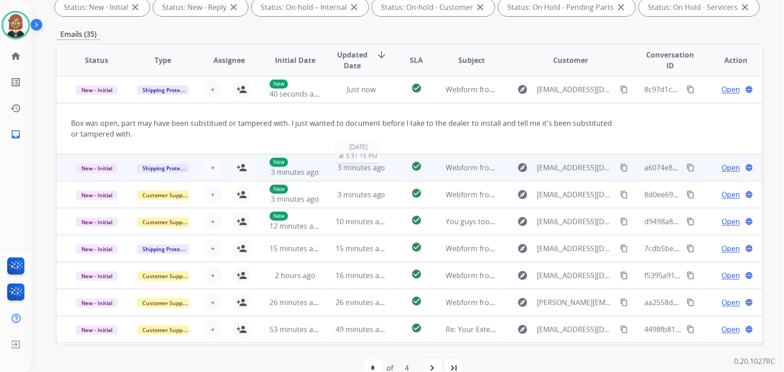
click at [363, 170] on span "3 minutes ago" at bounding box center [361, 168] width 48 height 10
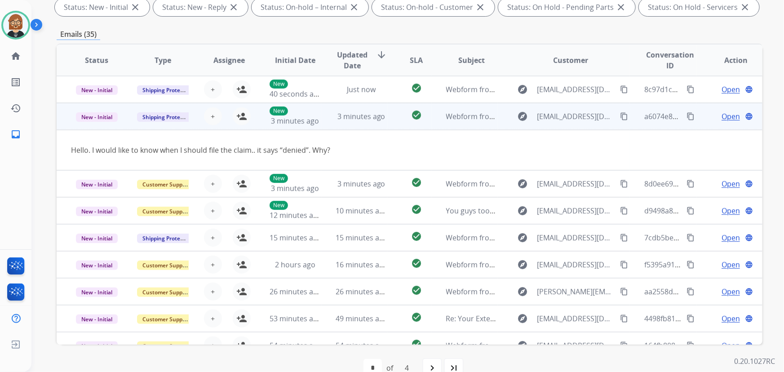
scroll to position [27, 0]
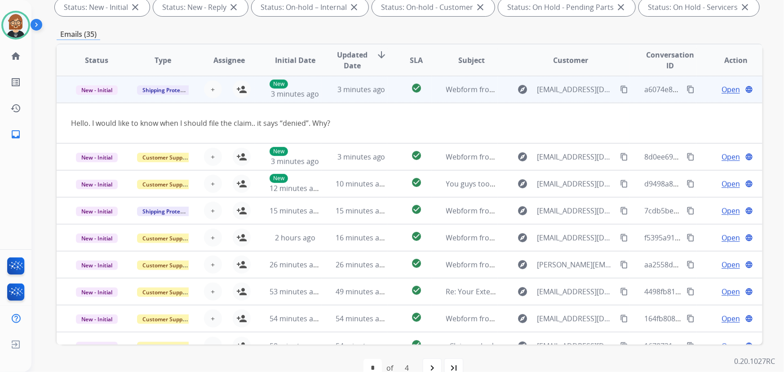
click at [623, 88] on button "content_copy" at bounding box center [624, 89] width 11 height 11
click at [238, 90] on mat-icon "person_add" at bounding box center [241, 89] width 11 height 11
click at [721, 88] on span "Open" at bounding box center [730, 89] width 18 height 11
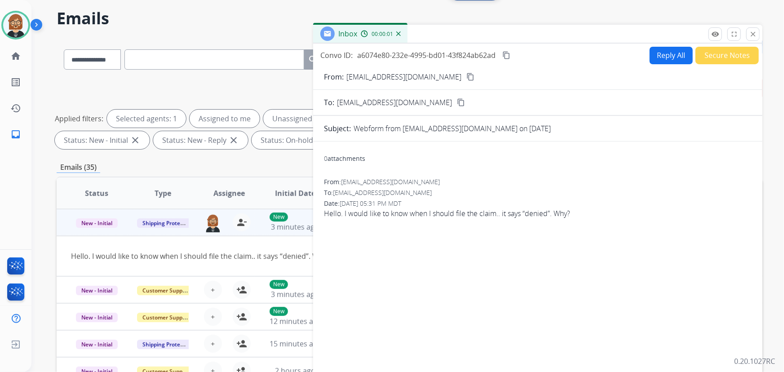
scroll to position [0, 0]
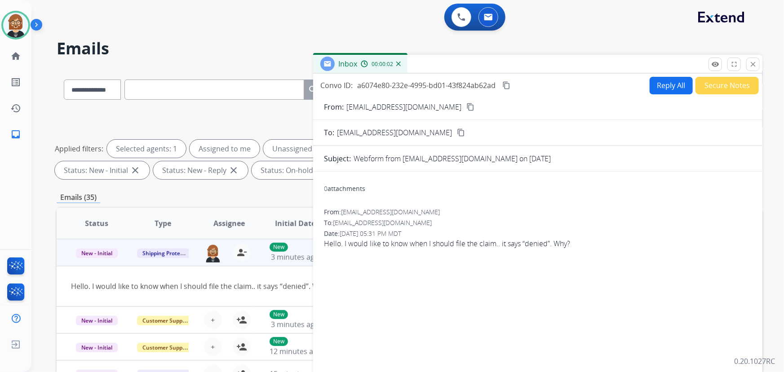
click at [668, 82] on button "Reply All" at bounding box center [671, 86] width 43 height 18
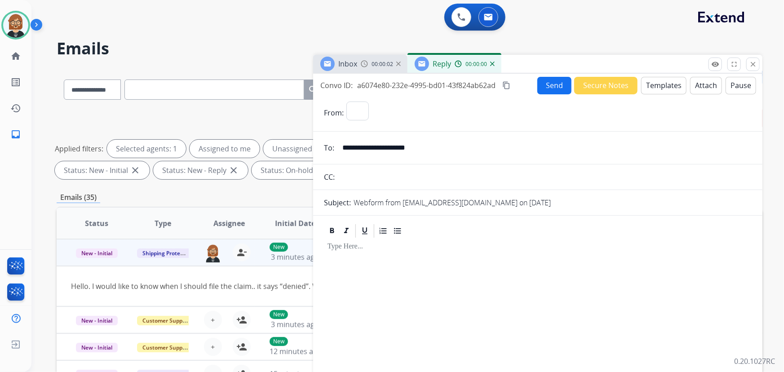
select select "**********"
click at [656, 90] on button "Templates" at bounding box center [663, 86] width 45 height 18
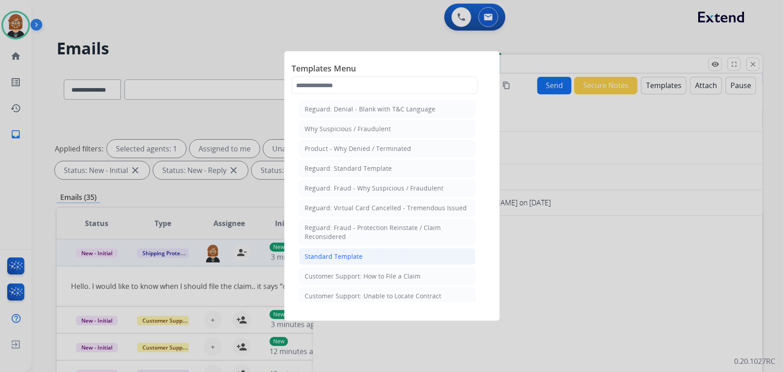
click at [376, 252] on li "Standard Template" at bounding box center [387, 256] width 177 height 17
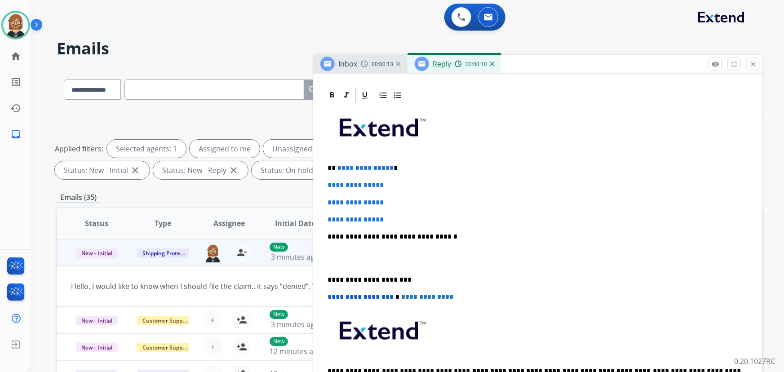
scroll to position [213, 0]
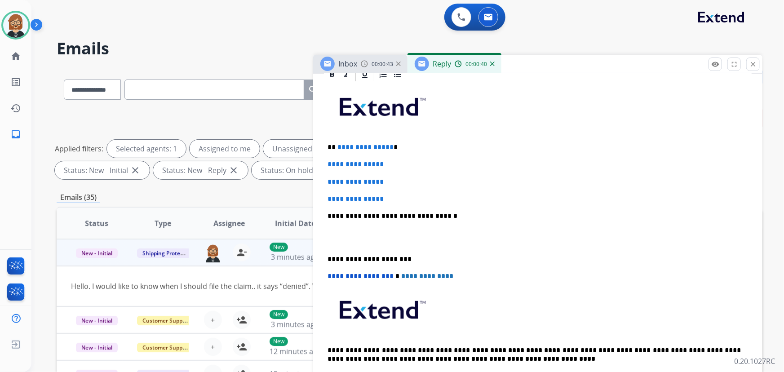
click at [705, 215] on p "**********" at bounding box center [534, 216] width 414 height 8
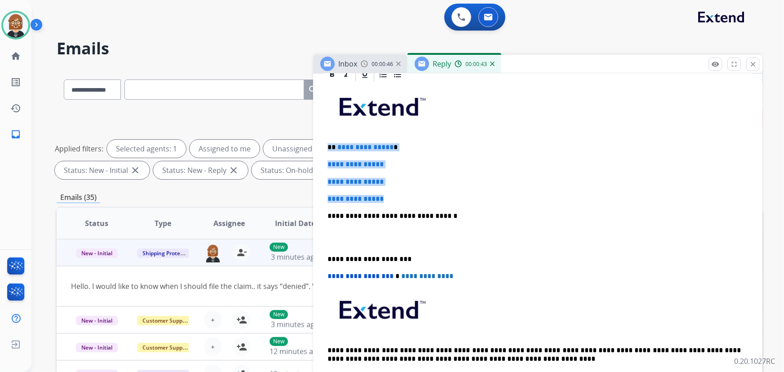
drag, startPoint x: 376, startPoint y: 197, endPoint x: 326, endPoint y: 148, distance: 69.6
click at [326, 148] on div "**********" at bounding box center [538, 237] width 428 height 309
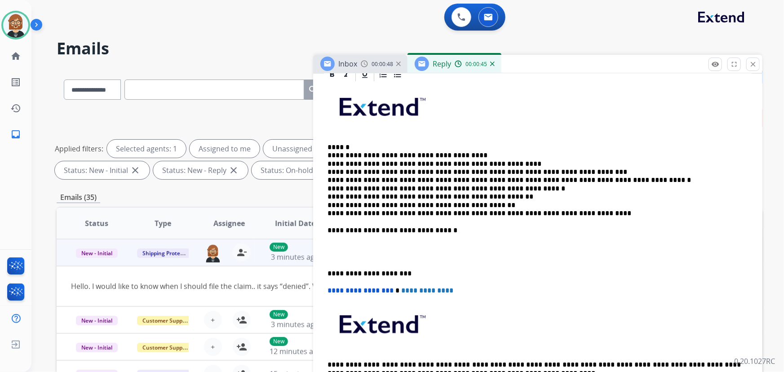
click at [352, 147] on p "**********" at bounding box center [534, 180] width 414 height 75
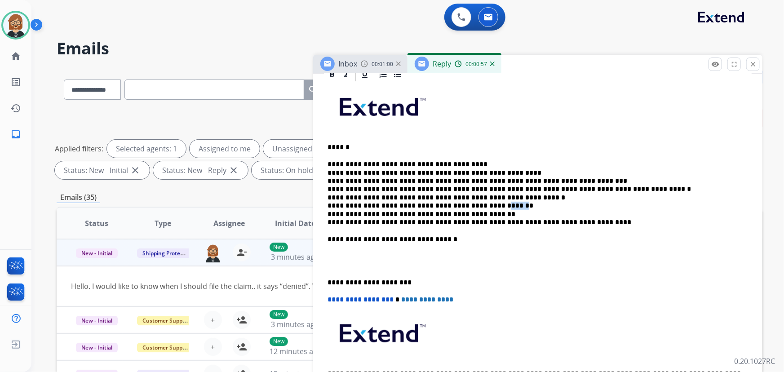
drag, startPoint x: 478, startPoint y: 205, endPoint x: 492, endPoint y: 204, distance: 14.0
click at [492, 204] on p "**********" at bounding box center [534, 193] width 414 height 66
click at [482, 205] on p "**********" at bounding box center [534, 193] width 414 height 66
drag, startPoint x: 413, startPoint y: 212, endPoint x: 426, endPoint y: 213, distance: 13.5
click at [426, 213] on p "**********" at bounding box center [534, 193] width 414 height 66
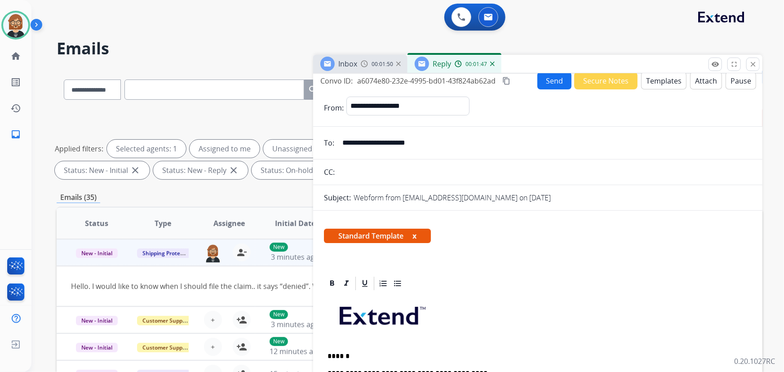
scroll to position [0, 0]
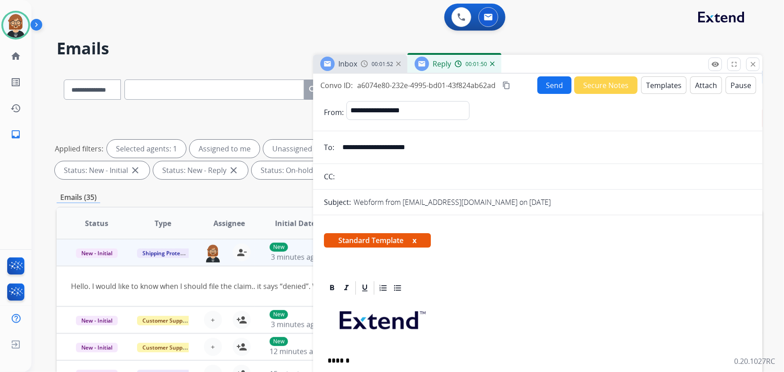
click at [542, 88] on button "Send" at bounding box center [554, 85] width 34 height 18
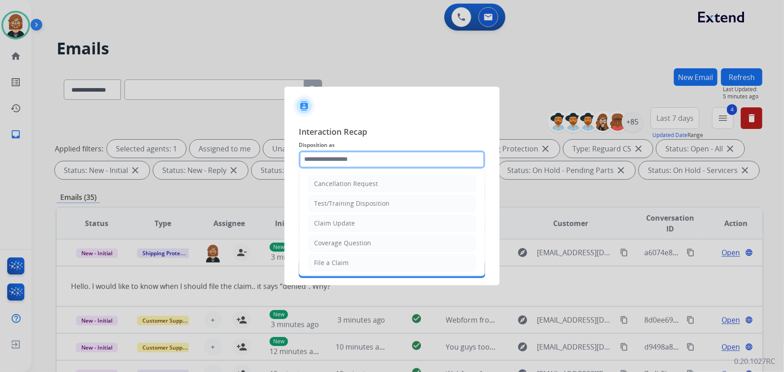
click at [343, 165] on input "text" at bounding box center [392, 159] width 186 height 18
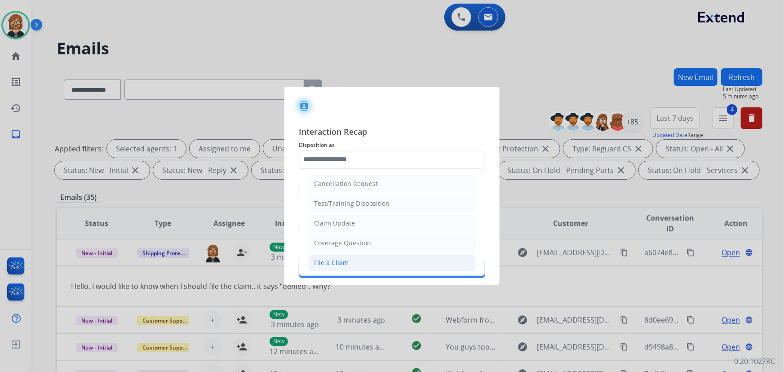
click at [346, 260] on div "File a Claim" at bounding box center [331, 262] width 35 height 9
type input "**********"
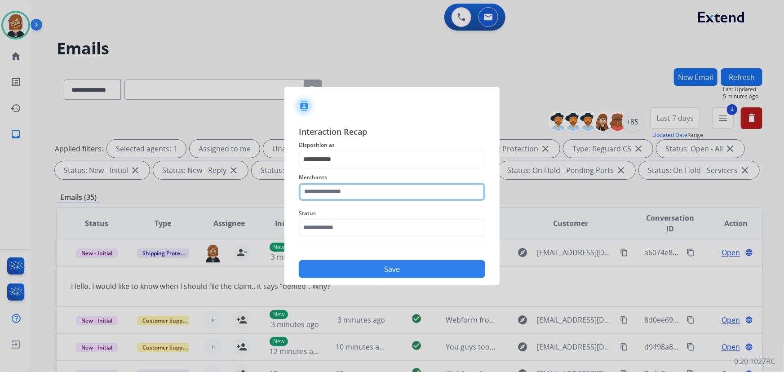
click at [372, 195] on input "text" at bounding box center [392, 192] width 186 height 18
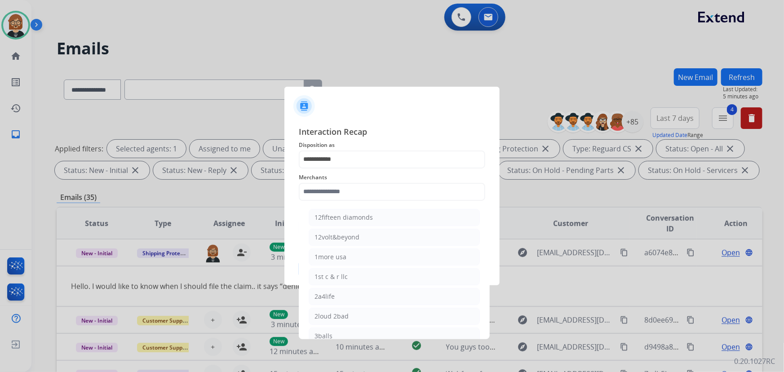
click at [437, 116] on div at bounding box center [391, 102] width 215 height 31
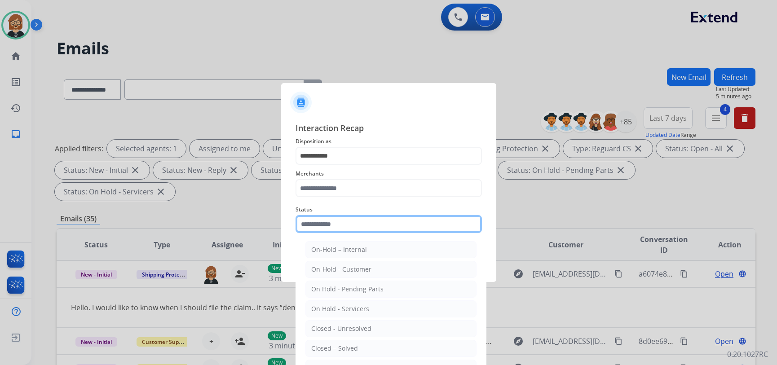
click at [350, 236] on div "Status On-Hold – Internal On-Hold - Customer On Hold - Pending Parts On Hold - …" at bounding box center [389, 219] width 186 height 36
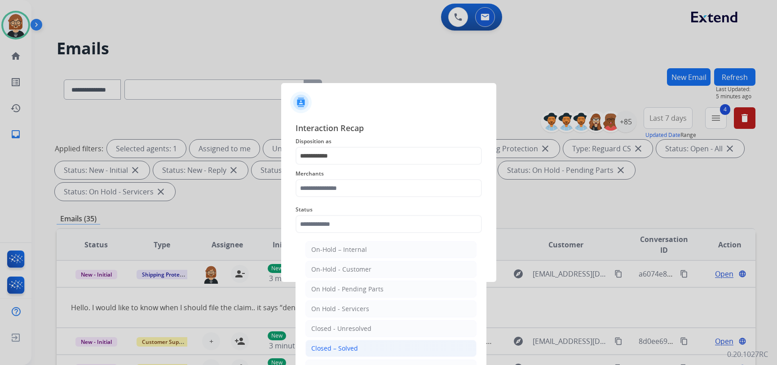
click at [385, 350] on li "Closed – Solved" at bounding box center [390, 348] width 171 height 17
type input "**********"
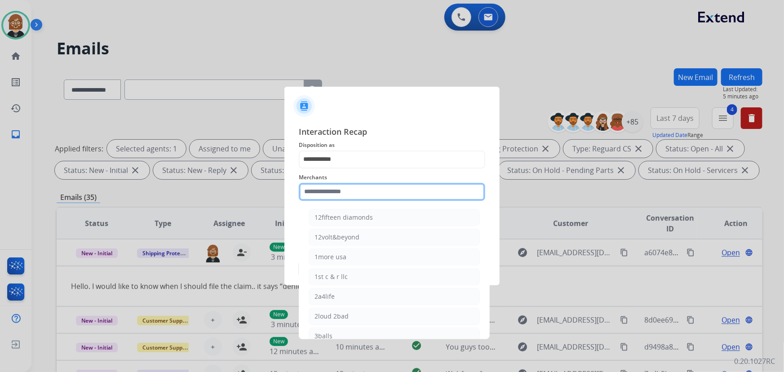
click at [401, 189] on input "text" at bounding box center [392, 192] width 186 height 18
click at [317, 187] on input "text" at bounding box center [392, 192] width 186 height 18
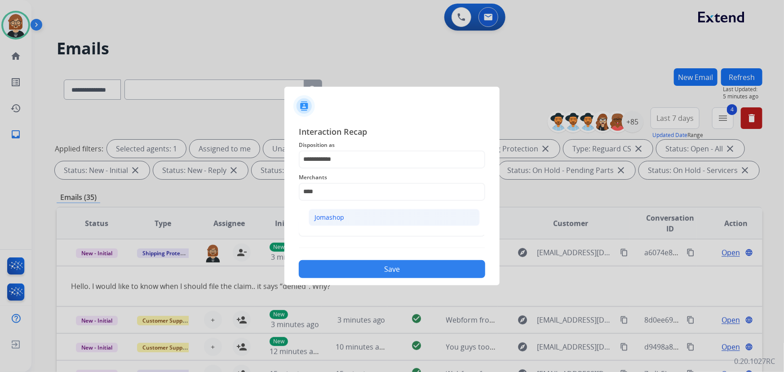
click at [368, 221] on li "Jomashop" at bounding box center [394, 217] width 171 height 17
type input "********"
click at [379, 267] on button "Save" at bounding box center [392, 269] width 186 height 18
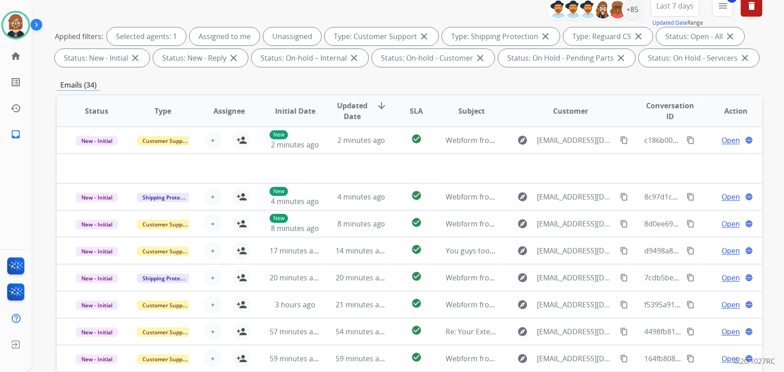
scroll to position [122, 0]
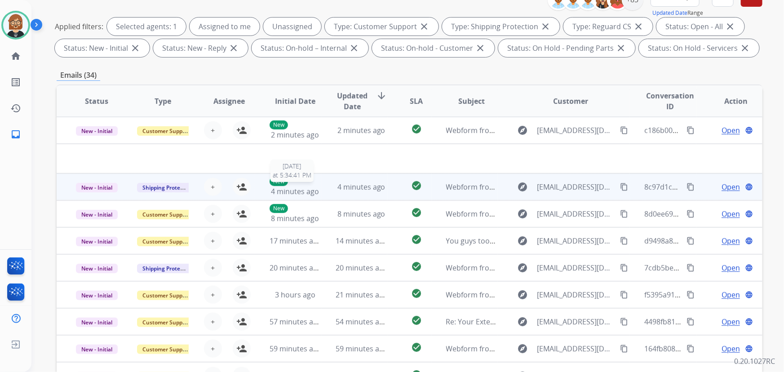
click at [309, 187] on span "4 minutes ago" at bounding box center [295, 191] width 48 height 10
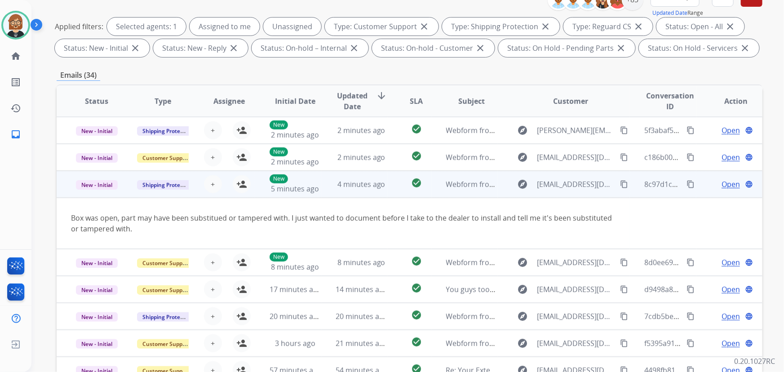
scroll to position [0, 0]
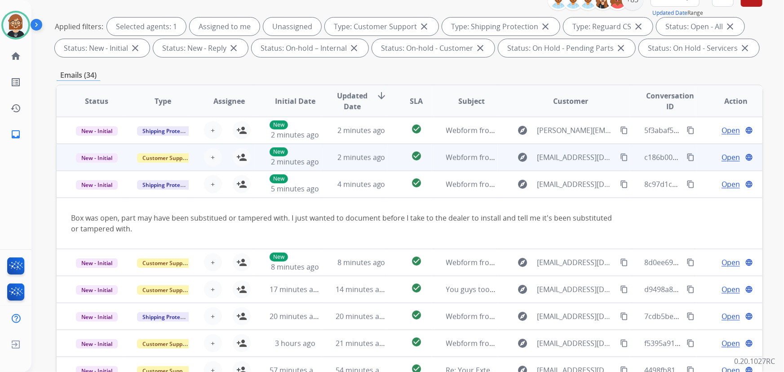
click at [322, 155] on td "2 minutes ago" at bounding box center [354, 157] width 66 height 27
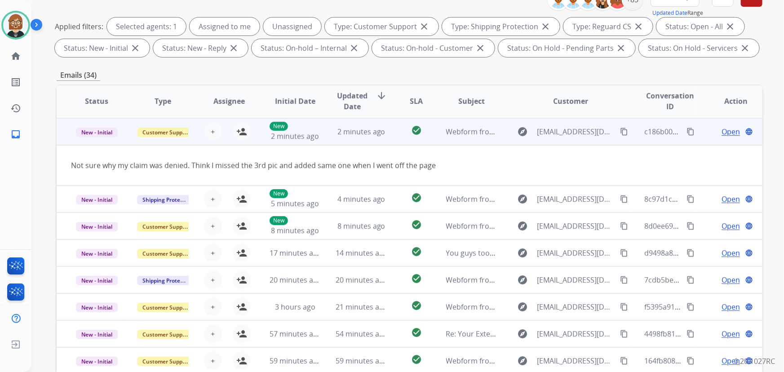
scroll to position [27, 0]
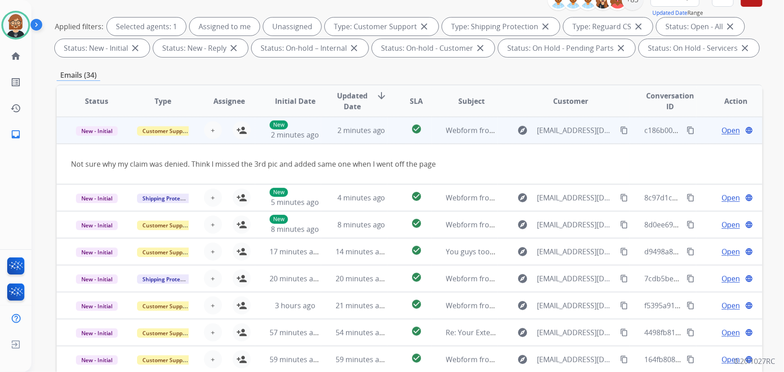
click at [620, 132] on mat-icon "content_copy" at bounding box center [624, 130] width 8 height 8
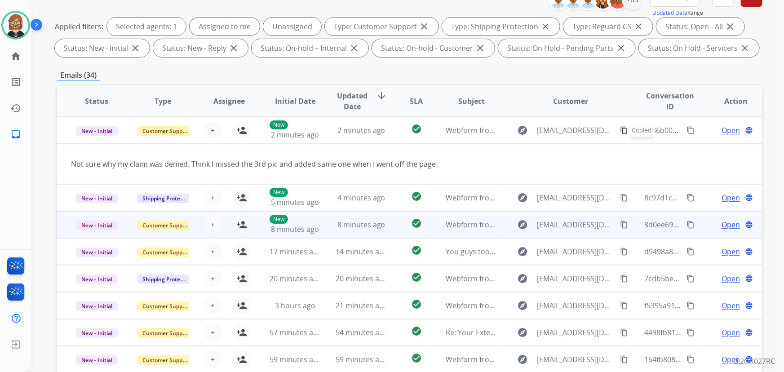
scroll to position [0, 0]
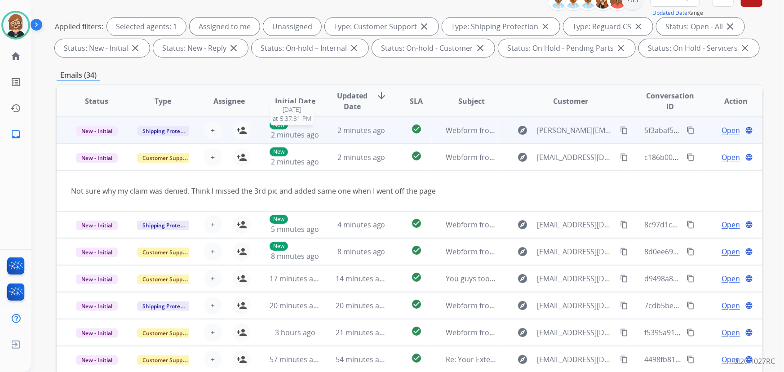
click at [307, 131] on span "2 minutes ago" at bounding box center [295, 135] width 48 height 10
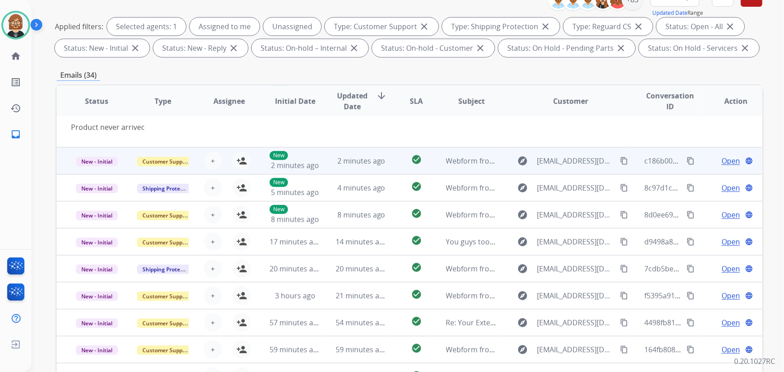
scroll to position [41, 0]
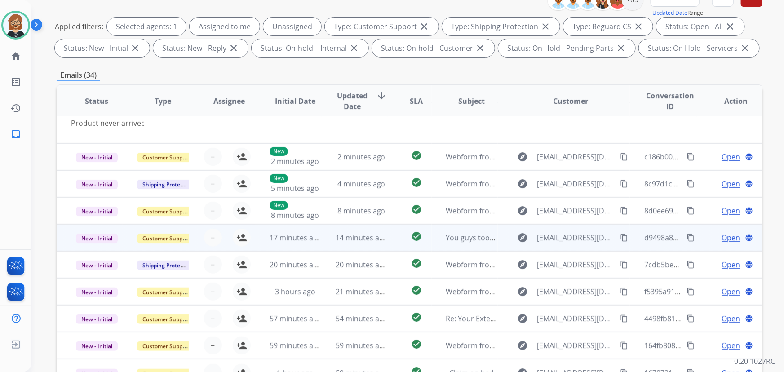
click at [329, 246] on td "14 minutes ago" at bounding box center [354, 237] width 66 height 27
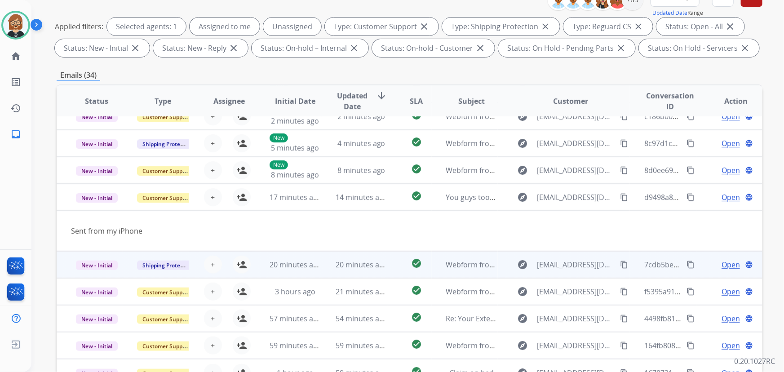
click at [321, 264] on td "20 minutes ago" at bounding box center [354, 264] width 66 height 27
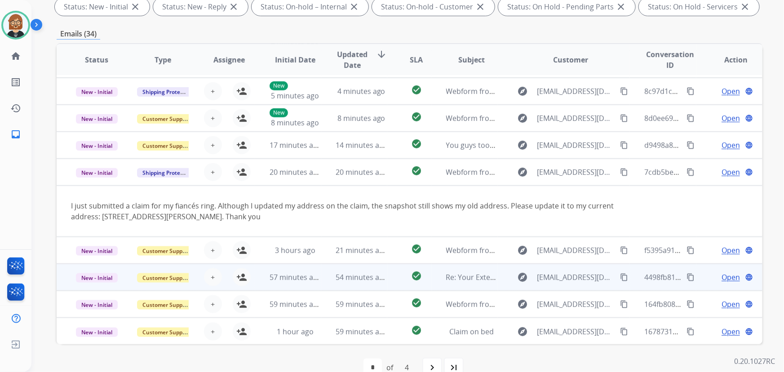
scroll to position [182, 0]
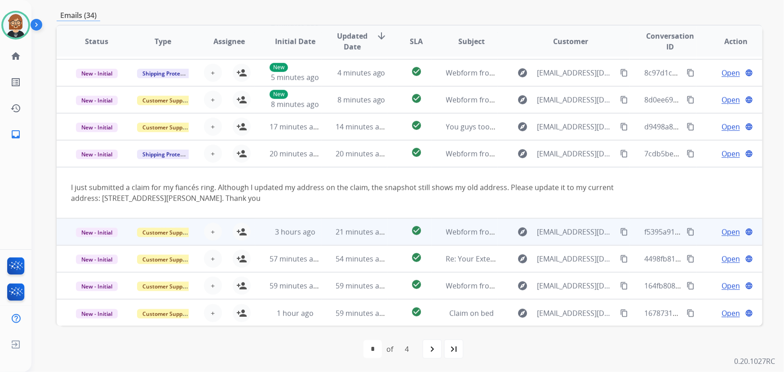
click at [328, 242] on td "21 minutes ago" at bounding box center [354, 231] width 66 height 27
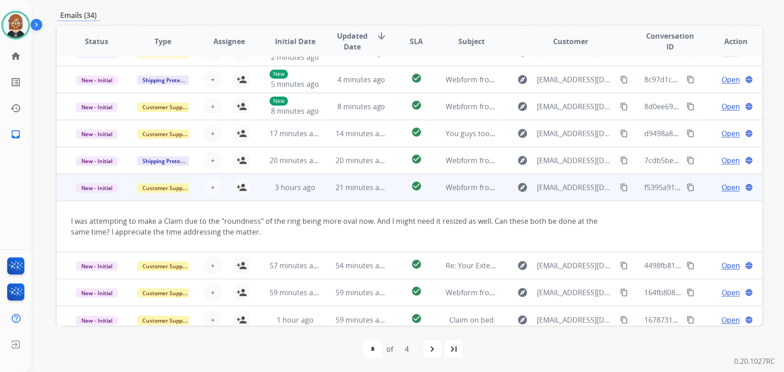
scroll to position [52, 0]
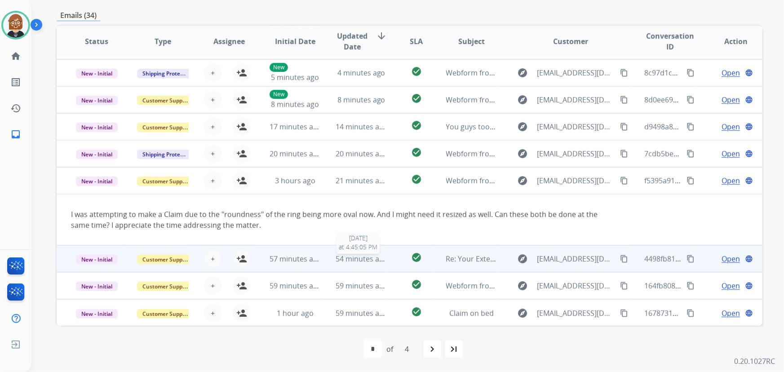
click at [351, 257] on span "54 minutes ago" at bounding box center [362, 259] width 52 height 10
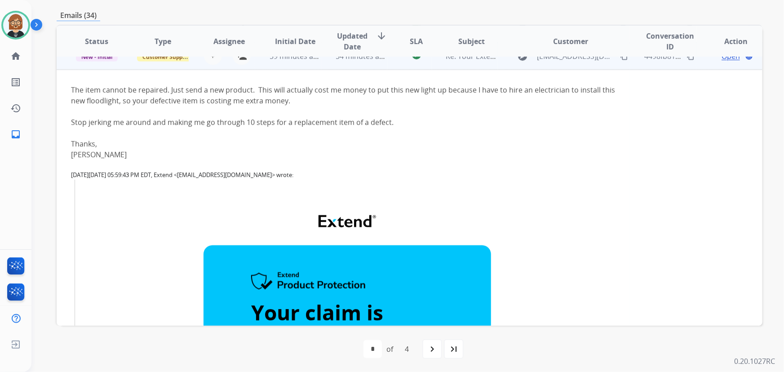
scroll to position [189, 0]
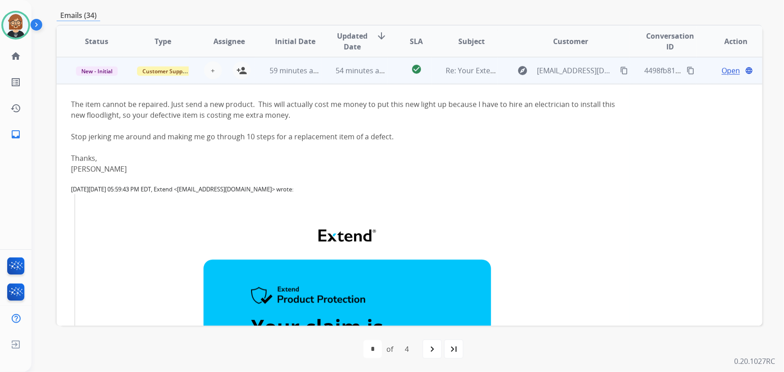
click at [620, 69] on mat-icon "content_copy" at bounding box center [624, 70] width 8 height 8
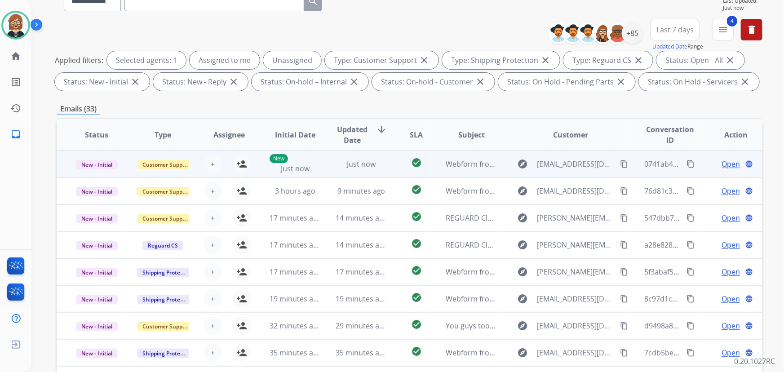
scroll to position [81, 0]
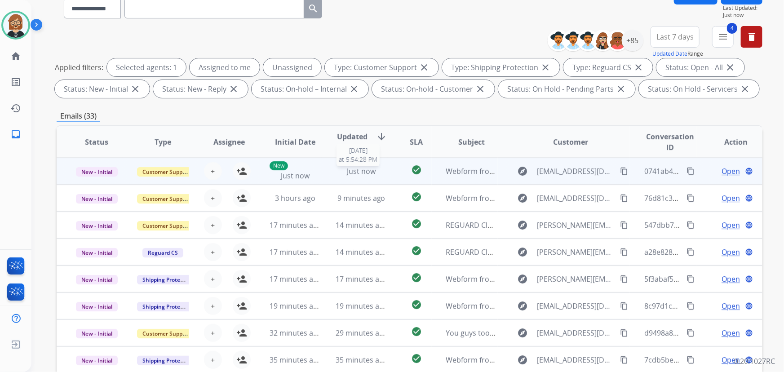
click at [354, 168] on span "Just now" at bounding box center [361, 171] width 29 height 10
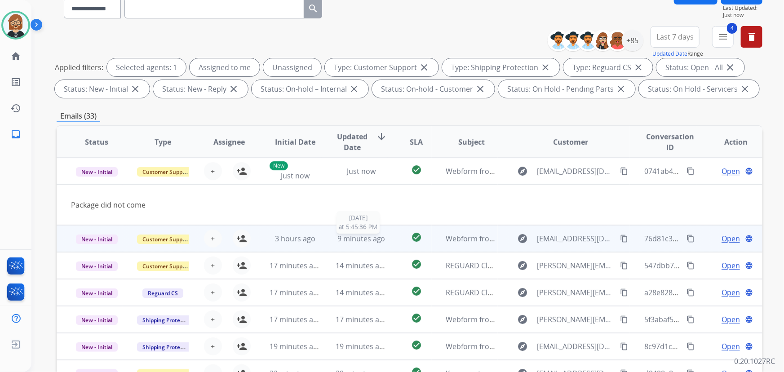
click at [375, 238] on span "9 minutes ago" at bounding box center [361, 239] width 48 height 10
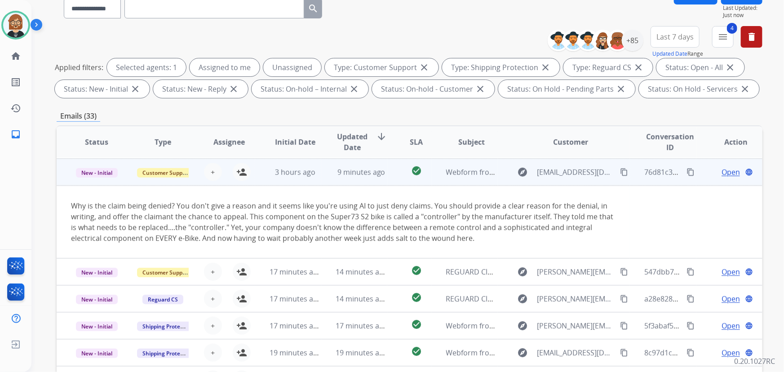
scroll to position [27, 0]
click at [619, 176] on div "explore johnpcorcoran@gmail.com content_copy" at bounding box center [571, 171] width 118 height 14
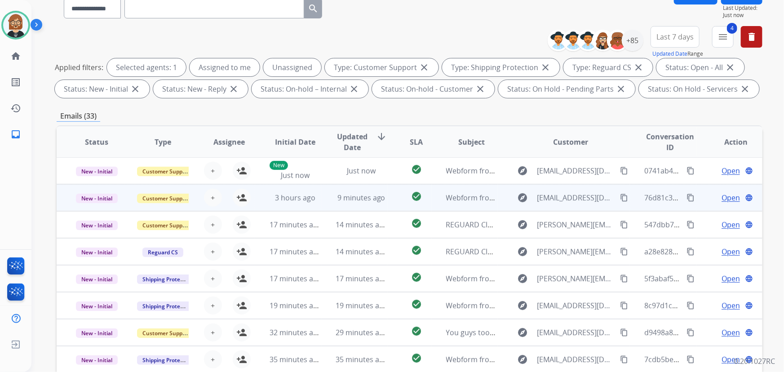
click at [620, 197] on mat-icon "content_copy" at bounding box center [624, 198] width 8 height 8
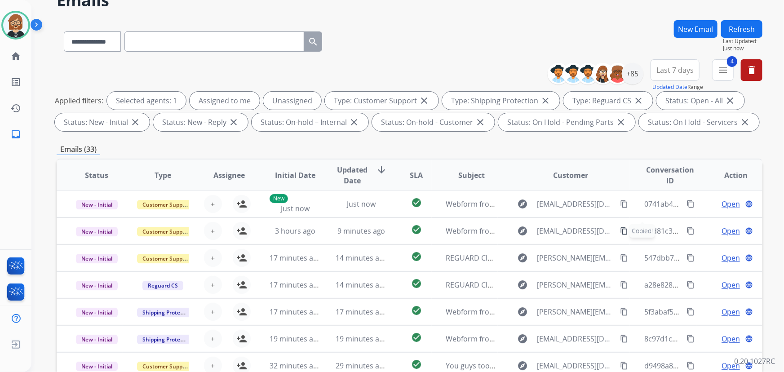
scroll to position [40, 0]
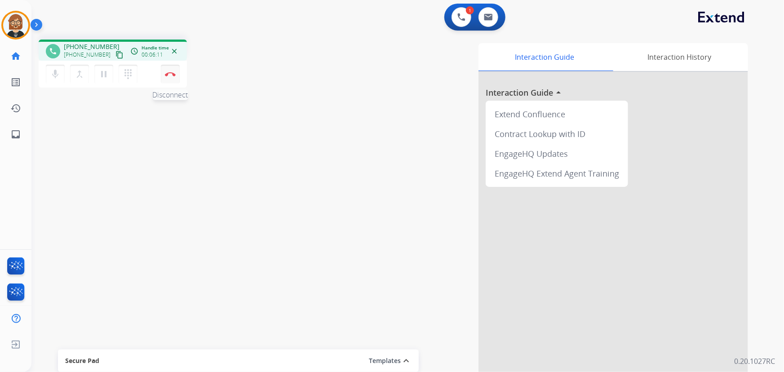
click at [170, 75] on img at bounding box center [170, 74] width 11 height 4
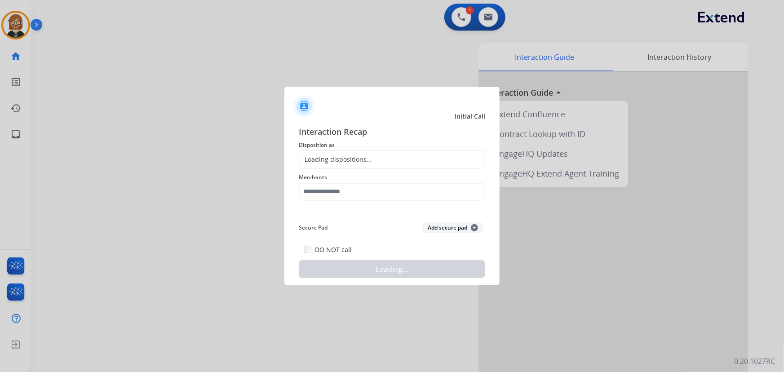
click at [373, 153] on div "Loading dispositions..." at bounding box center [392, 159] width 186 height 18
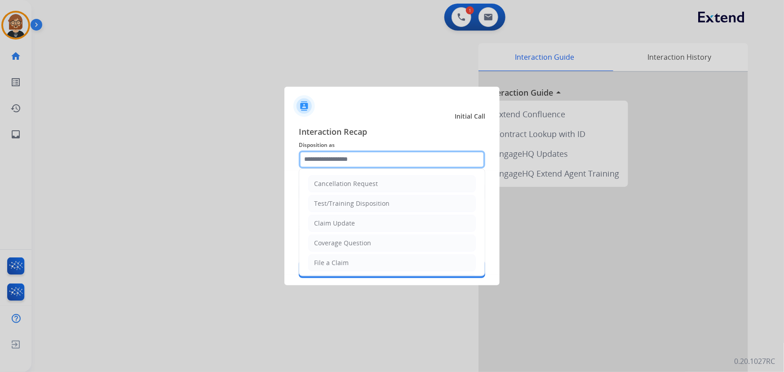
click at [347, 161] on input "text" at bounding box center [392, 159] width 186 height 18
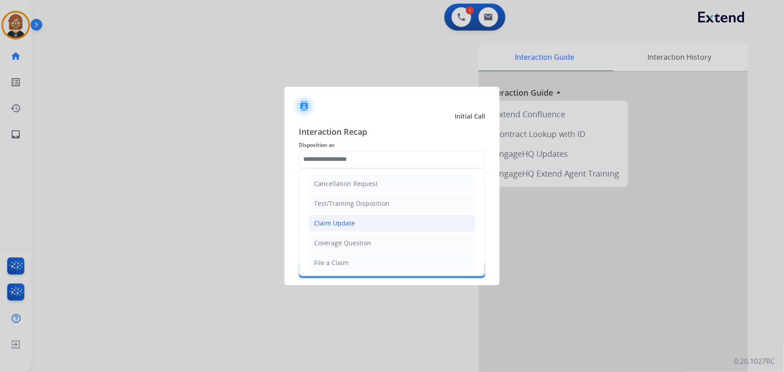
click at [355, 227] on li "Claim Update" at bounding box center [392, 223] width 168 height 17
type input "**********"
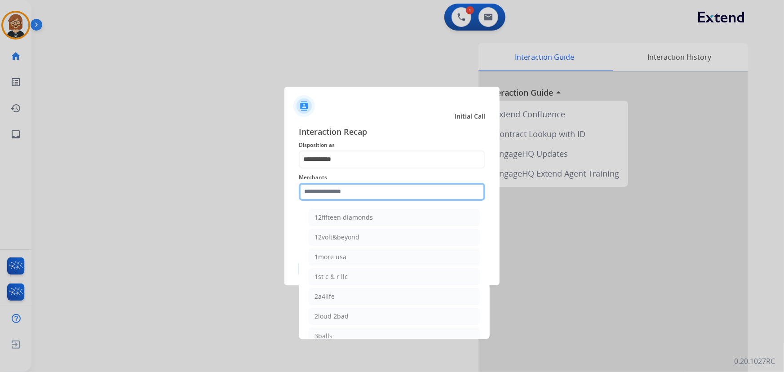
click at [367, 190] on input "text" at bounding box center [392, 192] width 186 height 18
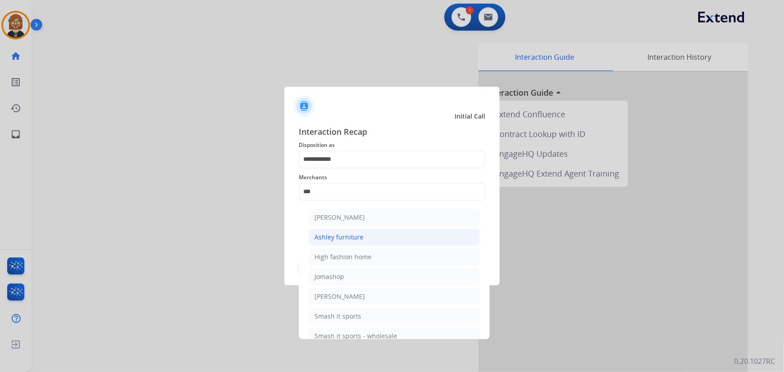
click at [363, 235] on li "Ashley furniture" at bounding box center [394, 237] width 171 height 17
type input "**********"
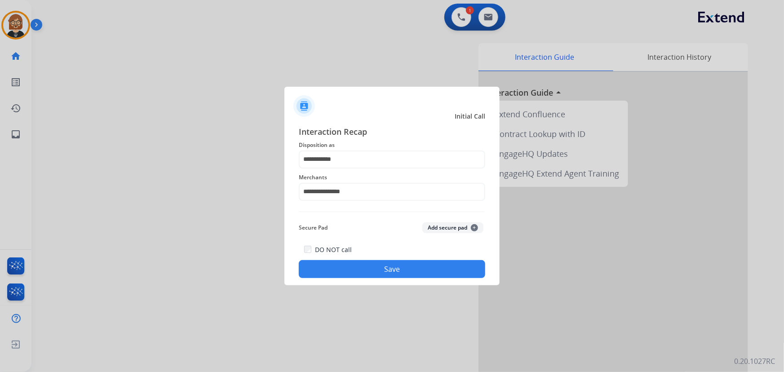
click at [415, 280] on div "**********" at bounding box center [391, 202] width 215 height 168
click at [415, 279] on div "**********" at bounding box center [391, 202] width 215 height 168
click at [413, 266] on button "Save" at bounding box center [392, 269] width 186 height 18
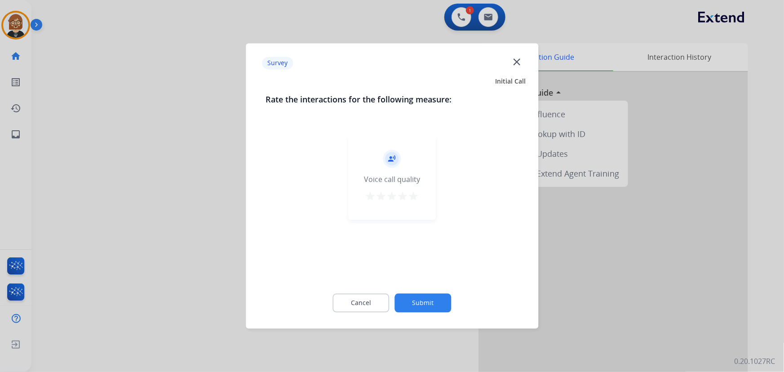
click at [425, 314] on div "Cancel Submit" at bounding box center [391, 303] width 253 height 40
click at [426, 304] on button "Submit" at bounding box center [423, 303] width 57 height 19
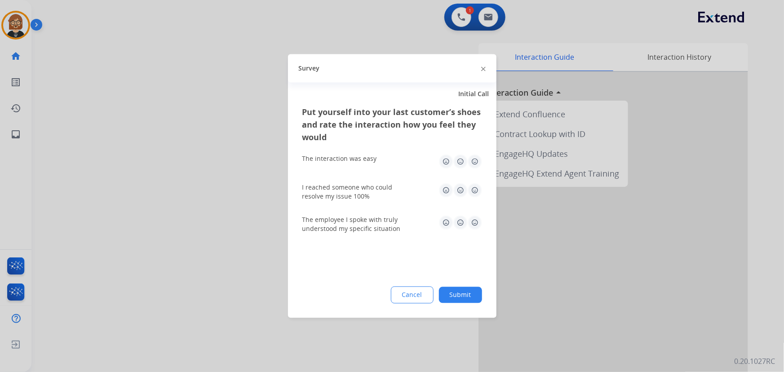
click at [467, 295] on button "Submit" at bounding box center [460, 295] width 43 height 16
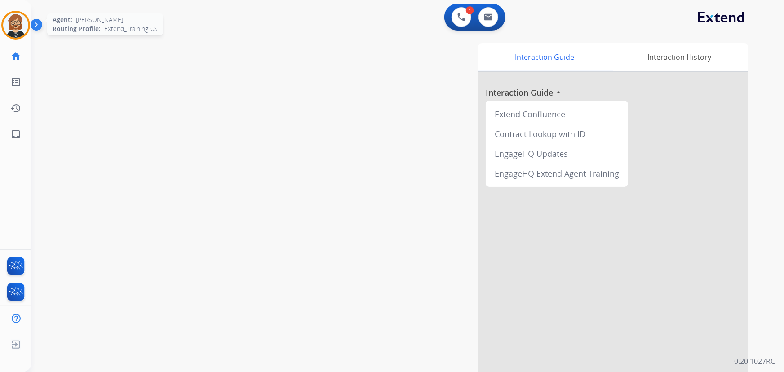
click at [19, 28] on img at bounding box center [15, 25] width 25 height 25
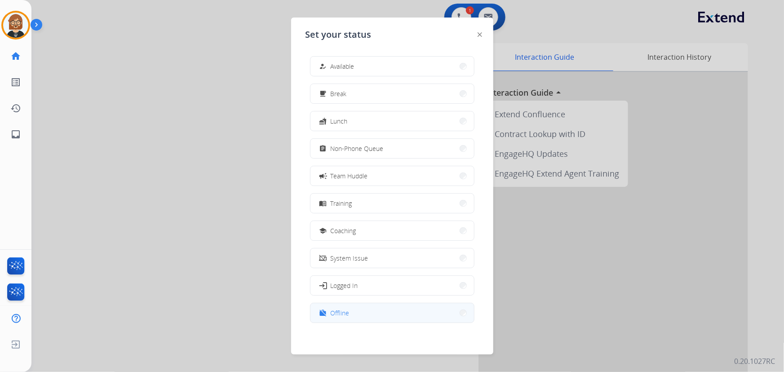
click at [382, 320] on button "work_off Offline" at bounding box center [392, 312] width 164 height 19
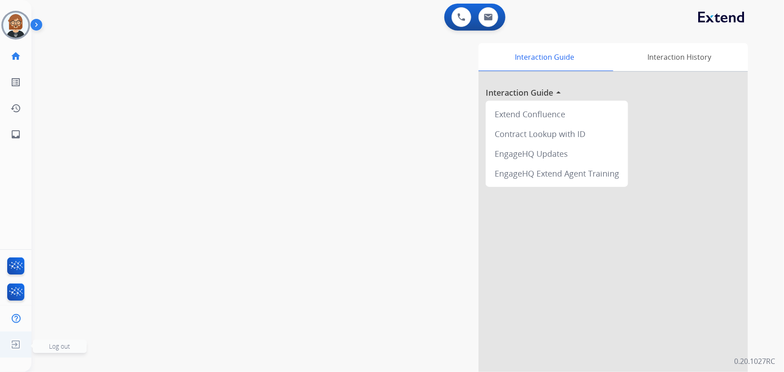
click at [13, 343] on img at bounding box center [16, 344] width 16 height 17
